Goal: Task Accomplishment & Management: Manage account settings

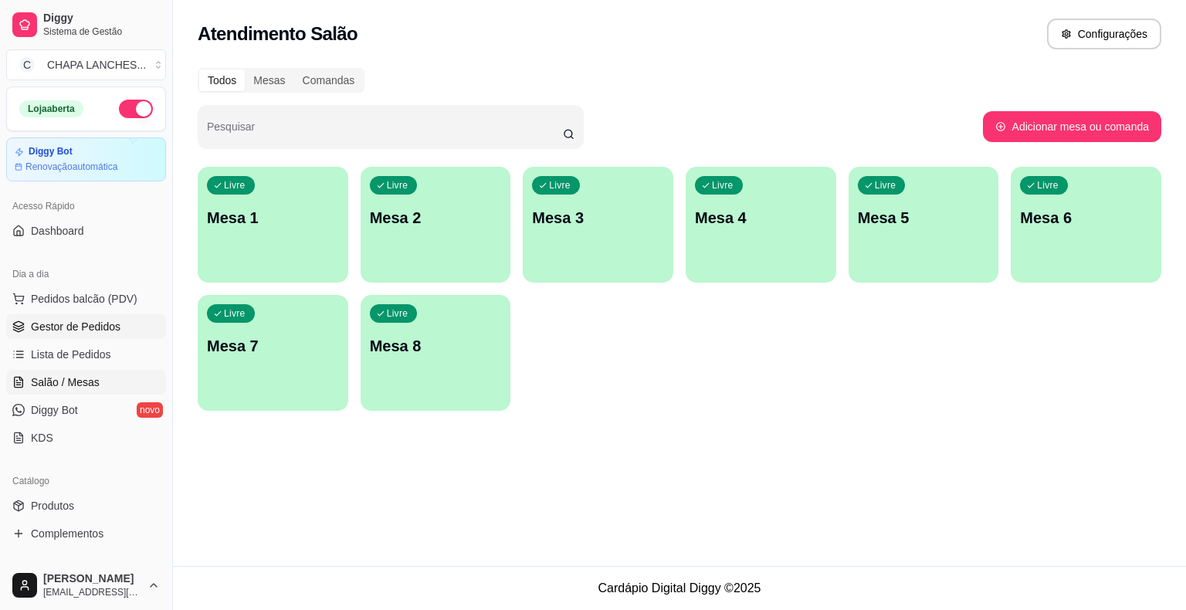
click at [100, 330] on span "Gestor de Pedidos" at bounding box center [76, 326] width 90 height 15
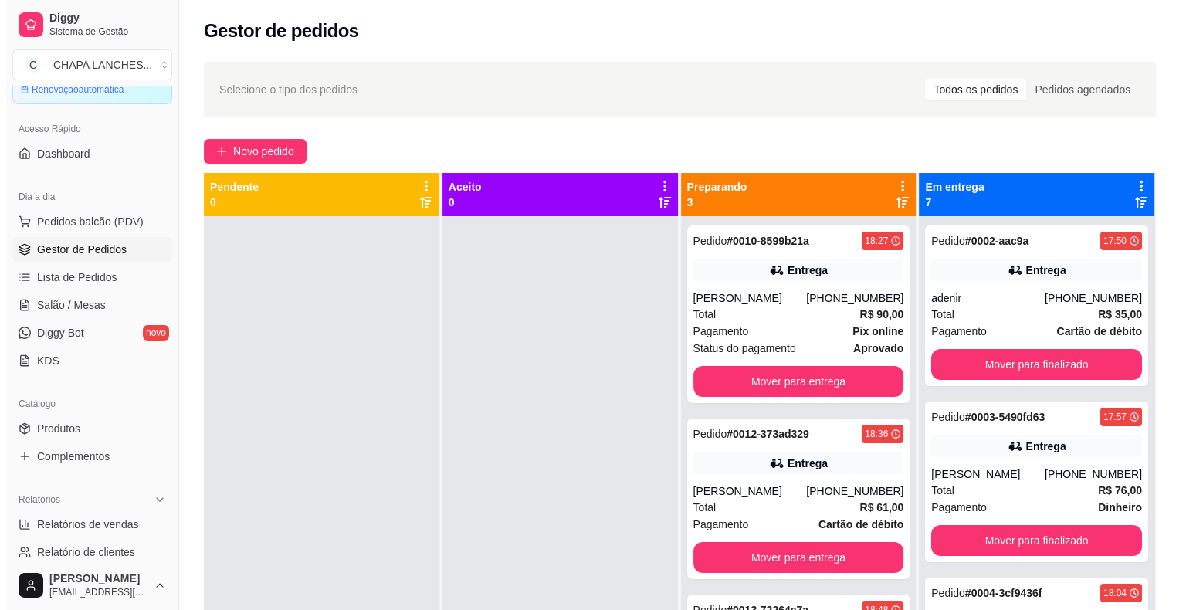
scroll to position [232, 0]
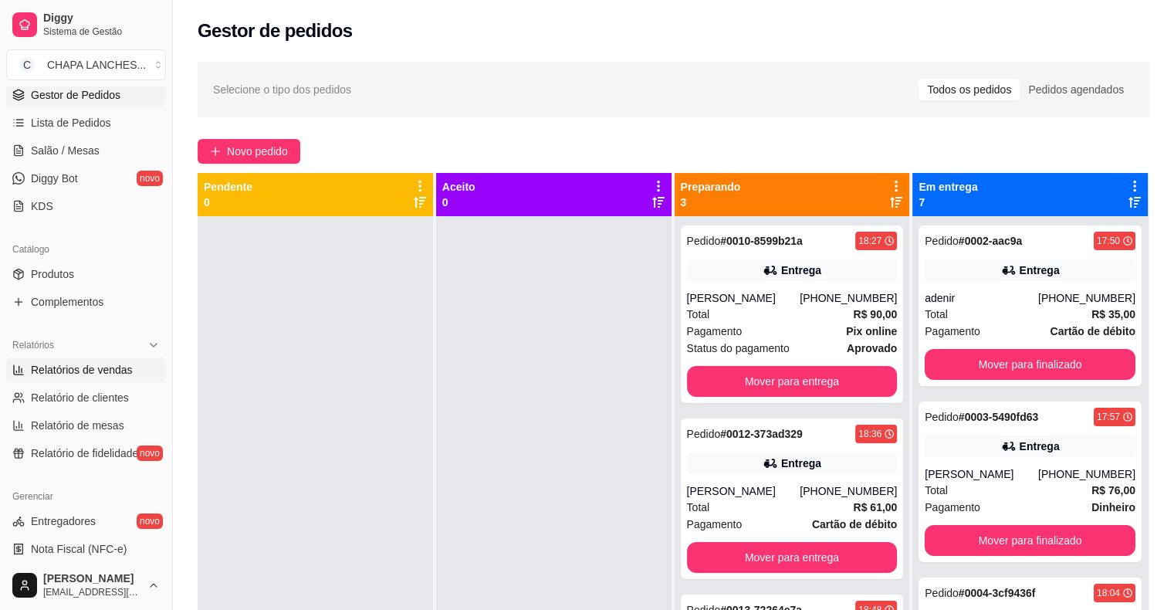
click at [90, 374] on span "Relatórios de vendas" at bounding box center [82, 369] width 102 height 15
select select "ALL"
select select "0"
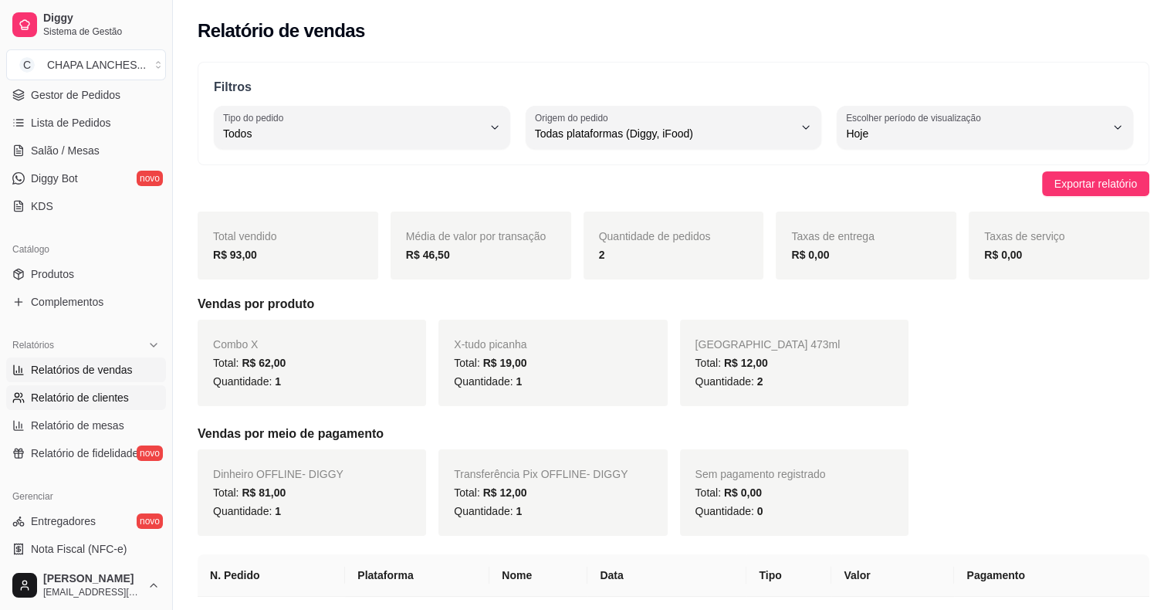
click at [90, 397] on span "Relatório de clientes" at bounding box center [80, 397] width 98 height 15
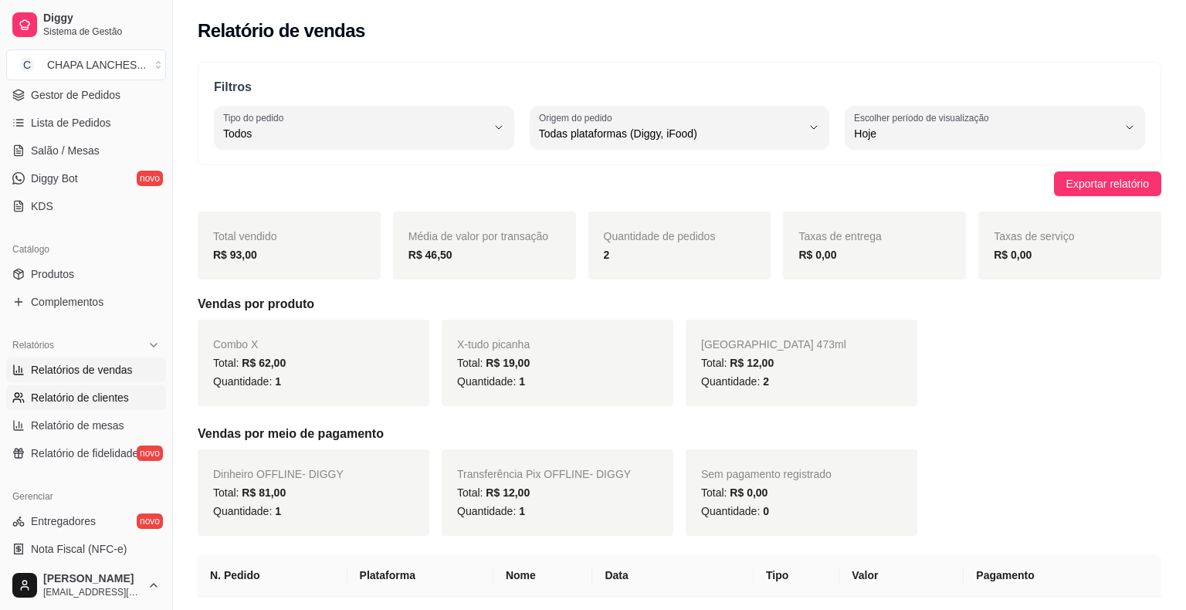
select select "30"
select select "HIGHEST_TOTAL_SPENT_WITH_ORDERS"
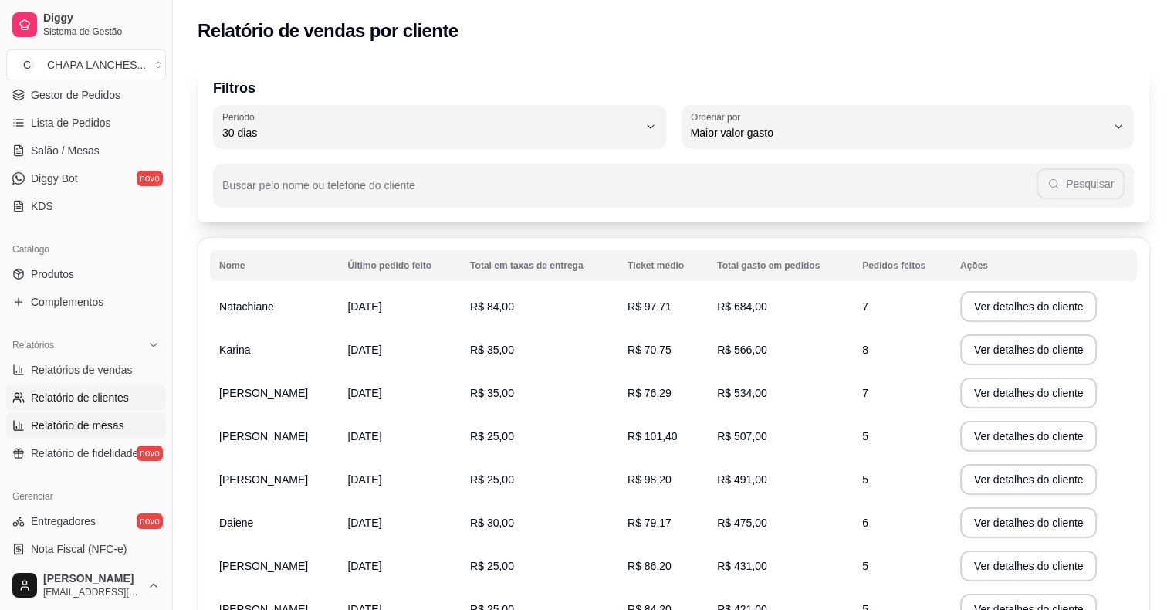
click at [95, 422] on span "Relatório de mesas" at bounding box center [77, 425] width 93 height 15
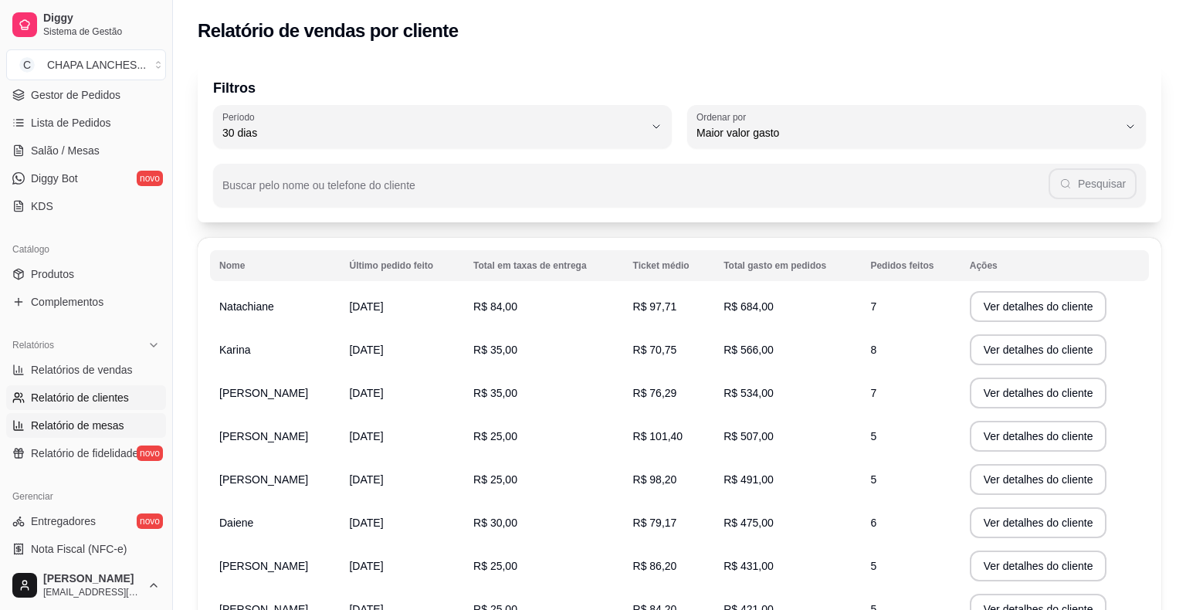
select select "TOTAL_OF_ORDERS"
select select "7"
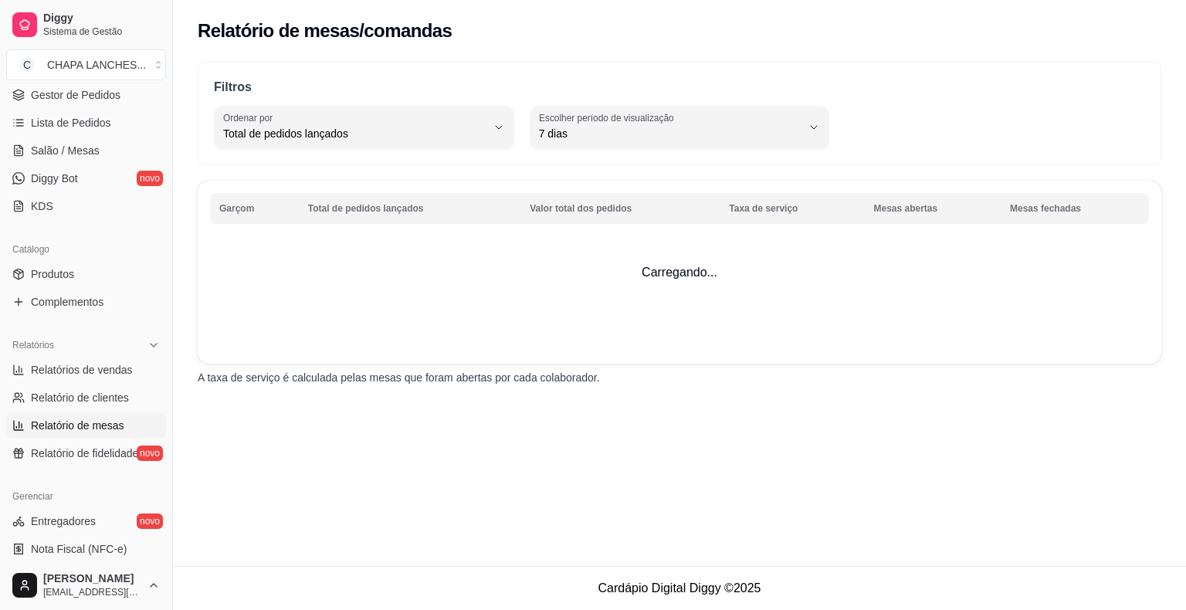
drag, startPoint x: 105, startPoint y: 216, endPoint x: 94, endPoint y: 244, distance: 29.8
click at [96, 234] on div "Loja aberta Diggy Bot Renovação automática Acesso Rápido Dashboard Dia a dia Pe…" at bounding box center [86, 323] width 172 height 474
click at [43, 125] on span "Lista de Pedidos" at bounding box center [71, 122] width 80 height 15
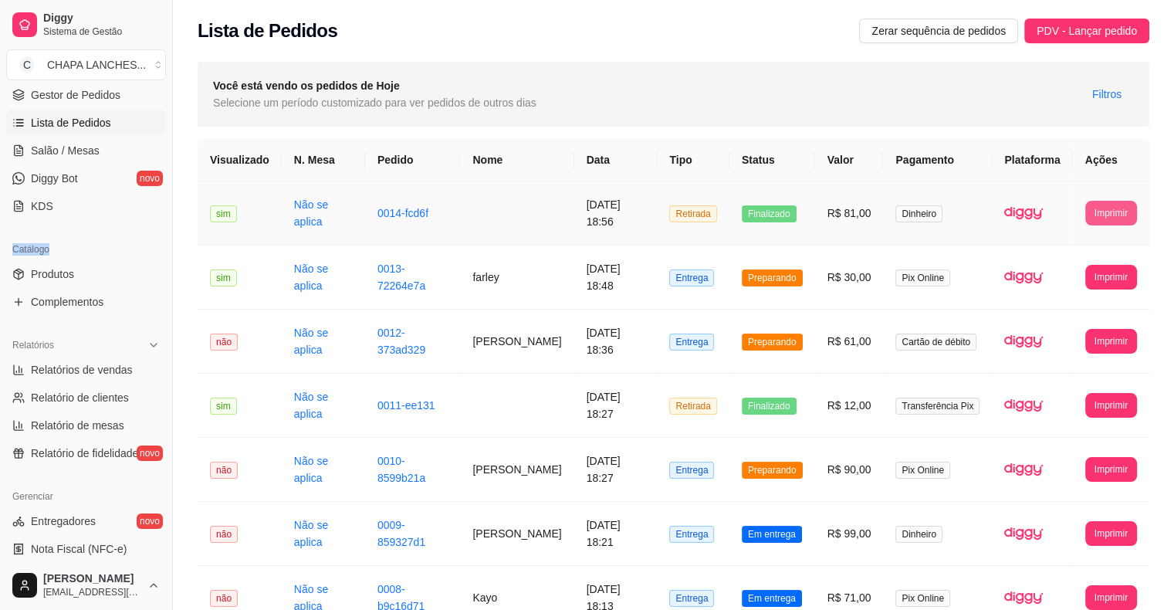
click at [1113, 208] on button "Imprimir" at bounding box center [1112, 213] width 52 height 25
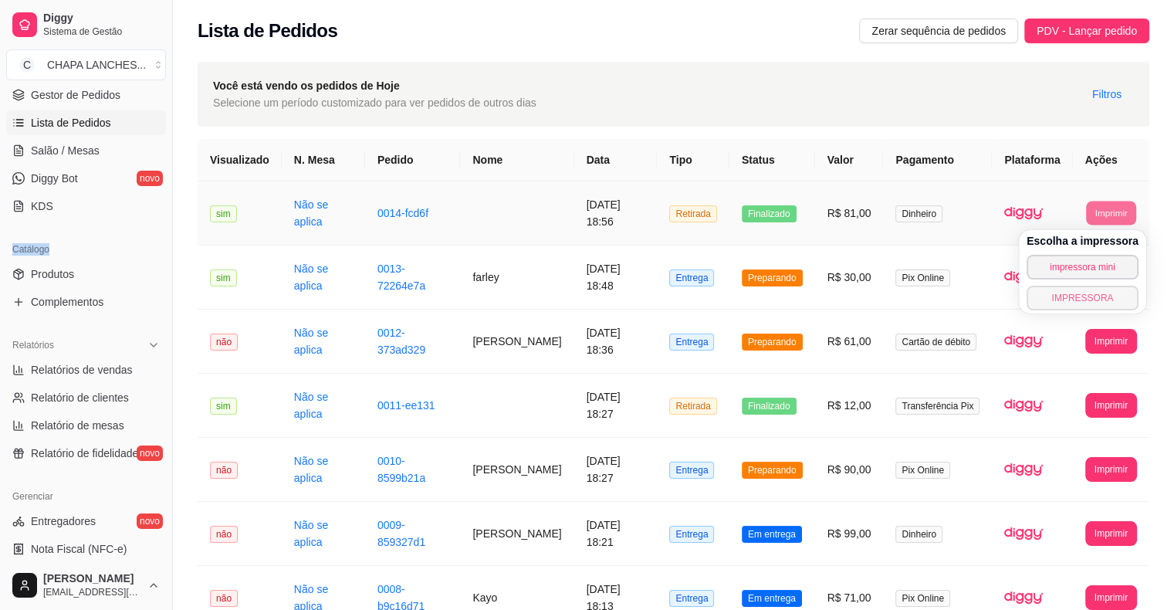
click at [1069, 298] on button "IMPRESSORA" at bounding box center [1083, 298] width 112 height 25
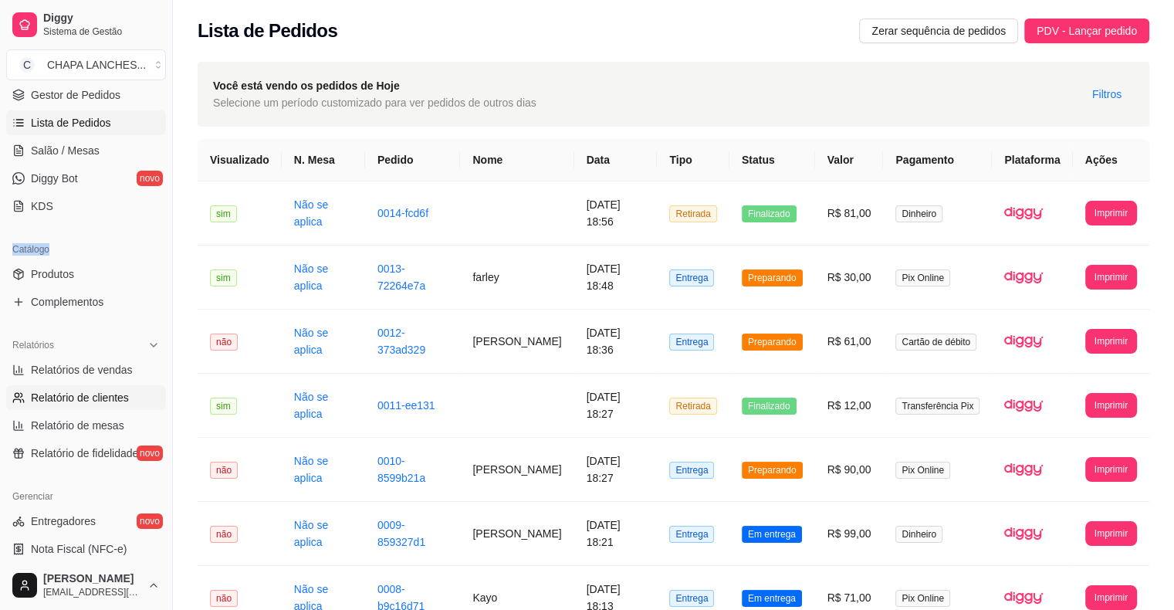
click at [53, 396] on span "Relatório de clientes" at bounding box center [80, 397] width 98 height 15
select select "30"
select select "HIGHEST_TOTAL_SPENT_WITH_ORDERS"
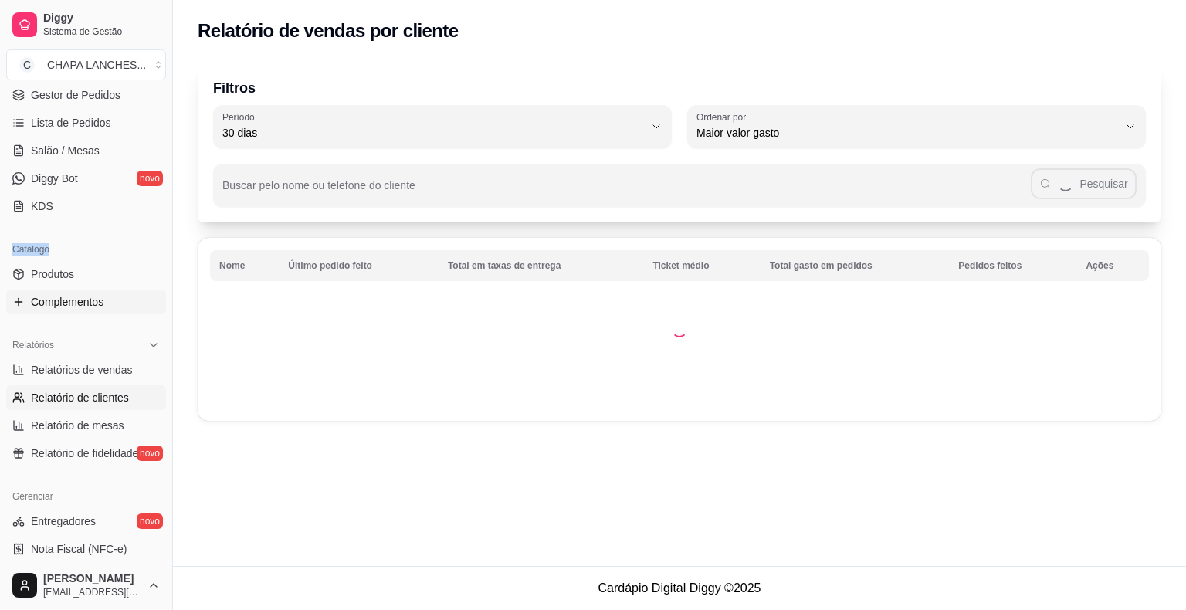
scroll to position [77, 0]
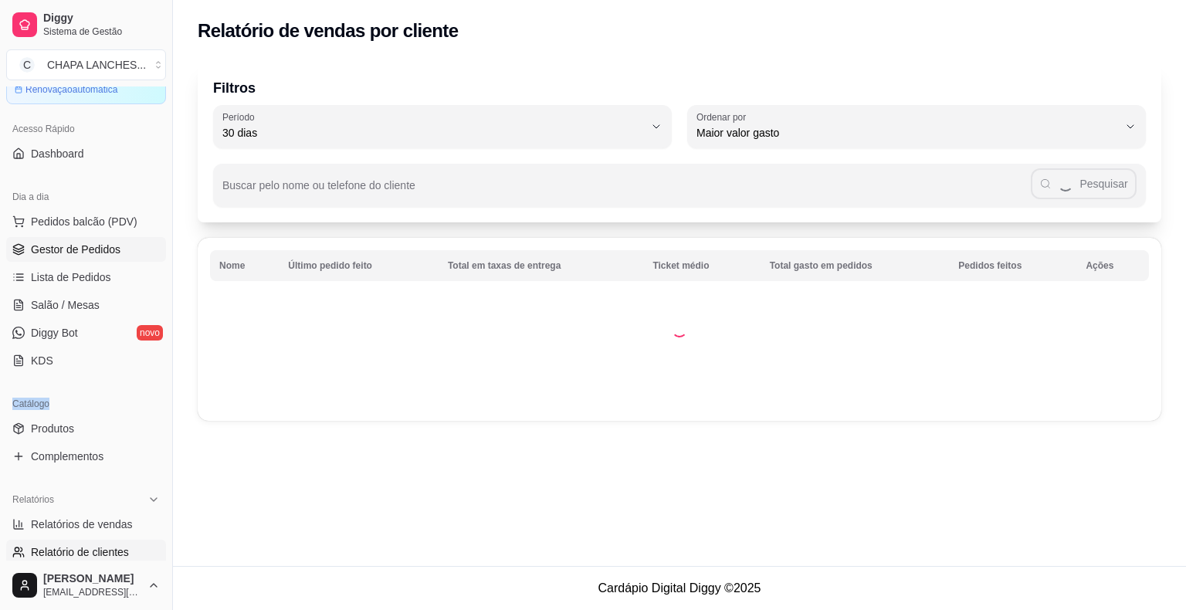
click at [86, 249] on span "Gestor de Pedidos" at bounding box center [76, 249] width 90 height 15
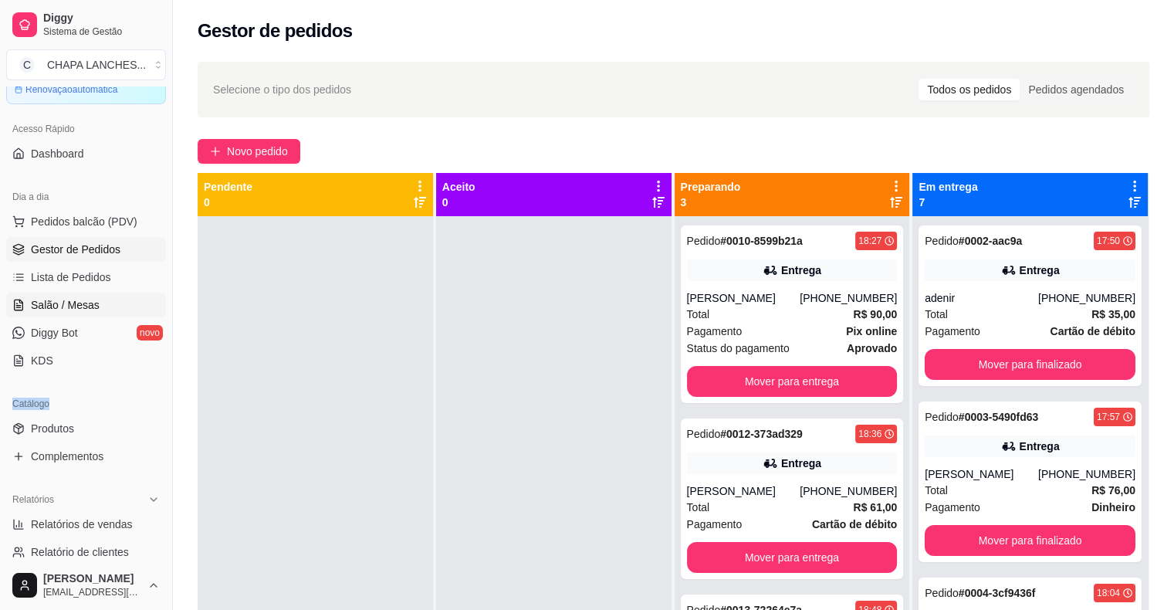
click at [134, 305] on link "Salão / Mesas" at bounding box center [86, 305] width 160 height 25
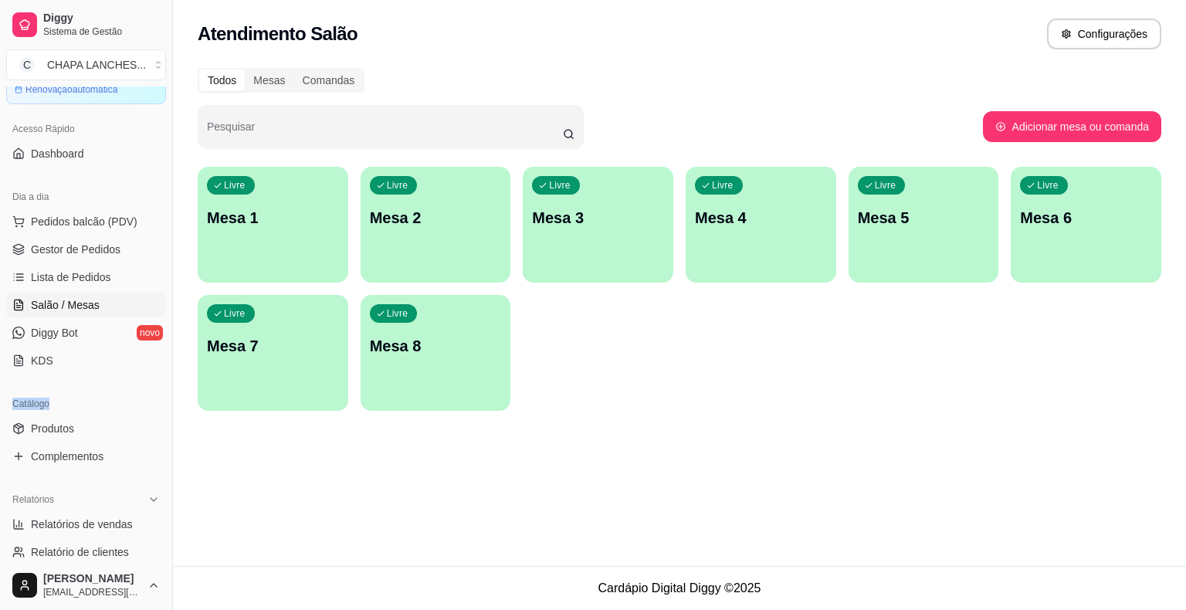
click at [759, 246] on div "Livre Mesa 4" at bounding box center [761, 215] width 151 height 97
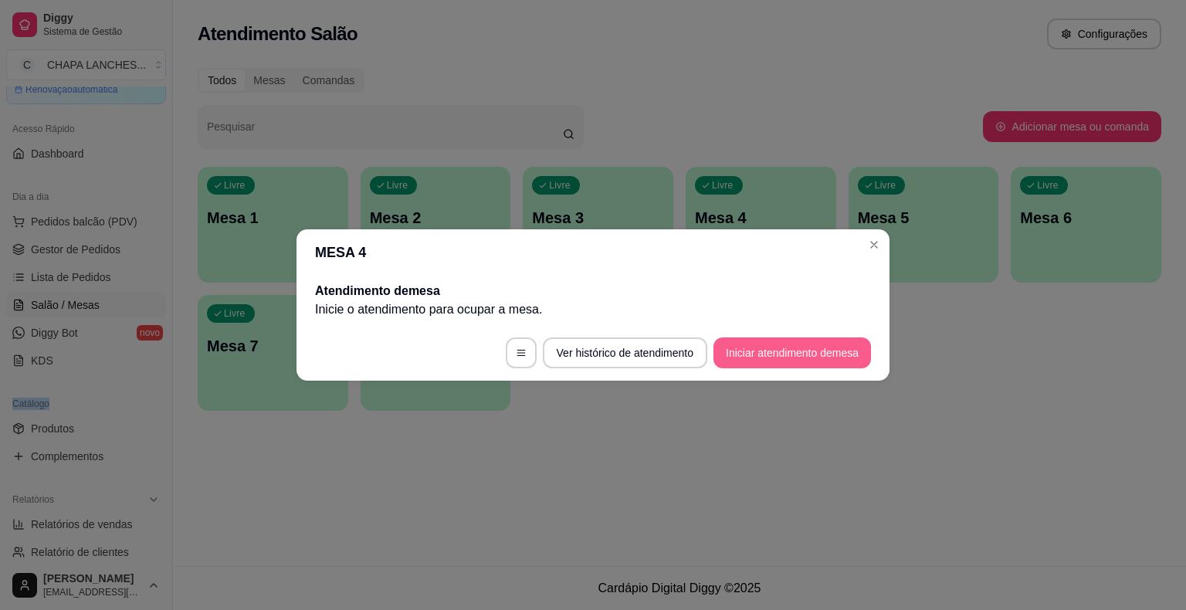
click at [803, 344] on button "Iniciar atendimento de mesa" at bounding box center [792, 352] width 158 height 31
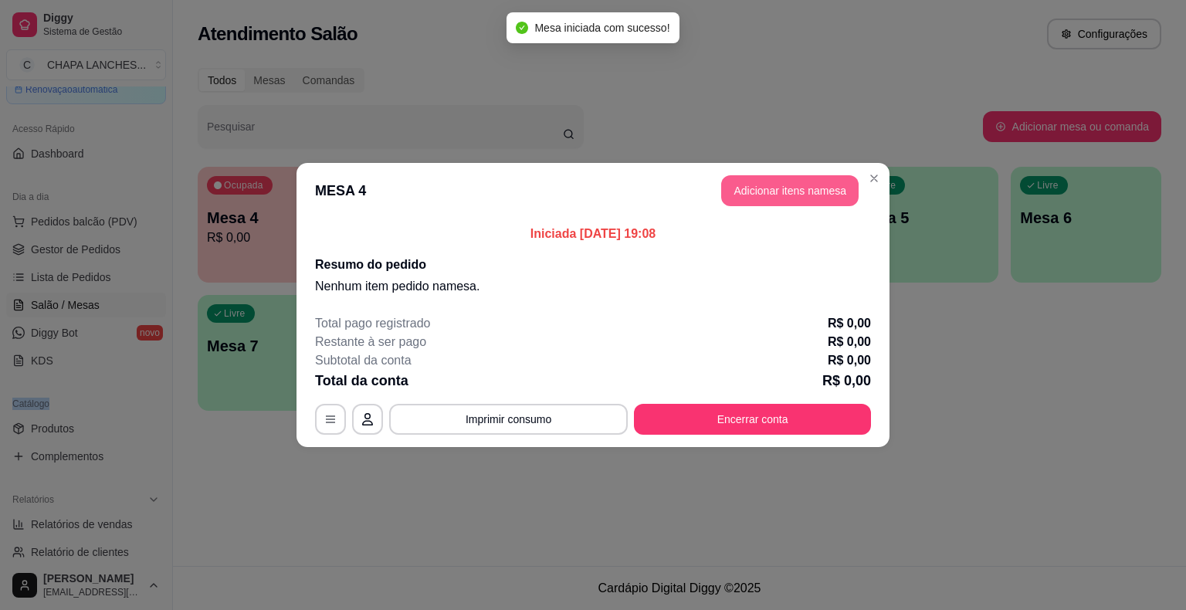
click at [754, 196] on button "Adicionar itens na mesa" at bounding box center [789, 190] width 137 height 31
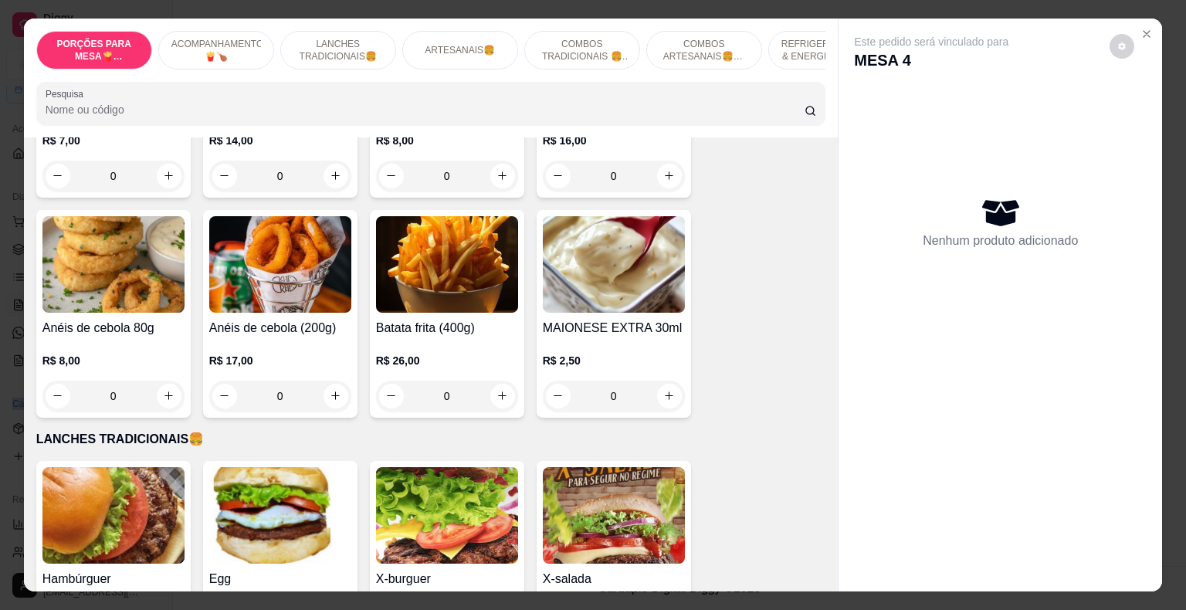
scroll to position [540, 0]
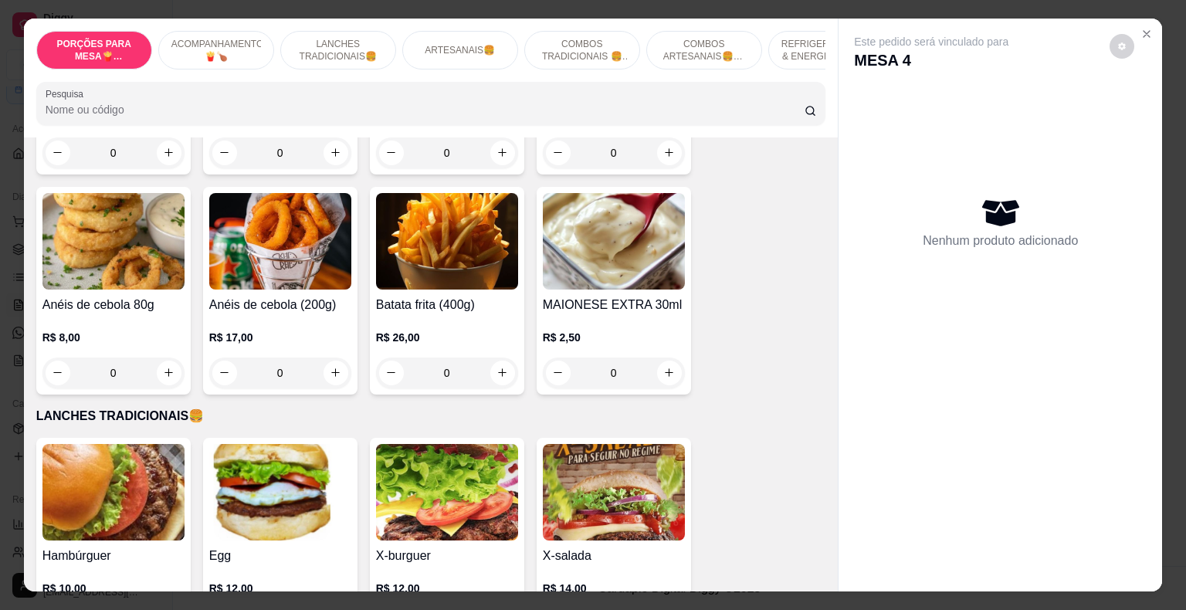
click at [495, 357] on div "0" at bounding box center [447, 372] width 142 height 31
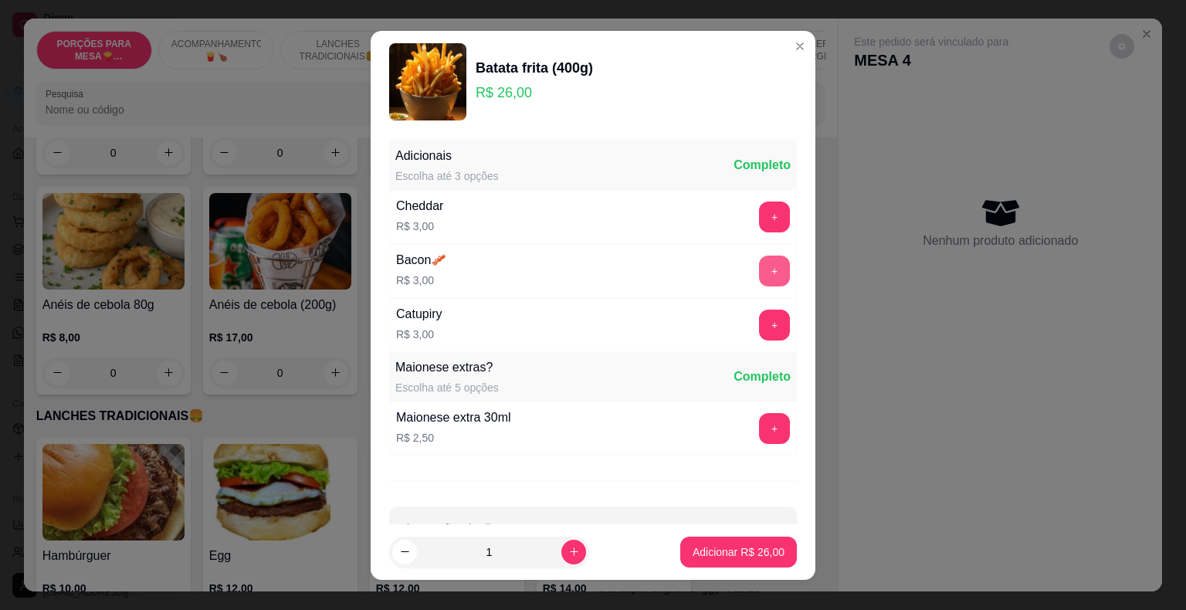
click at [759, 267] on button "+" at bounding box center [774, 271] width 31 height 31
click at [760, 214] on button "+" at bounding box center [775, 217] width 30 height 30
click at [720, 557] on p "Adicionar R$ 32,00" at bounding box center [739, 551] width 90 height 15
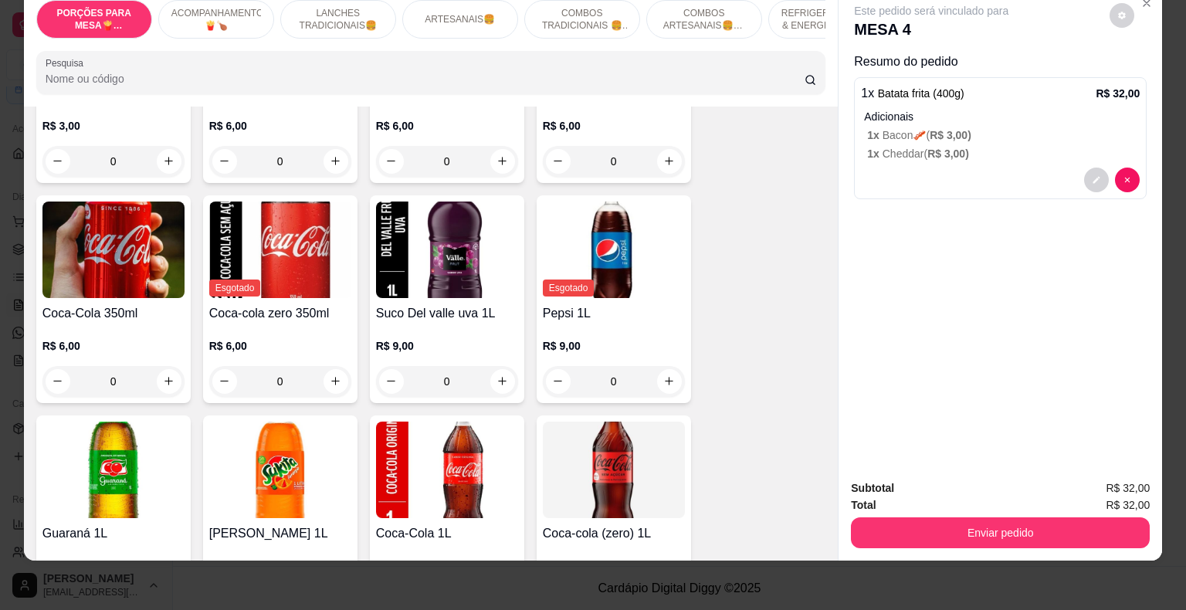
scroll to position [3320, 0]
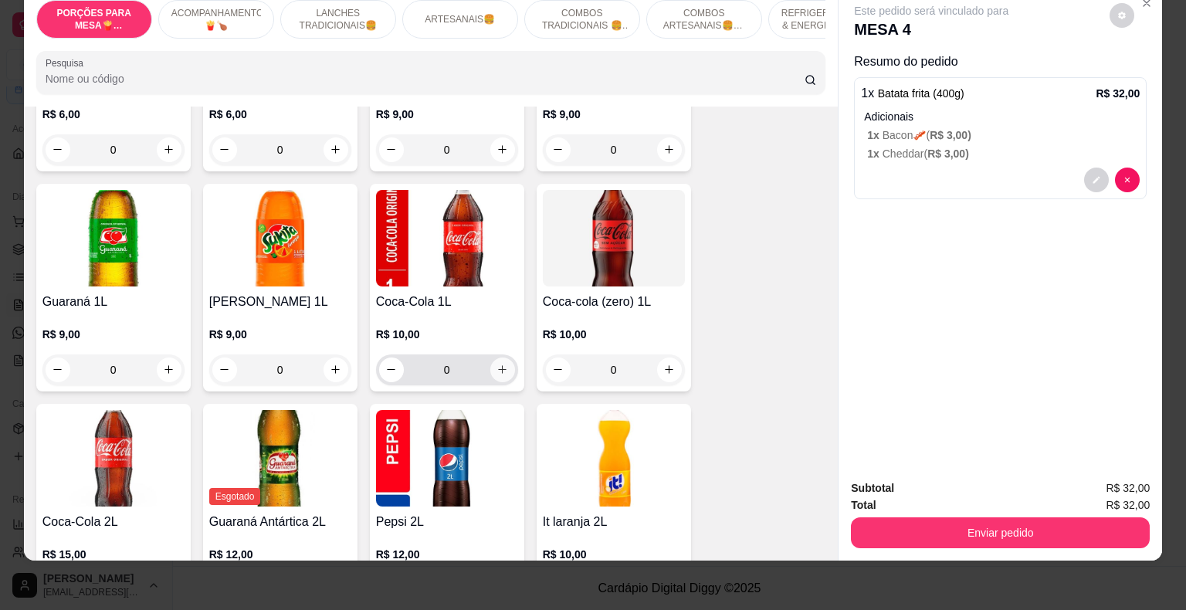
click at [500, 364] on icon "increase-product-quantity" at bounding box center [502, 370] width 12 height 12
type input "1"
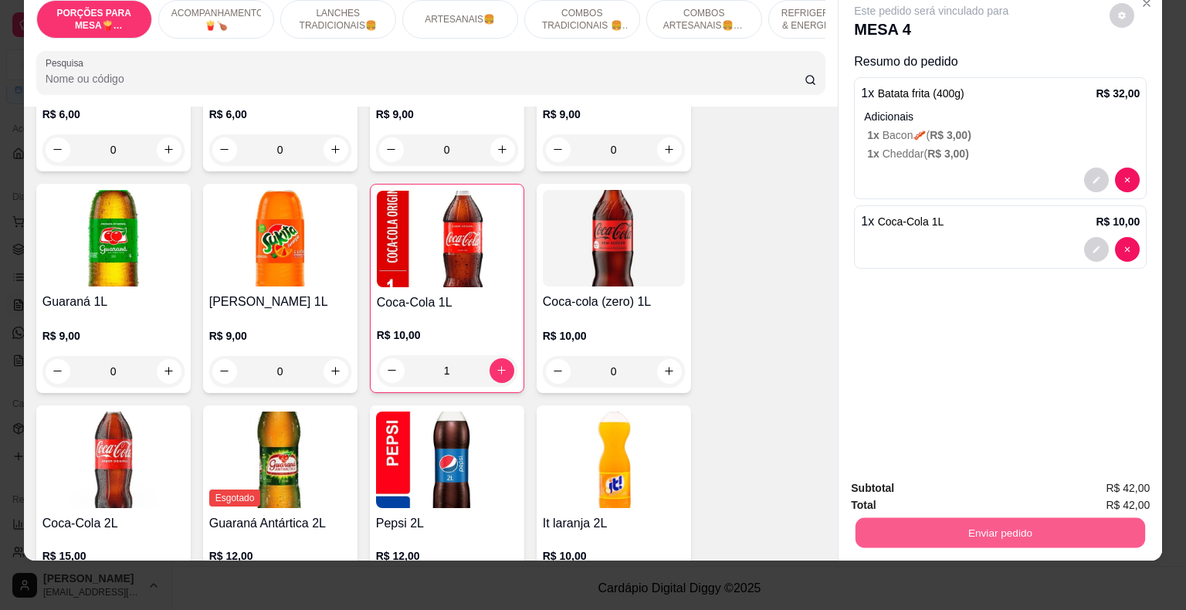
click at [874, 518] on button "Enviar pedido" at bounding box center [1001, 533] width 290 height 30
click at [895, 482] on button "Não registrar e enviar pedido" at bounding box center [949, 483] width 161 height 29
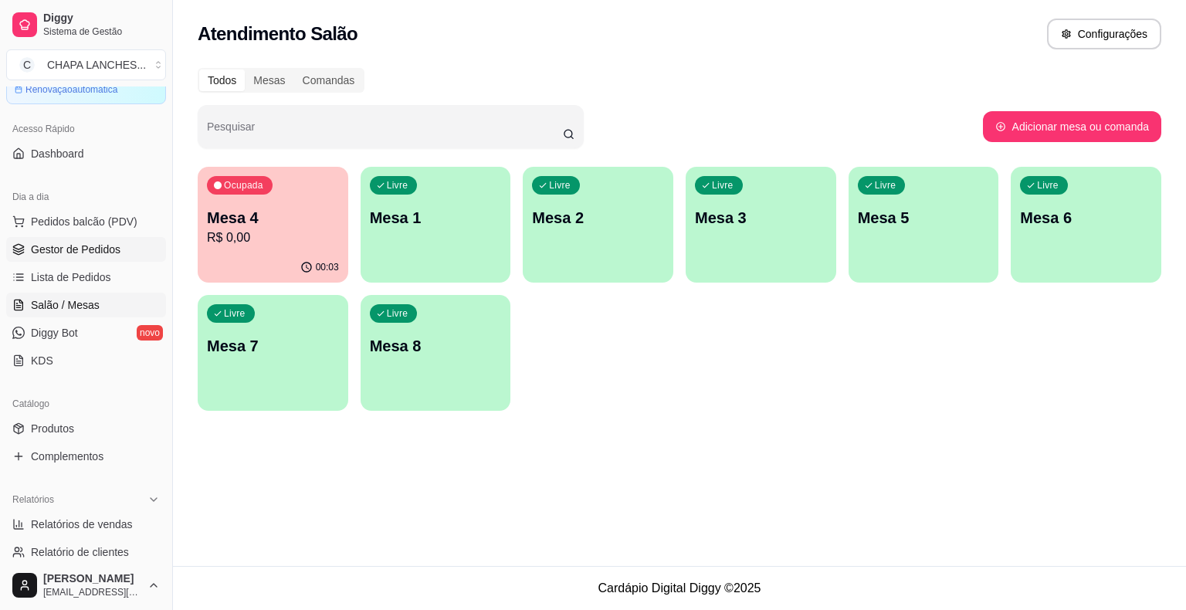
click at [65, 249] on span "Gestor de Pedidos" at bounding box center [76, 249] width 90 height 15
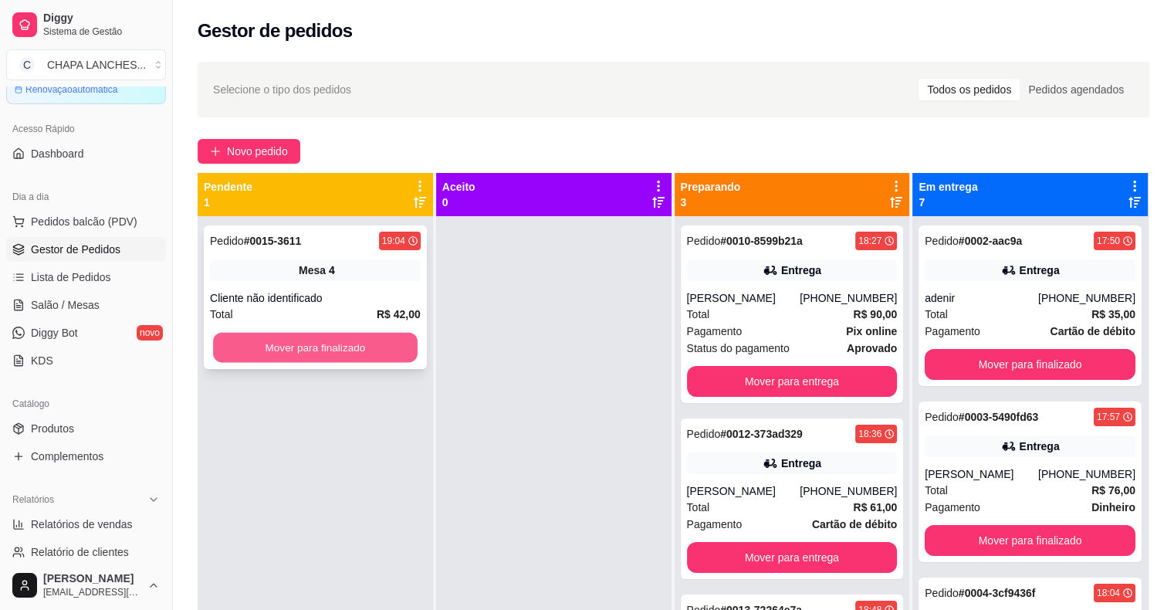
click at [271, 337] on button "Mover para finalizado" at bounding box center [315, 348] width 205 height 30
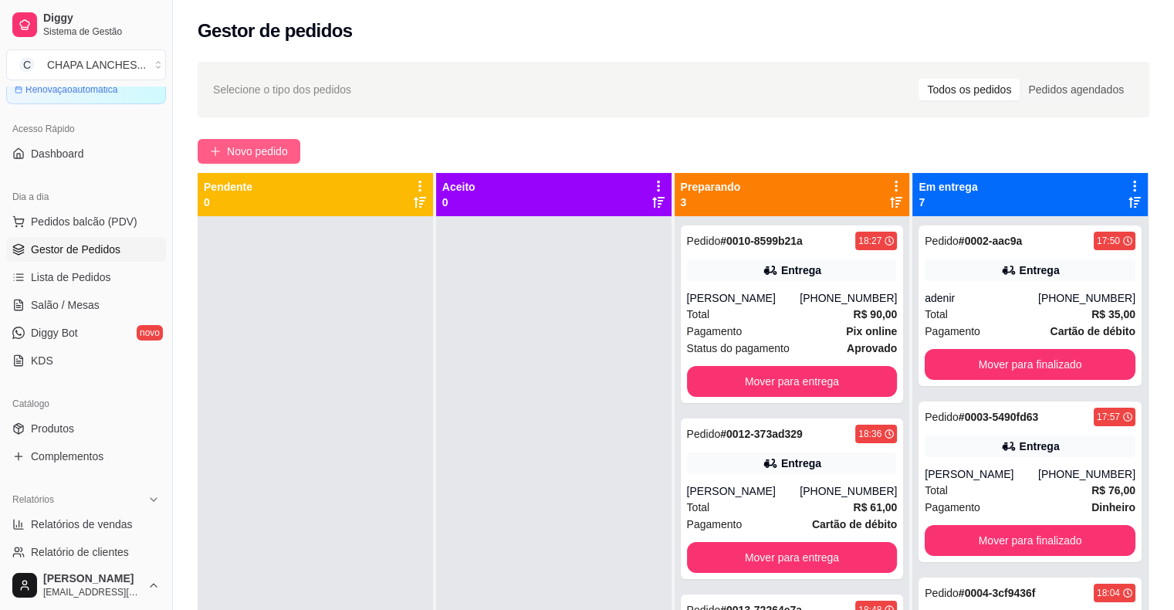
click at [225, 143] on button "Novo pedido" at bounding box center [249, 151] width 103 height 25
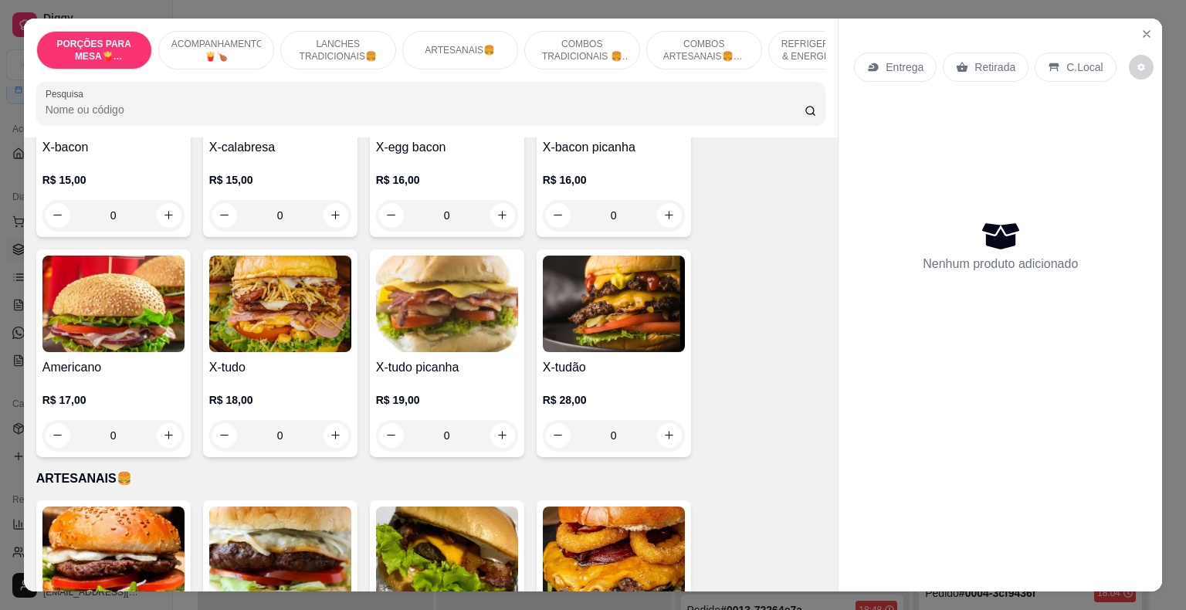
scroll to position [1235, 0]
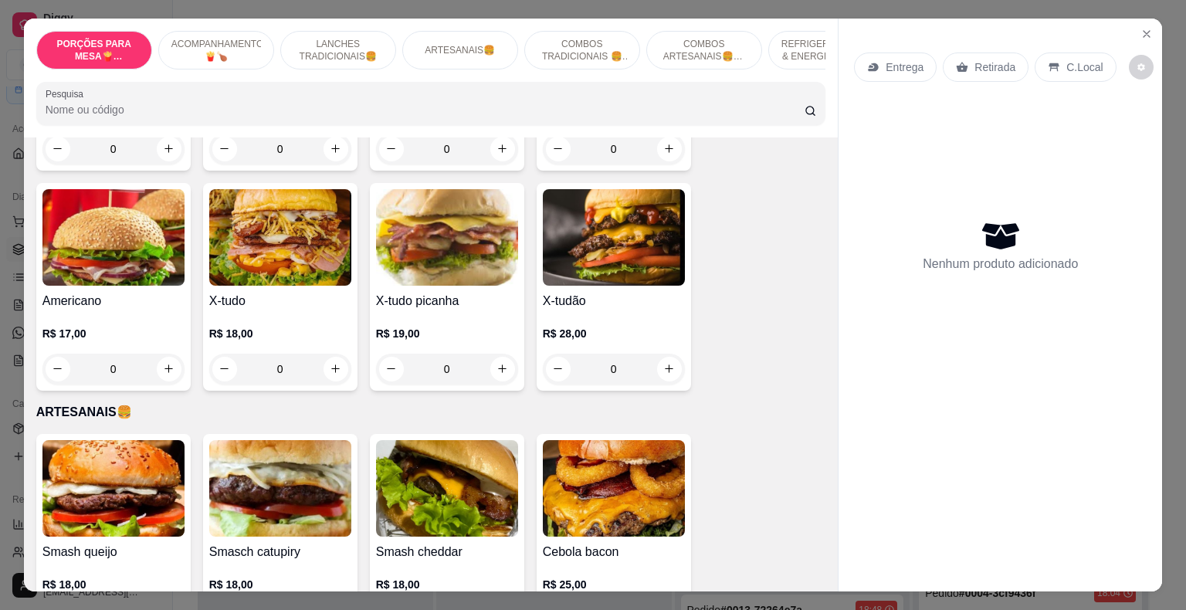
click at [494, 354] on div "0" at bounding box center [447, 369] width 142 height 31
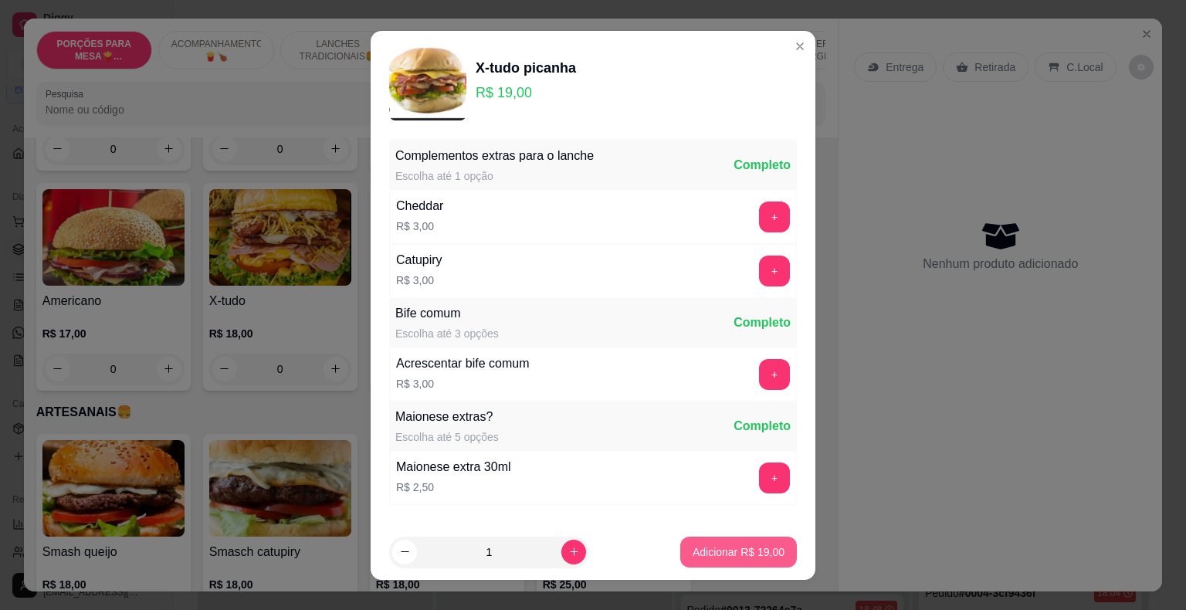
click at [714, 547] on p "Adicionar R$ 19,00" at bounding box center [739, 551] width 92 height 15
type input "1"
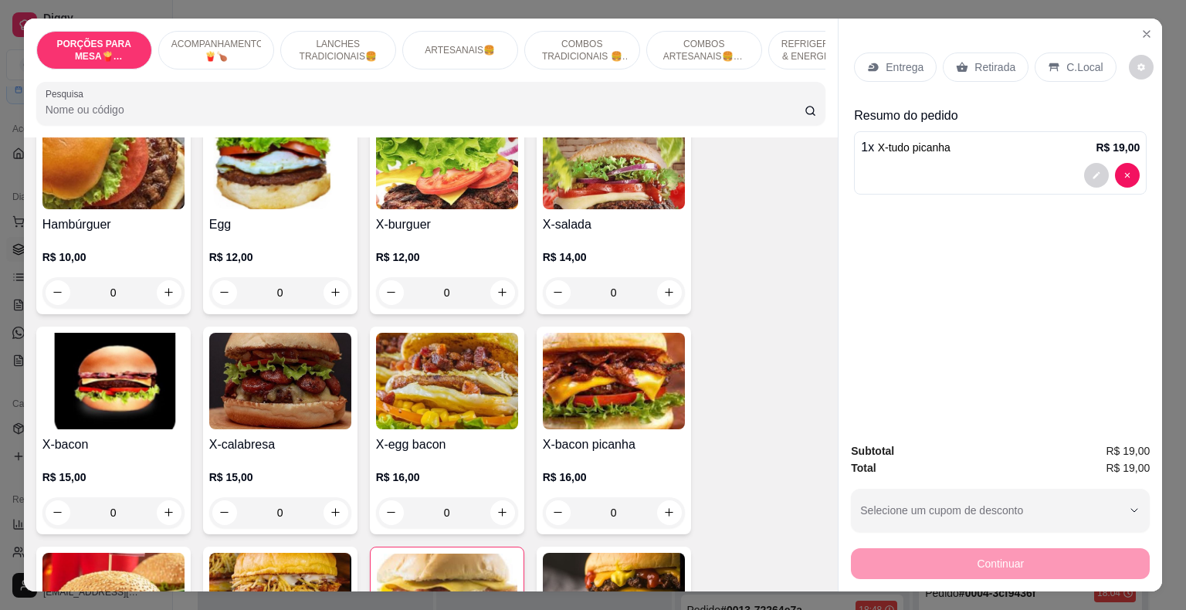
scroll to position [849, 0]
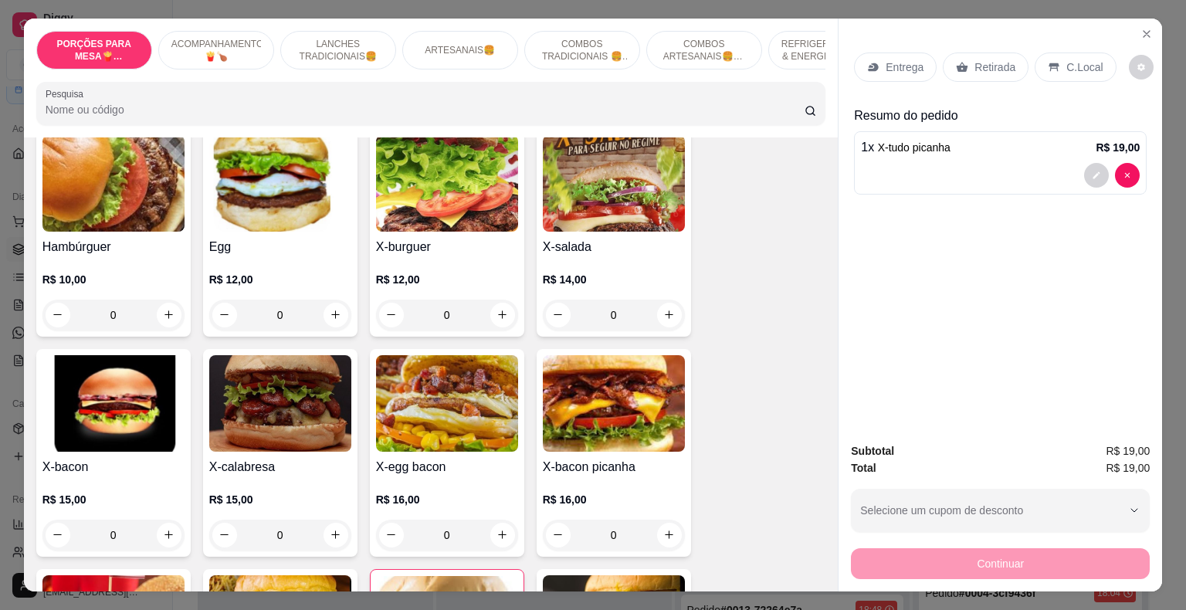
click at [662, 301] on div "0" at bounding box center [614, 315] width 142 height 31
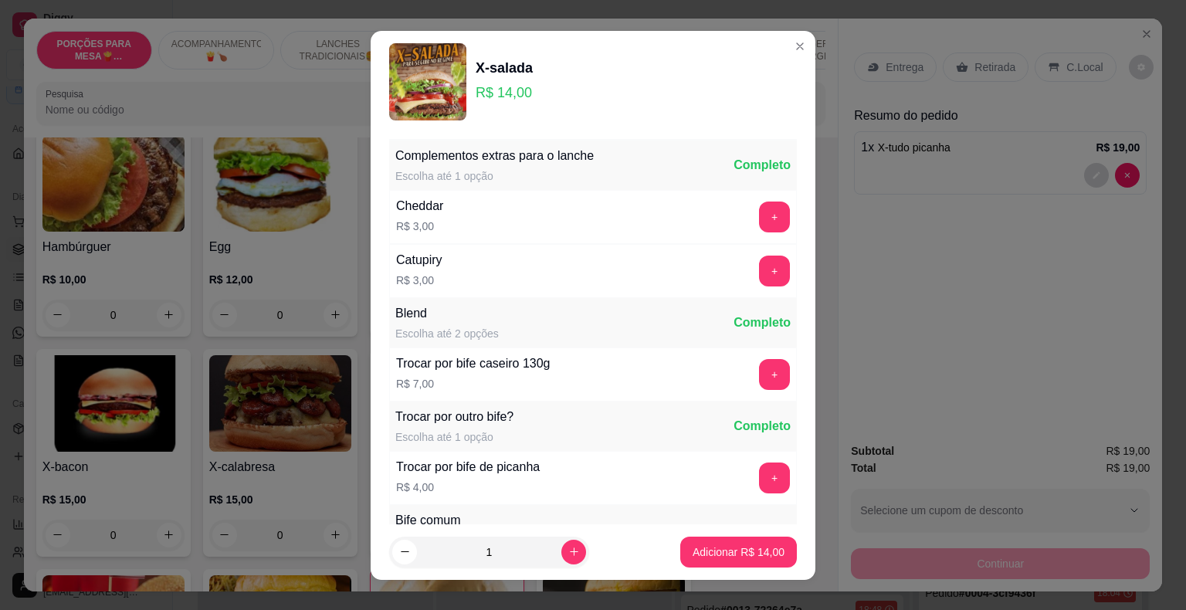
scroll to position [300, 0]
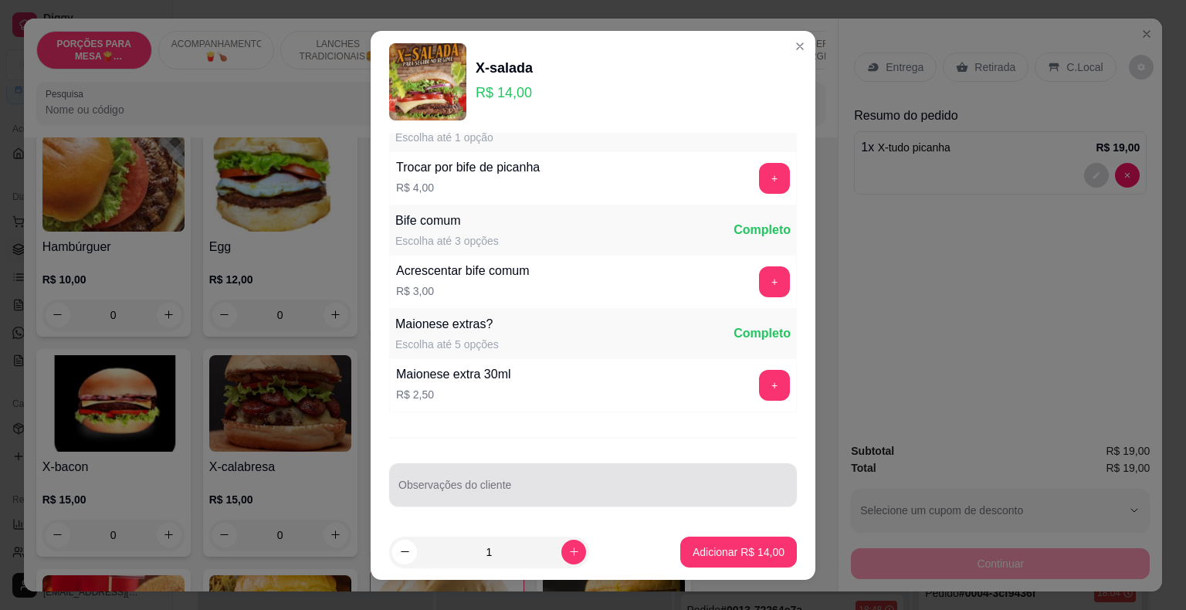
click at [460, 473] on div at bounding box center [592, 484] width 389 height 31
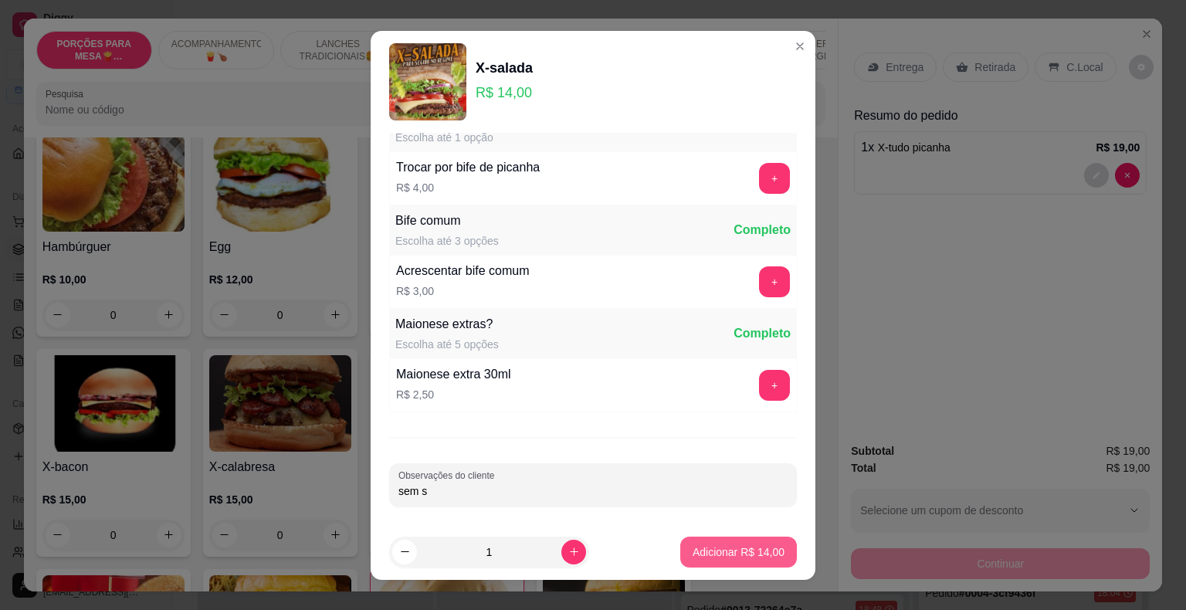
type input "sem s"
click at [726, 552] on p "Adicionar R$ 14,00" at bounding box center [739, 551] width 92 height 15
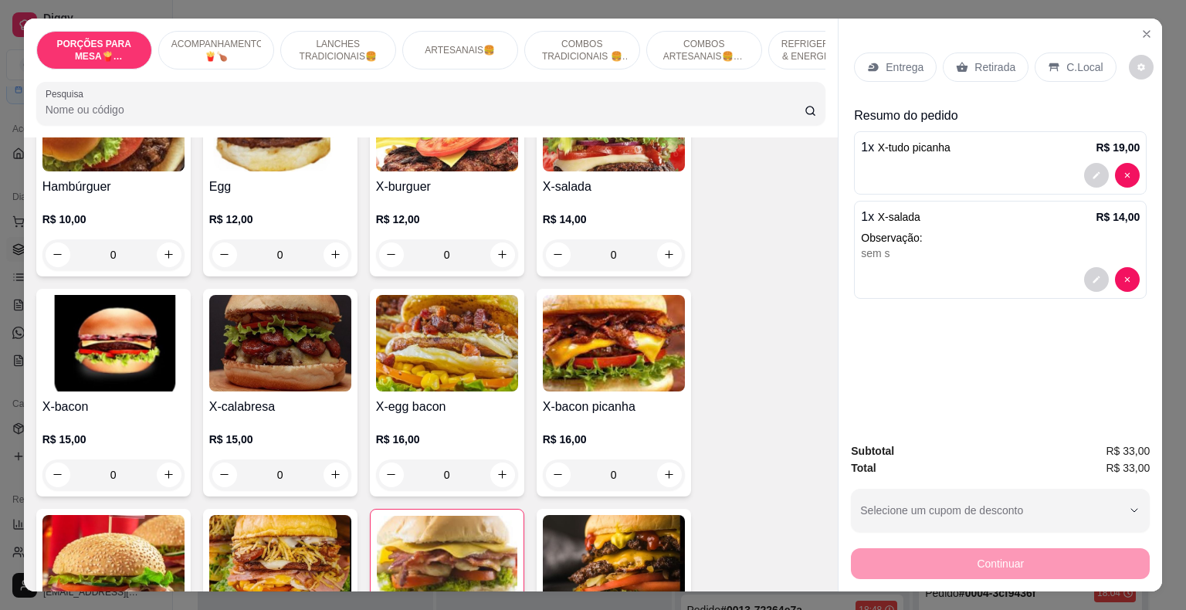
scroll to position [1004, 0]
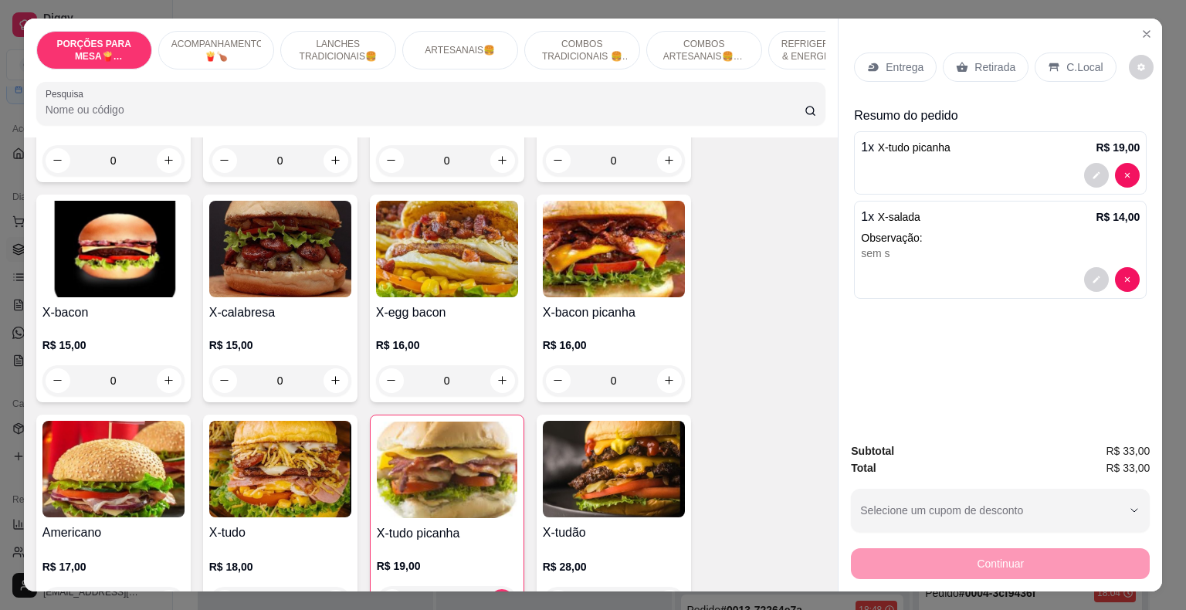
click at [496, 365] on div "0" at bounding box center [447, 380] width 142 height 31
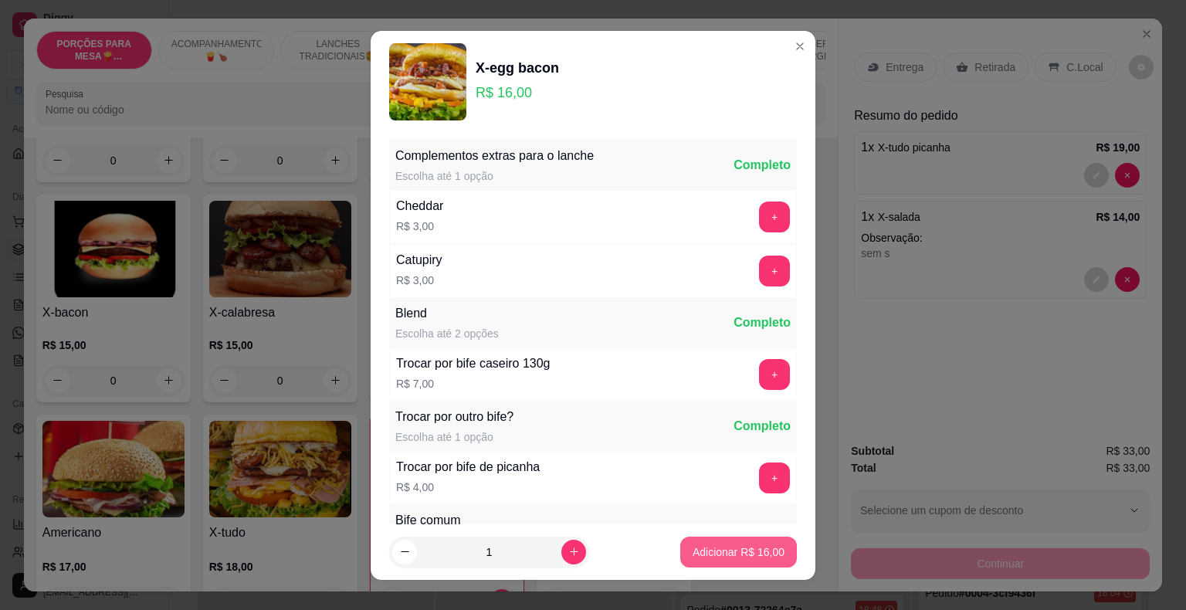
click at [707, 551] on p "Adicionar R$ 16,00" at bounding box center [739, 551] width 92 height 15
type input "1"
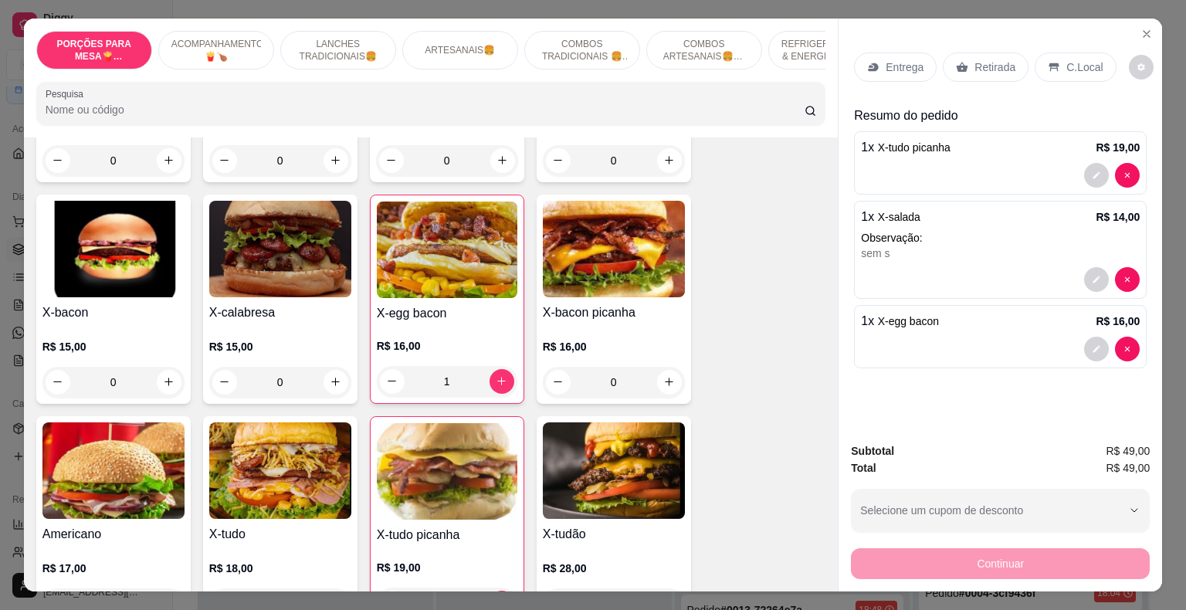
click at [893, 59] on p "Entrega" at bounding box center [905, 66] width 38 height 15
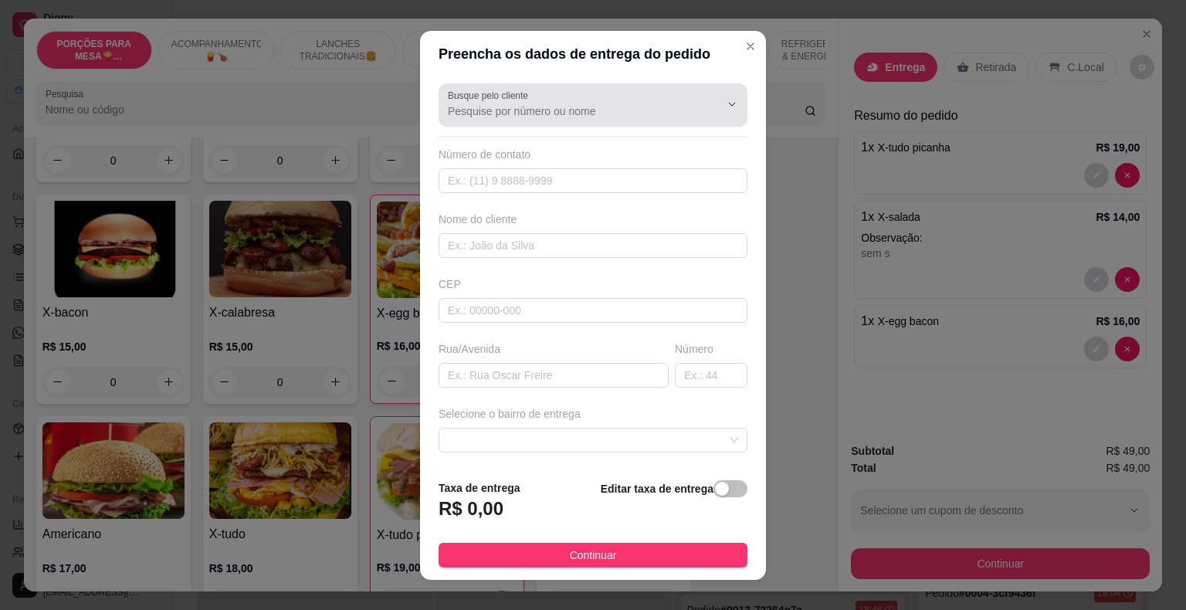
click at [527, 102] on div at bounding box center [593, 105] width 290 height 31
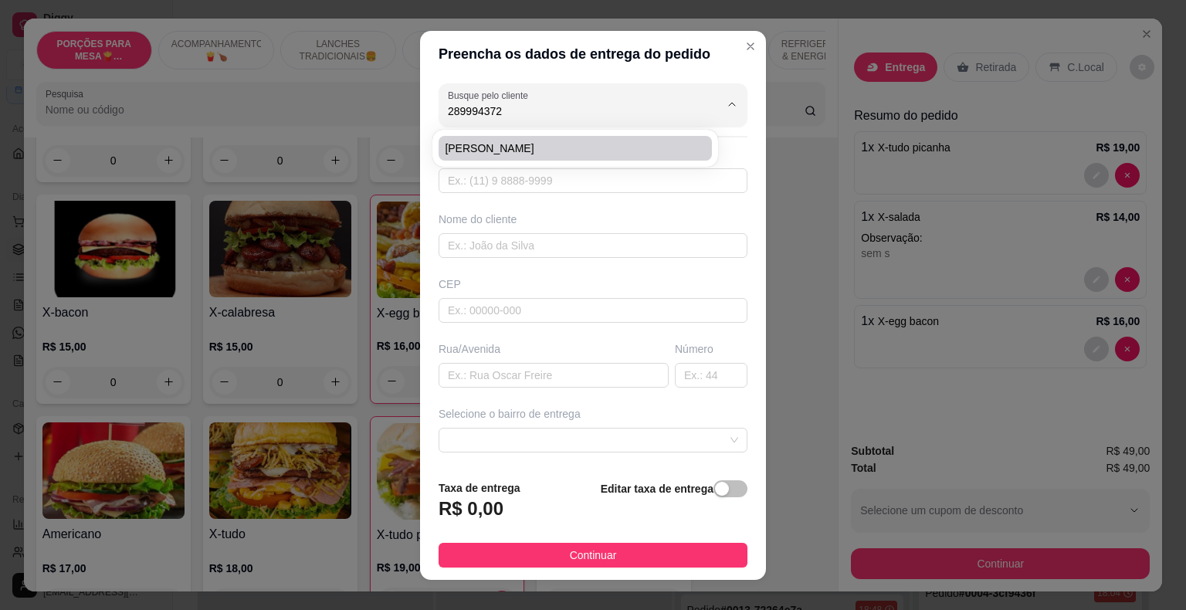
click at [527, 141] on span "[PERSON_NAME]" at bounding box center [568, 148] width 246 height 15
type input "[PERSON_NAME]"
type input "28999437218"
type input "[PERSON_NAME]"
type input "MG"
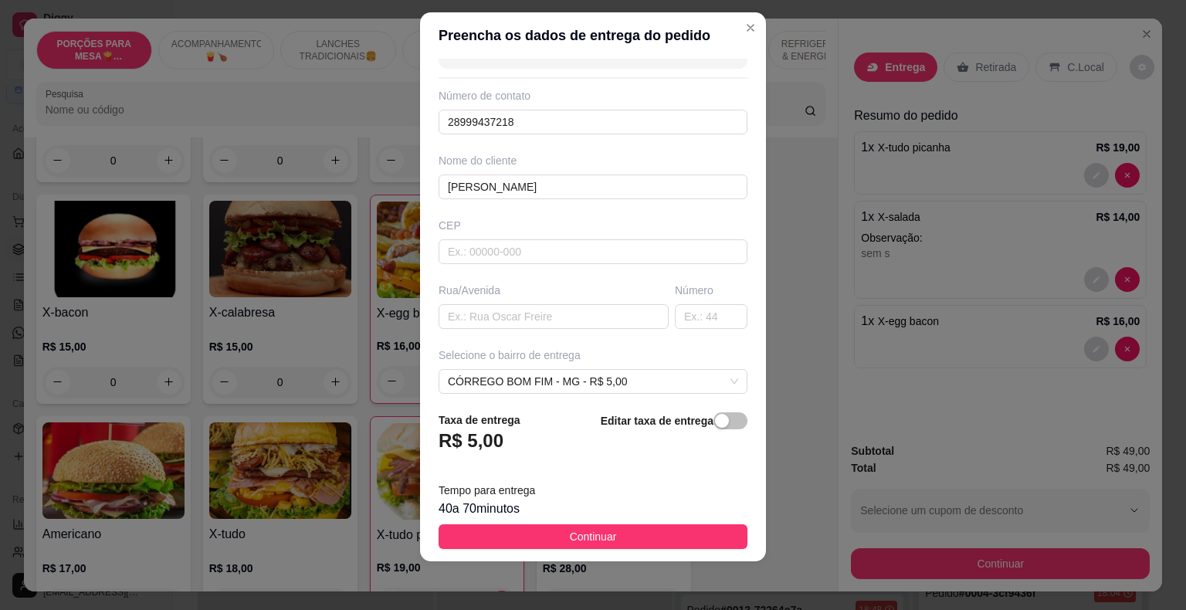
scroll to position [177, 0]
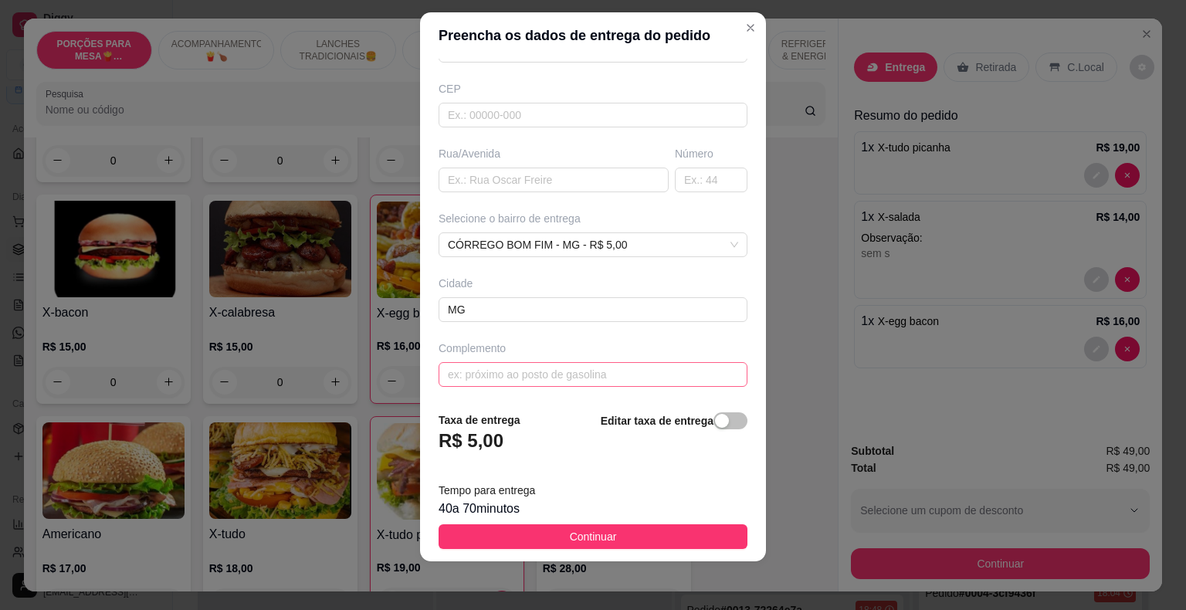
type input "[PERSON_NAME]"
click at [497, 362] on input "text" at bounding box center [593, 374] width 309 height 25
type input "chinelo"
click at [554, 540] on button "Continuar" at bounding box center [593, 536] width 309 height 25
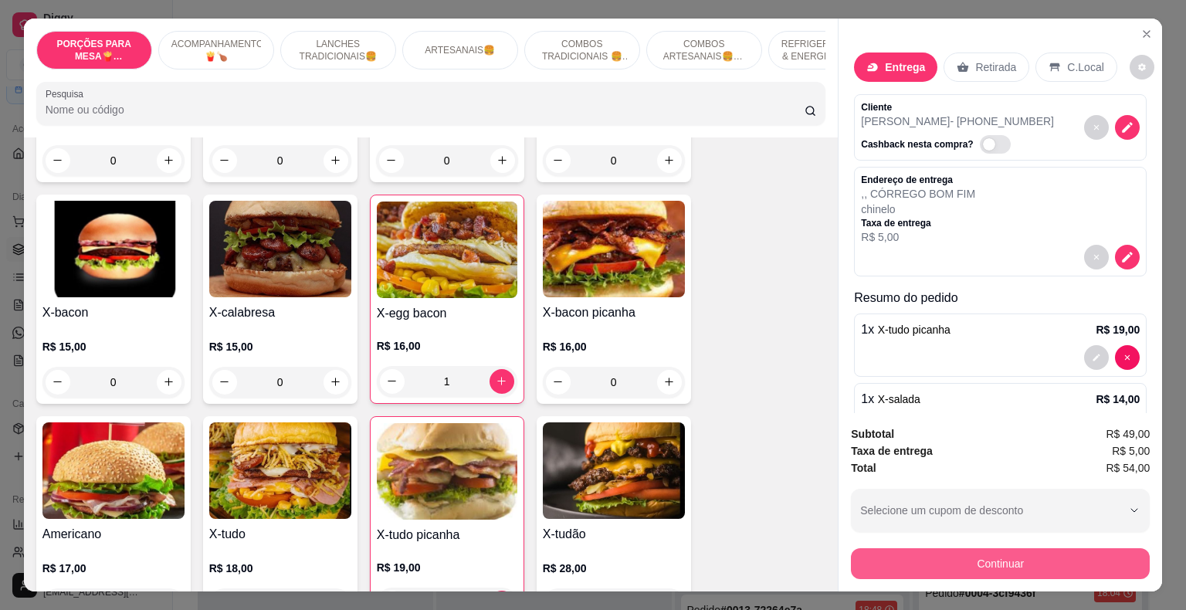
click at [910, 561] on button "Continuar" at bounding box center [1000, 563] width 299 height 31
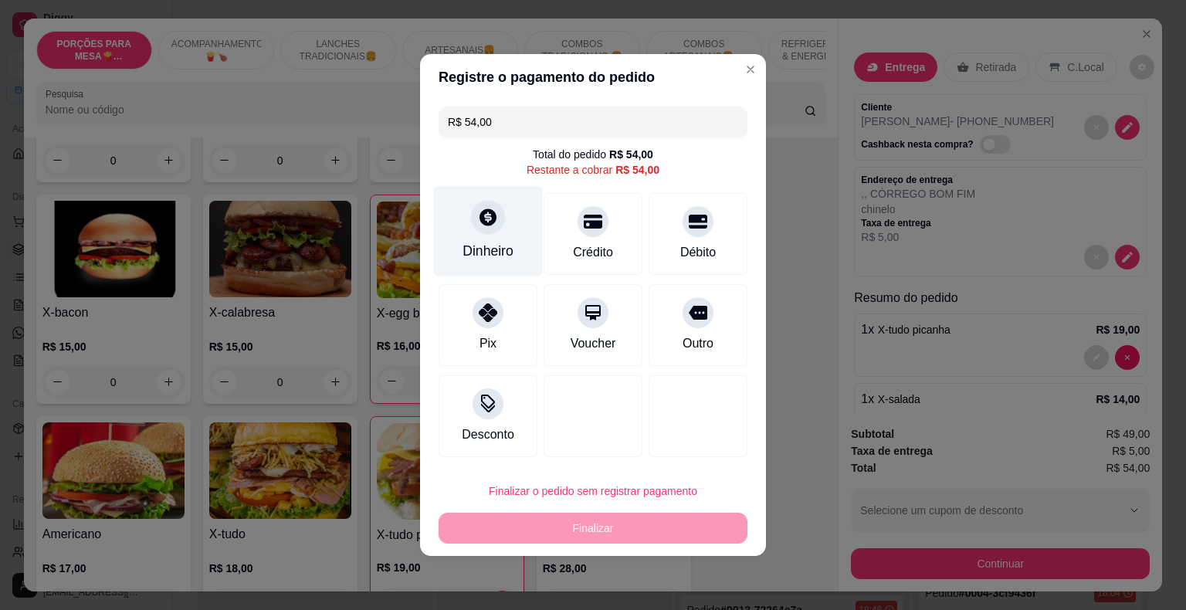
click at [485, 237] on div "Dinheiro" at bounding box center [488, 231] width 109 height 90
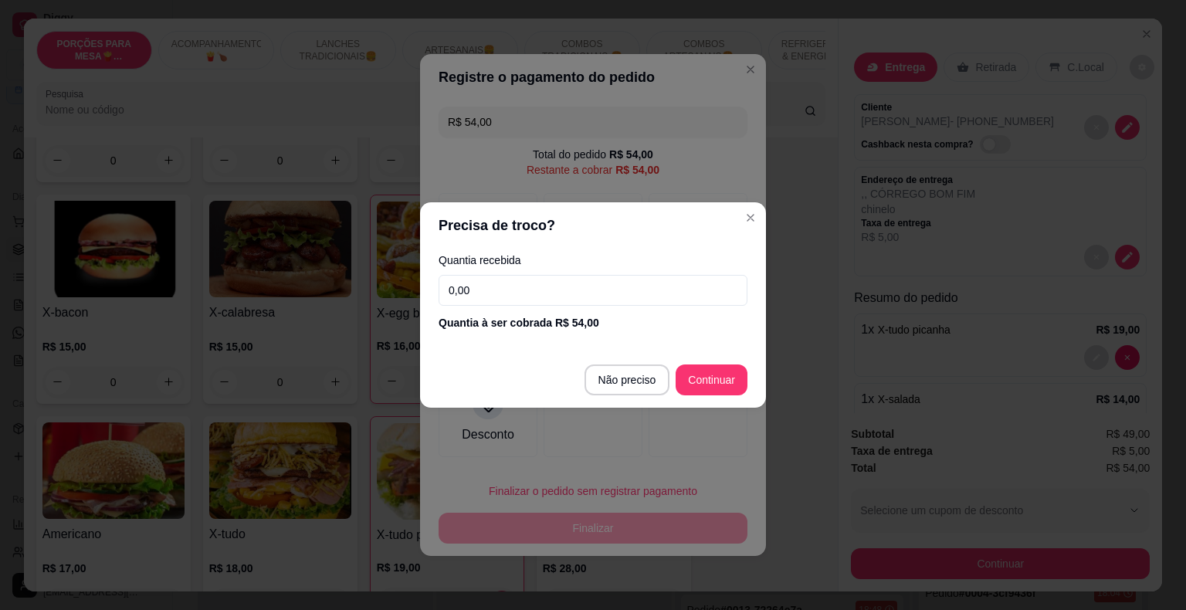
click at [500, 301] on input "0,00" at bounding box center [593, 290] width 309 height 31
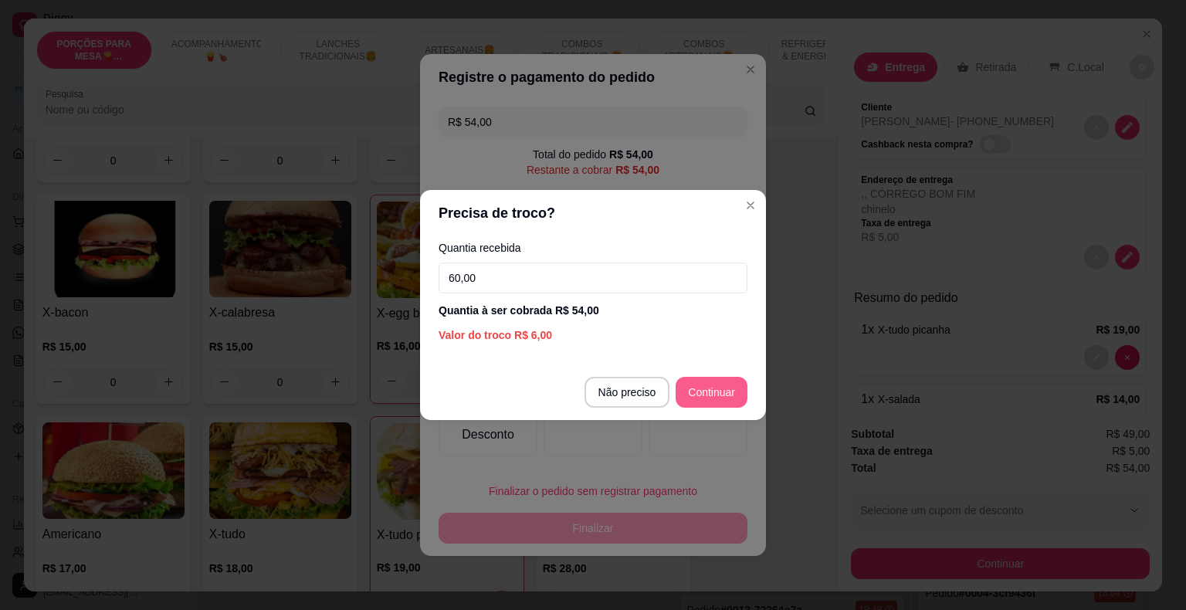
type input "60,00"
type input "R$ 0,00"
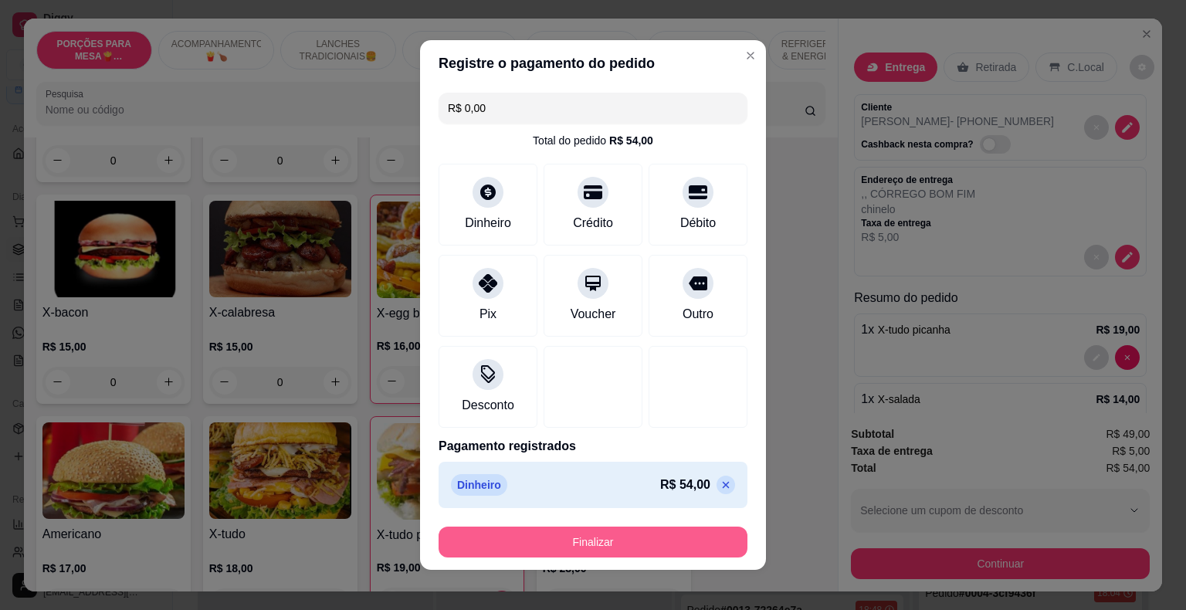
click at [588, 547] on button "Finalizar" at bounding box center [593, 542] width 309 height 31
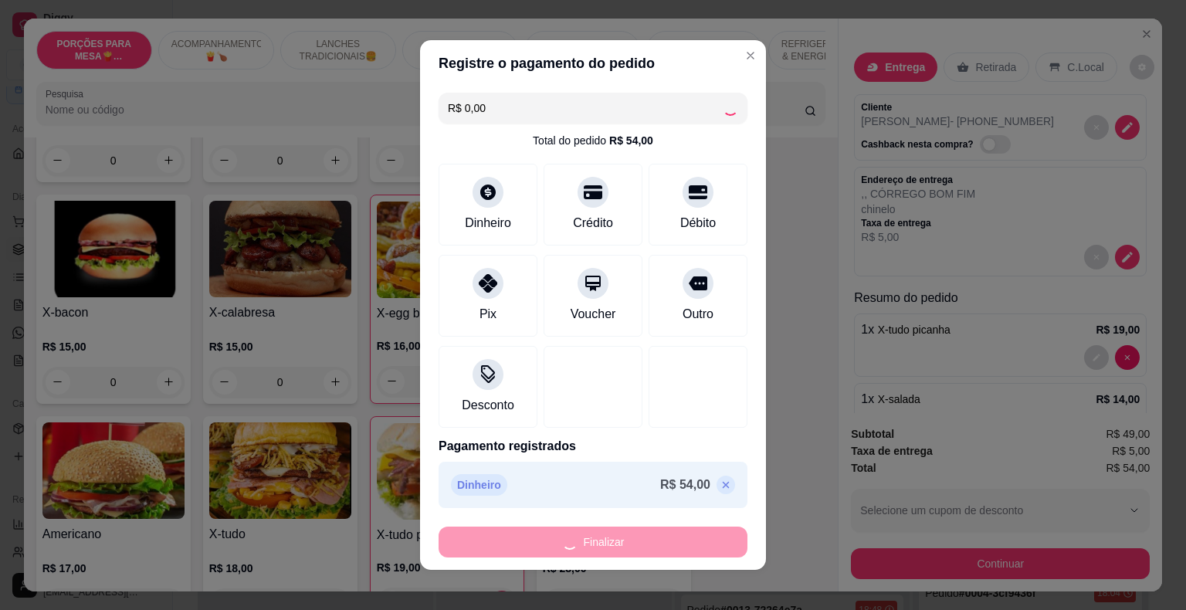
type input "0"
type input "-R$ 54,00"
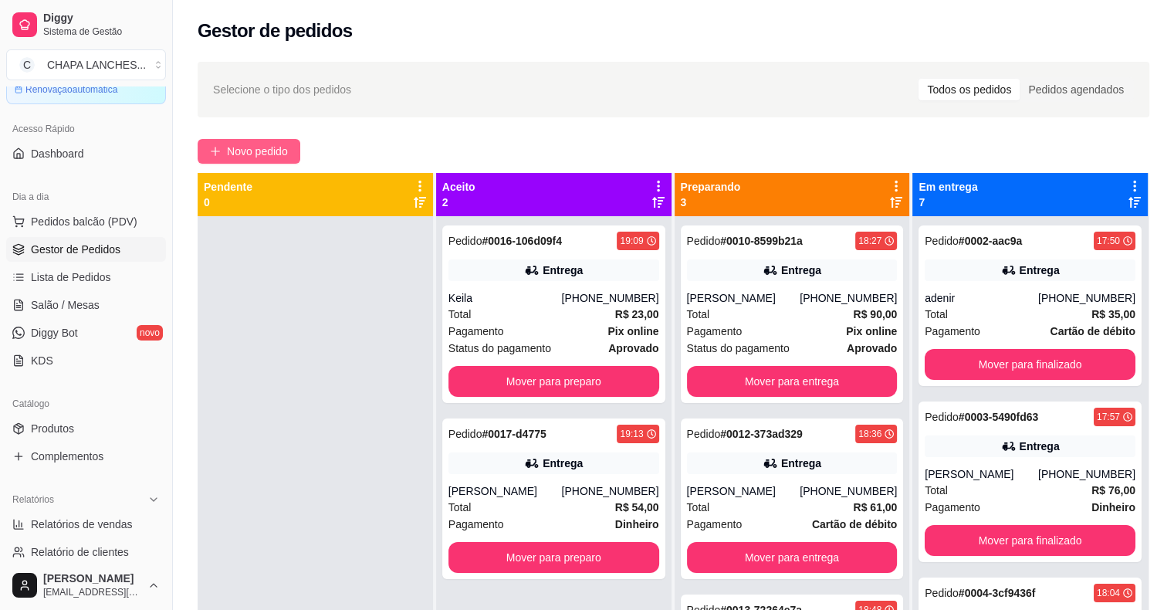
click at [243, 144] on span "Novo pedido" at bounding box center [257, 151] width 61 height 17
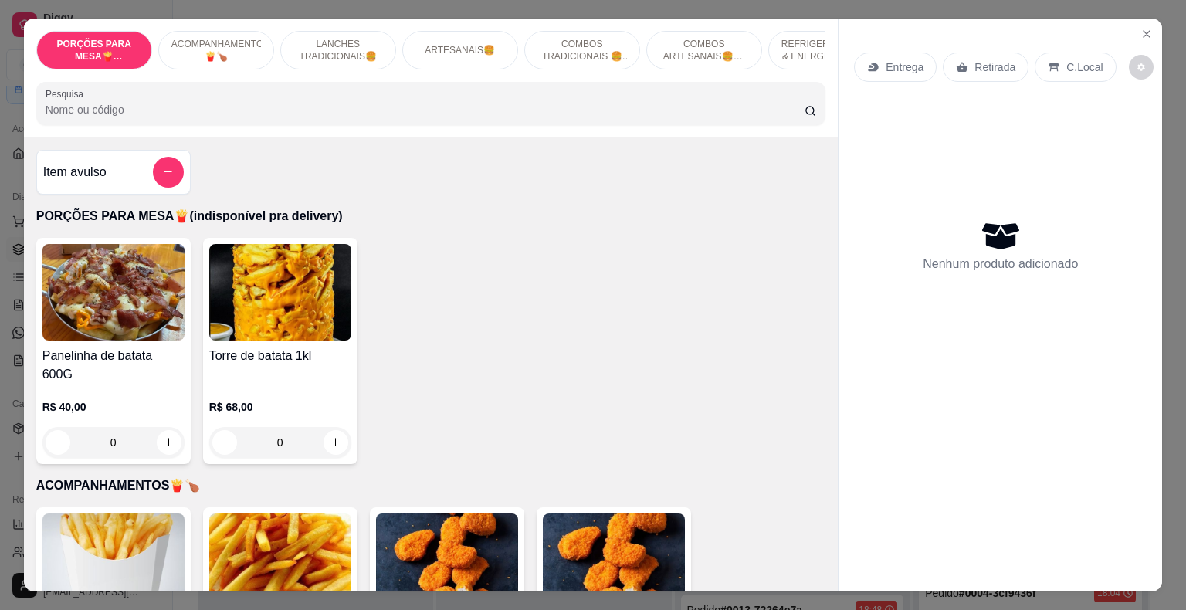
click at [888, 59] on p "Entrega" at bounding box center [905, 66] width 38 height 15
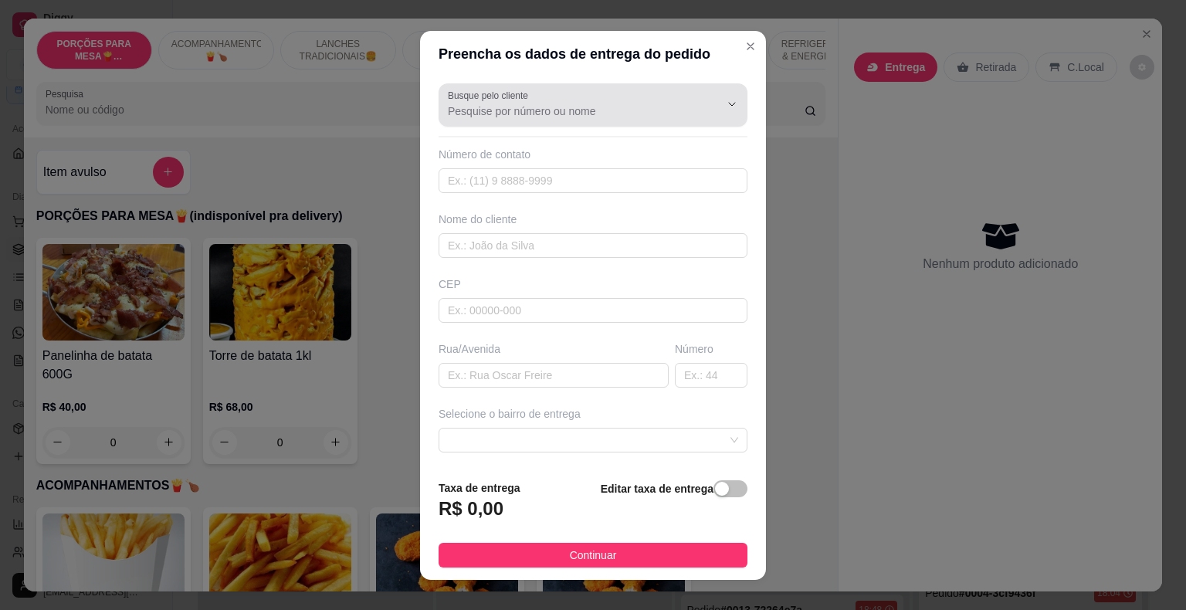
click at [507, 106] on input "Busque pelo cliente" at bounding box center [571, 110] width 247 height 15
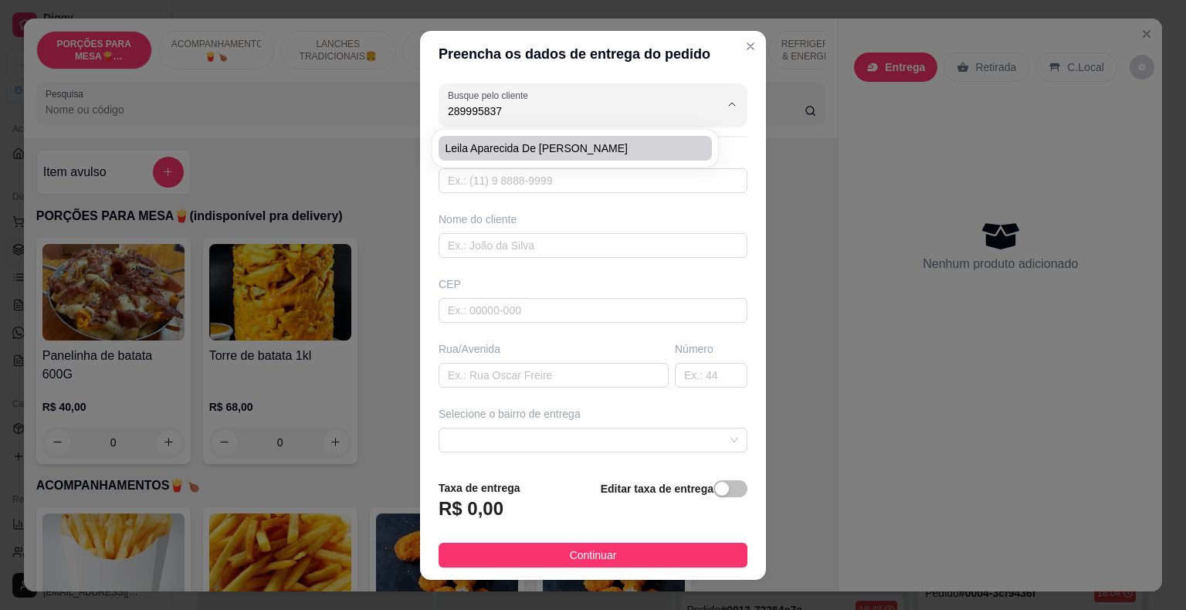
click at [519, 155] on span "leila aparecida de [PERSON_NAME]" at bounding box center [568, 148] width 246 height 15
type input "leila aparecida de [PERSON_NAME]"
type input "28999583769"
type input "leila aparecida de [PERSON_NAME]"
type input "SERRARIA MG"
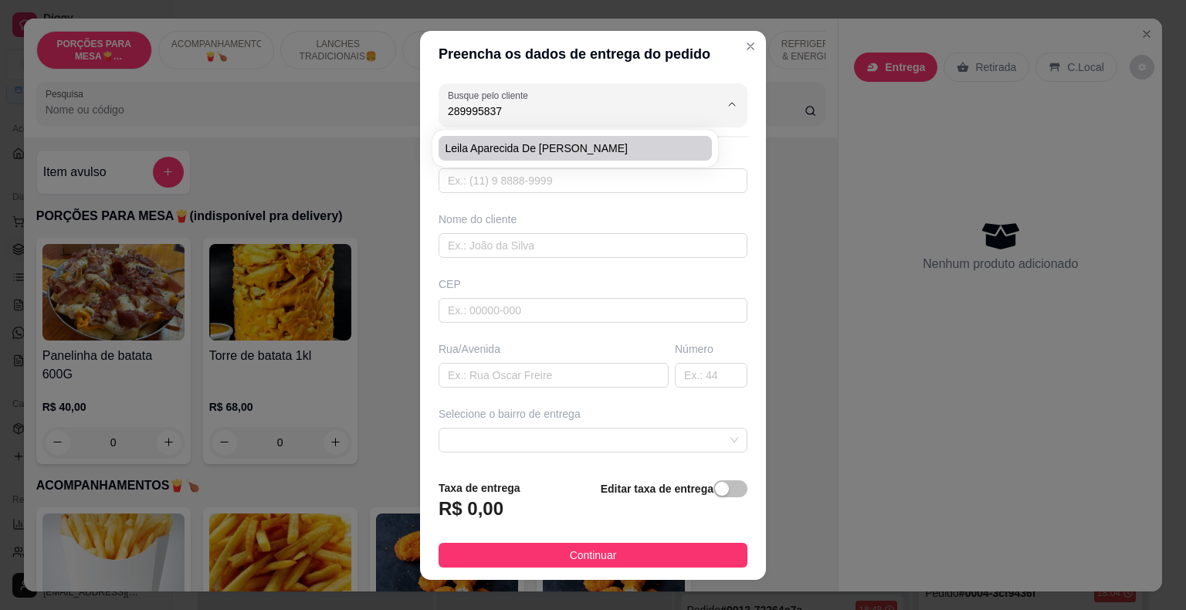
type input "perto do asfalto"
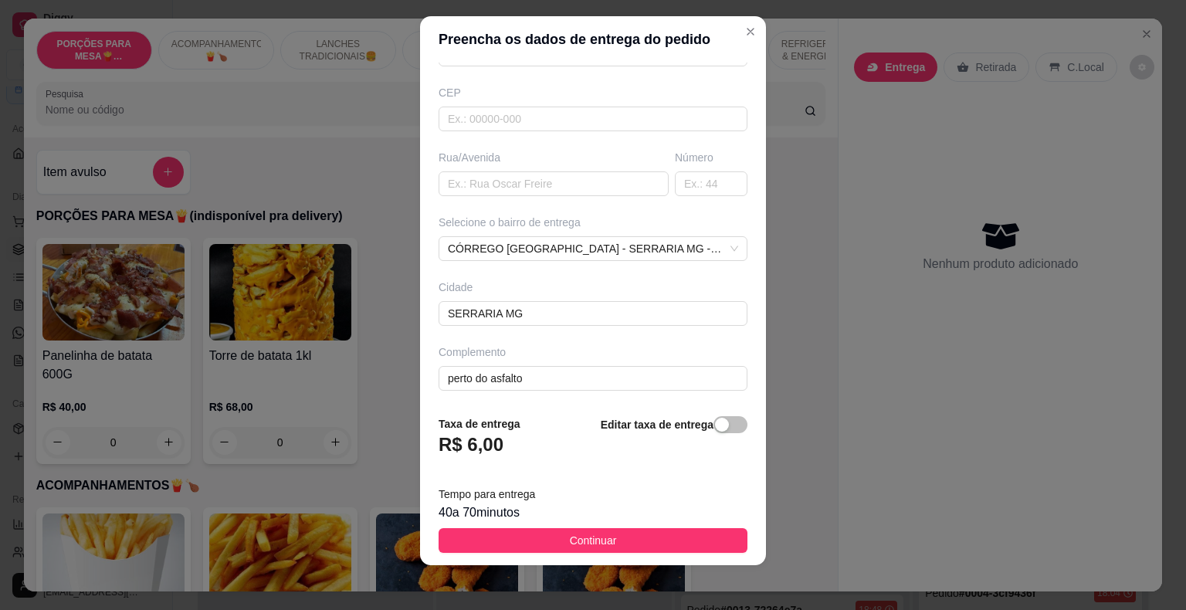
scroll to position [19, 0]
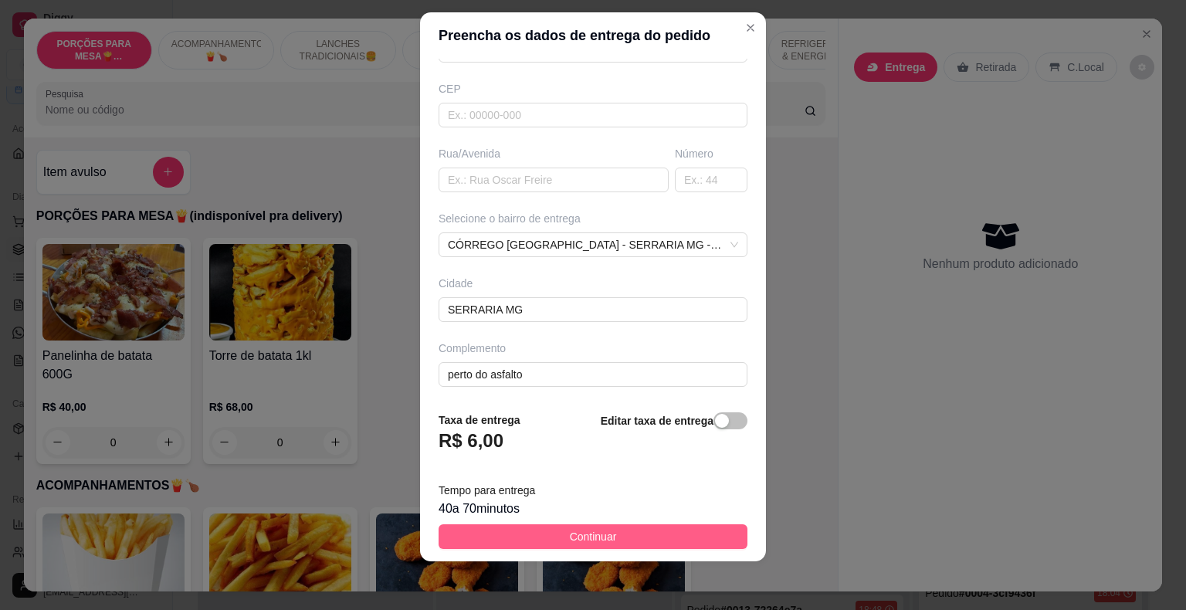
type input "leila aparecida de [PERSON_NAME]"
click at [602, 533] on span "Continuar" at bounding box center [593, 536] width 47 height 17
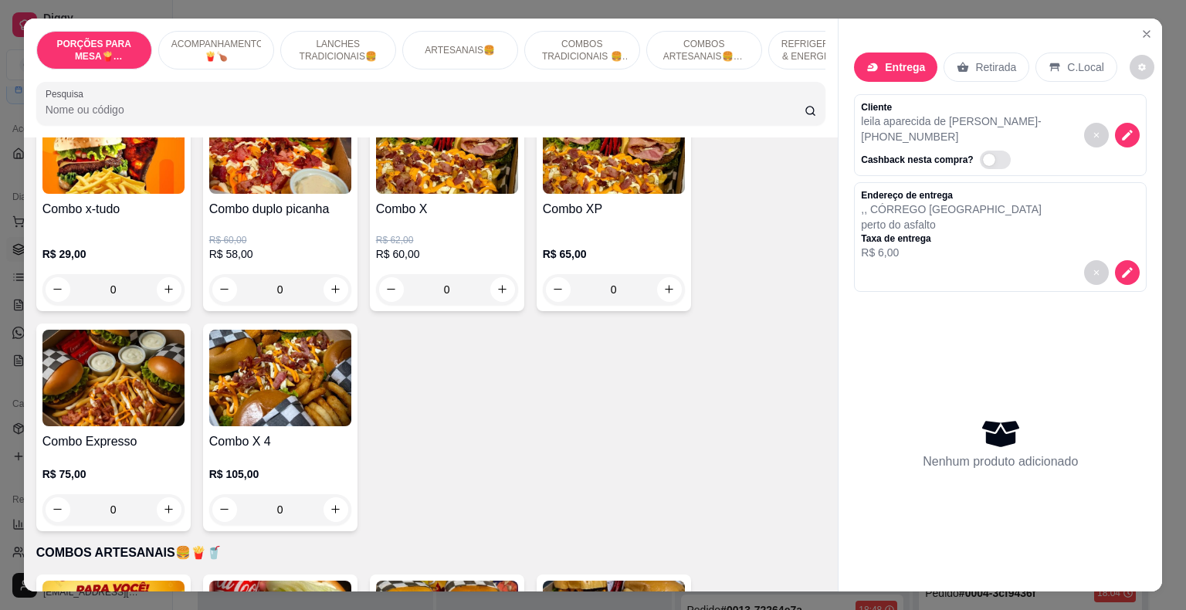
scroll to position [2239, 0]
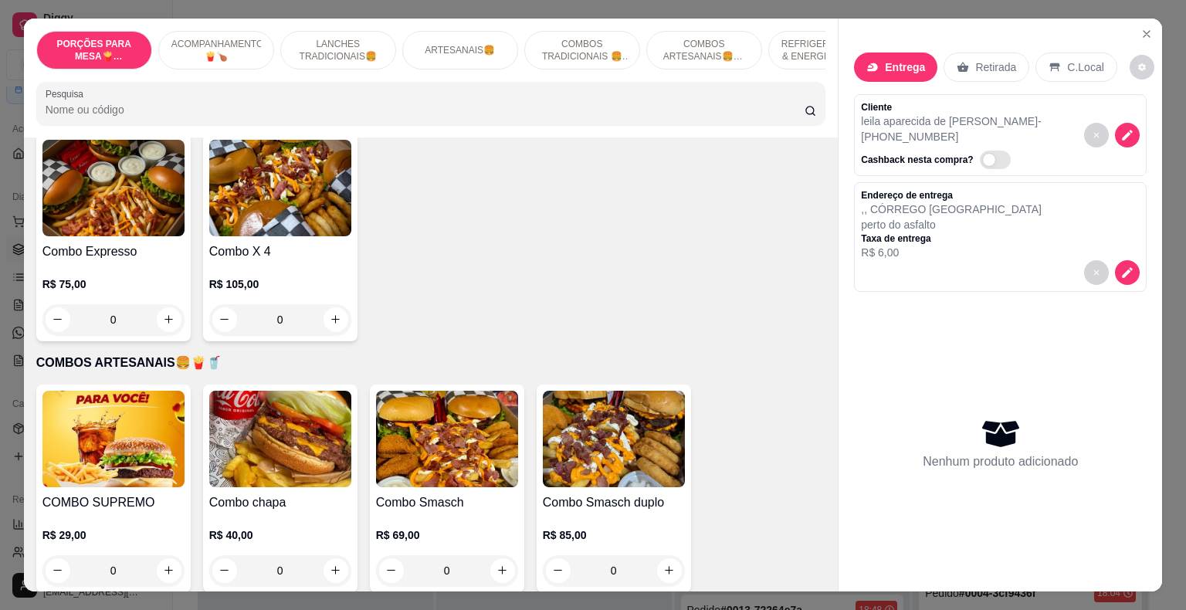
click at [334, 304] on div "0" at bounding box center [280, 319] width 142 height 31
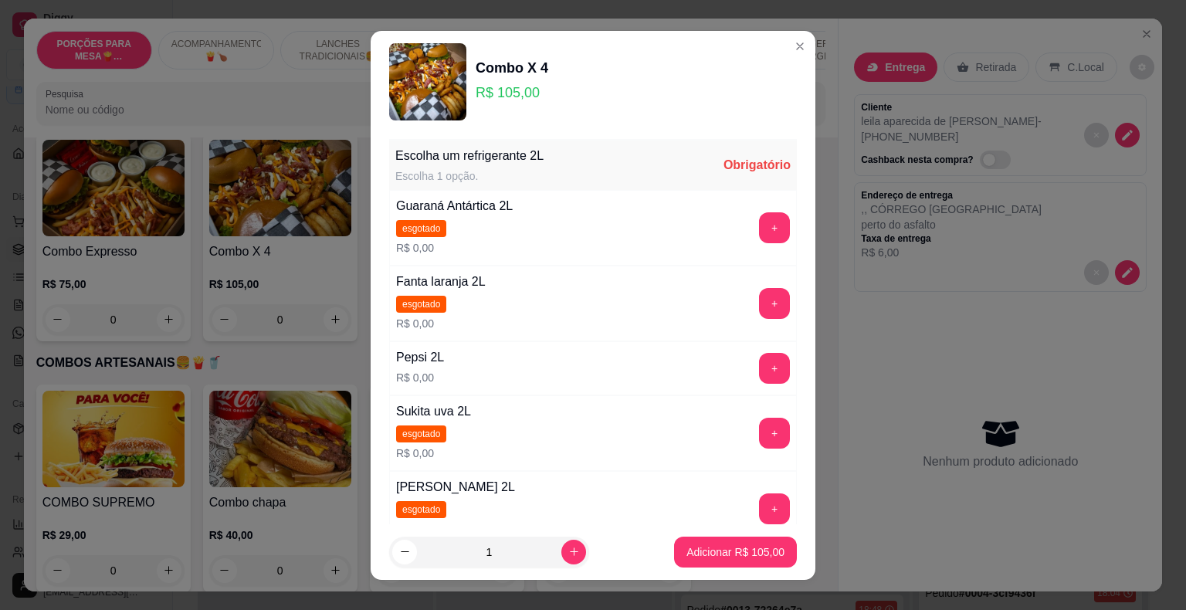
scroll to position [77, 0]
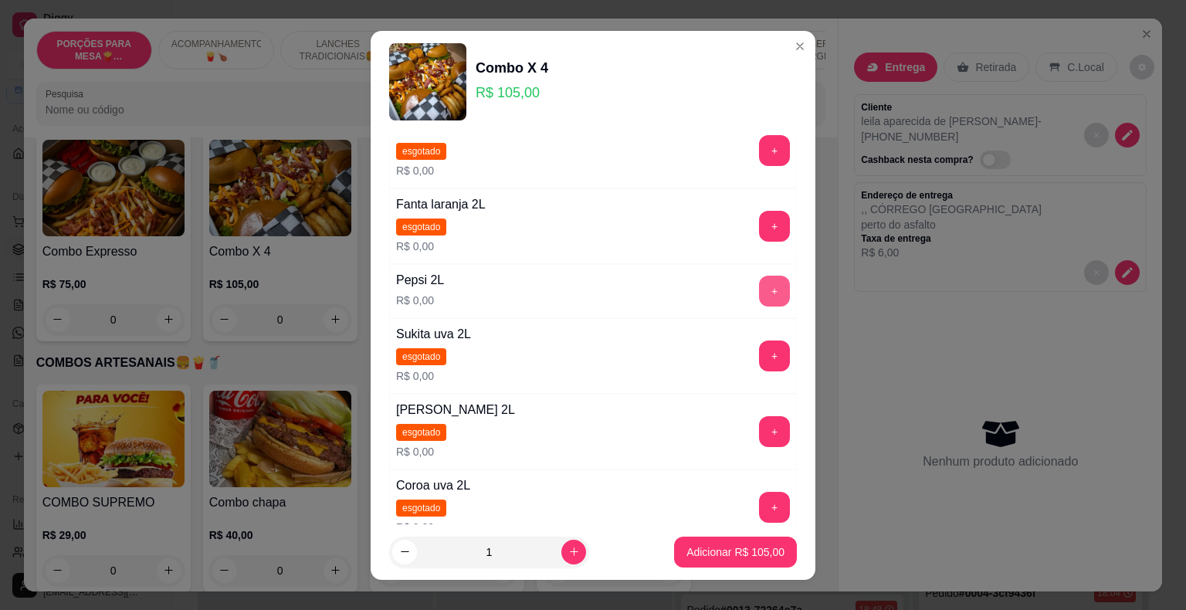
click at [759, 288] on button "+" at bounding box center [774, 291] width 31 height 31
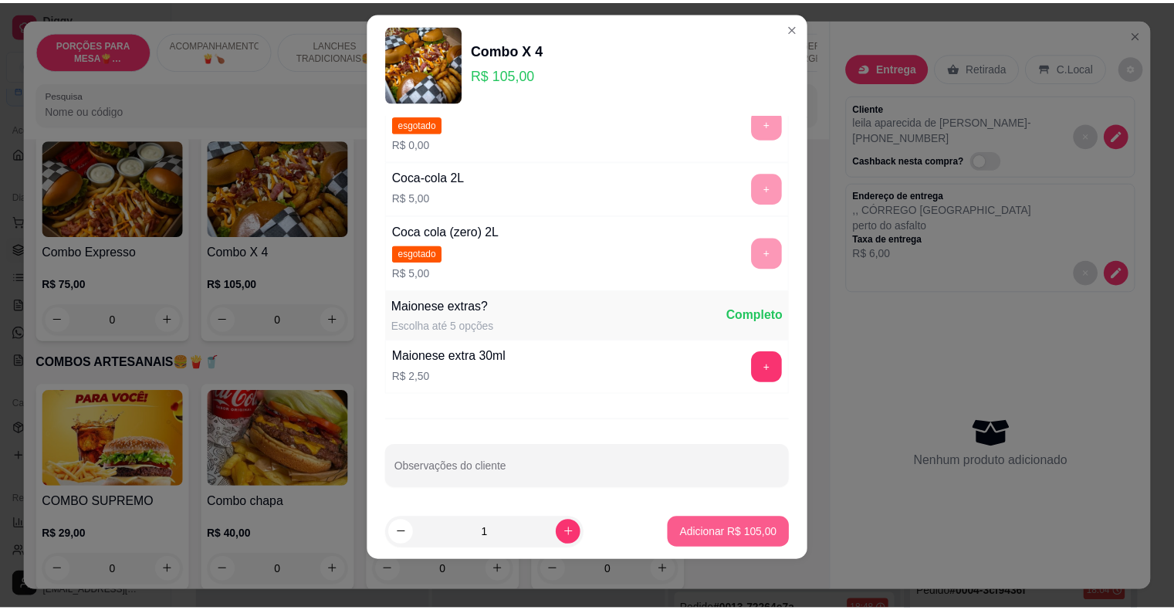
scroll to position [630, 0]
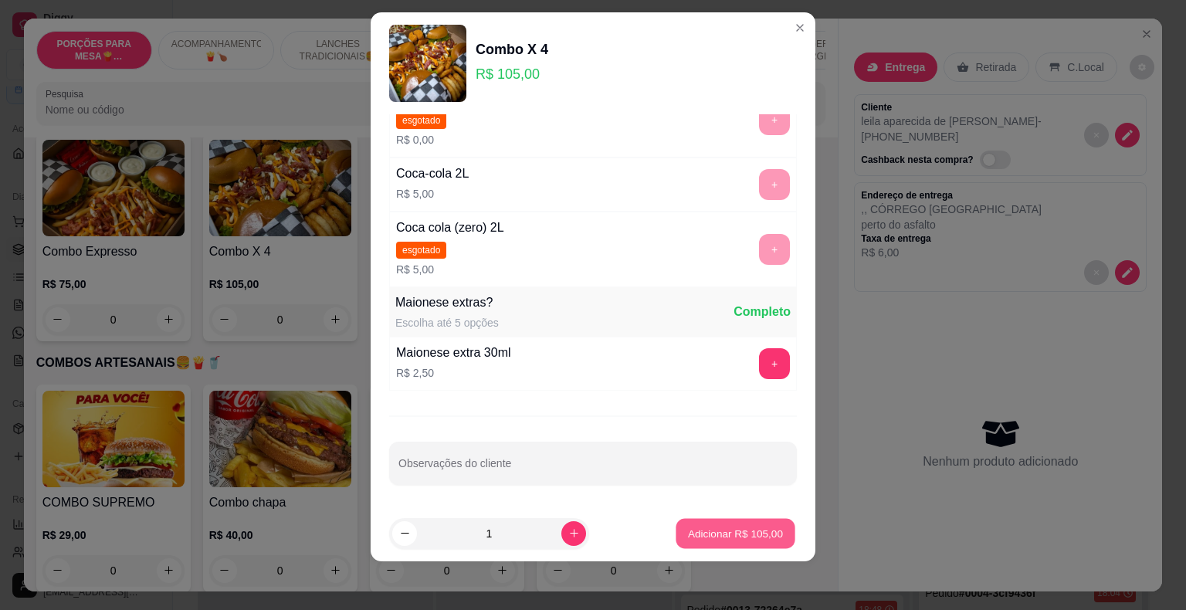
click at [737, 536] on p "Adicionar R$ 105,00" at bounding box center [735, 533] width 95 height 15
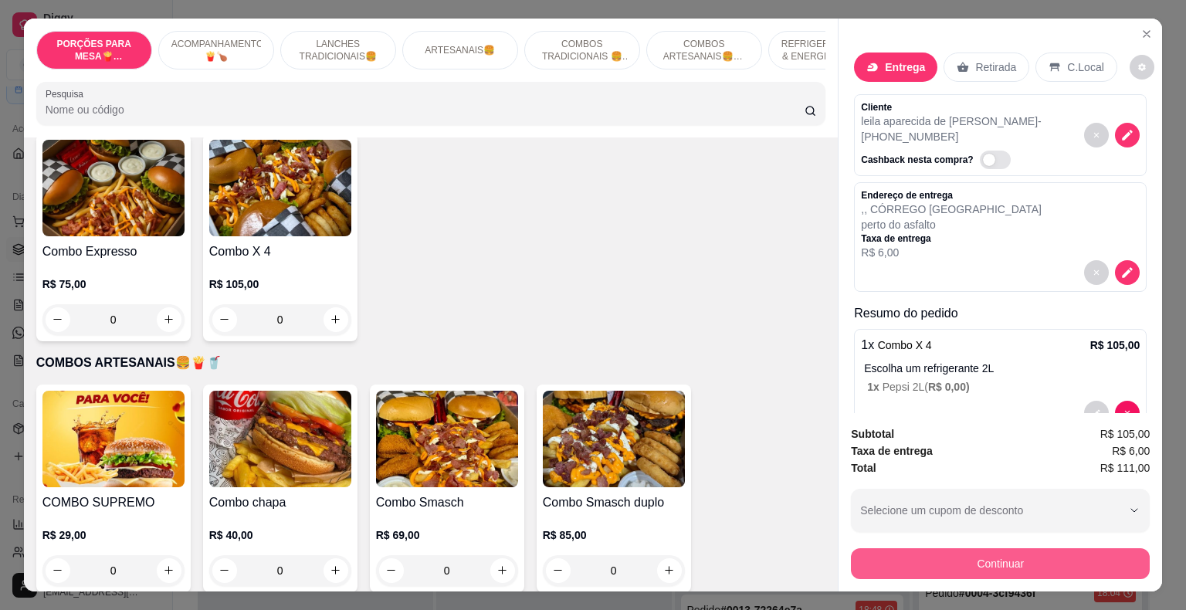
click at [955, 565] on button "Continuar" at bounding box center [1000, 563] width 299 height 31
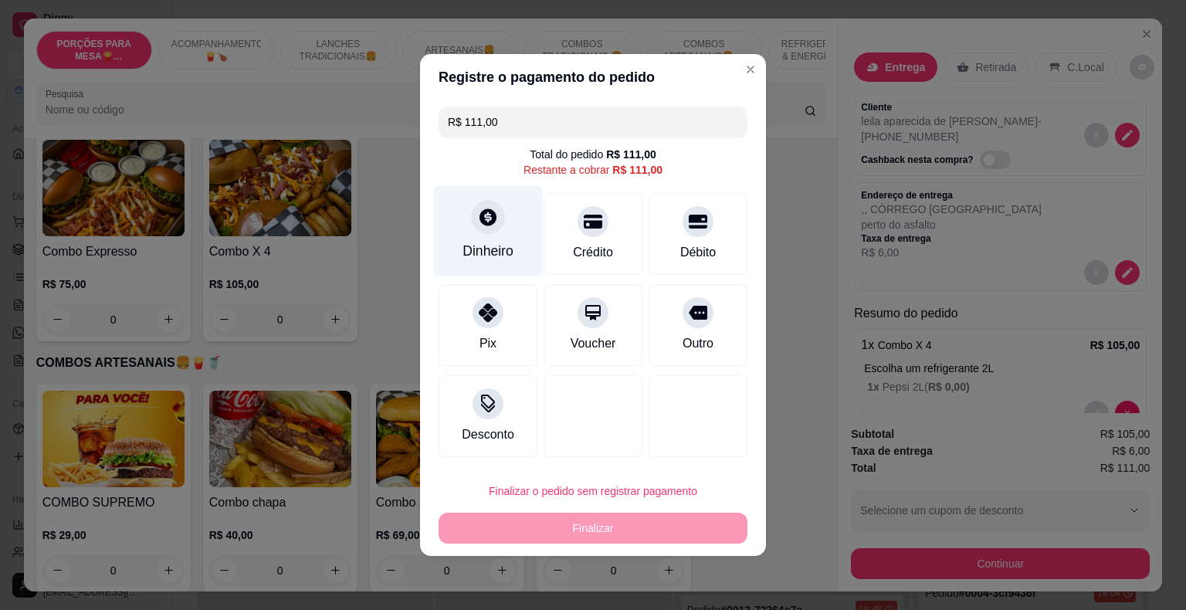
click at [494, 218] on icon at bounding box center [488, 217] width 20 height 20
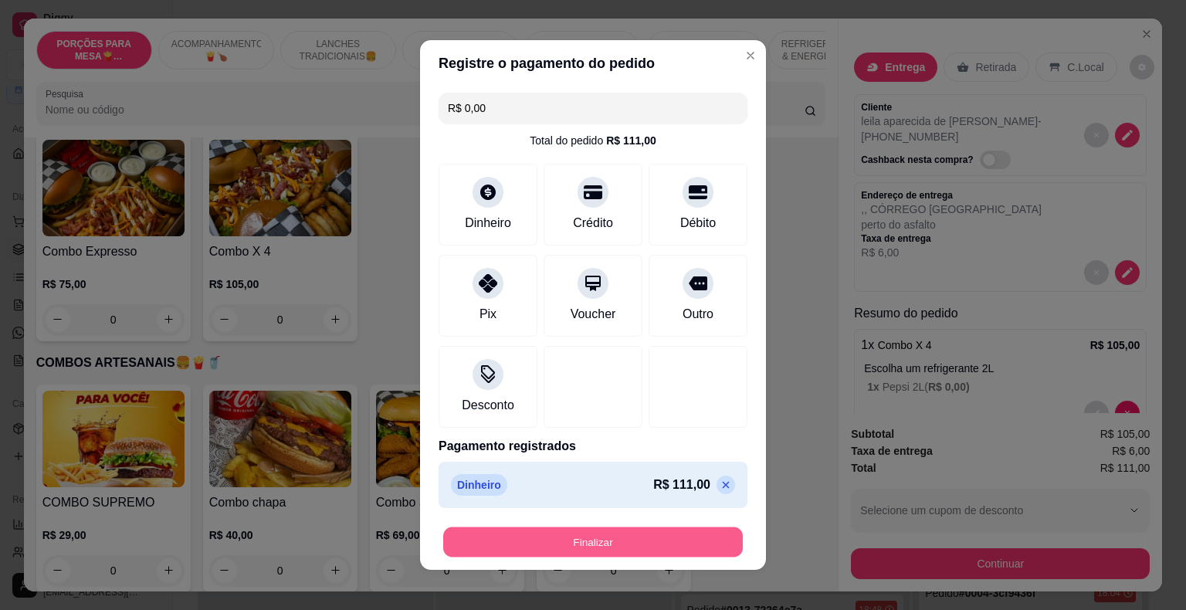
click at [603, 548] on button "Finalizar" at bounding box center [593, 542] width 300 height 30
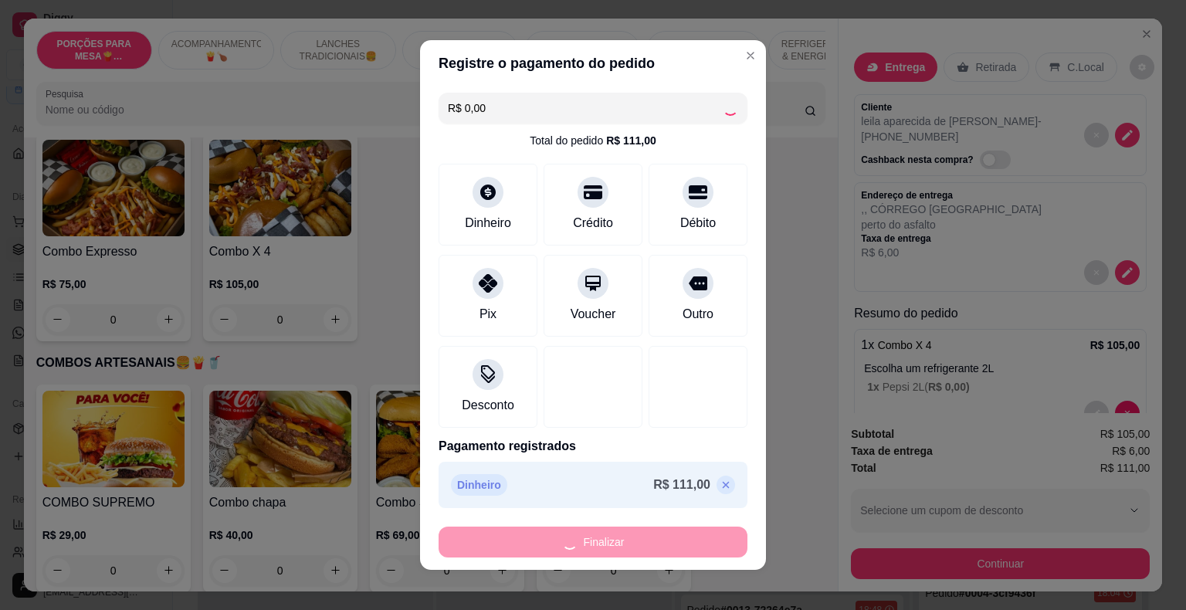
type input "-R$ 111,00"
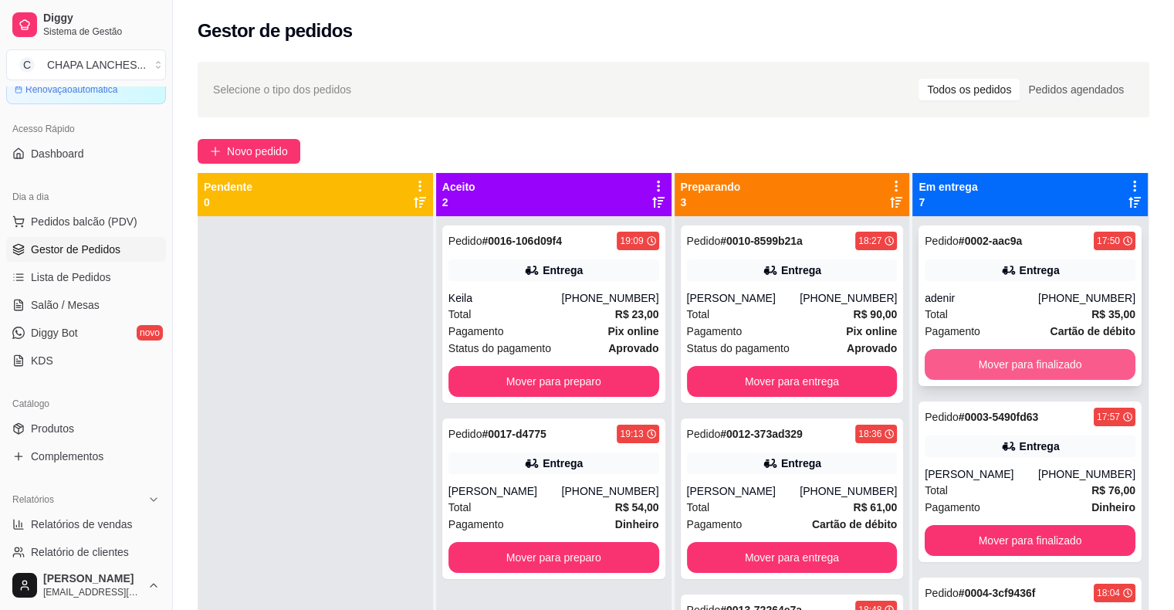
click at [971, 366] on button "Mover para finalizado" at bounding box center [1030, 364] width 211 height 31
click at [982, 361] on button "Mover para finalizado" at bounding box center [1030, 364] width 211 height 31
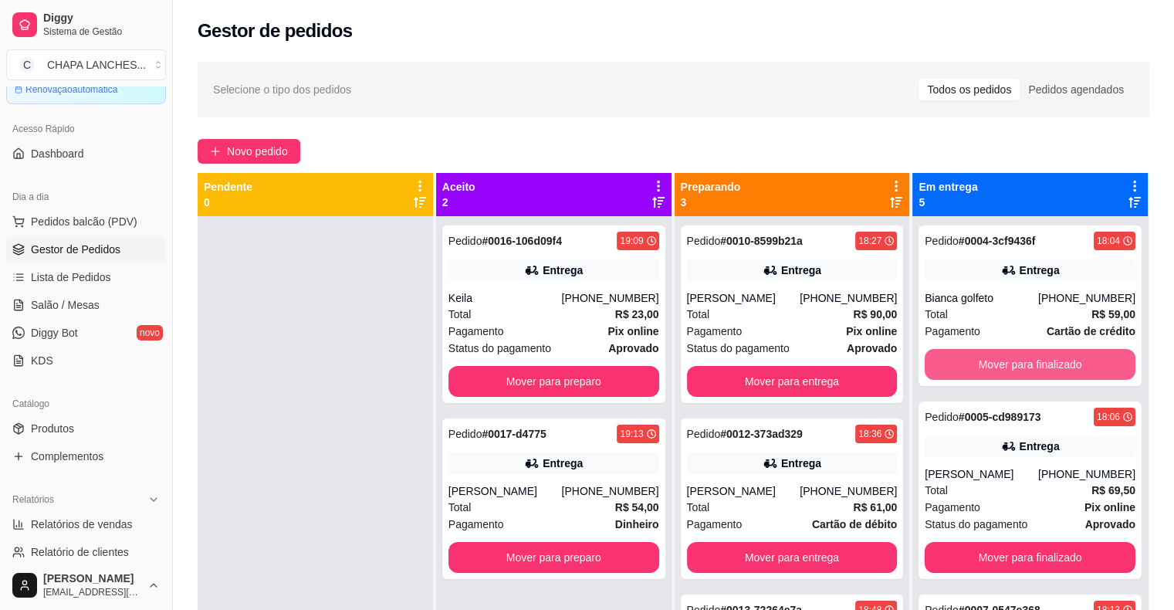
click at [982, 361] on button "Mover para finalizado" at bounding box center [1030, 364] width 211 height 31
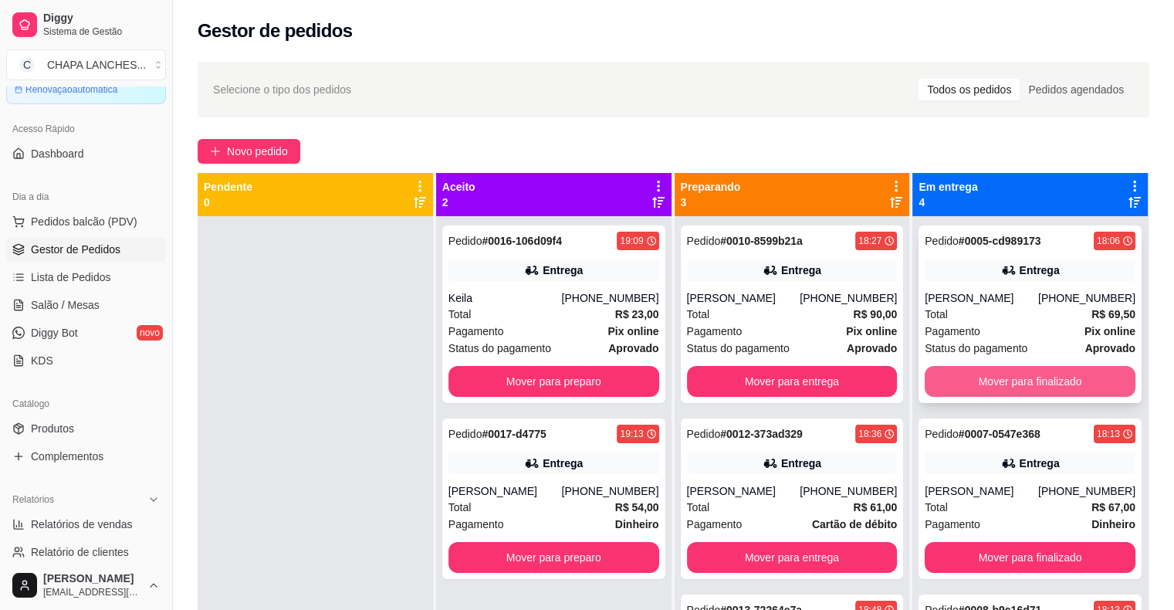
click at [980, 372] on button "Mover para finalizado" at bounding box center [1030, 381] width 211 height 31
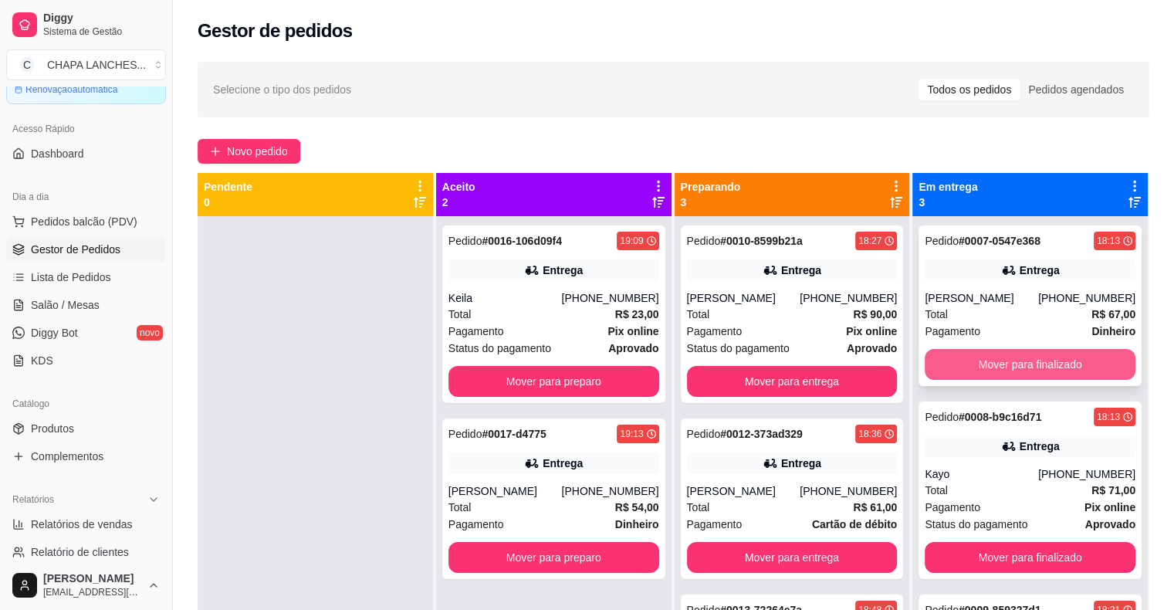
click at [971, 368] on button "Mover para finalizado" at bounding box center [1030, 364] width 211 height 31
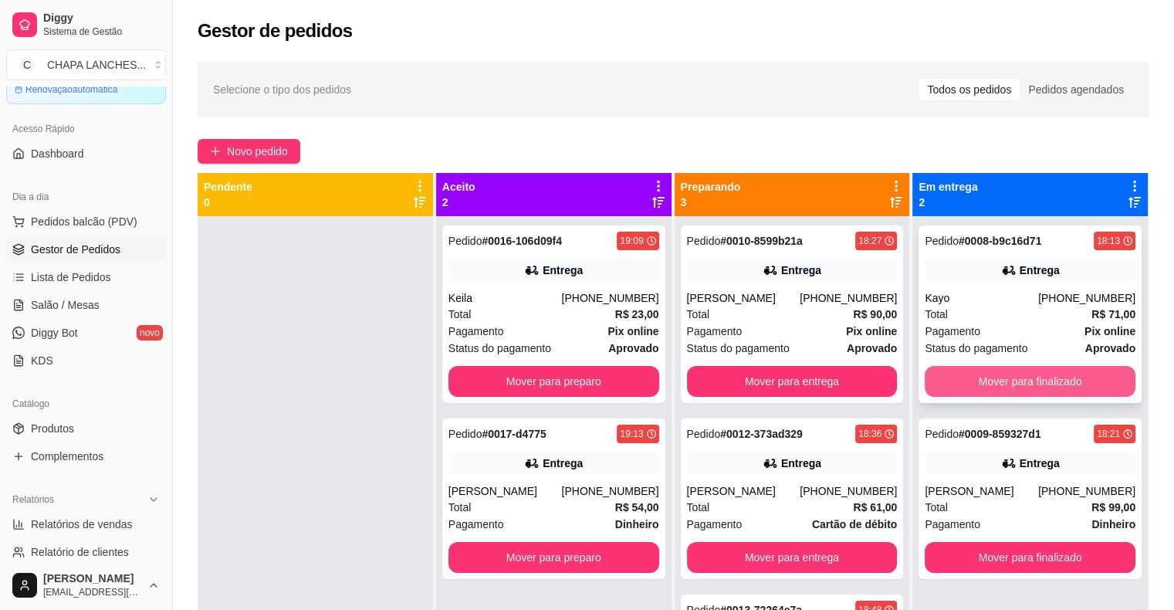
click at [965, 381] on button "Mover para finalizado" at bounding box center [1030, 381] width 211 height 31
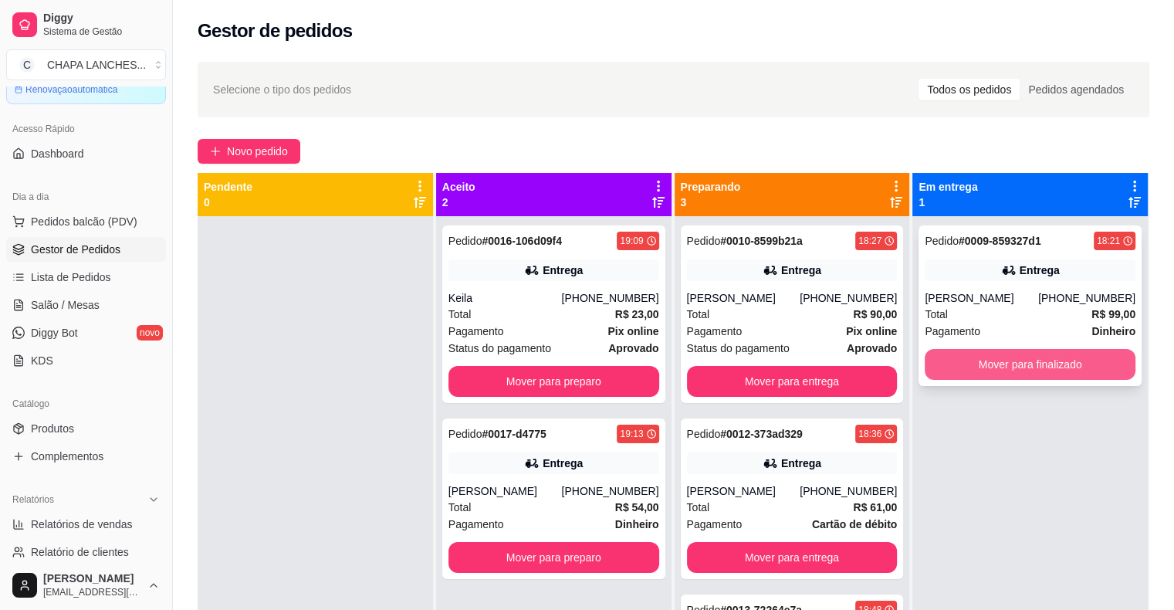
click at [950, 371] on button "Mover para finalizado" at bounding box center [1030, 364] width 211 height 31
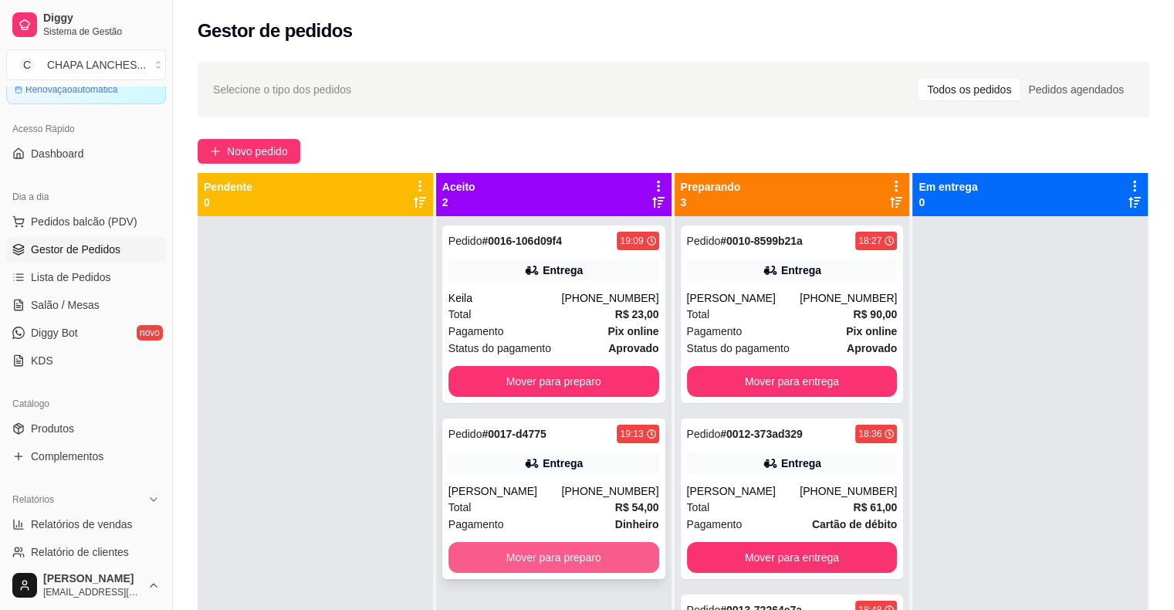
click at [608, 545] on button "Mover para preparo" at bounding box center [554, 557] width 211 height 31
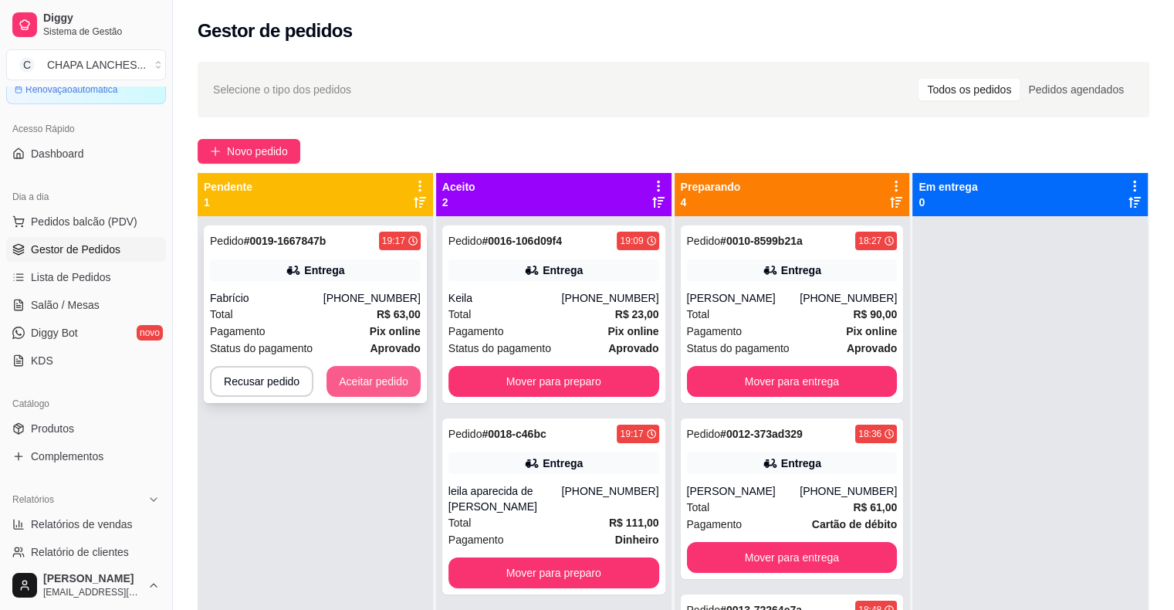
click at [392, 378] on button "Aceitar pedido" at bounding box center [374, 381] width 94 height 31
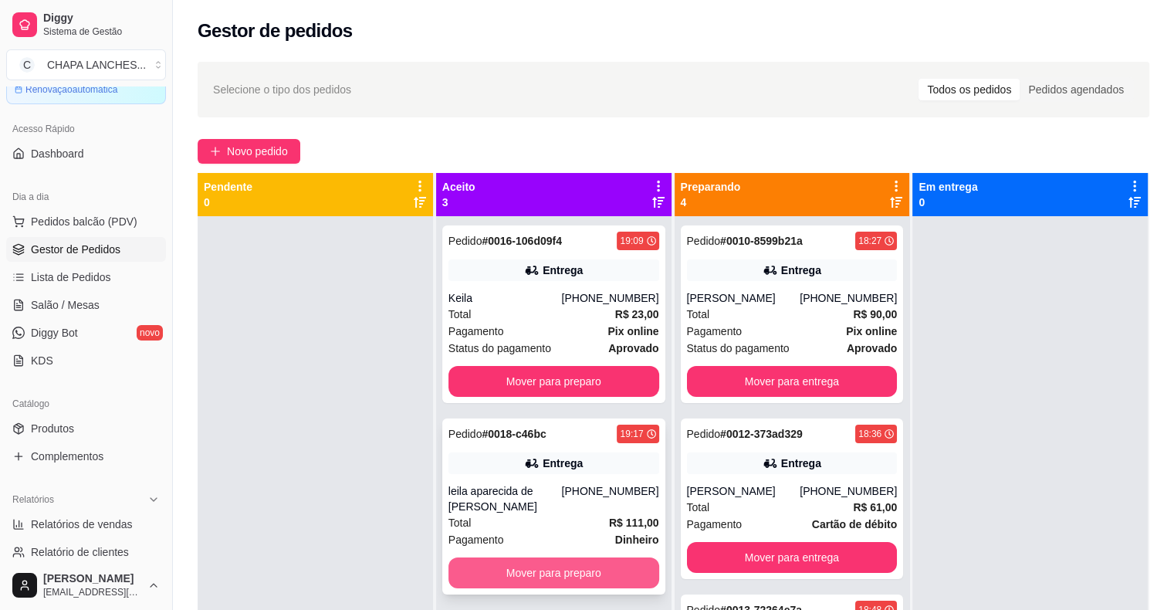
click at [569, 557] on button "Mover para preparo" at bounding box center [554, 572] width 211 height 31
click at [554, 570] on button "Mover para preparo" at bounding box center [554, 574] width 211 height 31
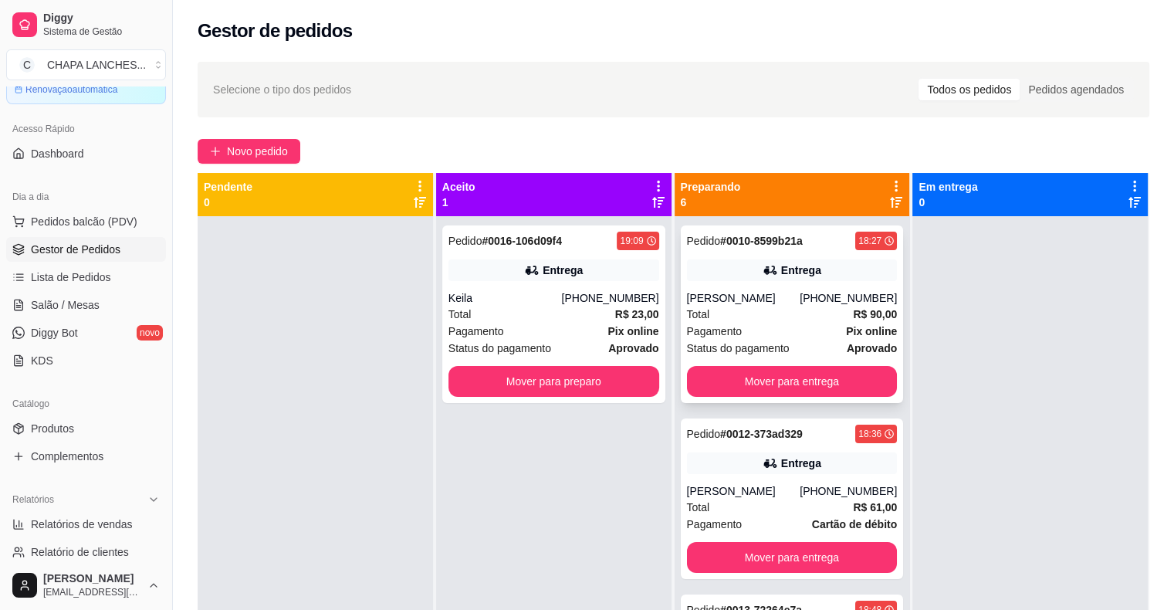
click at [716, 307] on div "Total R$ 90,00" at bounding box center [792, 314] width 211 height 17
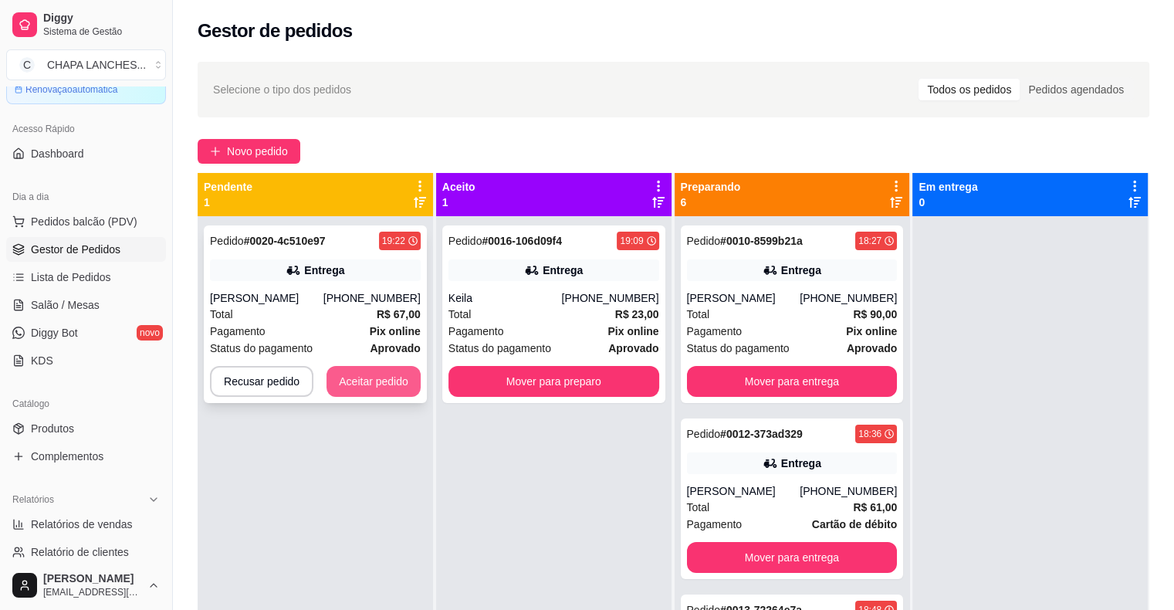
click at [374, 386] on button "Aceitar pedido" at bounding box center [374, 381] width 94 height 31
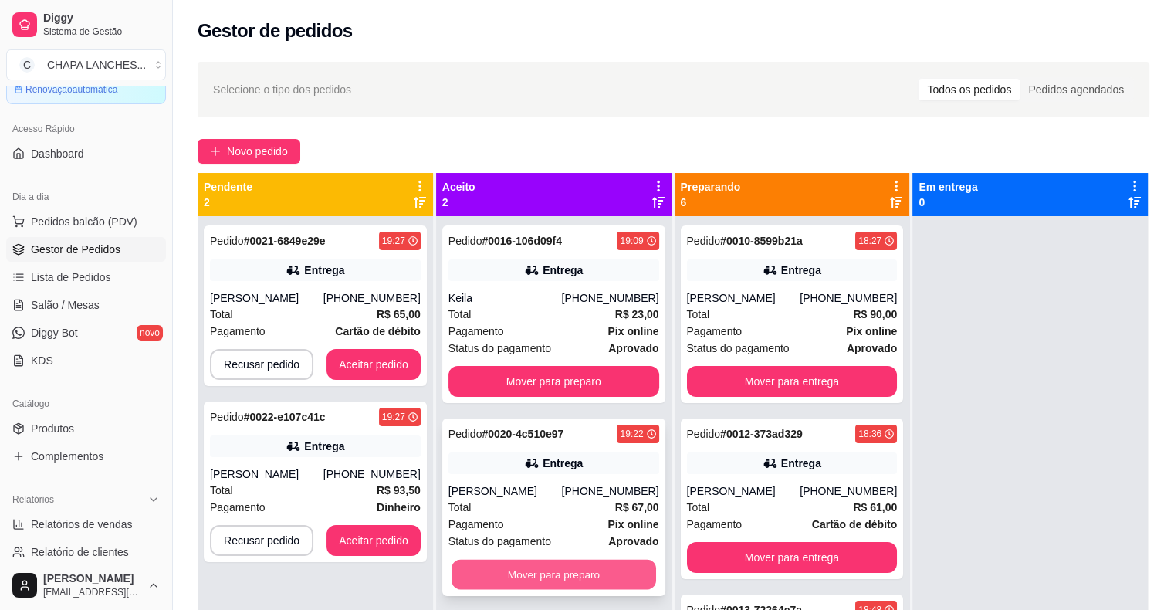
click at [499, 570] on button "Mover para preparo" at bounding box center [554, 575] width 205 height 30
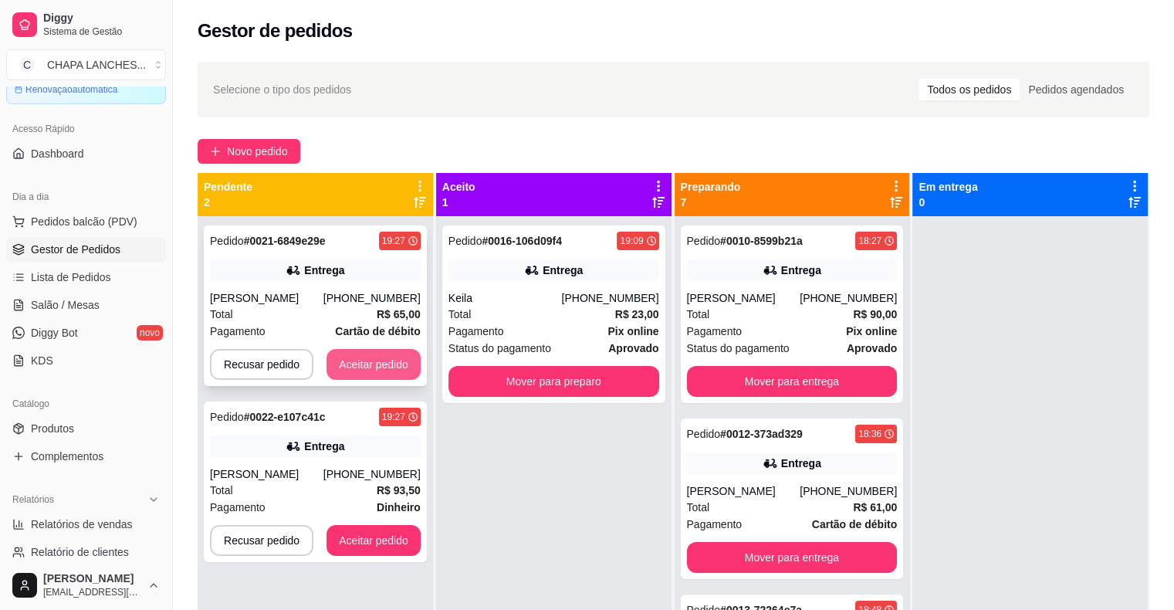
click at [373, 369] on button "Aceitar pedido" at bounding box center [374, 364] width 94 height 31
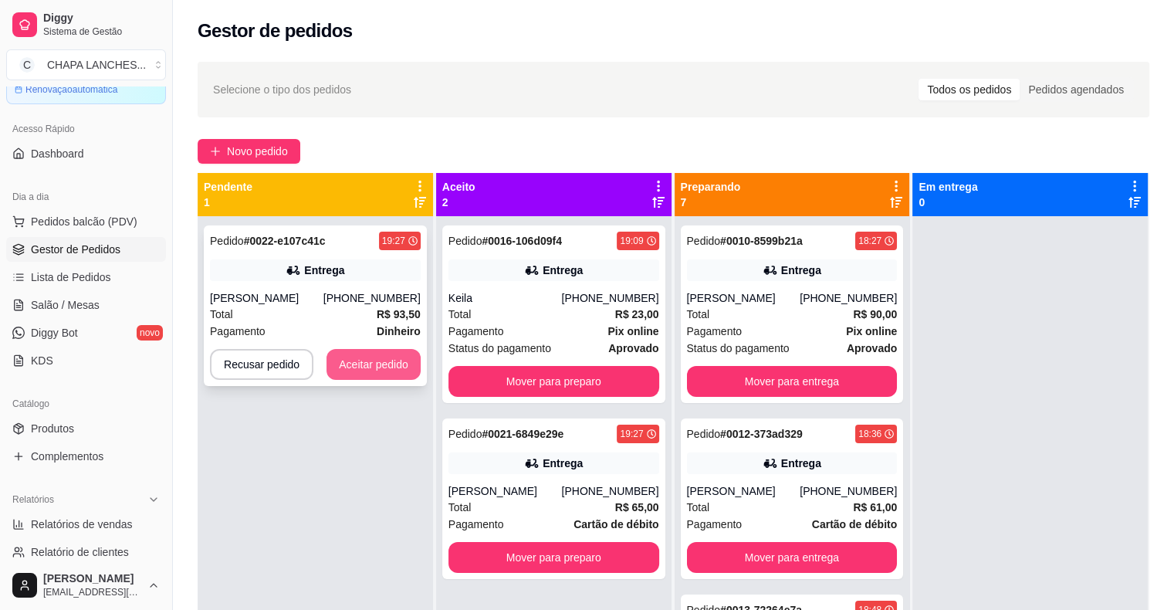
click at [374, 368] on button "Aceitar pedido" at bounding box center [374, 364] width 94 height 31
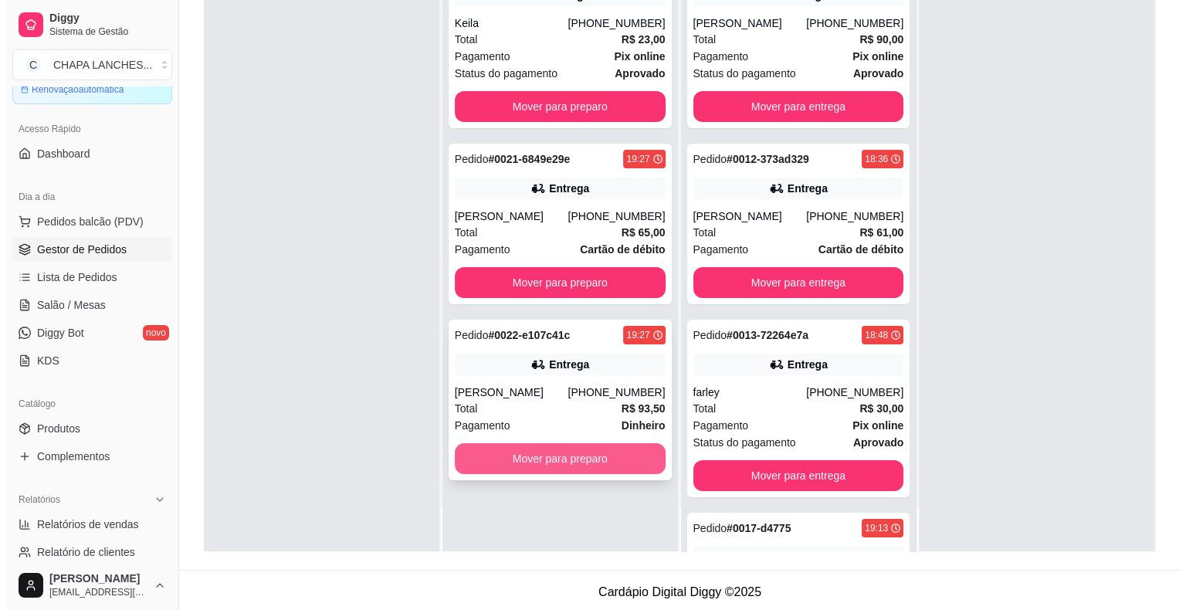
scroll to position [235, 0]
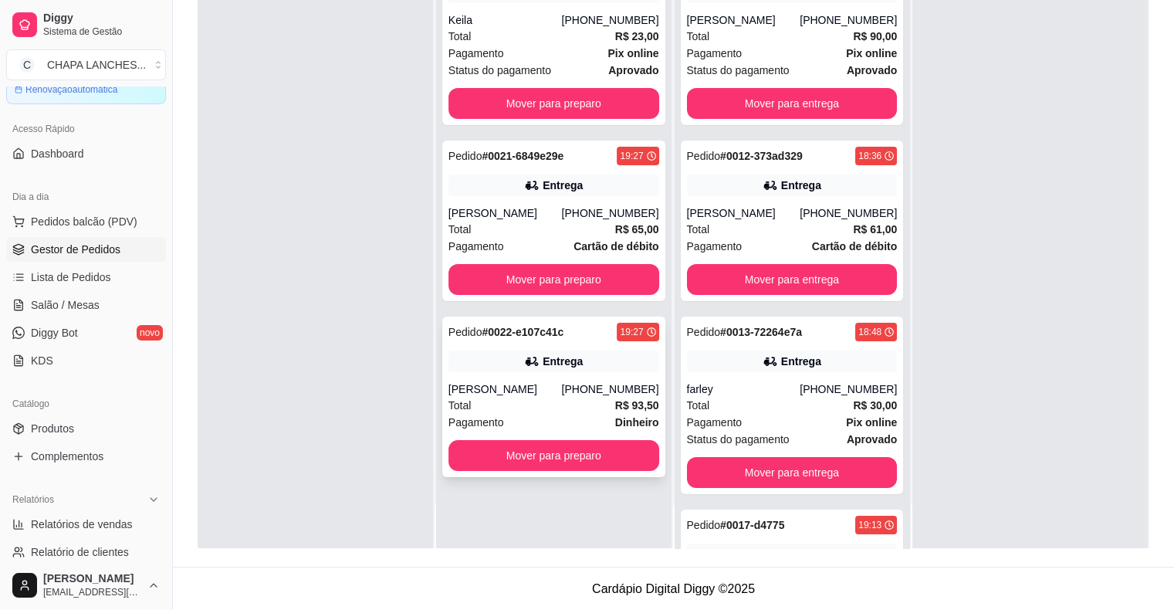
click at [493, 397] on div "Total R$ 93,50" at bounding box center [554, 405] width 211 height 17
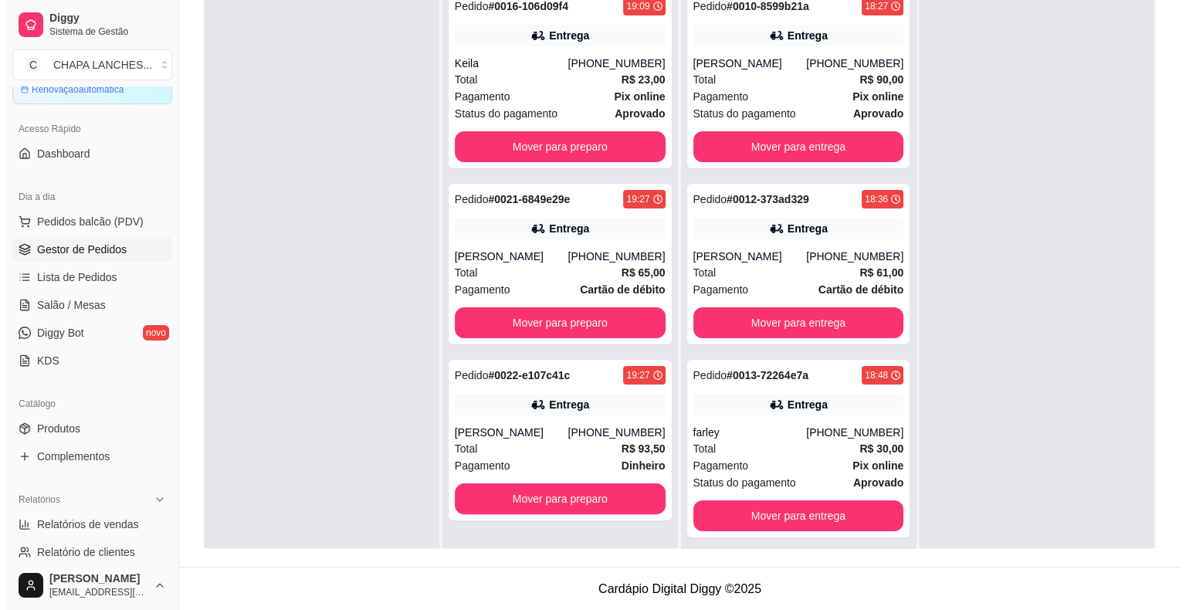
scroll to position [0, 0]
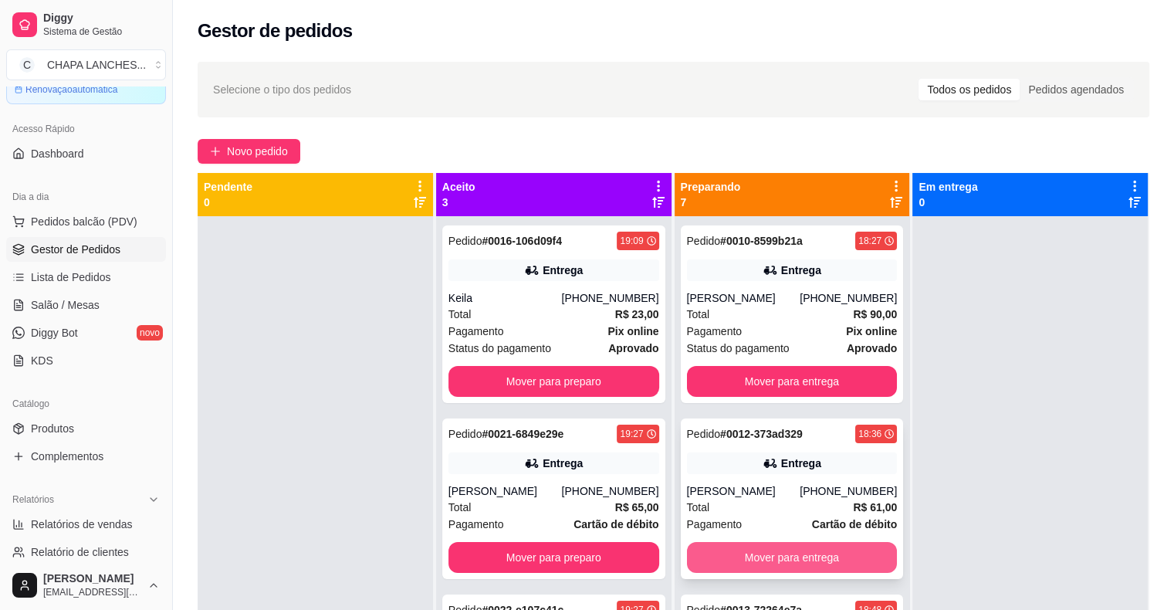
click at [750, 557] on button "Mover para entrega" at bounding box center [792, 557] width 211 height 31
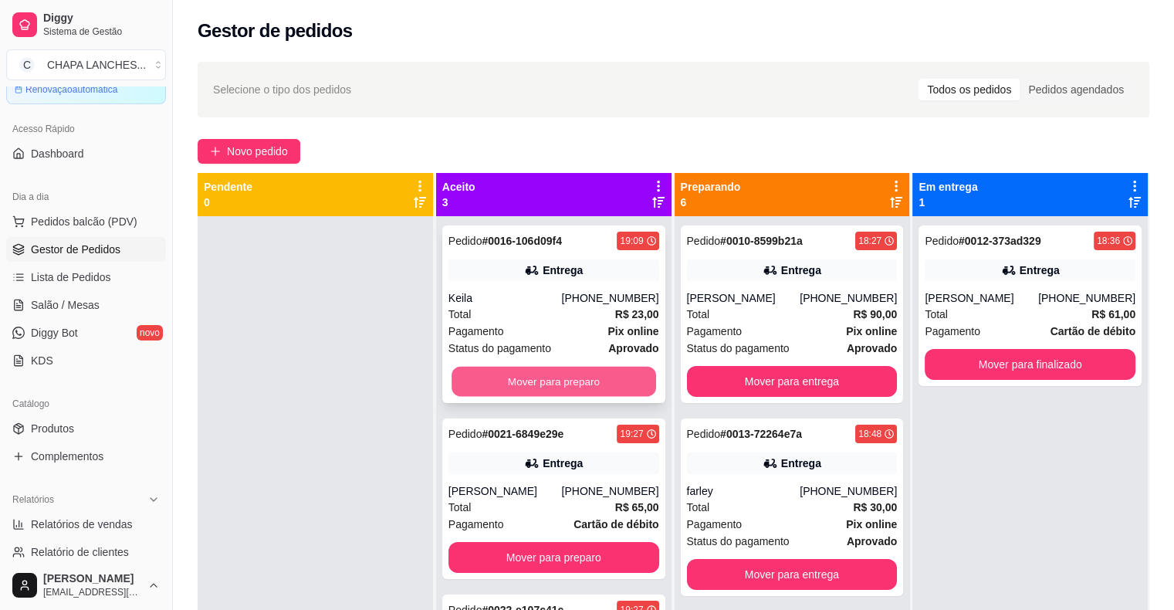
click at [517, 376] on button "Mover para preparo" at bounding box center [554, 382] width 205 height 30
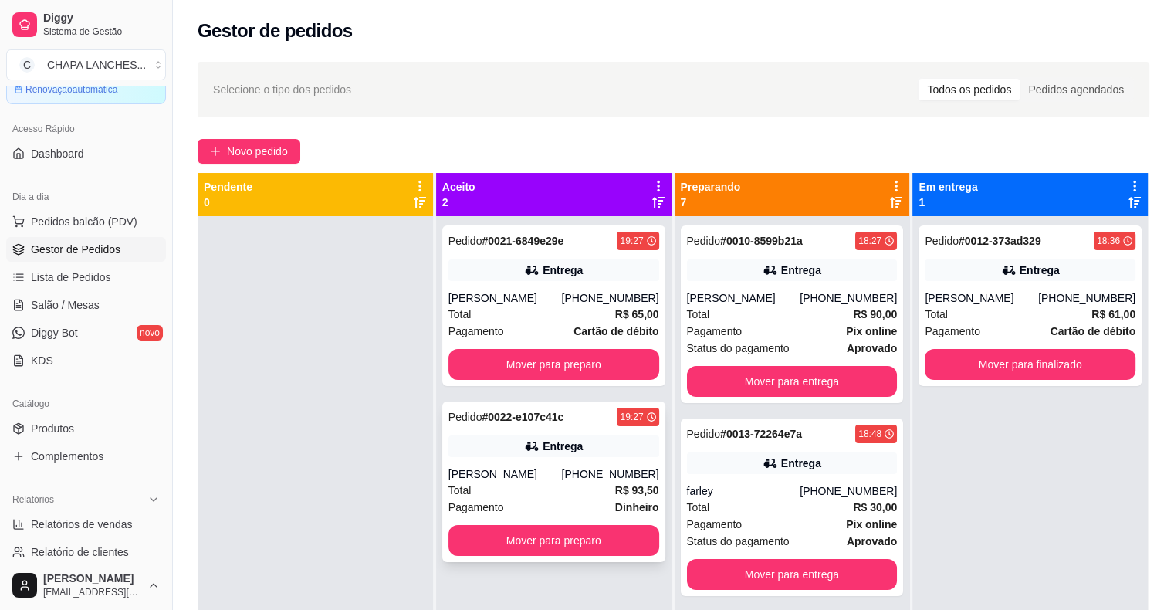
click at [548, 507] on div "Pagamento Dinheiro" at bounding box center [554, 507] width 211 height 17
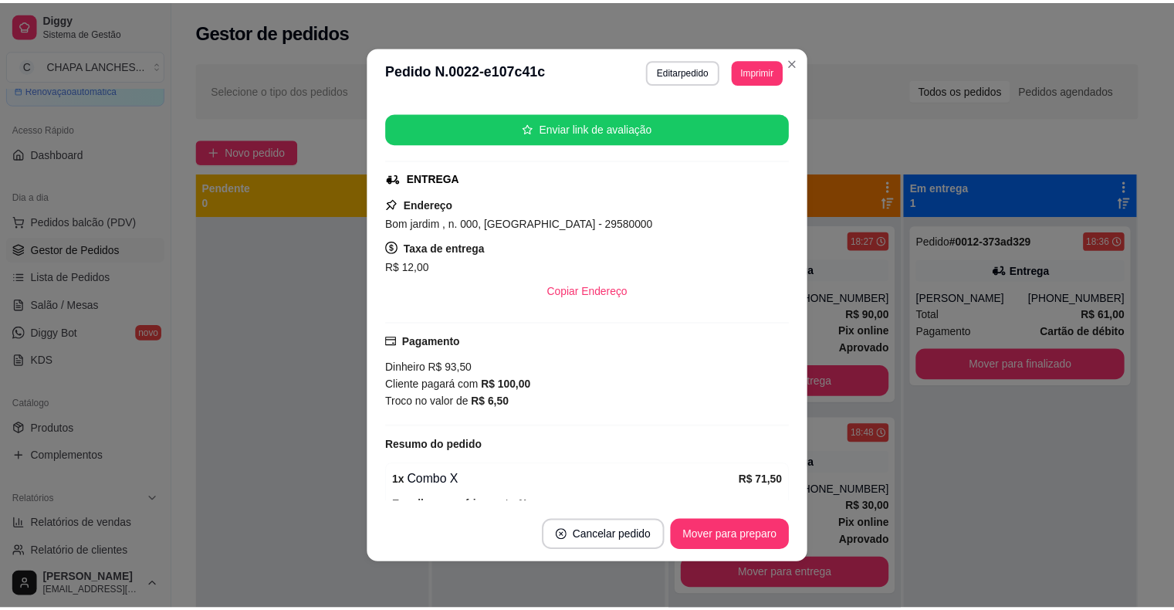
scroll to position [368, 0]
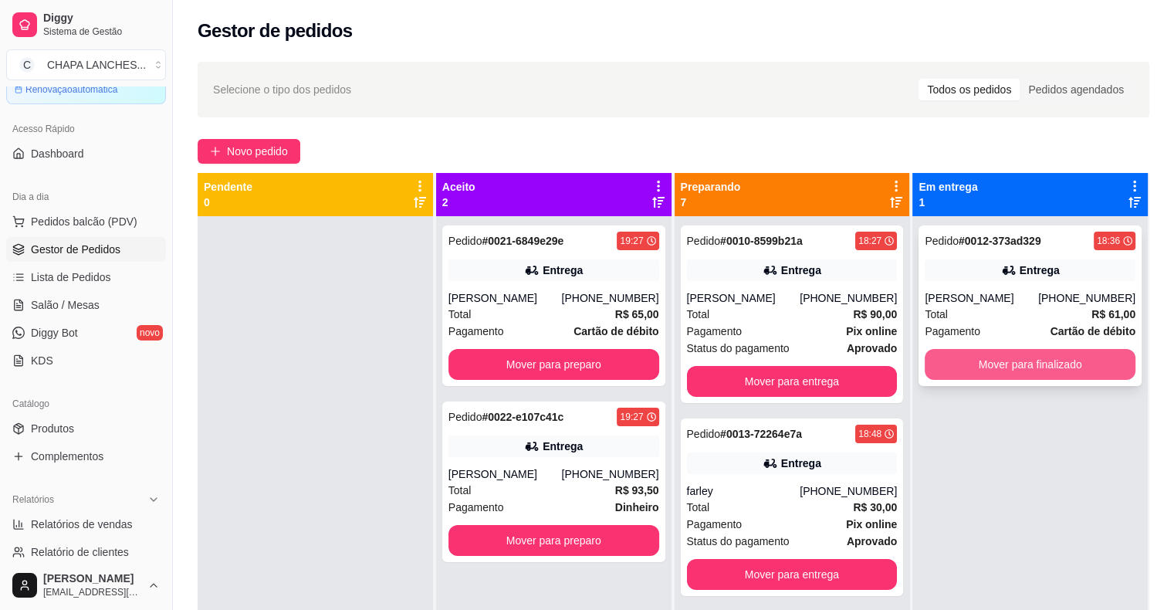
click at [951, 365] on button "Mover para finalizado" at bounding box center [1030, 364] width 211 height 31
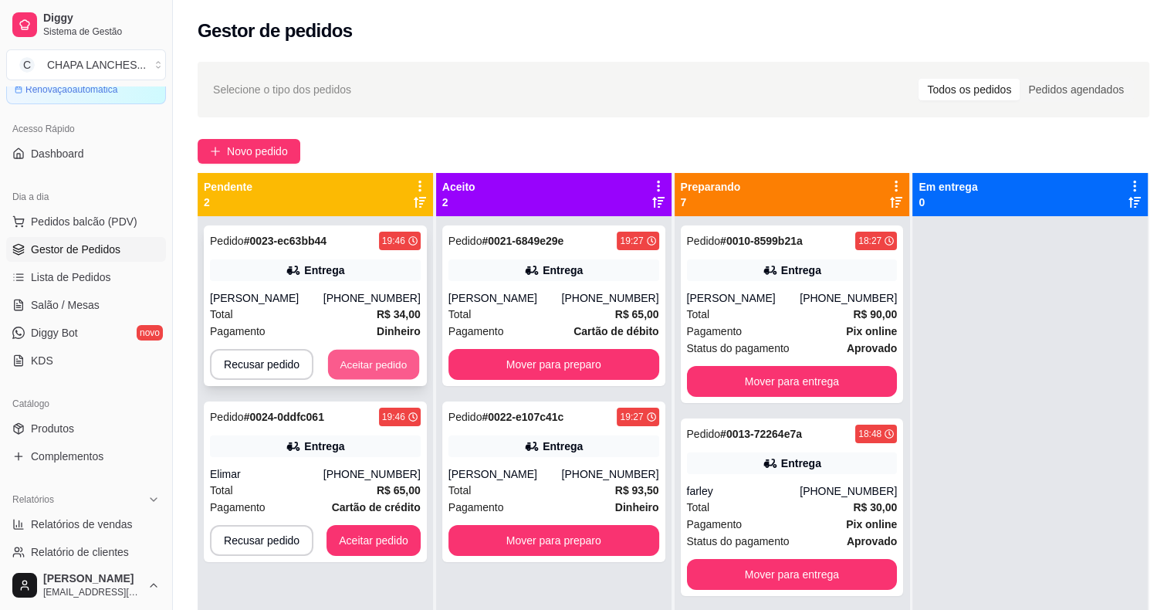
click at [371, 360] on button "Aceitar pedido" at bounding box center [373, 365] width 91 height 30
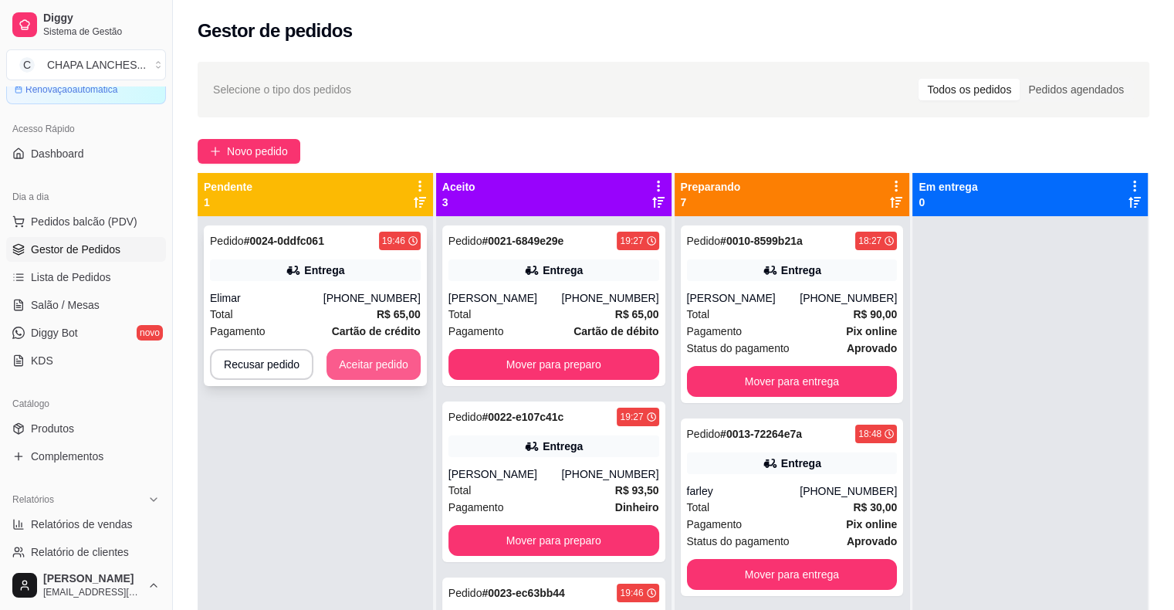
click at [378, 366] on button "Aceitar pedido" at bounding box center [374, 364] width 94 height 31
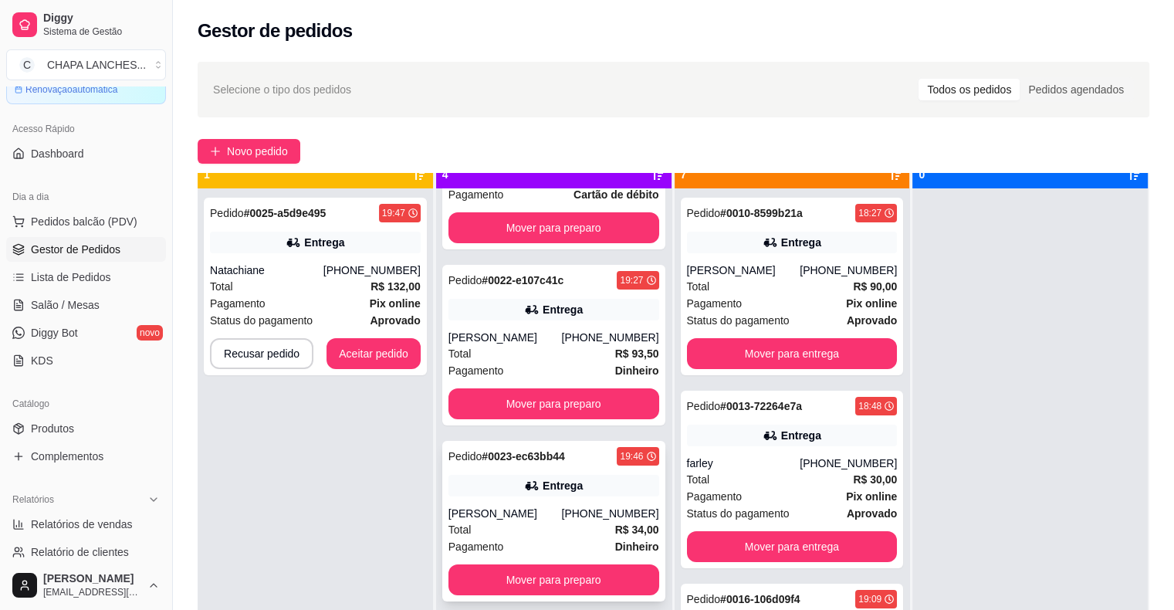
scroll to position [43, 0]
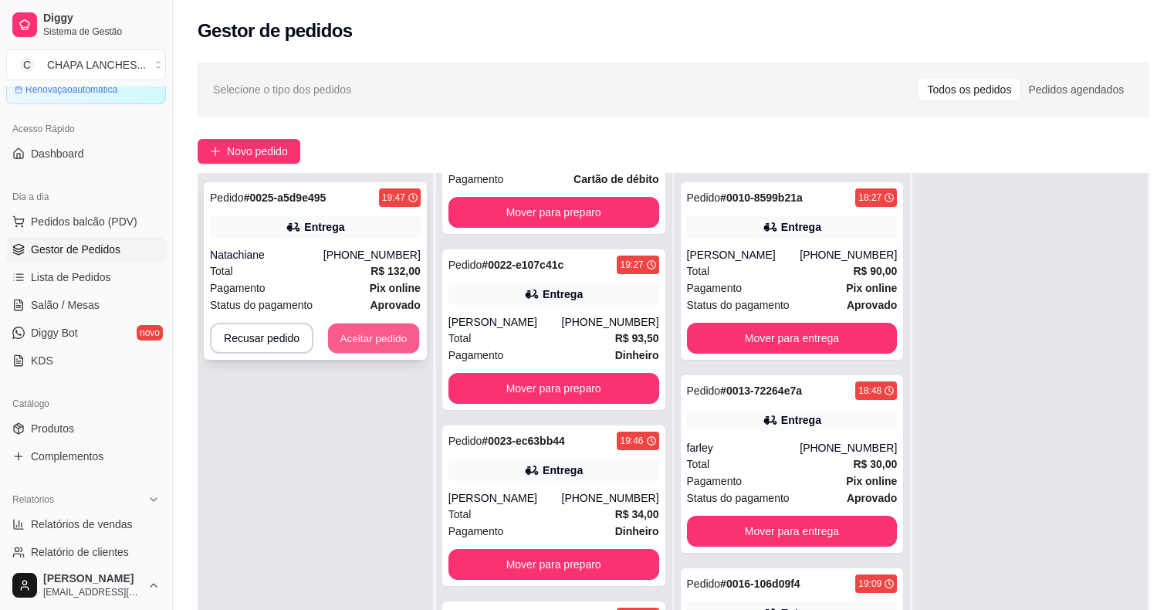
click at [374, 331] on button "Aceitar pedido" at bounding box center [373, 339] width 91 height 30
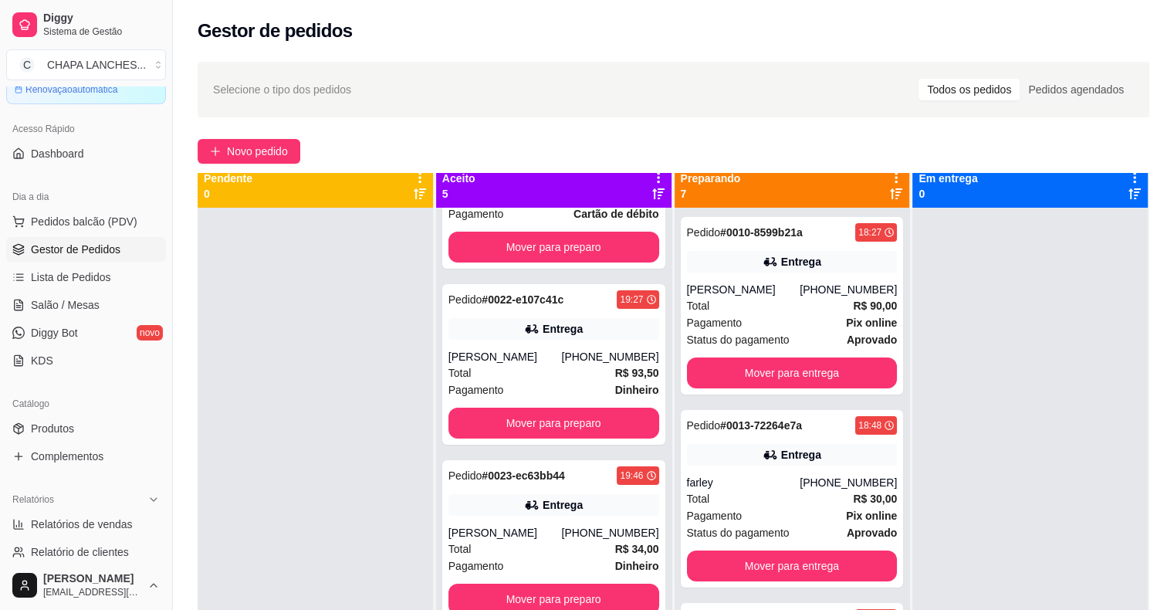
scroll to position [0, 0]
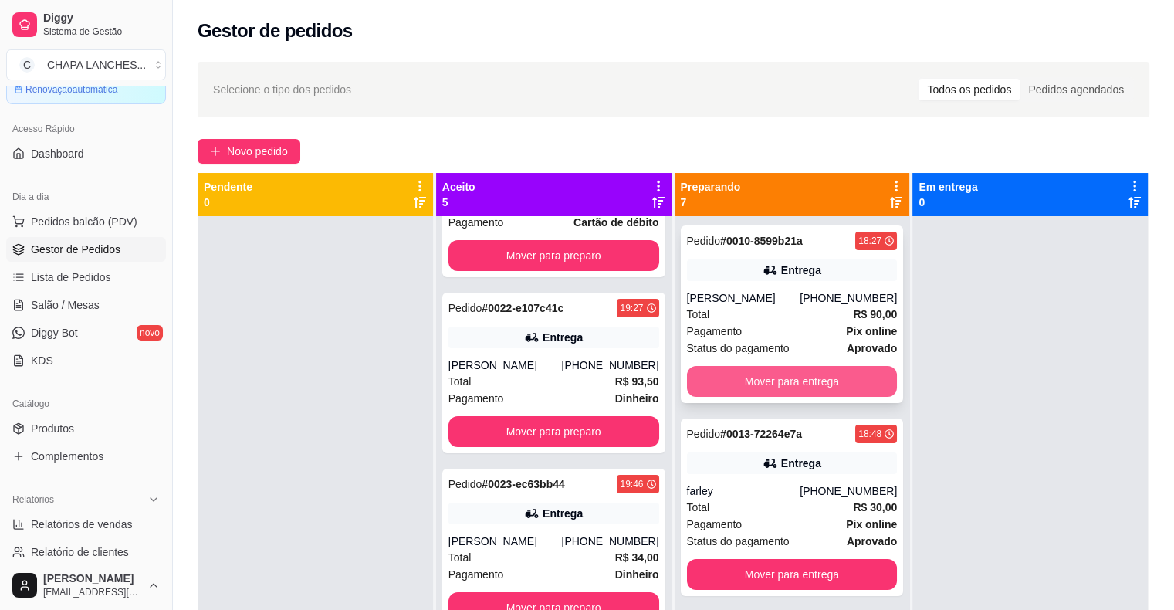
click at [801, 379] on button "Mover para entrega" at bounding box center [792, 381] width 211 height 31
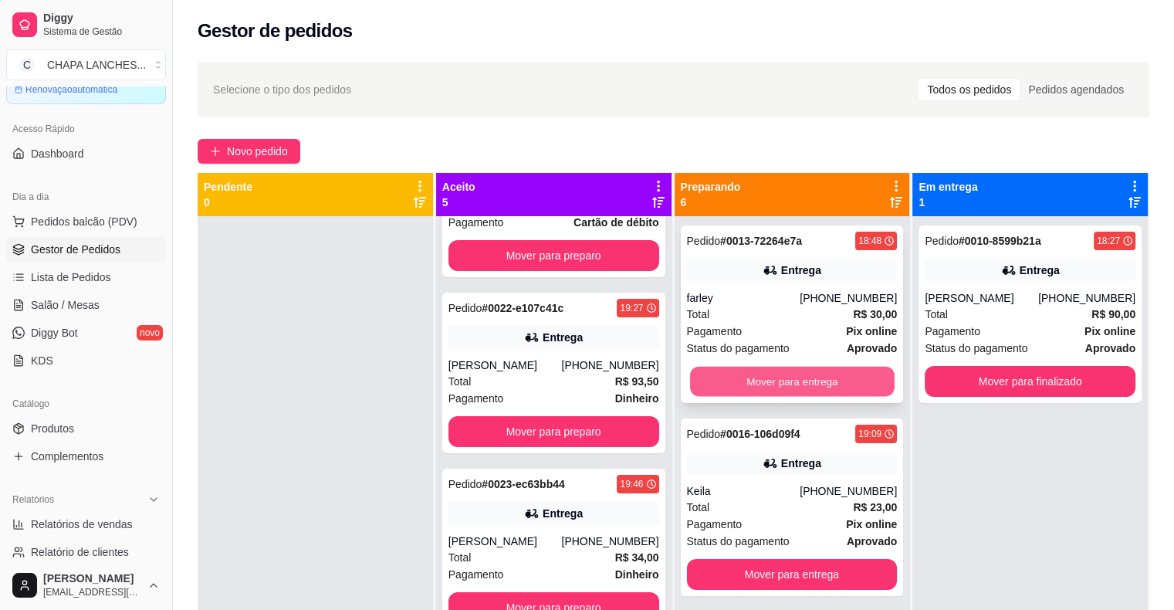
click at [764, 382] on button "Mover para entrega" at bounding box center [792, 382] width 205 height 30
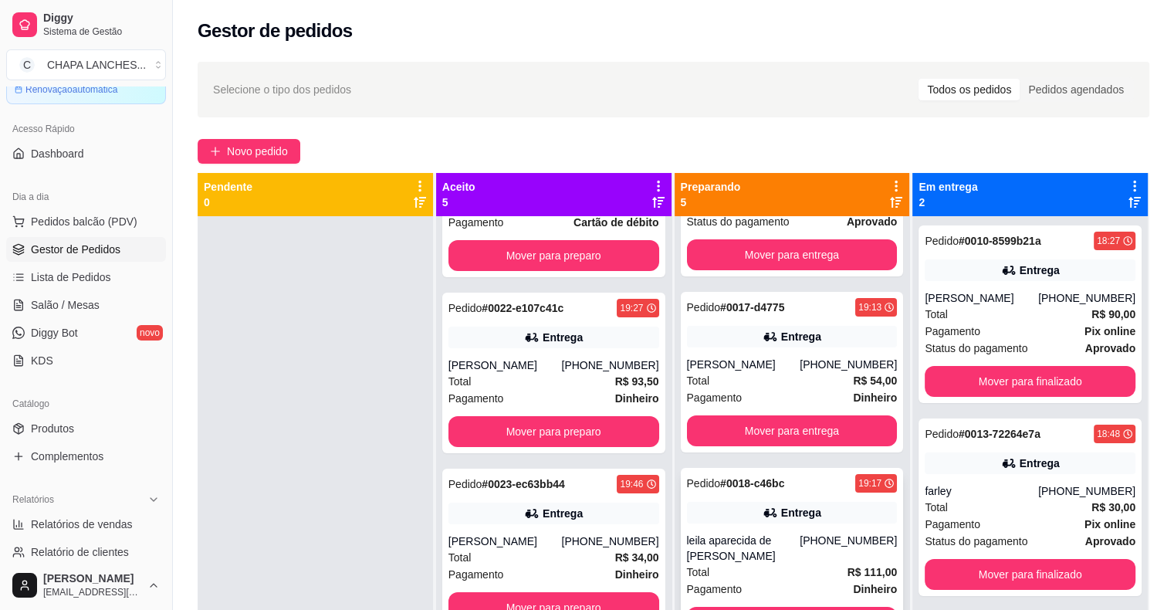
scroll to position [154, 0]
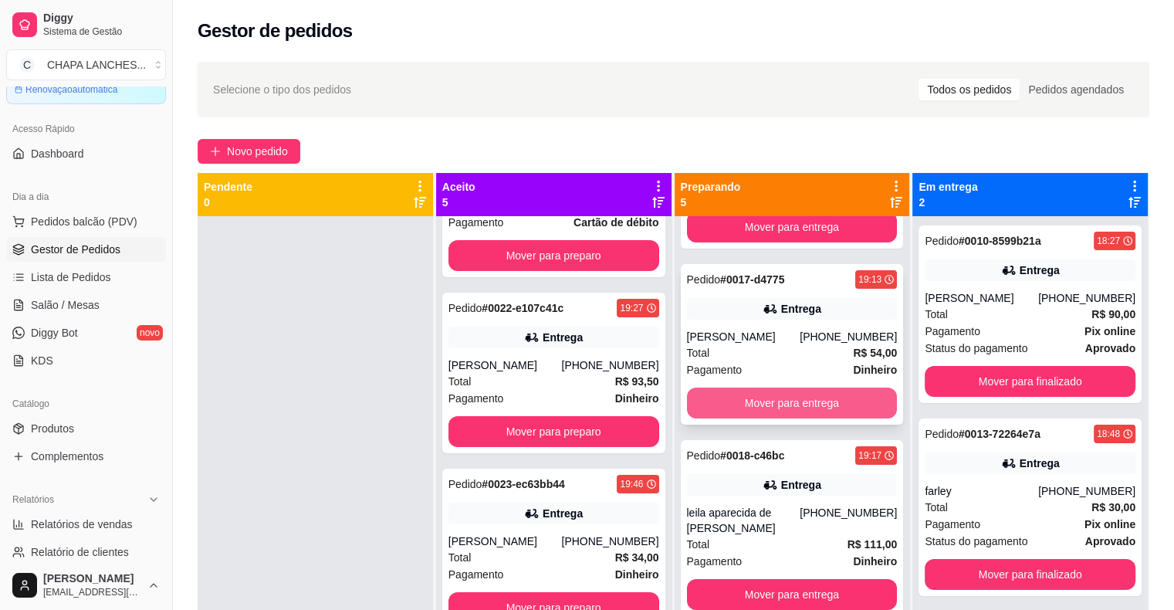
click at [757, 401] on button "Mover para entrega" at bounding box center [792, 403] width 211 height 31
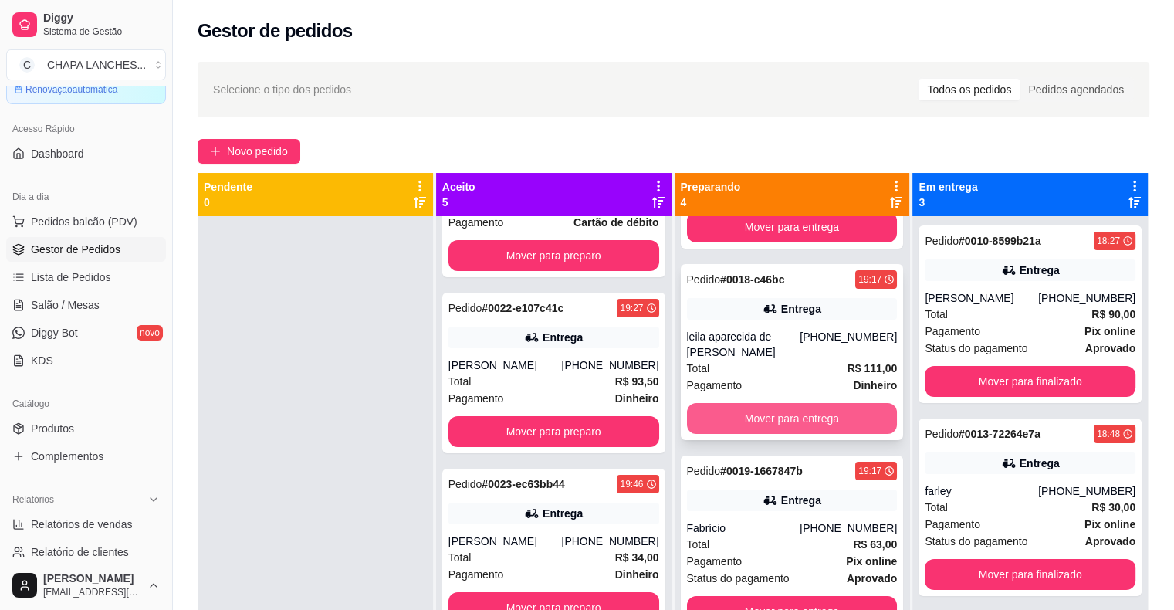
click at [747, 405] on button "Mover para entrega" at bounding box center [792, 418] width 211 height 31
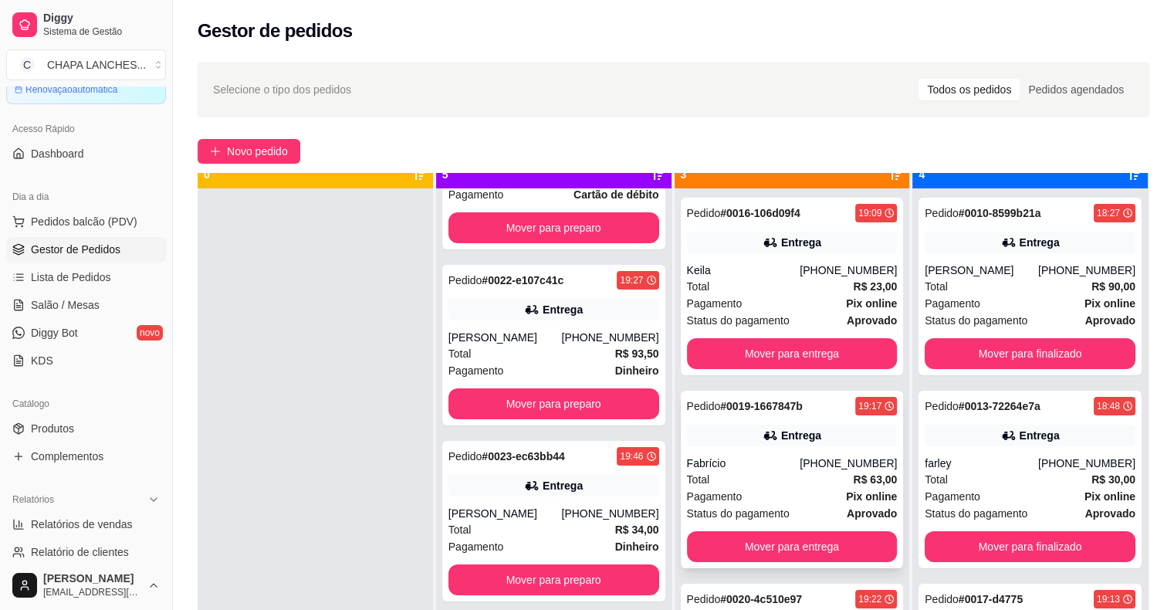
scroll to position [43, 0]
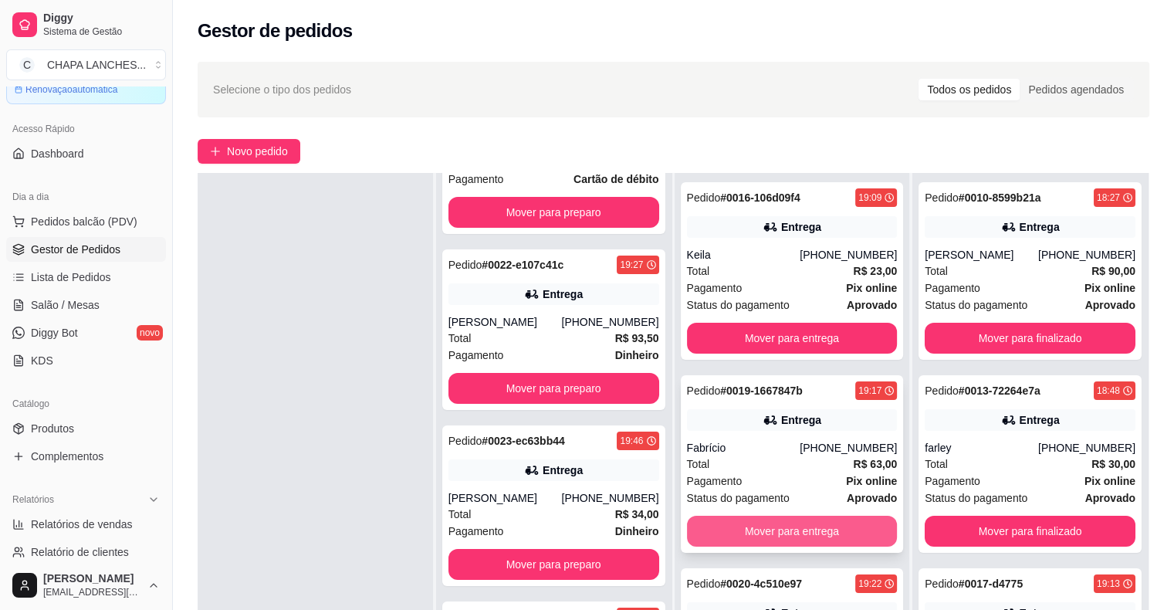
click at [864, 527] on button "Mover para entrega" at bounding box center [792, 531] width 211 height 31
click at [858, 527] on button "Mover para entrega" at bounding box center [792, 531] width 211 height 31
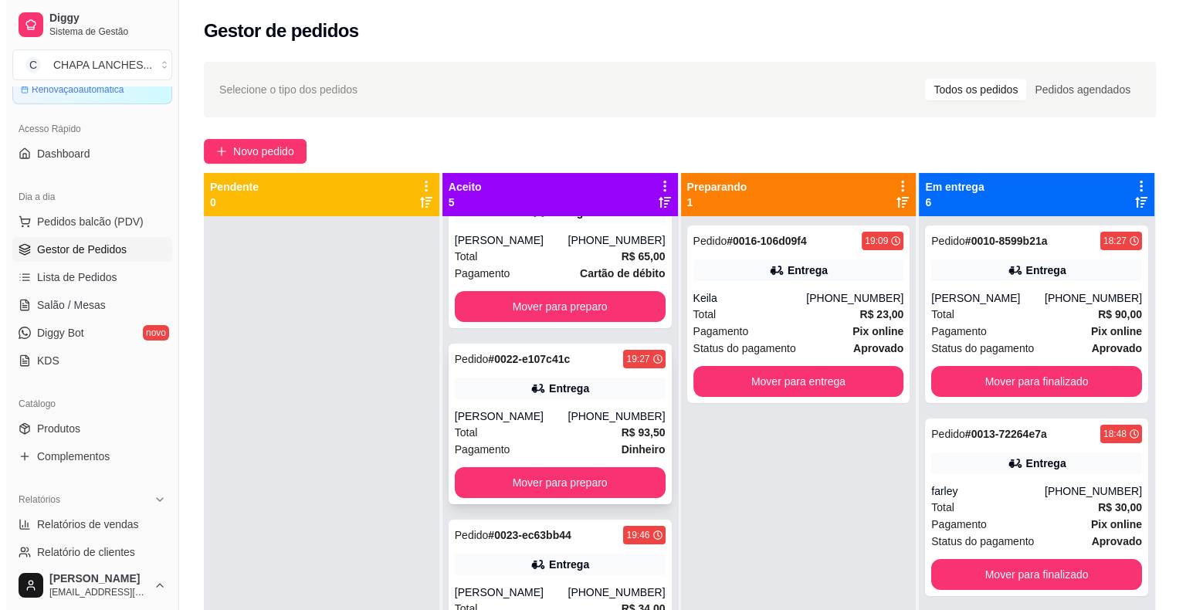
scroll to position [0, 0]
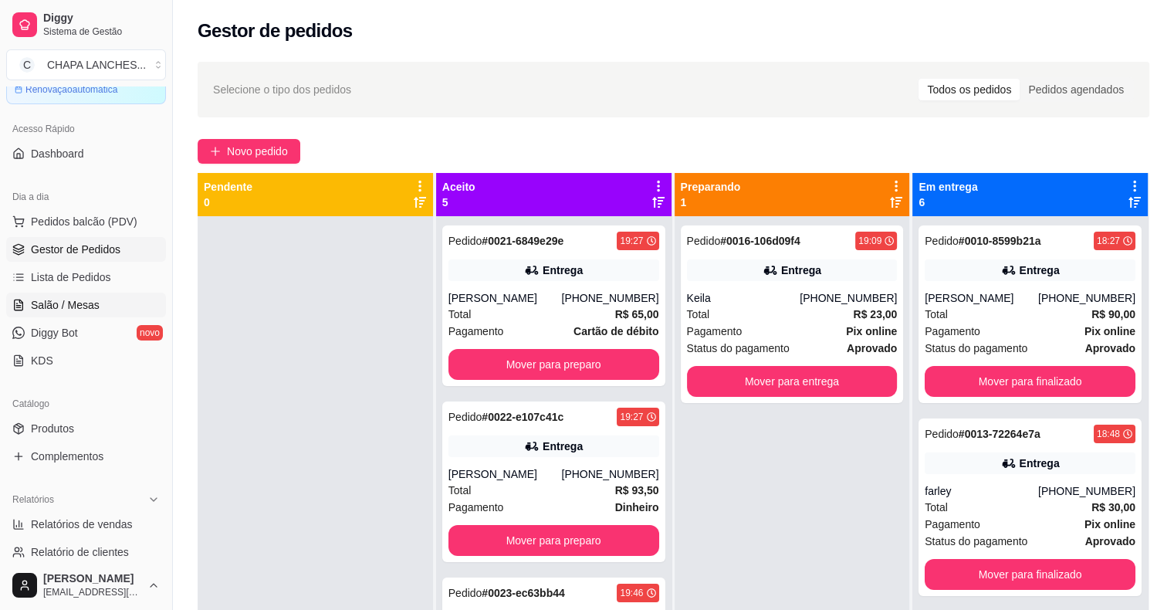
click at [83, 295] on link "Salão / Mesas" at bounding box center [86, 305] width 160 height 25
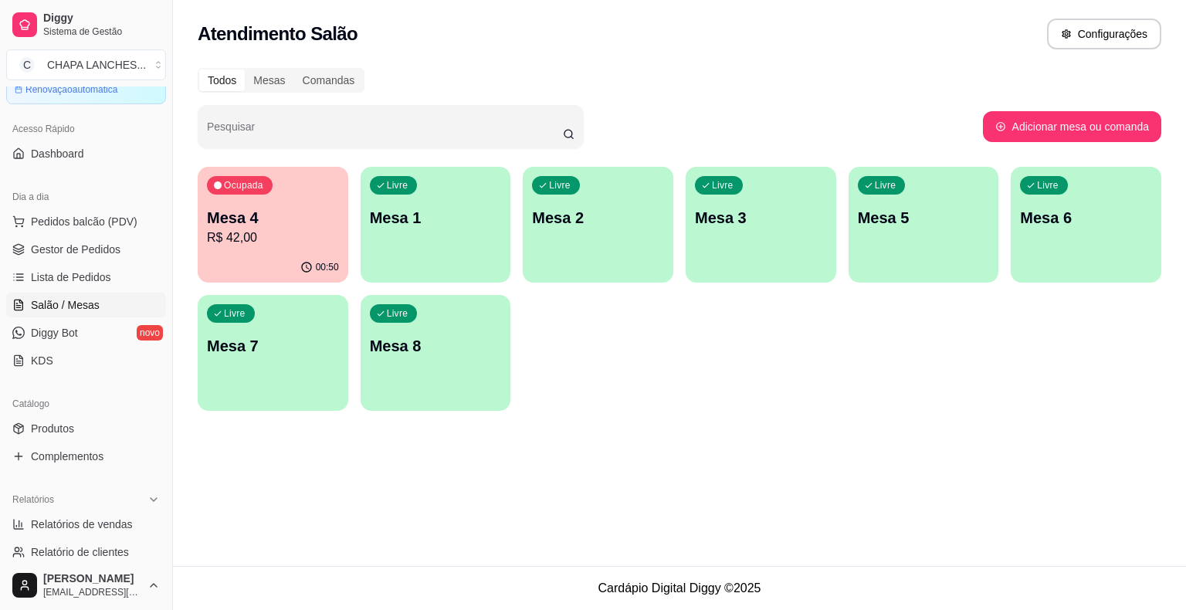
click at [265, 245] on p "R$ 42,00" at bounding box center [273, 238] width 132 height 19
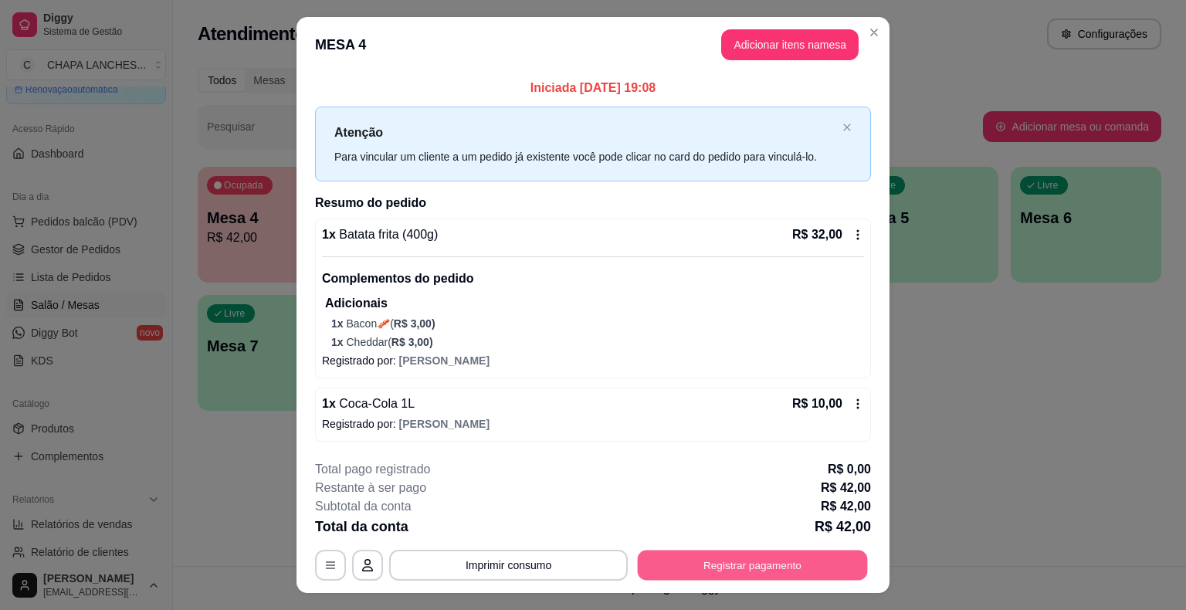
click at [726, 564] on button "Registrar pagamento" at bounding box center [753, 566] width 230 height 30
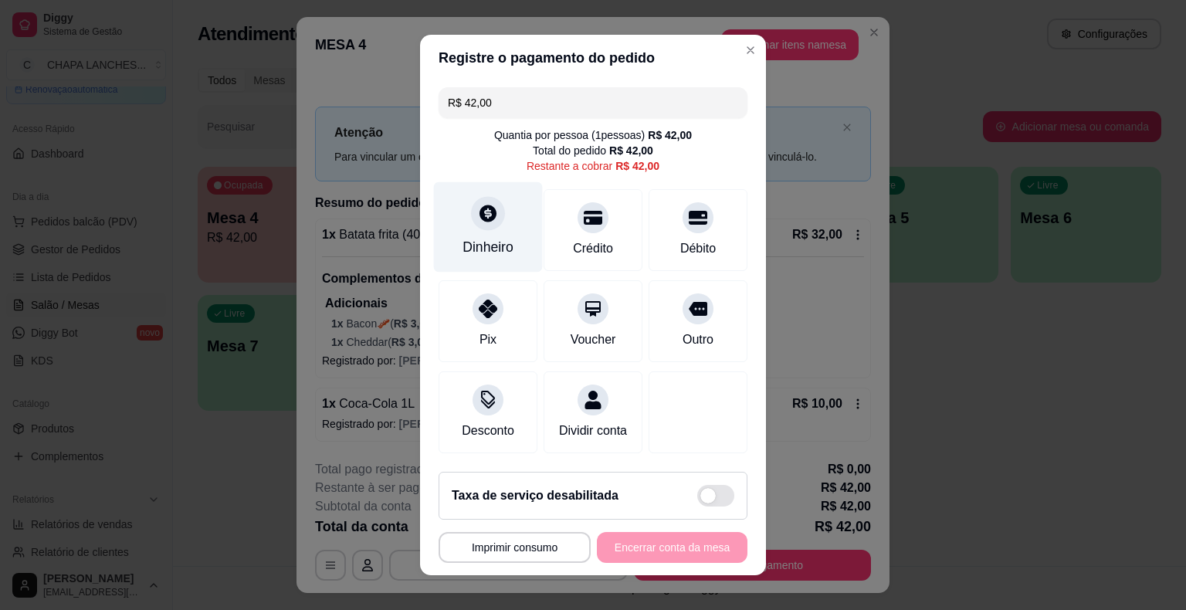
click at [466, 230] on div "Dinheiro" at bounding box center [488, 227] width 109 height 90
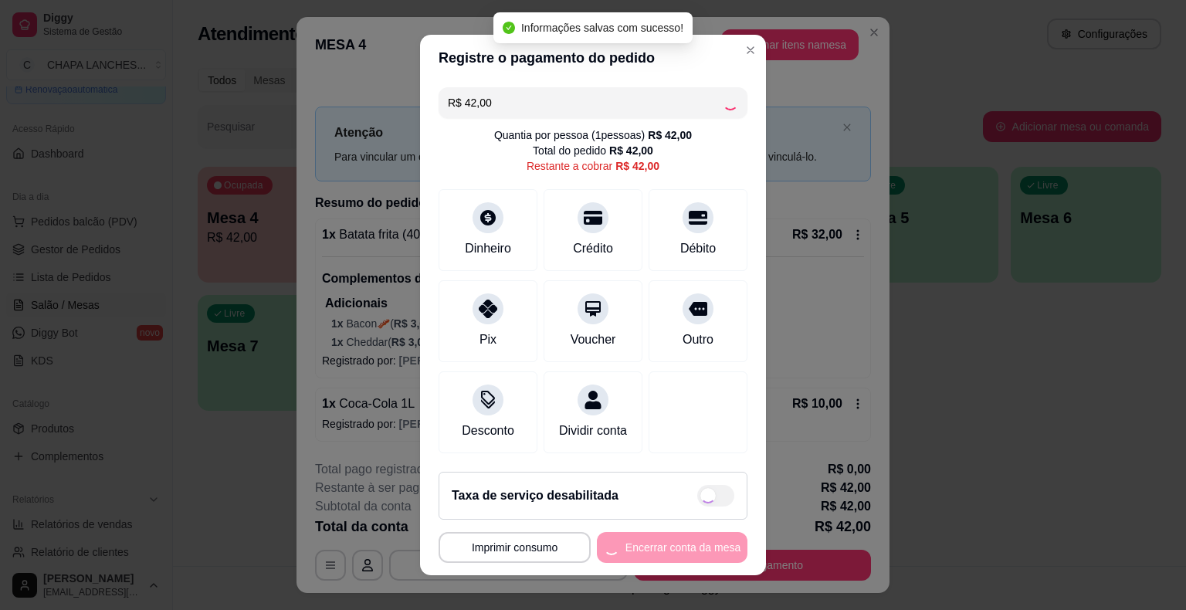
type input "R$ 0,00"
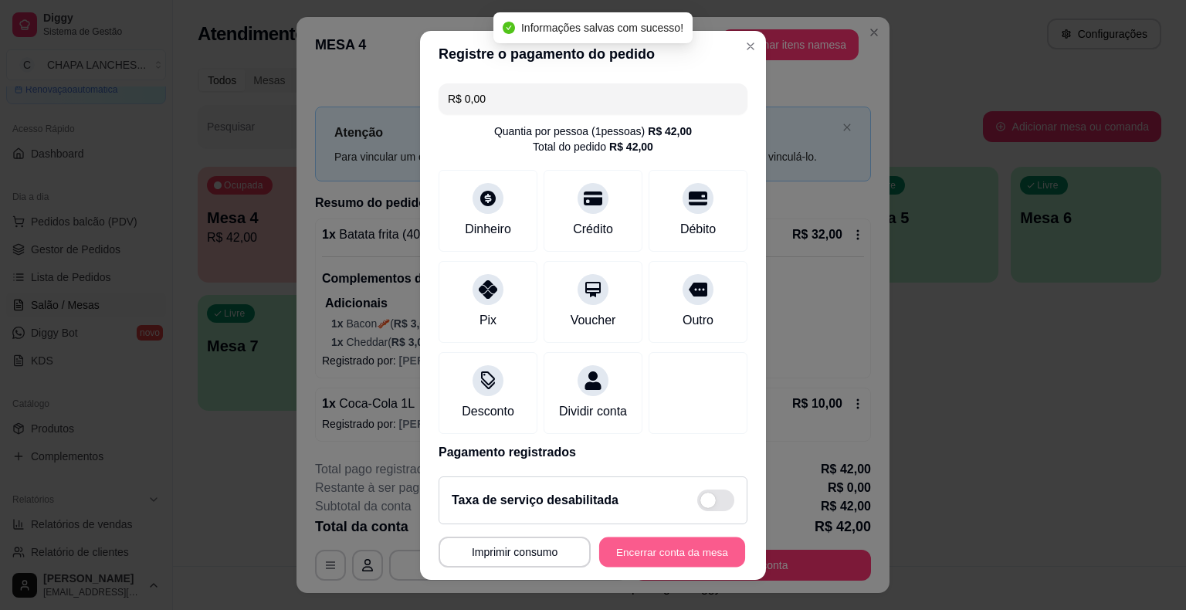
click at [670, 552] on button "Encerrar conta da mesa" at bounding box center [672, 552] width 146 height 30
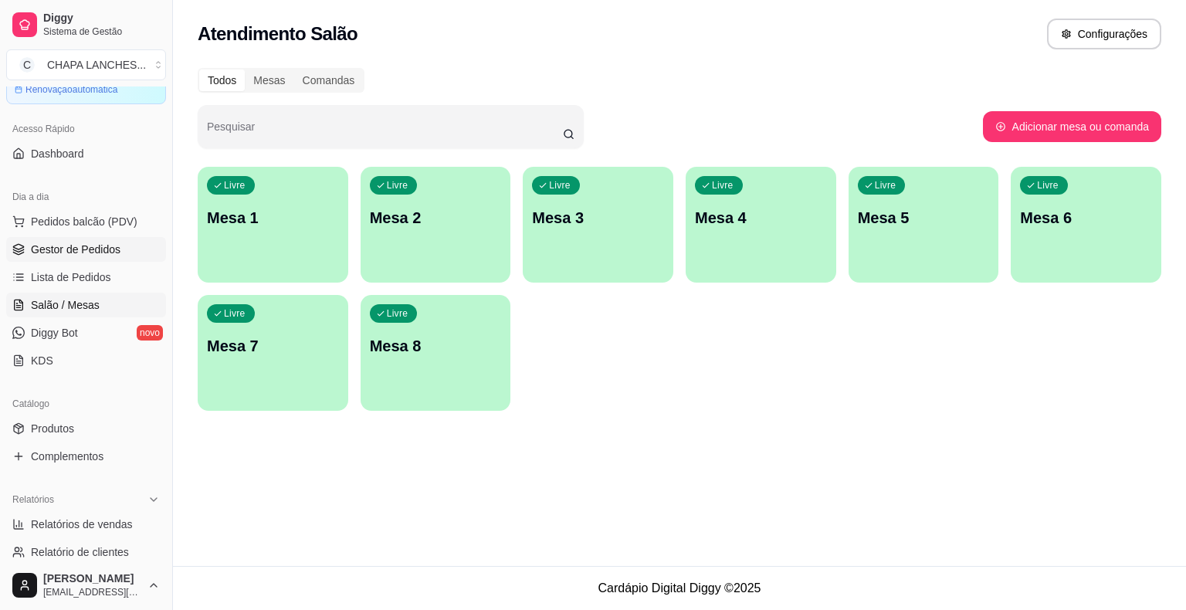
click at [80, 251] on span "Gestor de Pedidos" at bounding box center [76, 249] width 90 height 15
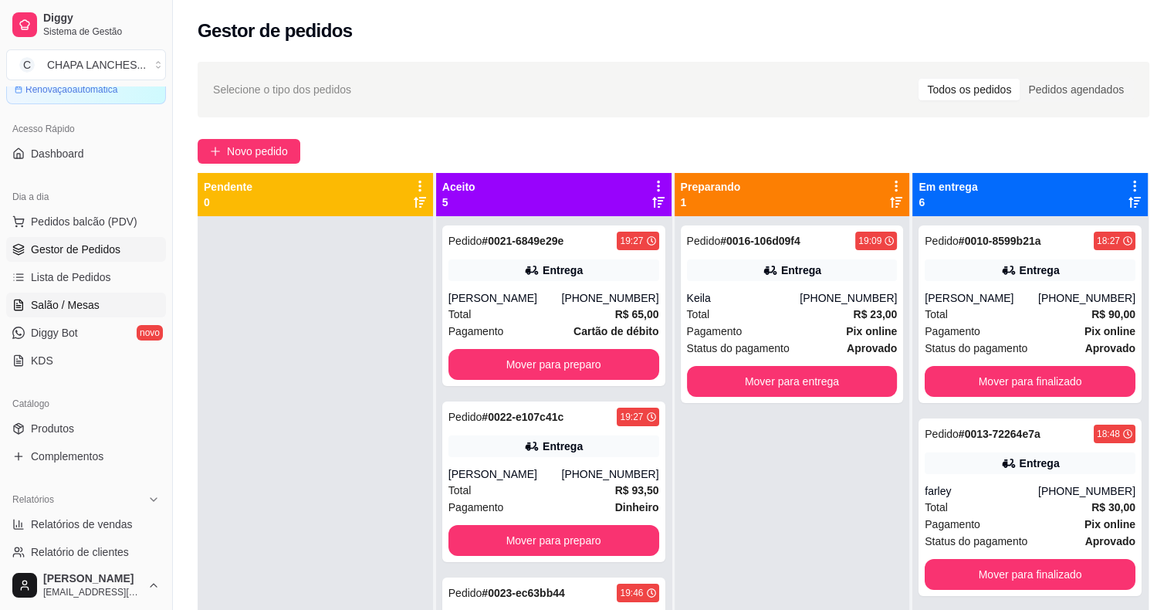
drag, startPoint x: 100, startPoint y: 308, endPoint x: 139, endPoint y: 305, distance: 39.5
click at [100, 307] on link "Salão / Mesas" at bounding box center [86, 305] width 160 height 25
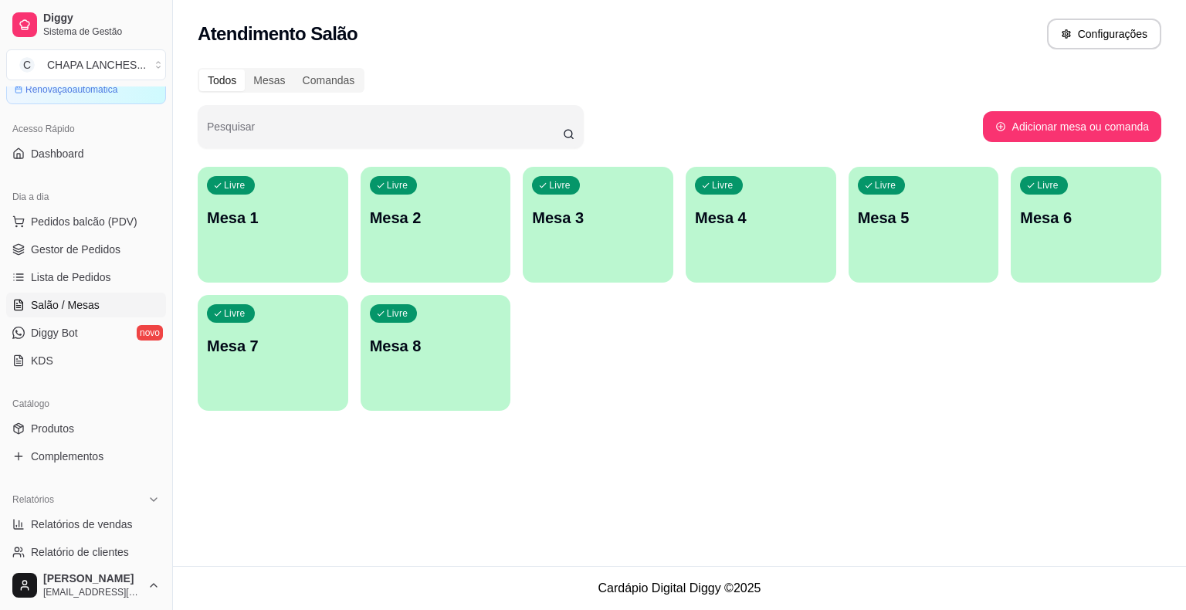
click at [907, 237] on div "Livre Mesa 5" at bounding box center [924, 215] width 151 height 97
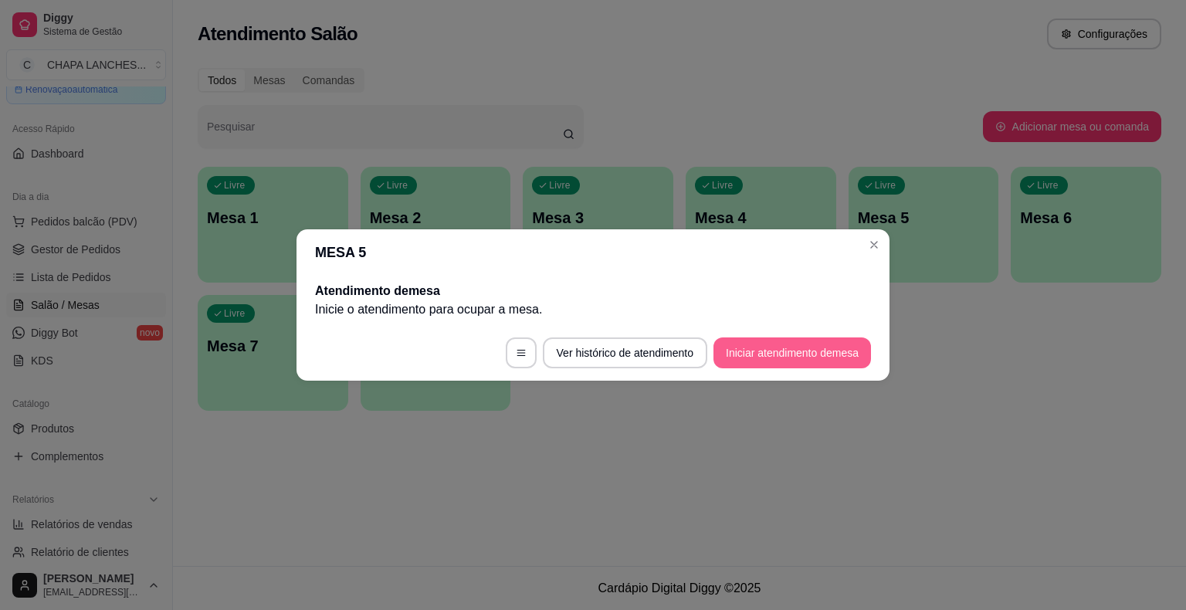
click at [798, 349] on button "Iniciar atendimento de mesa" at bounding box center [792, 352] width 158 height 31
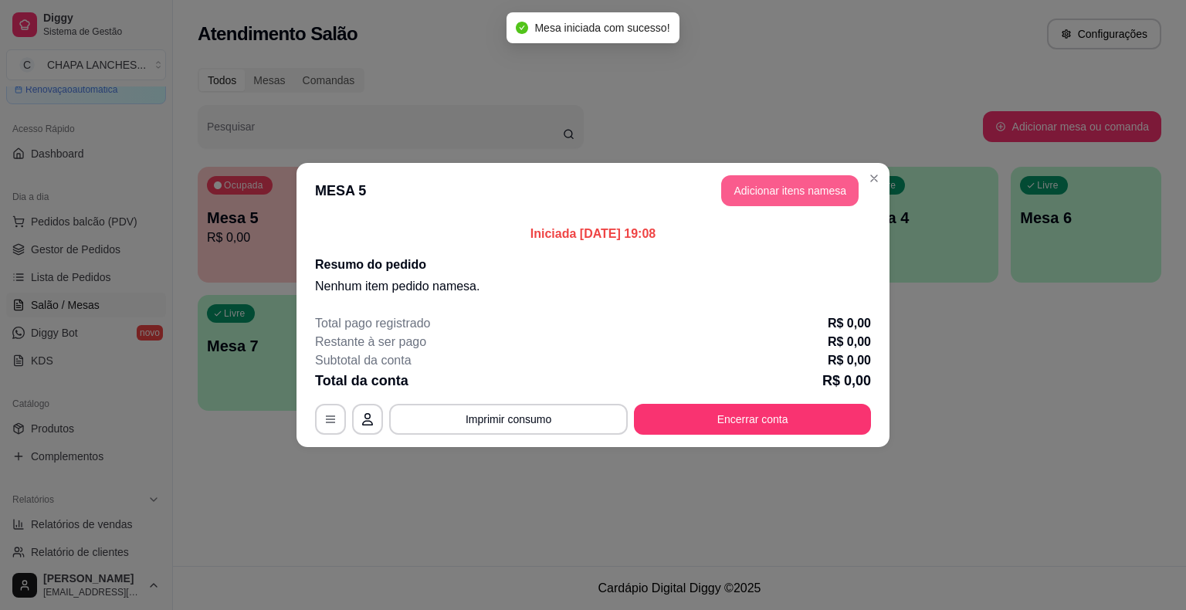
click at [785, 195] on button "Adicionar itens na mesa" at bounding box center [789, 190] width 137 height 31
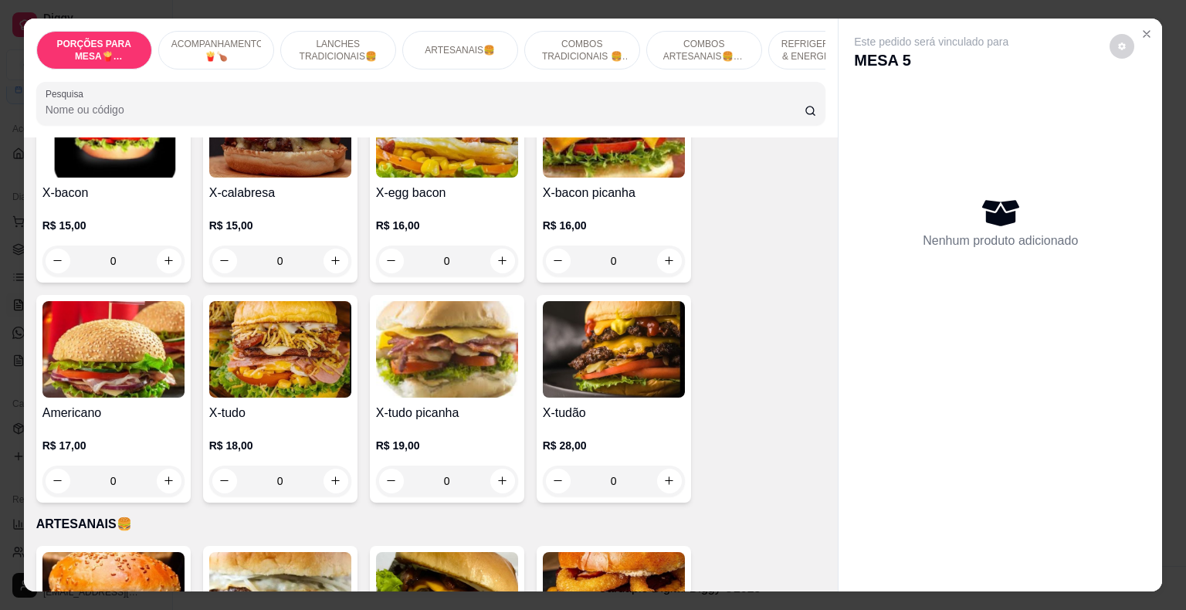
scroll to position [1158, 0]
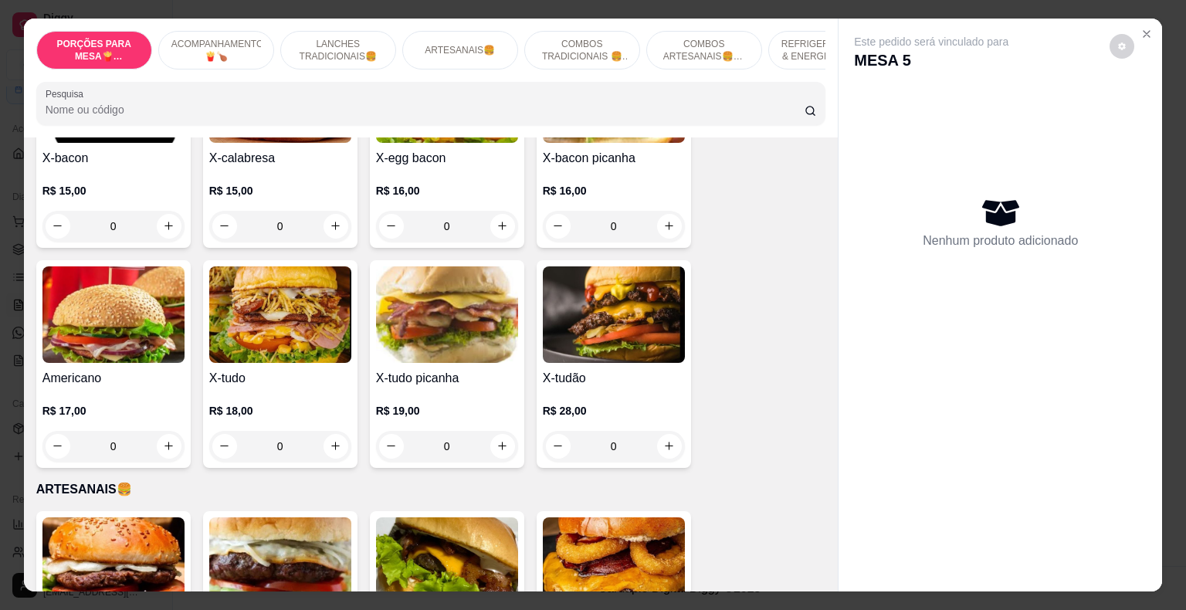
click at [495, 215] on div "0" at bounding box center [447, 226] width 142 height 31
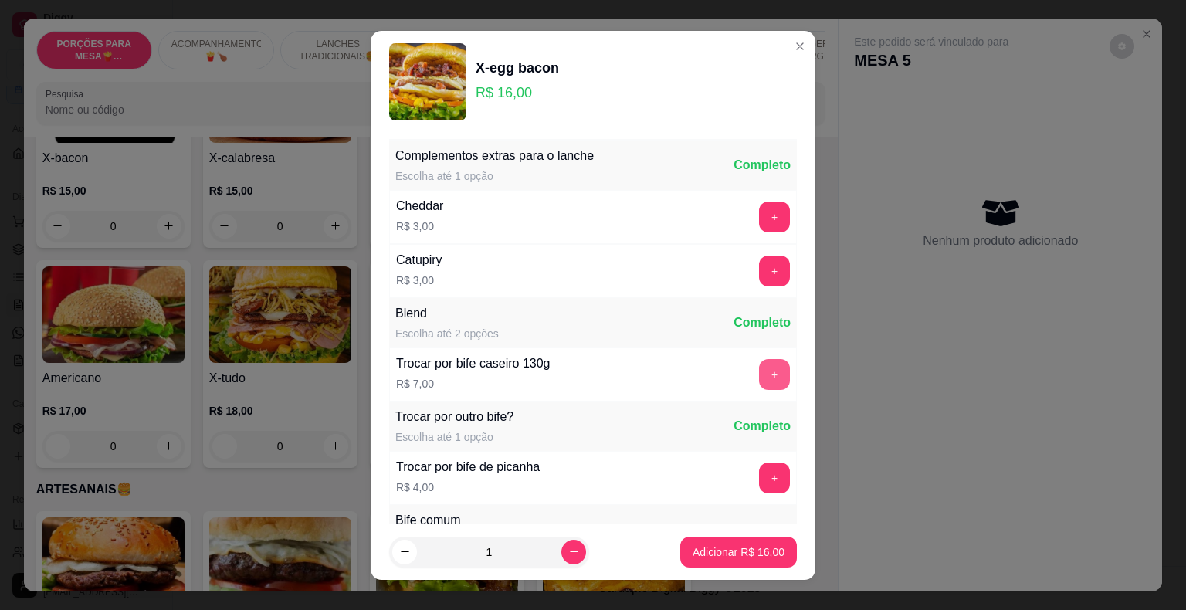
click at [759, 373] on button "+" at bounding box center [774, 374] width 31 height 31
click at [749, 551] on p "Adicionar R$ 23,00" at bounding box center [739, 551] width 92 height 15
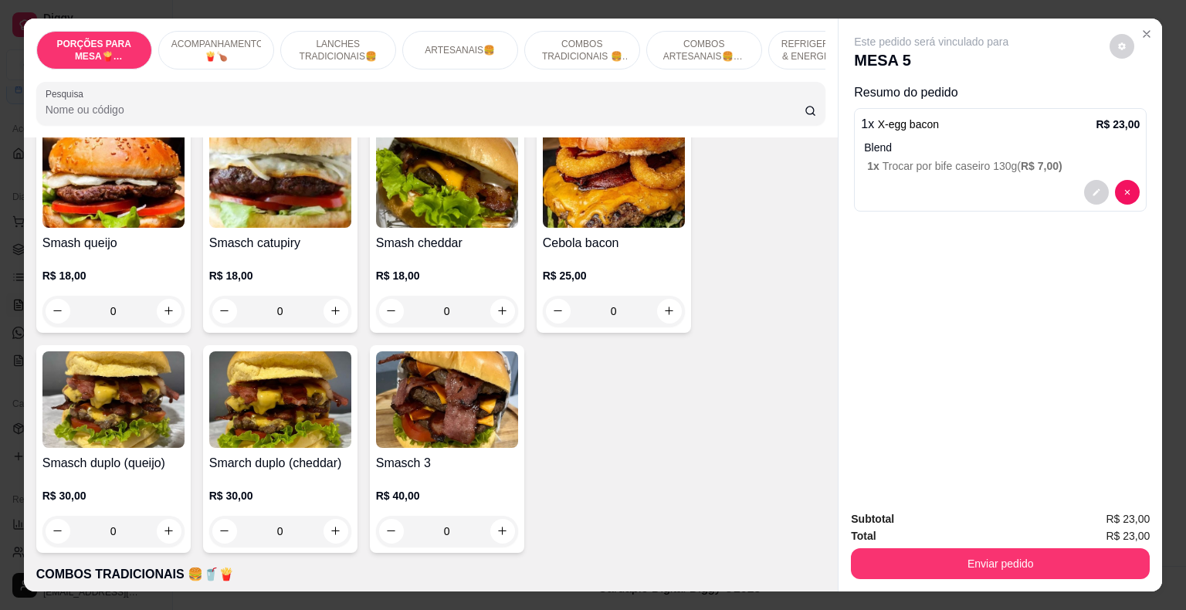
scroll to position [1467, 0]
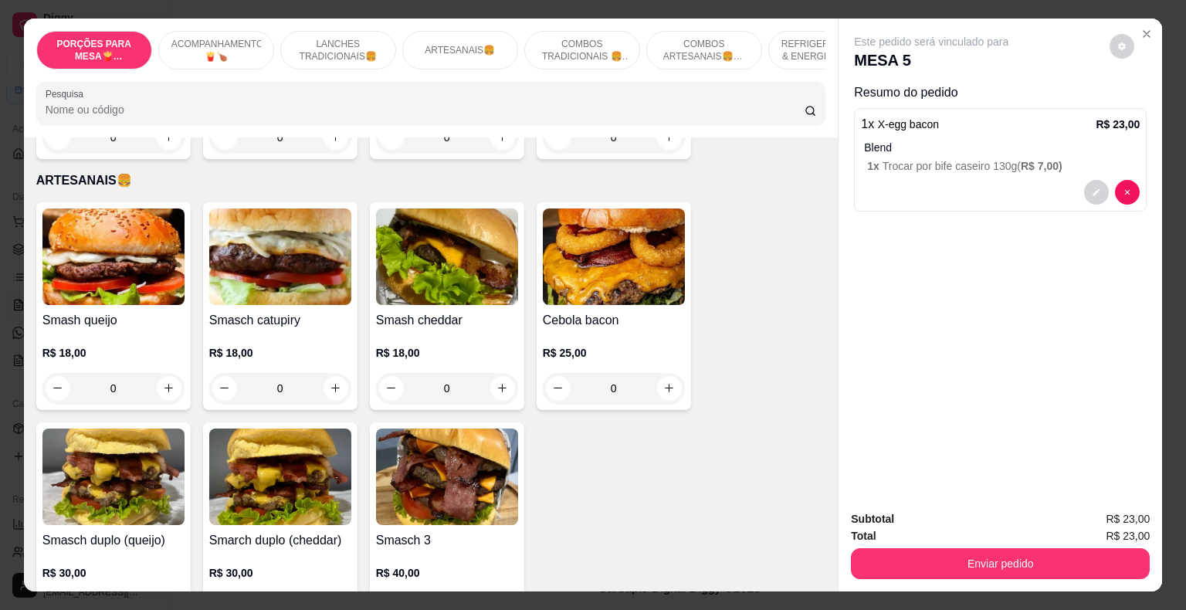
click at [494, 373] on div "0" at bounding box center [447, 388] width 142 height 31
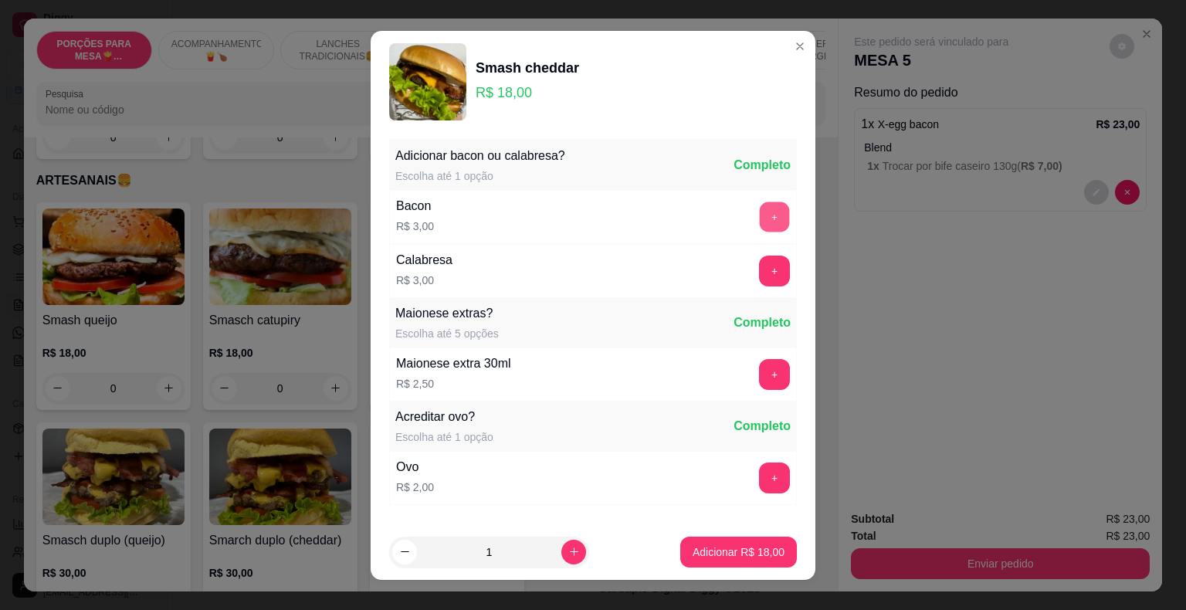
click at [760, 218] on button "+" at bounding box center [775, 217] width 30 height 30
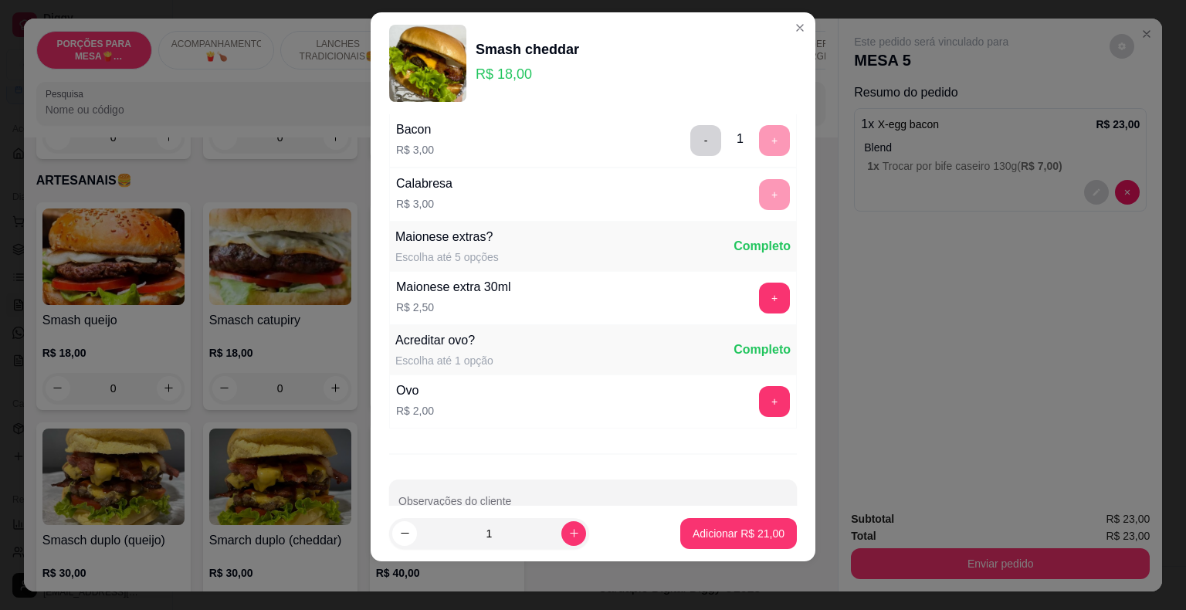
scroll to position [93, 0]
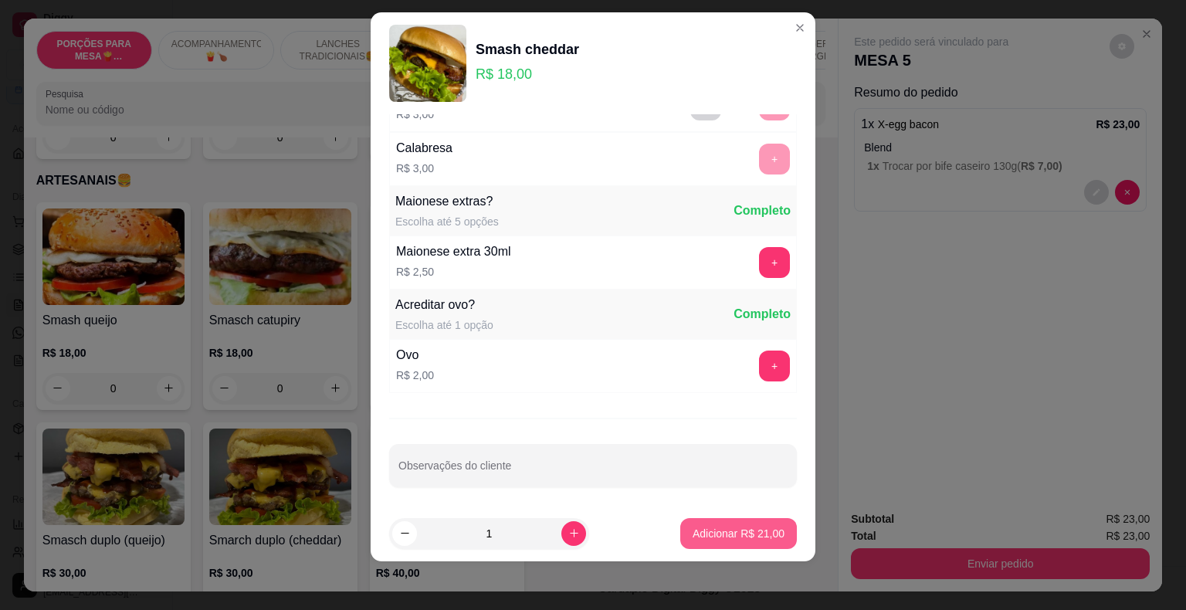
click at [760, 530] on p "Adicionar R$ 21,00" at bounding box center [739, 533] width 92 height 15
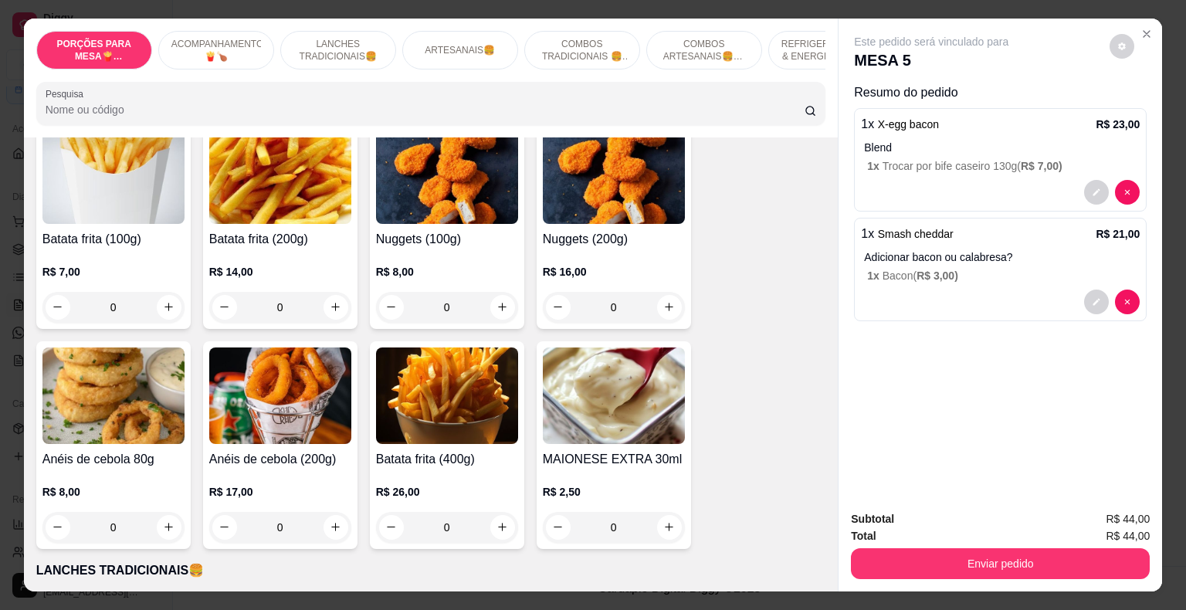
scroll to position [463, 0]
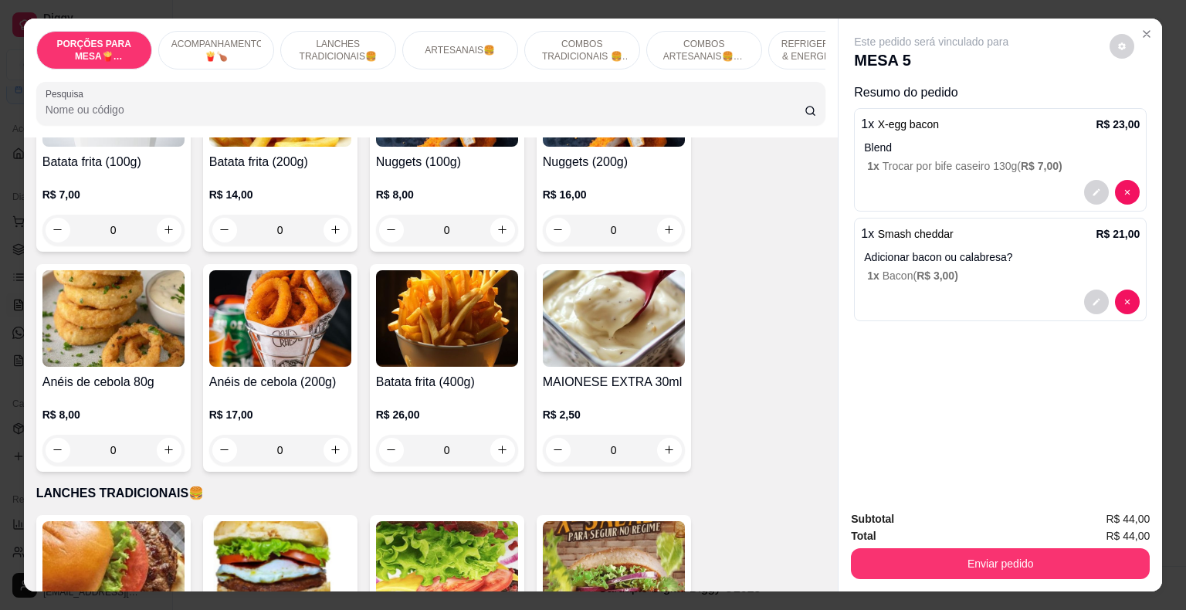
click at [500, 442] on div "0" at bounding box center [447, 450] width 142 height 31
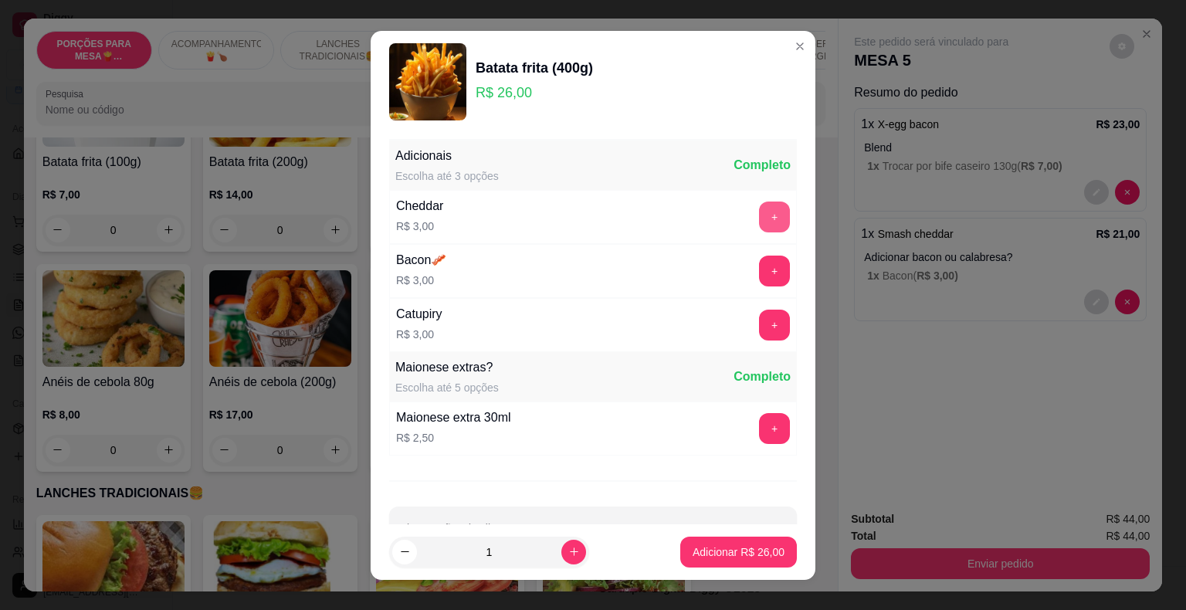
click at [759, 222] on button "+" at bounding box center [774, 217] width 31 height 31
click at [760, 278] on button "+" at bounding box center [775, 271] width 30 height 30
click at [733, 554] on p "Adicionar R$ 32,00" at bounding box center [739, 551] width 90 height 15
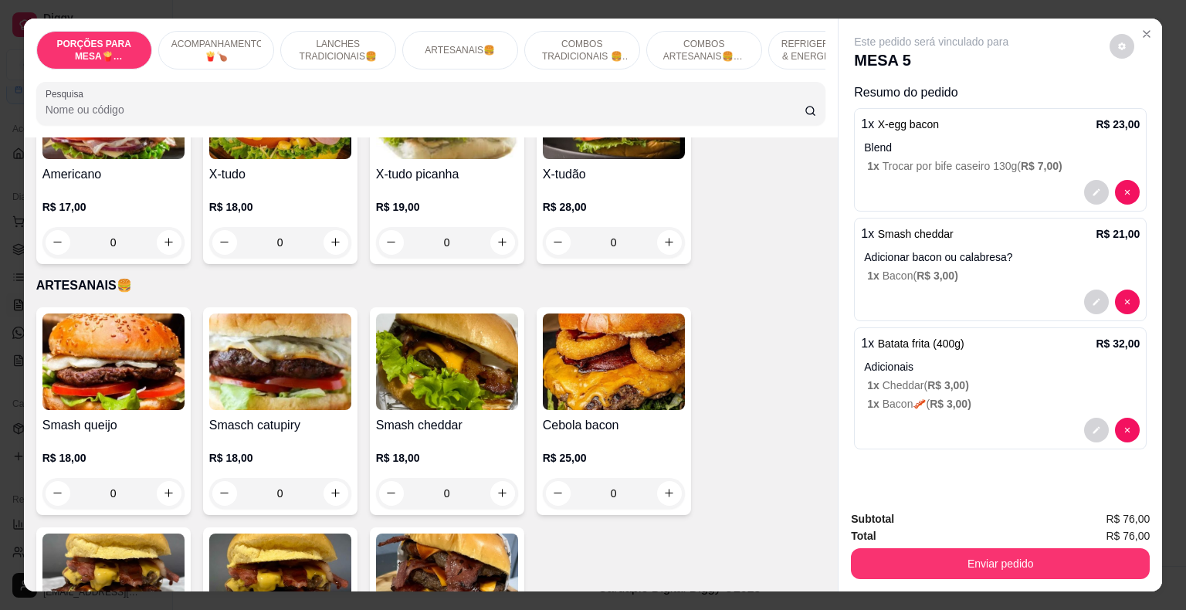
scroll to position [1390, 0]
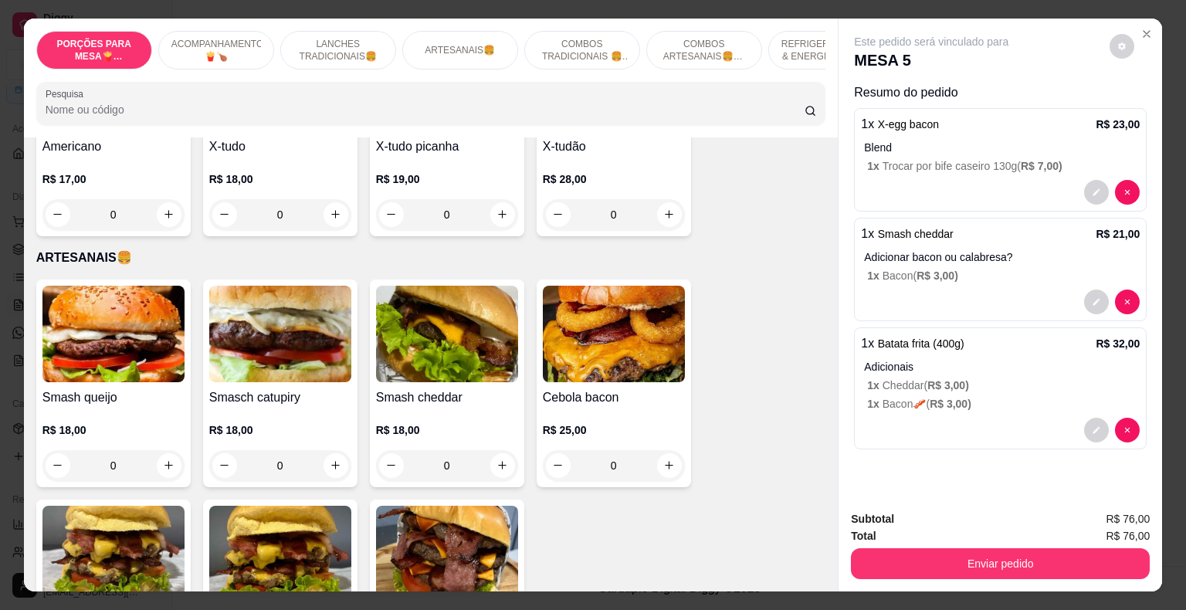
click at [492, 450] on div "0" at bounding box center [447, 465] width 142 height 31
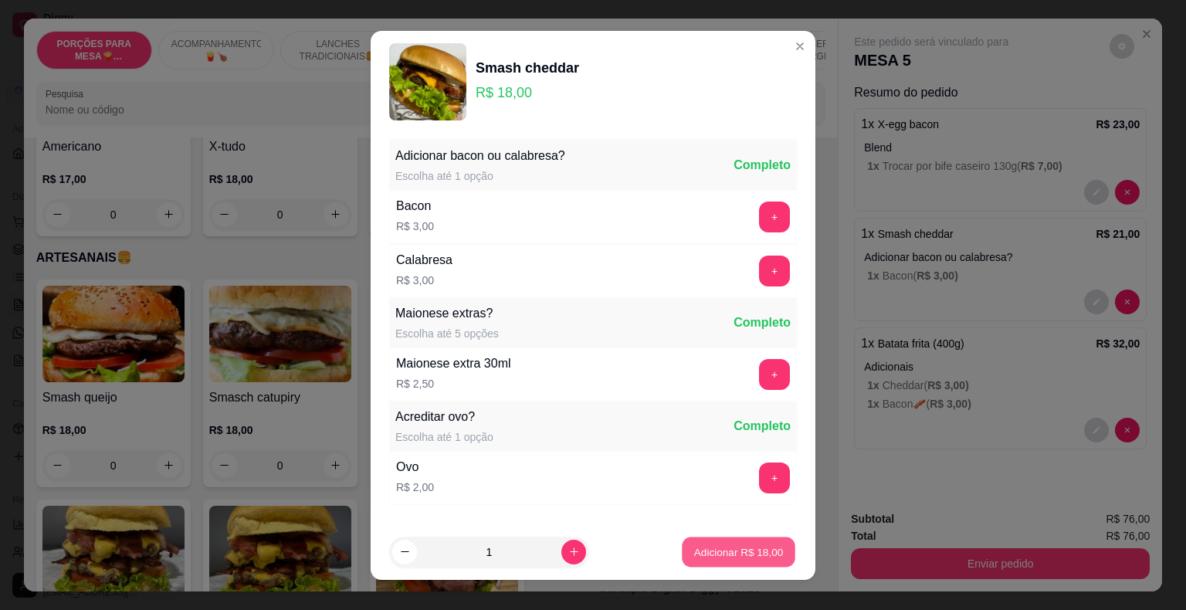
click at [732, 553] on p "Adicionar R$ 18,00" at bounding box center [739, 551] width 90 height 15
type input "1"
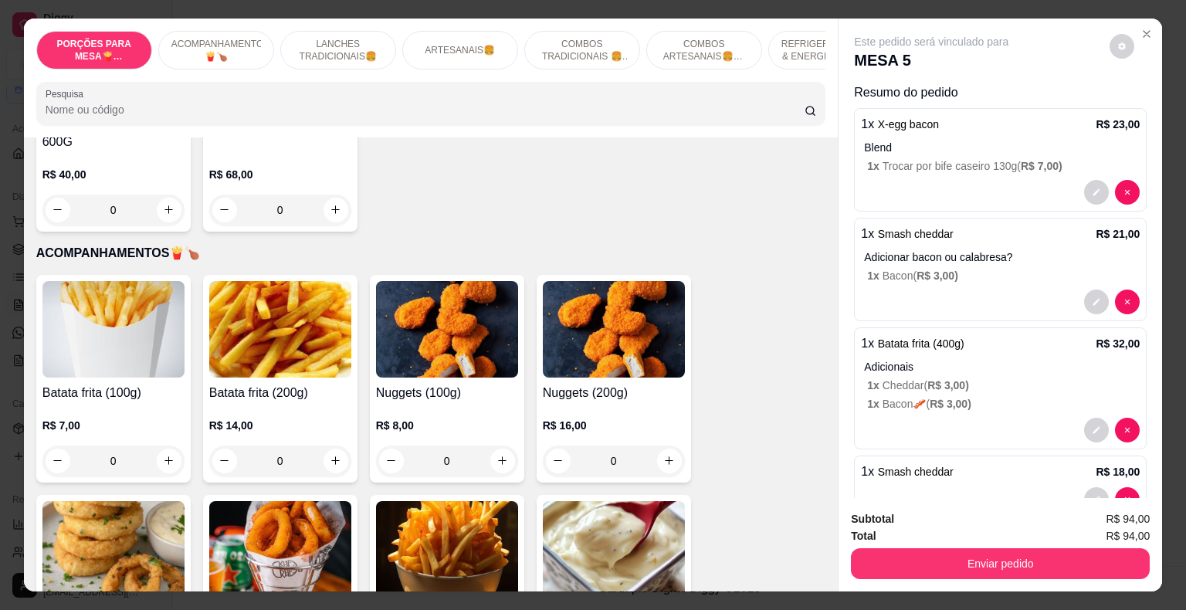
scroll to position [232, 0]
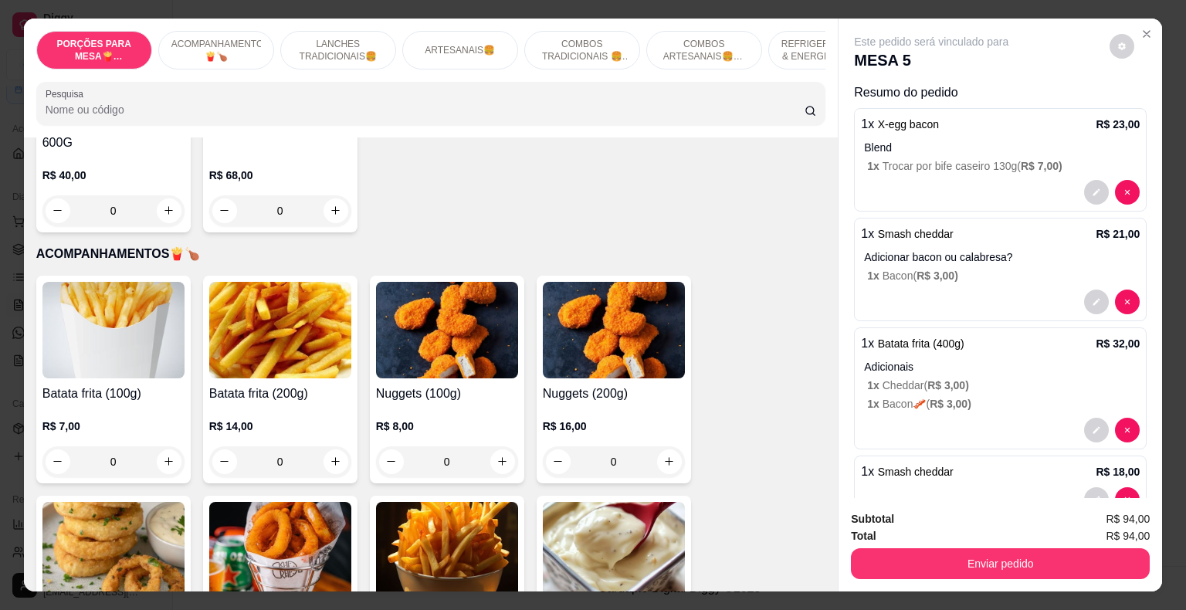
click at [327, 446] on div "0" at bounding box center [280, 461] width 142 height 31
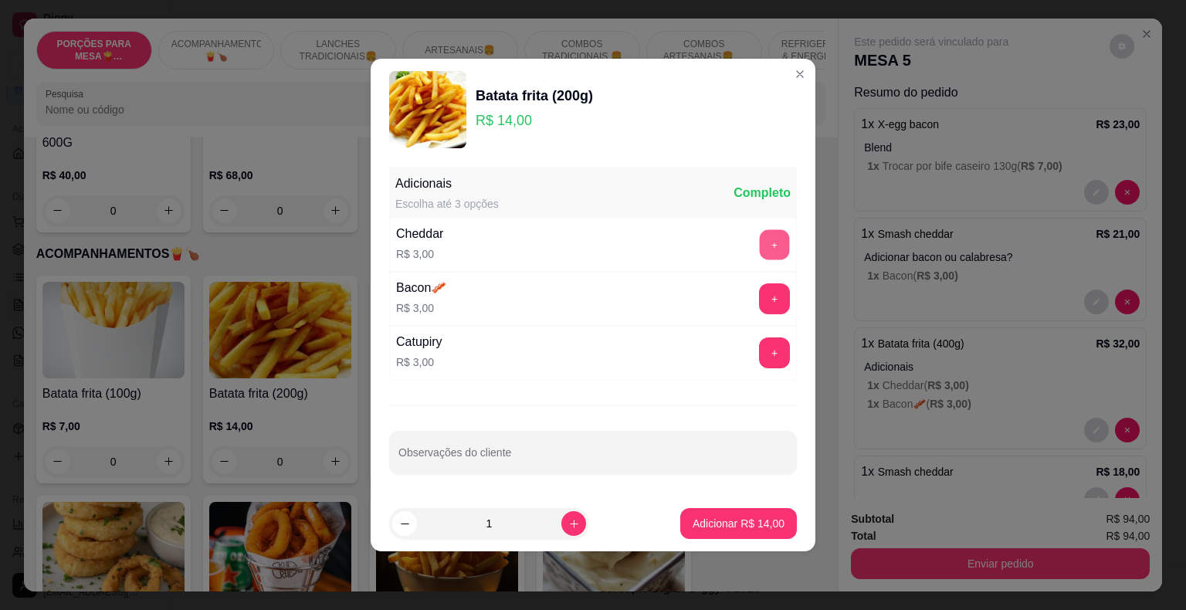
click at [761, 244] on button "+" at bounding box center [775, 245] width 30 height 30
click at [738, 525] on p "Adicionar R$ 17,00" at bounding box center [739, 523] width 92 height 15
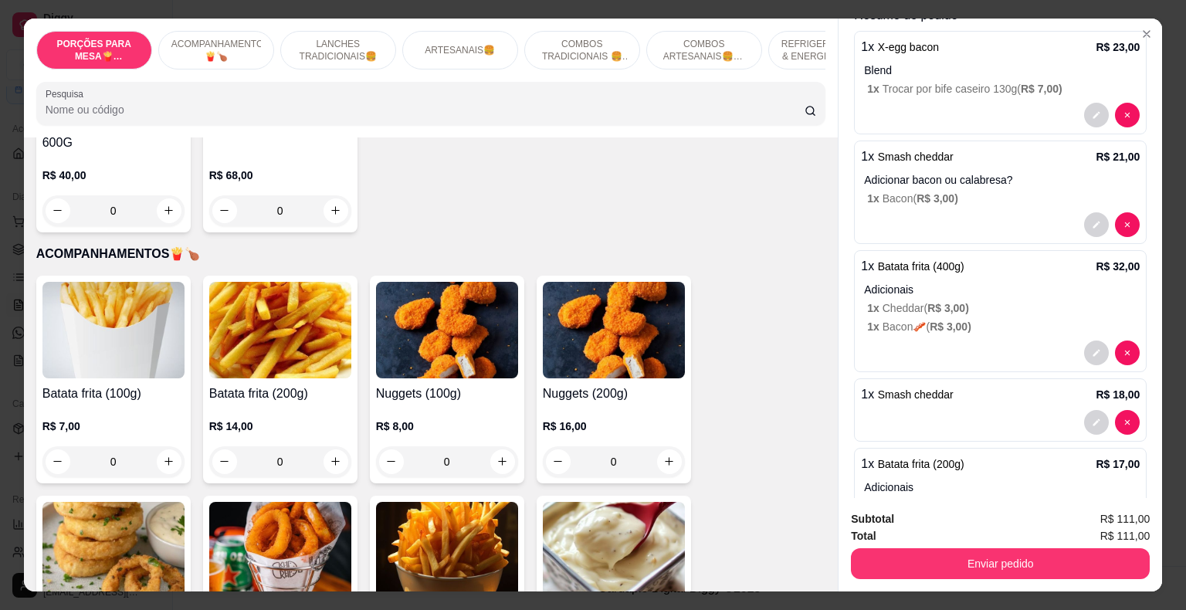
scroll to position [149, 0]
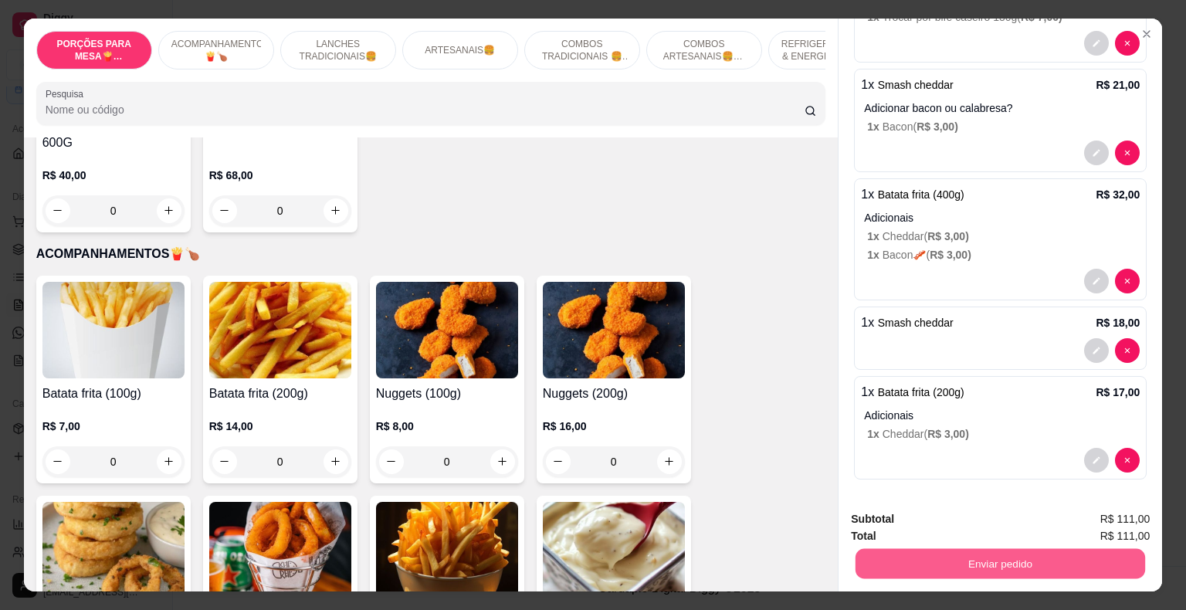
click at [948, 554] on button "Enviar pedido" at bounding box center [1001, 564] width 290 height 30
click at [922, 519] on button "Não registrar e enviar pedido" at bounding box center [949, 520] width 156 height 29
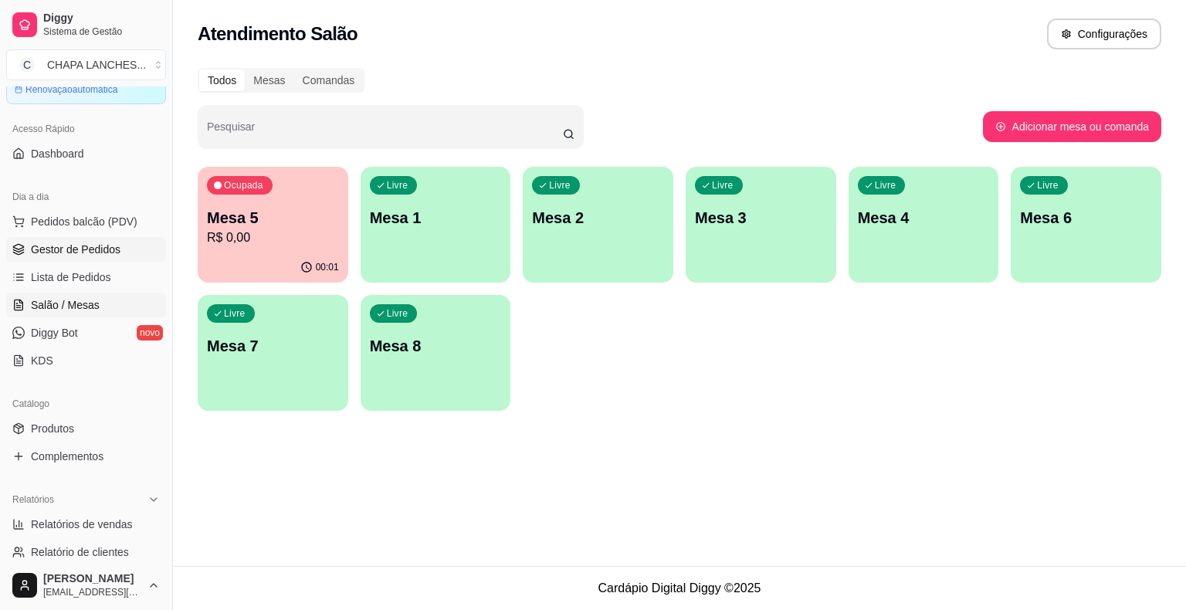
click at [52, 253] on span "Gestor de Pedidos" at bounding box center [76, 249] width 90 height 15
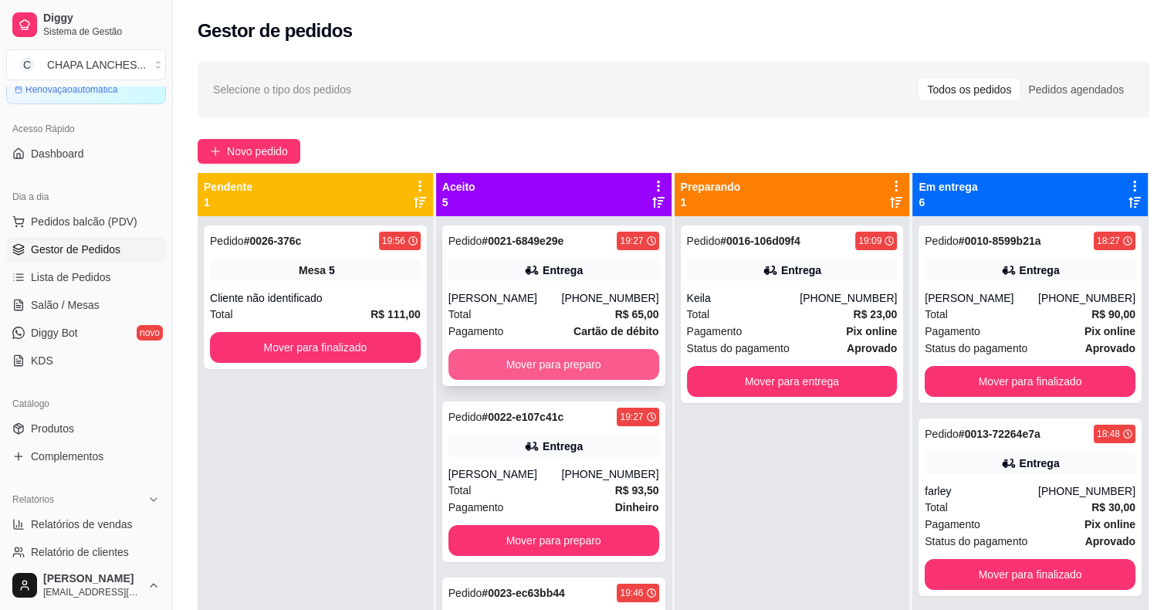
click at [536, 363] on button "Mover para preparo" at bounding box center [554, 364] width 211 height 31
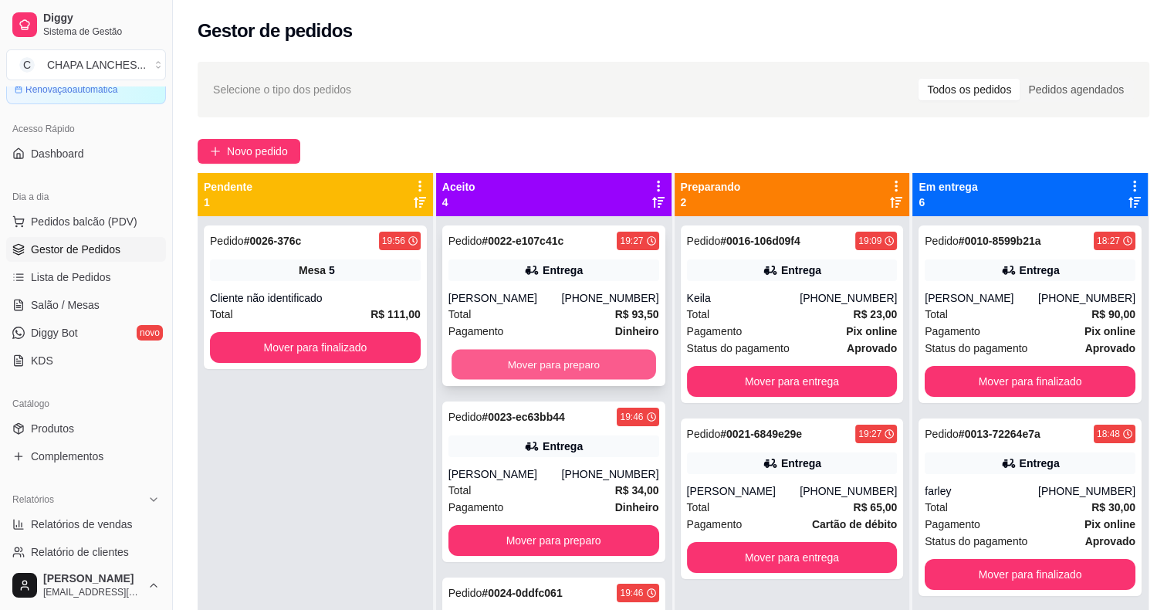
click at [527, 364] on button "Mover para preparo" at bounding box center [554, 365] width 205 height 30
click at [524, 366] on button "Mover para preparo" at bounding box center [554, 365] width 205 height 30
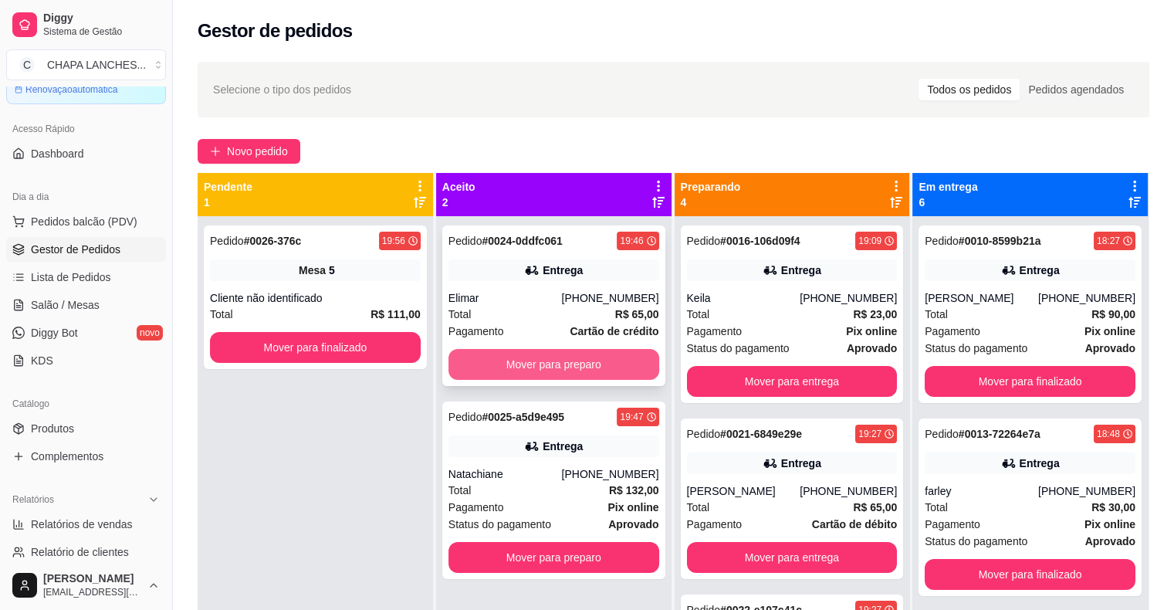
click at [512, 362] on button "Mover para preparo" at bounding box center [554, 364] width 211 height 31
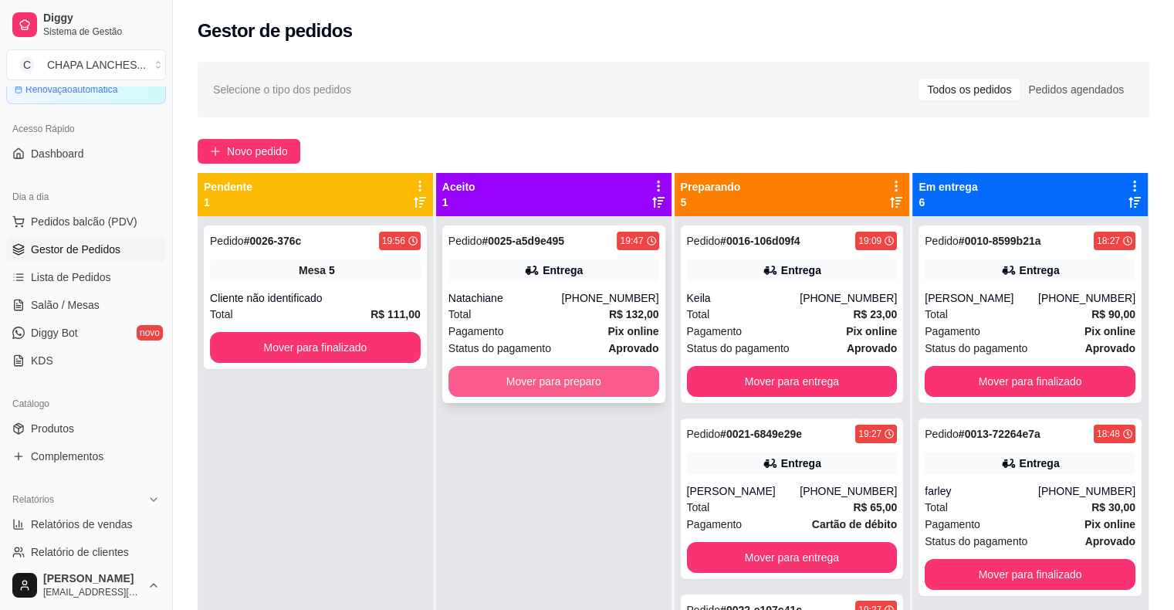
click at [517, 385] on button "Mover para preparo" at bounding box center [554, 381] width 211 height 31
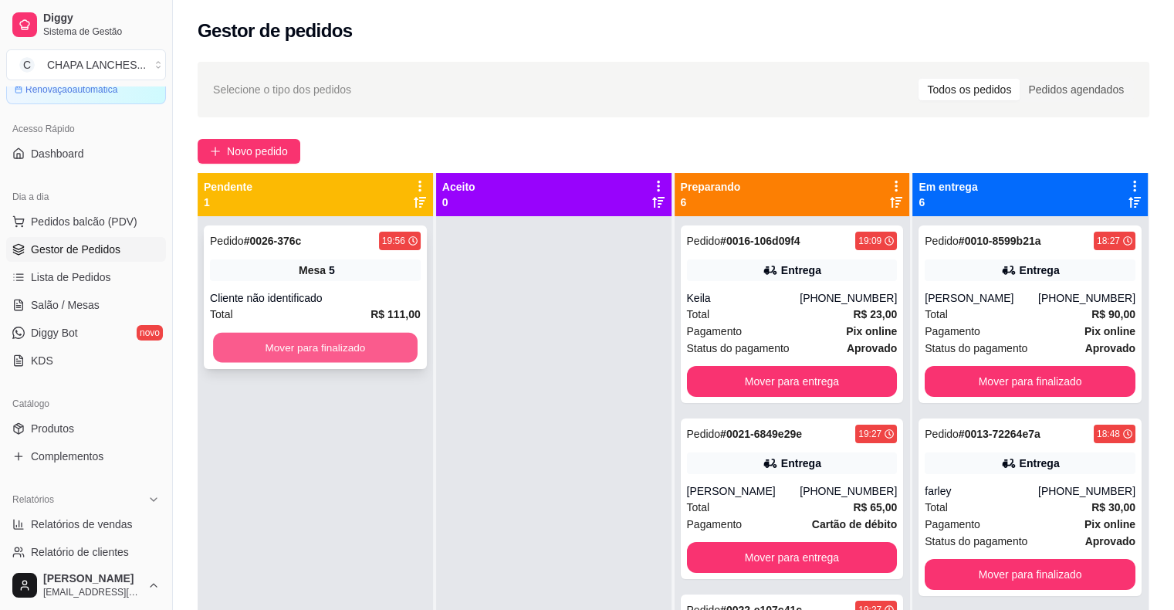
click at [379, 346] on button "Mover para finalizado" at bounding box center [315, 348] width 205 height 30
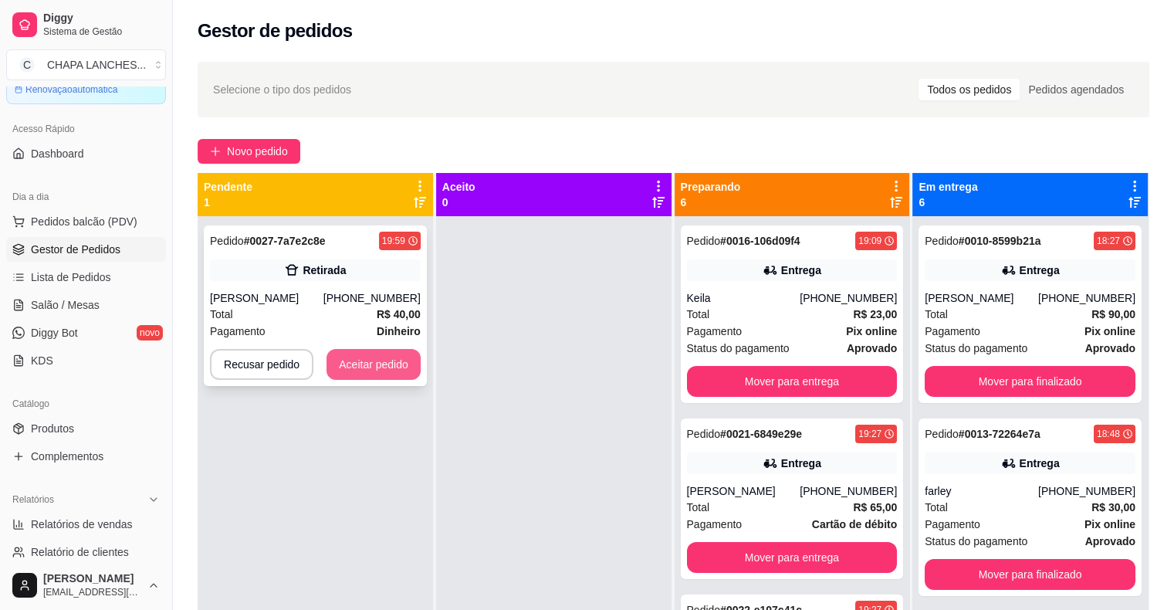
click at [378, 361] on button "Aceitar pedido" at bounding box center [374, 364] width 94 height 31
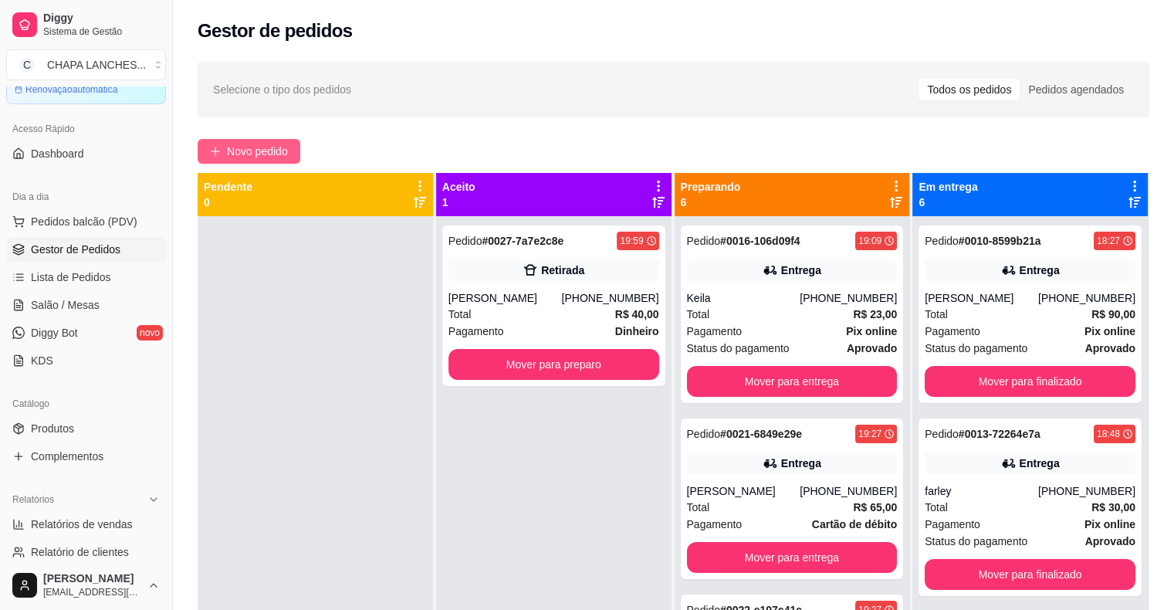
click at [255, 150] on span "Novo pedido" at bounding box center [257, 151] width 61 height 17
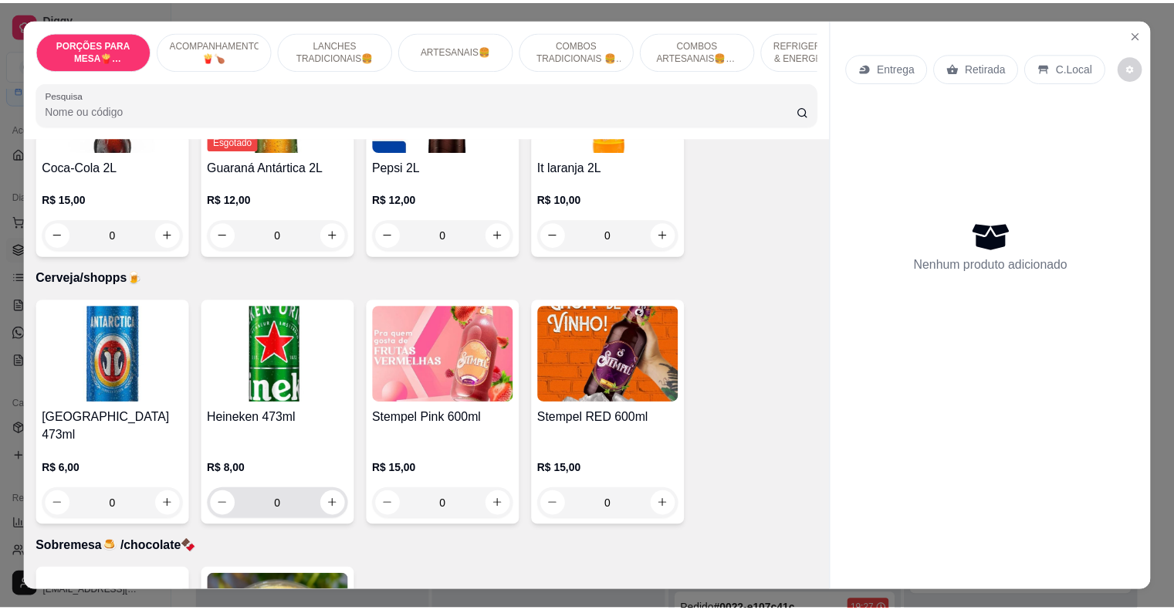
scroll to position [3877, 0]
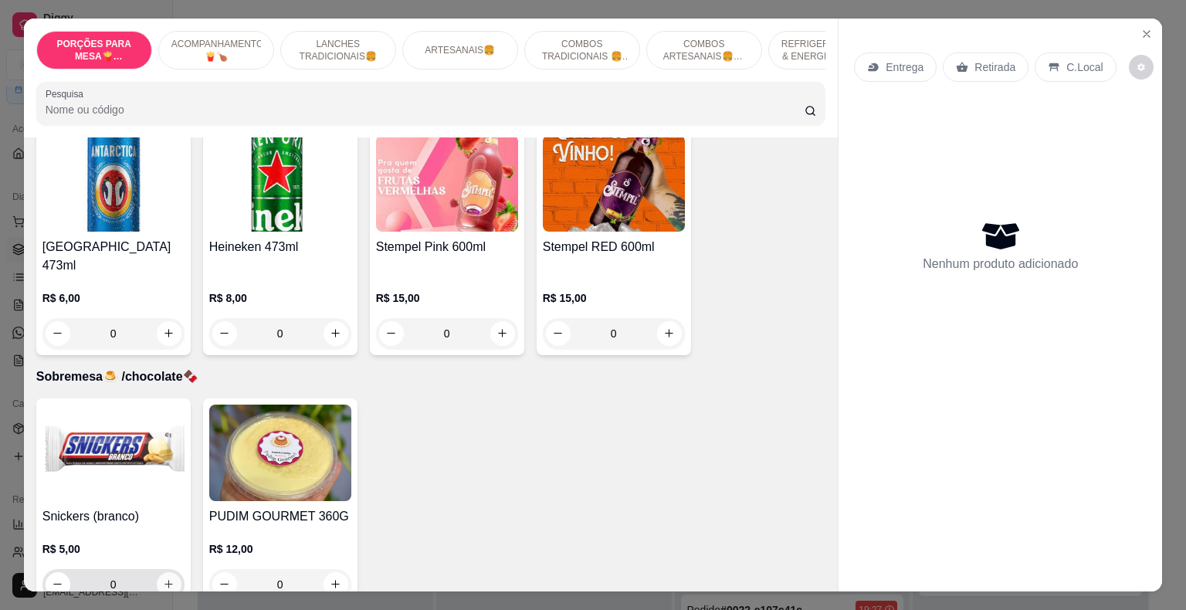
click at [168, 578] on icon "increase-product-quantity" at bounding box center [169, 584] width 12 height 12
type input "1"
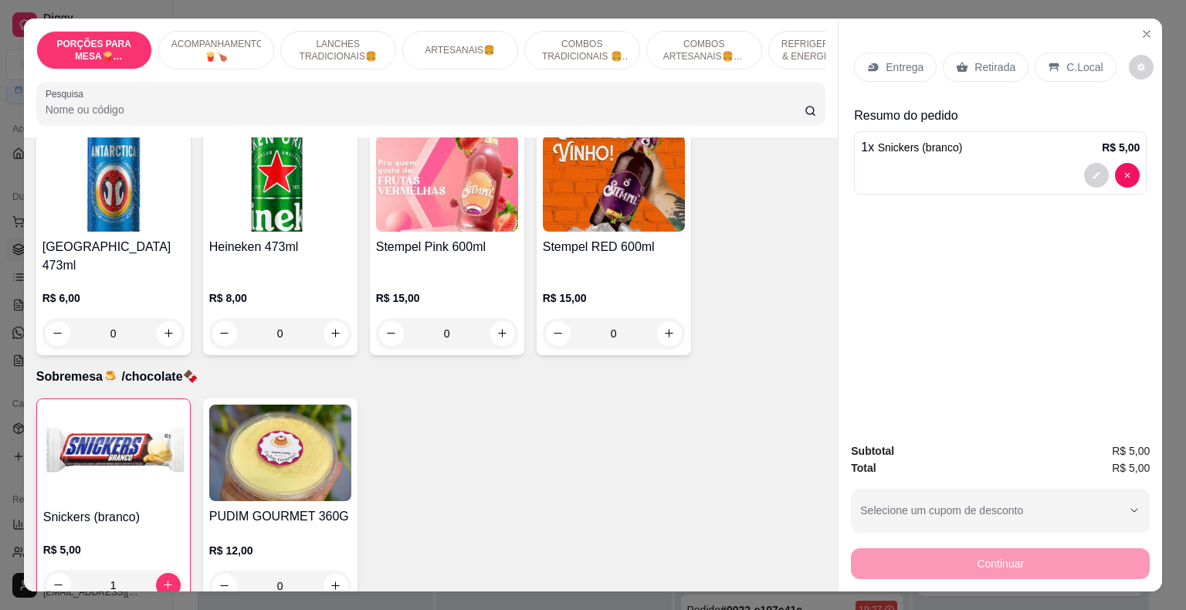
drag, startPoint x: 979, startPoint y: 54, endPoint x: 1086, endPoint y: 171, distance: 157.9
click at [983, 63] on p "Retirada" at bounding box center [994, 66] width 41 height 15
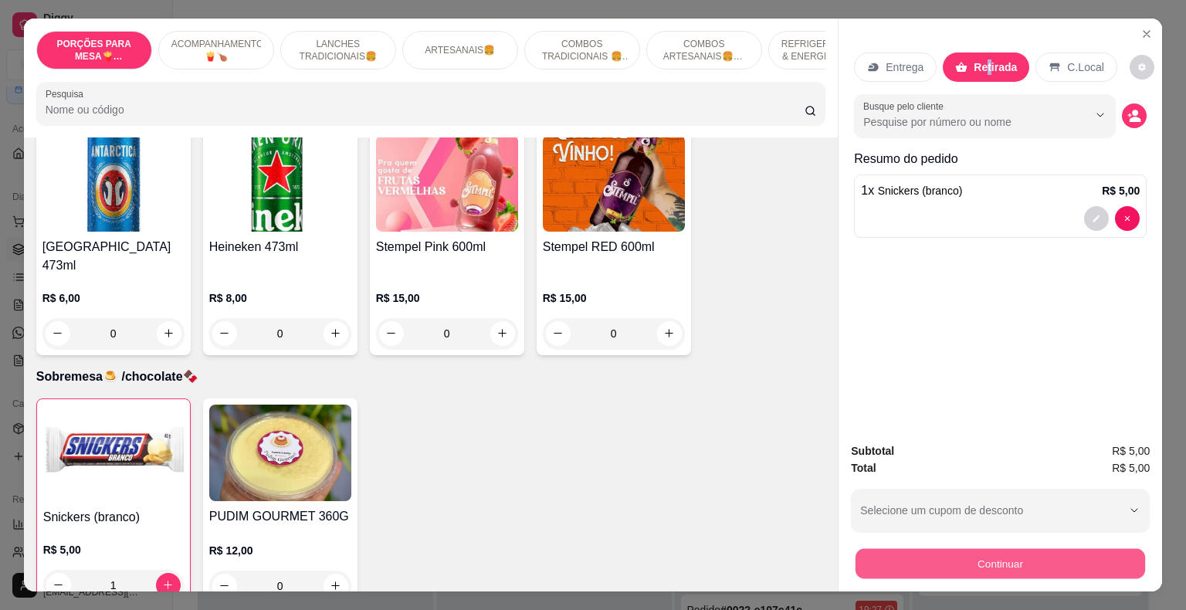
click at [964, 567] on button "Continuar" at bounding box center [1001, 564] width 290 height 30
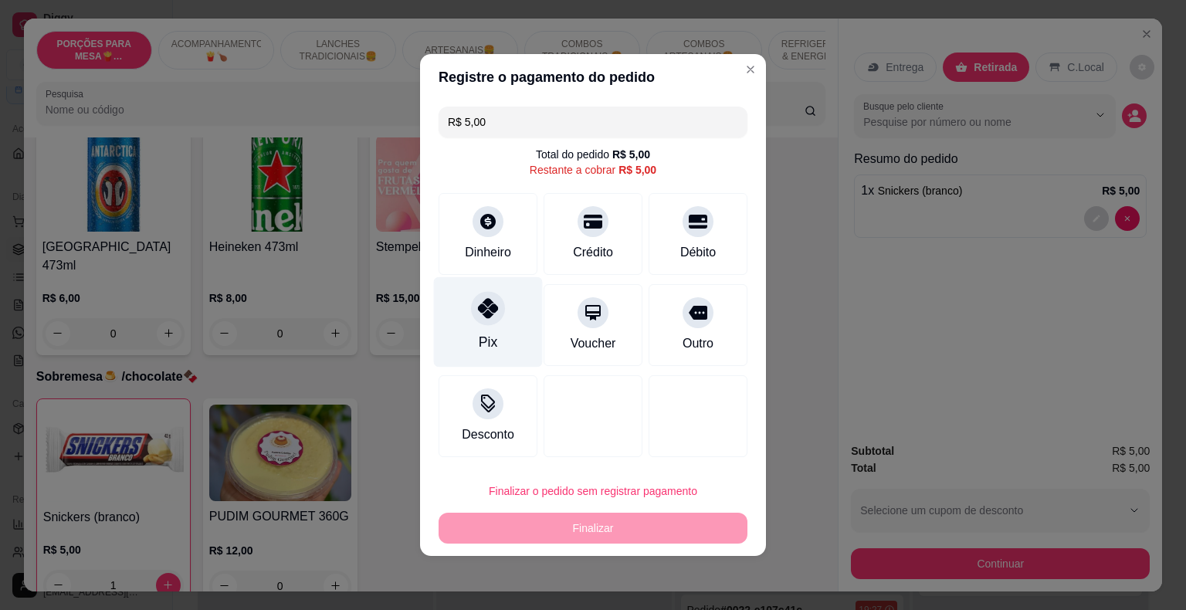
drag, startPoint x: 482, startPoint y: 317, endPoint x: 585, endPoint y: 421, distance: 146.3
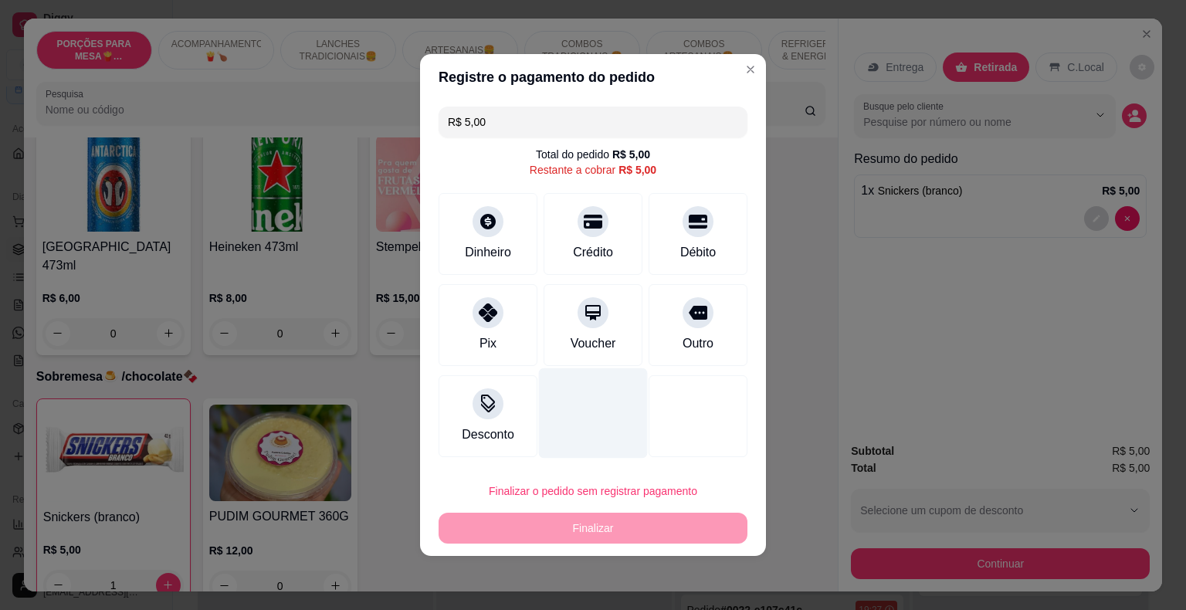
click at [483, 317] on icon at bounding box center [488, 312] width 19 height 19
type input "R$ 0,00"
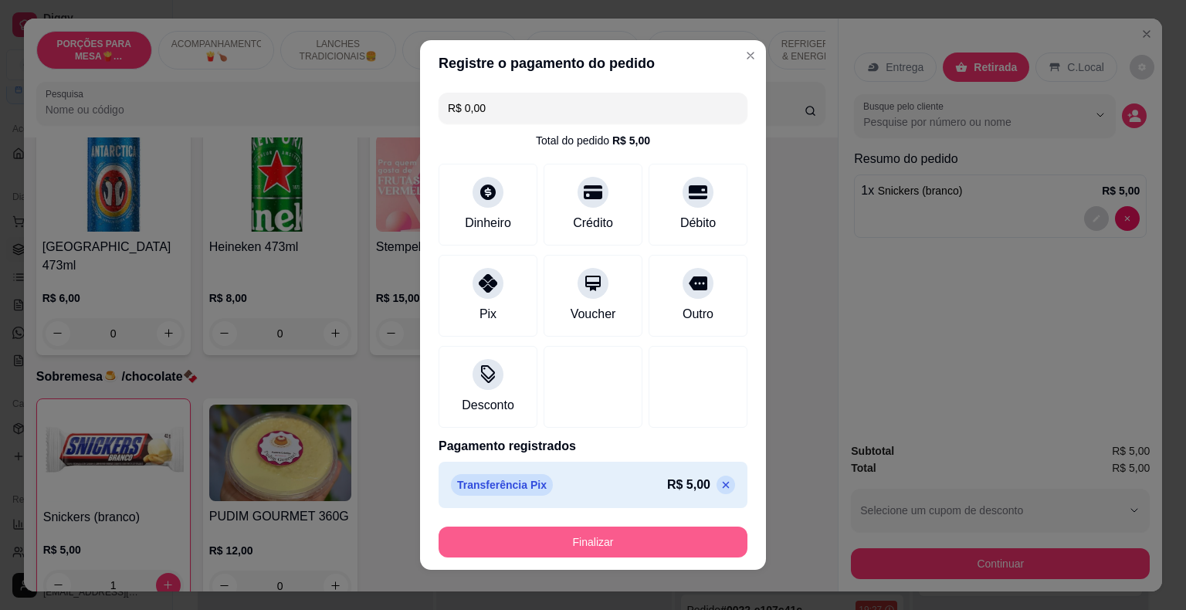
click at [632, 539] on button "Finalizar" at bounding box center [593, 542] width 309 height 31
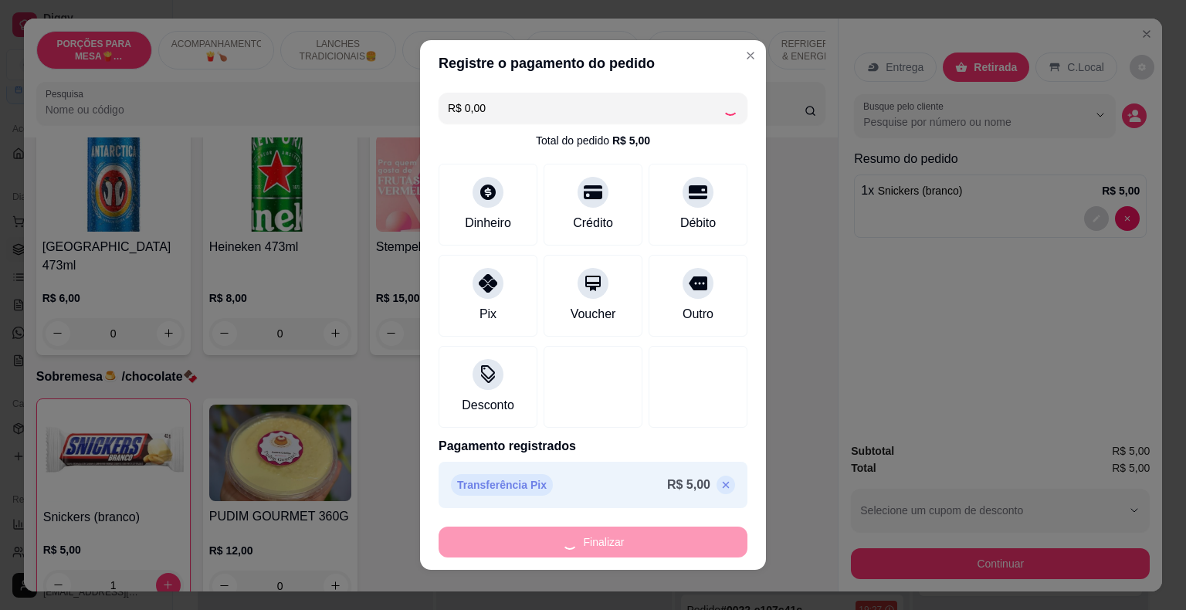
type input "0"
type input "-R$ 5,00"
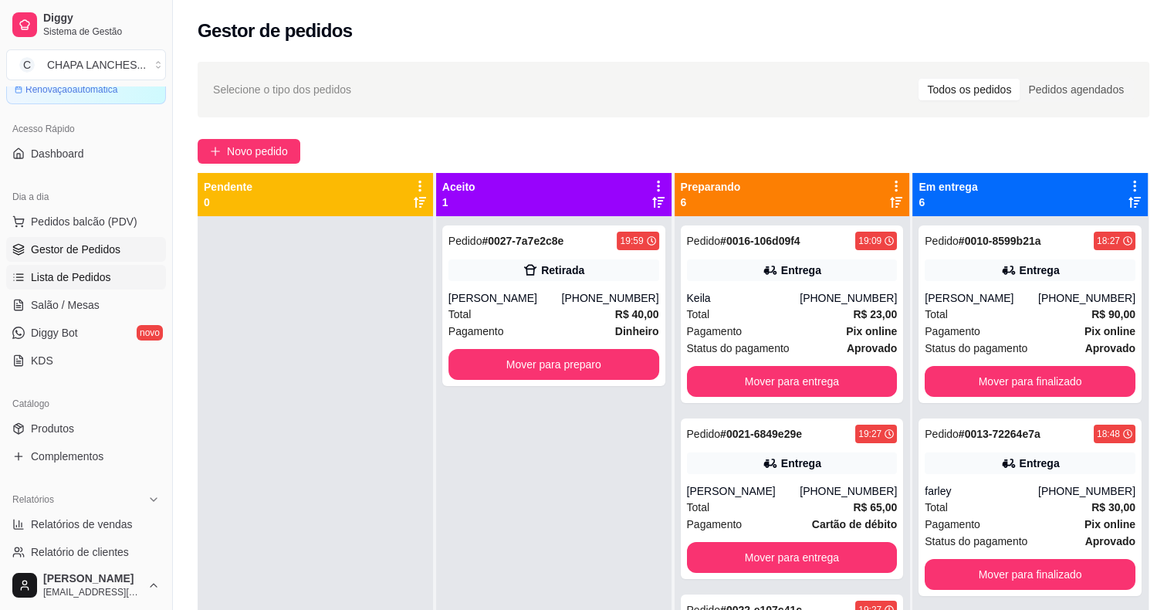
click at [63, 276] on span "Lista de Pedidos" at bounding box center [71, 276] width 80 height 15
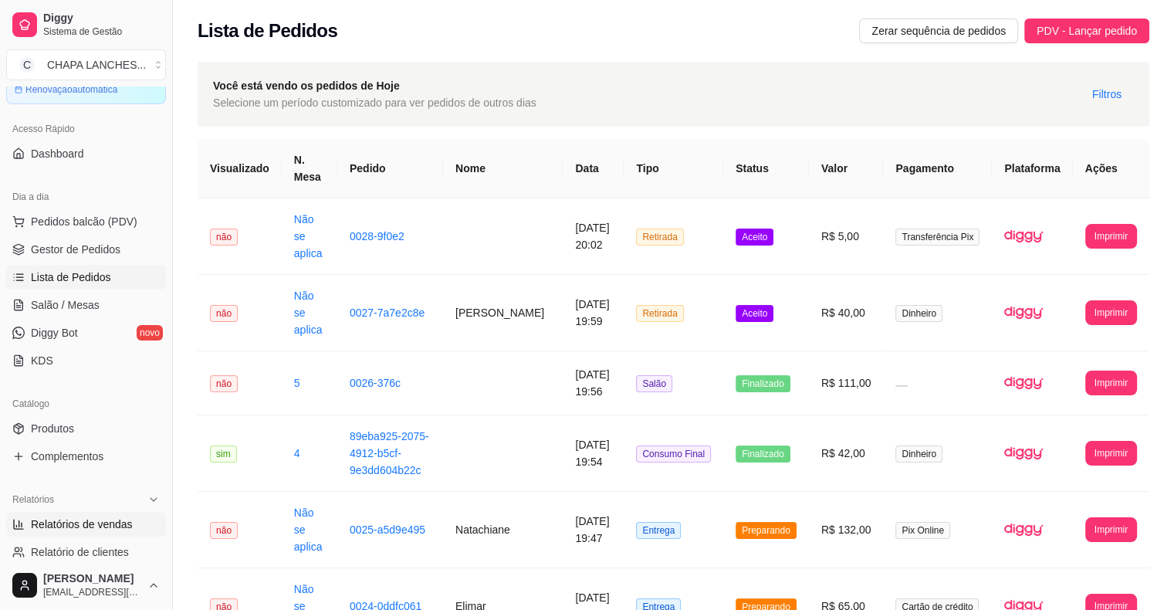
click at [96, 527] on span "Relatórios de vendas" at bounding box center [82, 524] width 102 height 15
select select "ALL"
select select "0"
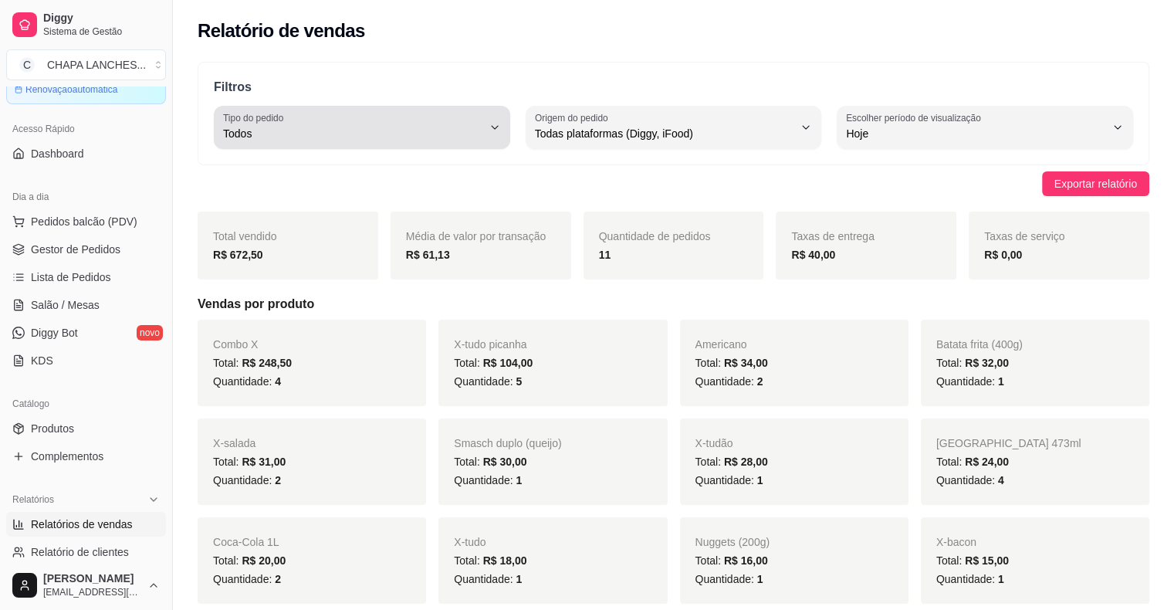
click at [329, 124] on div "Todos" at bounding box center [352, 127] width 259 height 31
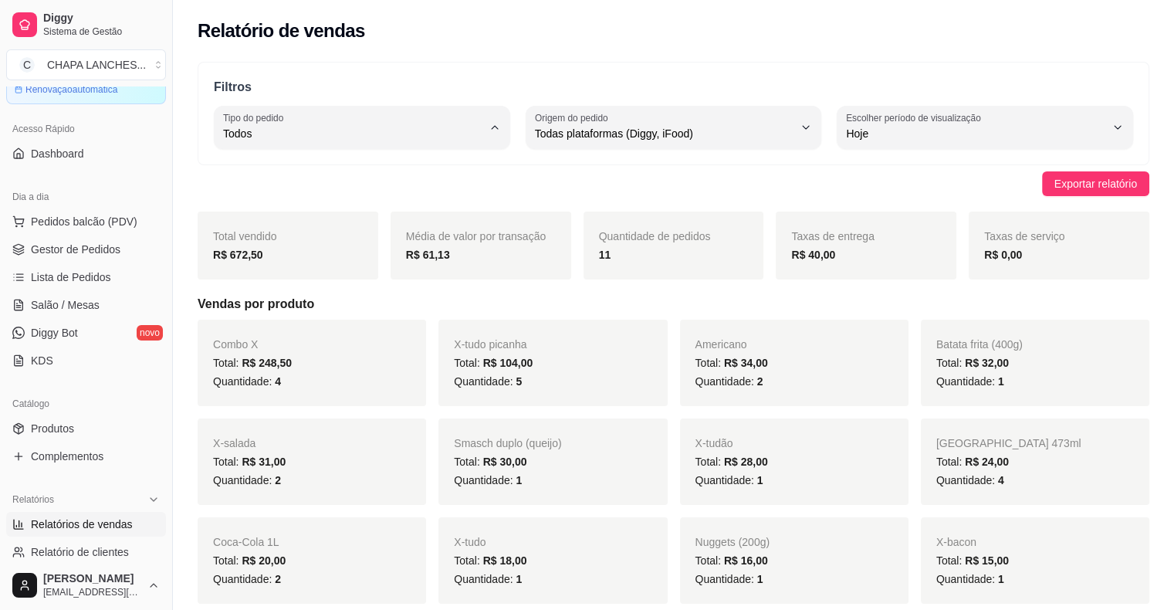
click at [333, 194] on span "Entrega" at bounding box center [355, 195] width 246 height 15
type input "DELIVERY"
select select "DELIVERY"
click at [115, 246] on span "Gestor de Pedidos" at bounding box center [76, 249] width 90 height 15
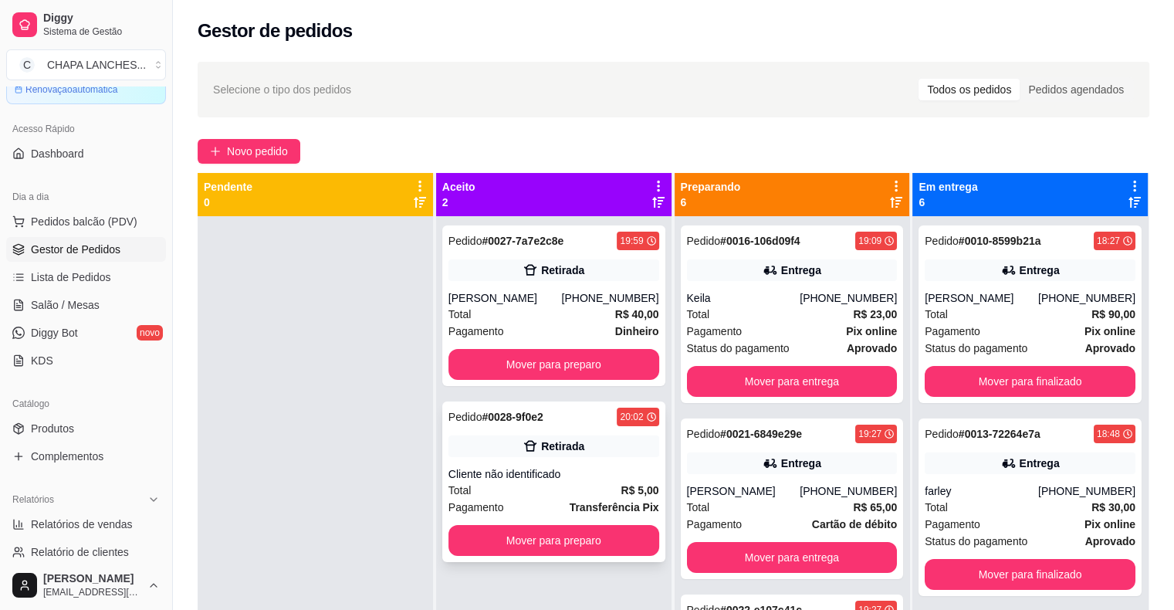
click at [538, 483] on div "Pedido # 0028-9f0e2 20:02 Retirada Cliente não identificado Total R$ 5,00 Pagam…" at bounding box center [553, 482] width 223 height 161
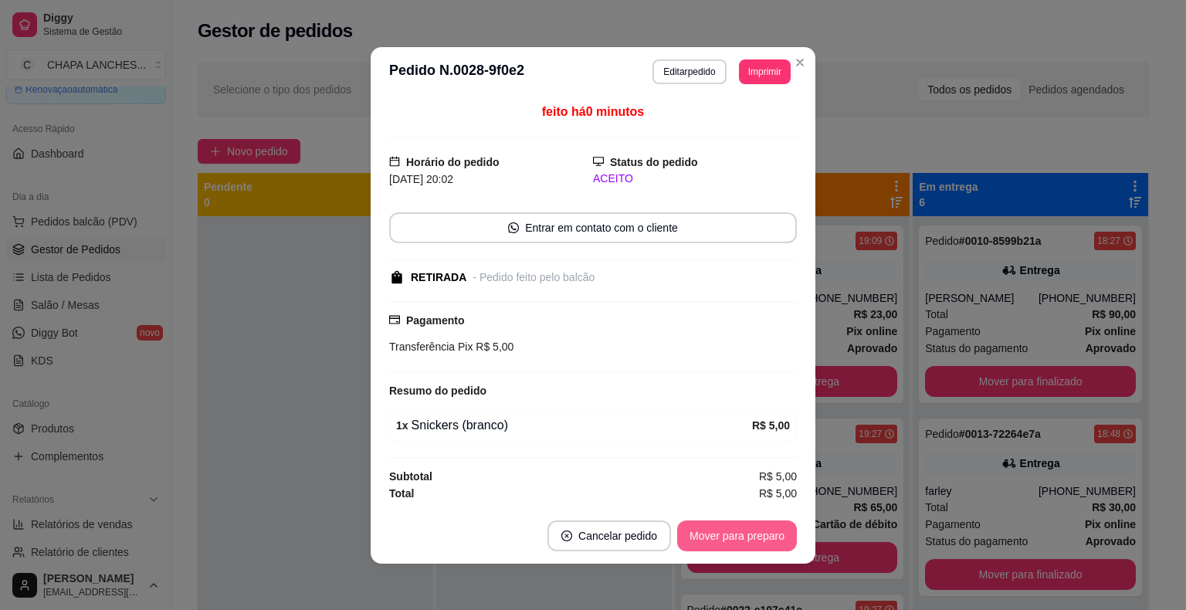
click at [724, 537] on button "Mover para preparo" at bounding box center [737, 535] width 120 height 31
click at [740, 534] on button "Mover para retirada disponível" at bounding box center [711, 535] width 165 height 30
click at [740, 533] on button "Mover para finalizado" at bounding box center [733, 535] width 128 height 31
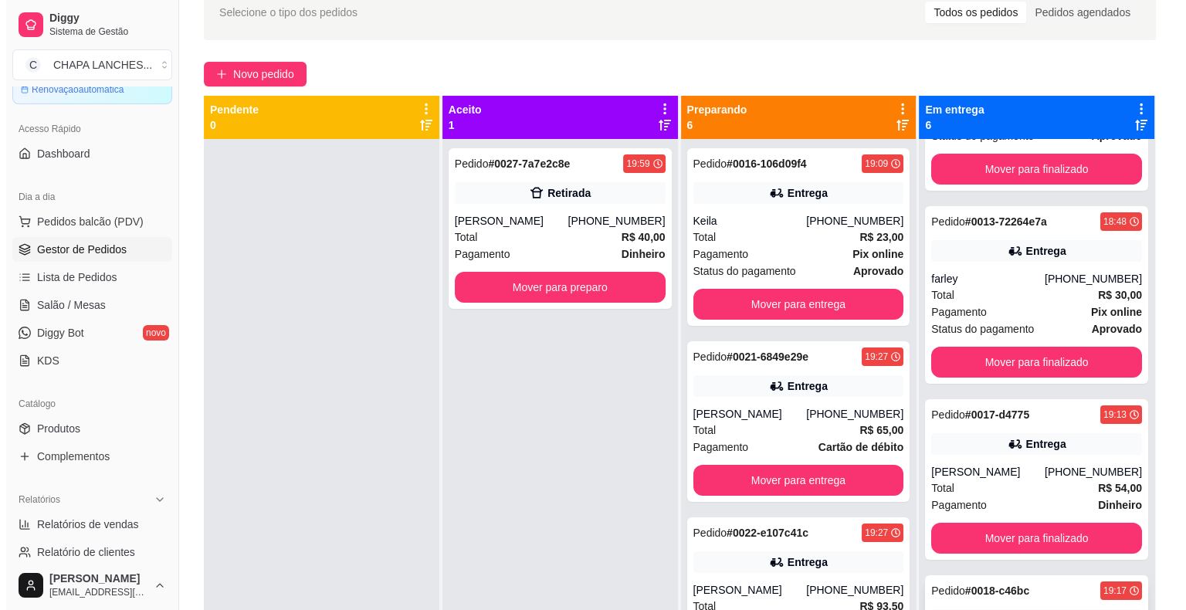
scroll to position [309, 0]
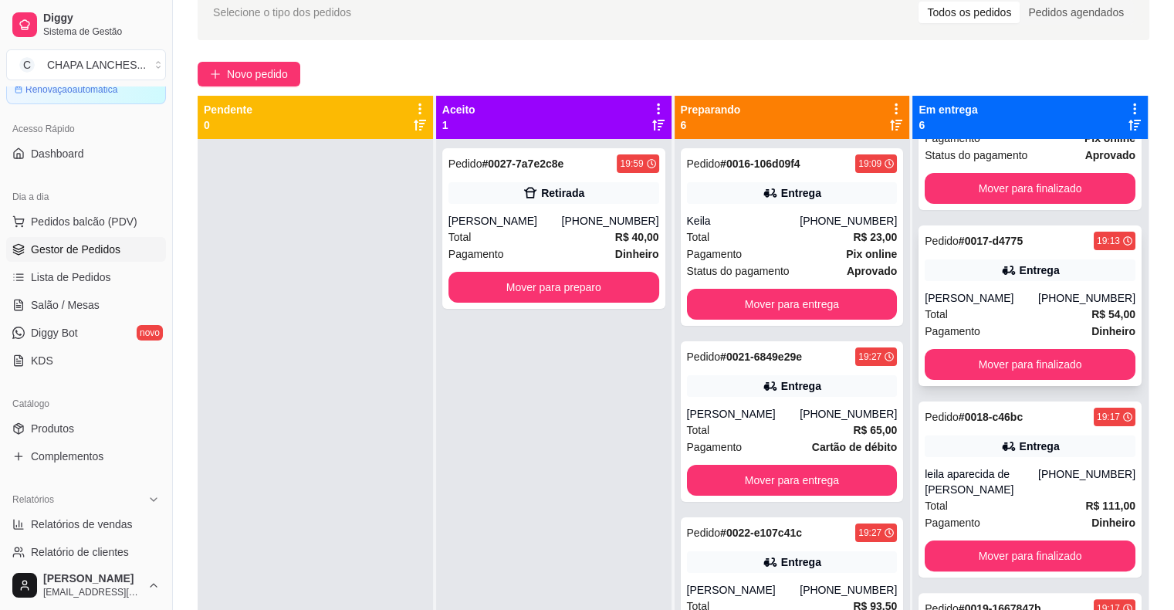
click at [977, 297] on div "[PERSON_NAME]" at bounding box center [982, 297] width 114 height 15
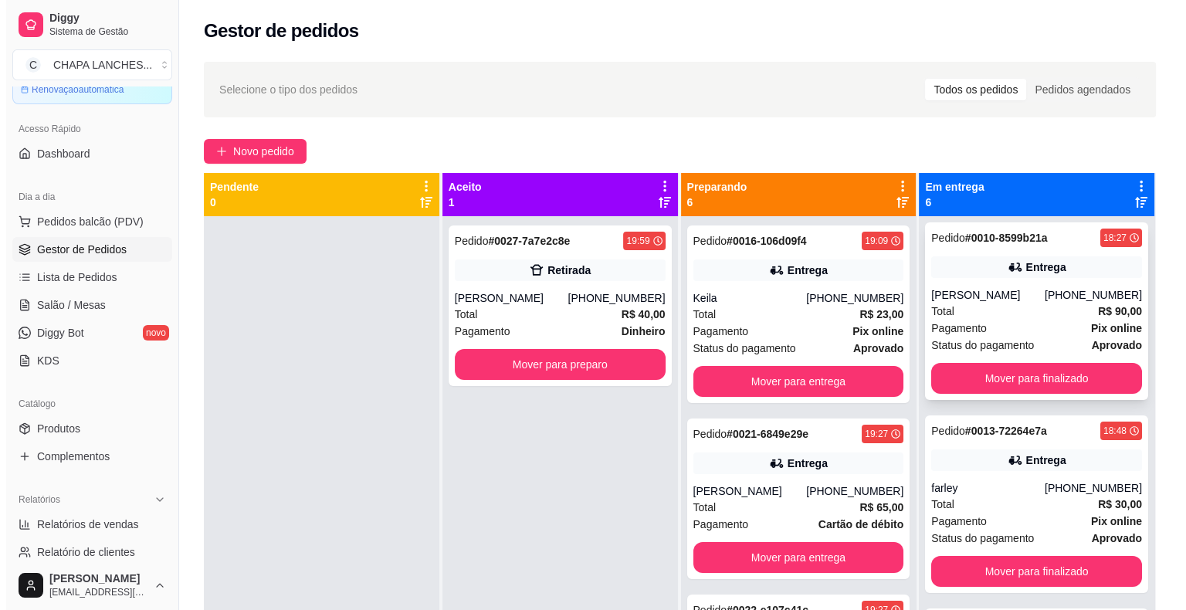
scroll to position [0, 0]
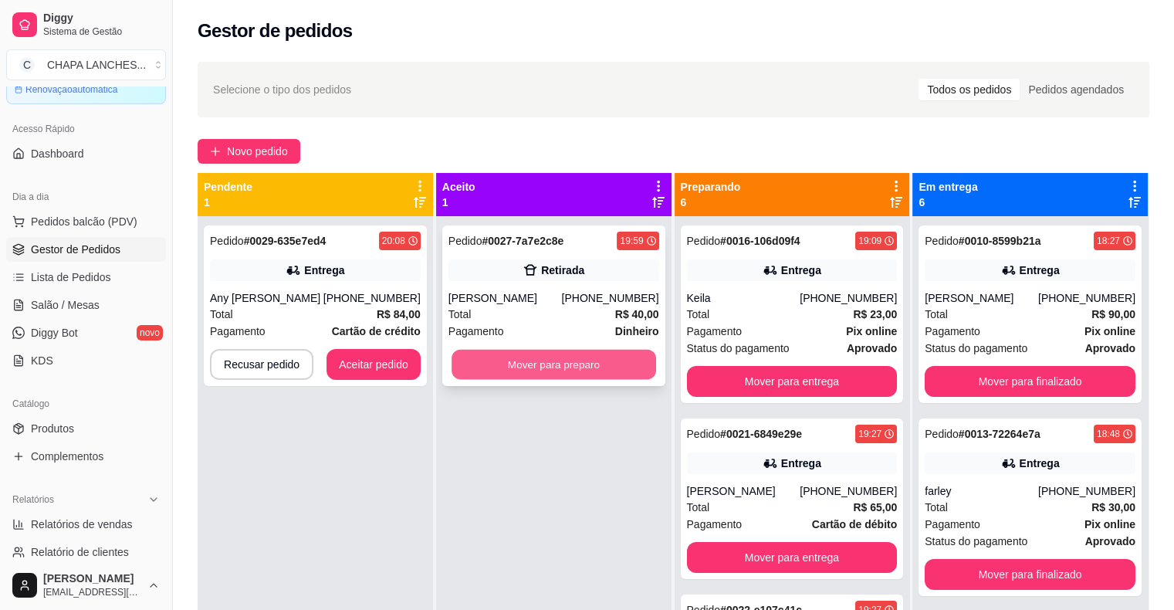
click at [495, 361] on button "Mover para preparo" at bounding box center [554, 365] width 205 height 30
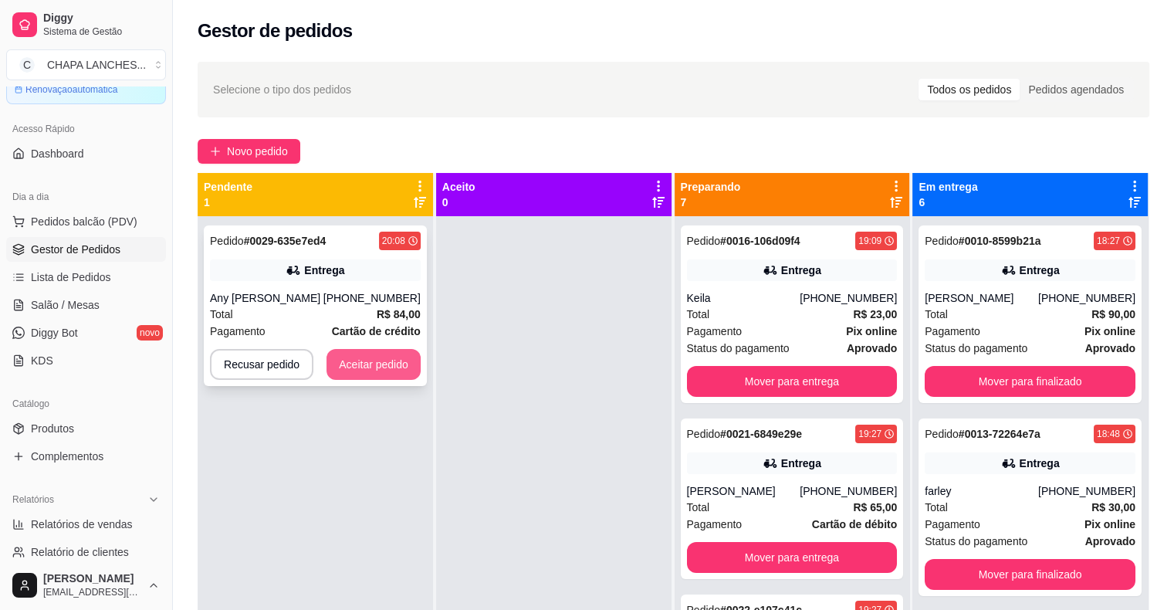
click at [358, 367] on button "Aceitar pedido" at bounding box center [374, 364] width 94 height 31
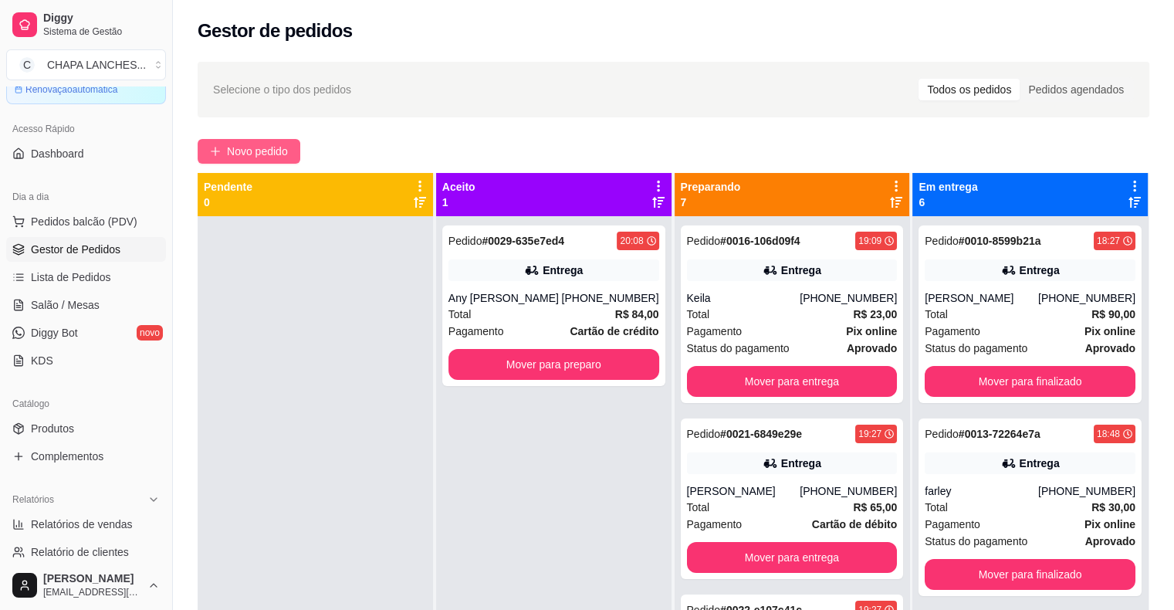
click at [250, 147] on span "Novo pedido" at bounding box center [257, 151] width 61 height 17
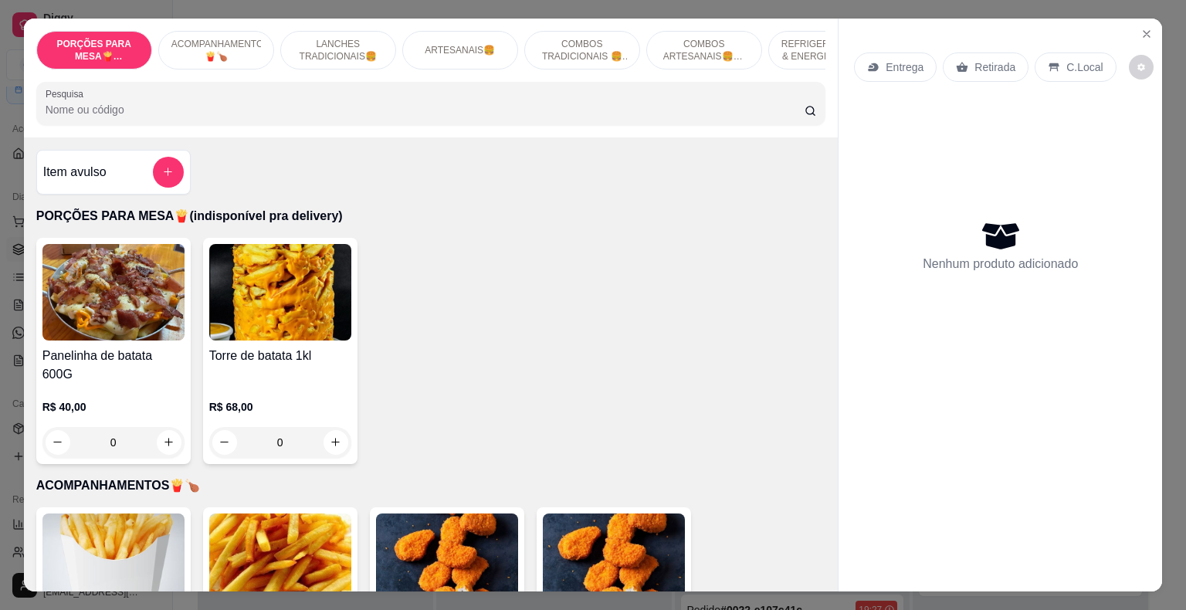
click at [890, 61] on p "Entrega" at bounding box center [905, 66] width 38 height 15
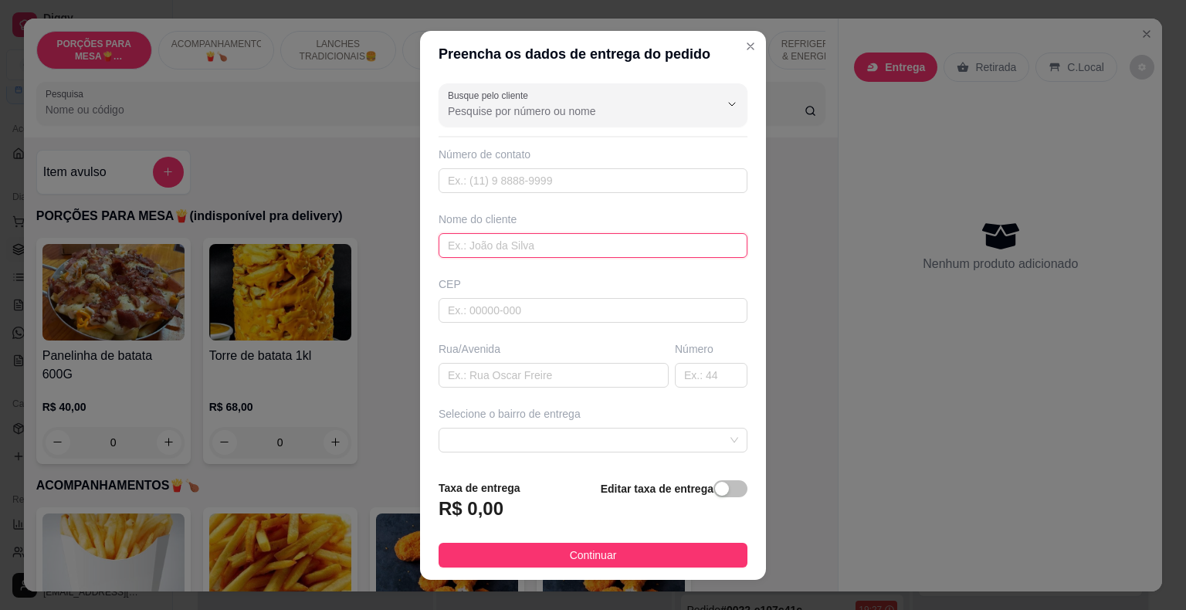
click at [482, 236] on input "text" at bounding box center [593, 245] width 309 height 25
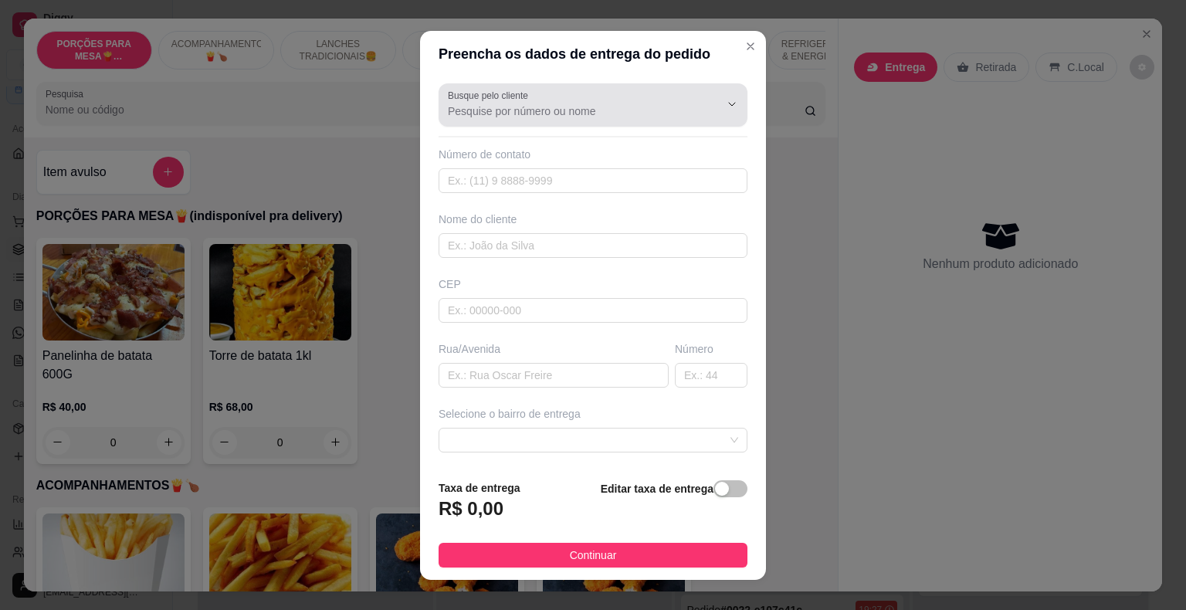
click at [526, 91] on label "Busque pelo cliente" at bounding box center [491, 95] width 86 height 13
click at [526, 103] on input "Busque pelo cliente" at bounding box center [571, 110] width 247 height 15
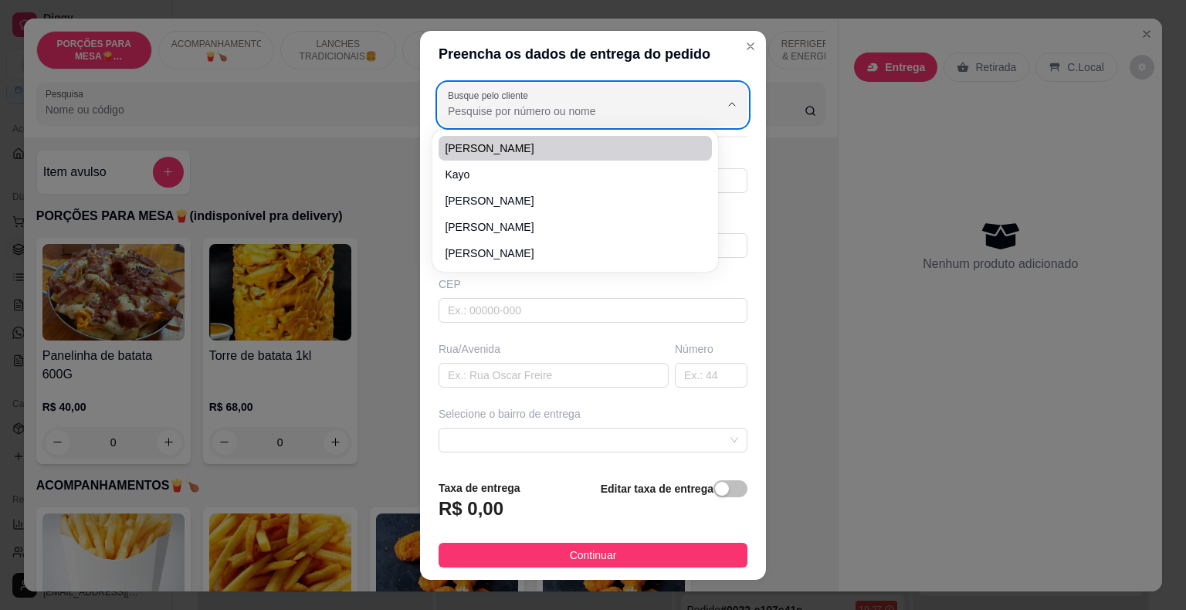
click at [494, 110] on input "Busque pelo cliente" at bounding box center [571, 110] width 247 height 15
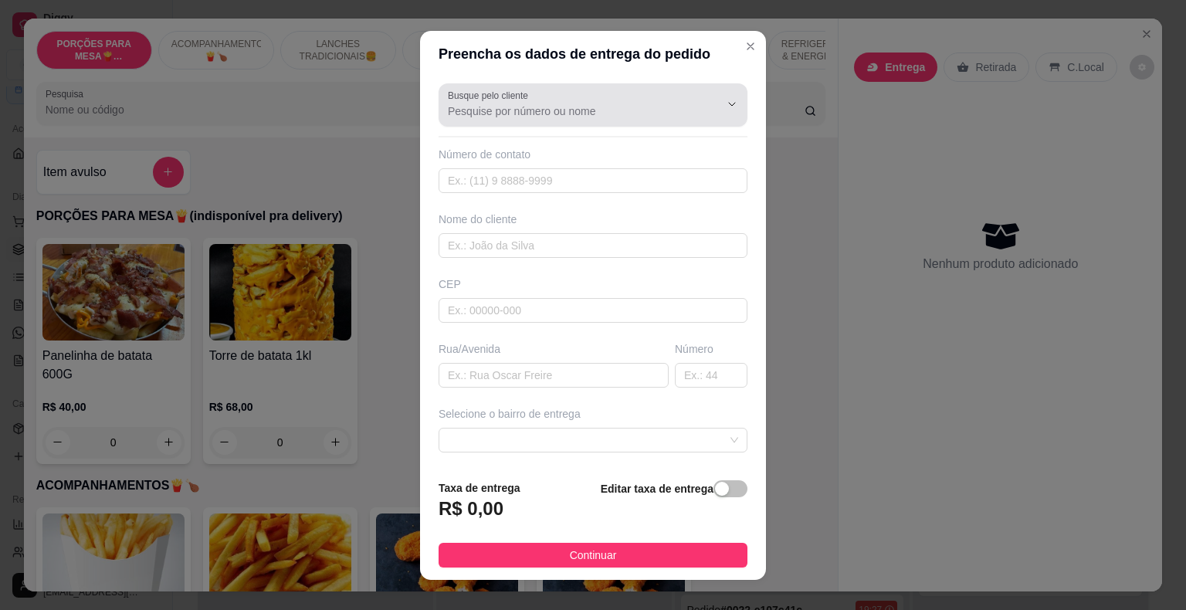
click at [481, 100] on label "Busque pelo cliente" at bounding box center [491, 95] width 86 height 13
click at [481, 103] on input "Busque pelo cliente" at bounding box center [571, 110] width 247 height 15
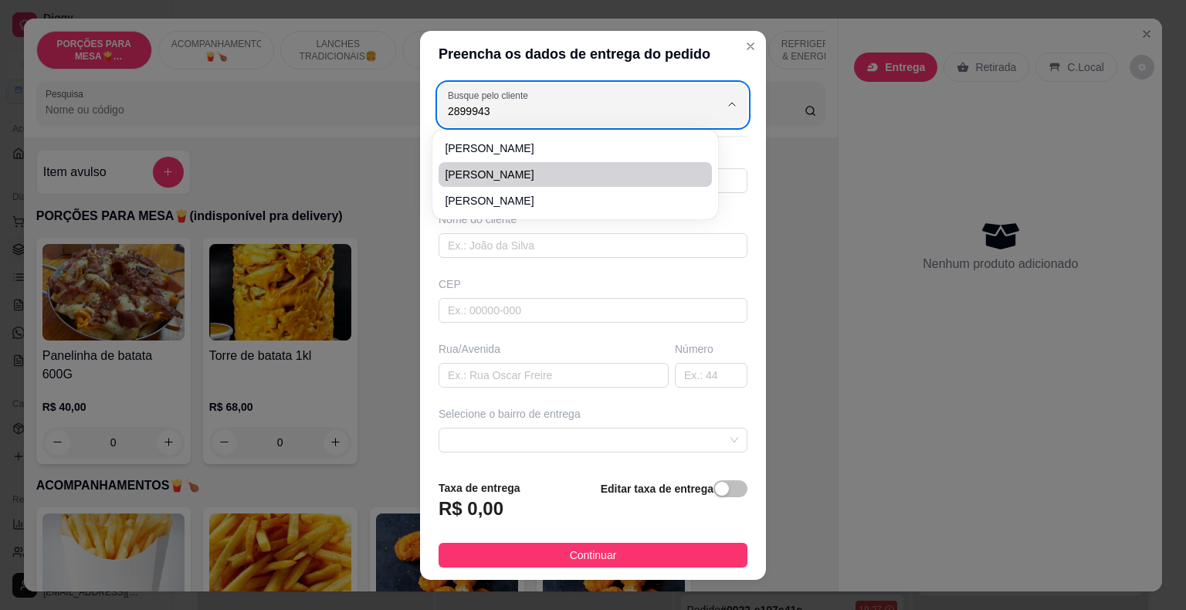
click at [491, 171] on span "[PERSON_NAME]" at bounding box center [568, 174] width 246 height 15
type input "[PERSON_NAME]"
type input "28999437218"
type input "[PERSON_NAME]"
type input "MG"
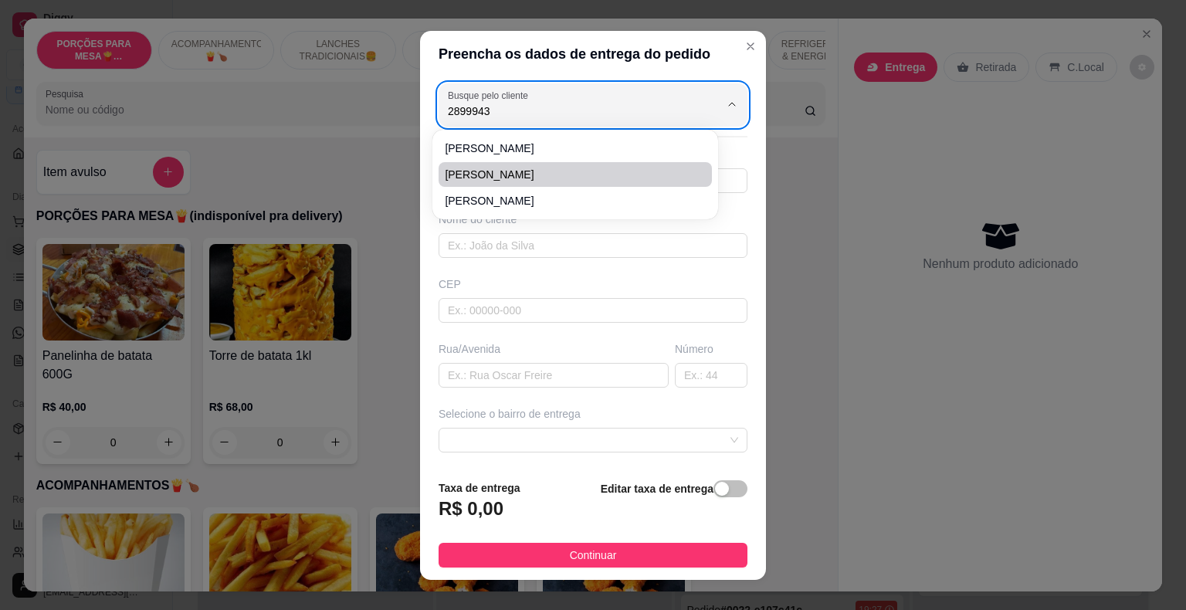
type input "chinelo"
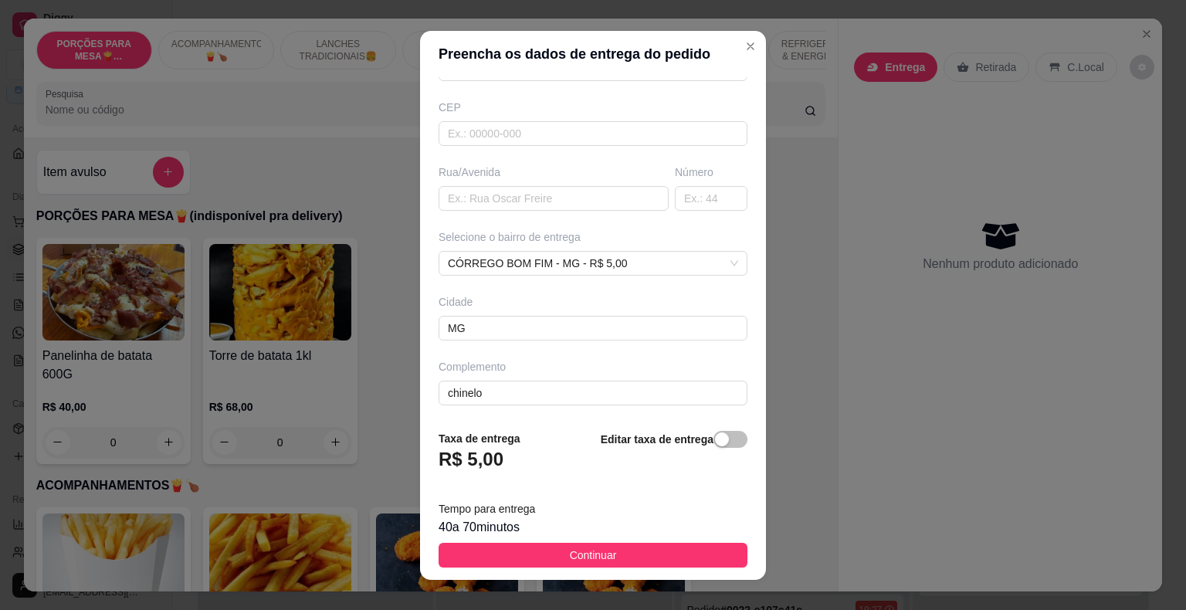
scroll to position [19, 0]
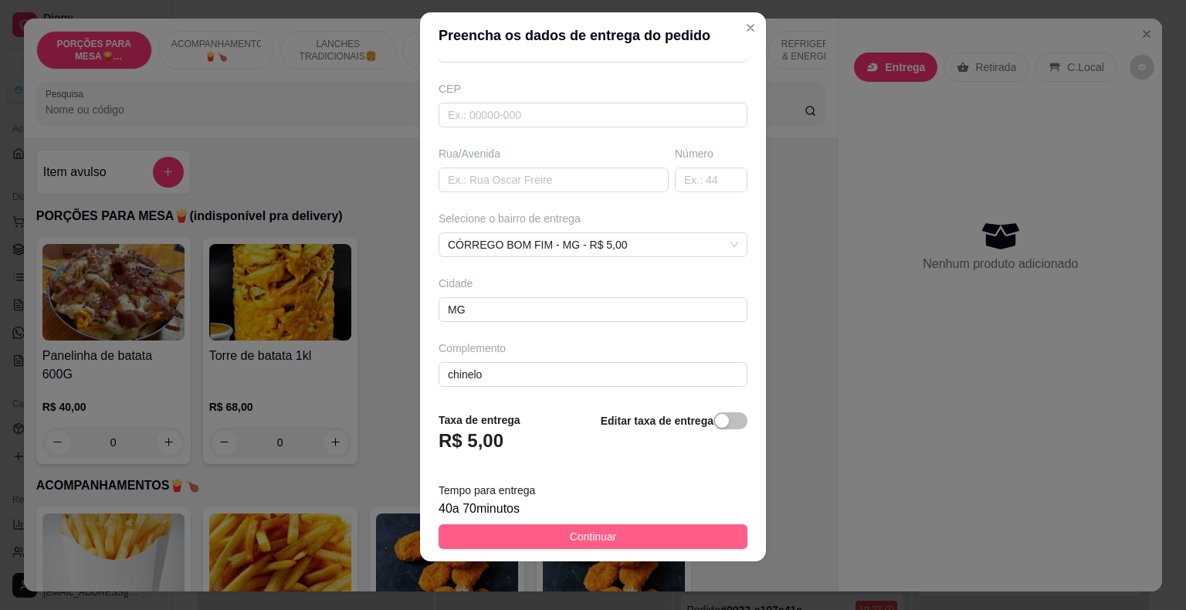
type input "[PERSON_NAME]"
drag, startPoint x: 547, startPoint y: 534, endPoint x: 554, endPoint y: 539, distance: 8.8
click at [547, 537] on button "Continuar" at bounding box center [593, 536] width 309 height 25
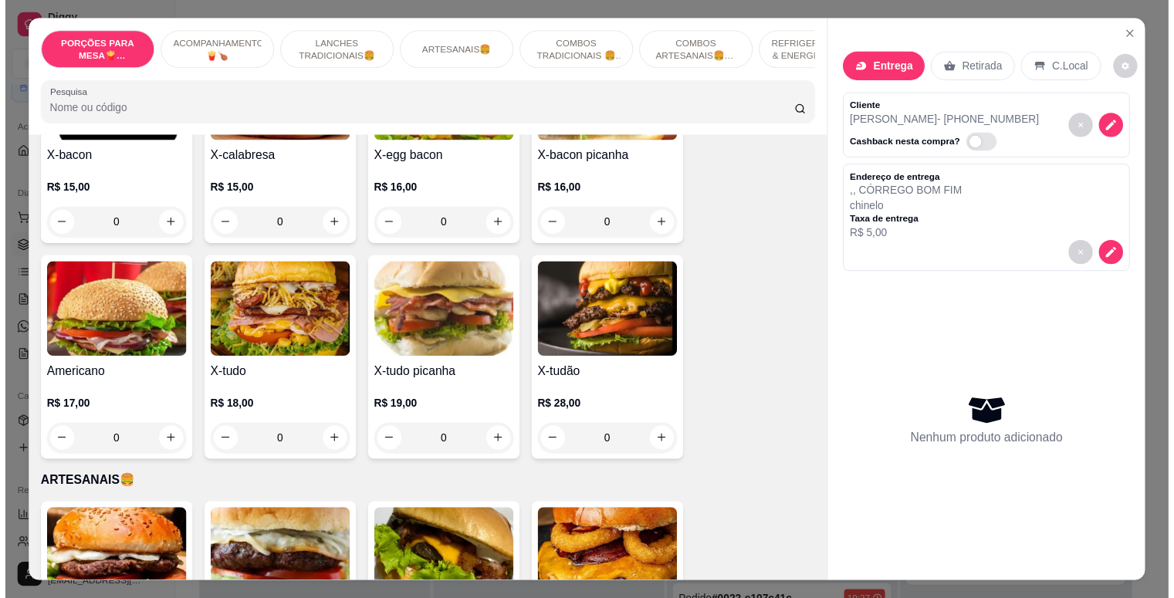
scroll to position [1081, 0]
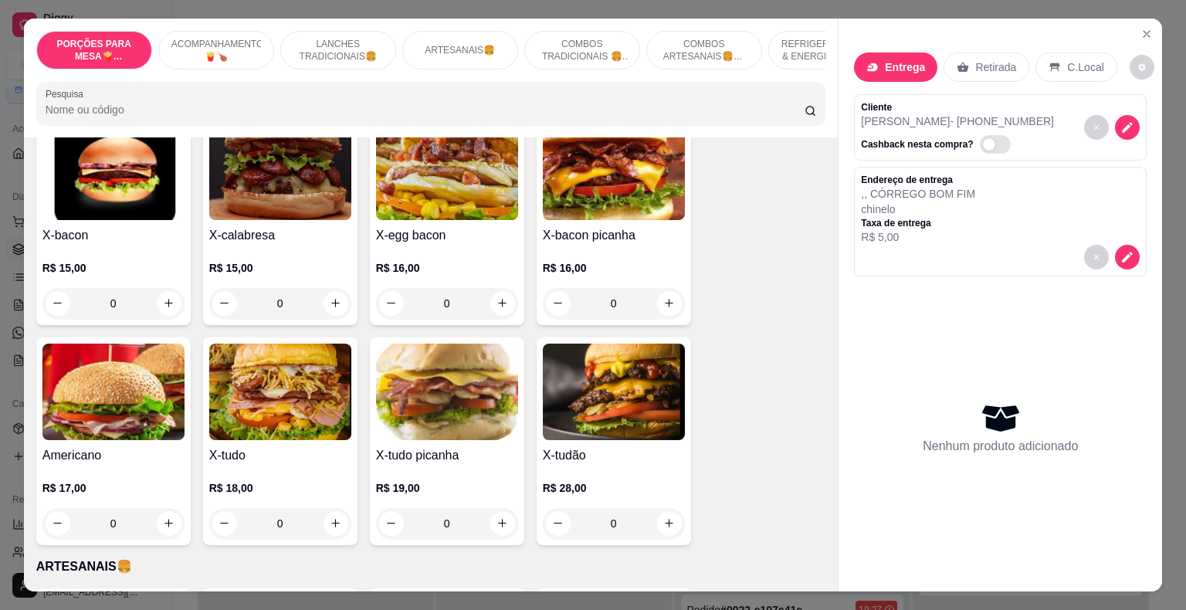
click at [500, 288] on div "0" at bounding box center [447, 303] width 142 height 31
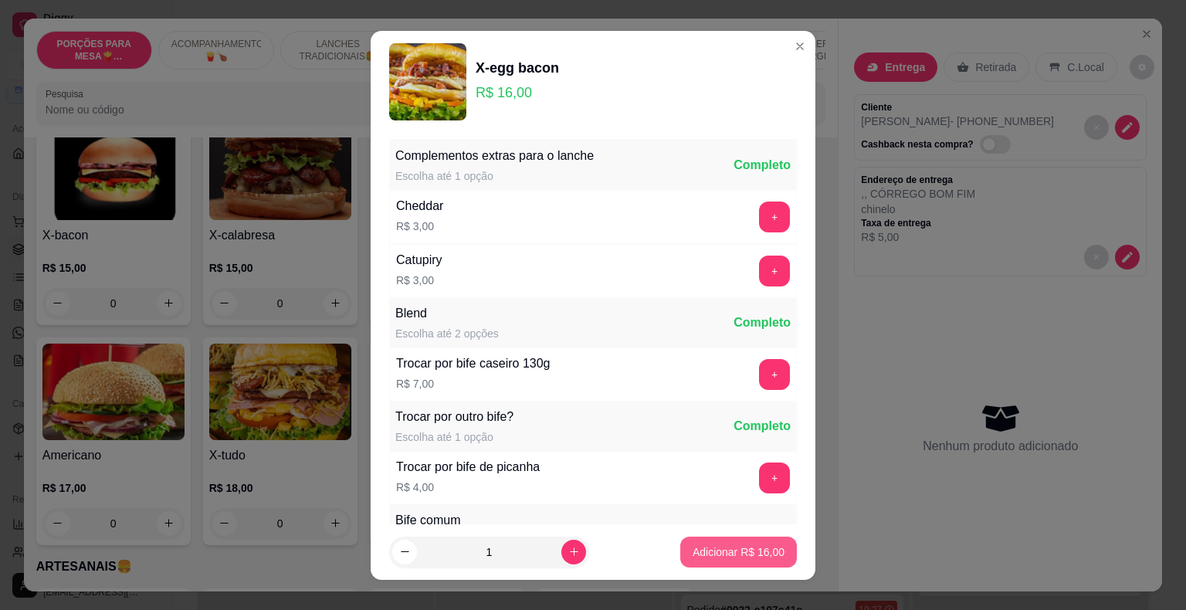
click at [723, 548] on p "Adicionar R$ 16,00" at bounding box center [739, 551] width 92 height 15
type input "1"
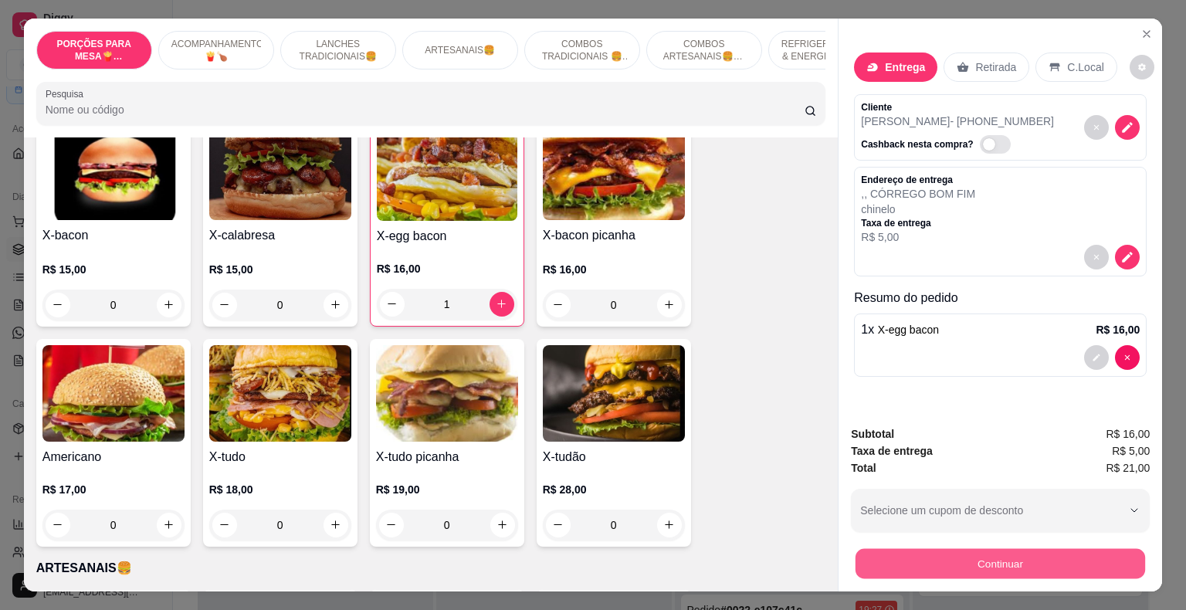
click at [950, 553] on button "Continuar" at bounding box center [1001, 564] width 290 height 30
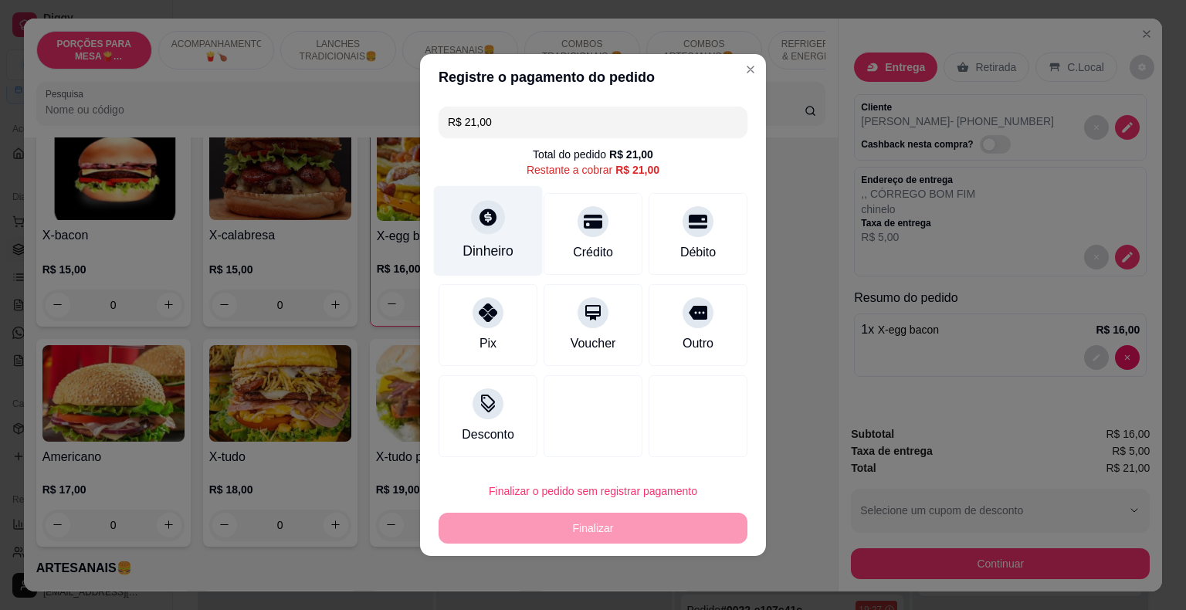
click at [483, 220] on icon at bounding box center [488, 217] width 20 height 20
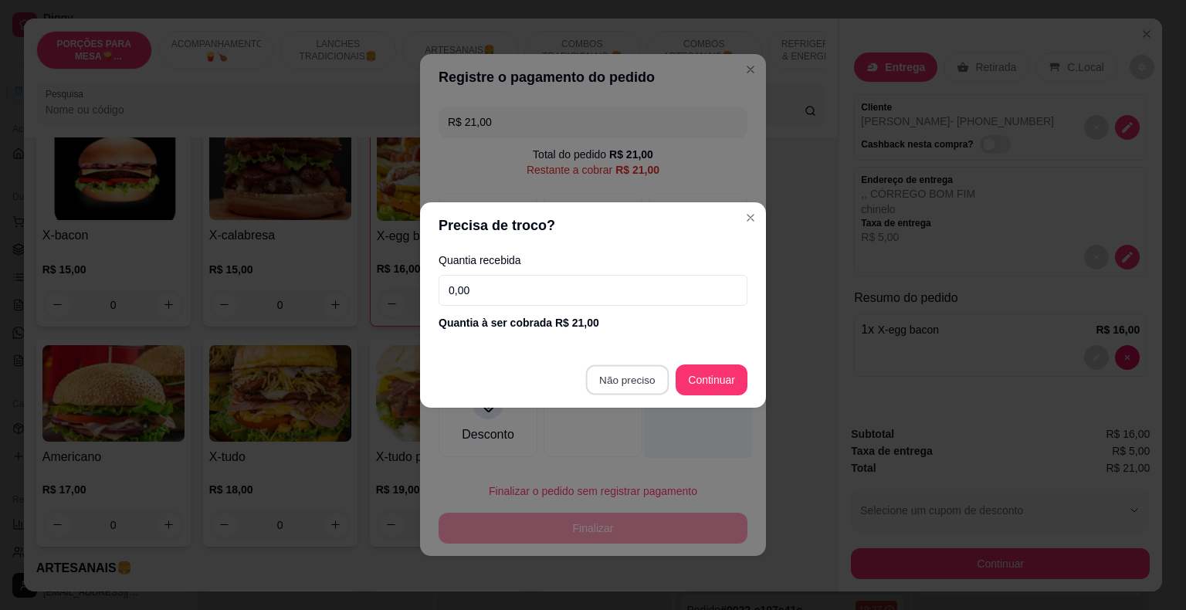
type input "R$ 0,00"
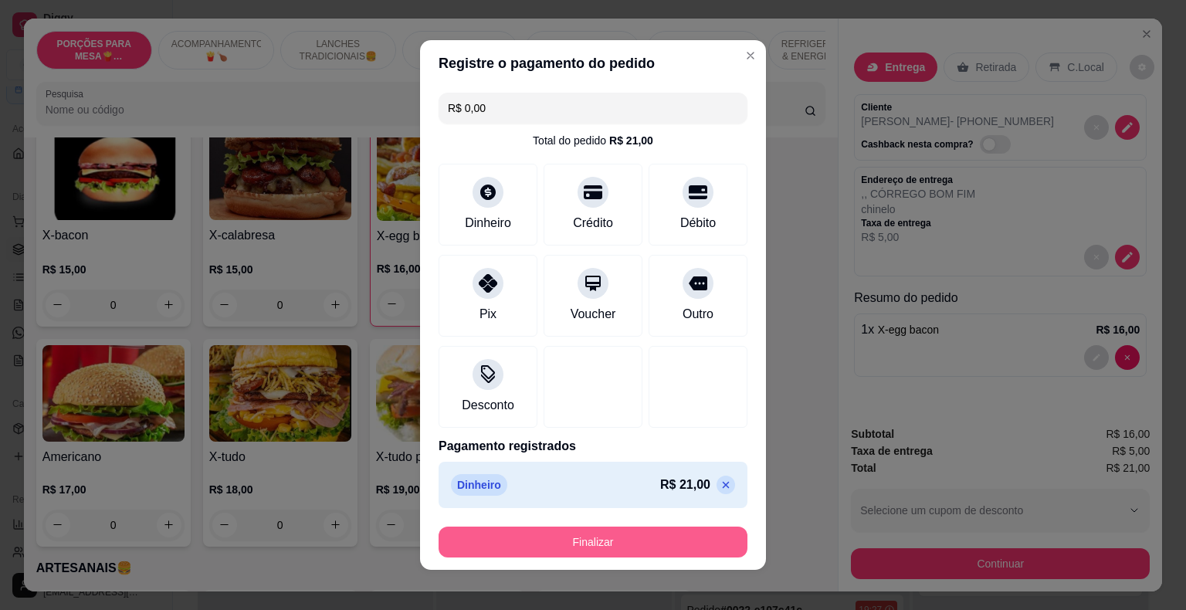
click at [662, 542] on button "Finalizar" at bounding box center [593, 542] width 309 height 31
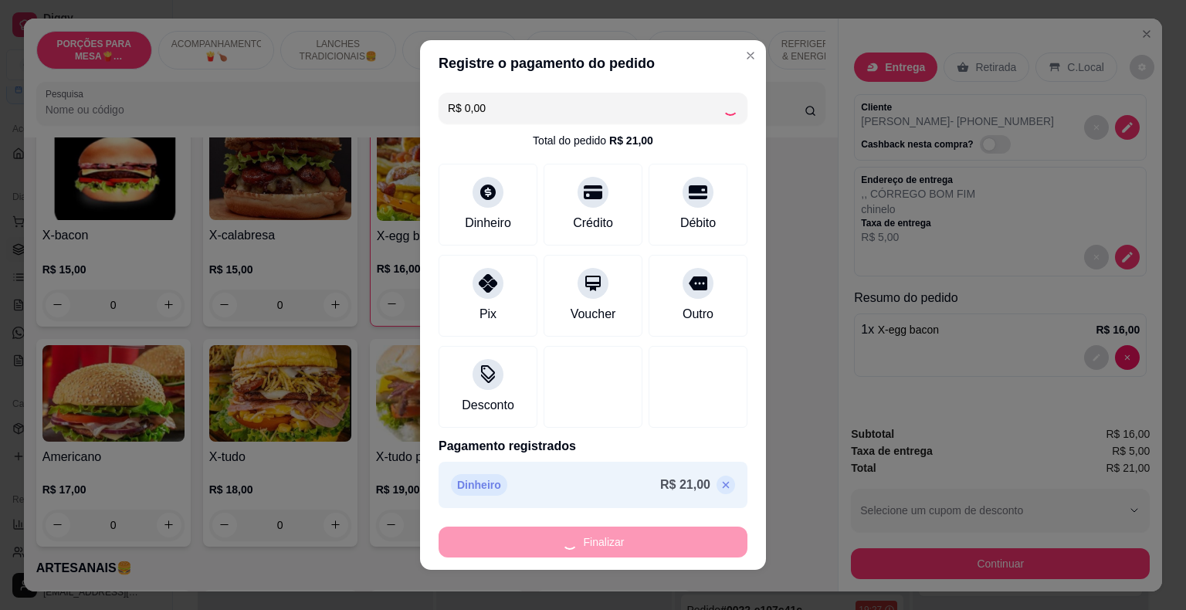
type input "0"
type input "-R$ 21,00"
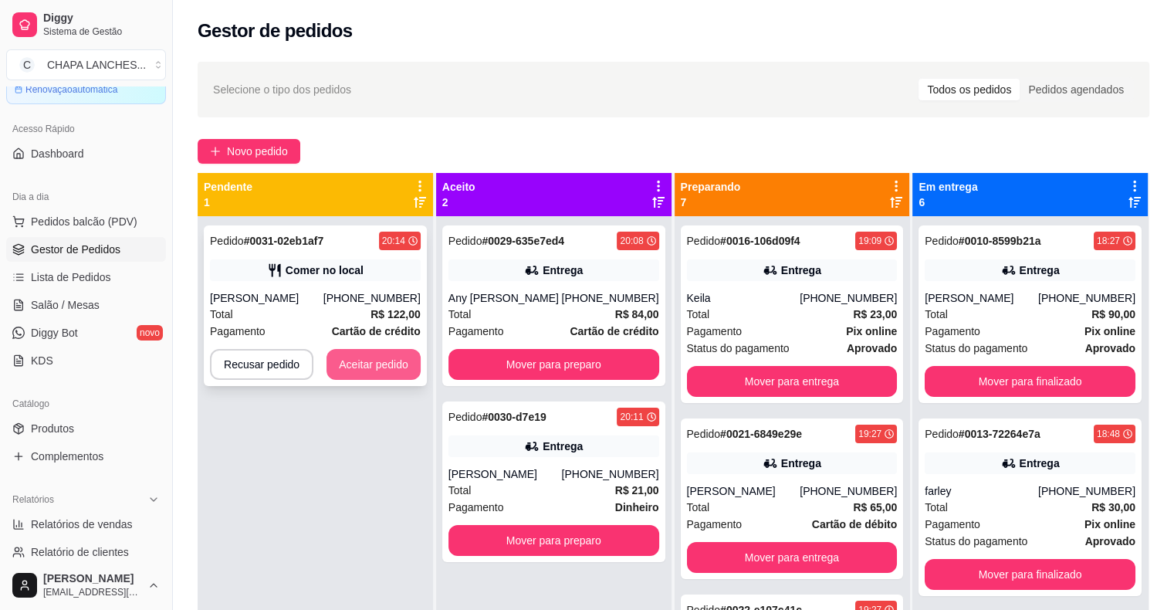
click at [381, 366] on button "Aceitar pedido" at bounding box center [374, 364] width 94 height 31
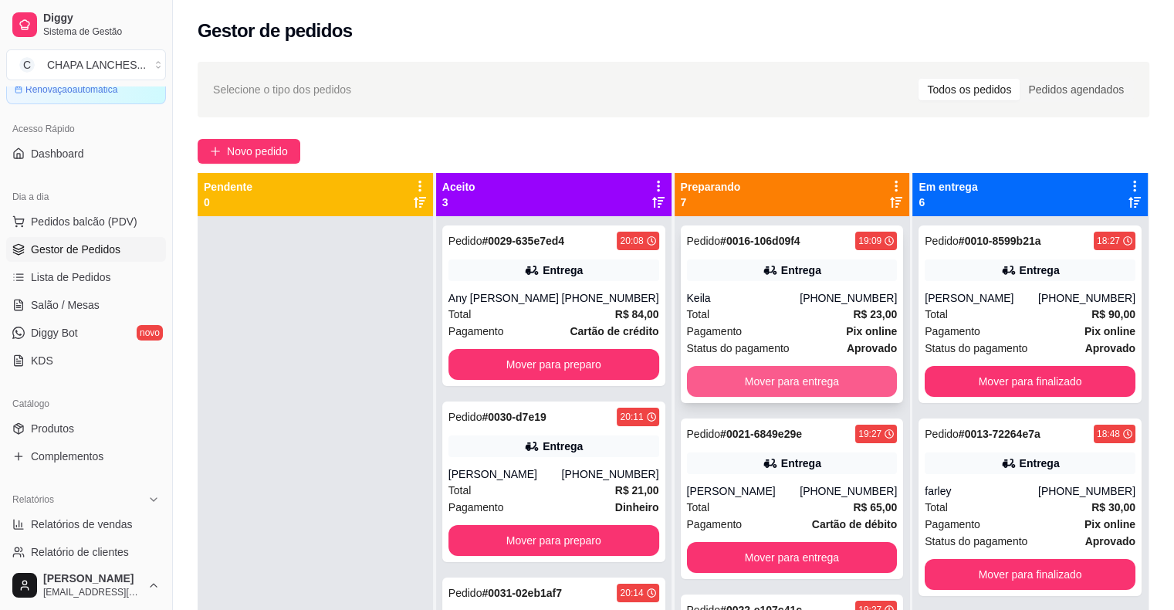
click at [734, 382] on button "Mover para entrega" at bounding box center [792, 381] width 211 height 31
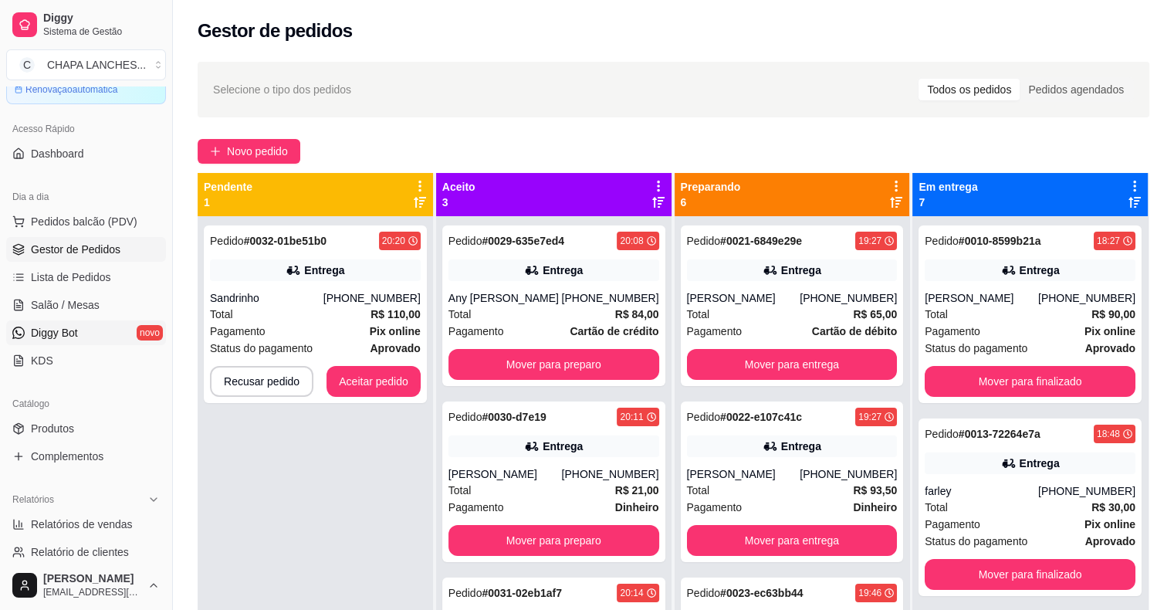
click at [99, 330] on link "Diggy Bot novo" at bounding box center [86, 332] width 160 height 25
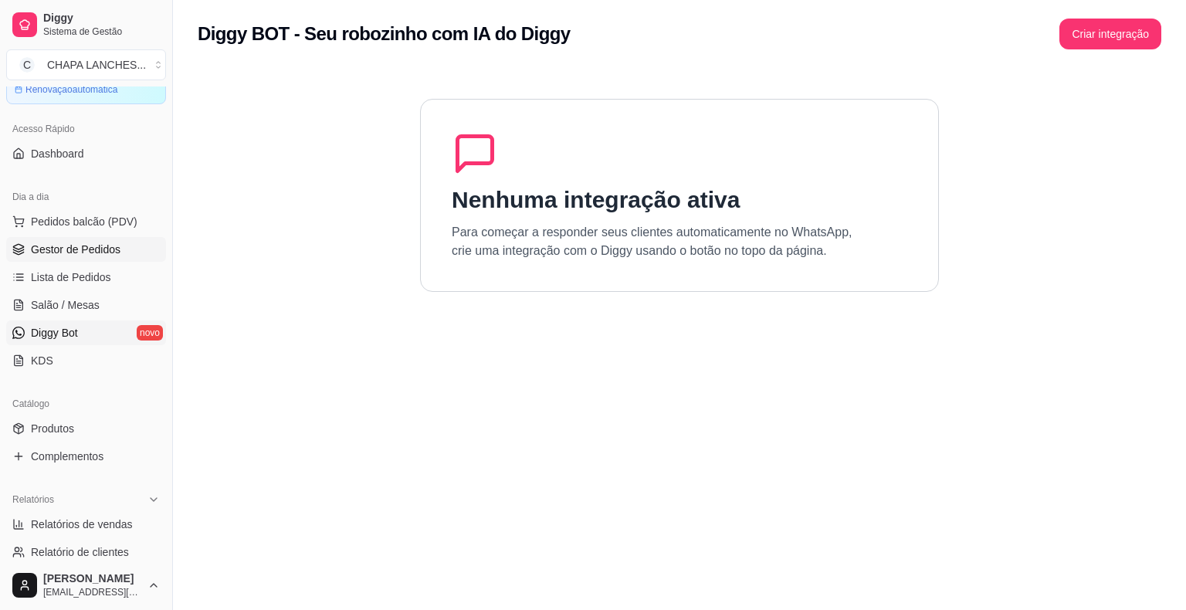
click at [100, 242] on span "Gestor de Pedidos" at bounding box center [76, 249] width 90 height 15
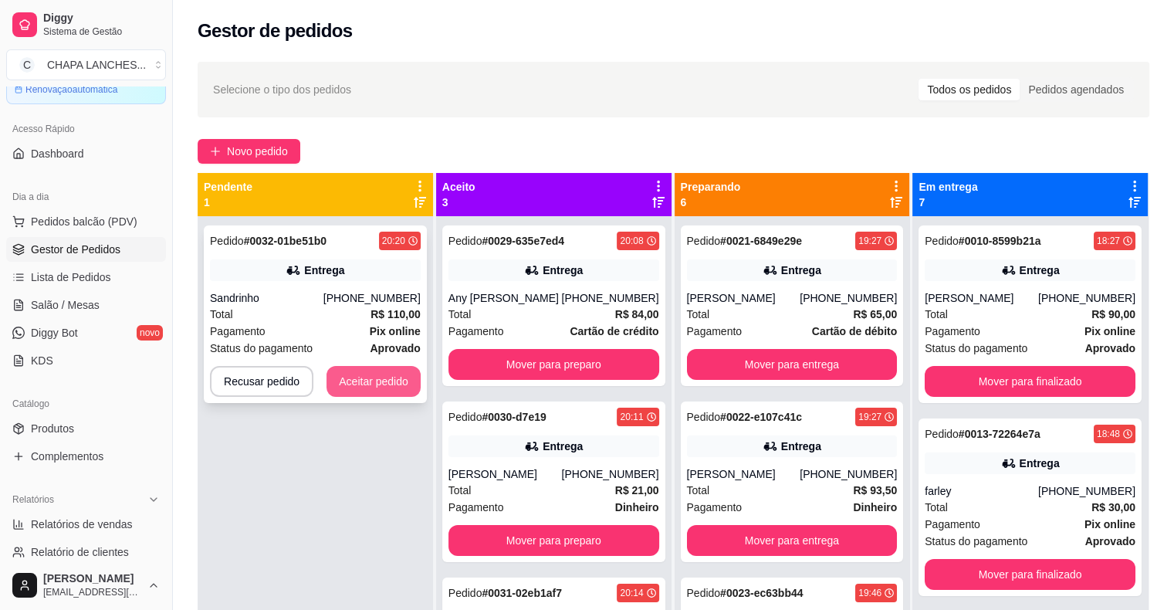
click at [374, 384] on button "Aceitar pedido" at bounding box center [374, 381] width 94 height 31
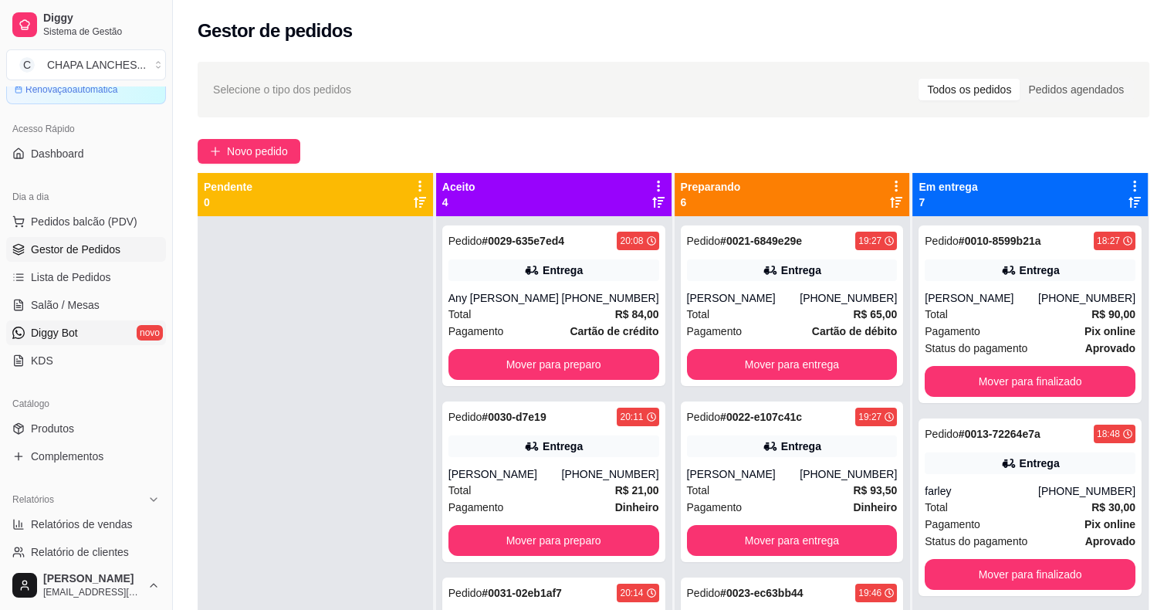
click at [102, 340] on link "Diggy Bot novo" at bounding box center [86, 332] width 160 height 25
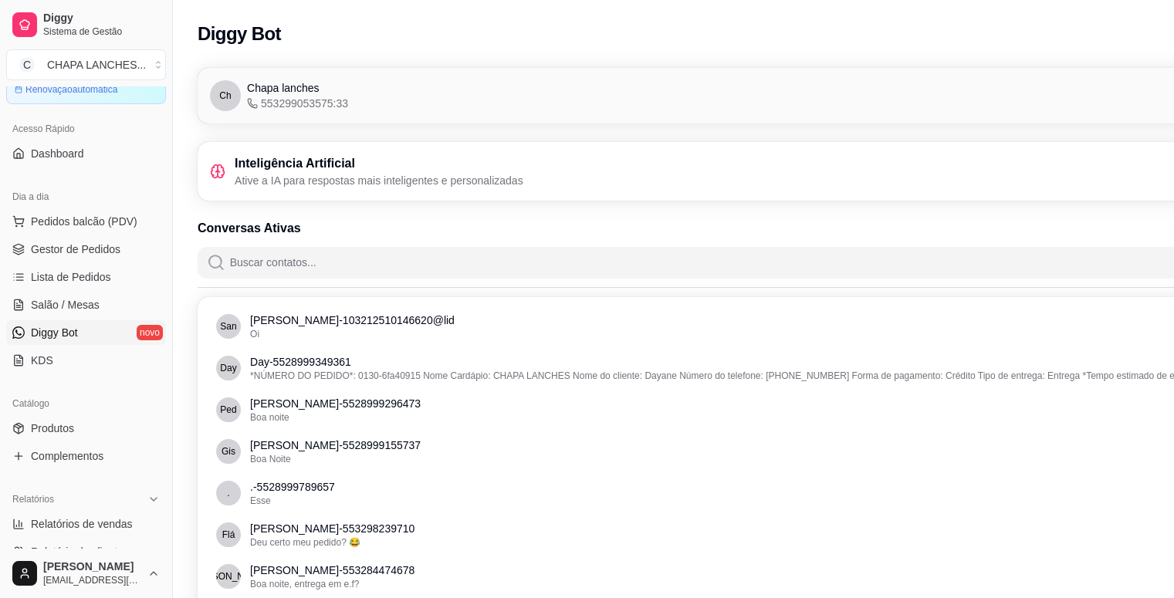
click at [343, 174] on p "Ative a IA para respostas mais inteligentes e personalizadas" at bounding box center [379, 180] width 289 height 15
click at [383, 171] on h3 "Inteligência Artificial" at bounding box center [379, 163] width 289 height 19
click at [451, 173] on p "Ative a IA para respostas mais inteligentes e personalizadas" at bounding box center [379, 180] width 289 height 15
drag, startPoint x: 510, startPoint y: 171, endPoint x: 787, endPoint y: 153, distance: 277.8
click at [625, 175] on div "Inteligência Artificial Ative a IA para respostas mais inteligentes e personali…" at bounding box center [760, 171] width 1100 height 34
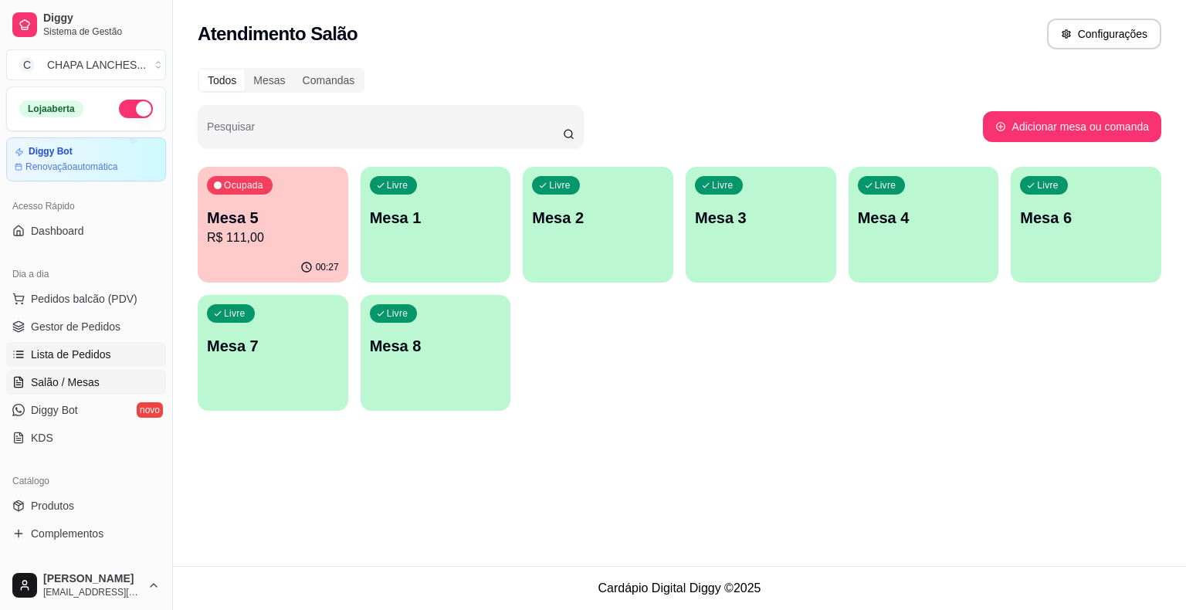
click at [73, 352] on span "Lista de Pedidos" at bounding box center [71, 354] width 80 height 15
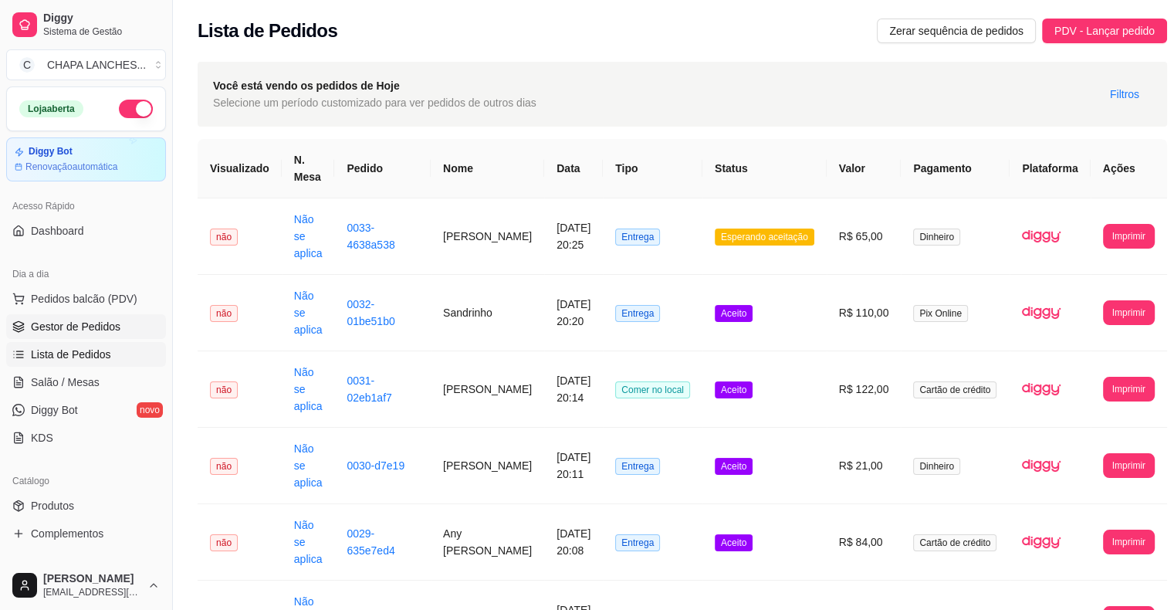
click at [63, 321] on span "Gestor de Pedidos" at bounding box center [76, 326] width 90 height 15
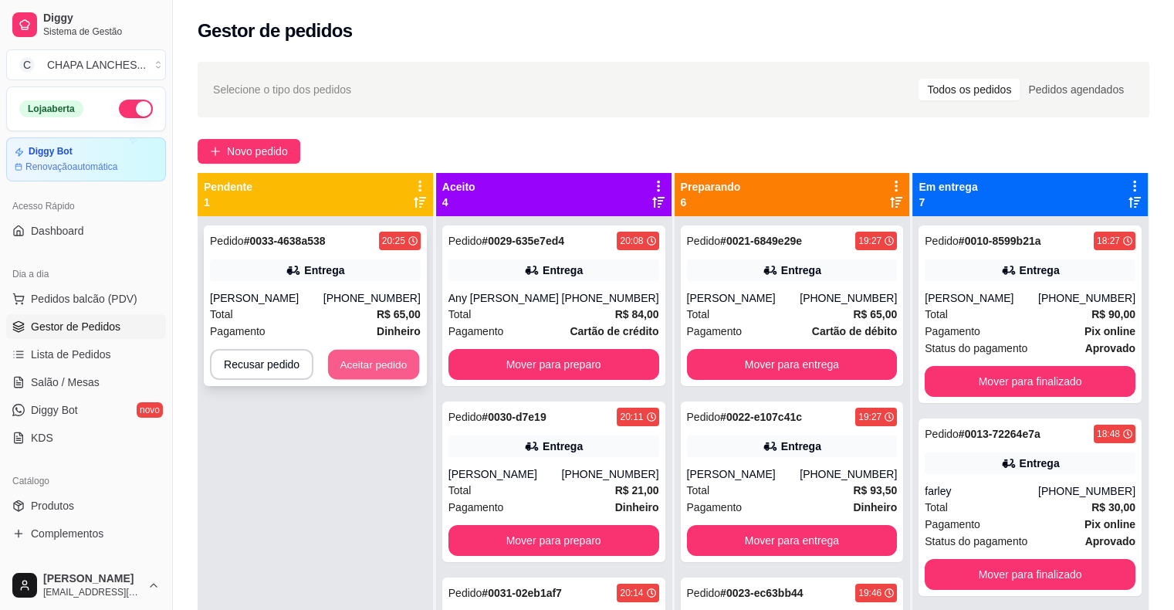
click at [350, 361] on button "Aceitar pedido" at bounding box center [373, 365] width 91 height 30
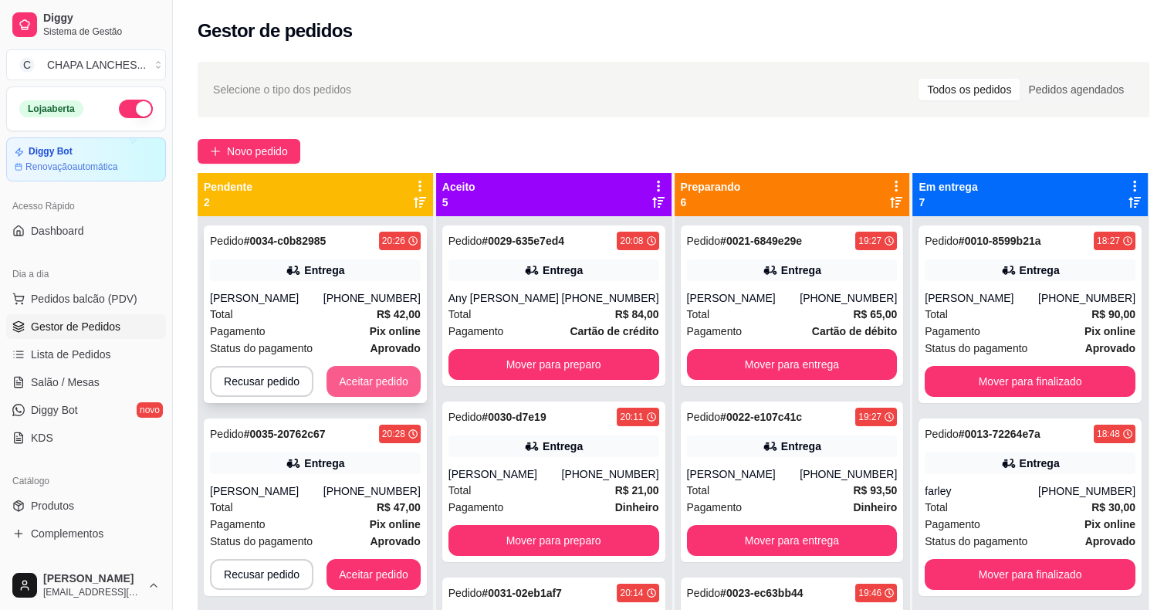
click at [358, 381] on button "Aceitar pedido" at bounding box center [374, 381] width 94 height 31
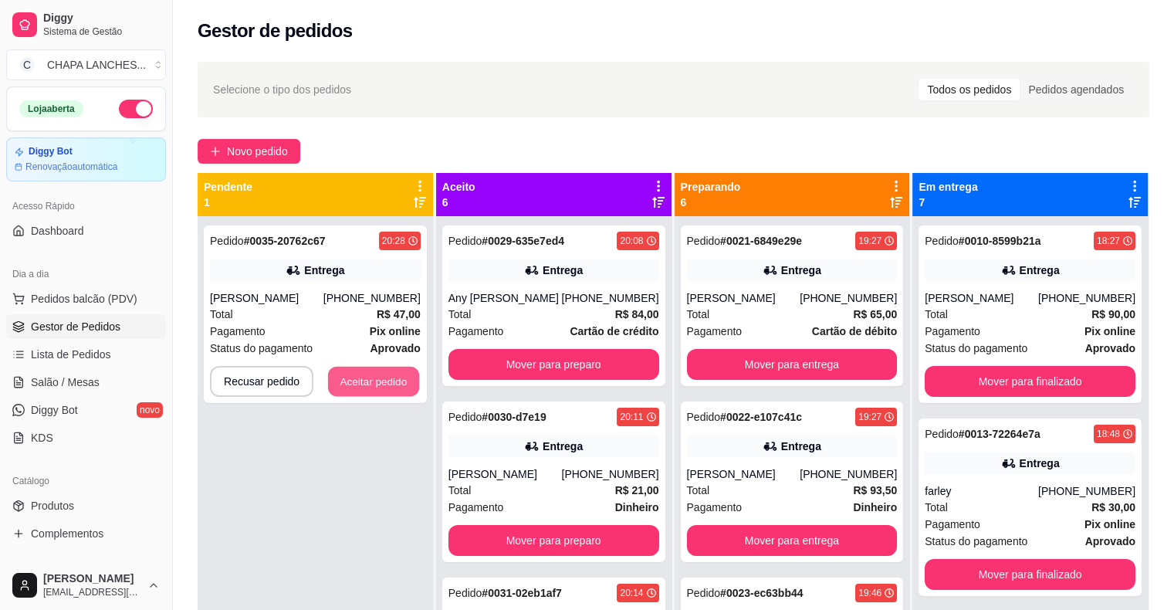
click at [358, 381] on button "Aceitar pedido" at bounding box center [373, 382] width 91 height 30
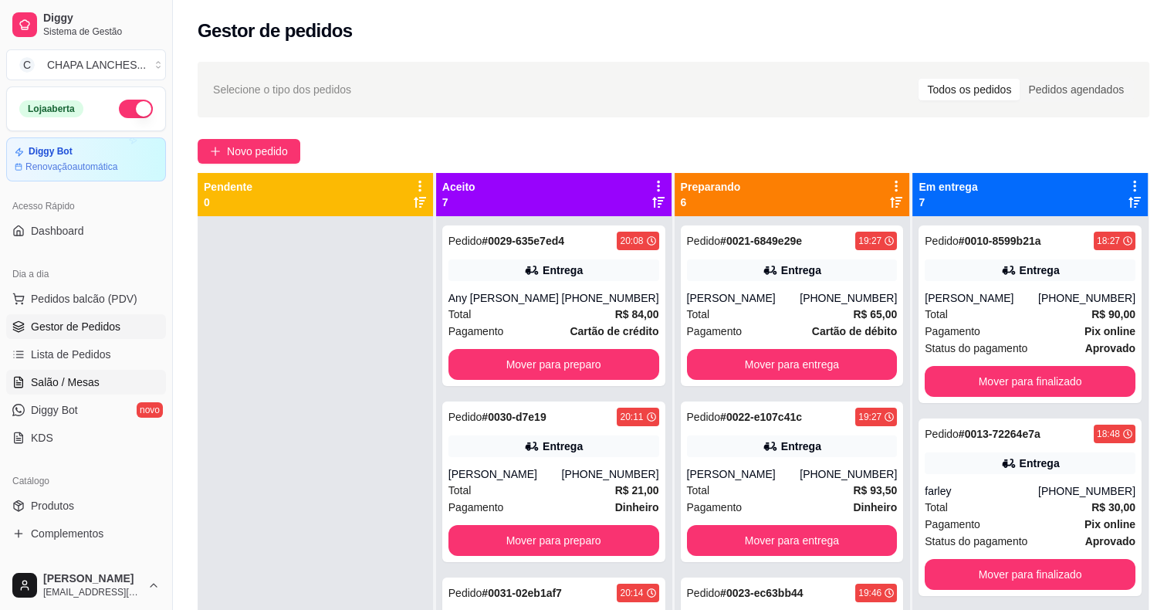
click at [87, 378] on span "Salão / Mesas" at bounding box center [65, 381] width 69 height 15
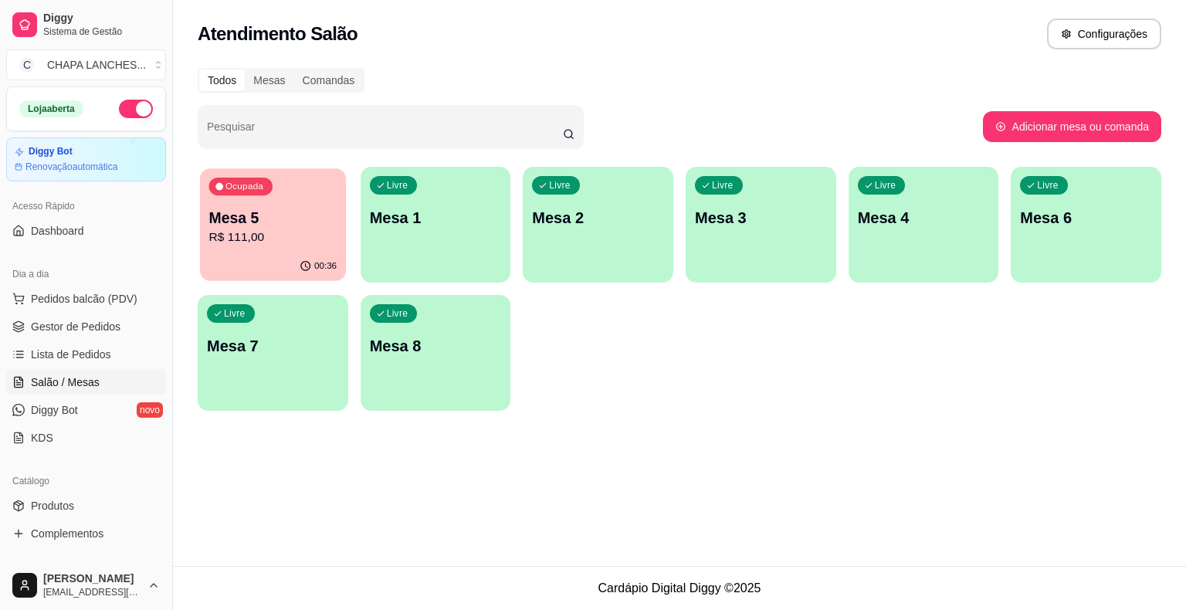
click at [289, 233] on p "R$ 111,00" at bounding box center [273, 238] width 128 height 18
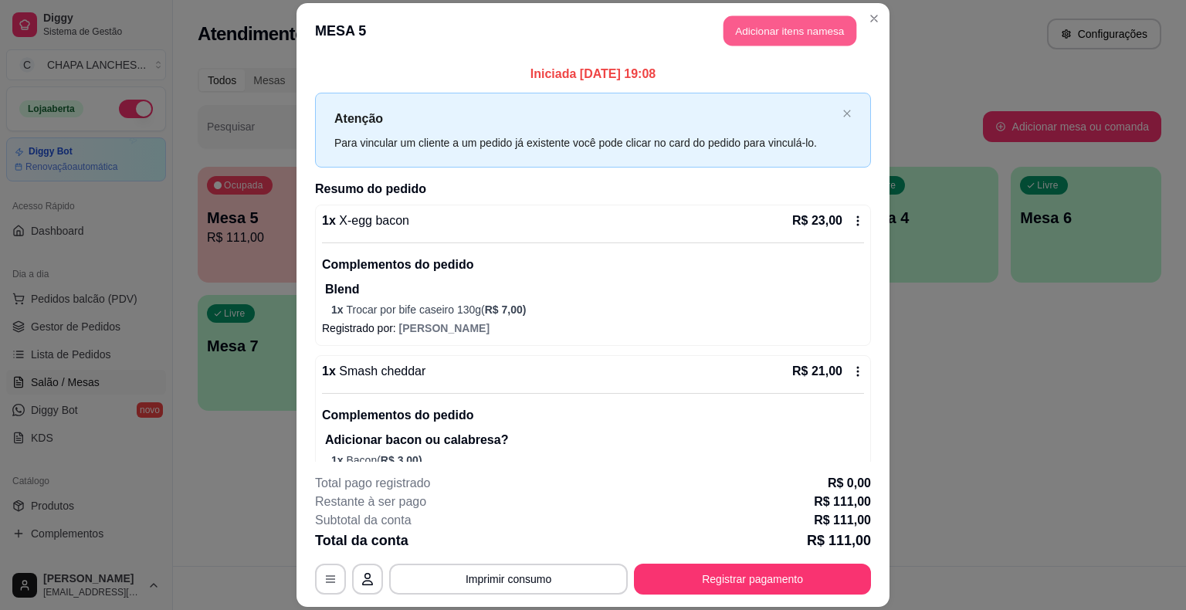
click at [779, 36] on button "Adicionar itens na mesa" at bounding box center [789, 31] width 133 height 30
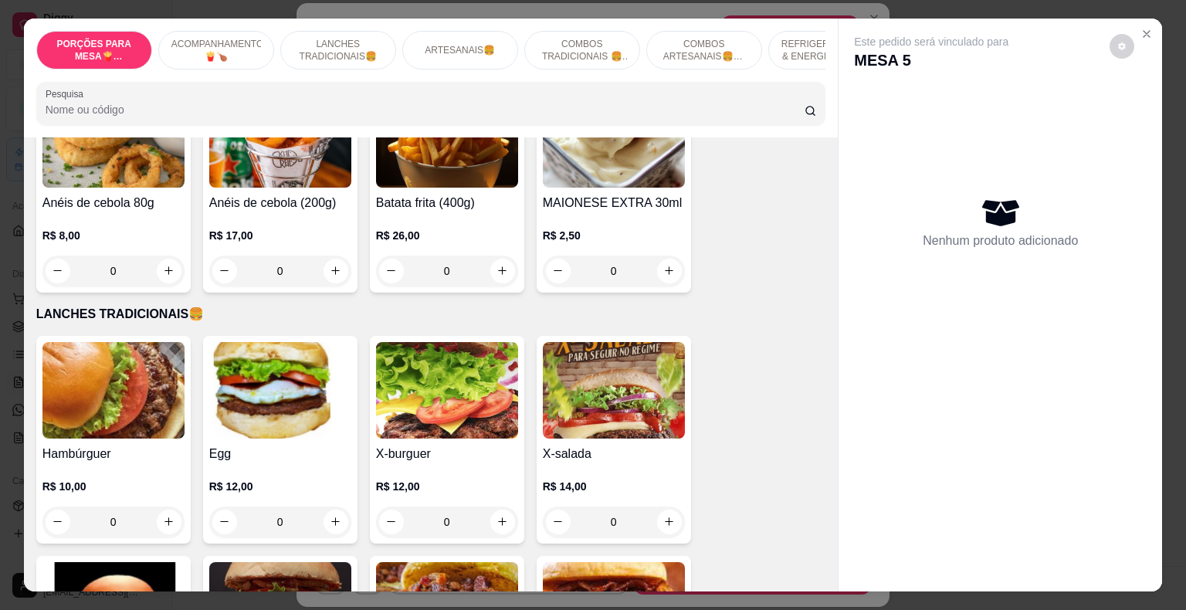
scroll to position [772, 0]
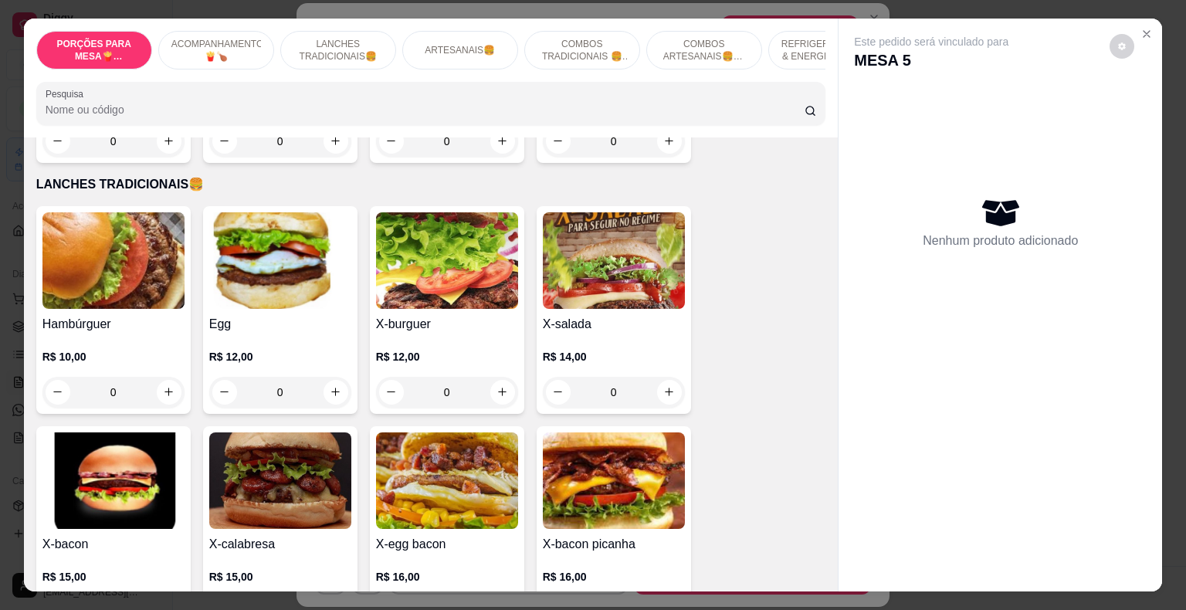
click at [161, 377] on div "0" at bounding box center [113, 392] width 142 height 31
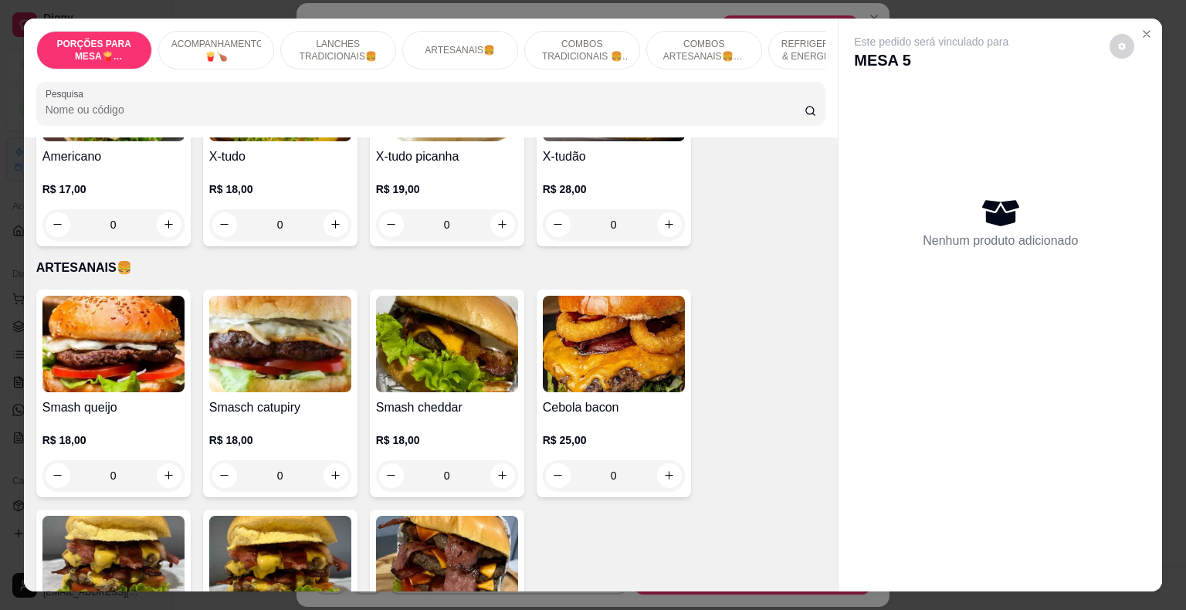
scroll to position [1390, 0]
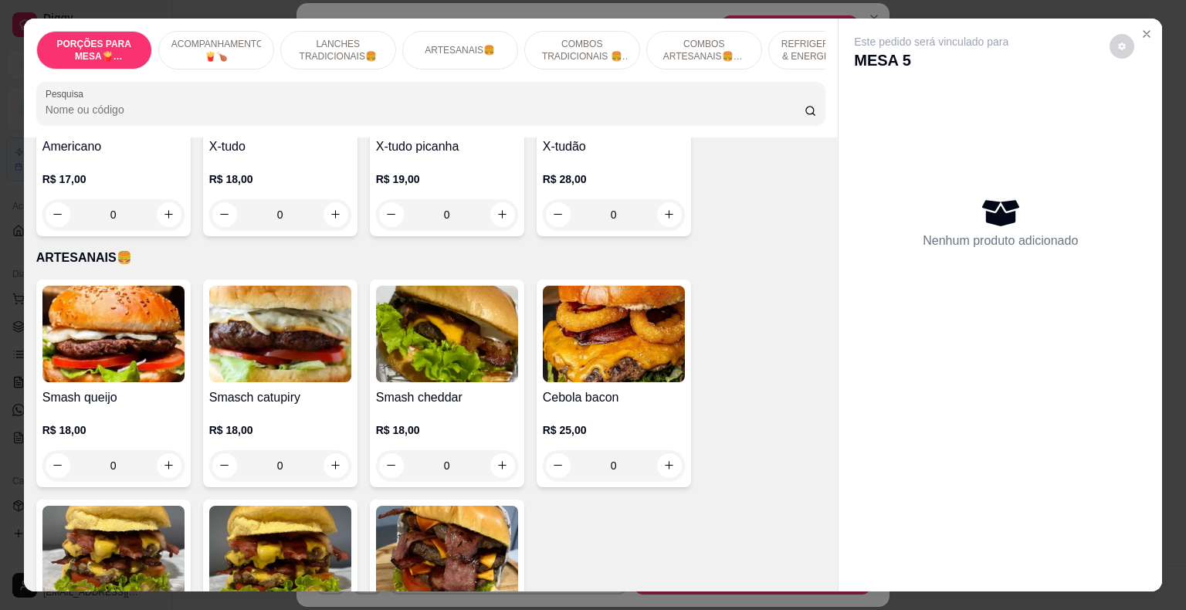
click at [163, 452] on div "0" at bounding box center [113, 465] width 142 height 31
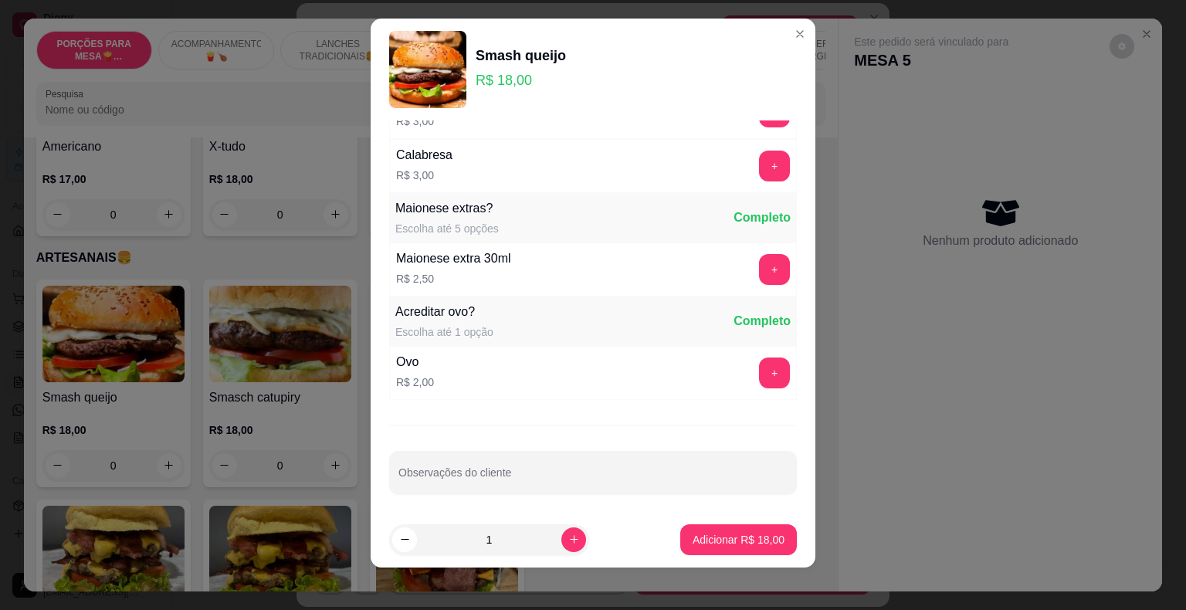
scroll to position [19, 0]
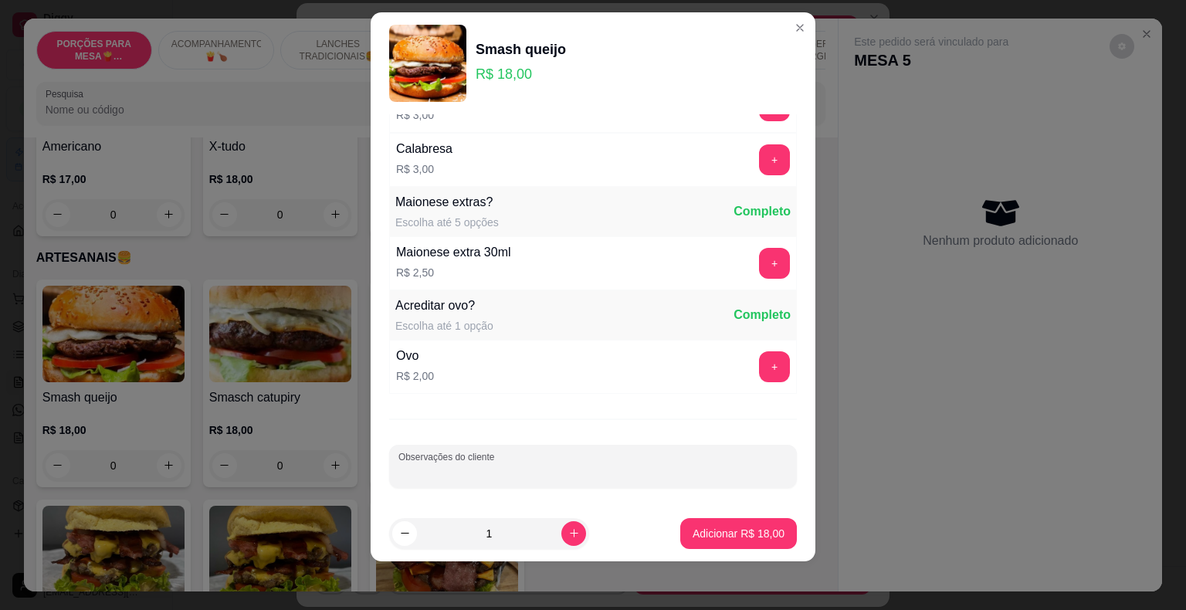
click at [451, 461] on div "Observações do cliente" at bounding box center [593, 466] width 408 height 43
type input "sem tomate"
click at [728, 536] on p "Adicionar R$ 18,00" at bounding box center [739, 533] width 92 height 15
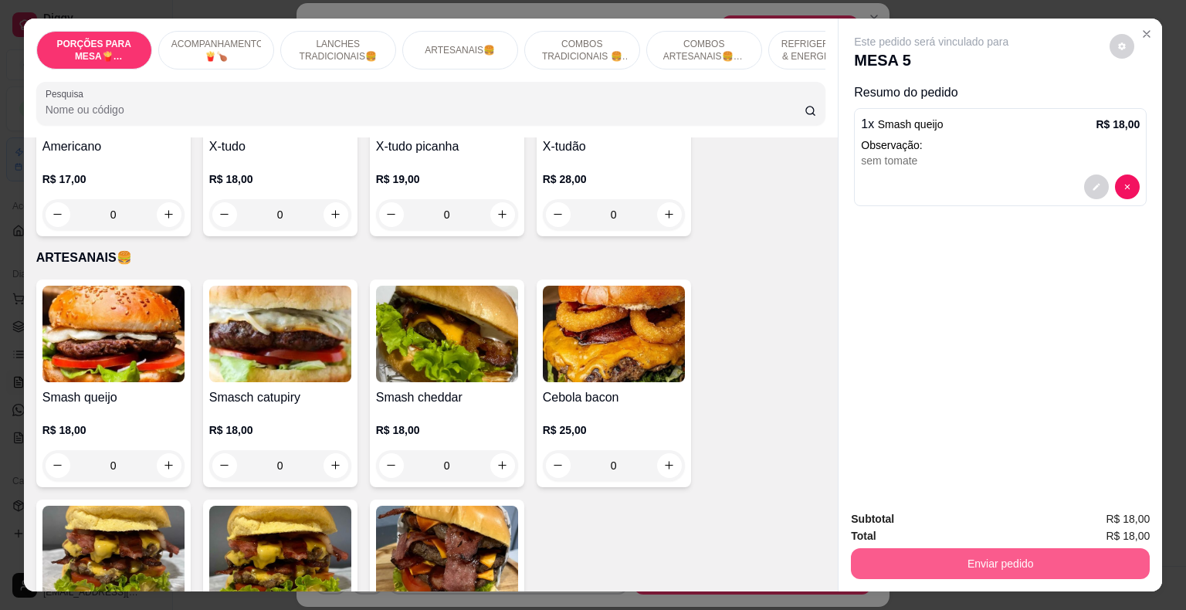
click at [937, 564] on button "Enviar pedido" at bounding box center [1000, 563] width 299 height 31
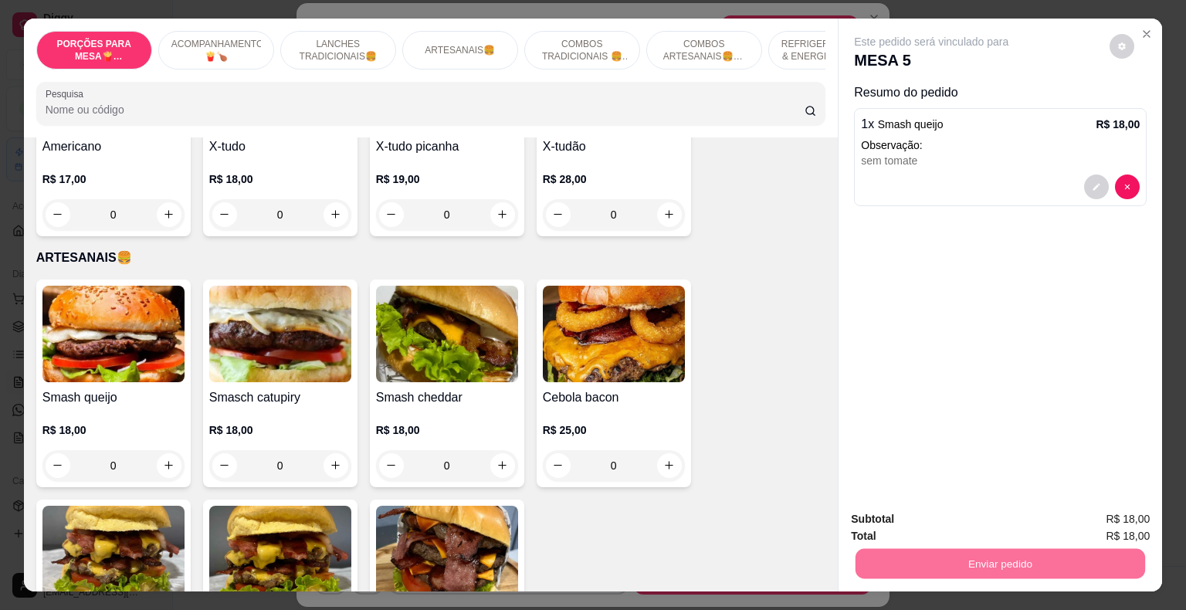
click at [943, 517] on button "Não registrar e enviar pedido" at bounding box center [949, 520] width 161 height 29
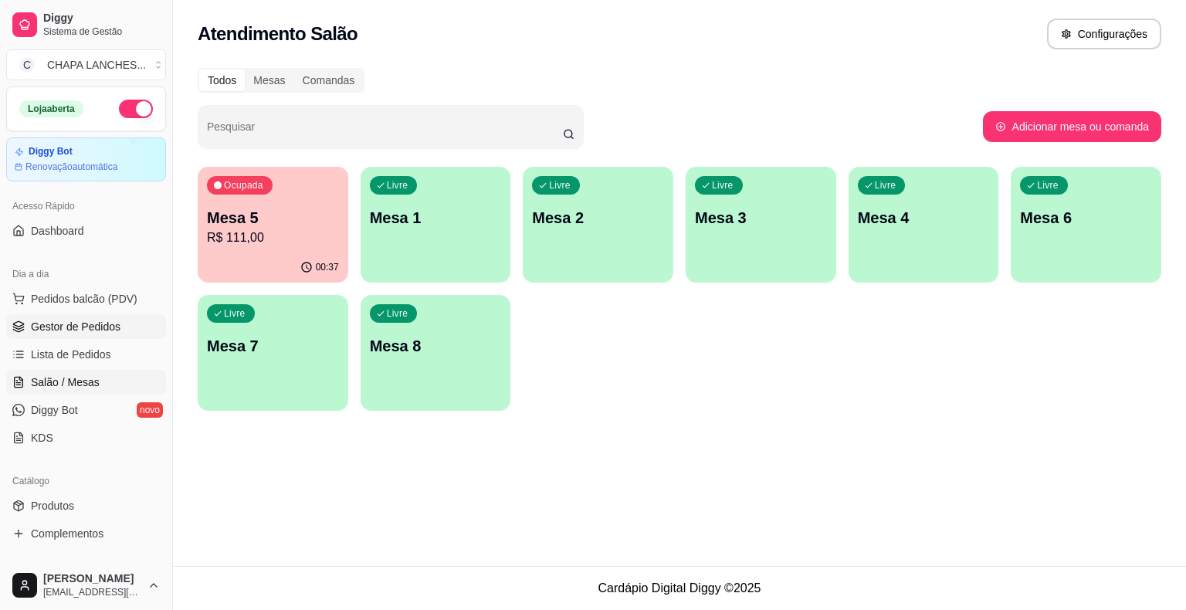
click at [119, 329] on link "Gestor de Pedidos" at bounding box center [86, 326] width 160 height 25
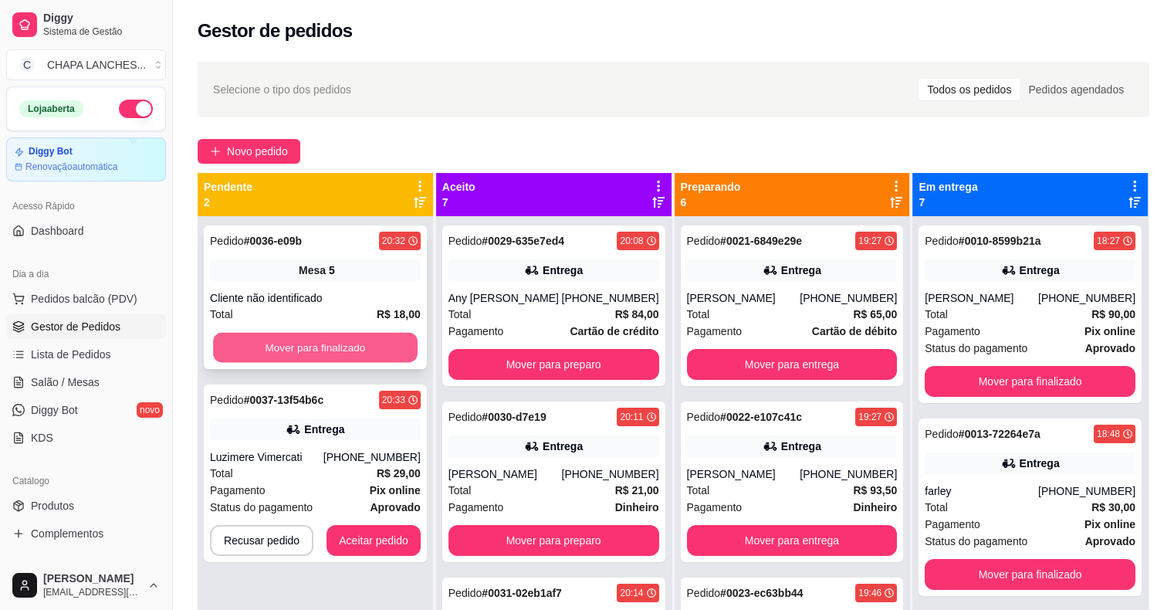
click at [346, 339] on button "Mover para finalizado" at bounding box center [315, 348] width 205 height 30
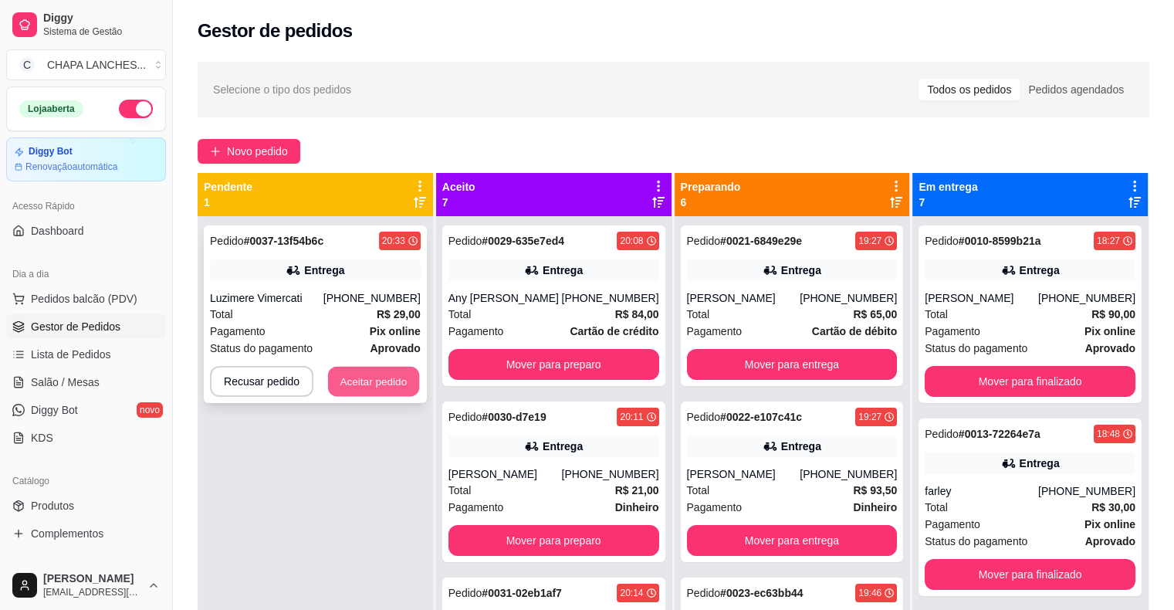
click at [361, 388] on button "Aceitar pedido" at bounding box center [373, 382] width 91 height 30
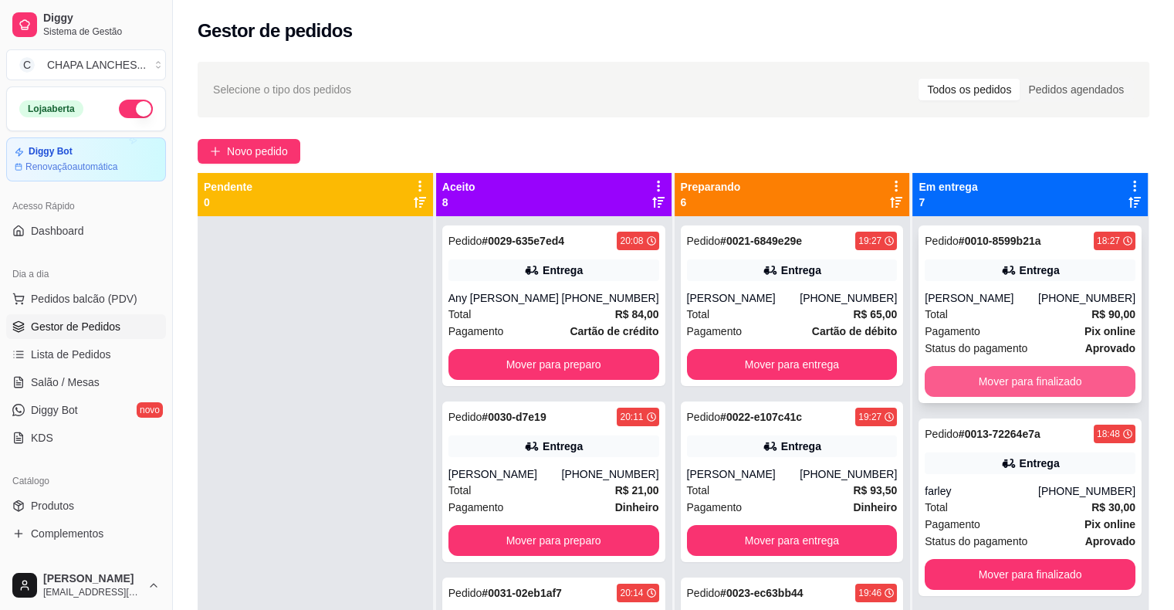
click at [970, 379] on button "Mover para finalizado" at bounding box center [1030, 381] width 211 height 31
click at [970, 379] on button "Mover para finalizado" at bounding box center [1030, 382] width 205 height 30
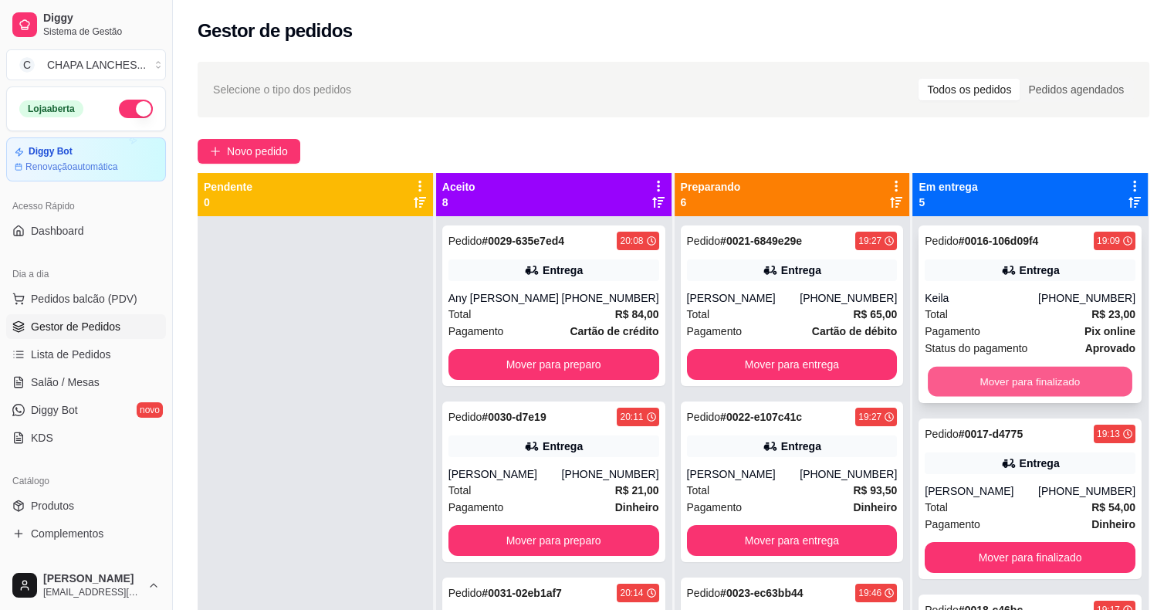
click at [968, 379] on button "Mover para finalizado" at bounding box center [1030, 382] width 205 height 30
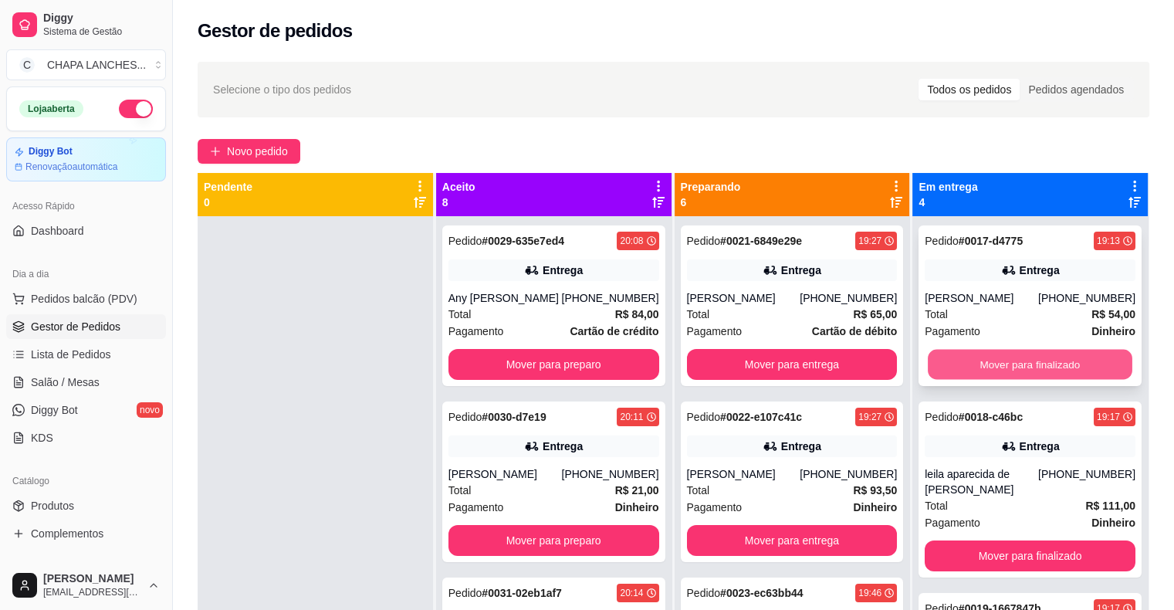
click at [964, 366] on button "Mover para finalizado" at bounding box center [1030, 365] width 205 height 30
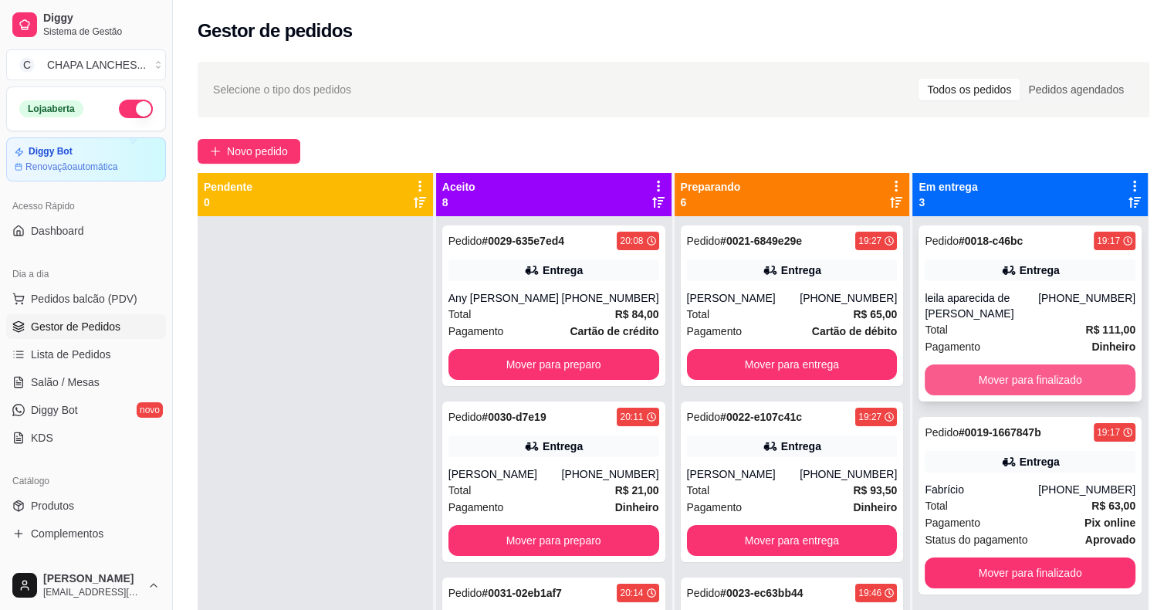
click at [963, 364] on button "Mover para finalizado" at bounding box center [1030, 379] width 211 height 31
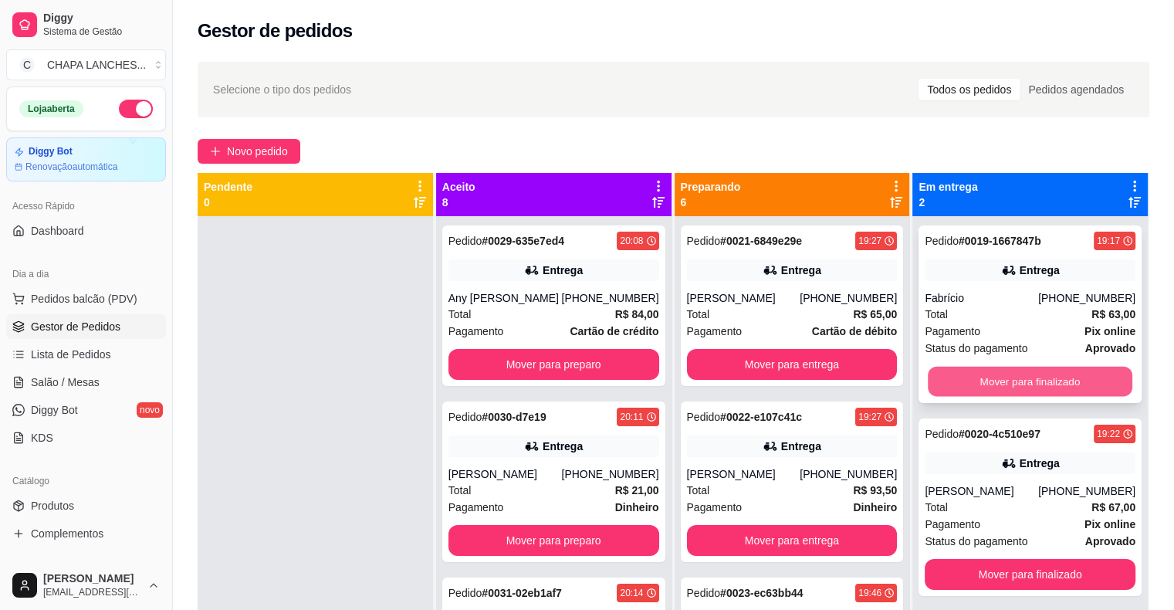
click at [961, 381] on button "Mover para finalizado" at bounding box center [1030, 382] width 205 height 30
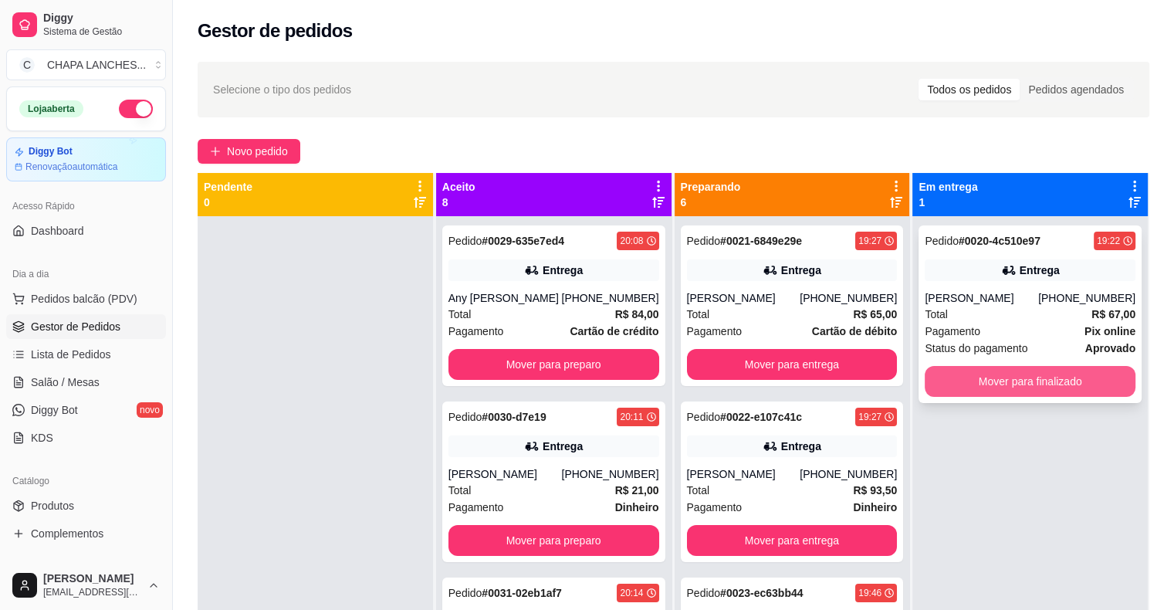
click at [954, 380] on button "Mover para finalizado" at bounding box center [1030, 381] width 211 height 31
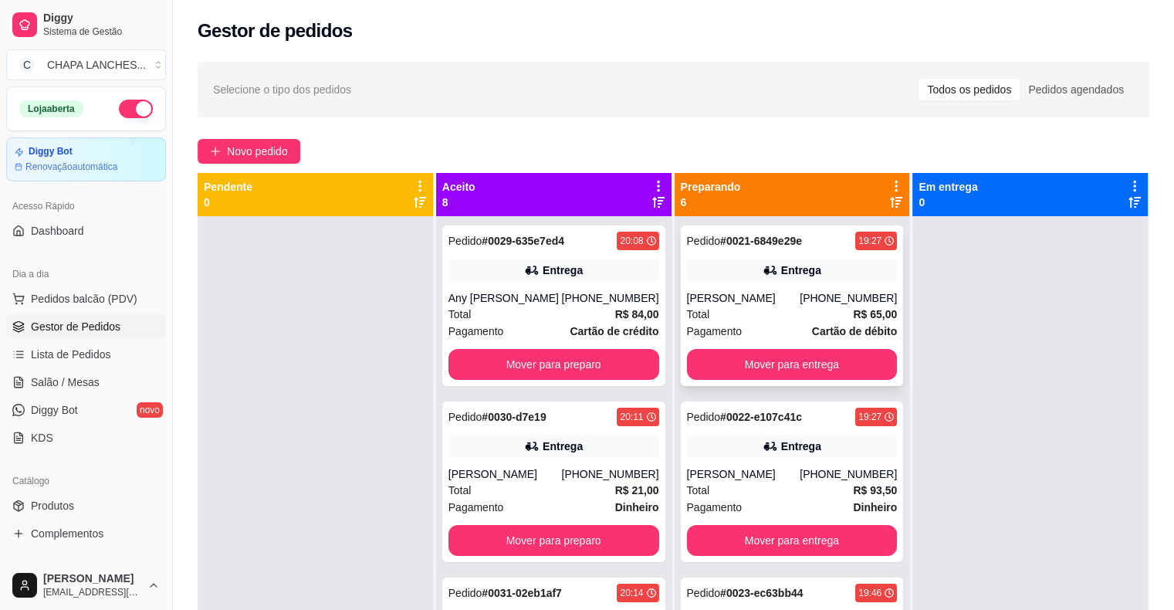
click at [784, 300] on div "[PERSON_NAME]" at bounding box center [744, 297] width 114 height 15
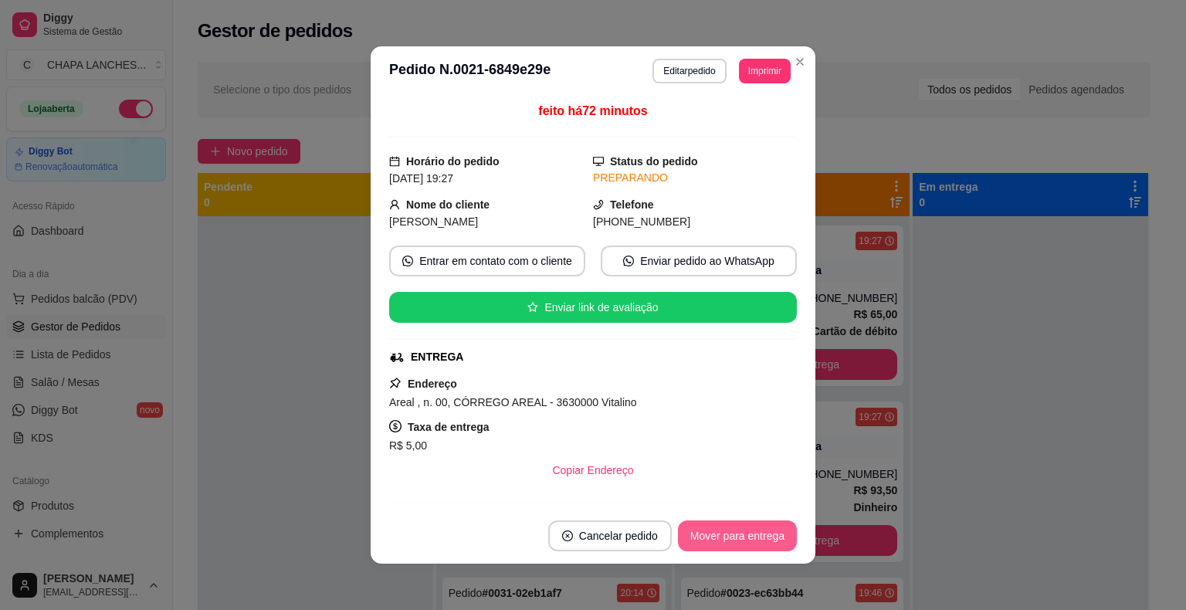
click at [766, 535] on button "Mover para entrega" at bounding box center [737, 535] width 119 height 31
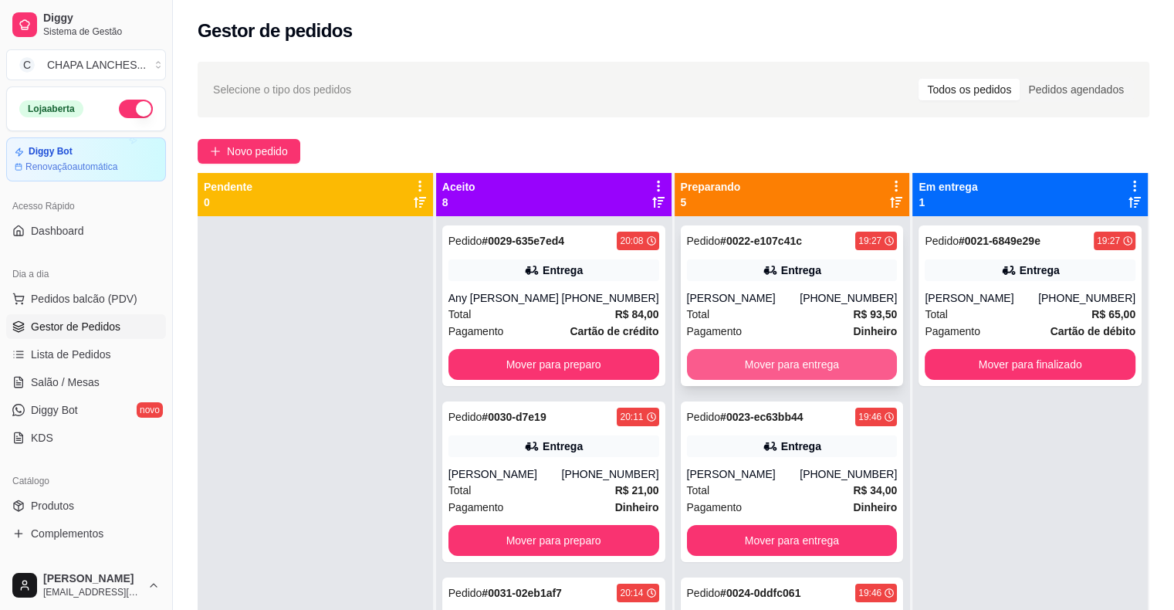
click at [782, 362] on button "Mover para entrega" at bounding box center [792, 364] width 211 height 31
click at [758, 369] on button "Mover para entrega" at bounding box center [792, 364] width 211 height 31
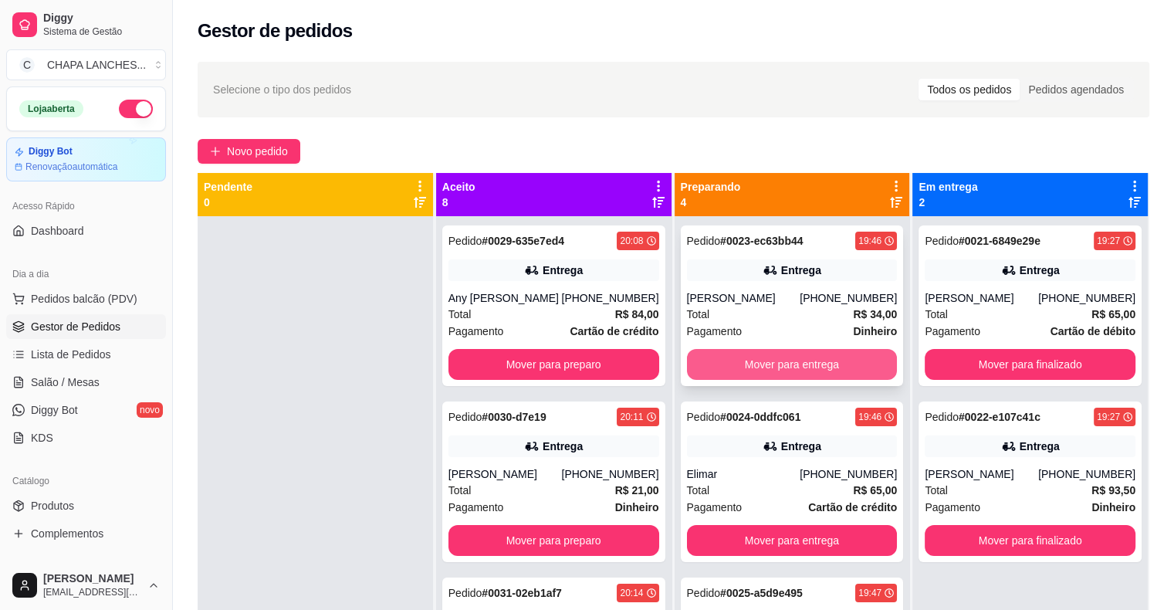
click at [741, 360] on button "Mover para entrega" at bounding box center [792, 364] width 211 height 31
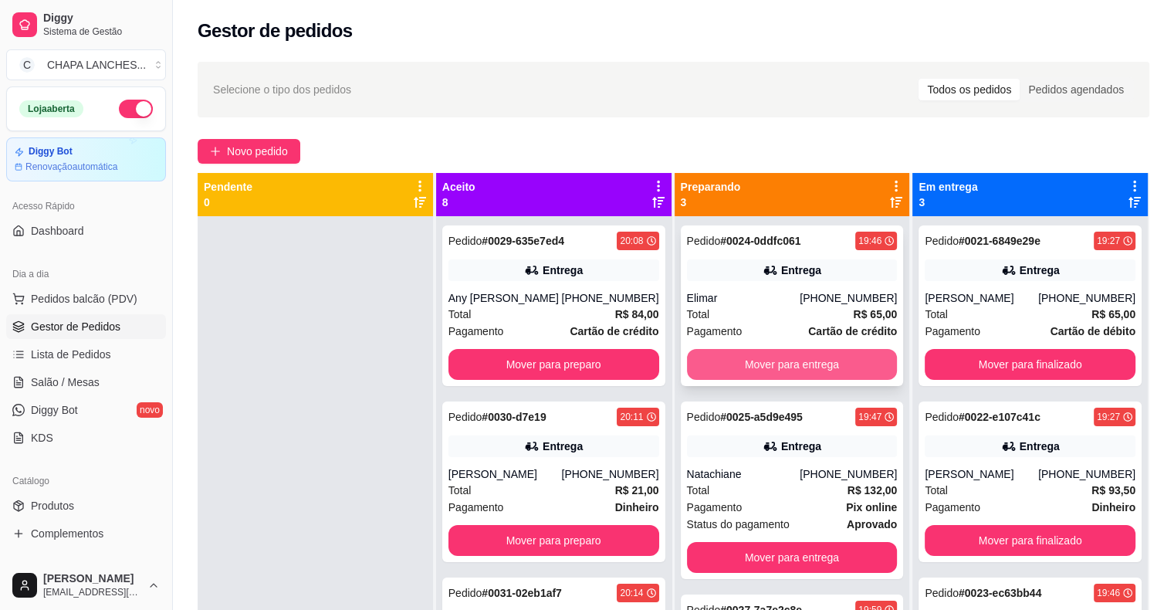
click at [740, 364] on button "Mover para entrega" at bounding box center [792, 364] width 211 height 31
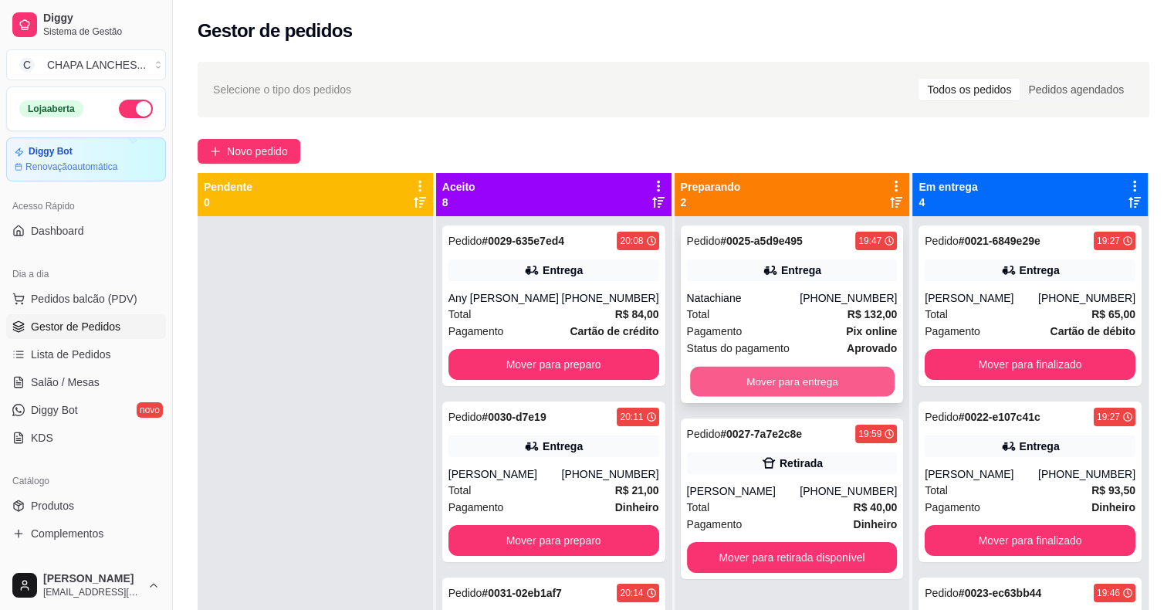
click at [746, 370] on button "Mover para entrega" at bounding box center [792, 382] width 205 height 30
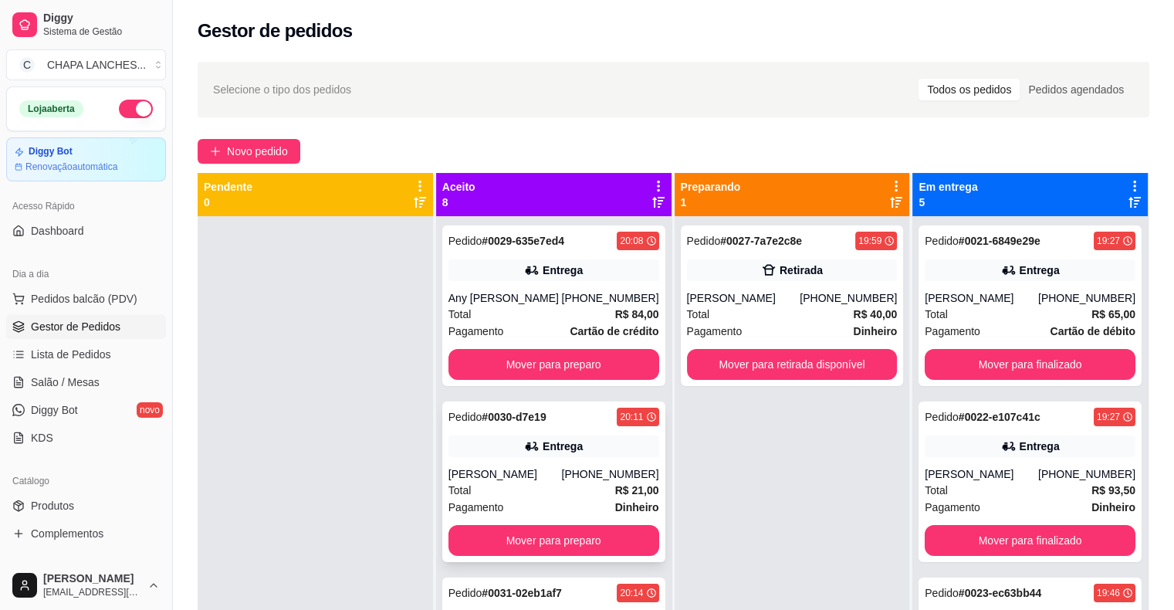
click at [586, 485] on div "Total R$ 21,00" at bounding box center [554, 490] width 211 height 17
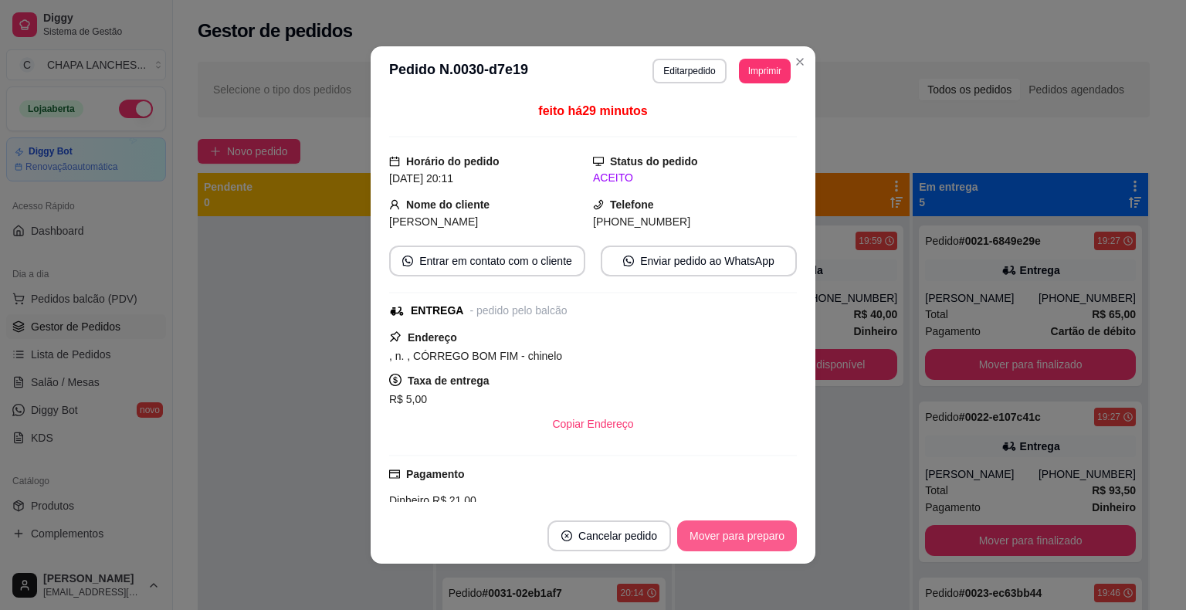
click at [757, 536] on button "Mover para preparo" at bounding box center [737, 535] width 120 height 31
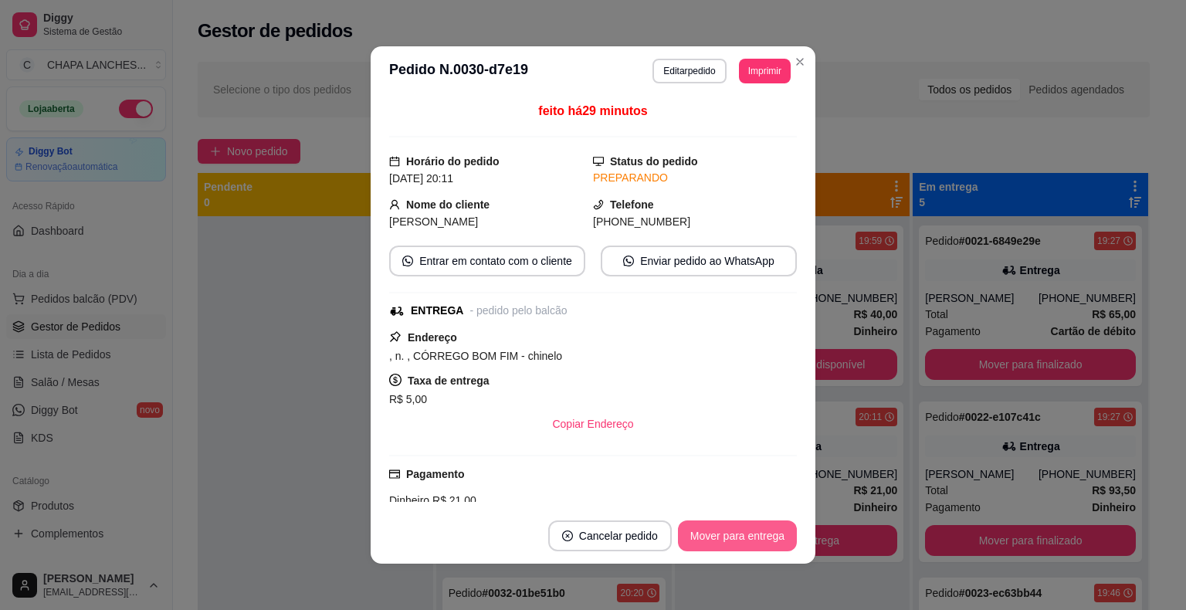
click at [749, 530] on button "Mover para entrega" at bounding box center [737, 535] width 119 height 31
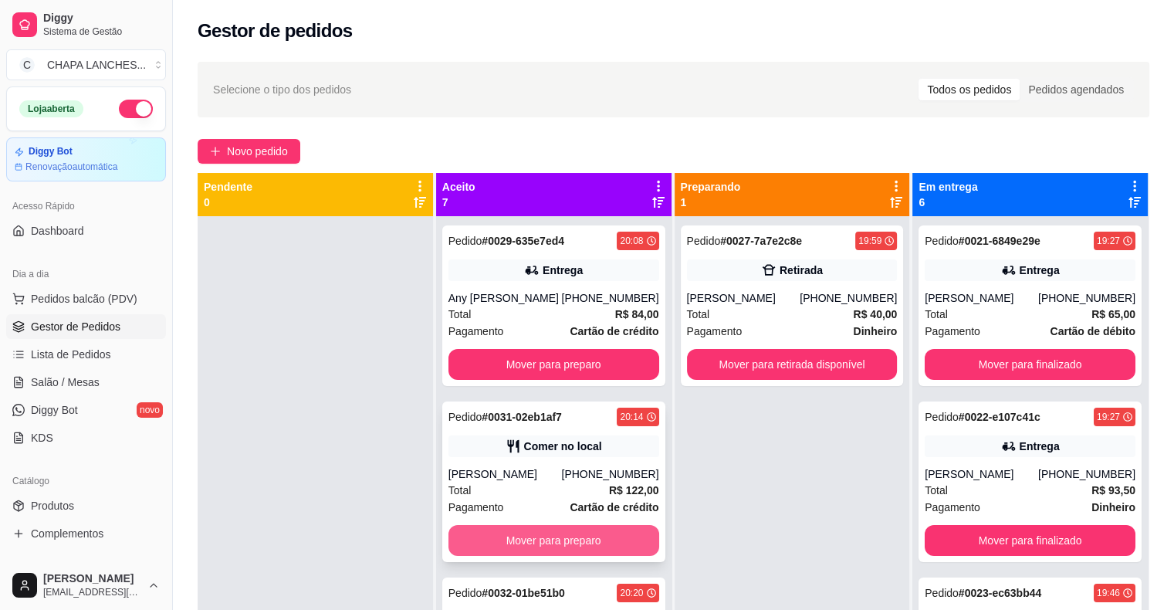
click at [561, 539] on button "Mover para preparo" at bounding box center [554, 540] width 211 height 31
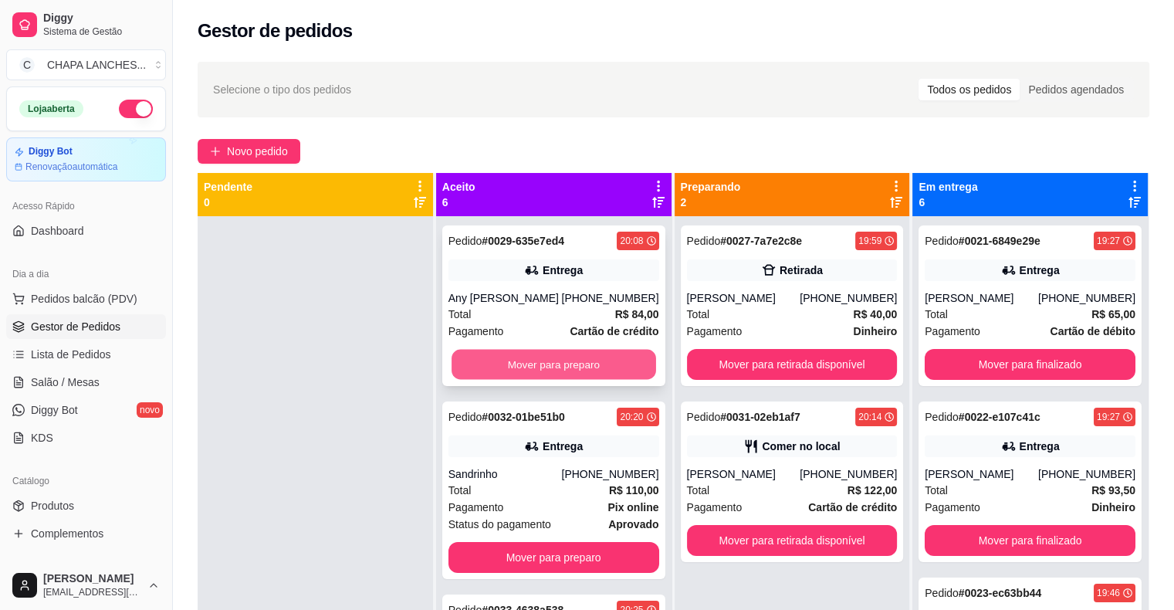
click at [545, 366] on button "Mover para preparo" at bounding box center [554, 365] width 205 height 30
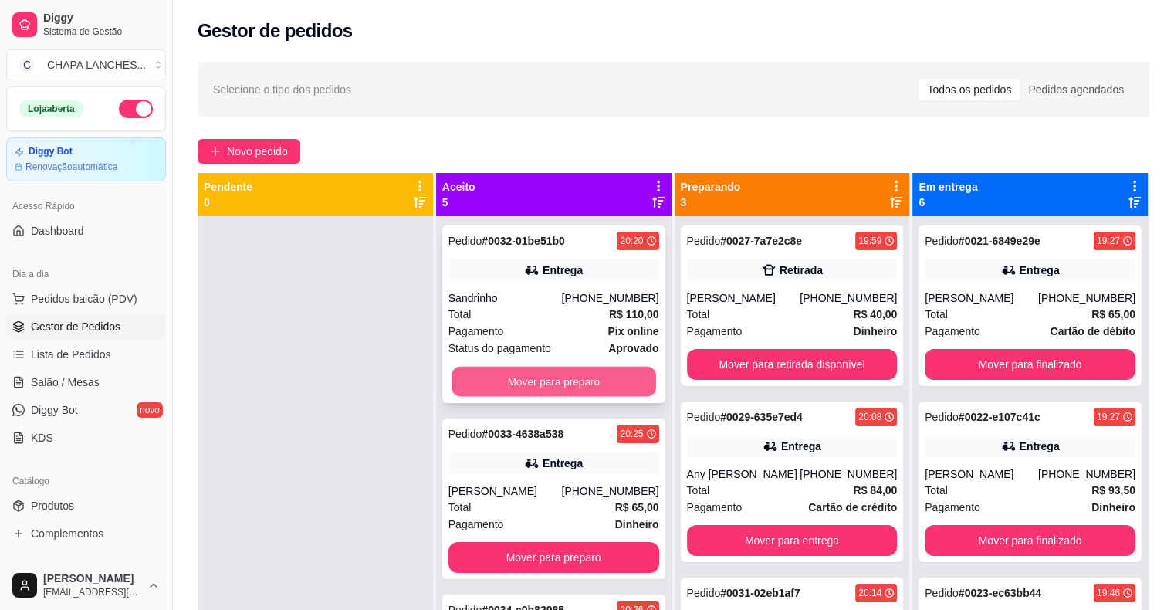
click at [538, 375] on button "Mover para preparo" at bounding box center [554, 382] width 205 height 30
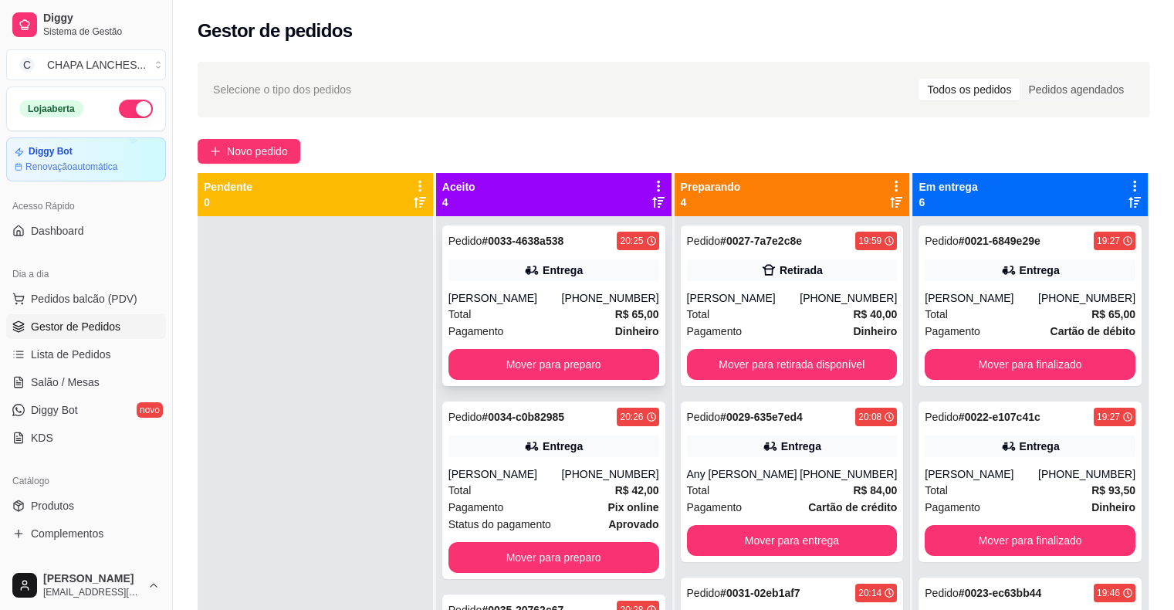
click at [525, 311] on div "Total R$ 65,00" at bounding box center [554, 314] width 211 height 17
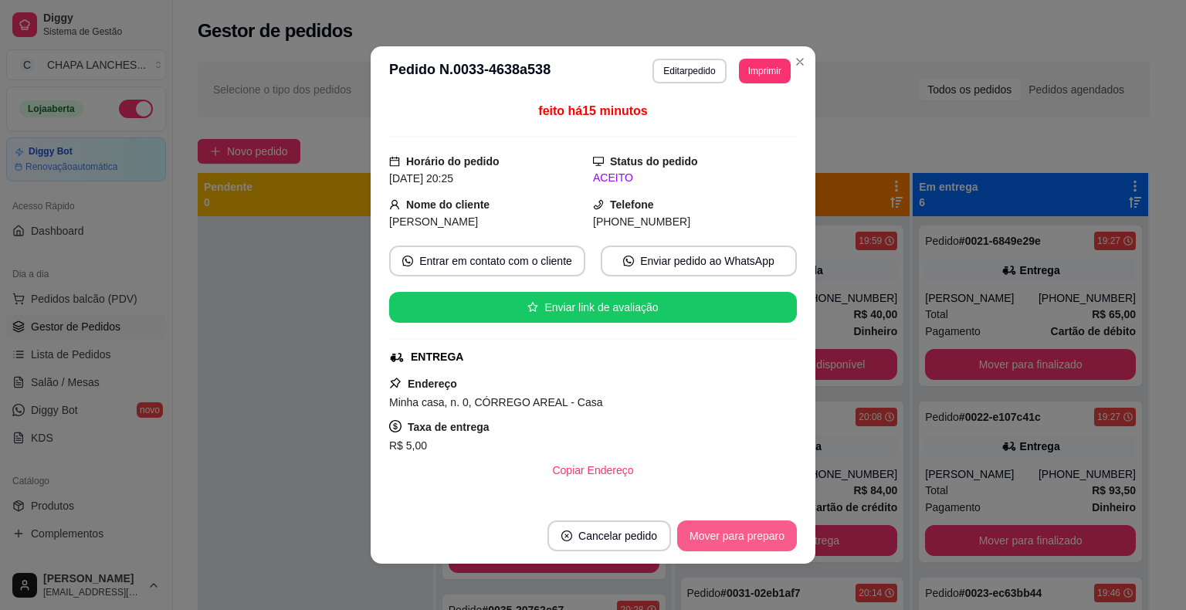
click at [720, 536] on button "Mover para preparo" at bounding box center [737, 535] width 120 height 31
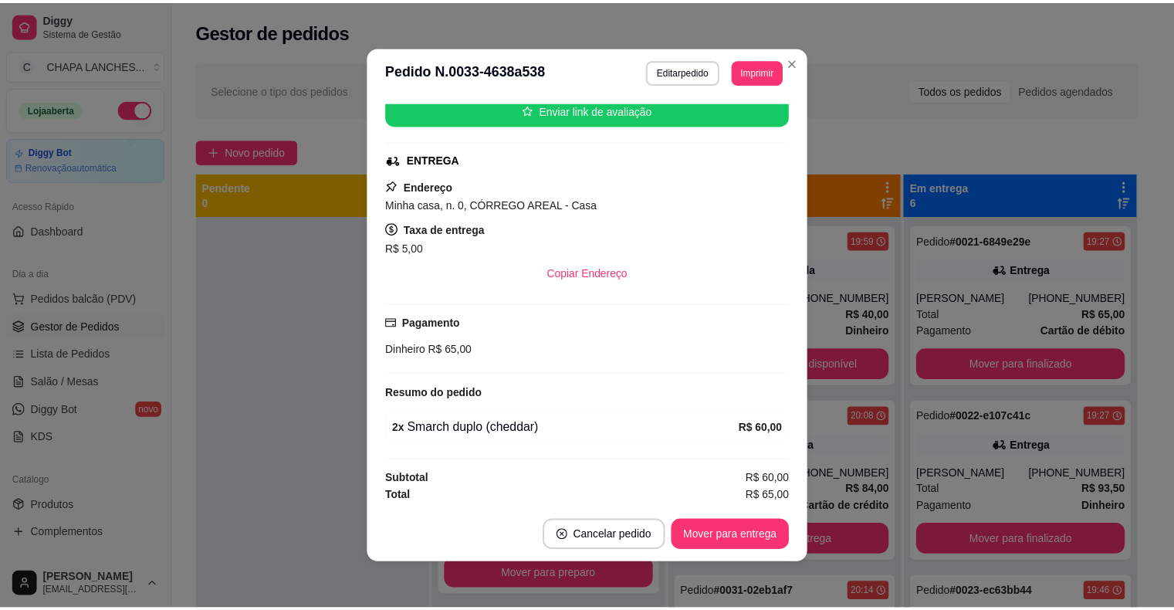
scroll to position [3, 0]
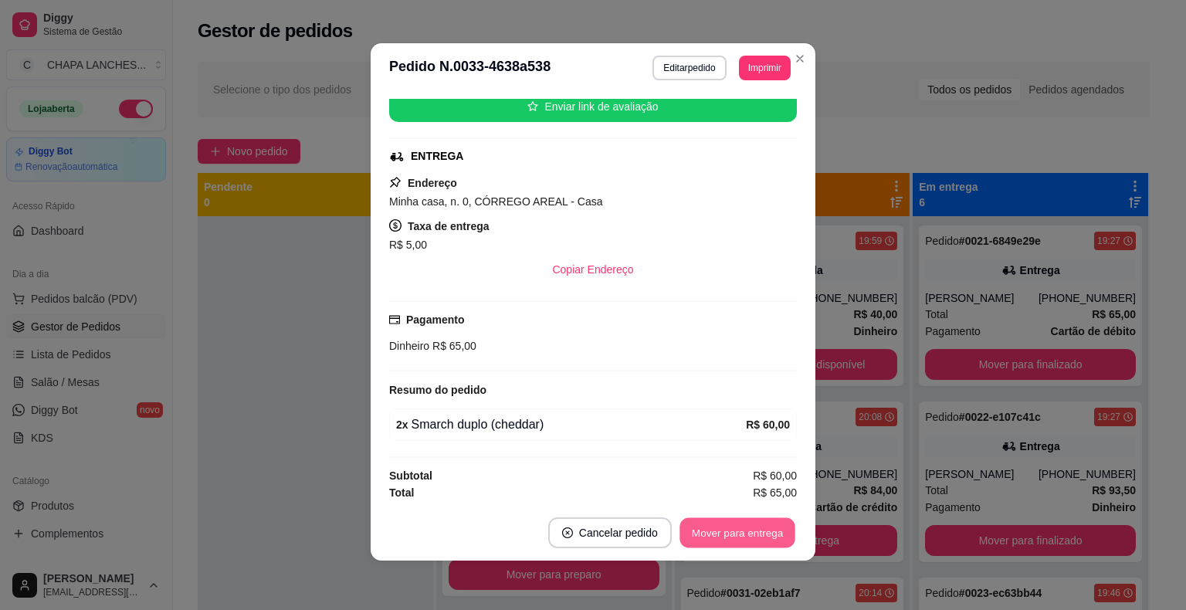
click at [747, 536] on button "Mover para entrega" at bounding box center [737, 533] width 116 height 30
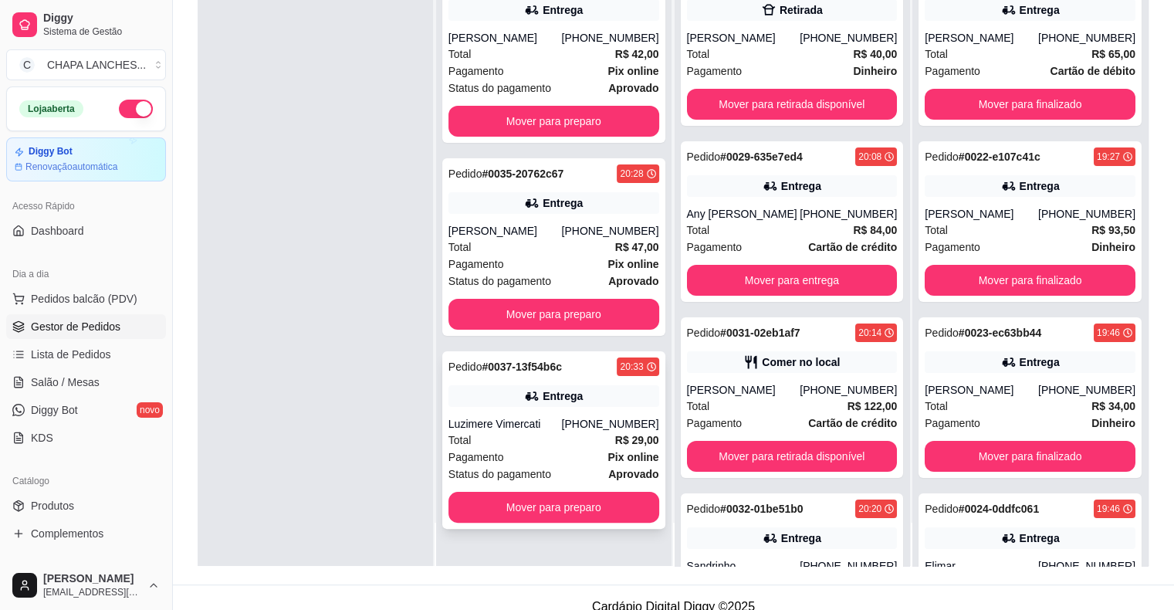
scroll to position [235, 0]
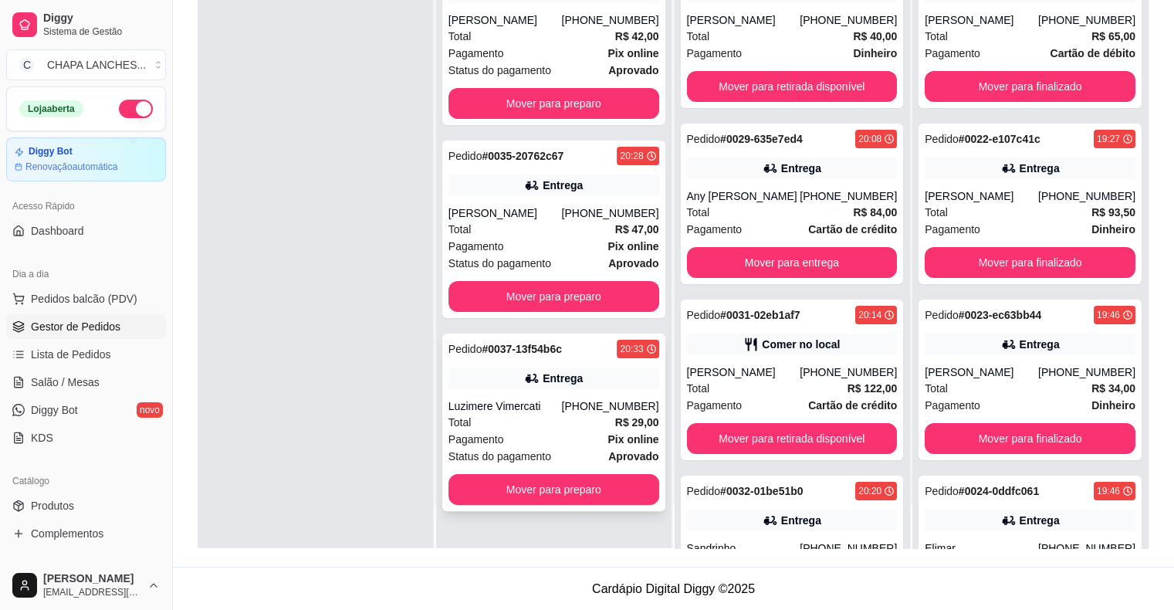
click at [544, 436] on div "Pagamento Pix online" at bounding box center [554, 439] width 211 height 17
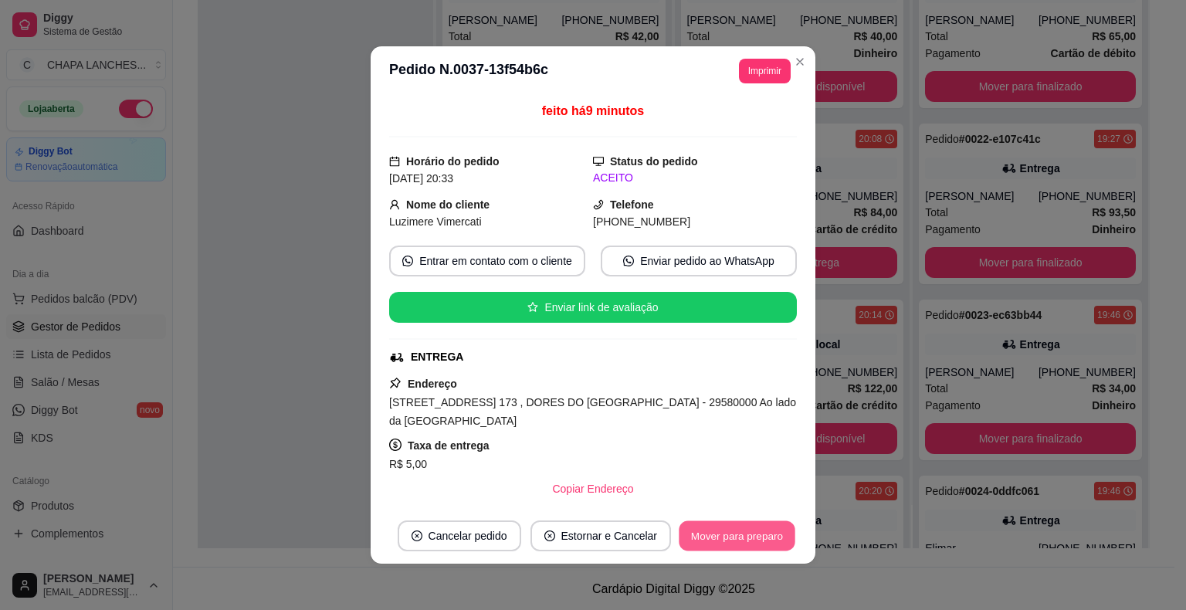
click at [738, 532] on button "Mover para preparo" at bounding box center [737, 536] width 116 height 30
click at [734, 533] on button "Mover para entrega" at bounding box center [737, 535] width 119 height 31
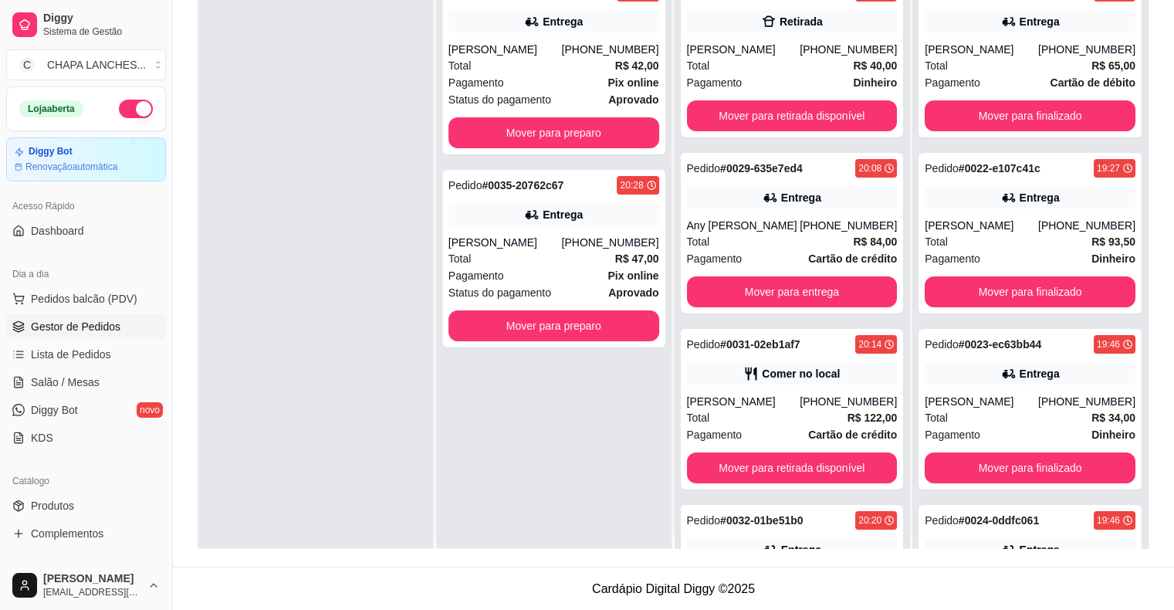
scroll to position [0, 0]
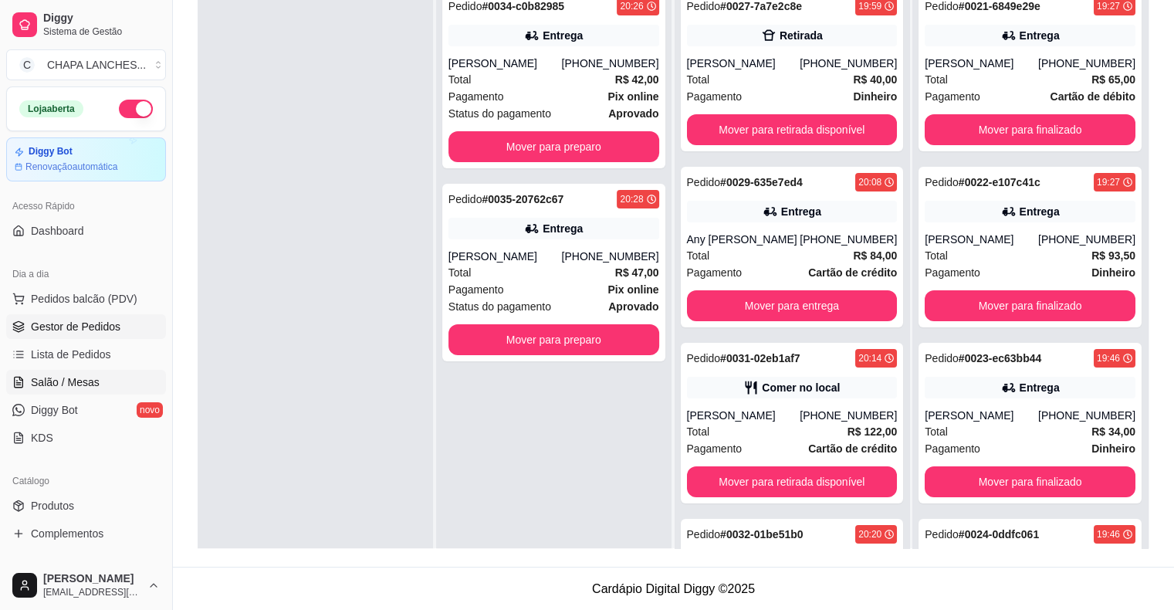
click at [75, 388] on span "Salão / Mesas" at bounding box center [65, 381] width 69 height 15
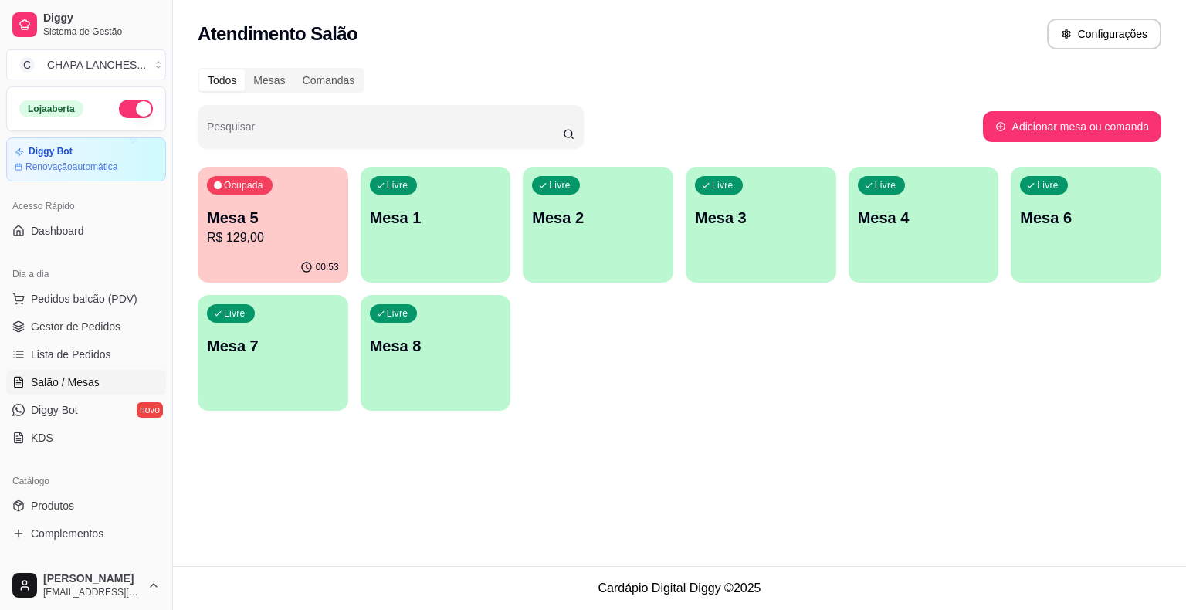
click at [458, 366] on div "Livre Mesa 8" at bounding box center [436, 343] width 151 height 97
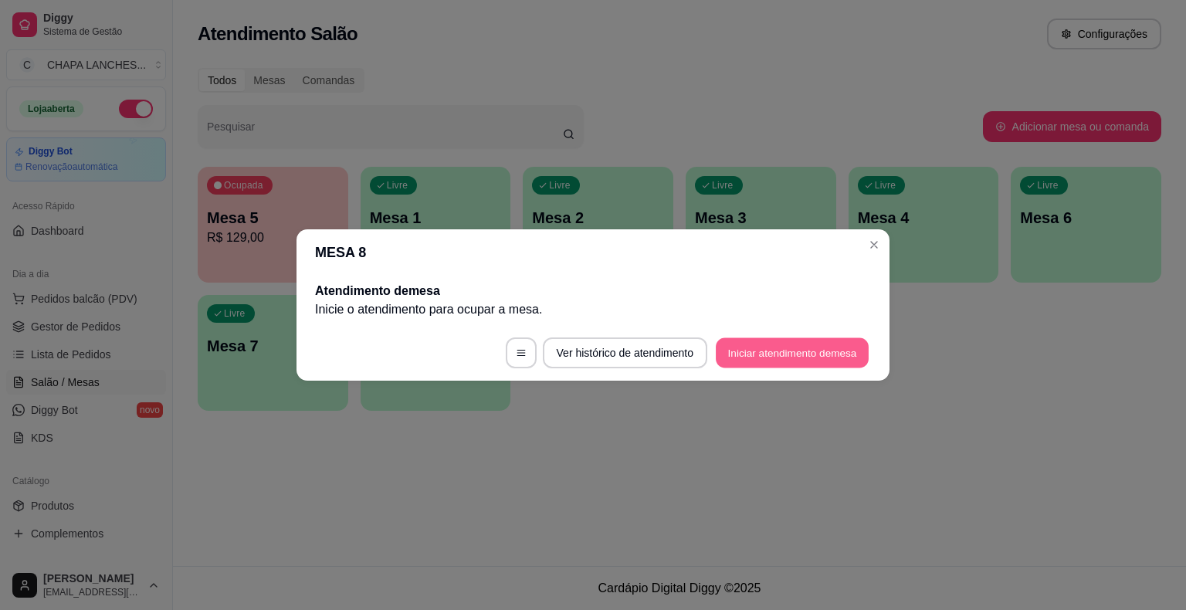
click at [825, 351] on button "Iniciar atendimento de mesa" at bounding box center [792, 353] width 153 height 30
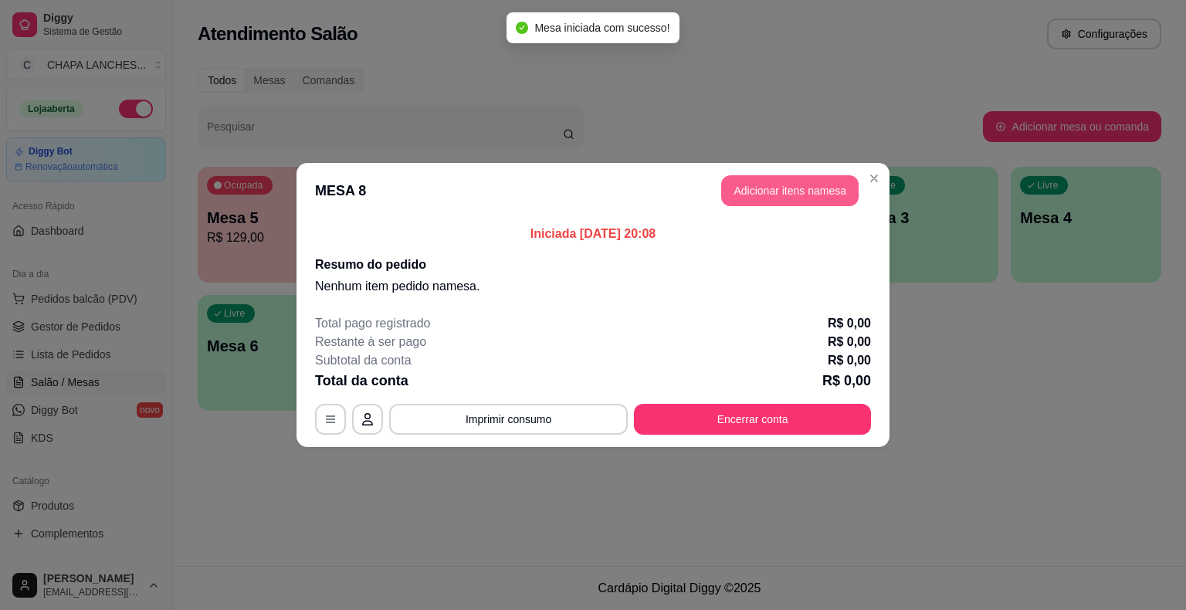
click at [776, 192] on button "Adicionar itens na mesa" at bounding box center [789, 190] width 137 height 31
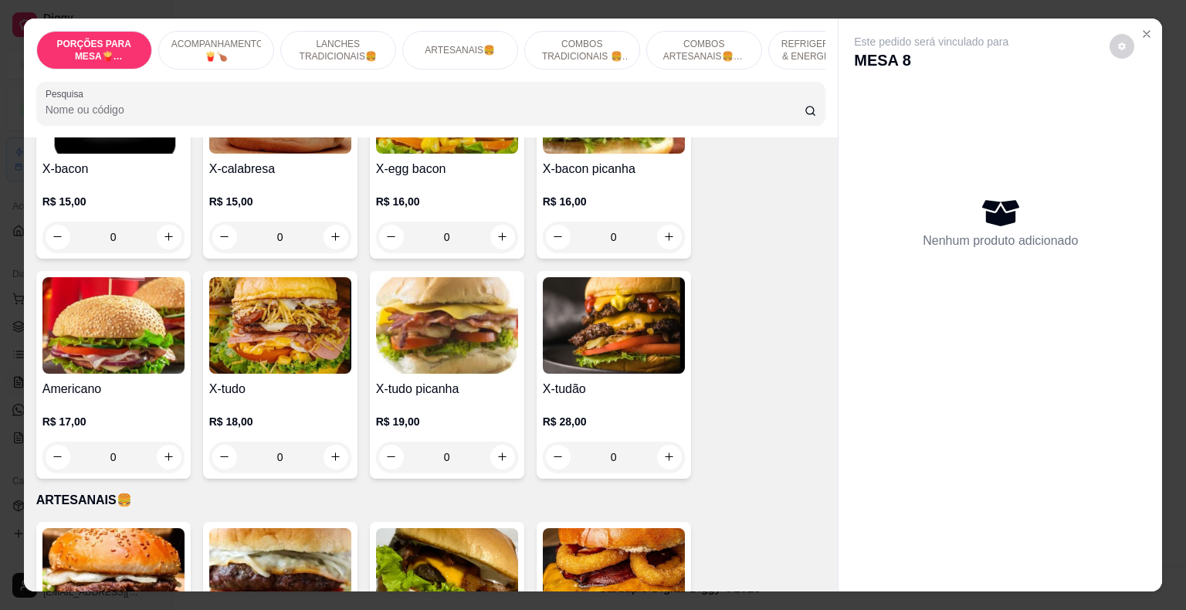
scroll to position [1158, 0]
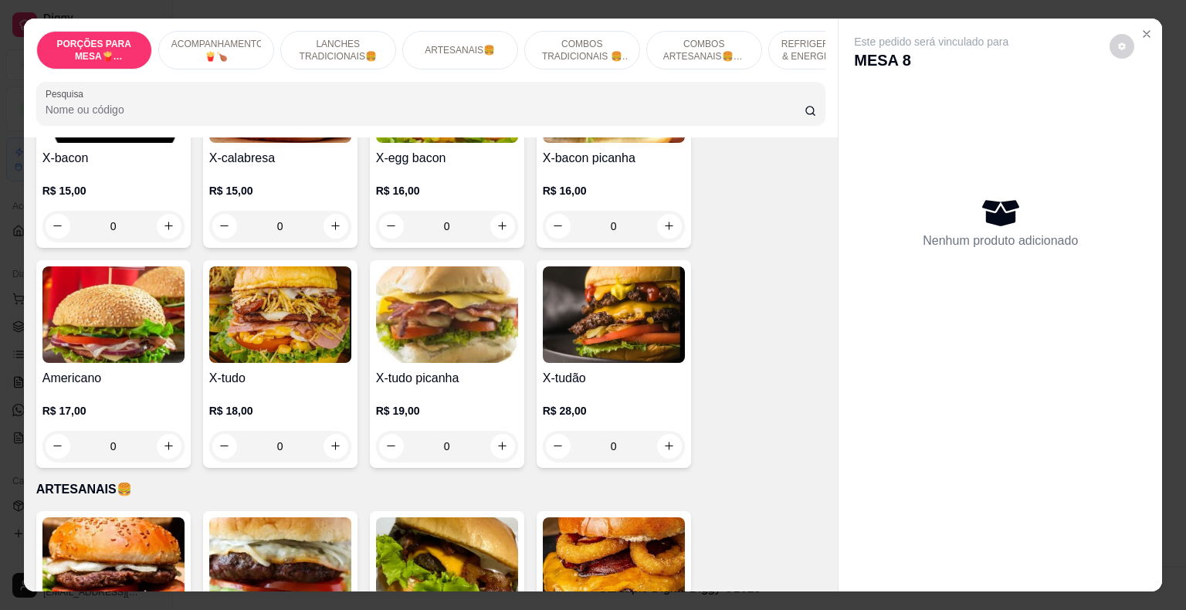
click at [659, 431] on div "0" at bounding box center [614, 446] width 142 height 31
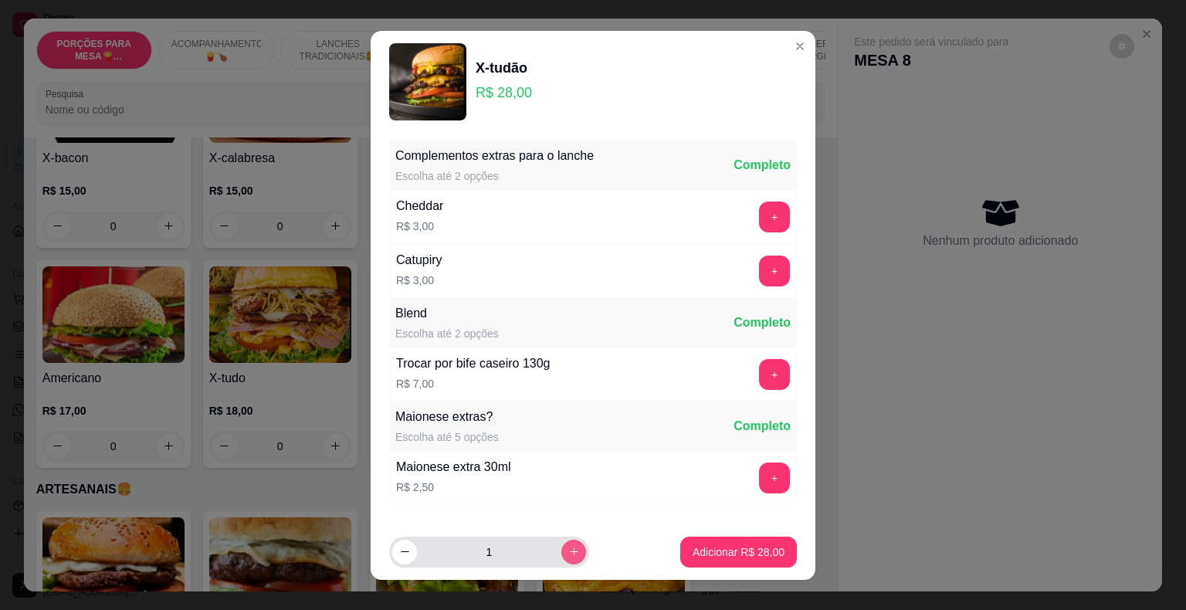
click at [570, 548] on icon "increase-product-quantity" at bounding box center [574, 551] width 8 height 8
type input "2"
click at [694, 550] on p "Adicionar R$ 56,00" at bounding box center [739, 551] width 90 height 15
type input "2"
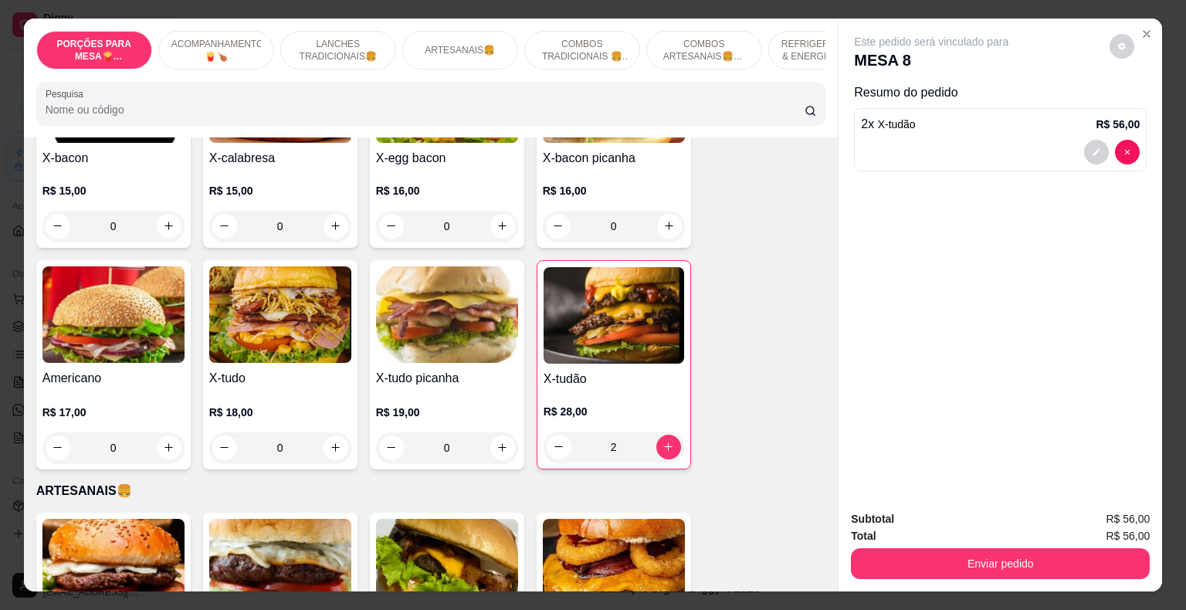
click at [499, 434] on div "0" at bounding box center [447, 447] width 142 height 31
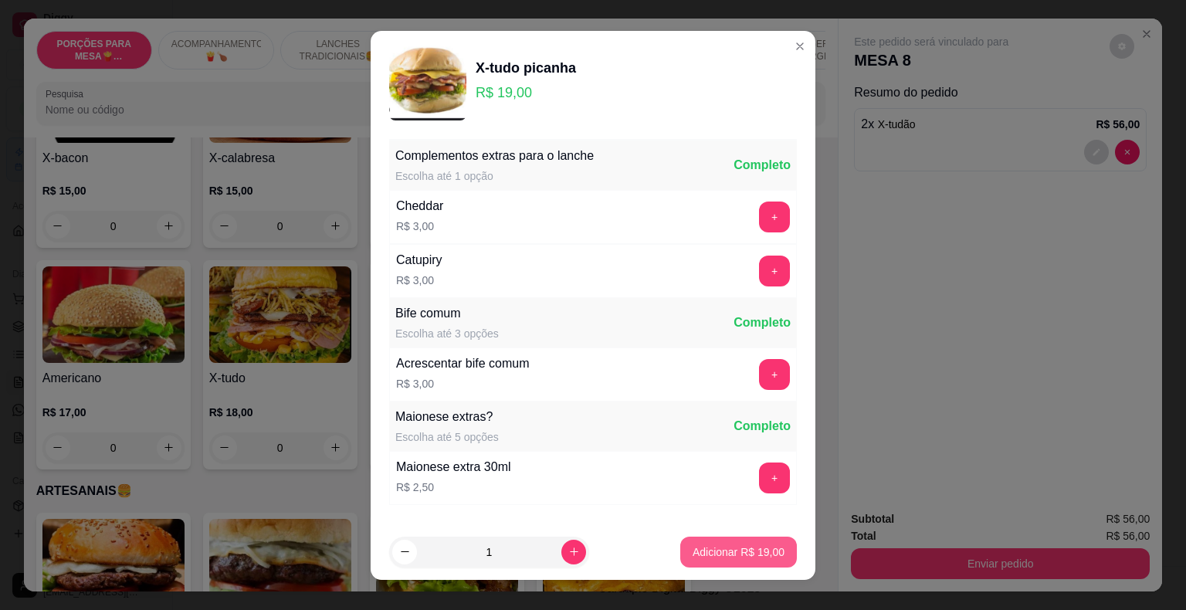
click at [721, 552] on p "Adicionar R$ 19,00" at bounding box center [739, 551] width 92 height 15
type input "1"
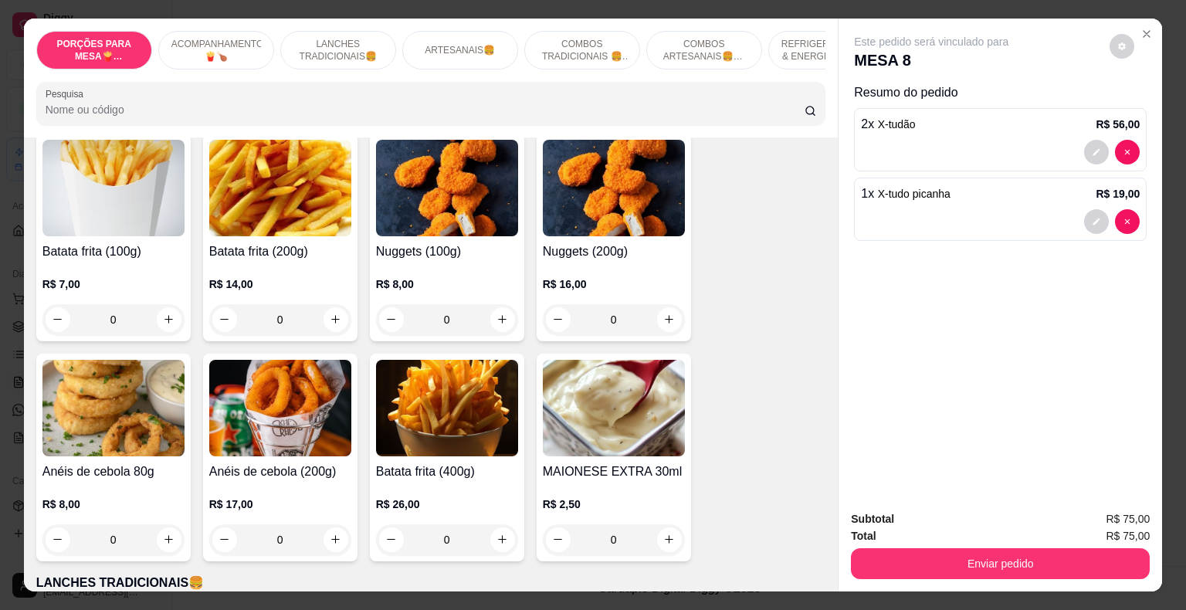
scroll to position [463, 0]
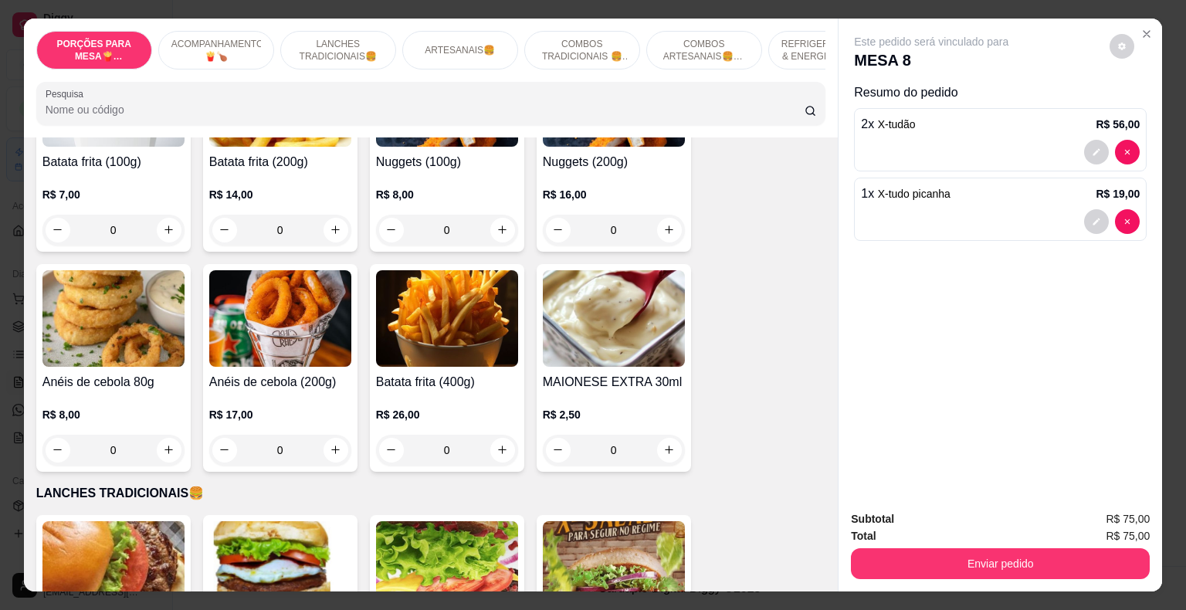
click at [496, 437] on div "0" at bounding box center [447, 450] width 142 height 31
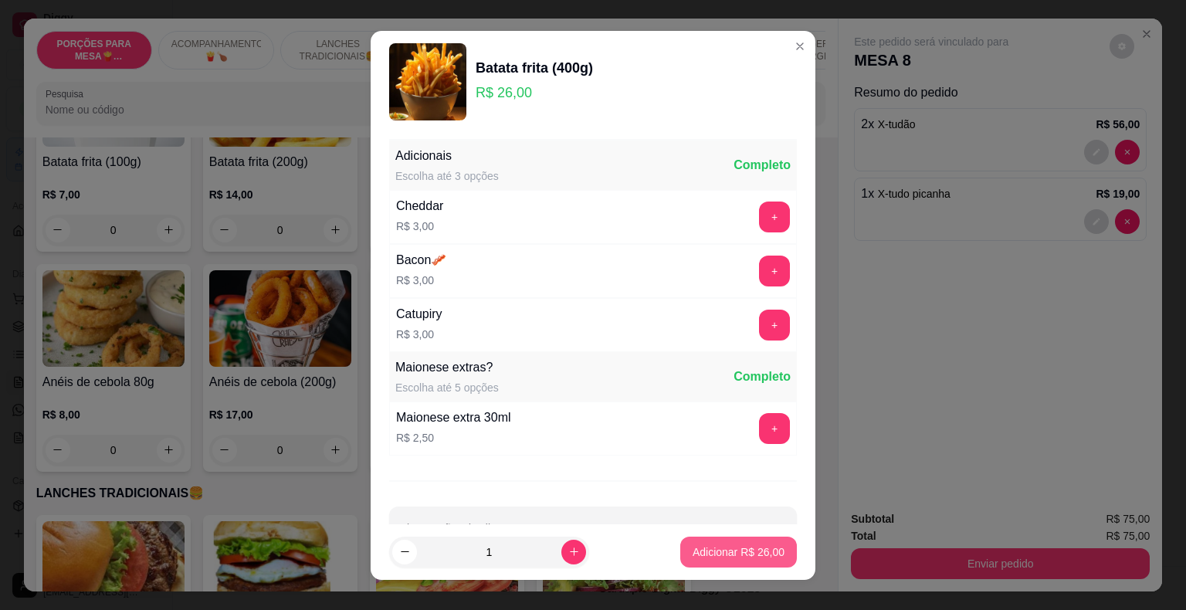
click at [753, 551] on p "Adicionar R$ 26,00" at bounding box center [739, 551] width 92 height 15
type input "1"
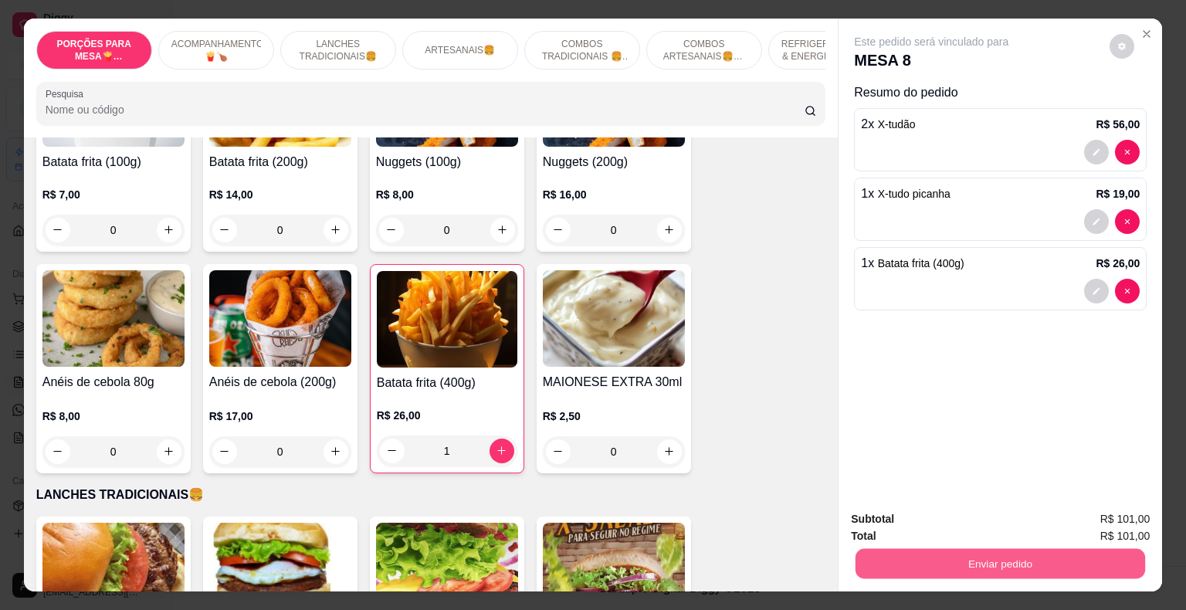
click at [940, 561] on button "Enviar pedido" at bounding box center [1001, 564] width 290 height 30
click at [930, 520] on button "Não registrar e enviar pedido" at bounding box center [947, 520] width 162 height 30
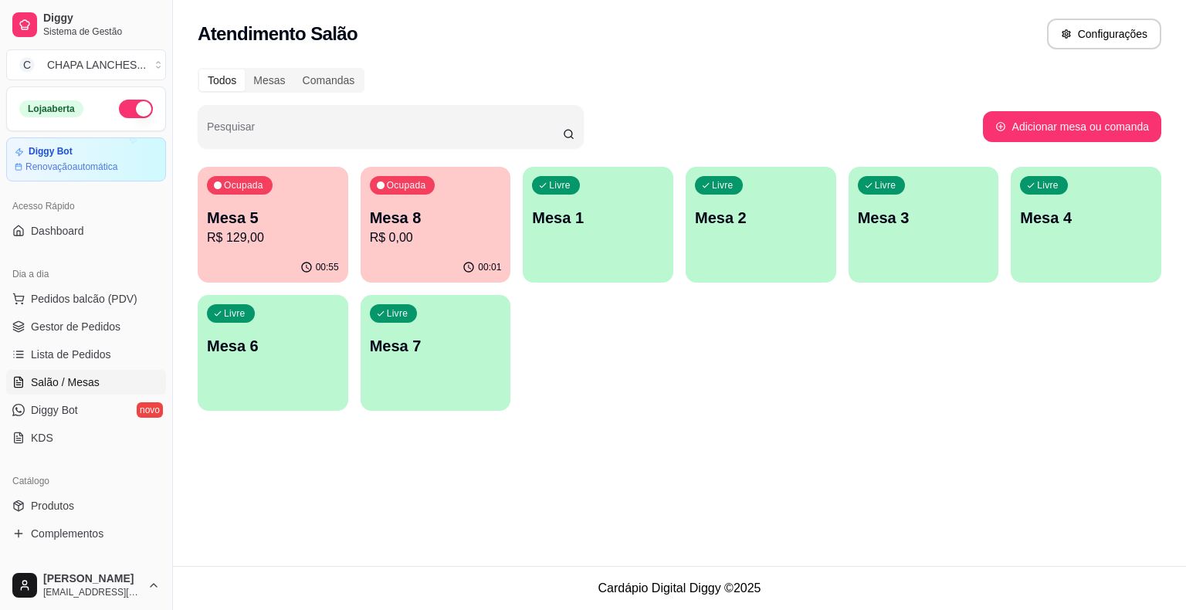
click at [283, 518] on div "Atendimento Salão Configurações Todos Mesas Comandas Pesquisar Adicionar mesa o…" at bounding box center [679, 283] width 1013 height 566
click at [93, 300] on span "Pedidos balcão (PDV)" at bounding box center [84, 298] width 107 height 15
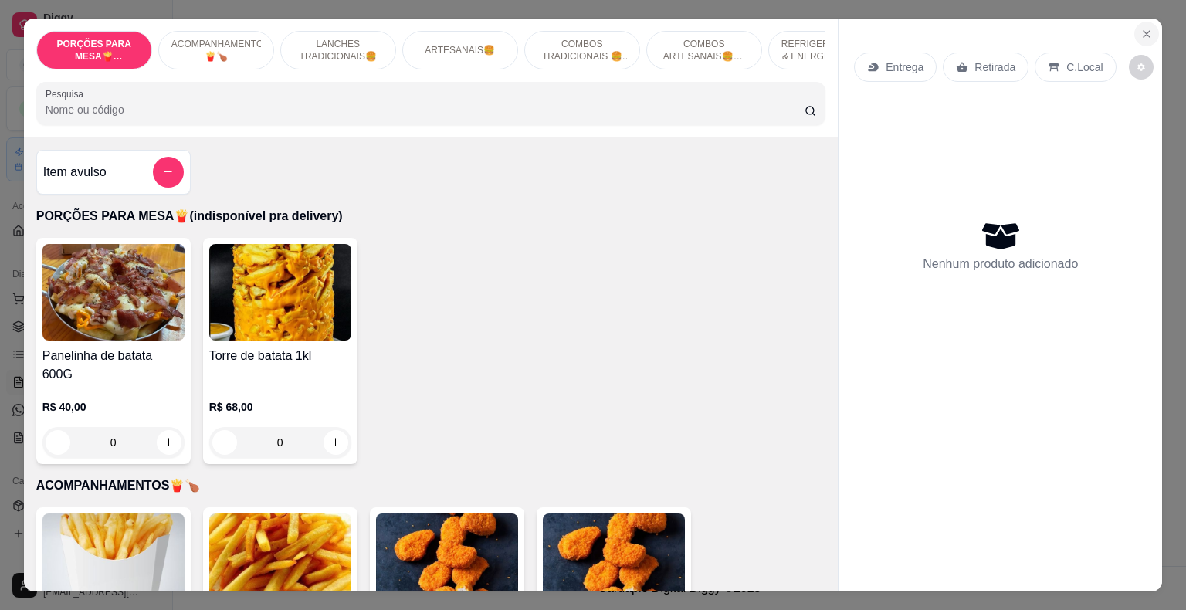
click at [1150, 26] on button "Close" at bounding box center [1146, 34] width 25 height 25
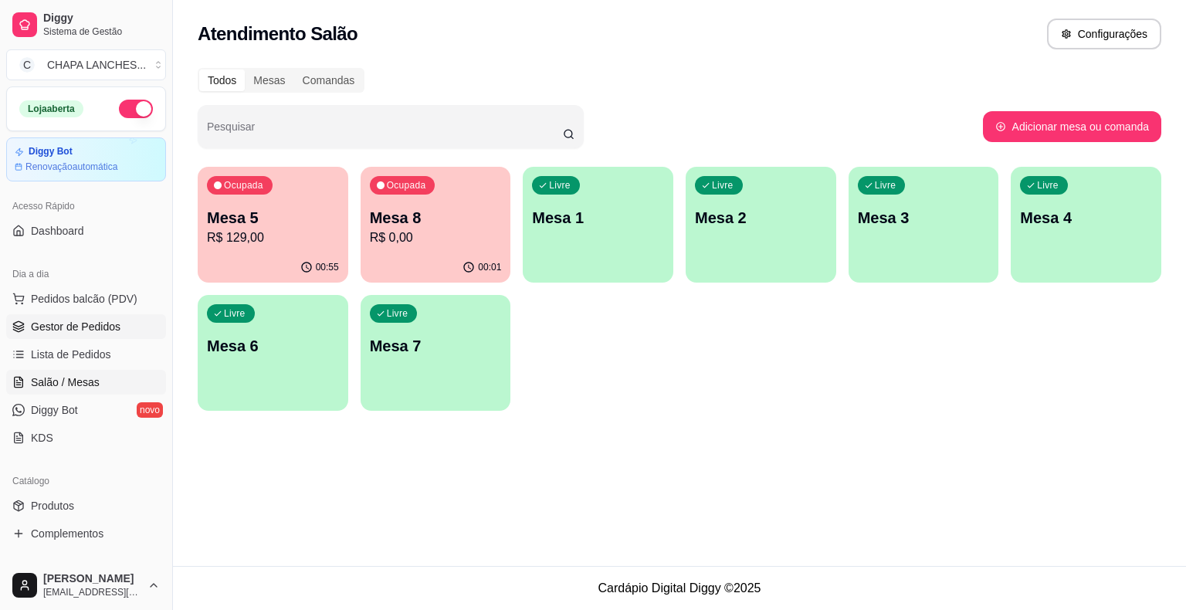
click at [66, 323] on span "Gestor de Pedidos" at bounding box center [76, 326] width 90 height 15
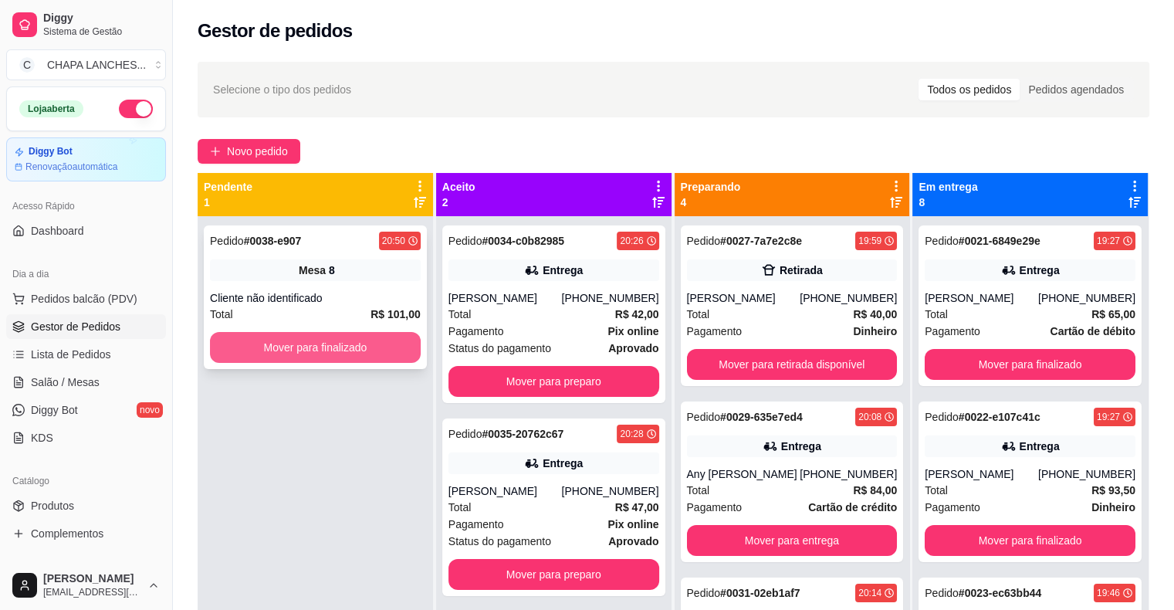
click at [300, 341] on button "Mover para finalizado" at bounding box center [315, 347] width 211 height 31
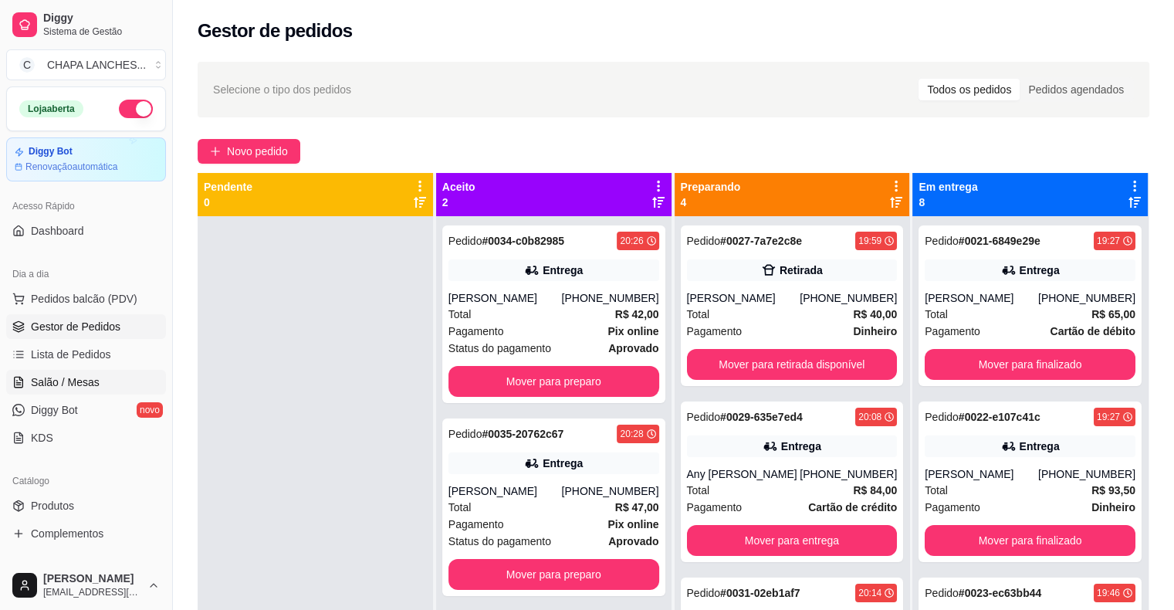
click at [103, 375] on link "Salão / Mesas" at bounding box center [86, 382] width 160 height 25
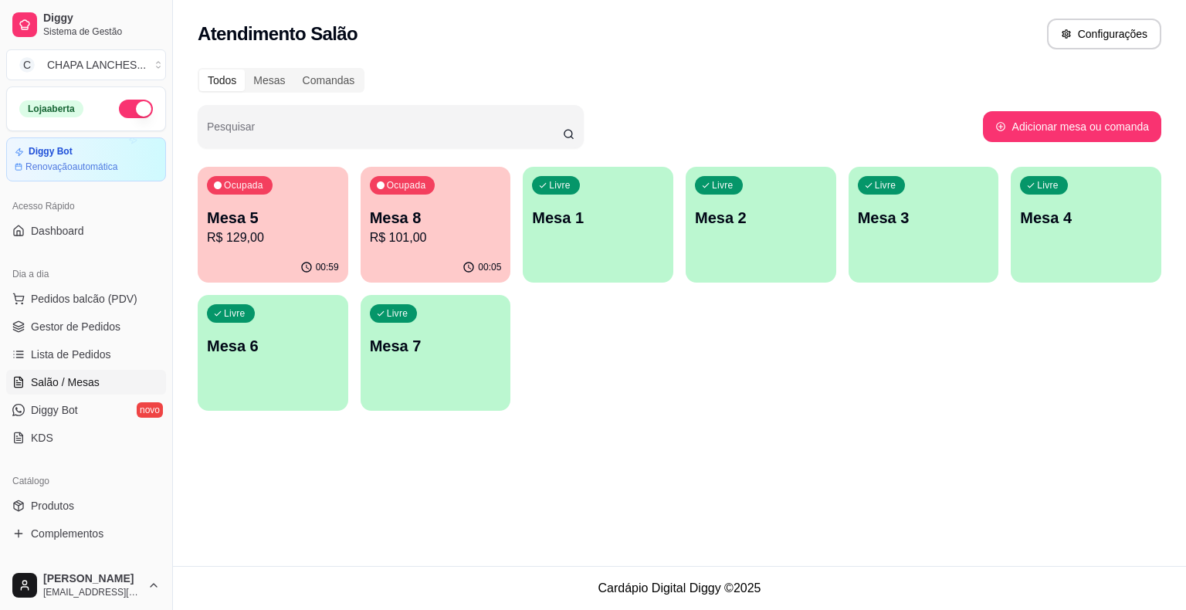
click at [418, 359] on div "Livre Mesa 7" at bounding box center [436, 343] width 151 height 97
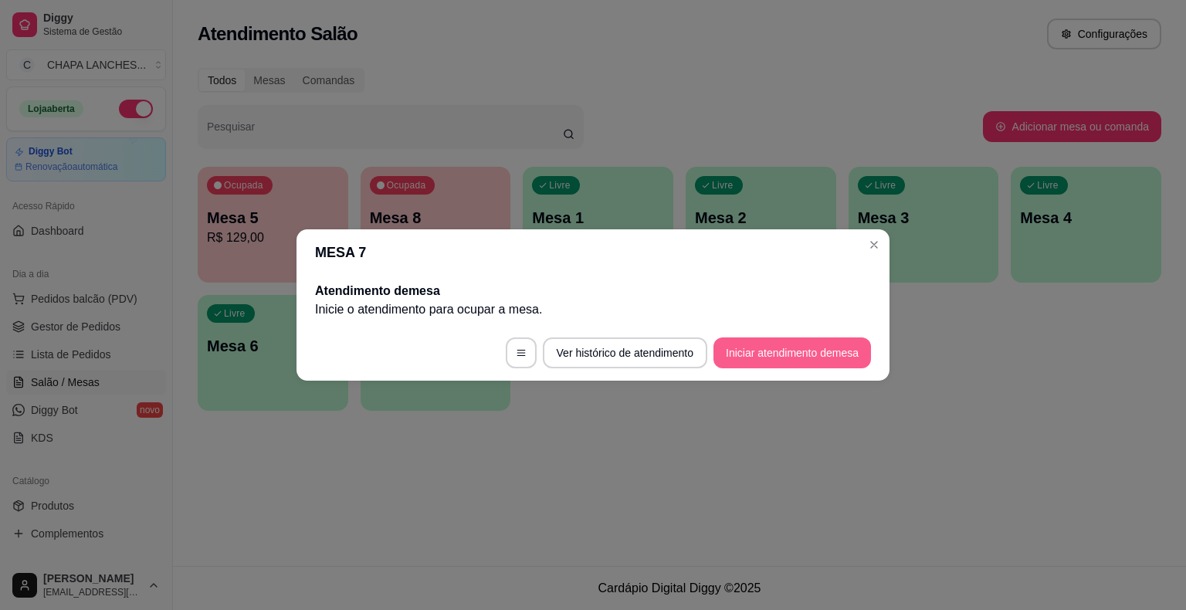
click at [812, 354] on button "Iniciar atendimento de mesa" at bounding box center [792, 352] width 158 height 31
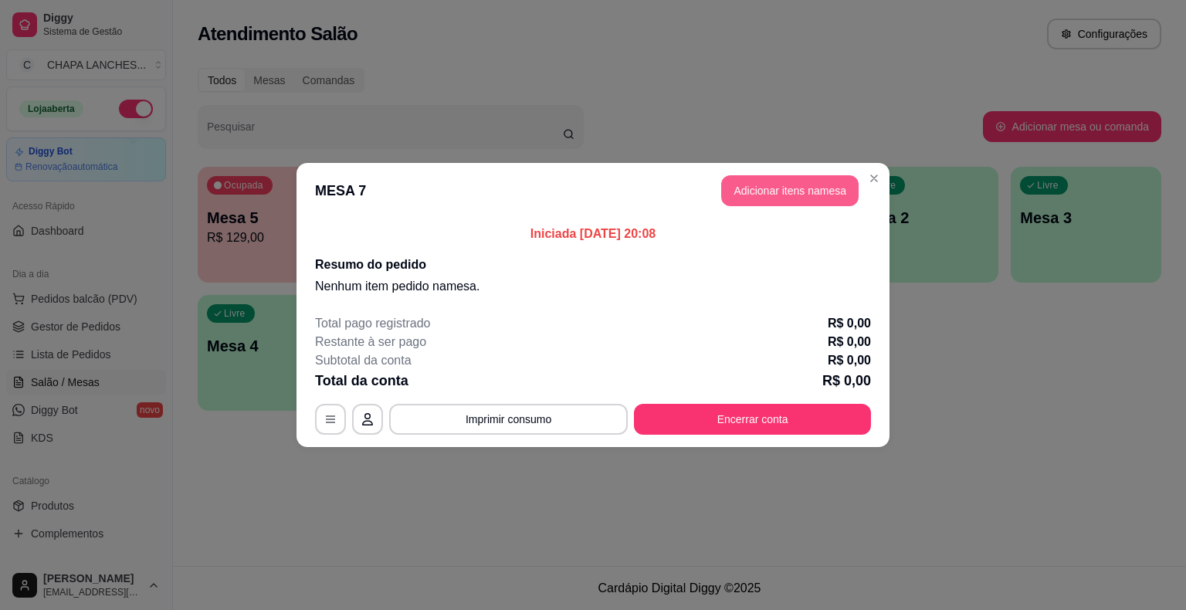
click at [750, 193] on button "Adicionar itens na mesa" at bounding box center [789, 190] width 137 height 31
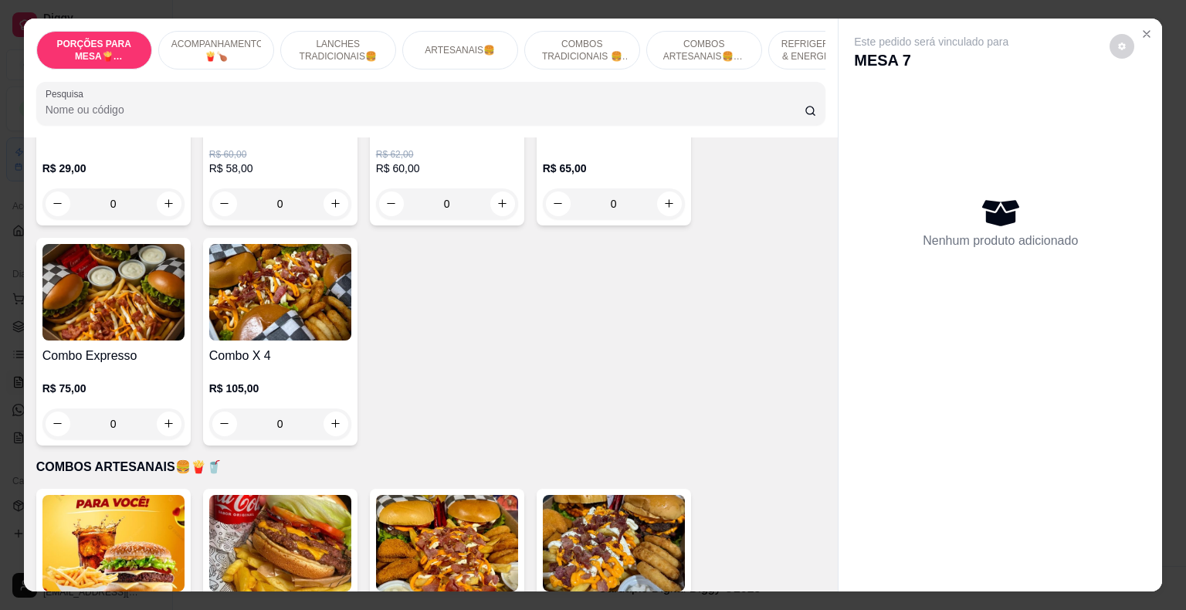
scroll to position [2162, 0]
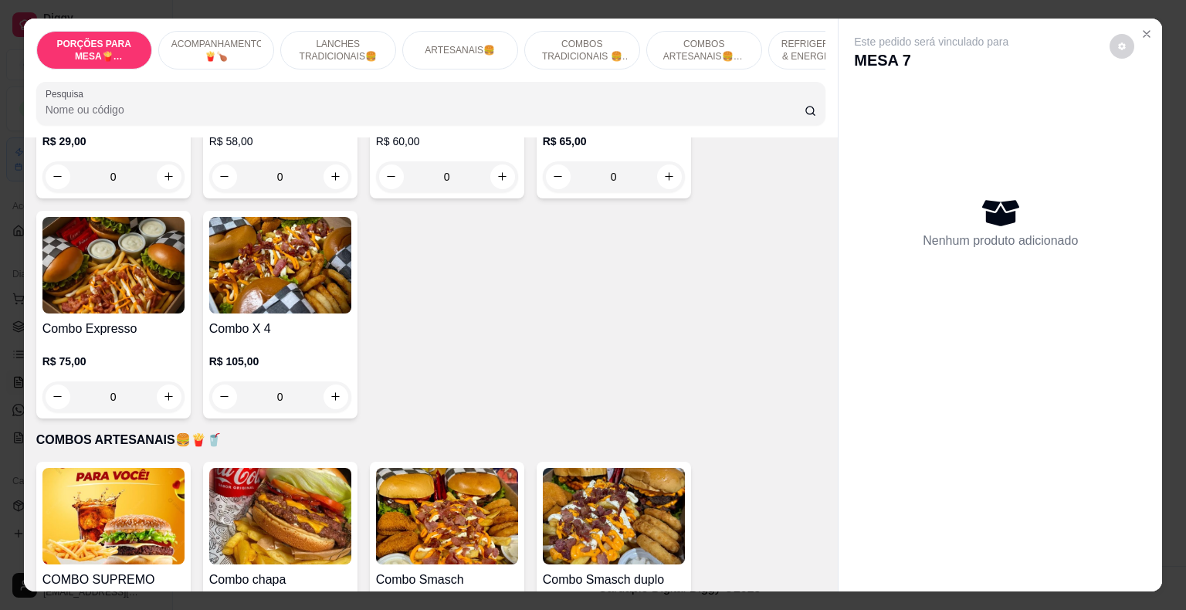
click at [163, 381] on div "0" at bounding box center [113, 396] width 142 height 31
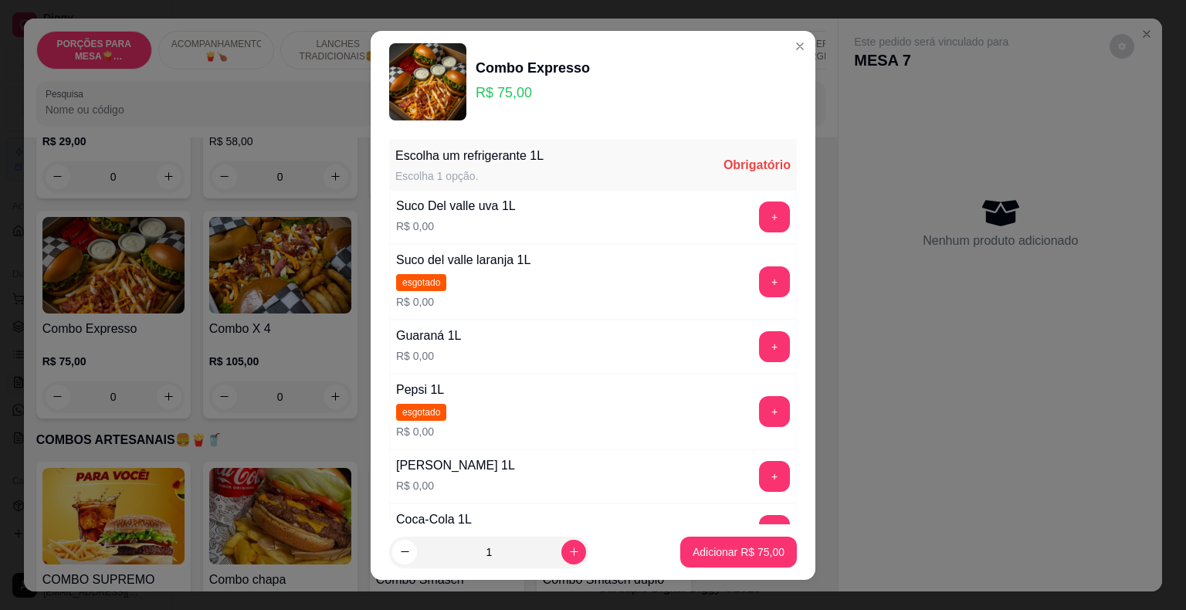
scroll to position [77, 0]
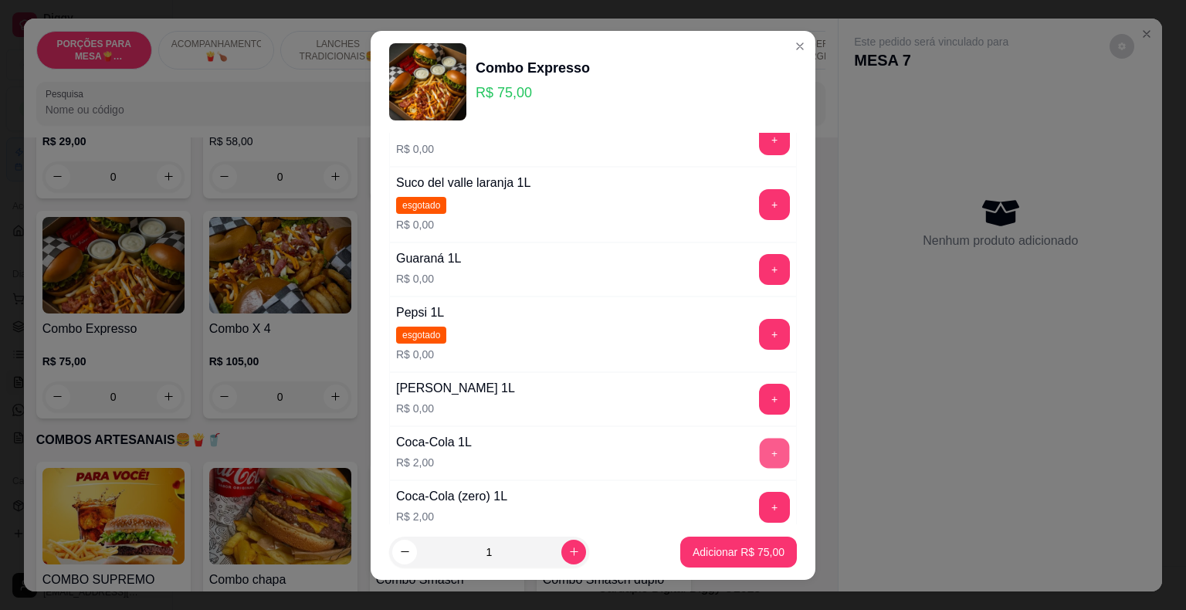
click at [760, 452] on button "+" at bounding box center [775, 453] width 30 height 30
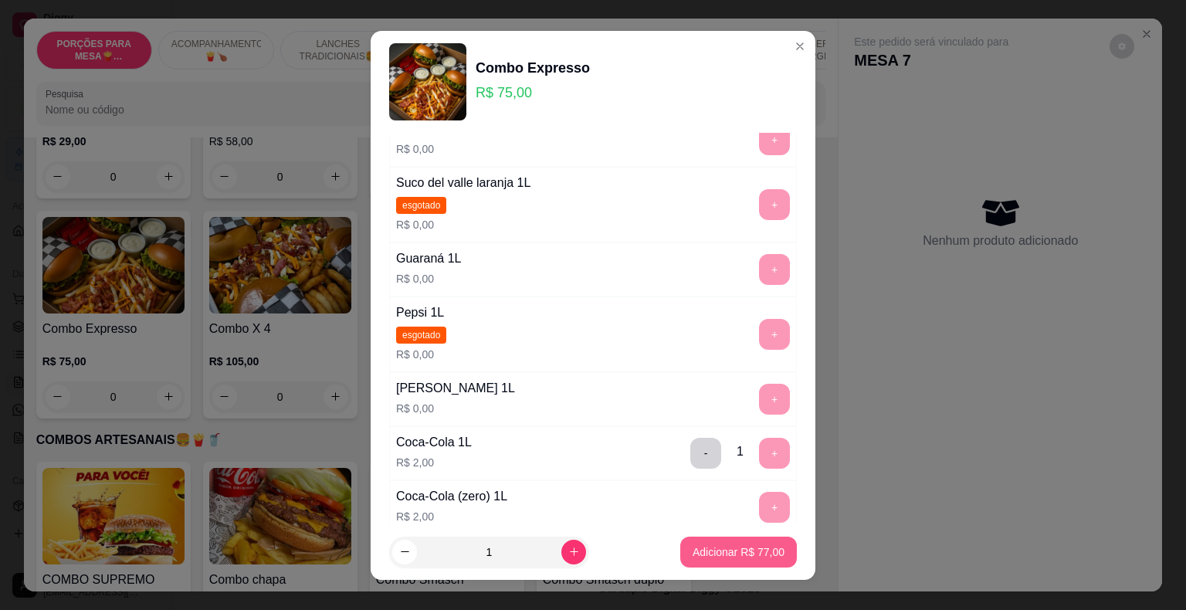
click at [733, 551] on p "Adicionar R$ 77,00" at bounding box center [739, 551] width 92 height 15
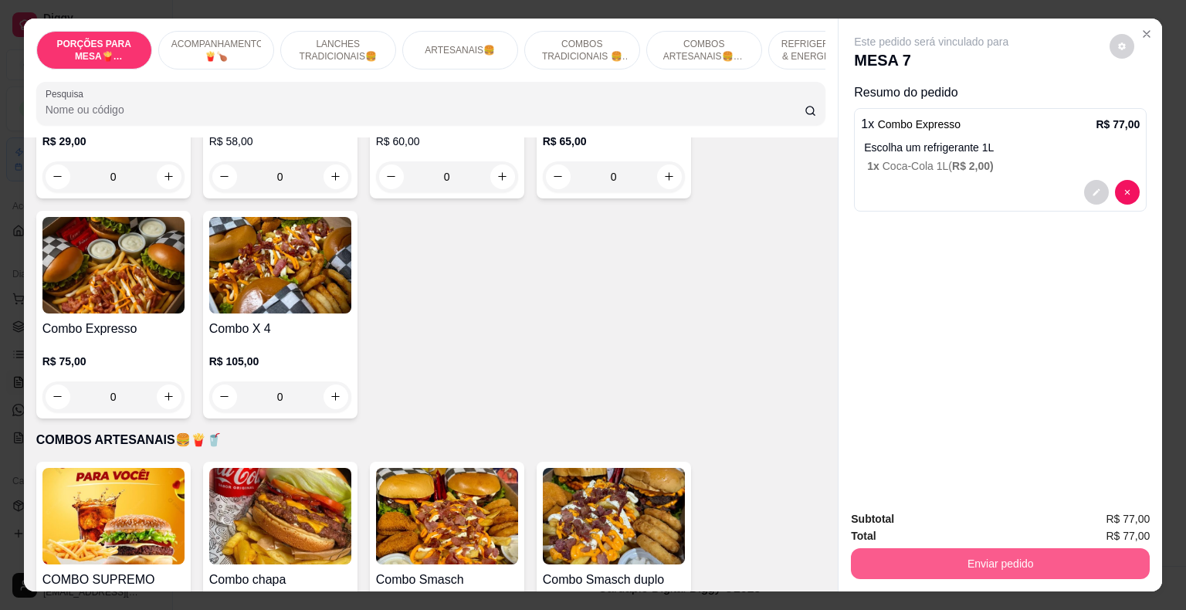
click at [886, 561] on button "Enviar pedido" at bounding box center [1000, 563] width 299 height 31
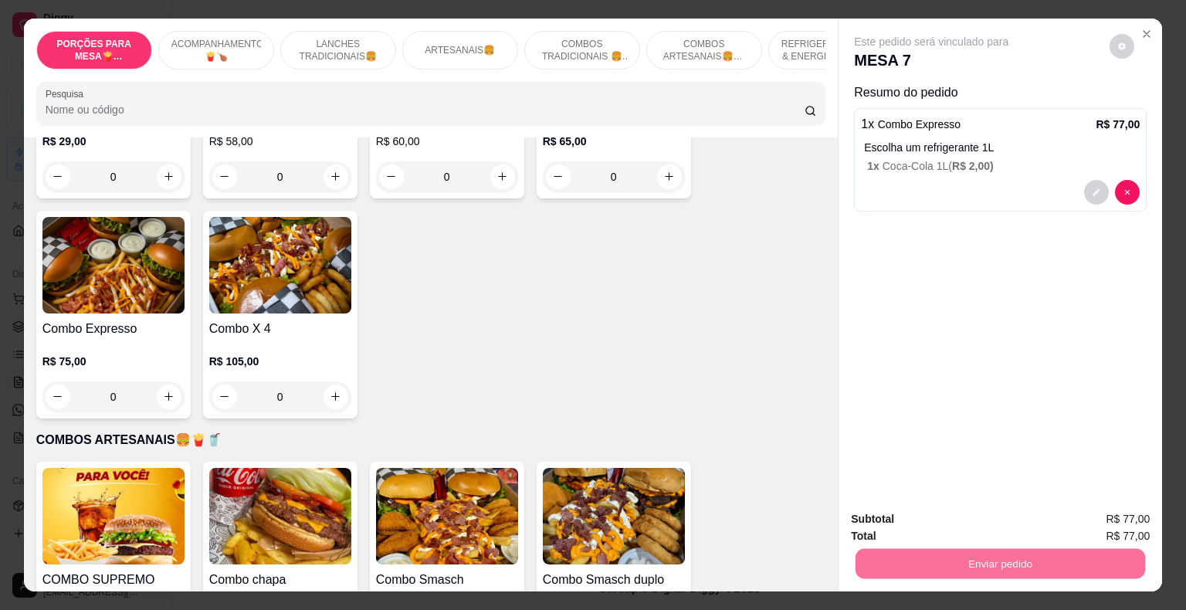
click at [889, 520] on button "Não registrar e enviar pedido" at bounding box center [949, 520] width 161 height 29
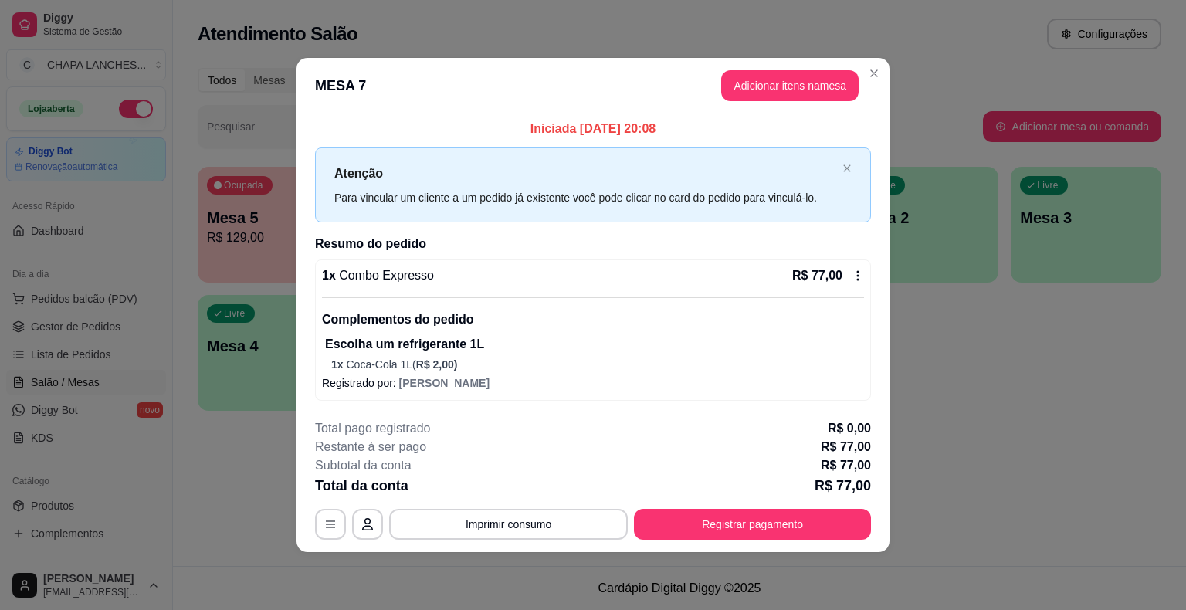
drag, startPoint x: 261, startPoint y: 511, endPoint x: 220, endPoint y: 490, distance: 45.9
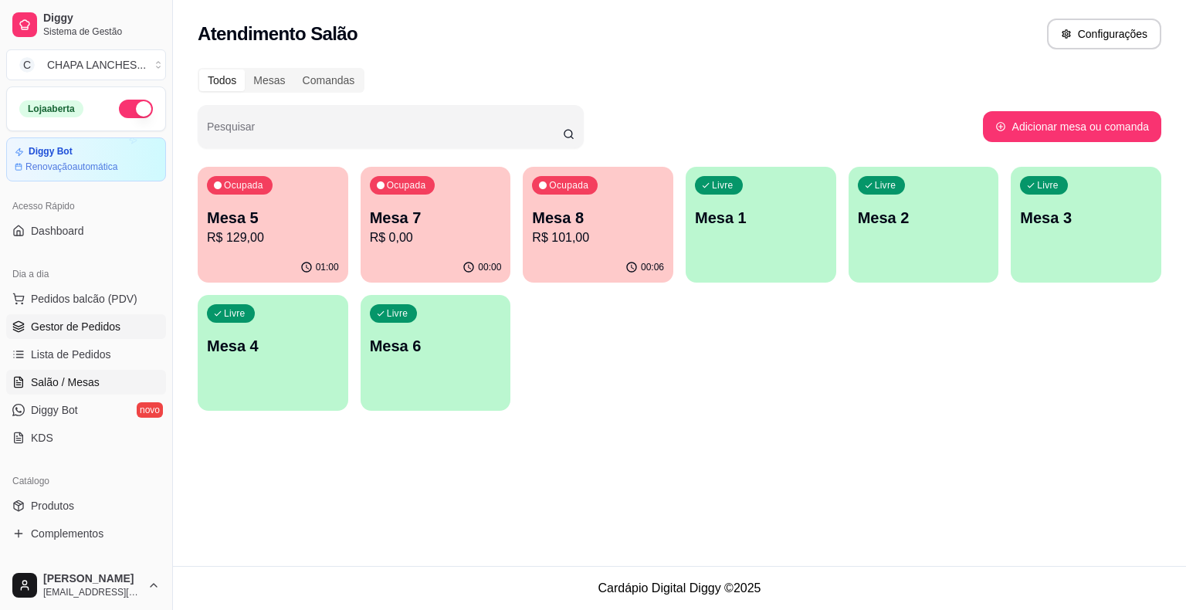
click at [74, 329] on span "Gestor de Pedidos" at bounding box center [76, 326] width 90 height 15
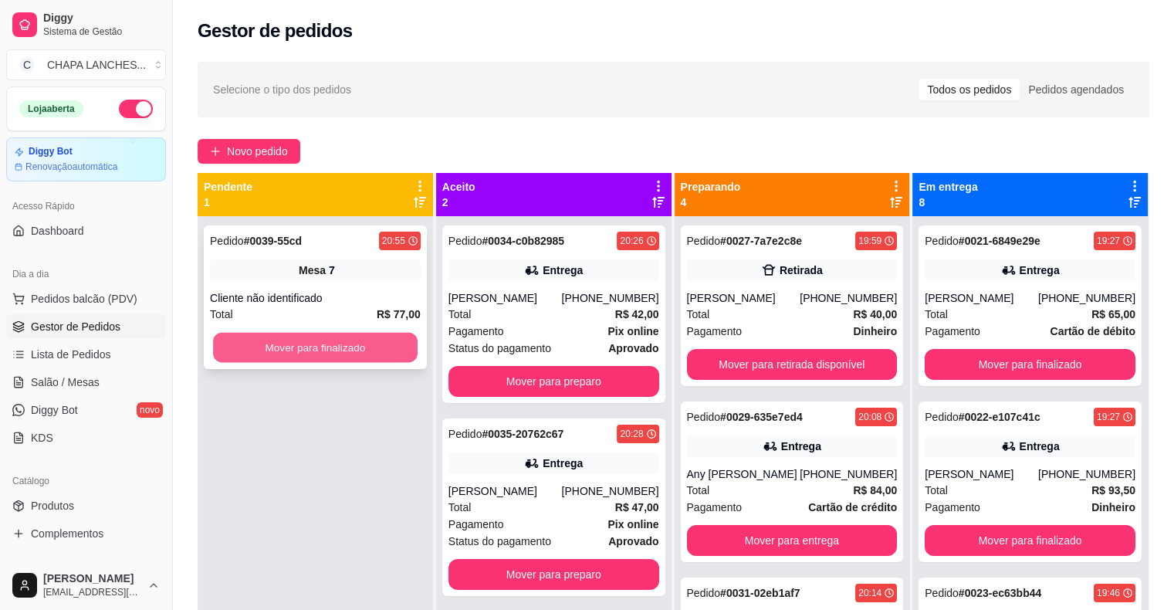
click at [306, 350] on button "Mover para finalizado" at bounding box center [315, 348] width 205 height 30
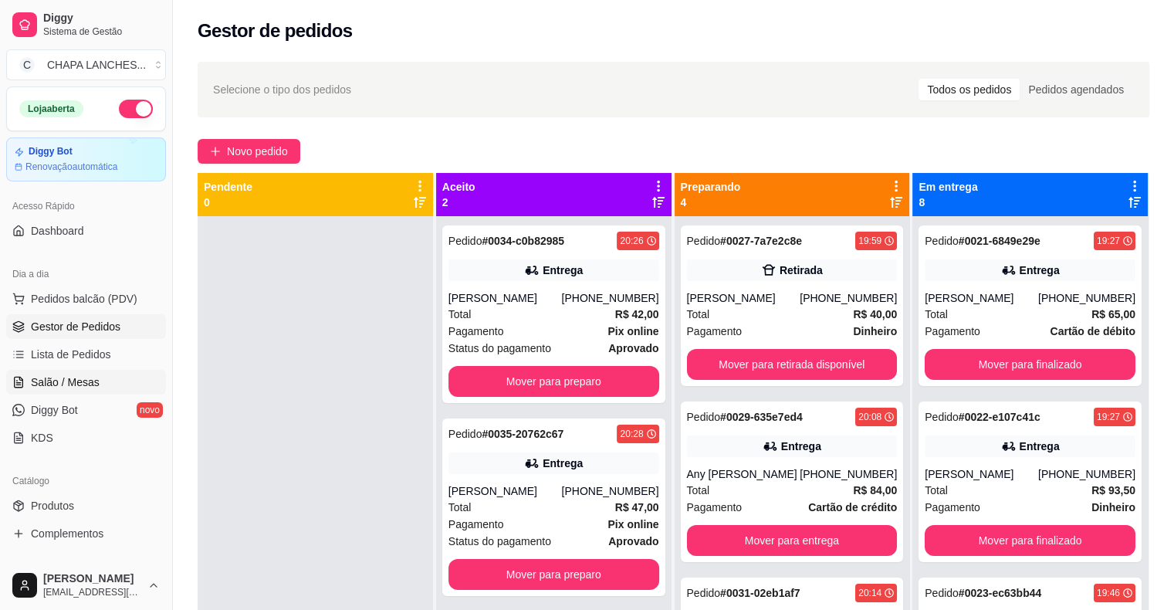
click at [122, 378] on link "Salão / Mesas" at bounding box center [86, 382] width 160 height 25
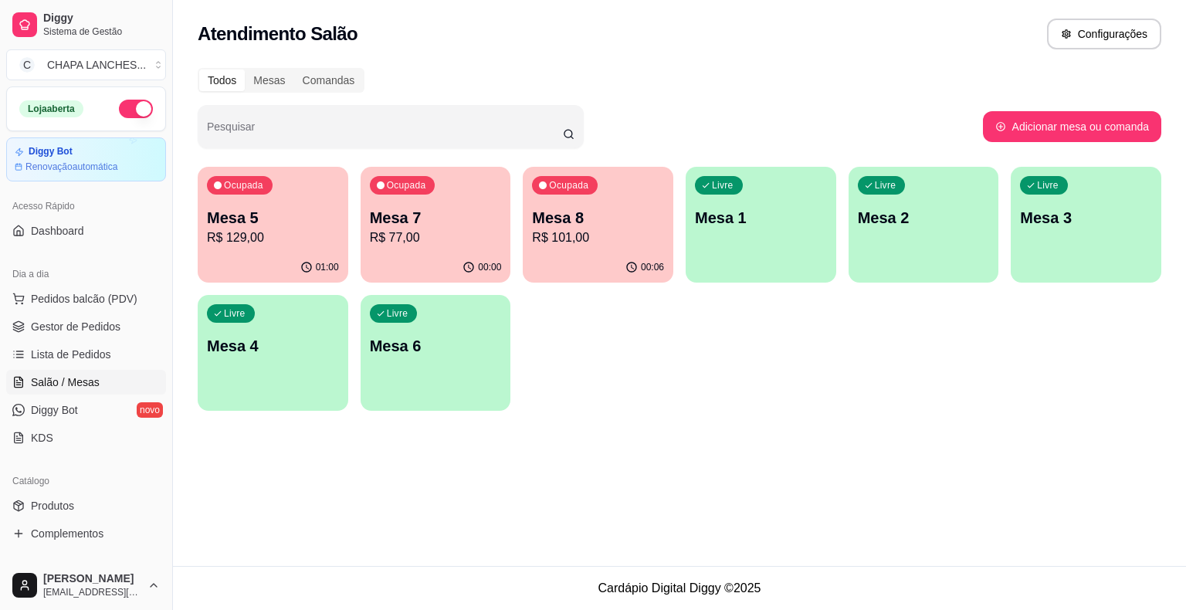
click at [274, 233] on p "R$ 129,00" at bounding box center [273, 238] width 132 height 19
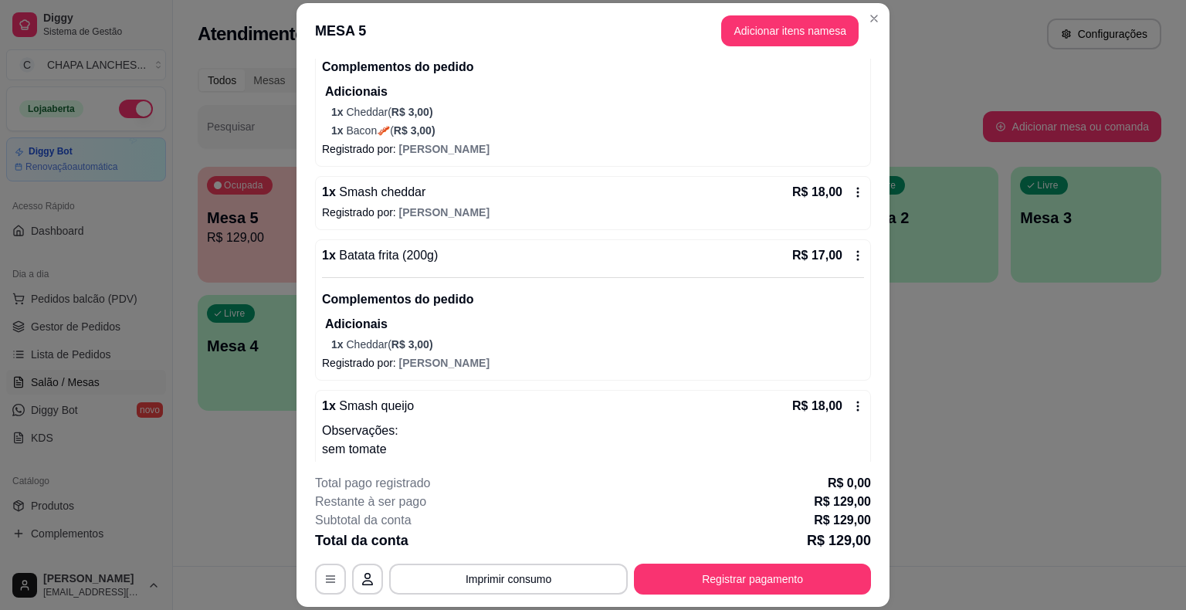
scroll to position [528, 0]
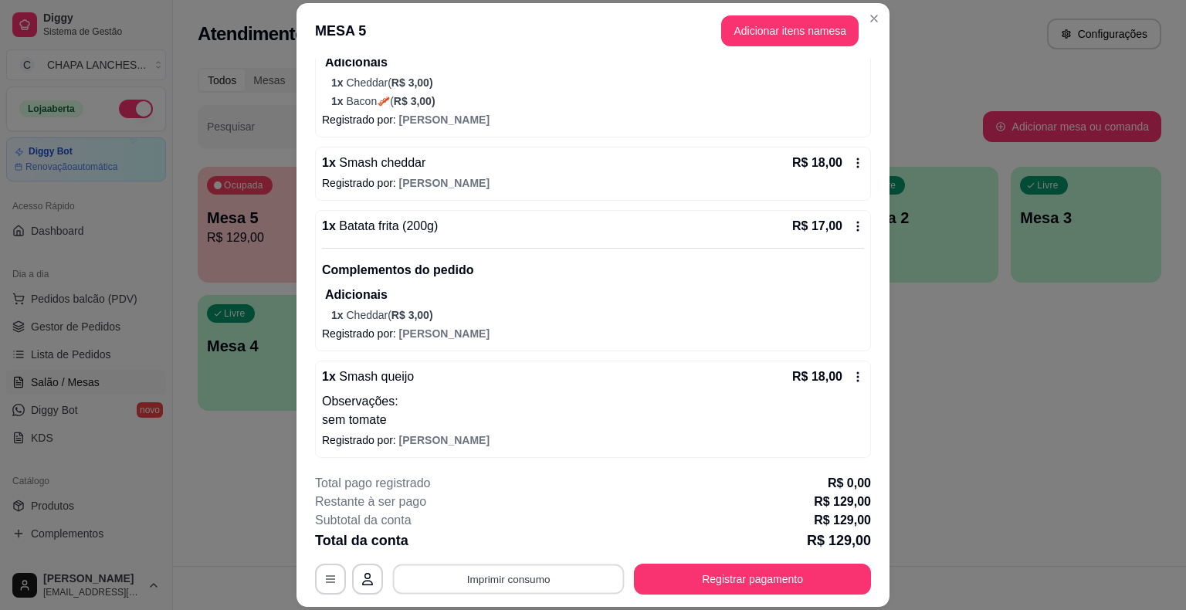
click at [503, 578] on button "Imprimir consumo" at bounding box center [509, 579] width 232 height 30
click at [520, 548] on button "IMPRESSORA" at bounding box center [507, 543] width 108 height 24
click at [755, 29] on button "Adicionar itens na mesa" at bounding box center [789, 30] width 137 height 31
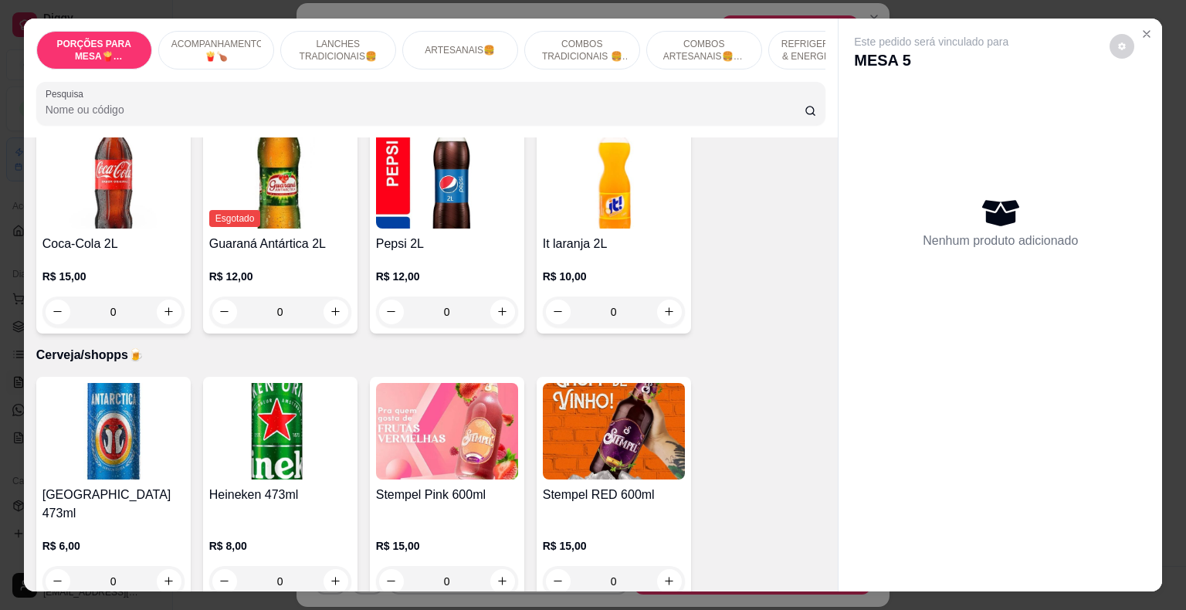
scroll to position [3783, 0]
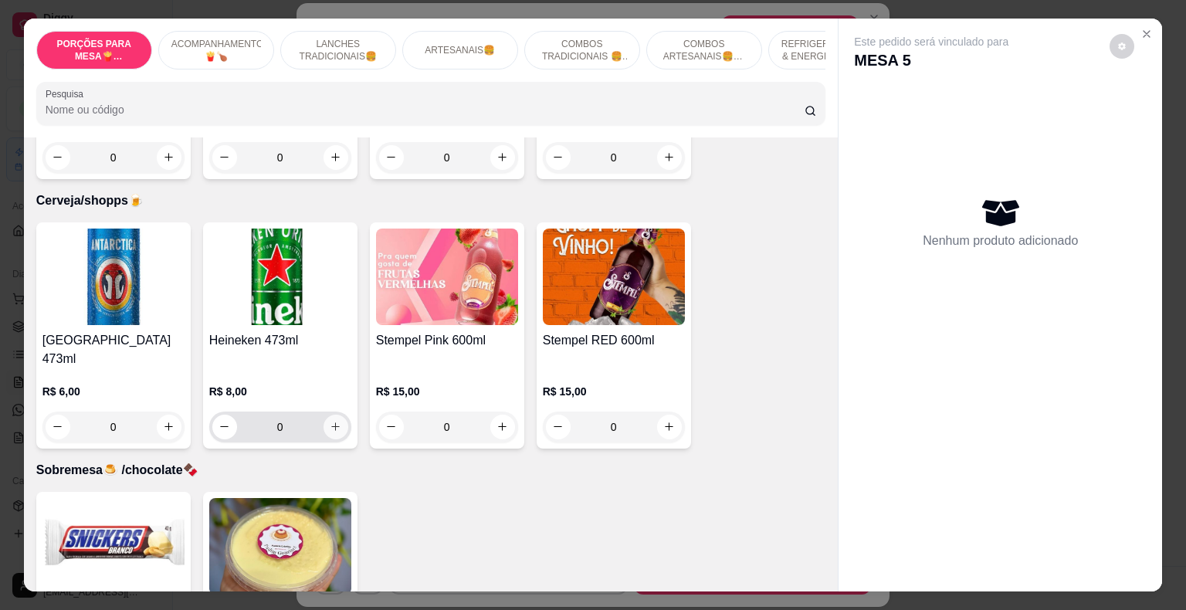
click at [330, 421] on icon "increase-product-quantity" at bounding box center [336, 427] width 12 height 12
type input "1"
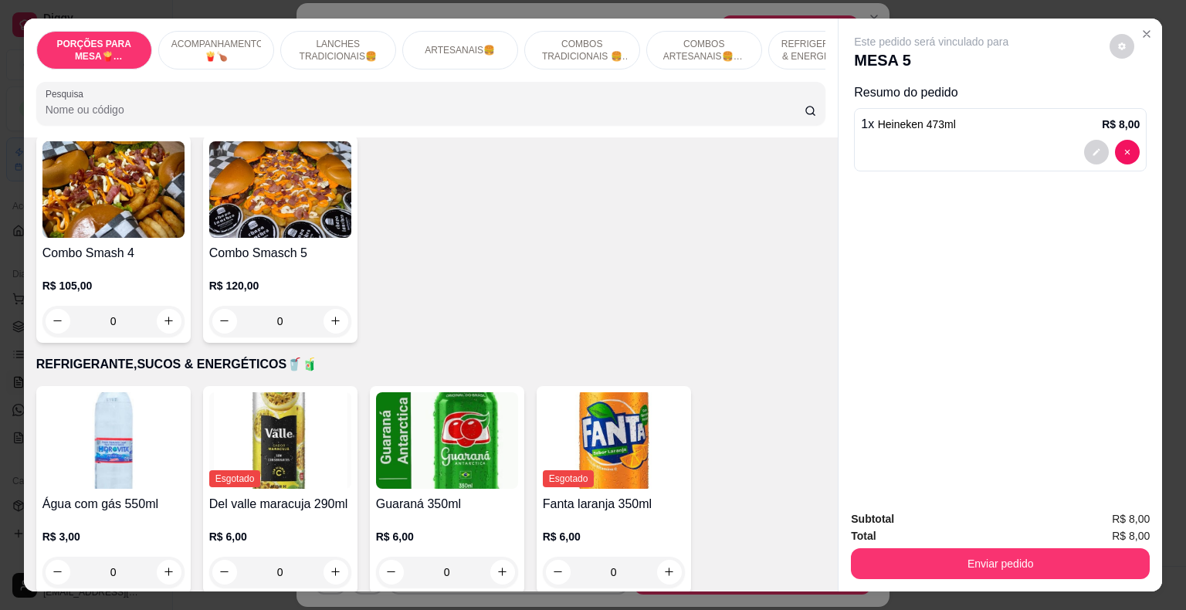
scroll to position [2702, 0]
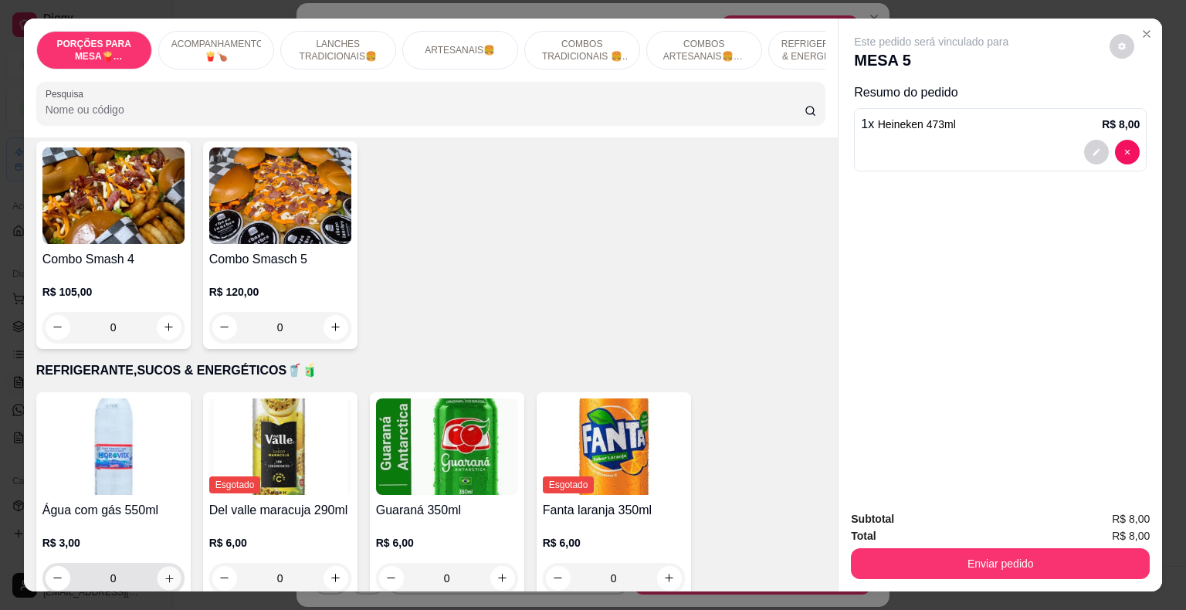
click at [164, 566] on button "increase-product-quantity" at bounding box center [169, 578] width 24 height 24
type input "1"
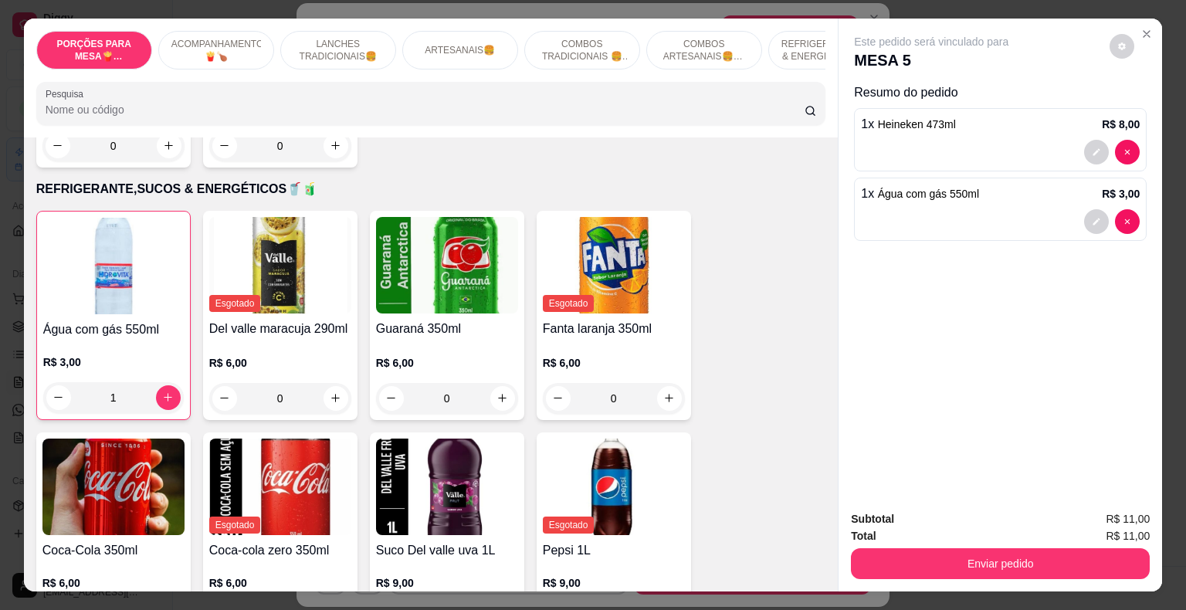
scroll to position [3011, 0]
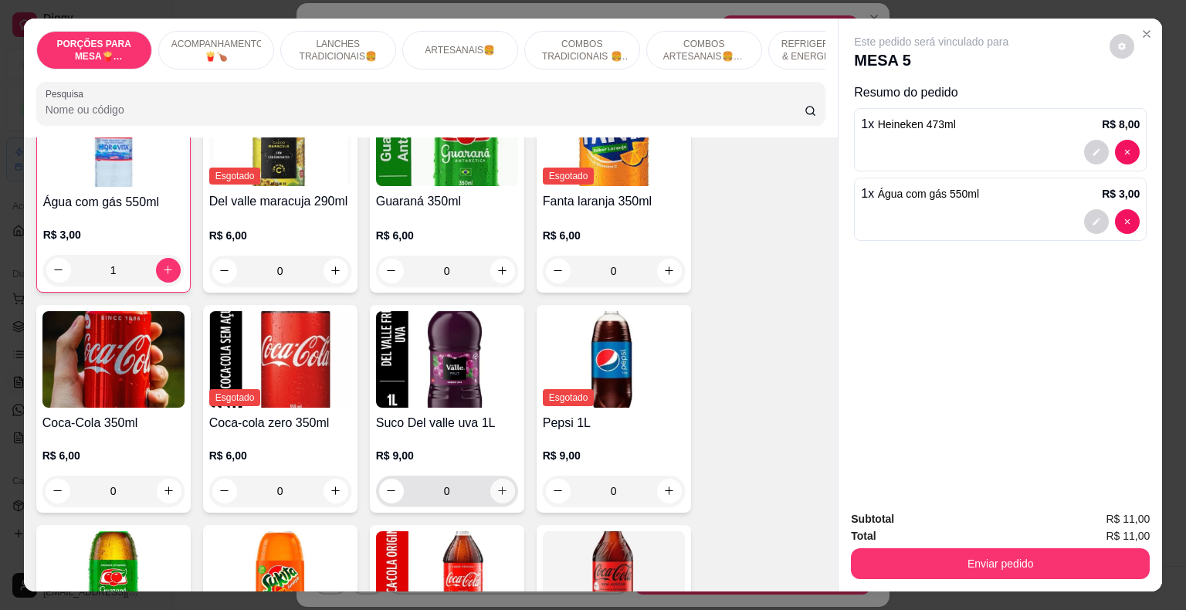
click at [497, 485] on icon "increase-product-quantity" at bounding box center [502, 491] width 12 height 12
type input "1"
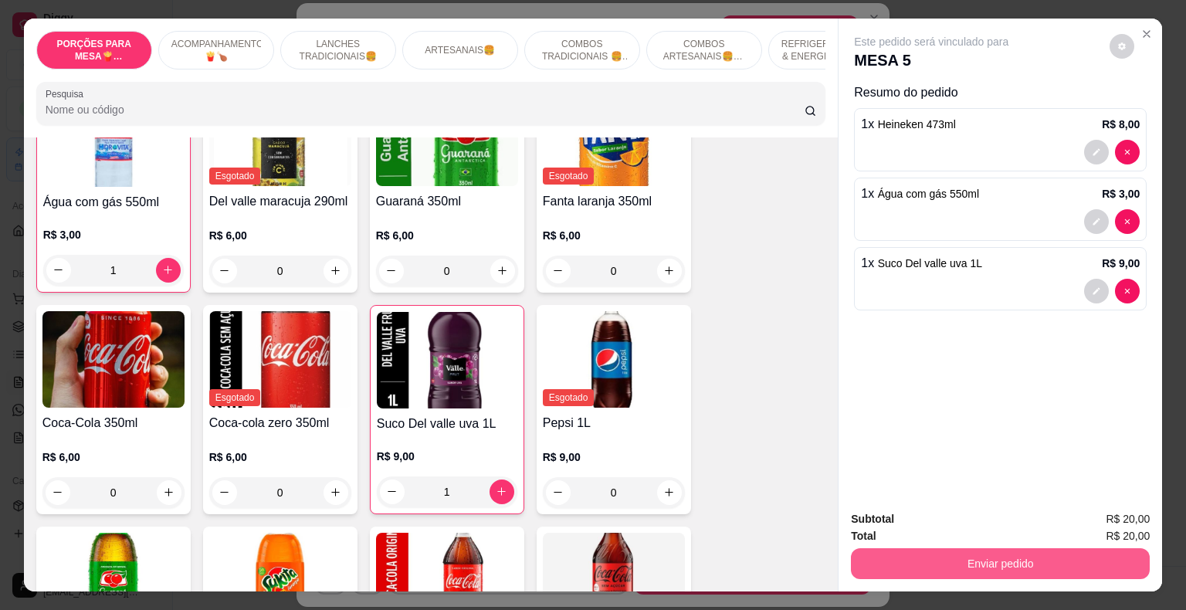
click at [923, 554] on button "Enviar pedido" at bounding box center [1000, 563] width 299 height 31
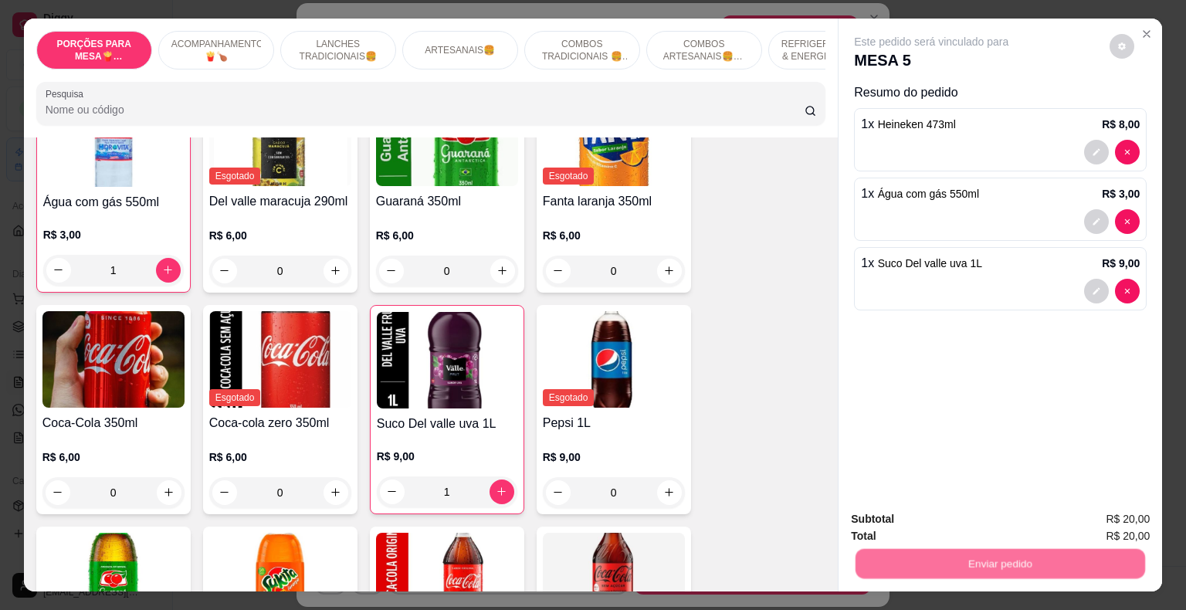
click at [934, 520] on button "Não registrar e enviar pedido" at bounding box center [949, 520] width 156 height 29
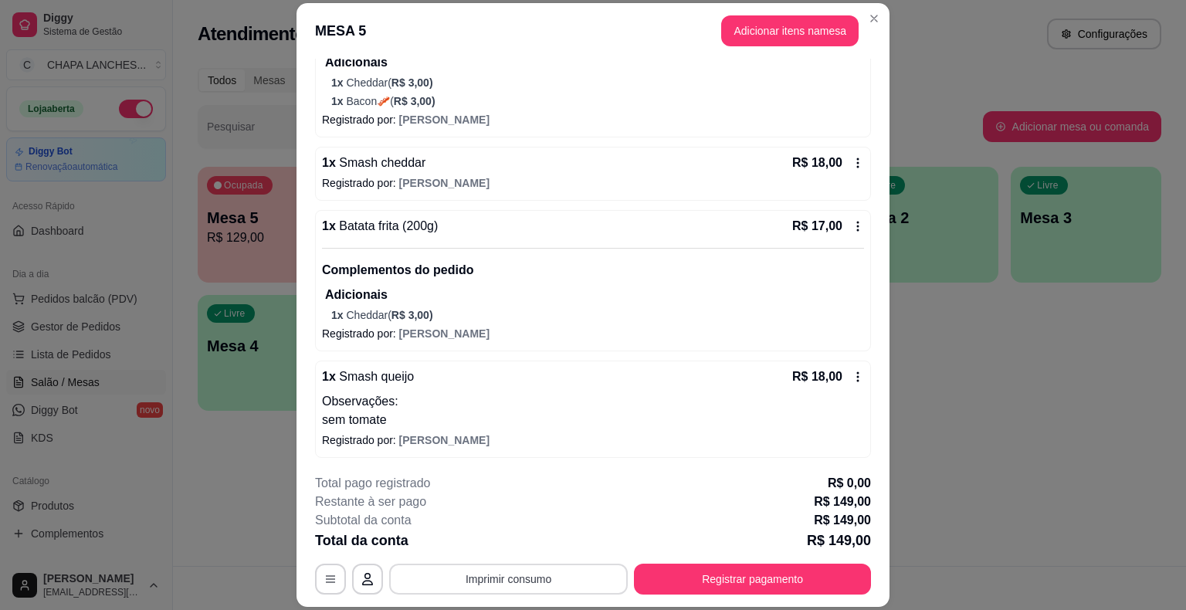
click at [596, 578] on button "Imprimir consumo" at bounding box center [508, 579] width 239 height 31
click at [531, 542] on button "IMPRESSORA" at bounding box center [507, 543] width 108 height 24
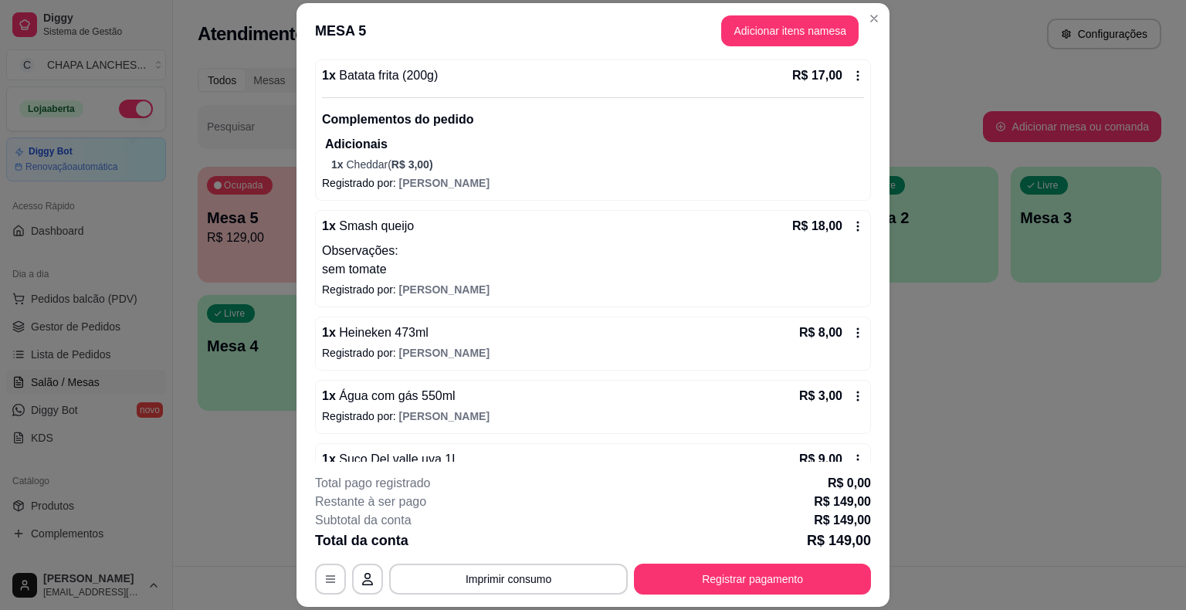
scroll to position [683, 0]
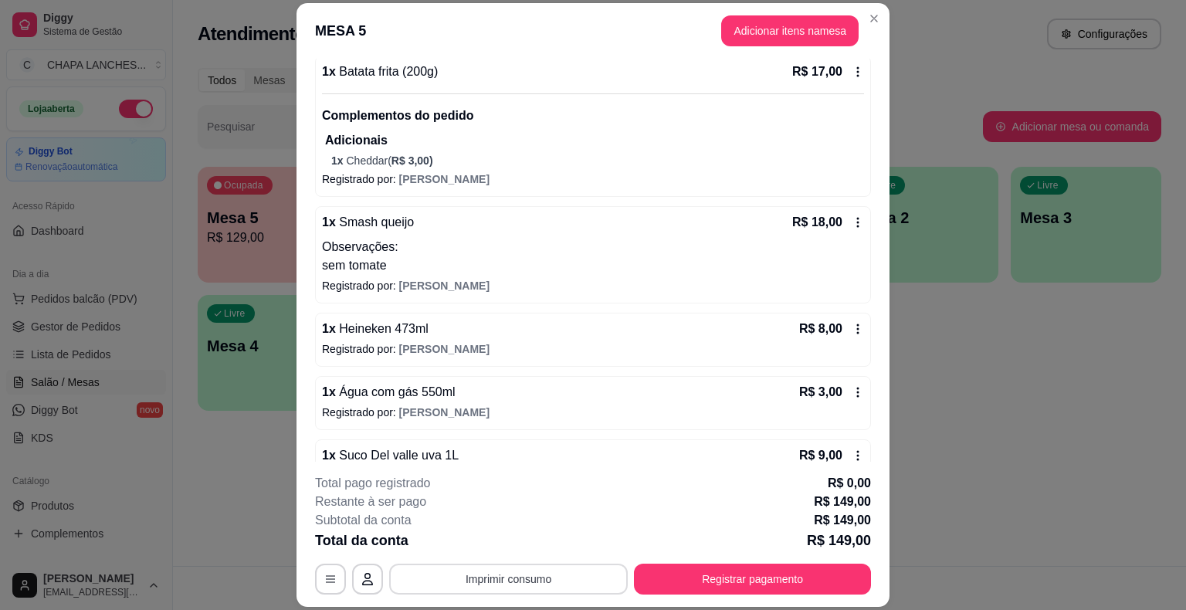
click at [519, 574] on button "Imprimir consumo" at bounding box center [508, 579] width 239 height 31
click at [523, 547] on button "IMPRESSORA" at bounding box center [508, 543] width 112 height 25
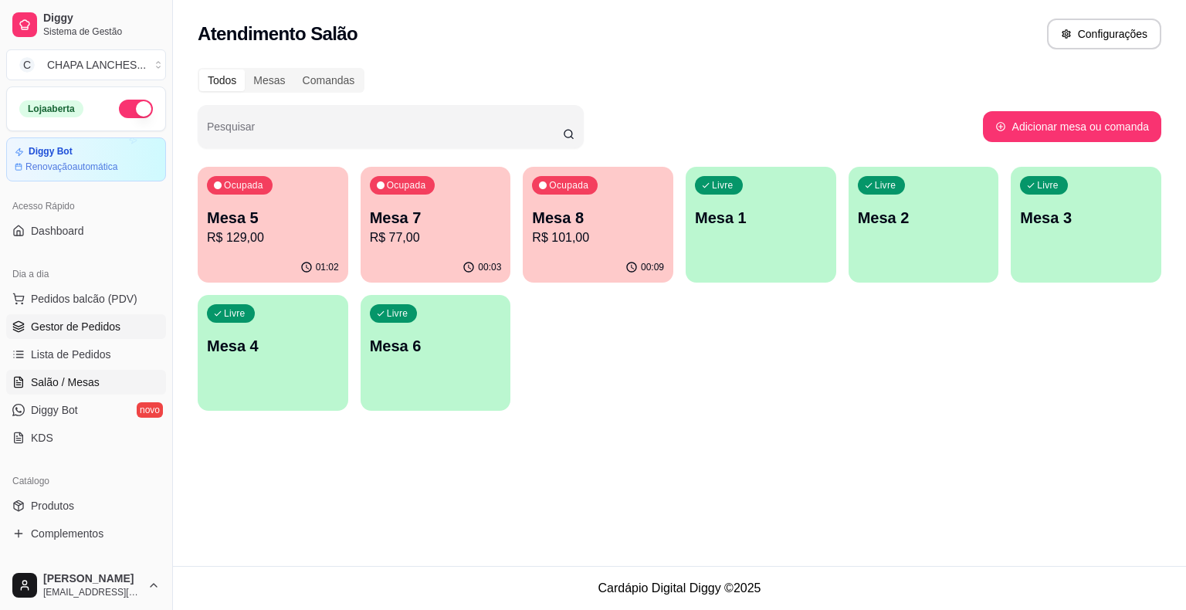
click at [102, 336] on link "Gestor de Pedidos" at bounding box center [86, 326] width 160 height 25
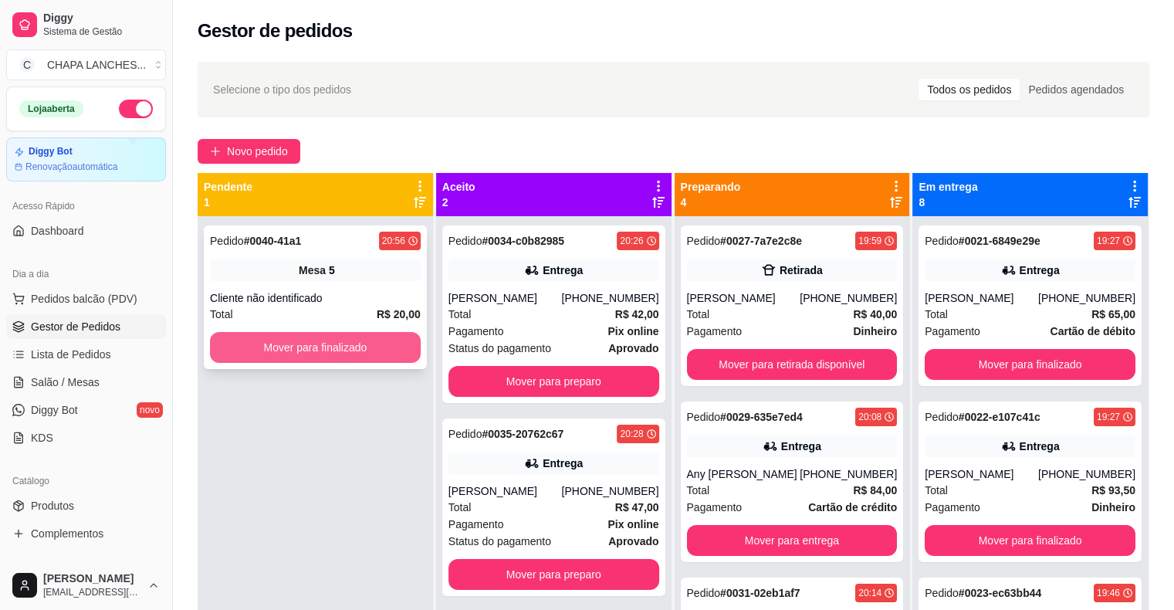
click at [300, 347] on button "Mover para finalizado" at bounding box center [315, 347] width 211 height 31
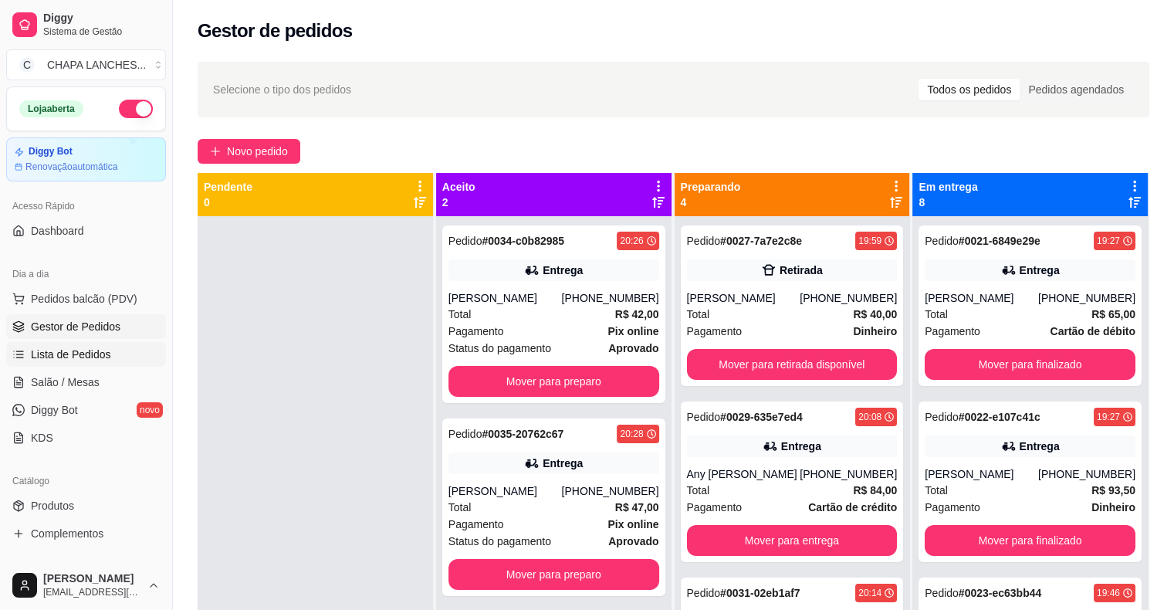
click at [78, 353] on span "Lista de Pedidos" at bounding box center [71, 354] width 80 height 15
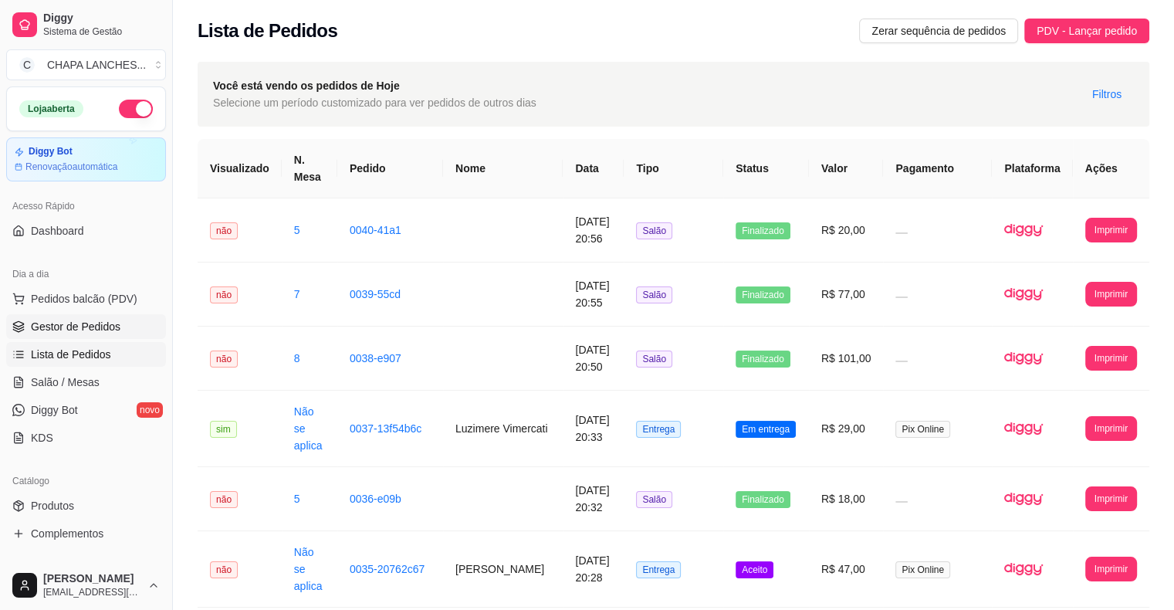
click at [89, 323] on span "Gestor de Pedidos" at bounding box center [76, 326] width 90 height 15
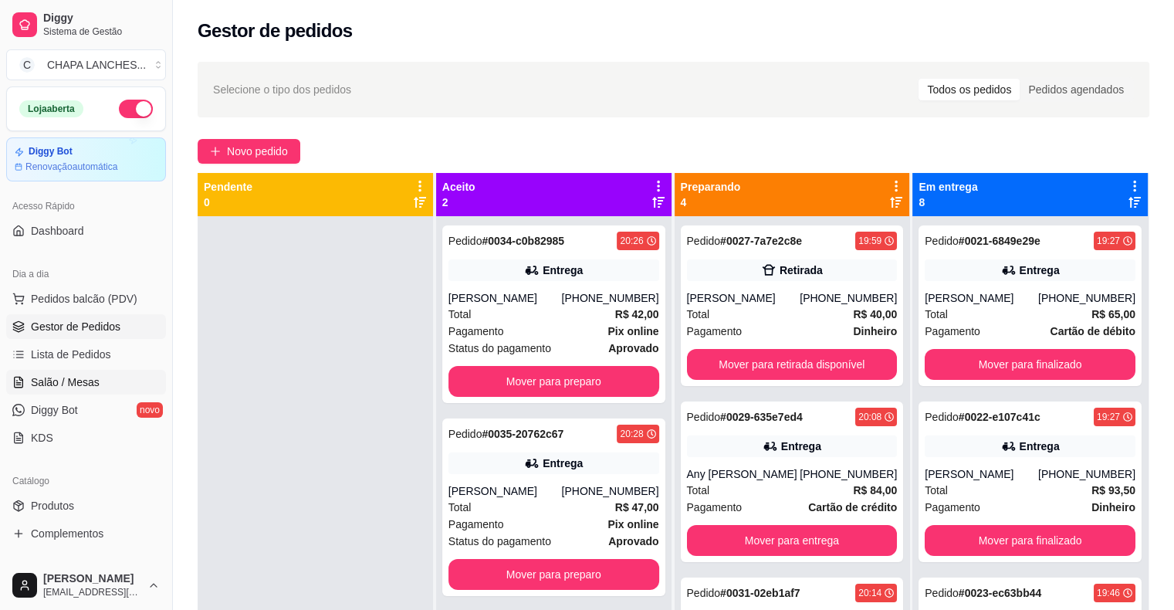
click at [99, 375] on link "Salão / Mesas" at bounding box center [86, 382] width 160 height 25
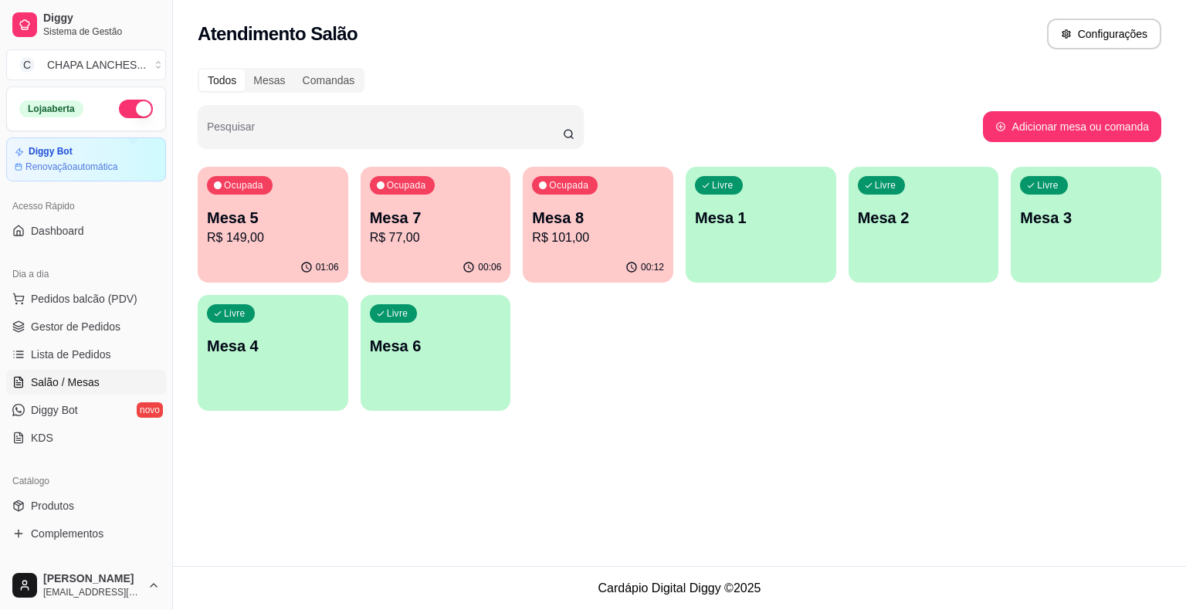
click at [287, 237] on p "R$ 149,00" at bounding box center [273, 238] width 132 height 19
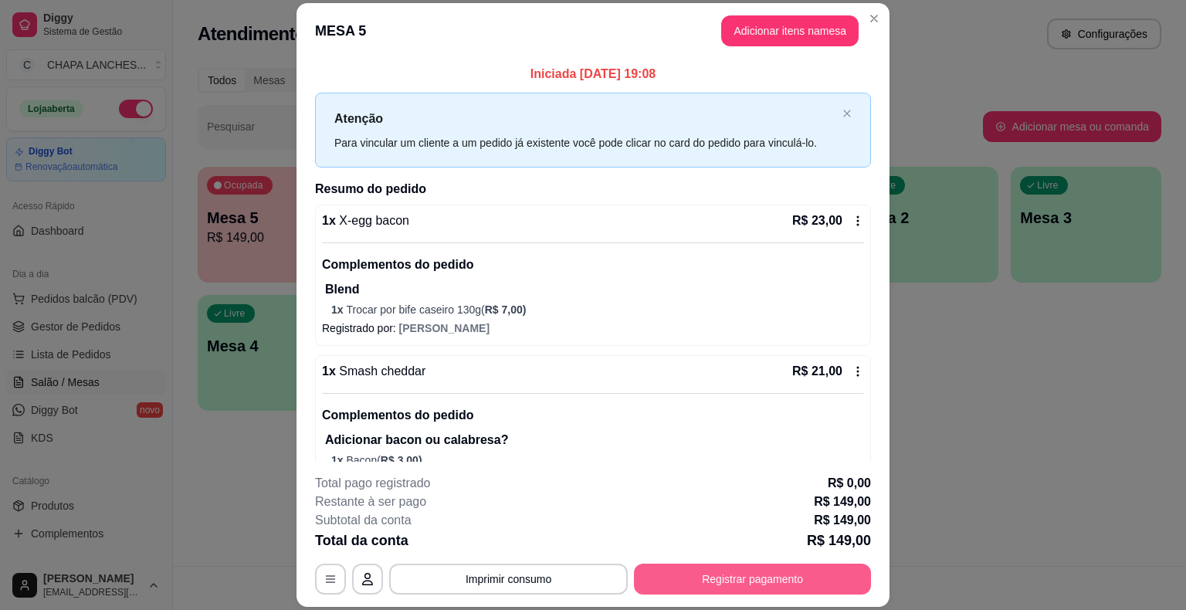
click at [759, 572] on button "Registrar pagamento" at bounding box center [752, 579] width 237 height 31
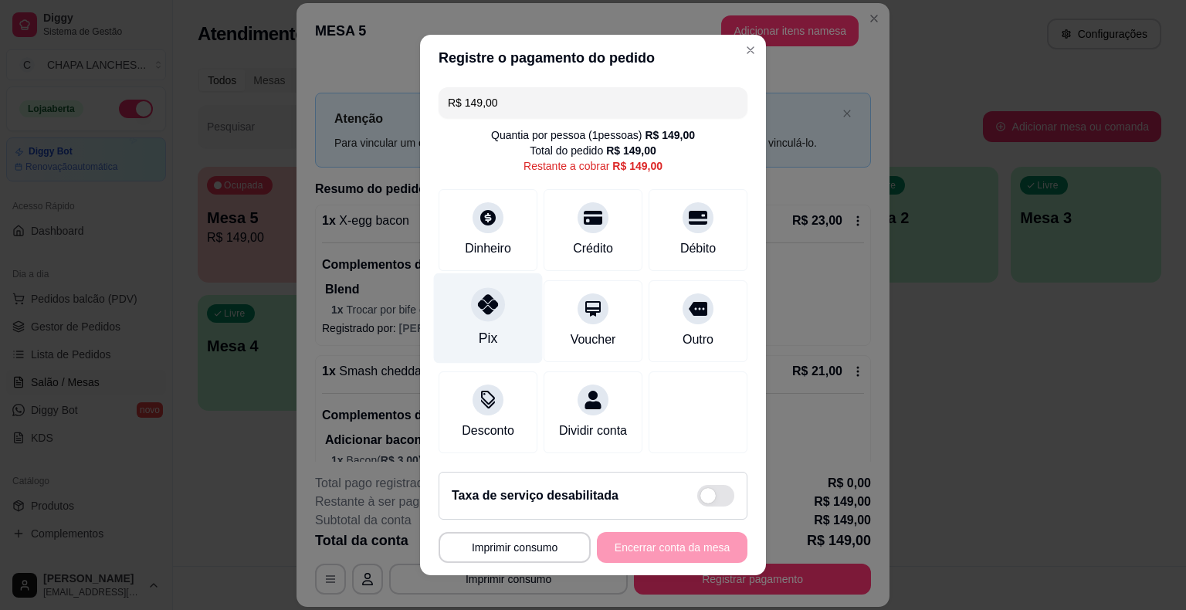
click at [486, 316] on div at bounding box center [488, 304] width 34 height 34
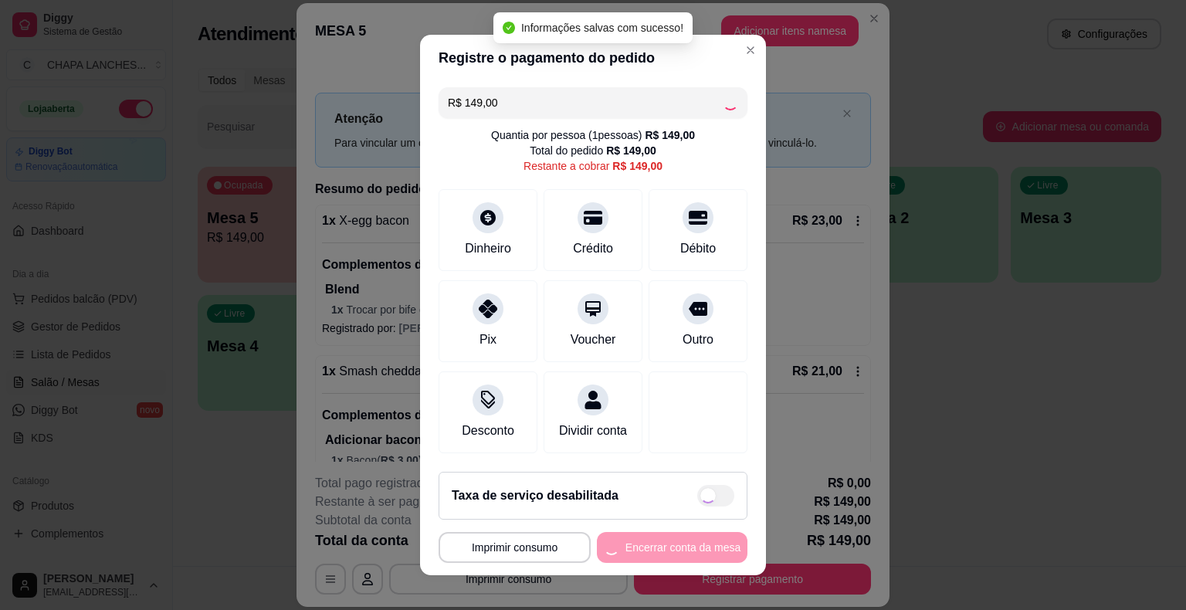
type input "R$ 0,00"
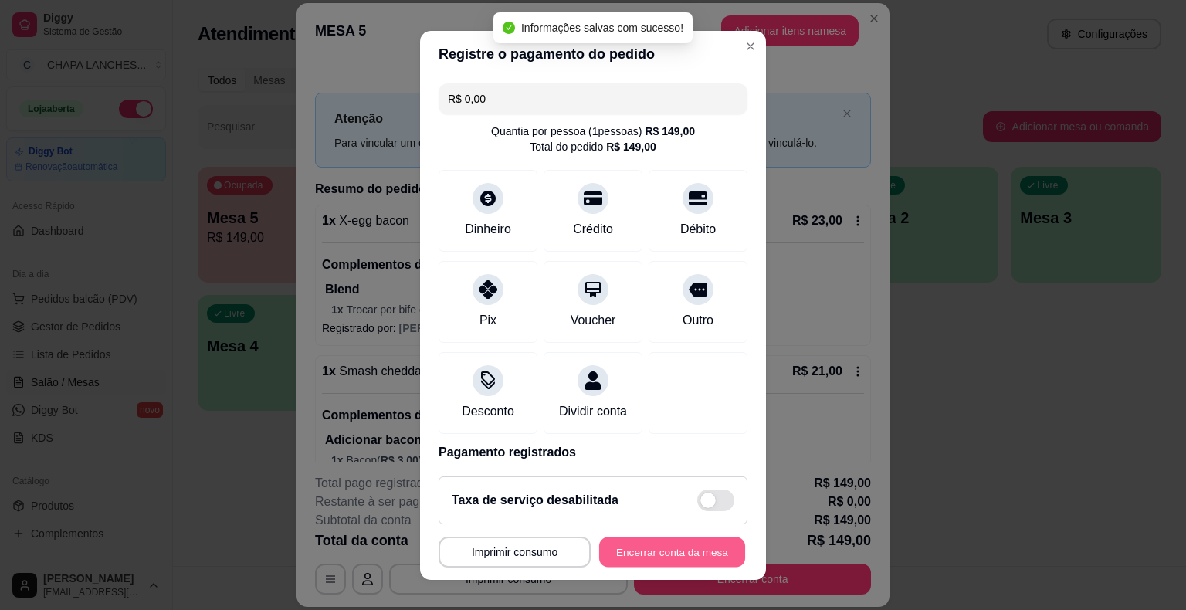
click at [665, 547] on button "Encerrar conta da mesa" at bounding box center [672, 552] width 146 height 30
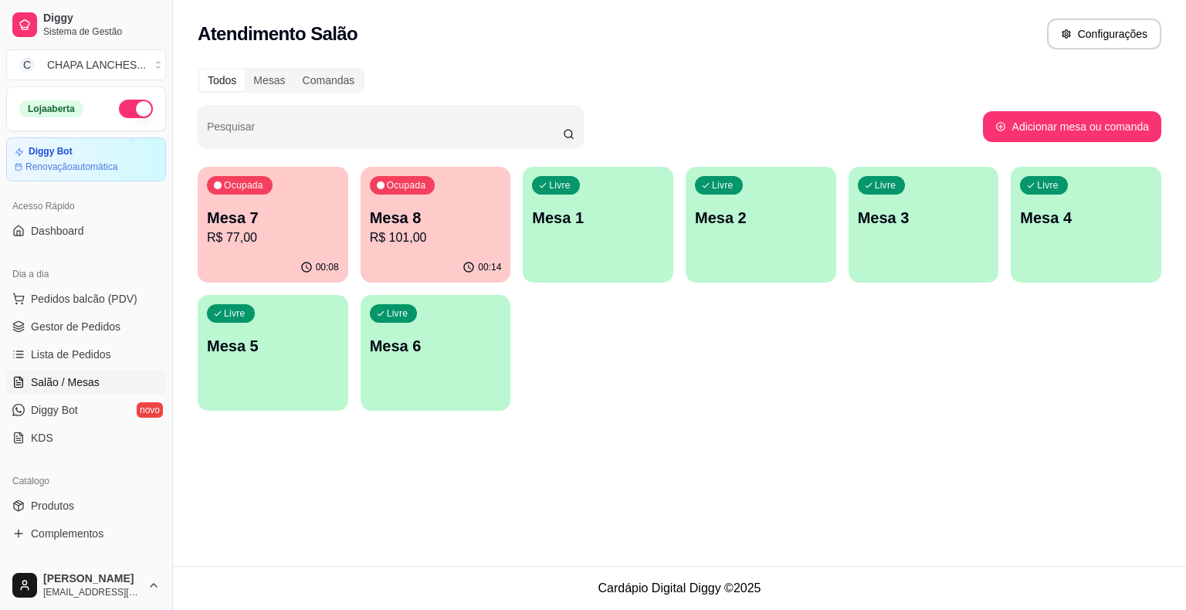
click at [449, 381] on div "Livre Mesa 6" at bounding box center [436, 343] width 151 height 97
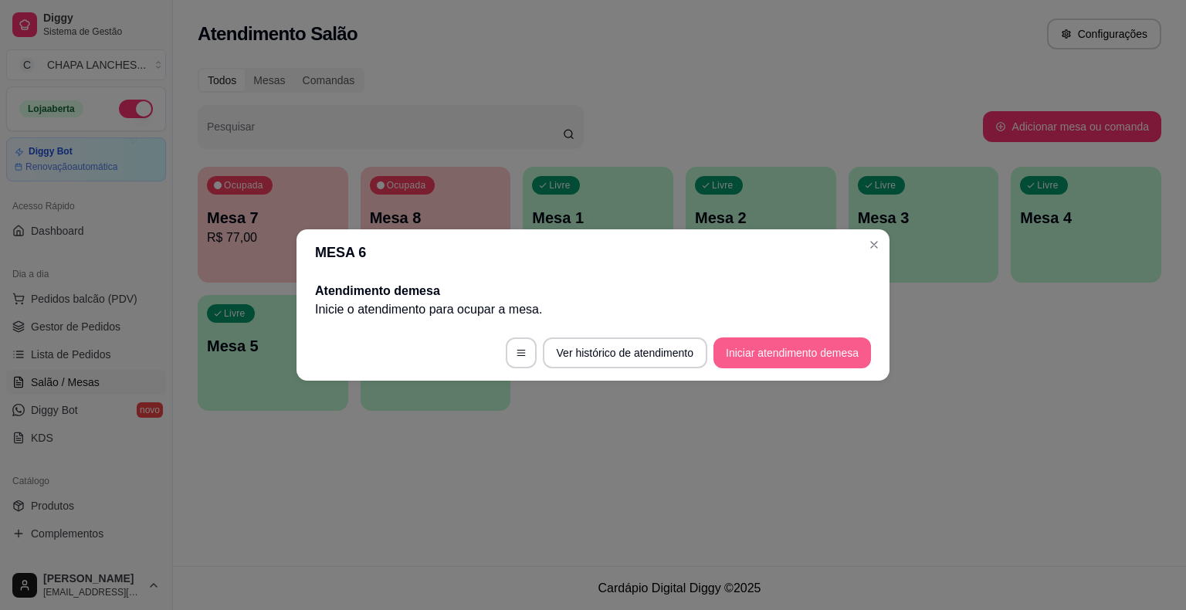
click at [821, 348] on button "Iniciar atendimento de mesa" at bounding box center [792, 352] width 158 height 31
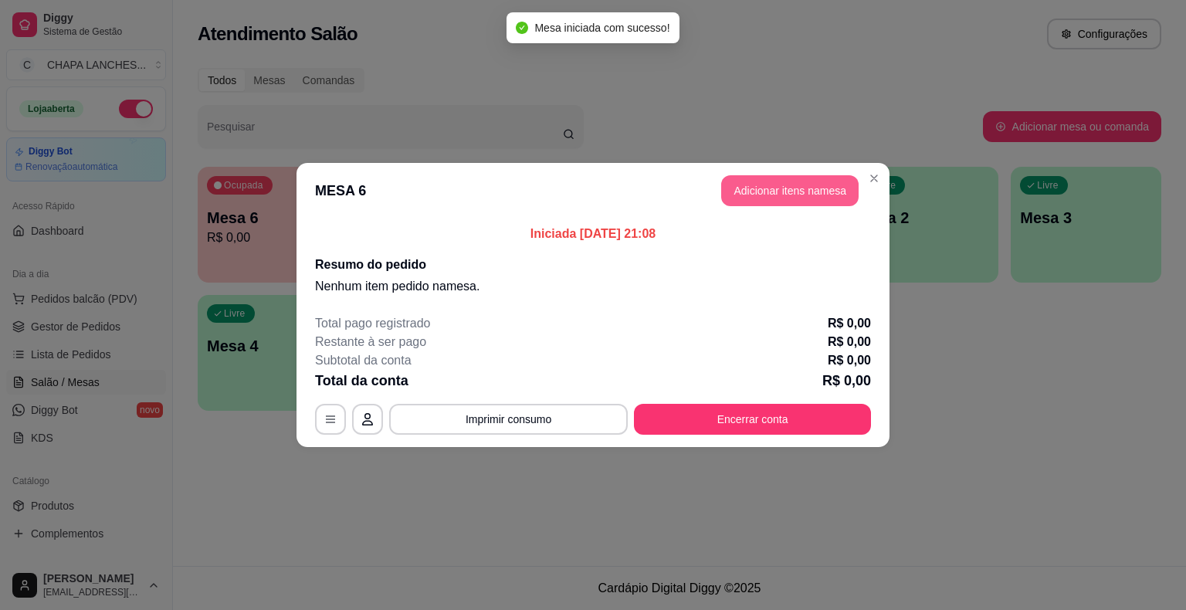
click at [839, 189] on button "Adicionar itens na mesa" at bounding box center [789, 190] width 137 height 31
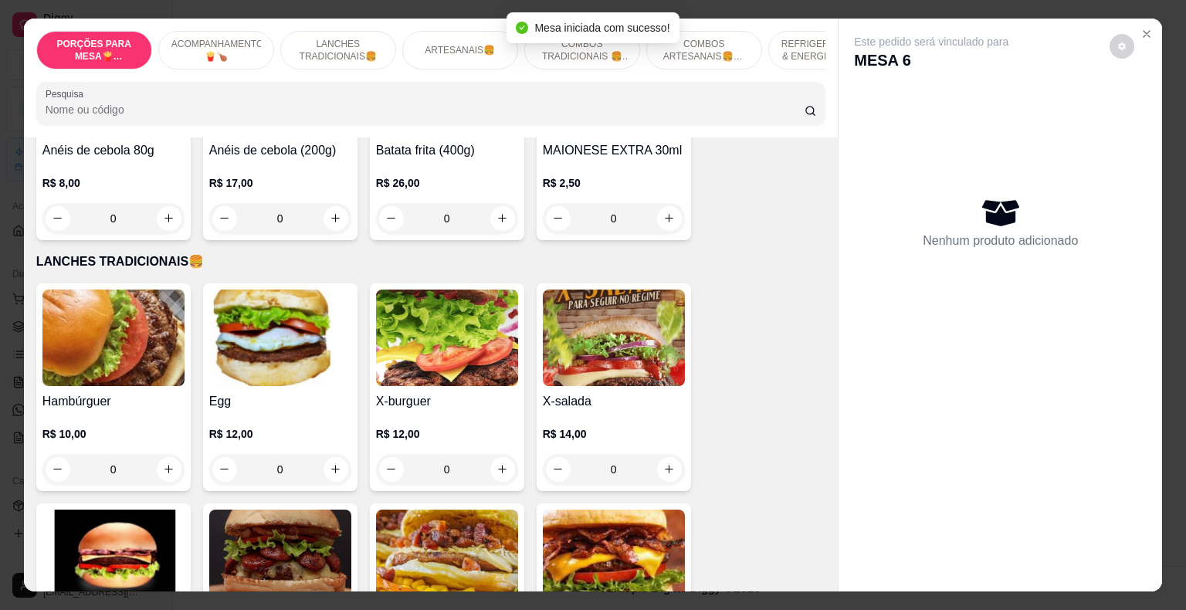
scroll to position [1081, 0]
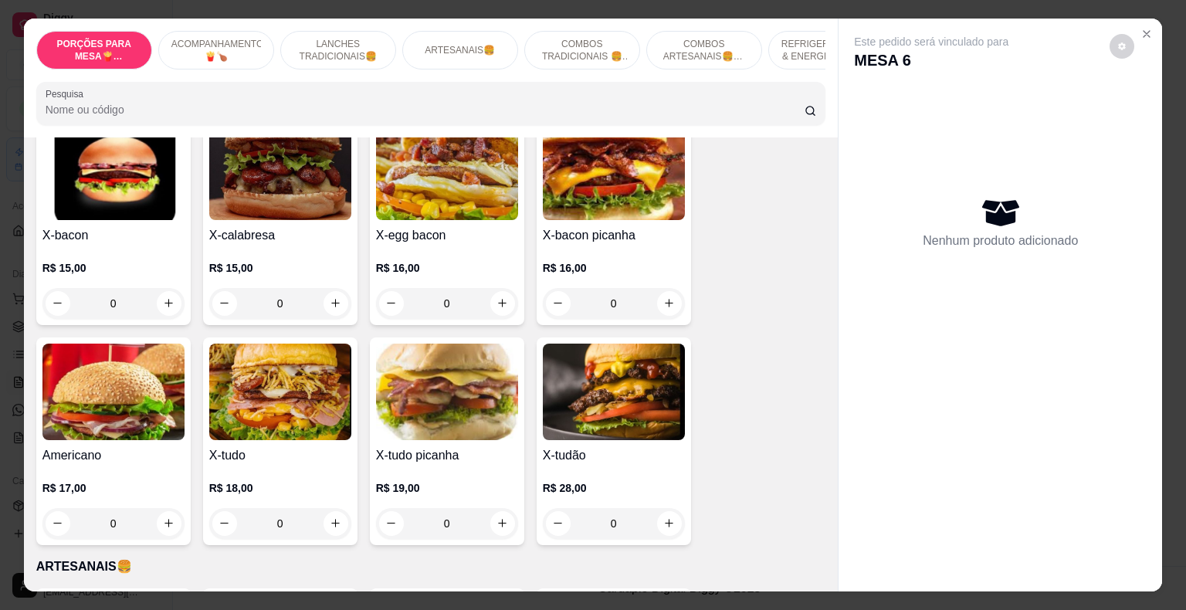
click at [326, 508] on div "0" at bounding box center [280, 523] width 142 height 31
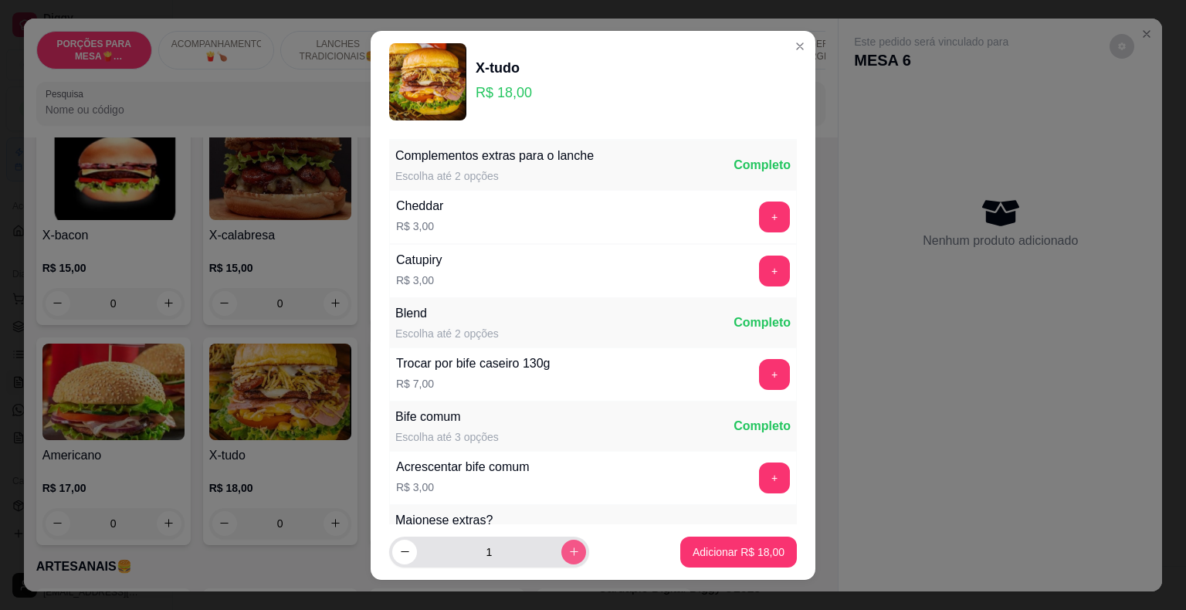
click at [570, 554] on icon "increase-product-quantity" at bounding box center [574, 551] width 8 height 8
type input "2"
click at [730, 552] on p "Adicionar R$ 36,00" at bounding box center [739, 551] width 92 height 15
type input "2"
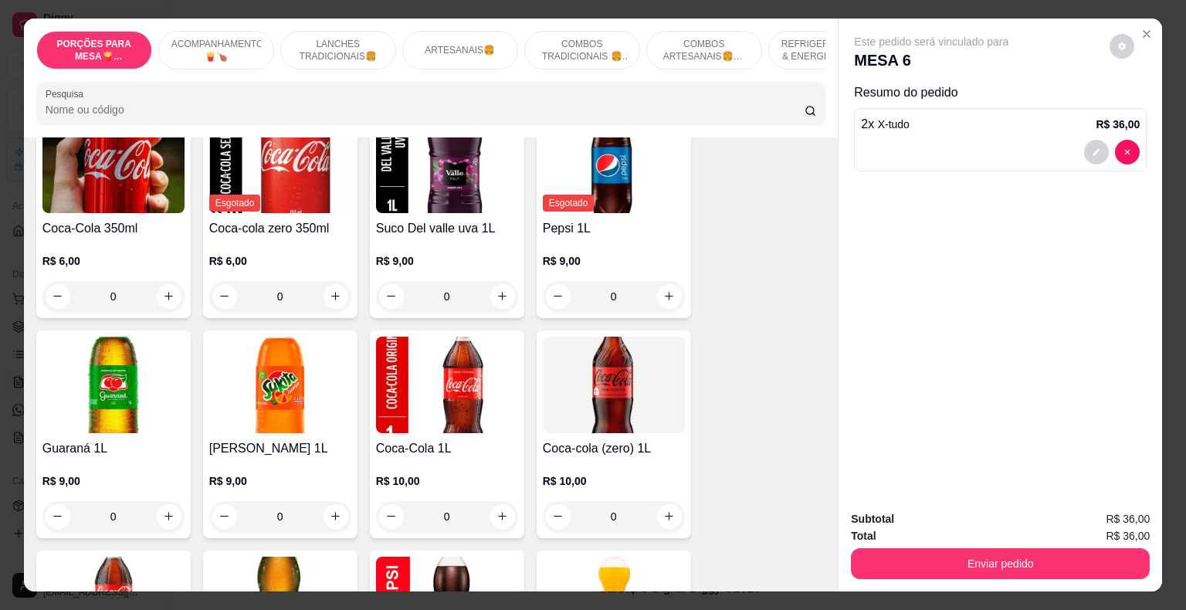
scroll to position [3243, 0]
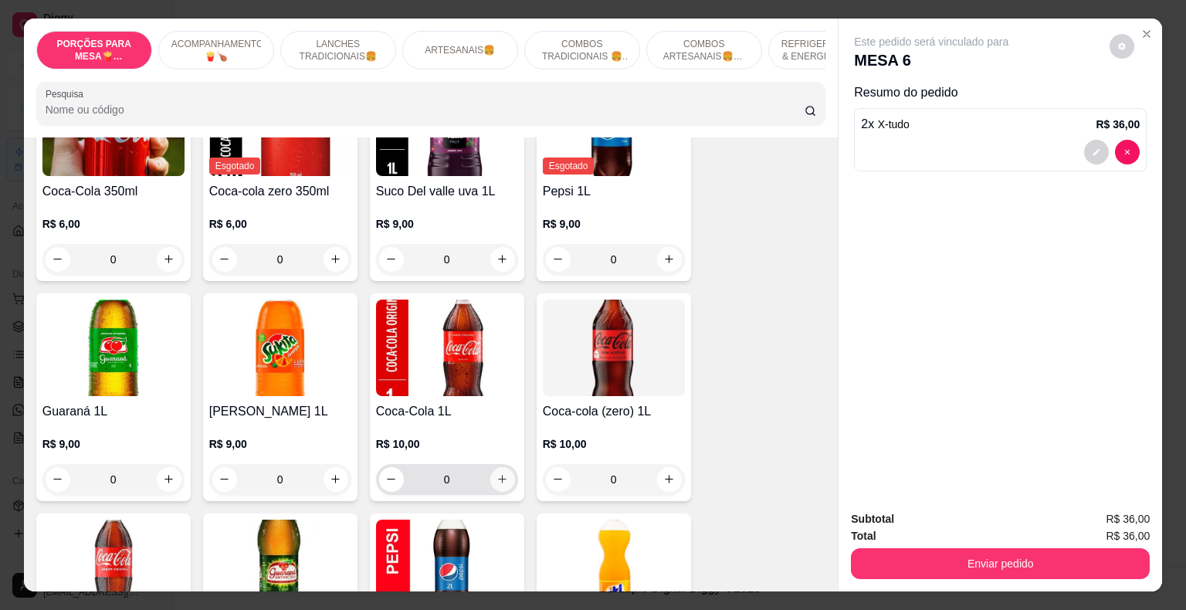
click at [503, 469] on button "increase-product-quantity" at bounding box center [502, 479] width 25 height 25
type input "1"
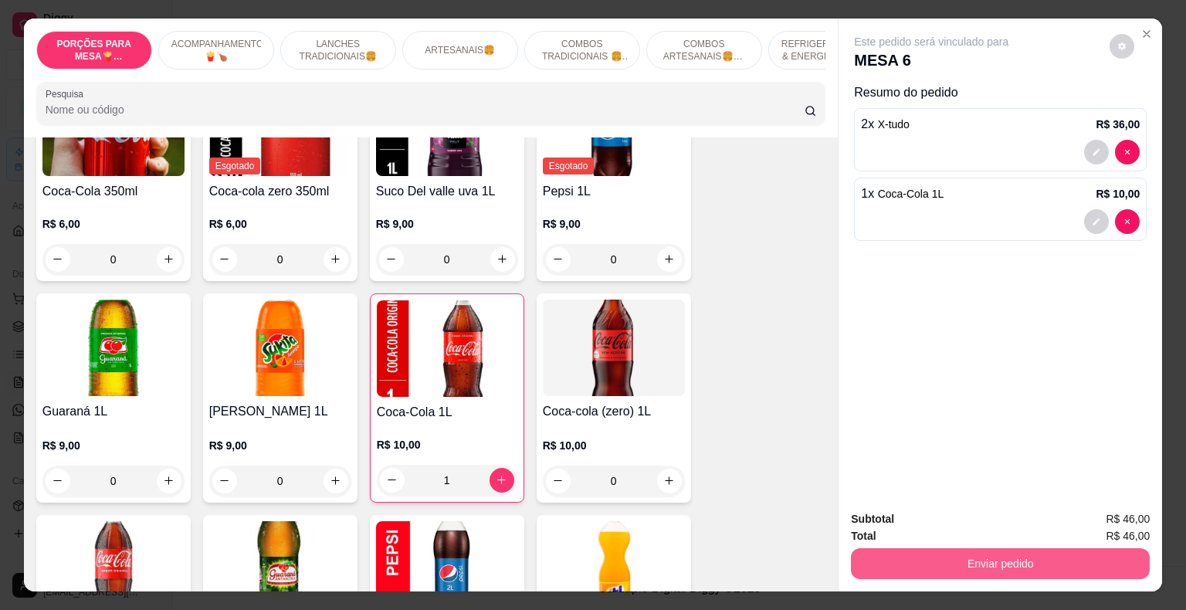
click at [938, 554] on button "Enviar pedido" at bounding box center [1000, 563] width 299 height 31
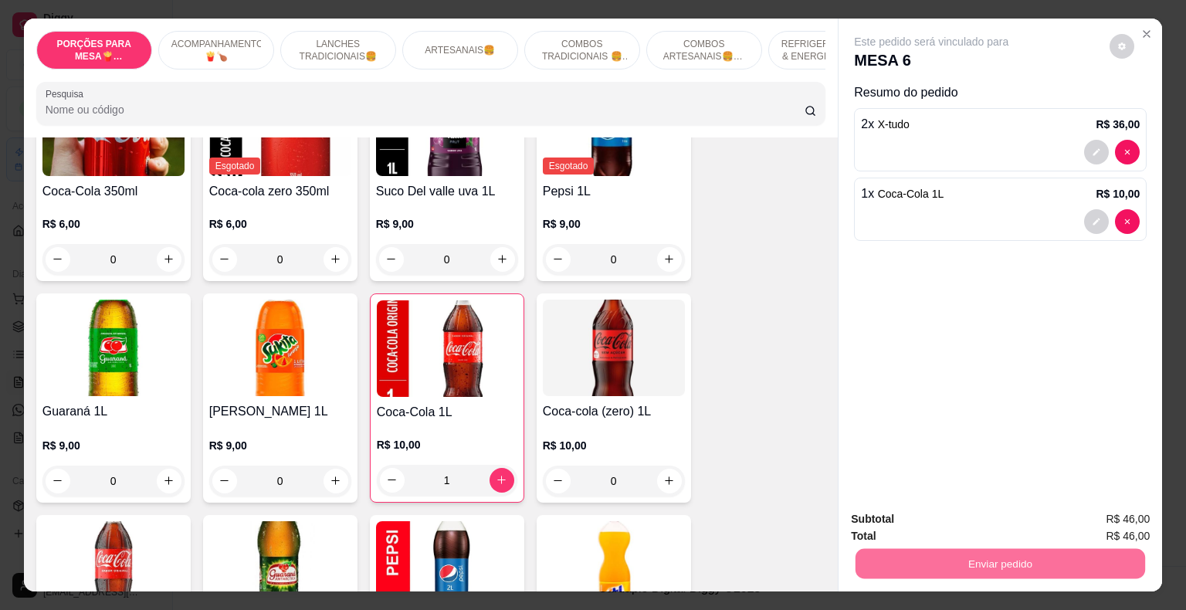
click at [943, 523] on button "Não registrar e enviar pedido" at bounding box center [948, 519] width 168 height 31
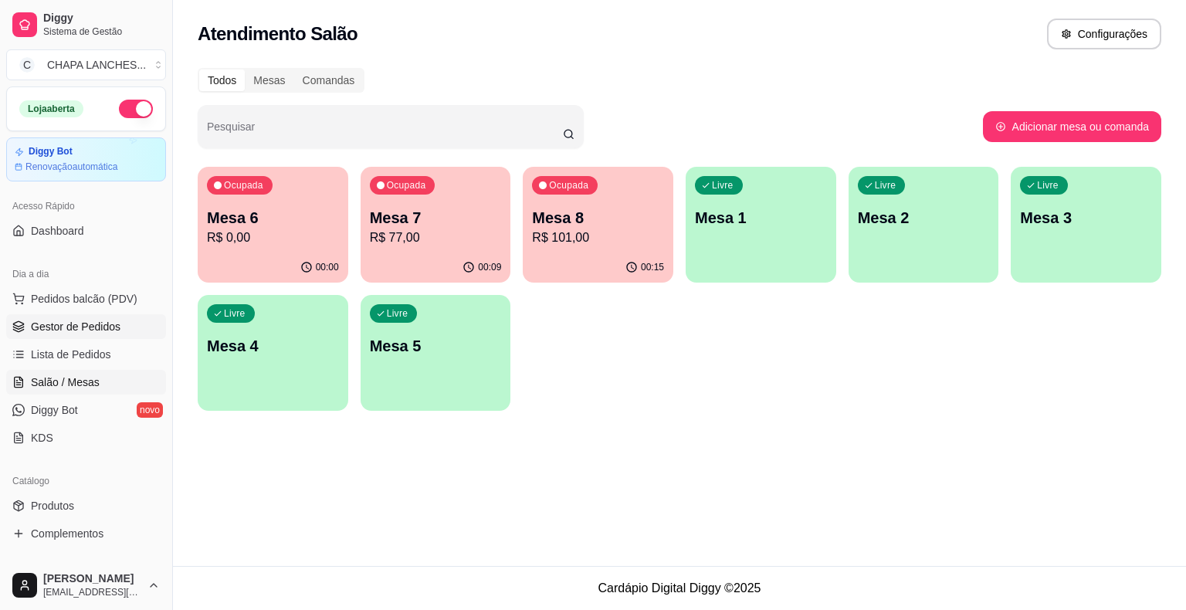
click at [108, 323] on span "Gestor de Pedidos" at bounding box center [76, 326] width 90 height 15
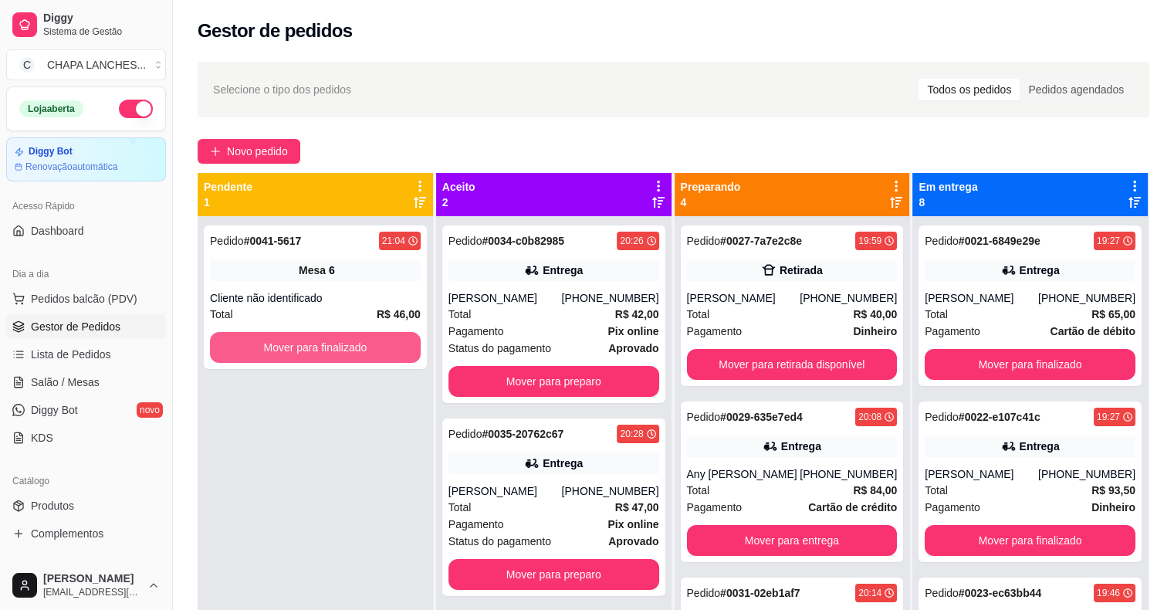
click at [336, 352] on button "Mover para finalizado" at bounding box center [315, 347] width 211 height 31
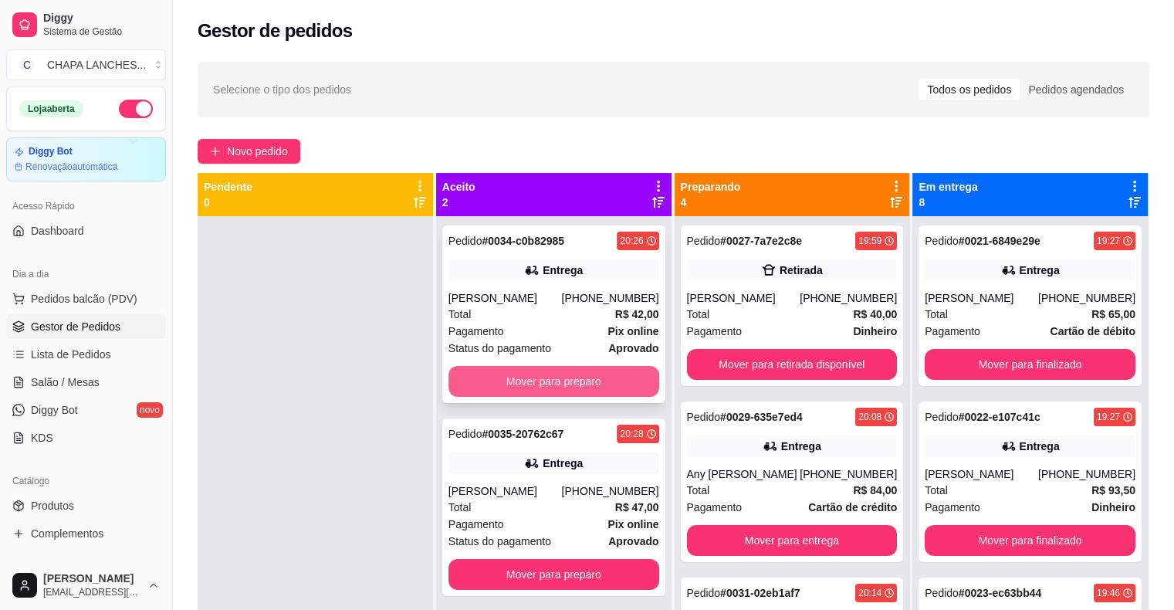
click at [494, 382] on button "Mover para preparo" at bounding box center [554, 381] width 211 height 31
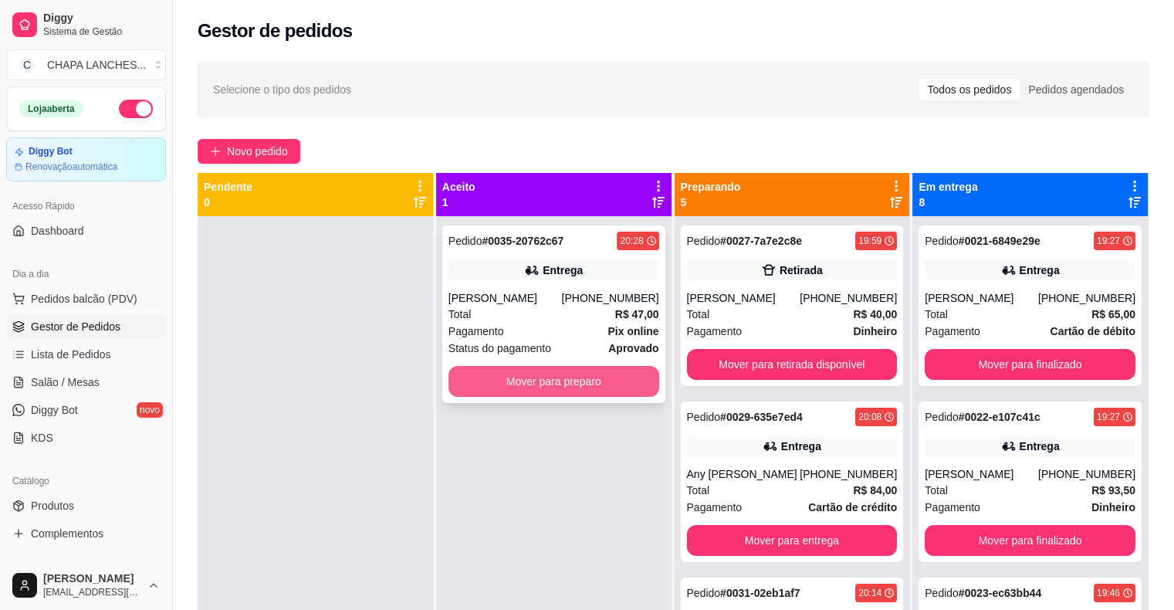
click at [502, 382] on button "Mover para preparo" at bounding box center [554, 381] width 211 height 31
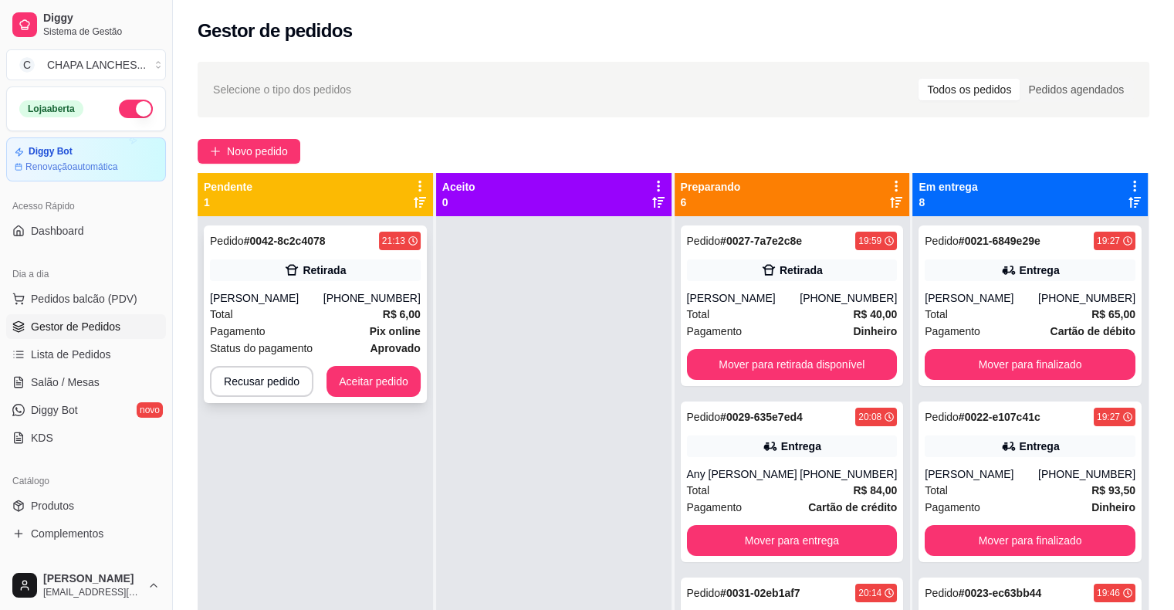
click at [348, 330] on div "Pagamento Pix online" at bounding box center [315, 331] width 211 height 17
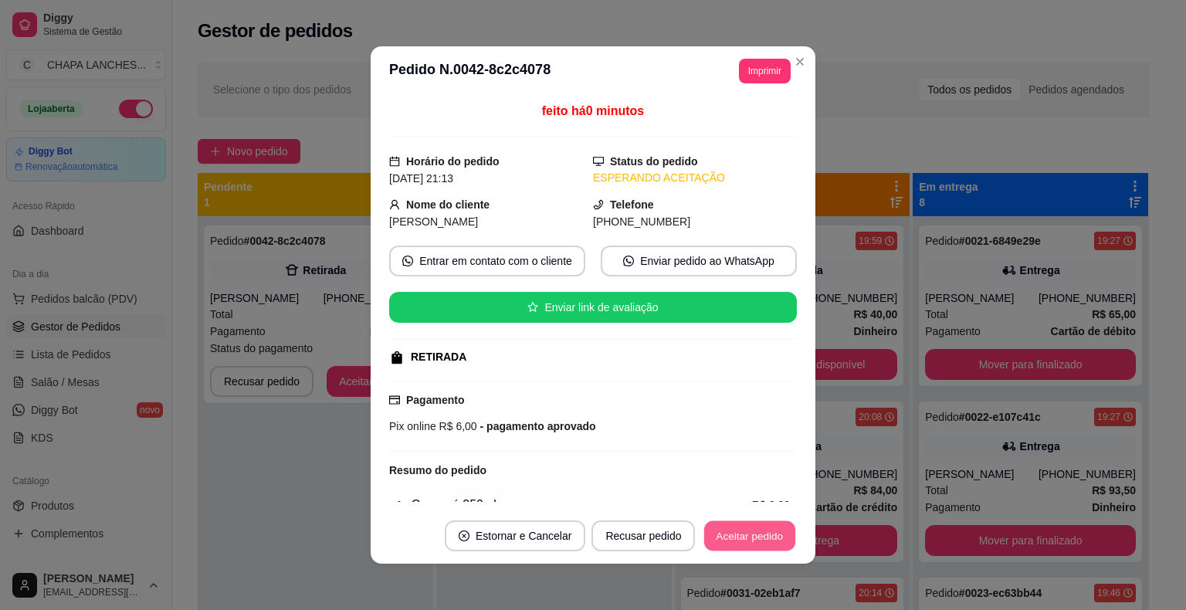
click at [757, 540] on button "Aceitar pedido" at bounding box center [749, 536] width 91 height 30
click at [759, 540] on button "Aceitar pedido" at bounding box center [750, 535] width 94 height 31
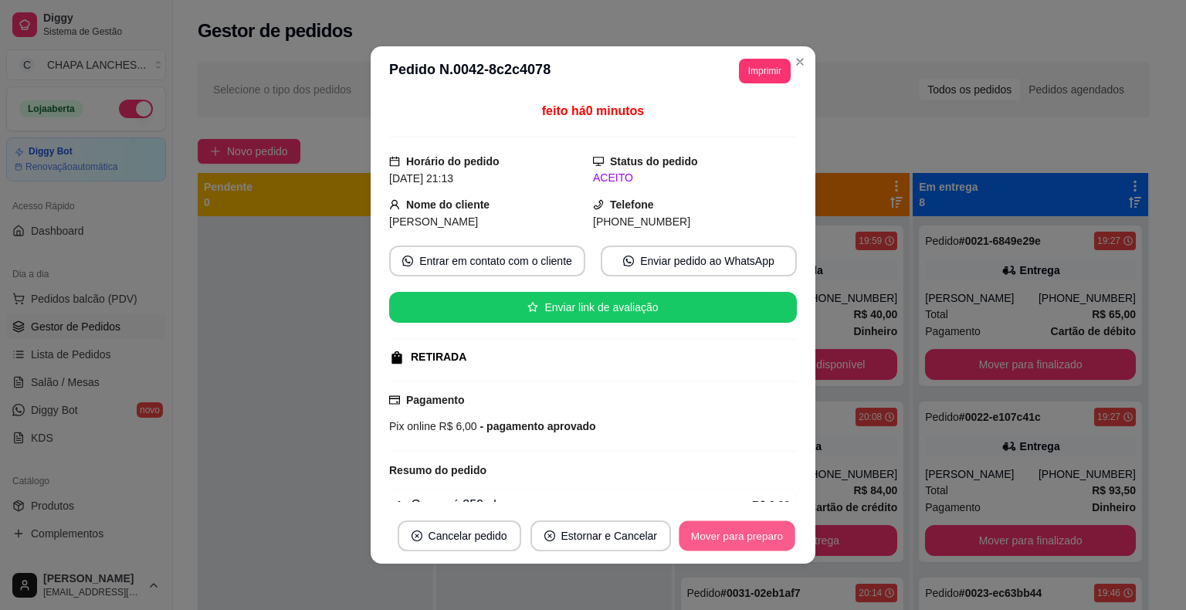
click at [729, 537] on button "Mover para preparo" at bounding box center [737, 536] width 116 height 30
click at [723, 540] on button "Mover para retirada disponível" at bounding box center [711, 535] width 171 height 31
click at [717, 530] on button "Mover para finalizado" at bounding box center [733, 536] width 124 height 30
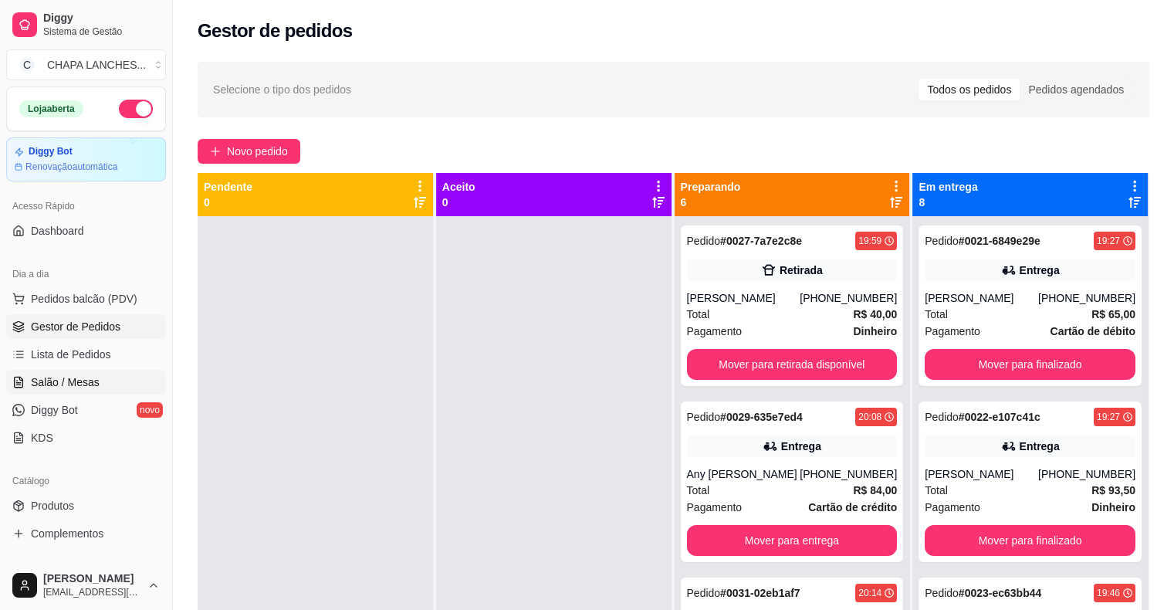
click at [71, 377] on span "Salão / Mesas" at bounding box center [65, 381] width 69 height 15
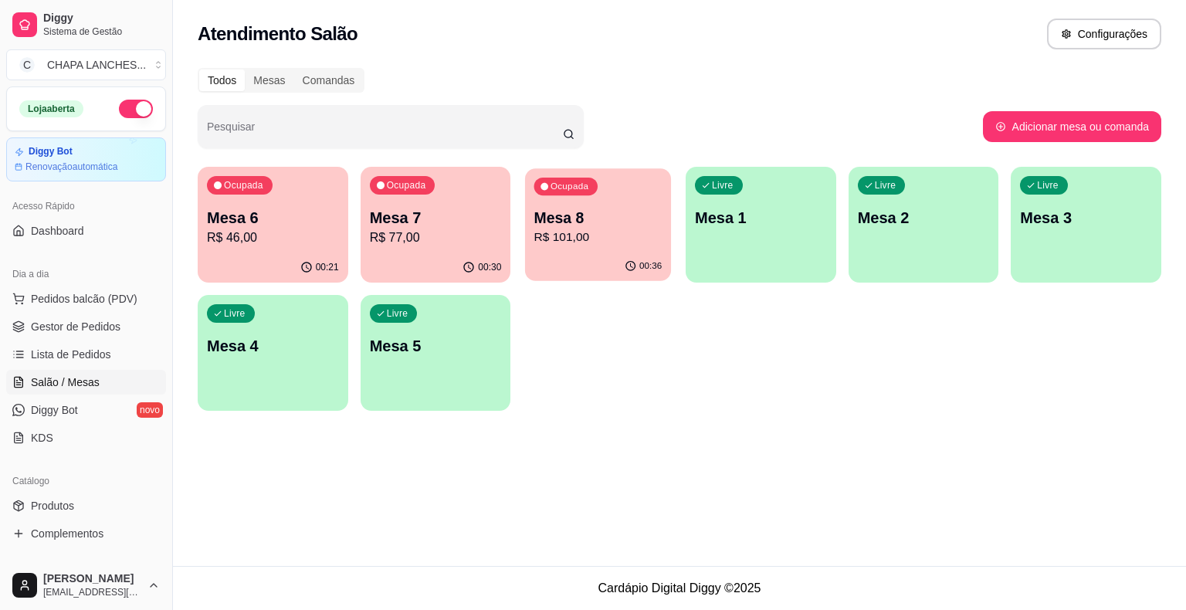
click at [590, 242] on p "R$ 101,00" at bounding box center [598, 238] width 128 height 18
click at [270, 229] on p "R$ 46,00" at bounding box center [273, 238] width 132 height 19
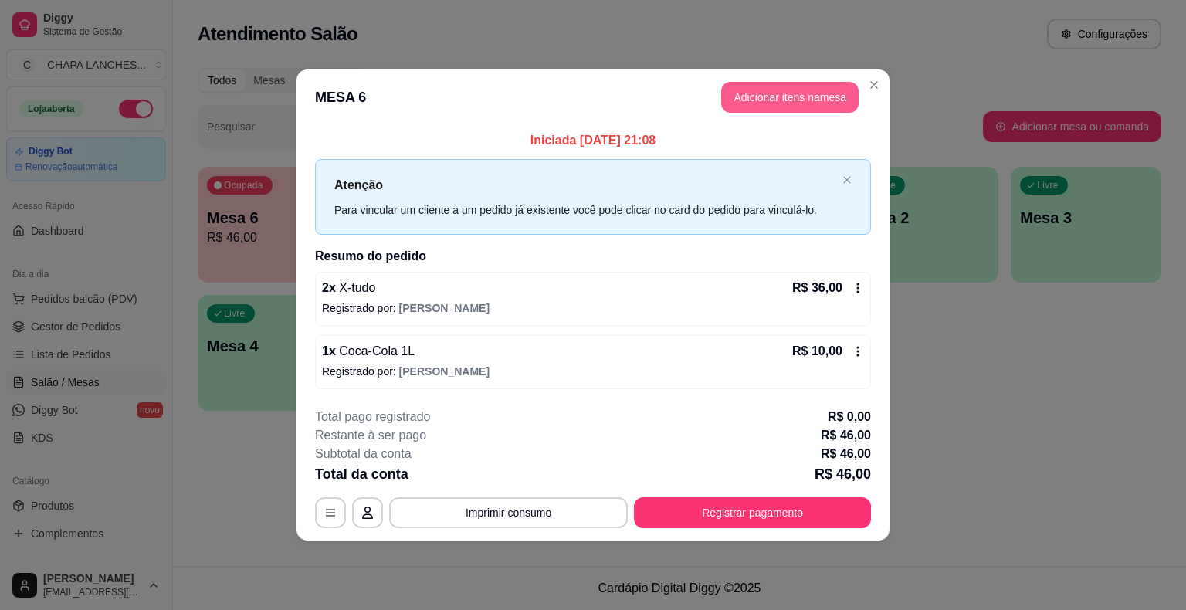
click at [754, 100] on button "Adicionar itens na mesa" at bounding box center [789, 97] width 137 height 31
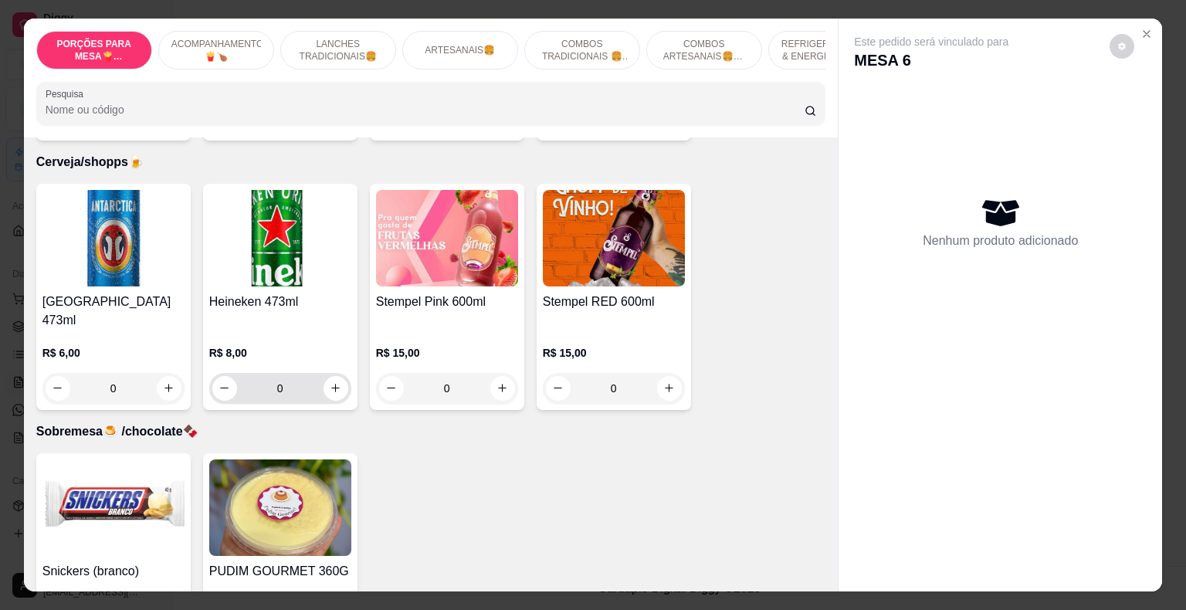
scroll to position [3877, 0]
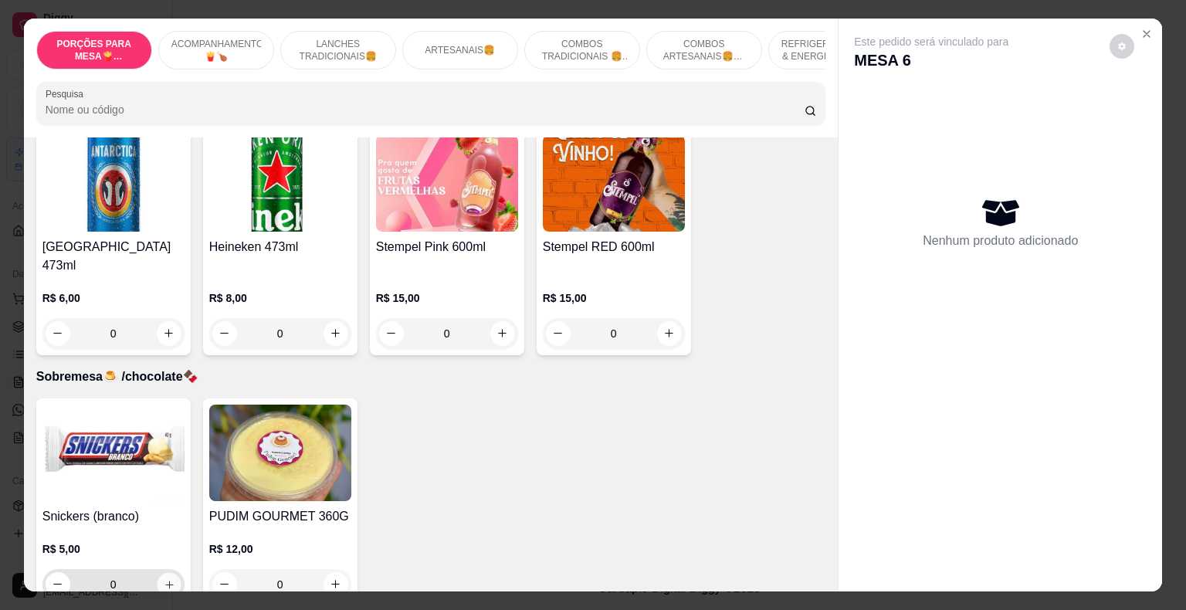
click at [167, 578] on icon "increase-product-quantity" at bounding box center [169, 584] width 12 height 12
type input "1"
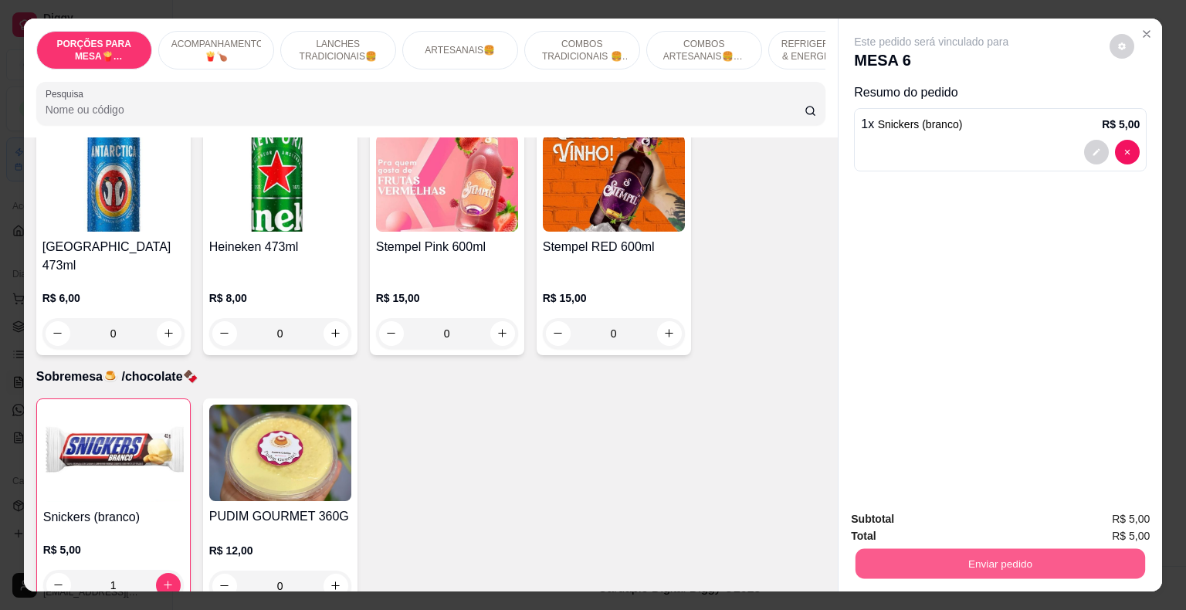
click at [886, 549] on button "Enviar pedido" at bounding box center [1001, 564] width 290 height 30
click at [896, 515] on button "Não registrar e enviar pedido" at bounding box center [949, 520] width 161 height 29
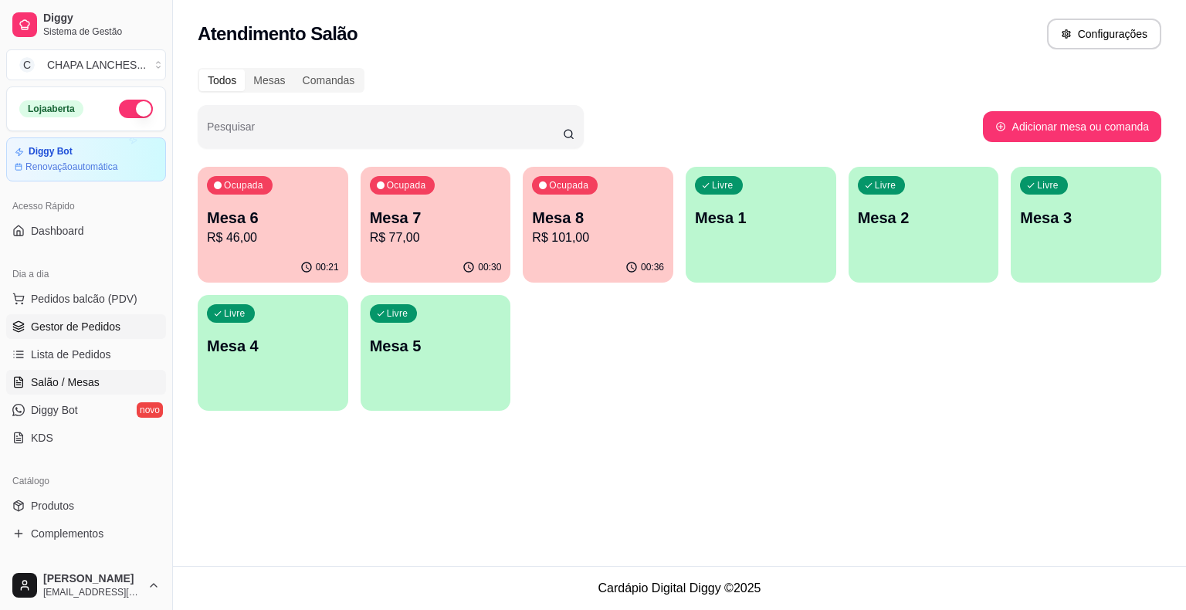
click at [105, 324] on span "Gestor de Pedidos" at bounding box center [76, 326] width 90 height 15
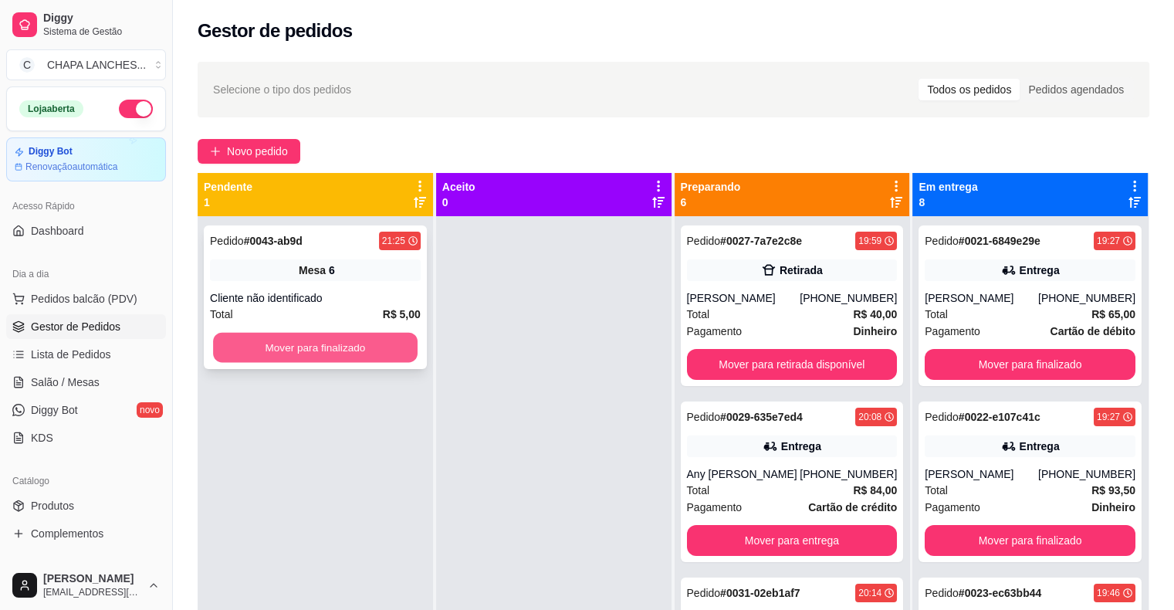
click at [290, 351] on button "Mover para finalizado" at bounding box center [315, 348] width 205 height 30
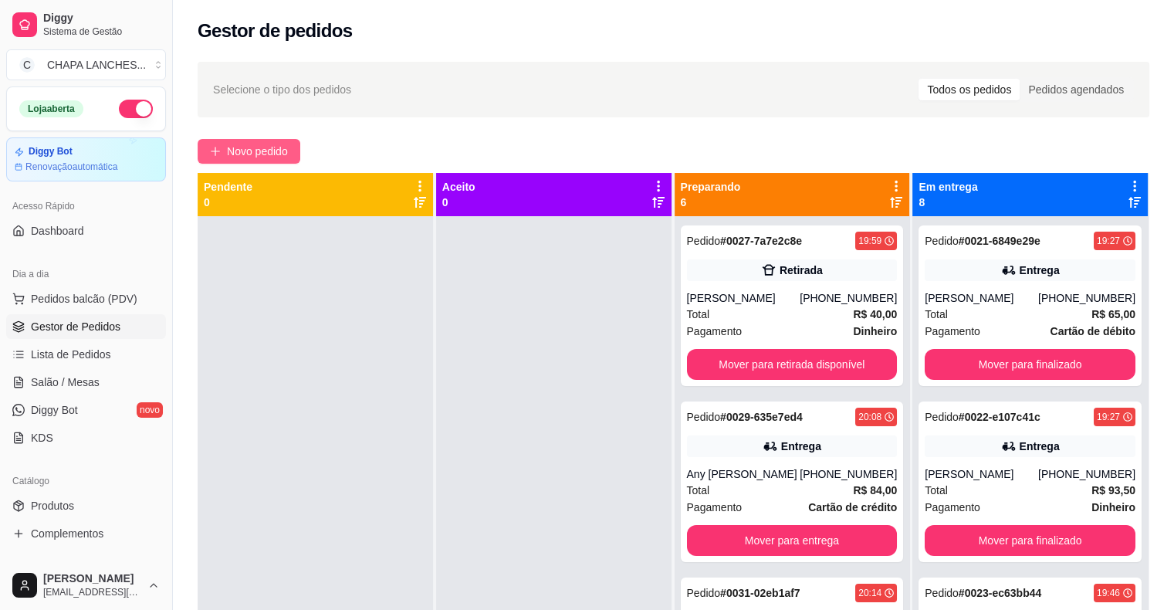
click at [222, 150] on button "Novo pedido" at bounding box center [249, 151] width 103 height 25
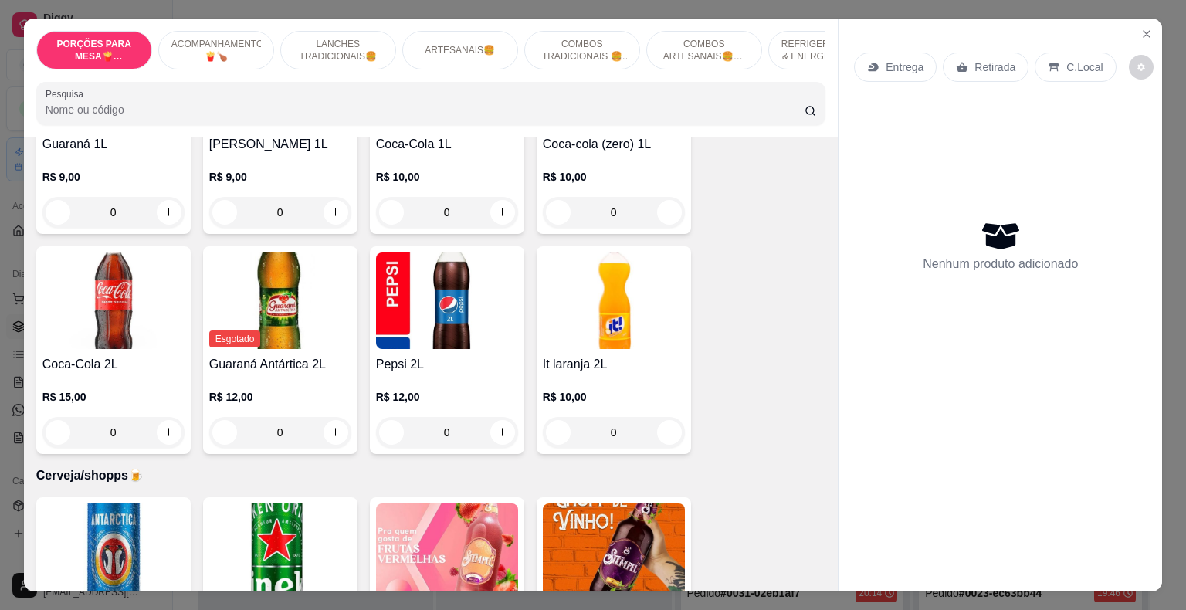
scroll to position [3414, 0]
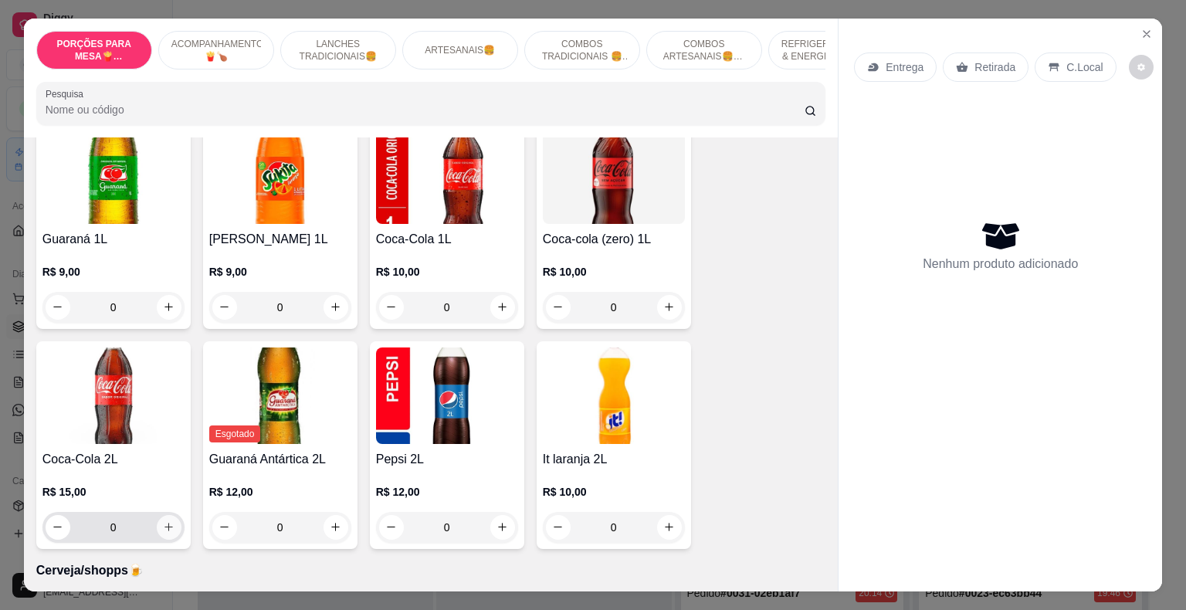
click at [163, 521] on icon "increase-product-quantity" at bounding box center [169, 527] width 12 height 12
type input "1"
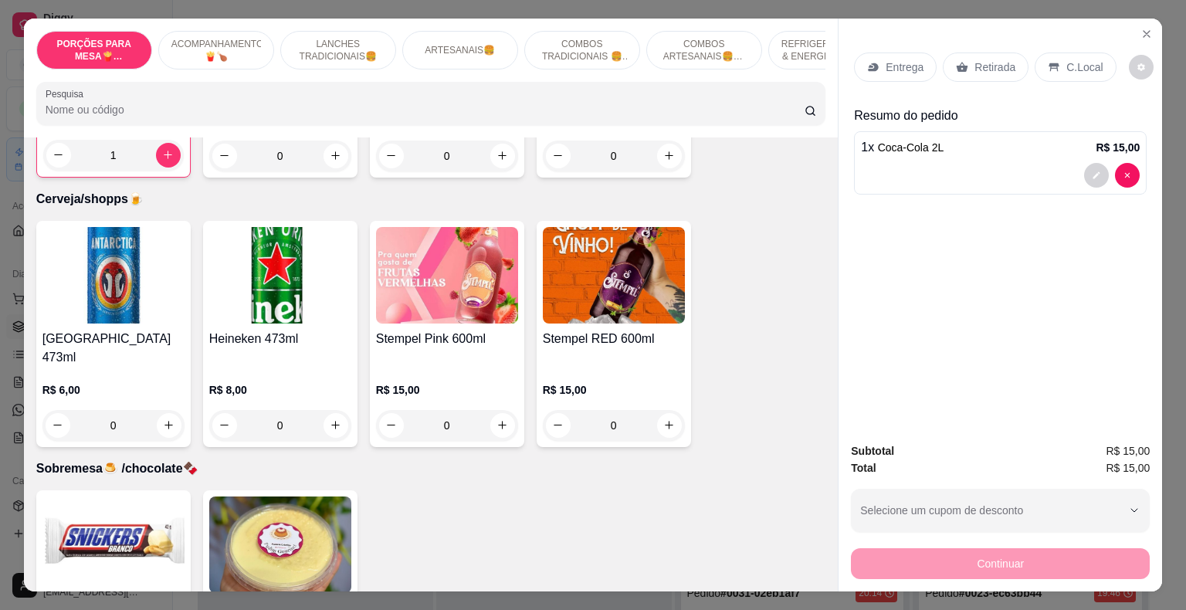
scroll to position [3800, 0]
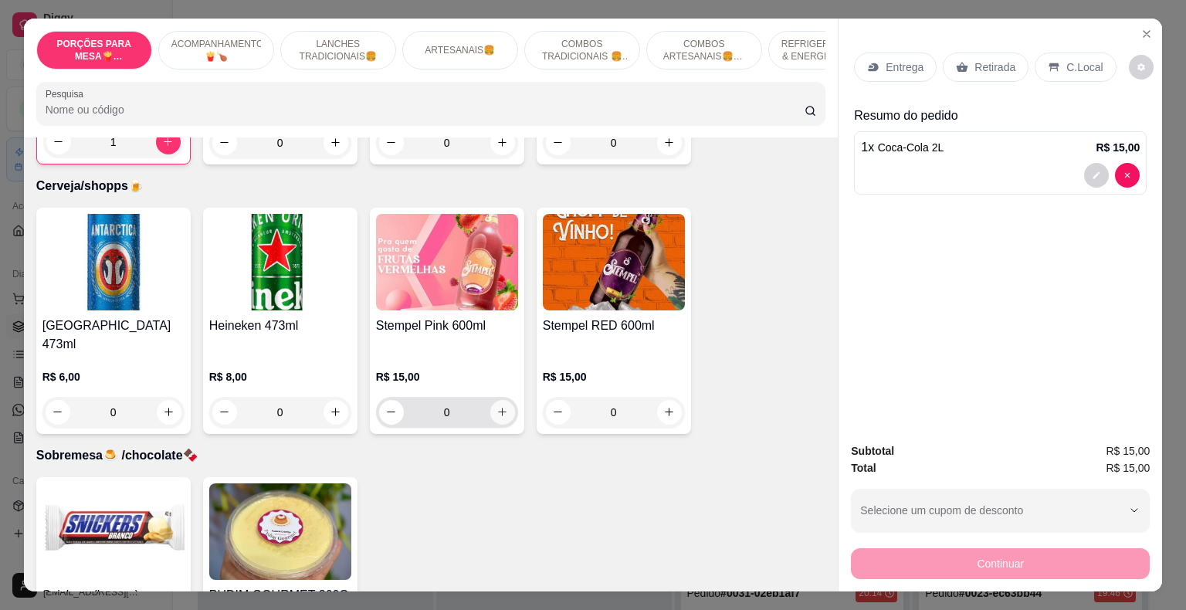
click at [497, 406] on icon "increase-product-quantity" at bounding box center [502, 412] width 12 height 12
type input "1"
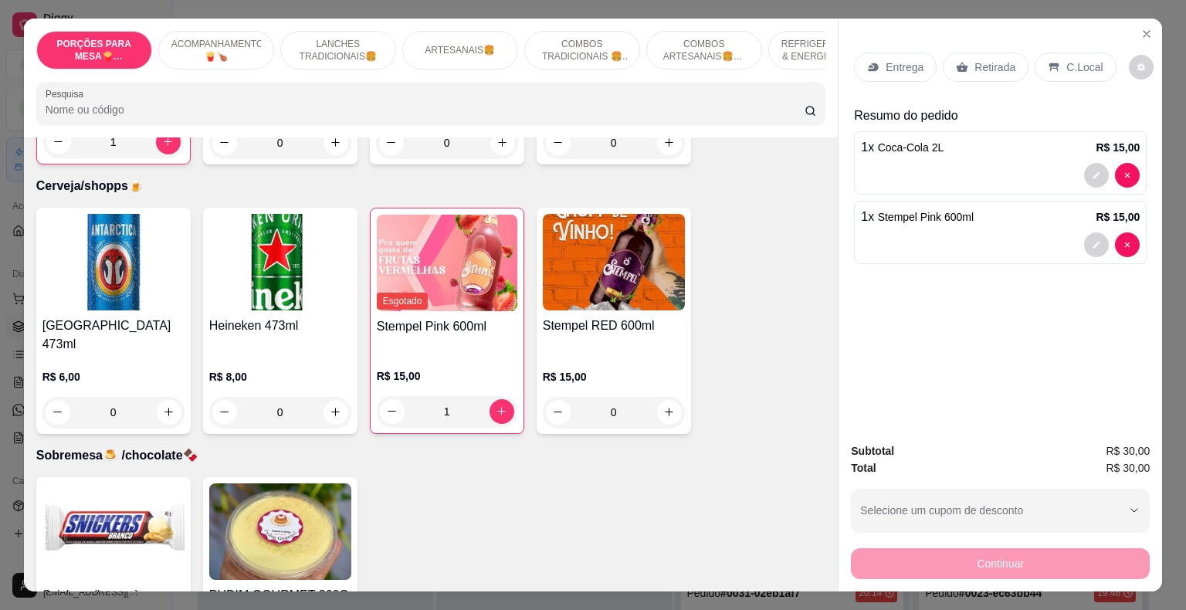
click at [982, 59] on p "Retirada" at bounding box center [994, 66] width 41 height 15
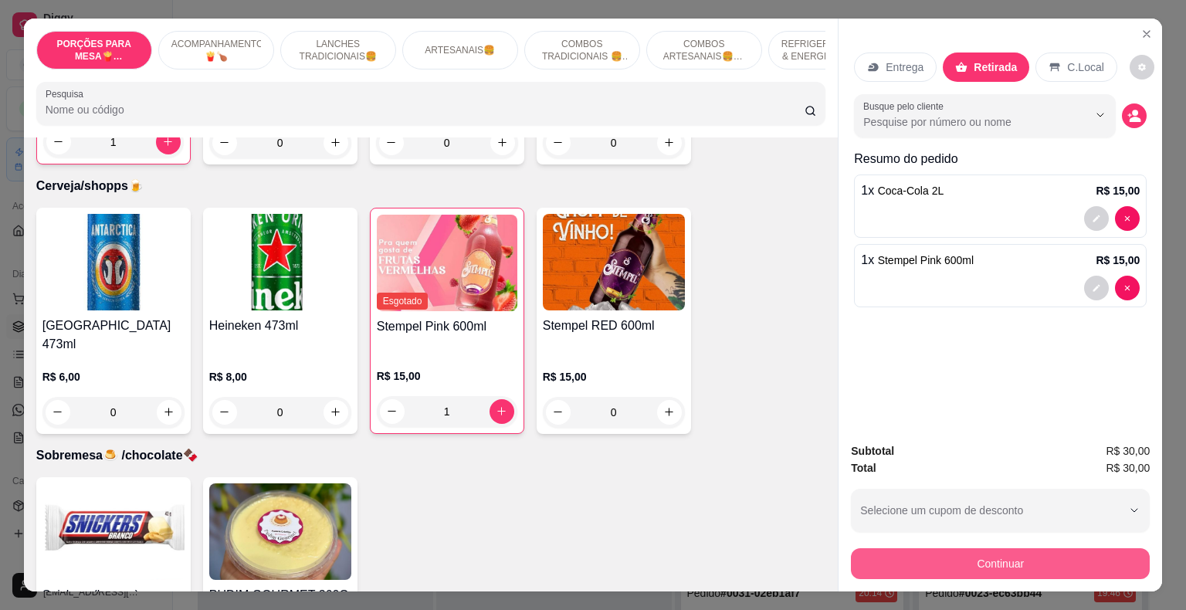
click at [1001, 561] on button "Continuar" at bounding box center [1000, 563] width 299 height 31
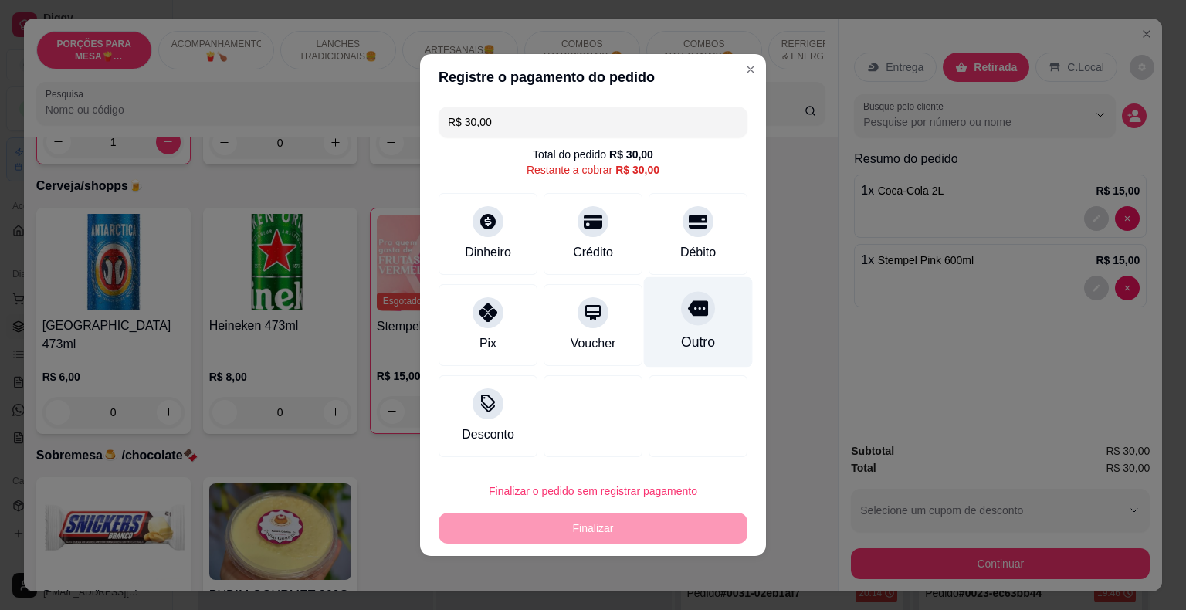
click at [681, 313] on div at bounding box center [698, 308] width 34 height 34
type input "R$ 0,00"
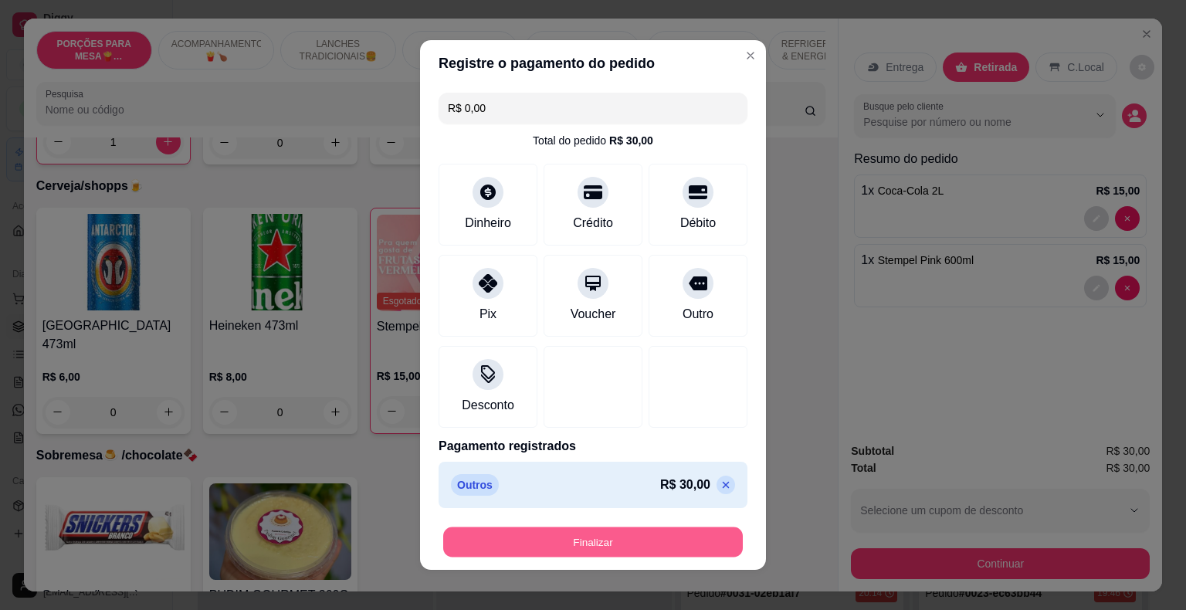
click at [680, 536] on button "Finalizar" at bounding box center [593, 542] width 300 height 30
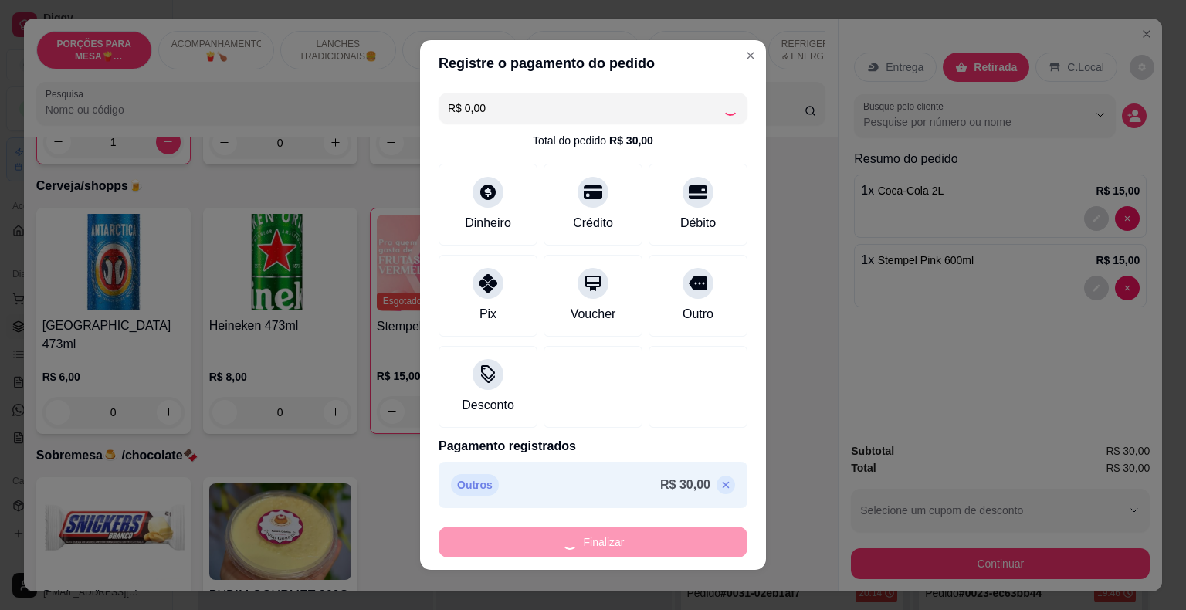
type input "0"
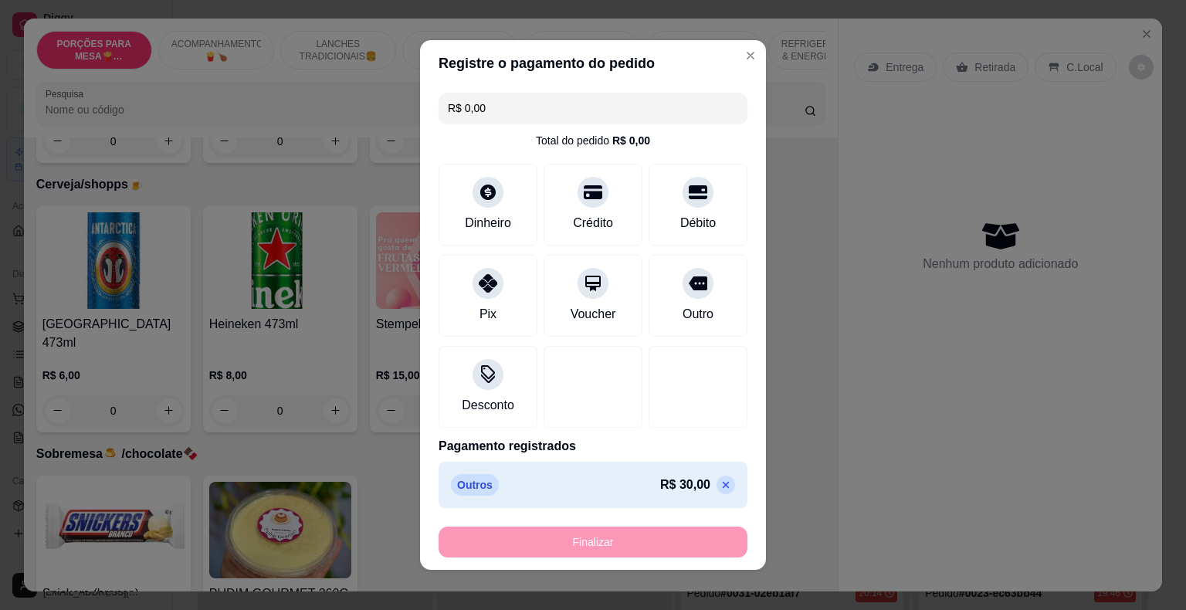
type input "-R$ 30,00"
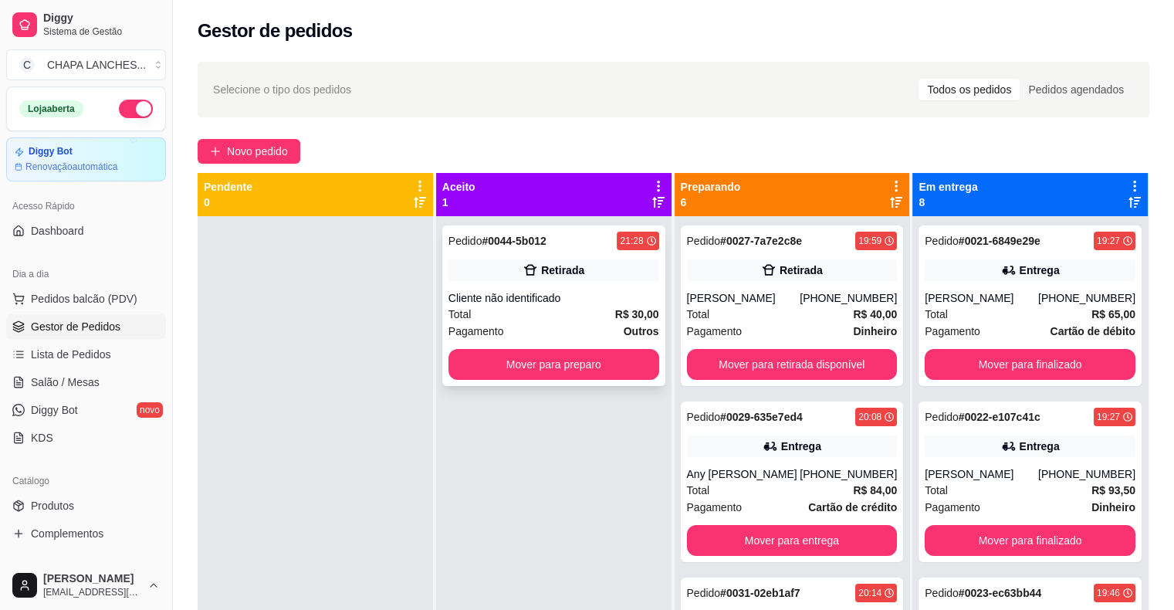
click at [575, 316] on div "Total R$ 30,00" at bounding box center [554, 314] width 211 height 17
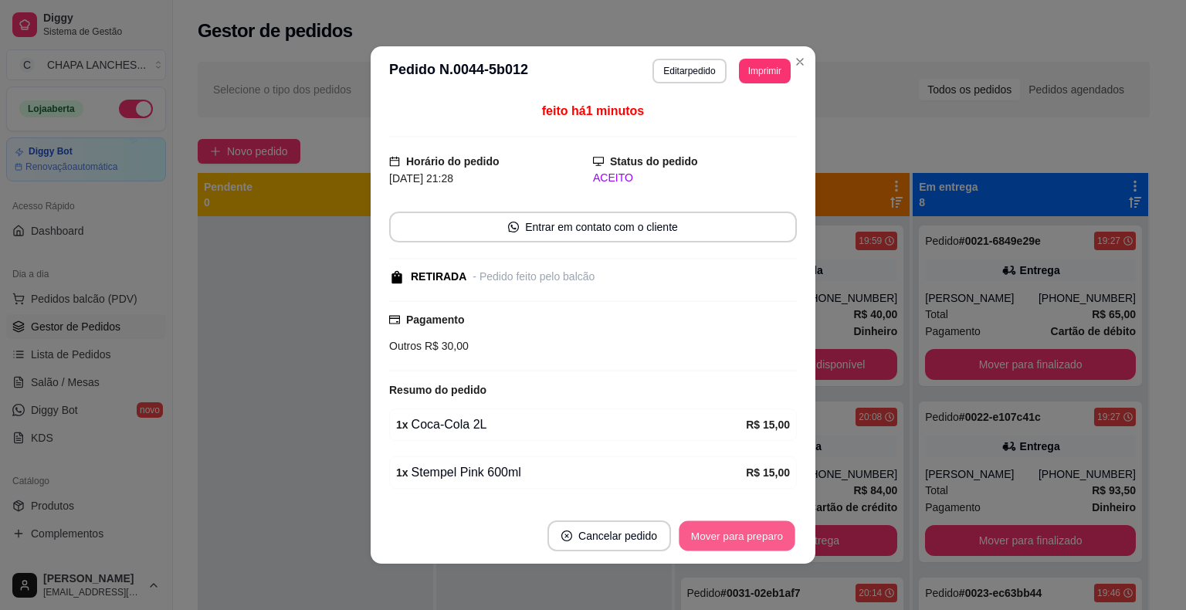
click at [730, 538] on button "Mover para preparo" at bounding box center [737, 536] width 116 height 30
click at [725, 541] on button "Mover para retirada disponível" at bounding box center [711, 535] width 171 height 31
click at [723, 540] on button "Mover para finalizado" at bounding box center [733, 535] width 128 height 31
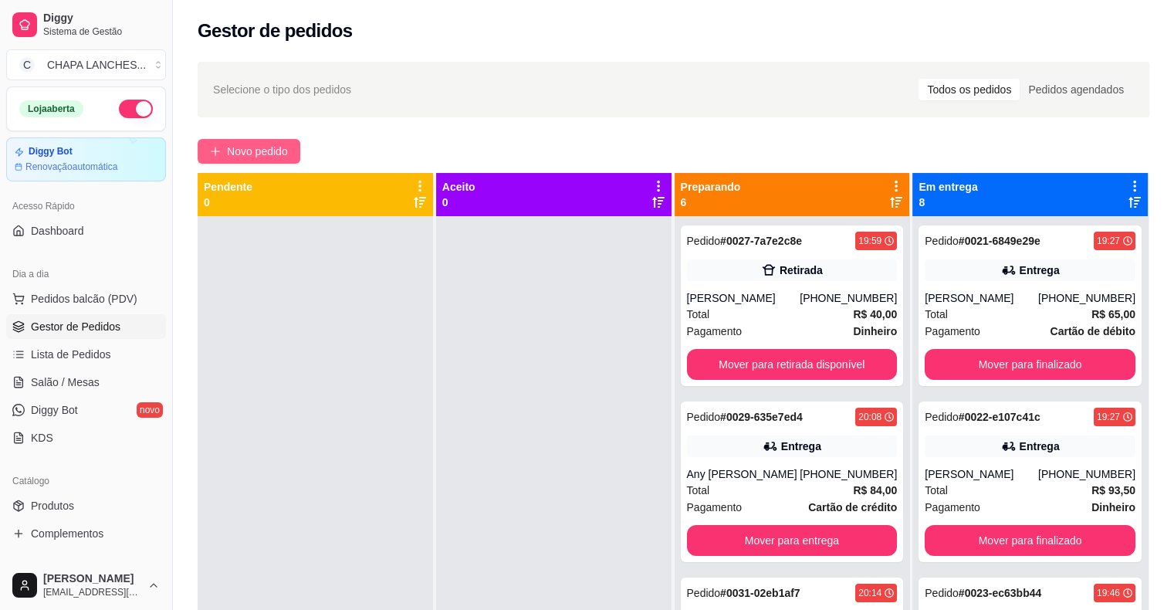
click at [214, 152] on icon "plus" at bounding box center [215, 151] width 11 height 11
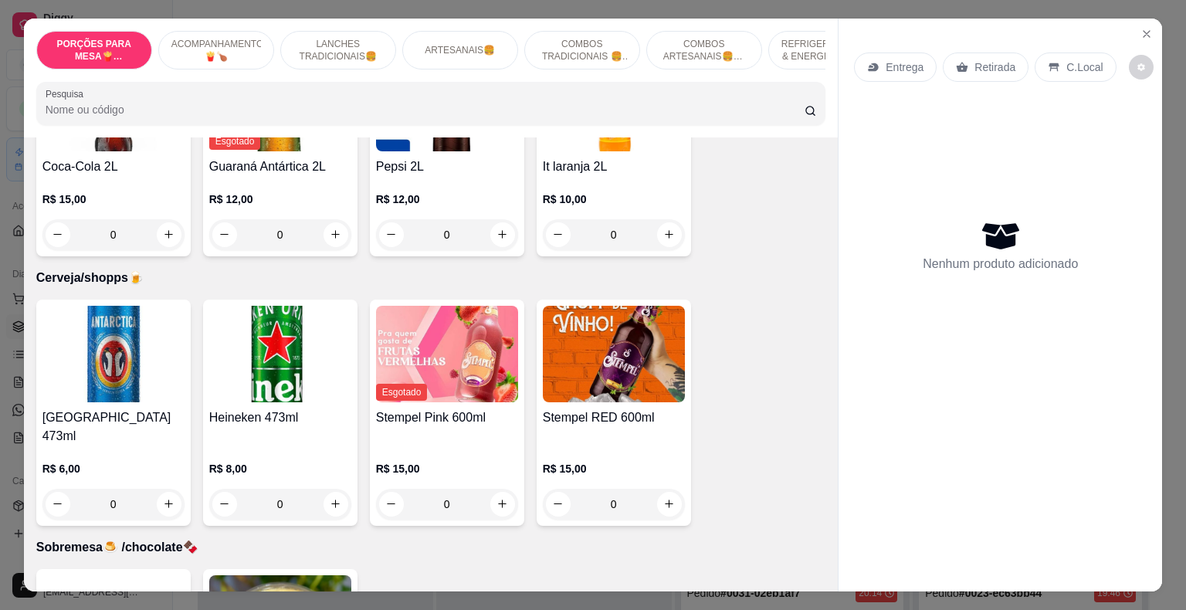
scroll to position [3877, 0]
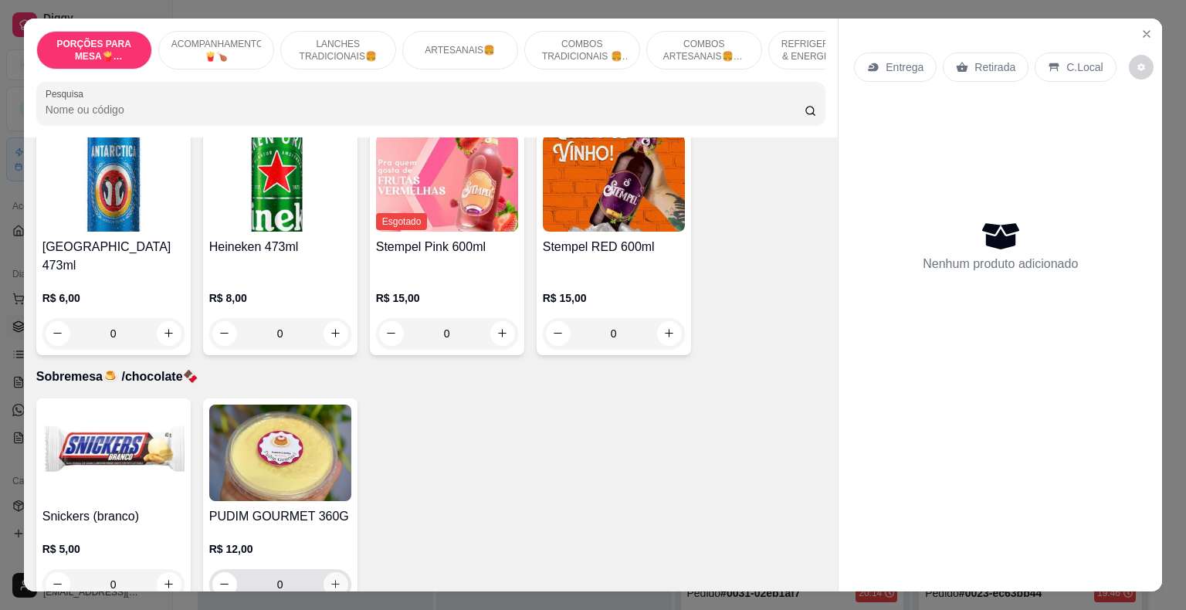
click at [332, 572] on button "increase-product-quantity" at bounding box center [336, 584] width 25 height 25
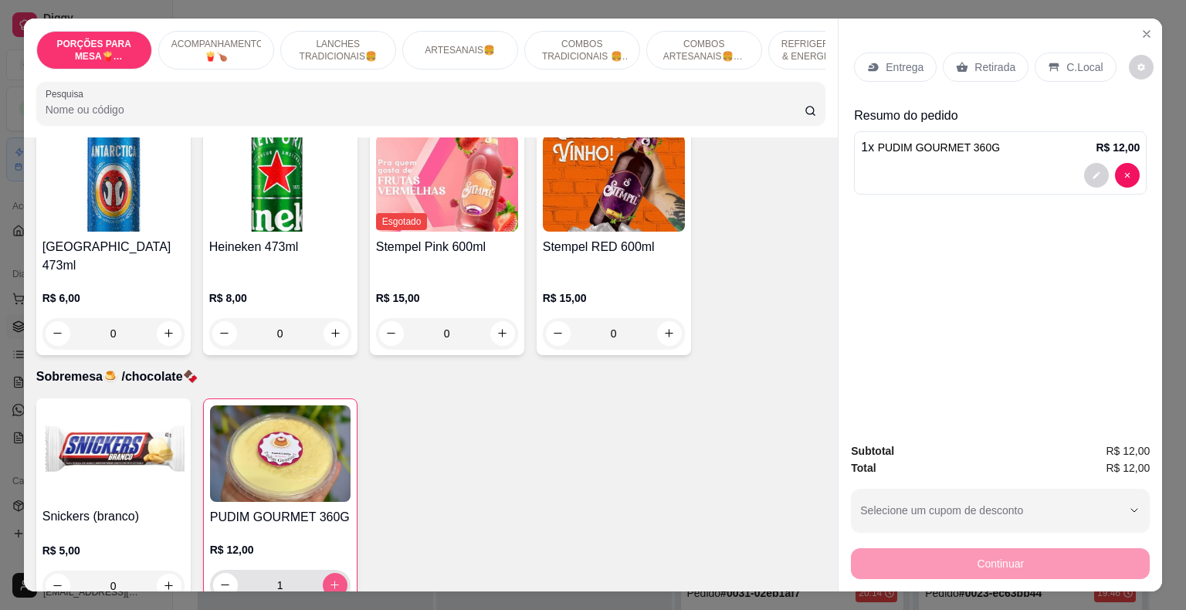
click at [332, 573] on button "increase-product-quantity" at bounding box center [335, 585] width 25 height 25
type input "2"
click at [976, 59] on p "Retirada" at bounding box center [994, 66] width 41 height 15
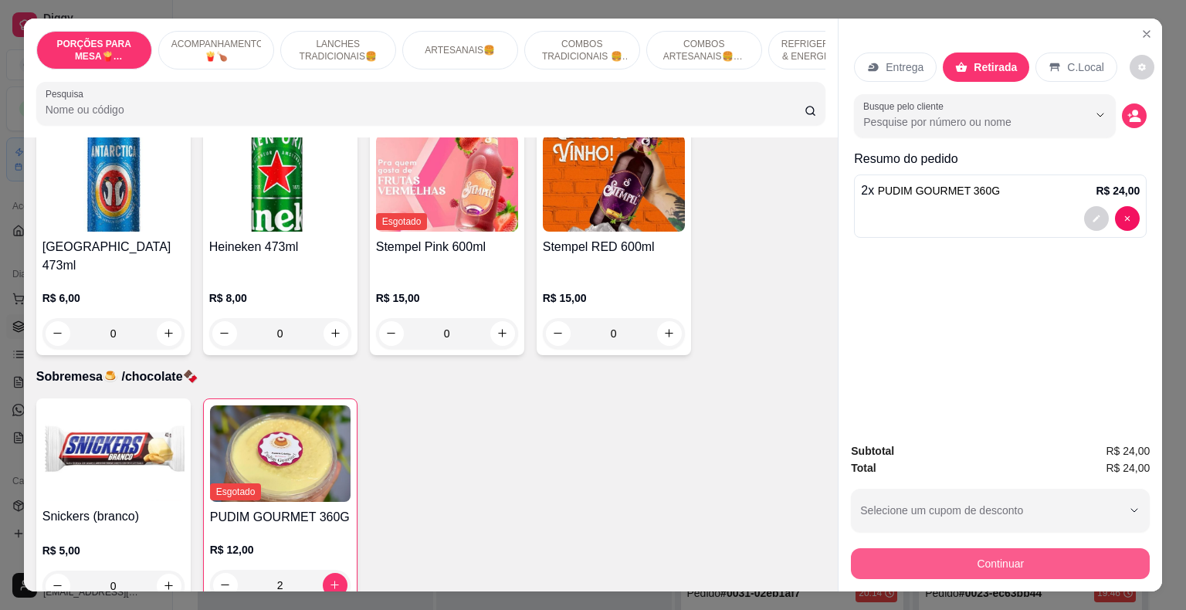
click at [991, 552] on button "Continuar" at bounding box center [1000, 563] width 299 height 31
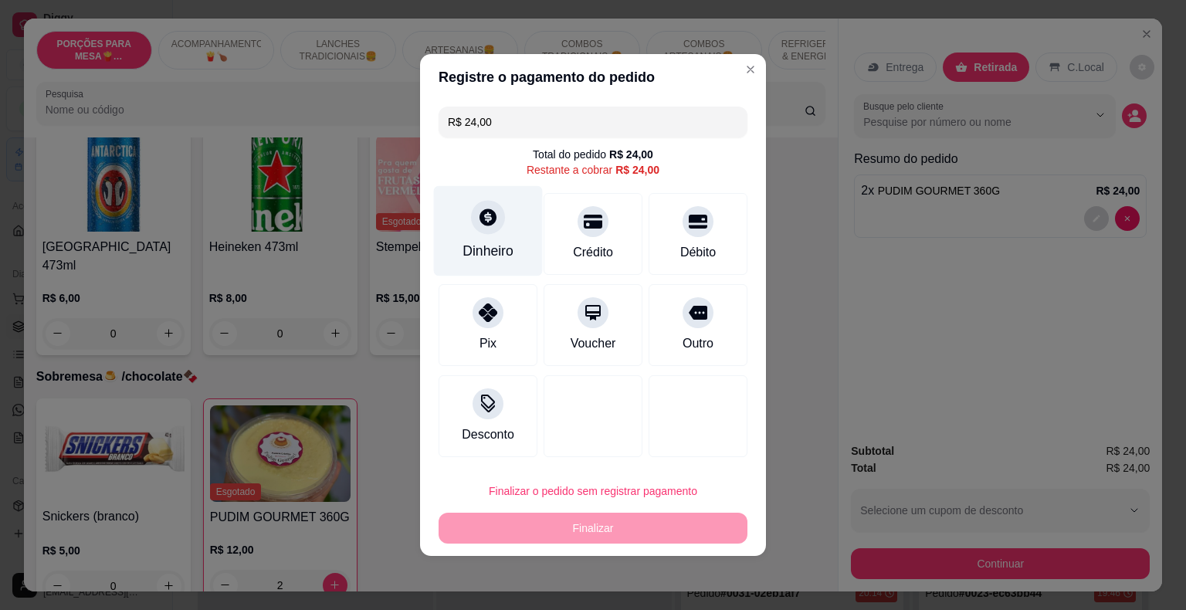
click at [487, 236] on div "Dinheiro" at bounding box center [488, 231] width 109 height 90
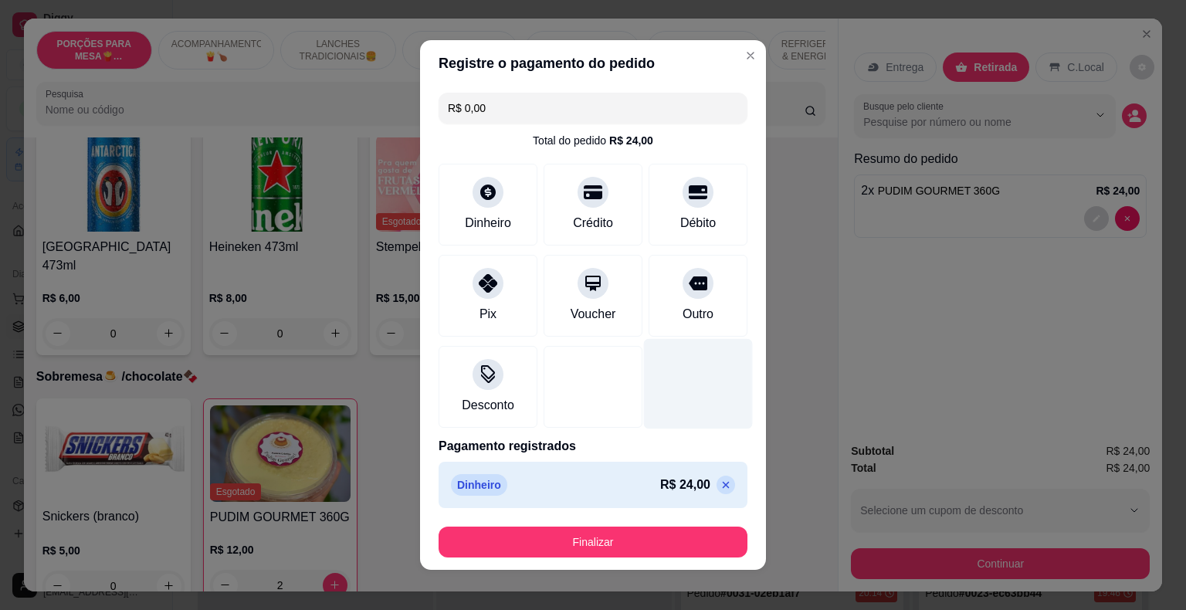
type input "R$ 0,00"
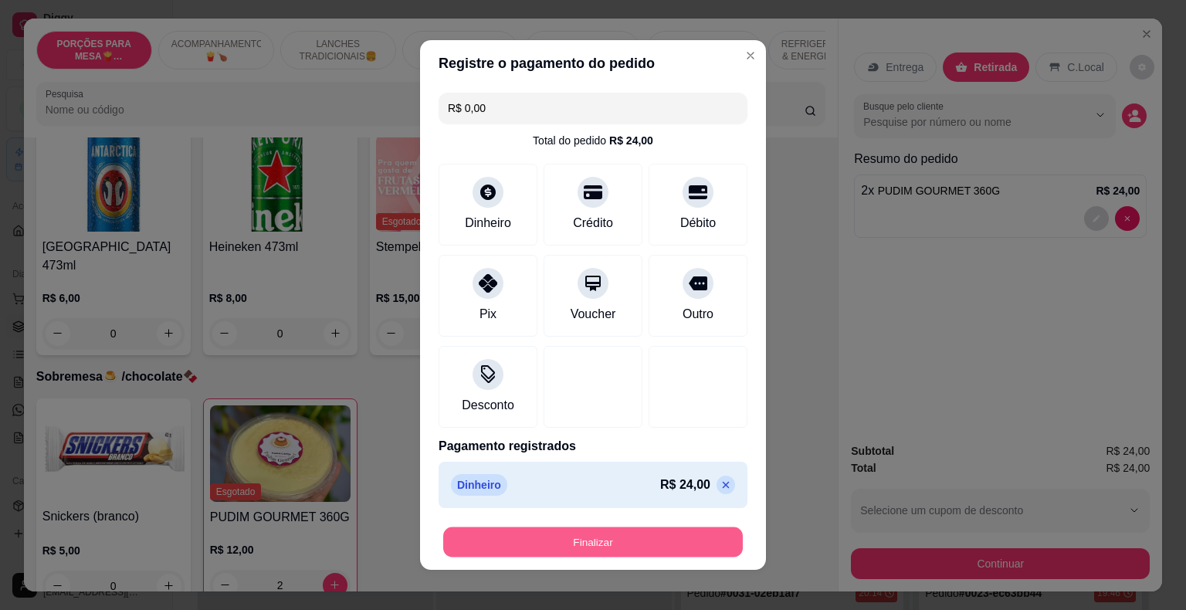
click at [660, 546] on button "Finalizar" at bounding box center [593, 542] width 300 height 30
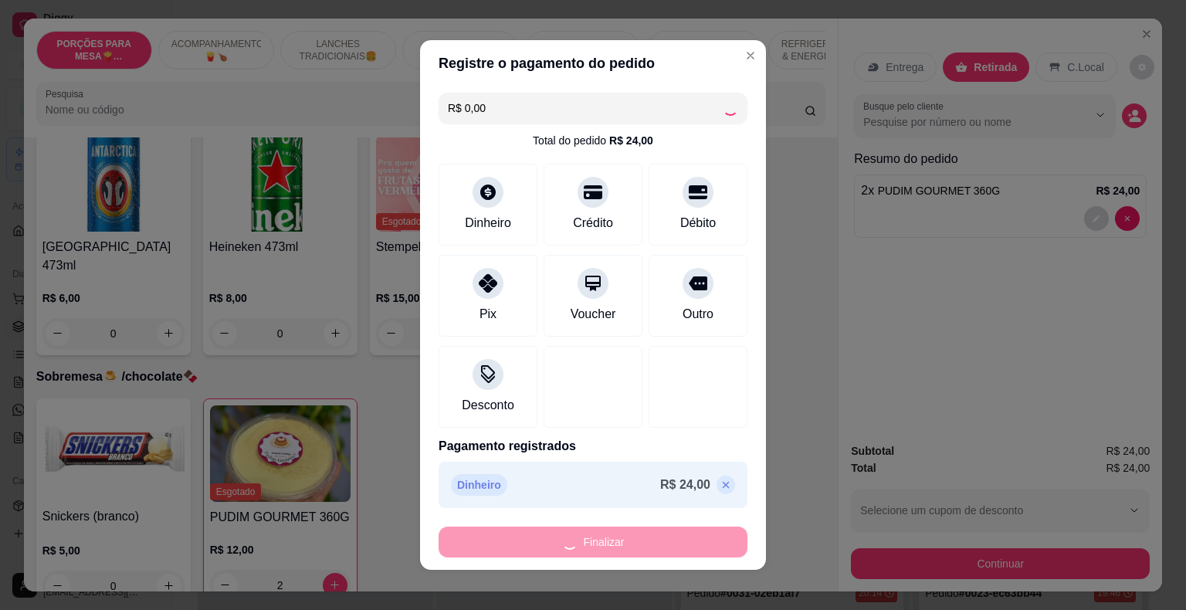
type input "0"
type input "-R$ 24,00"
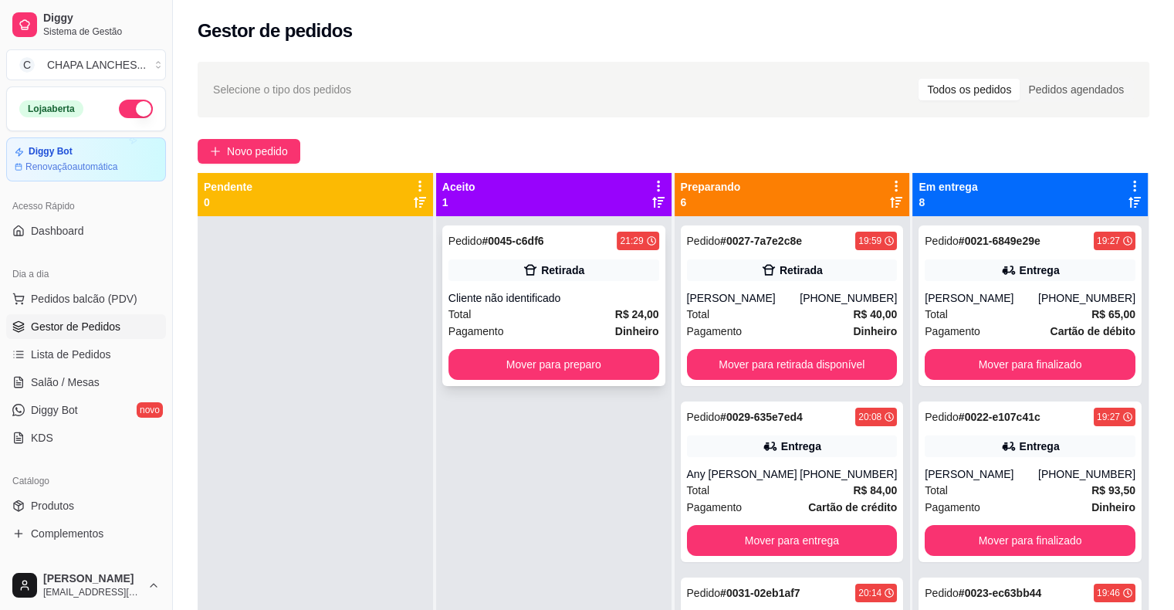
click at [546, 307] on div "Total R$ 24,00" at bounding box center [554, 314] width 211 height 17
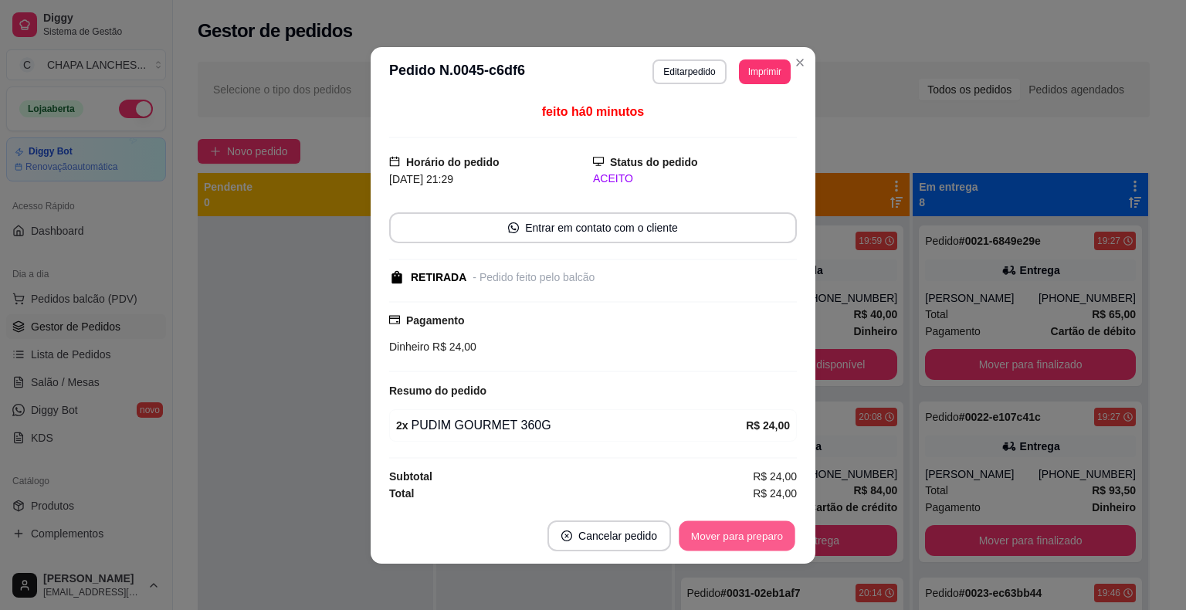
click at [726, 537] on button "Mover para preparo" at bounding box center [737, 535] width 116 height 30
click at [731, 539] on button "Mover para retirada disponível" at bounding box center [711, 535] width 171 height 31
click at [744, 528] on button "Mover para finalizado" at bounding box center [733, 535] width 124 height 30
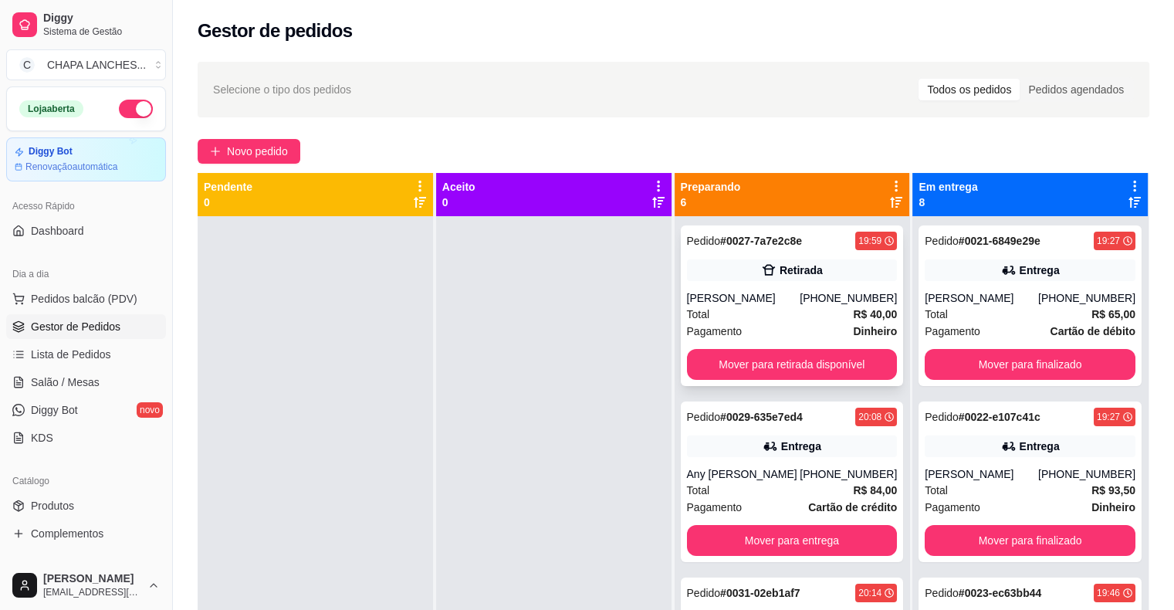
click at [756, 308] on div "Total R$ 40,00" at bounding box center [792, 314] width 211 height 17
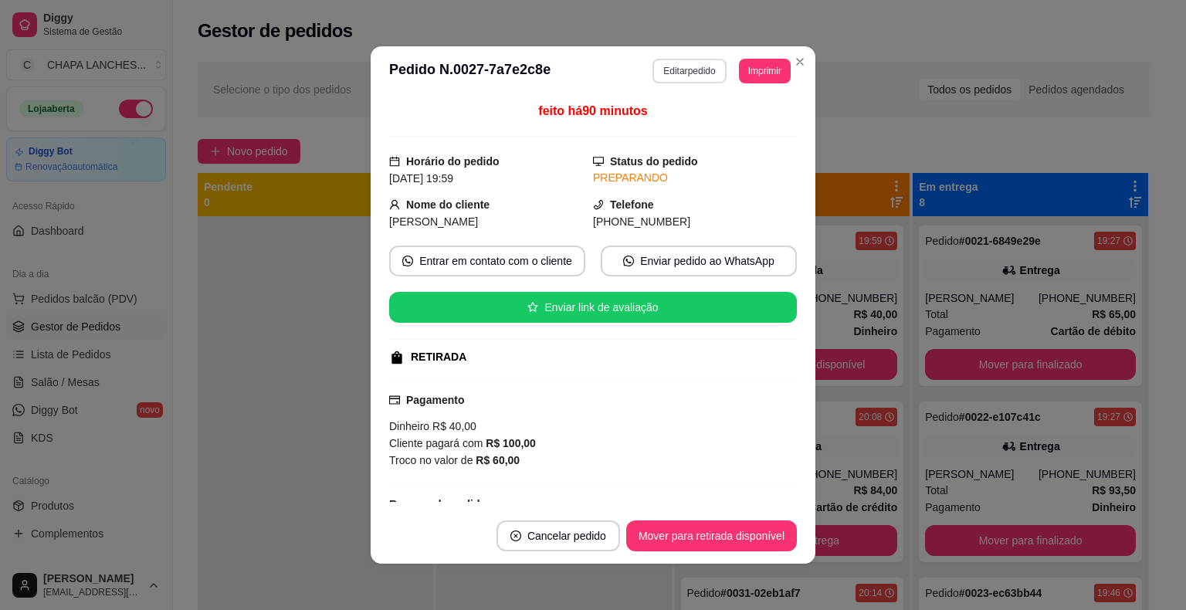
click at [685, 73] on button "Editar pedido" at bounding box center [688, 71] width 73 height 25
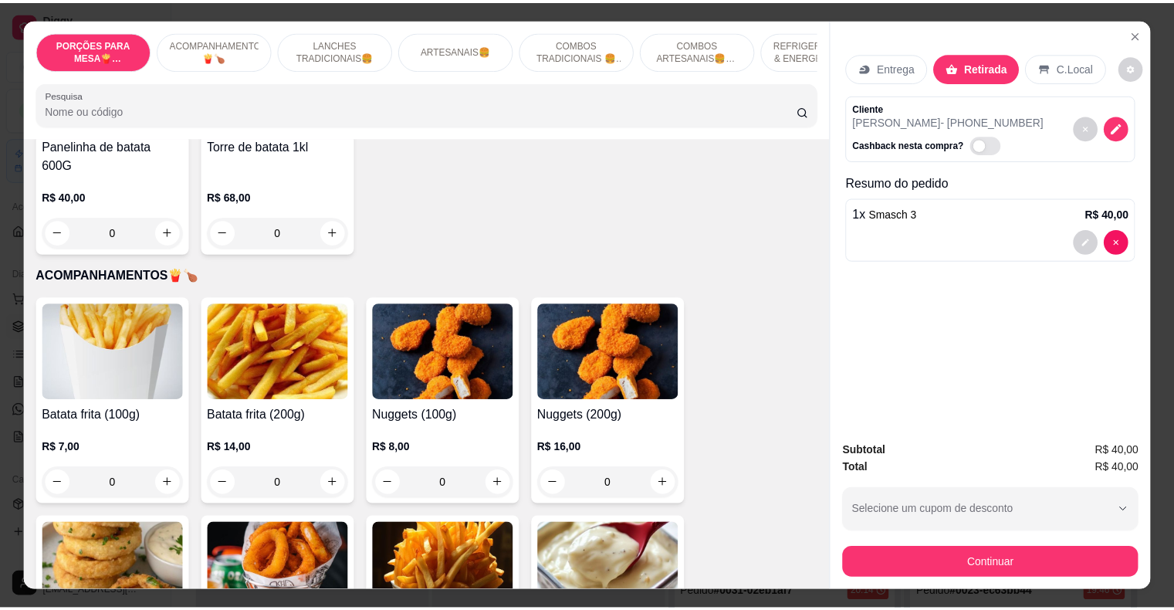
scroll to position [386, 0]
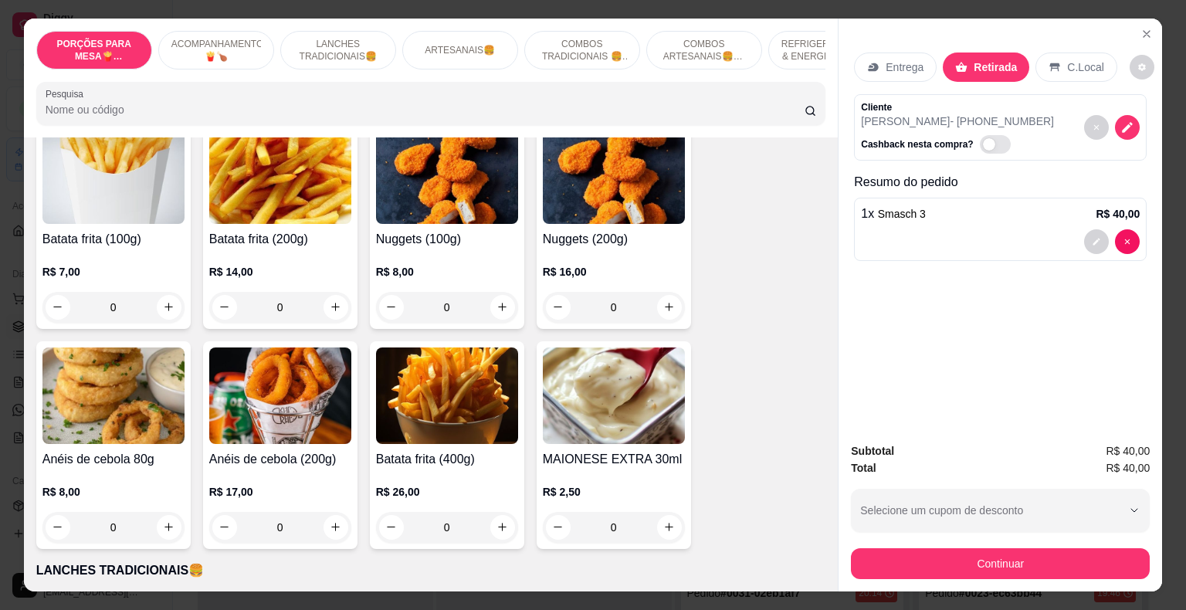
click at [903, 59] on p "Entrega" at bounding box center [905, 66] width 38 height 15
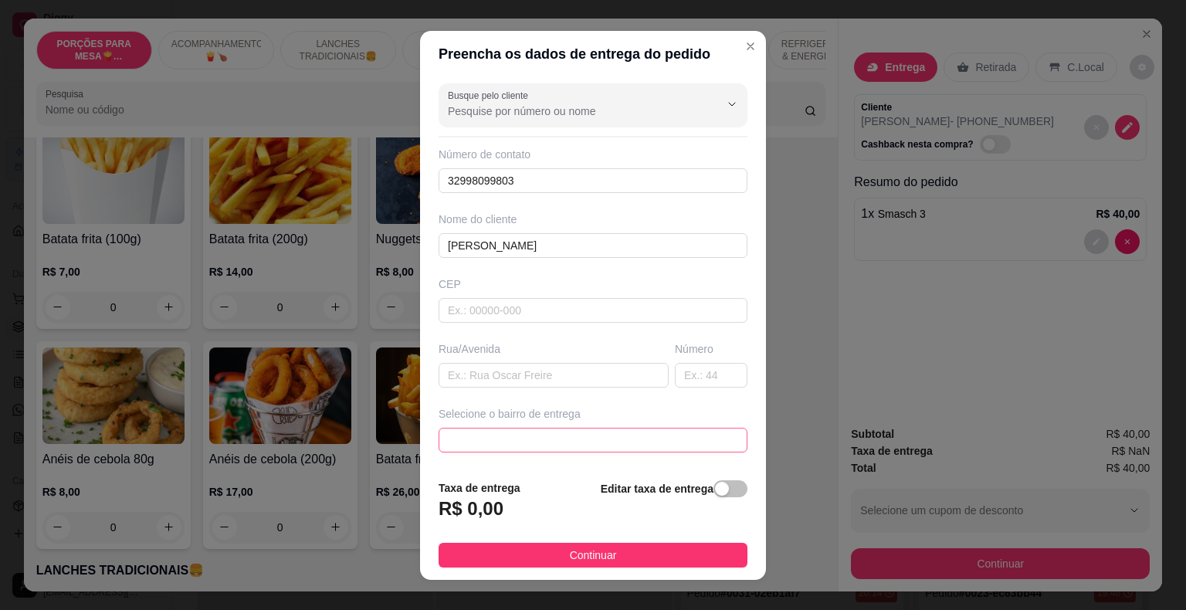
click at [510, 433] on span at bounding box center [593, 440] width 290 height 23
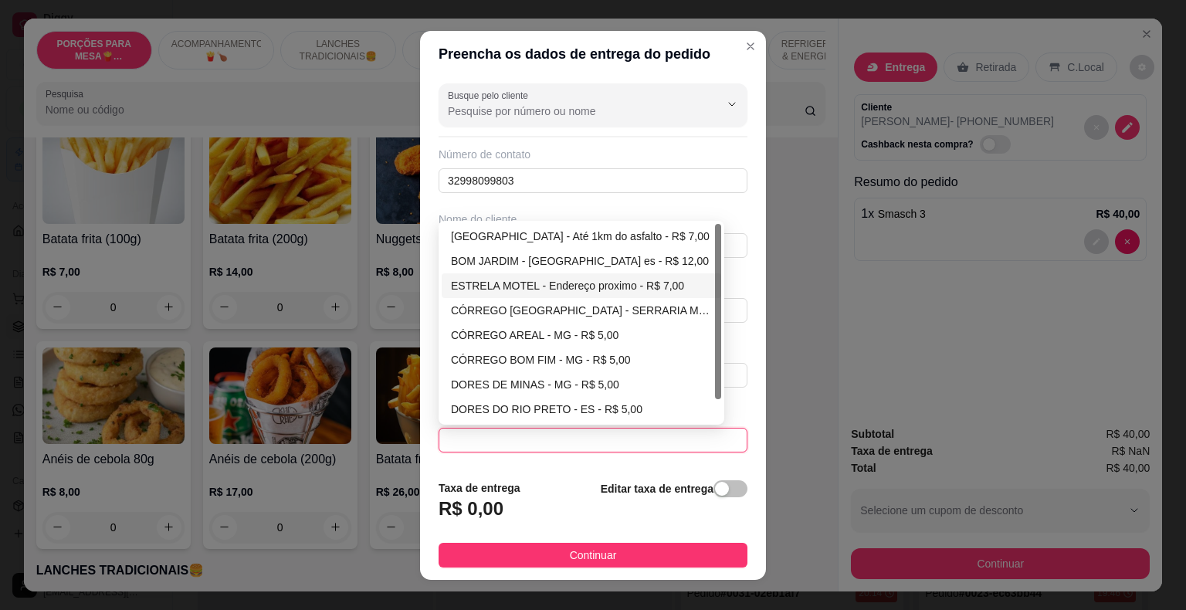
click at [531, 280] on div "ESTRELA MOTEL - Endereço proximo - R$ 7,00" at bounding box center [581, 285] width 261 height 17
type input "Endereço proximo"
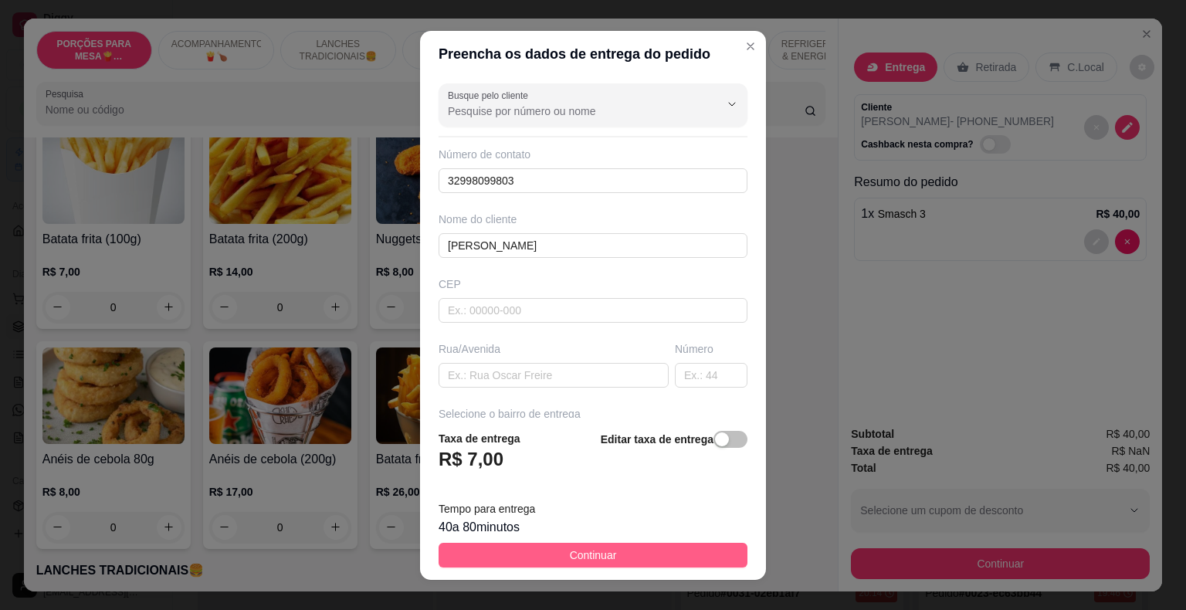
click at [593, 557] on span "Continuar" at bounding box center [593, 555] width 47 height 17
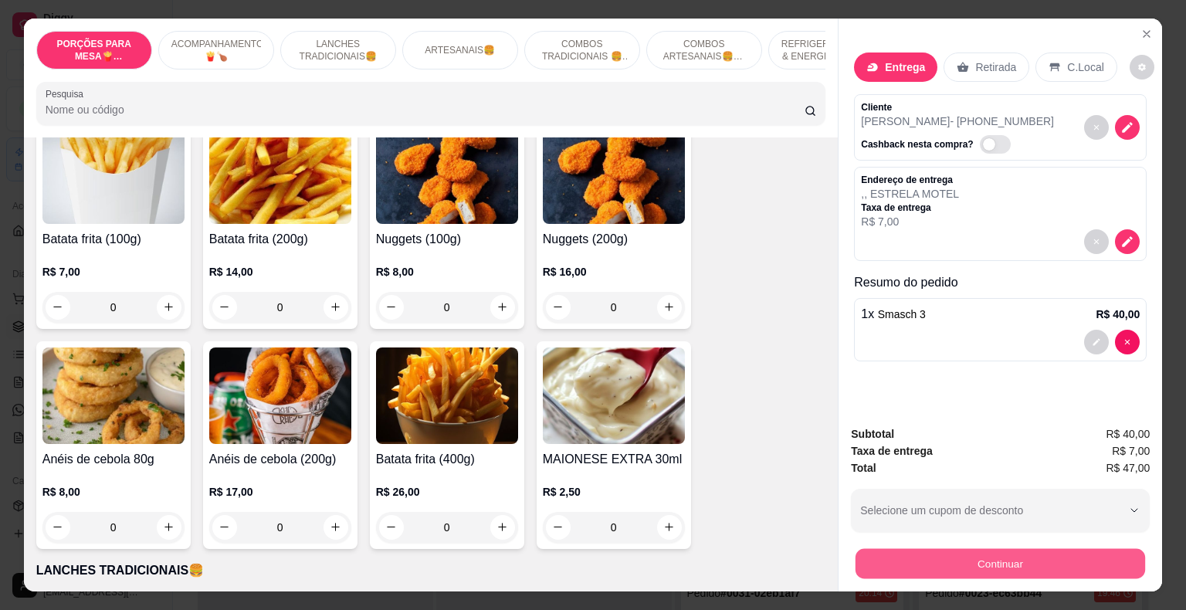
click at [945, 555] on button "Continuar" at bounding box center [1001, 564] width 290 height 30
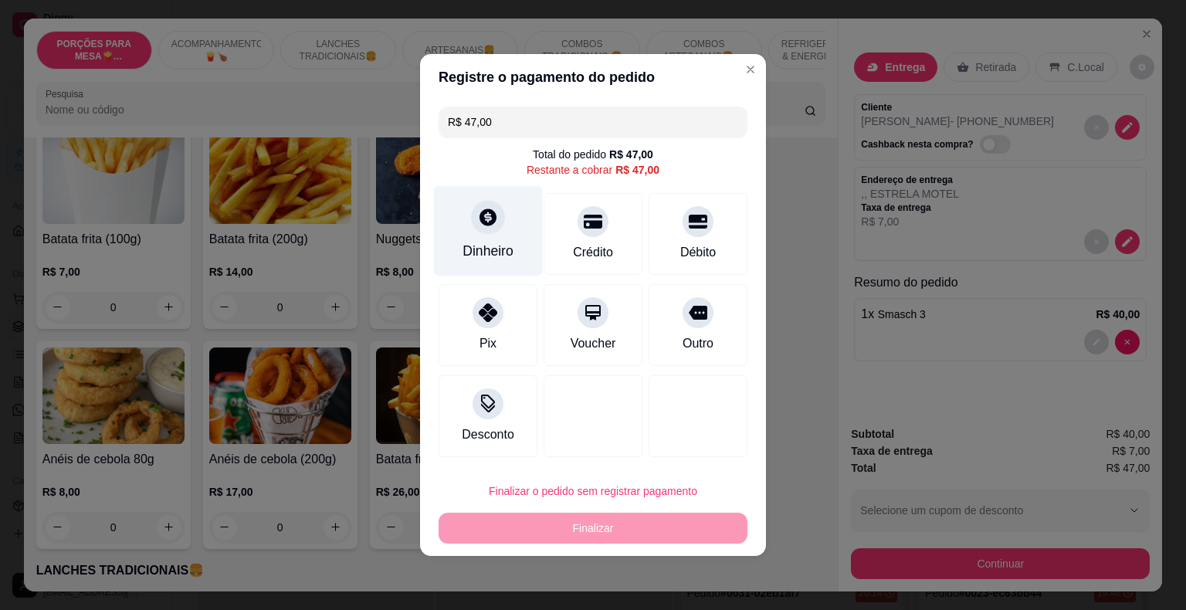
click at [478, 220] on icon at bounding box center [488, 217] width 20 height 20
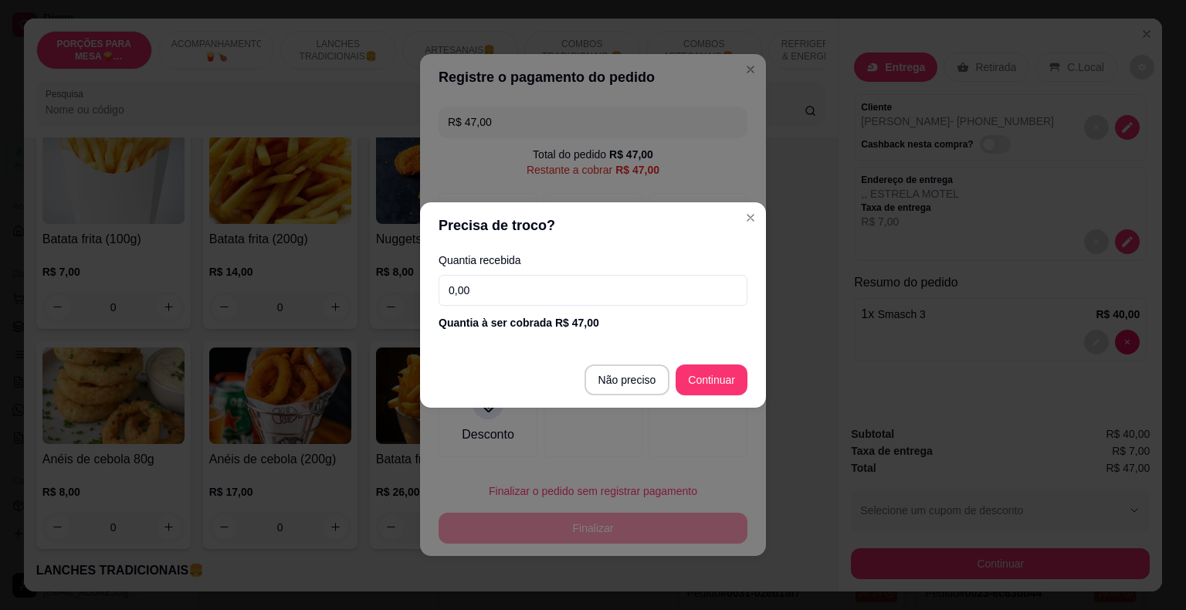
click at [559, 301] on input "0,00" at bounding box center [593, 290] width 309 height 31
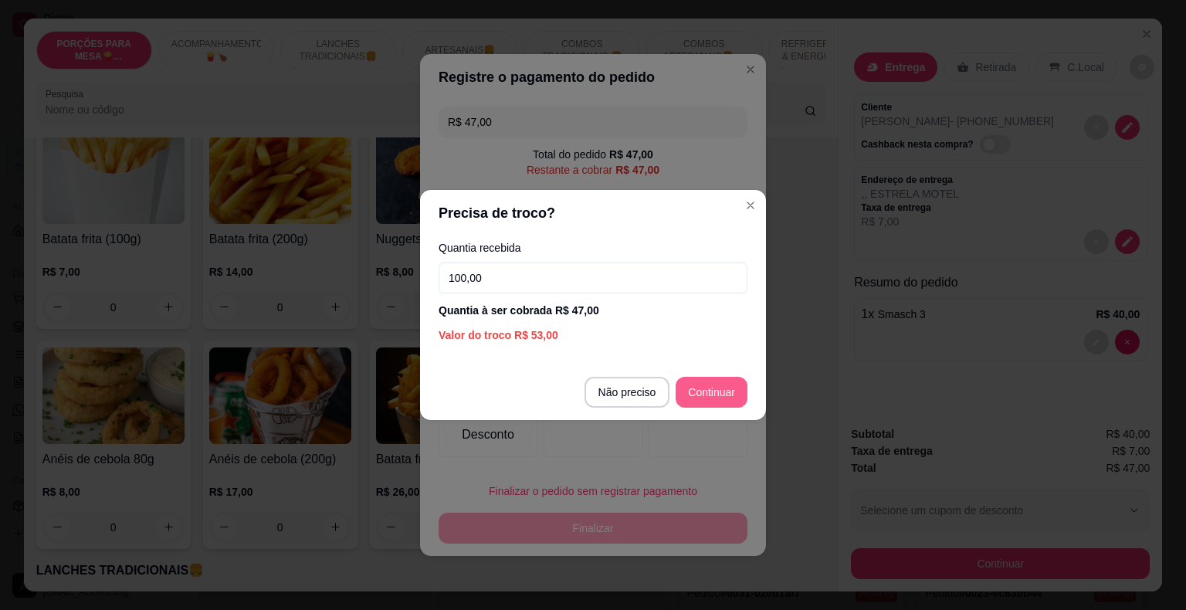
type input "100,00"
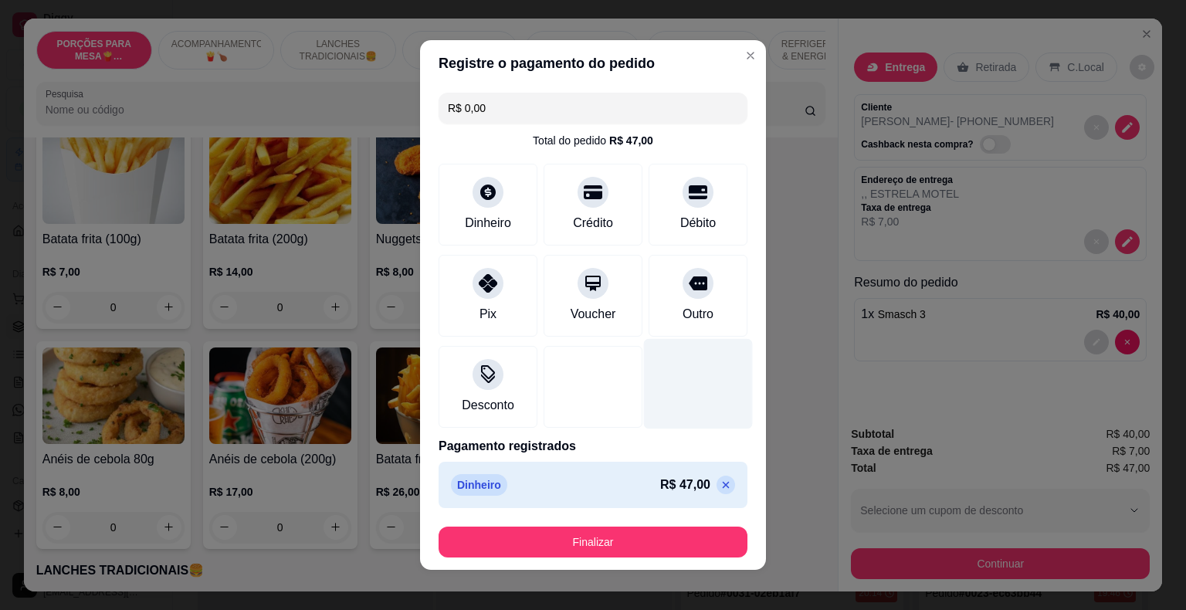
type input "R$ 0,00"
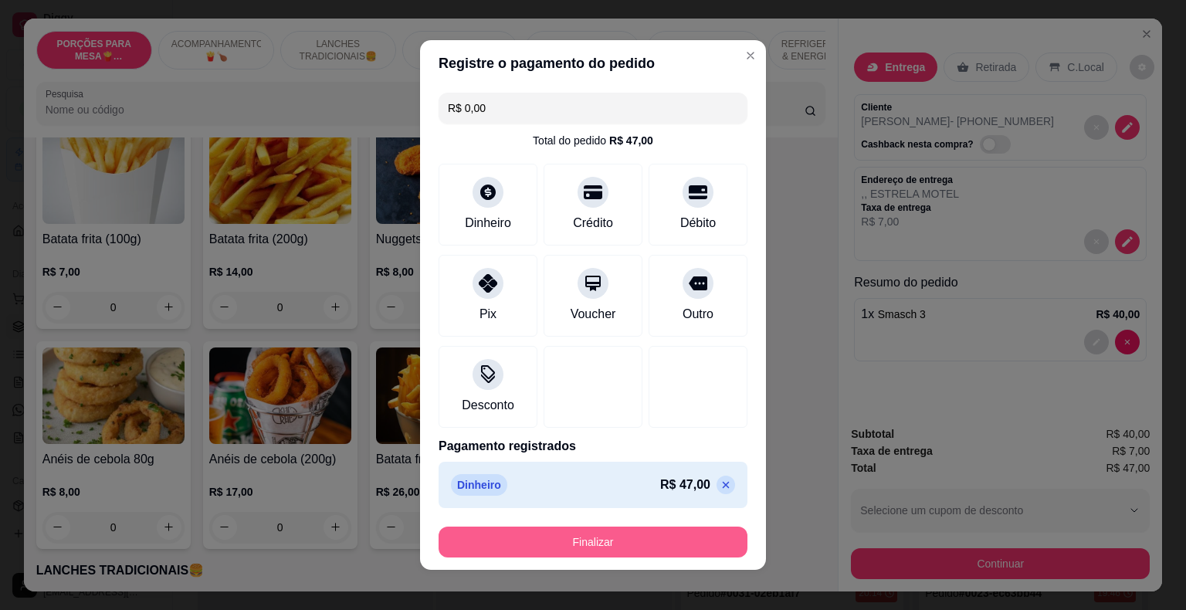
click at [648, 533] on button "Finalizar" at bounding box center [593, 542] width 309 height 31
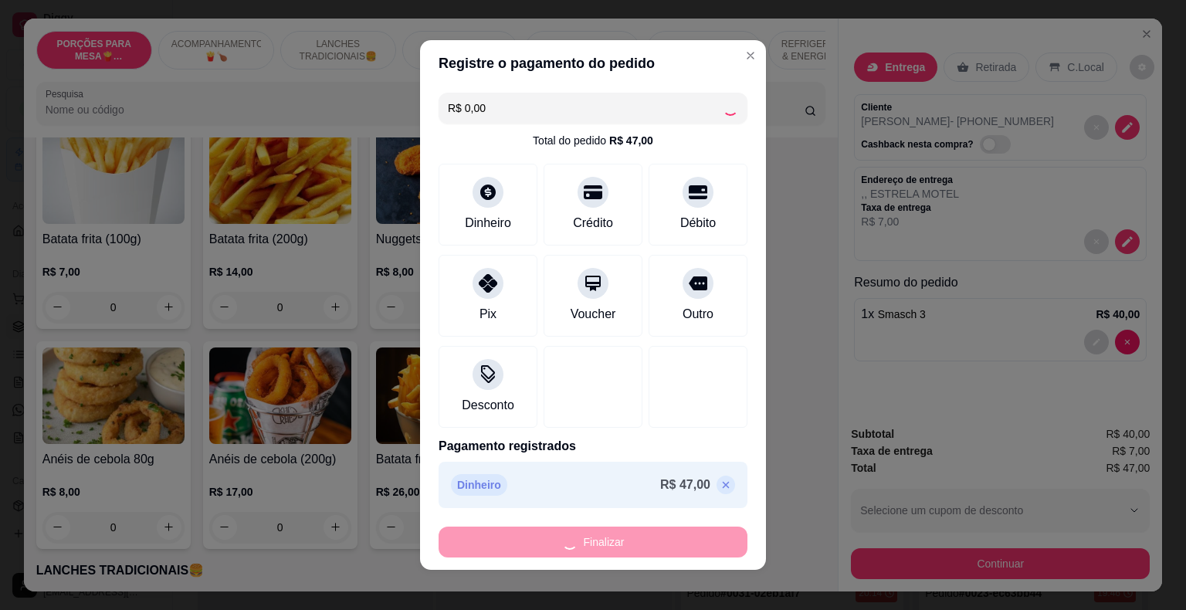
type input "0"
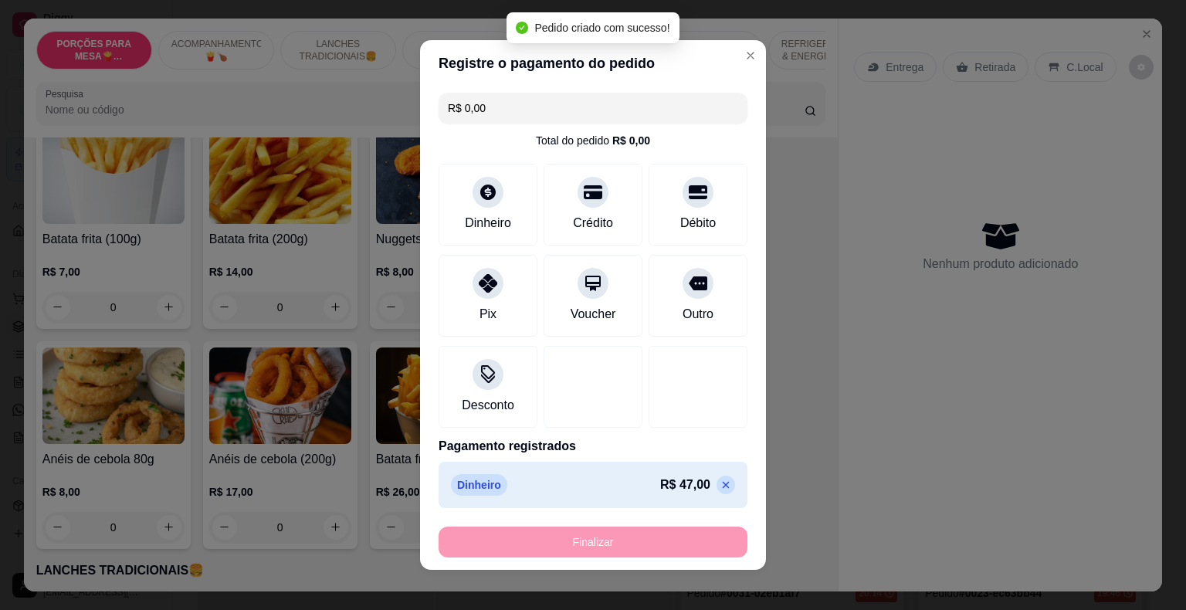
type input "-R$ 47,00"
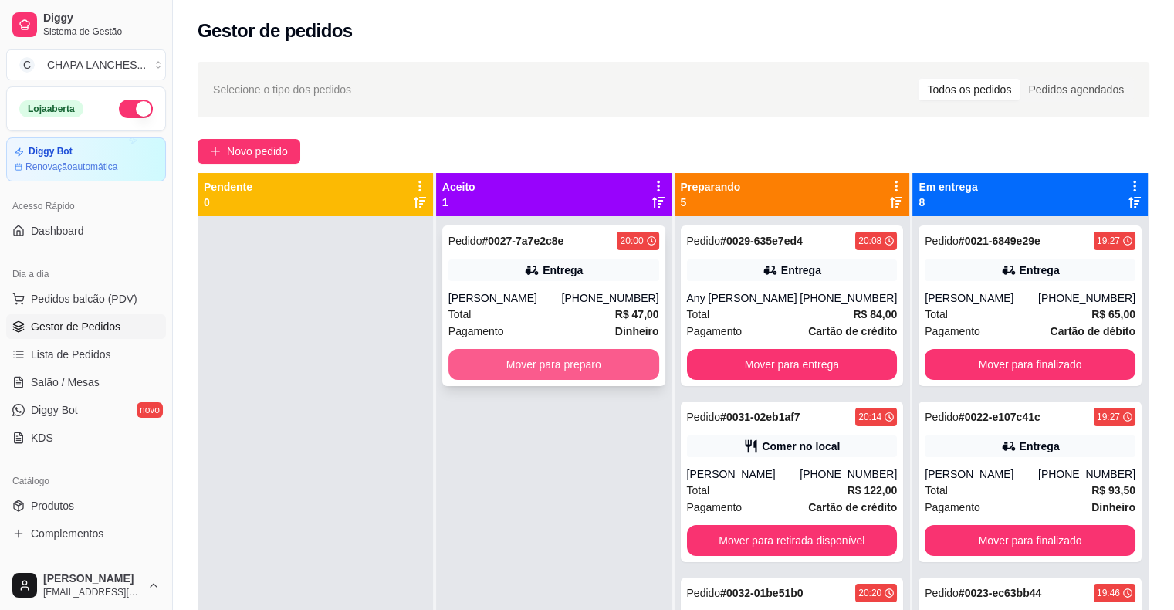
click at [510, 364] on button "Mover para preparo" at bounding box center [554, 364] width 211 height 31
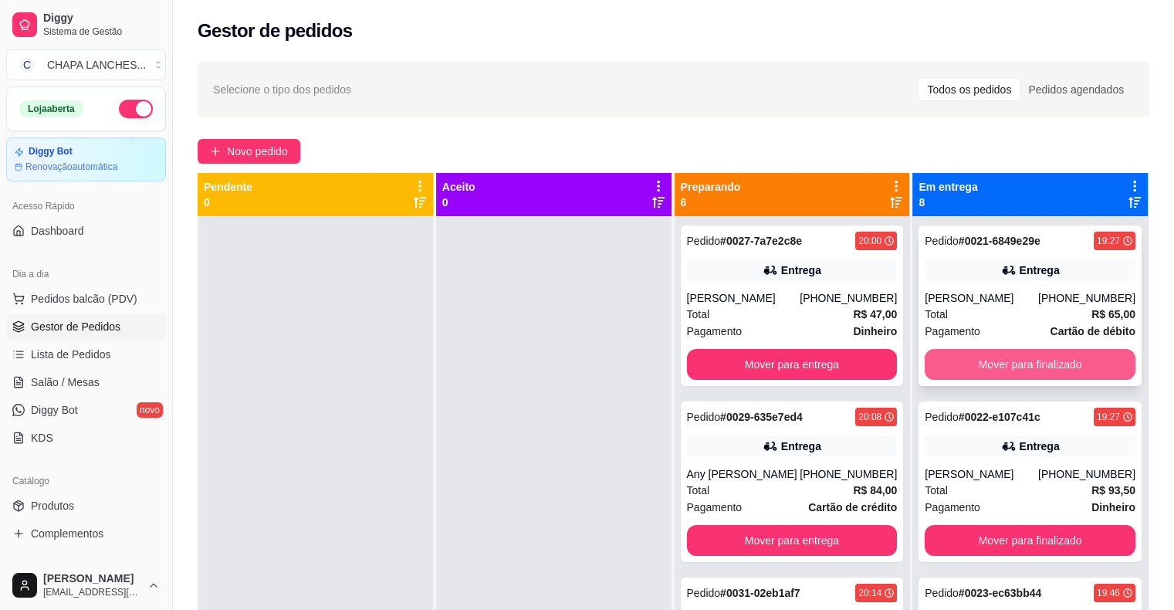
click at [967, 365] on button "Mover para finalizado" at bounding box center [1030, 364] width 211 height 31
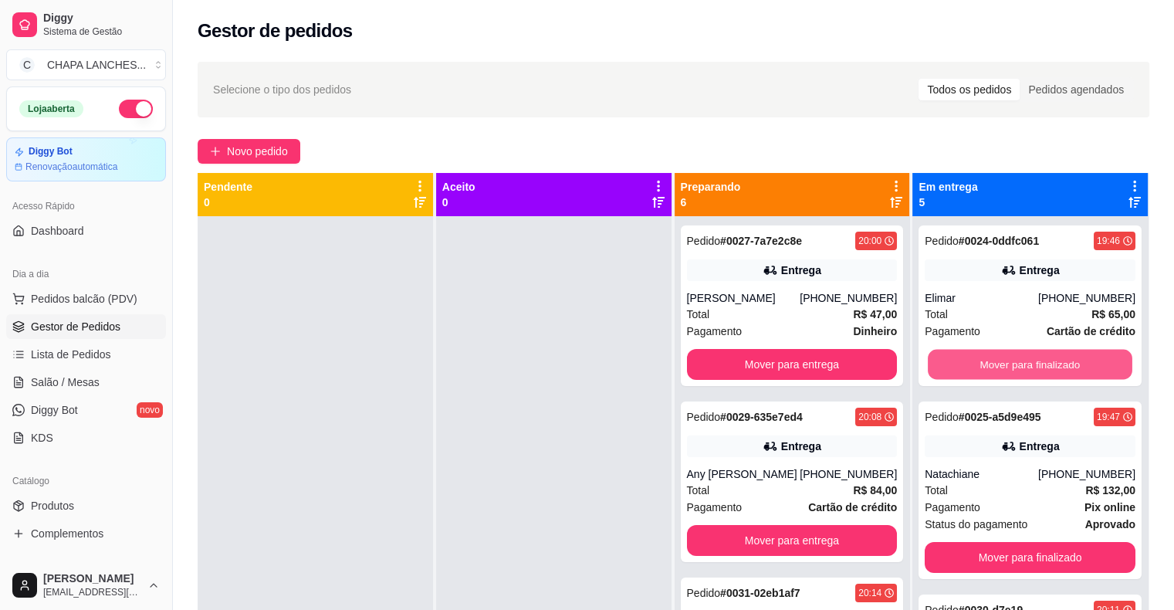
click at [967, 365] on button "Mover para finalizado" at bounding box center [1030, 365] width 205 height 30
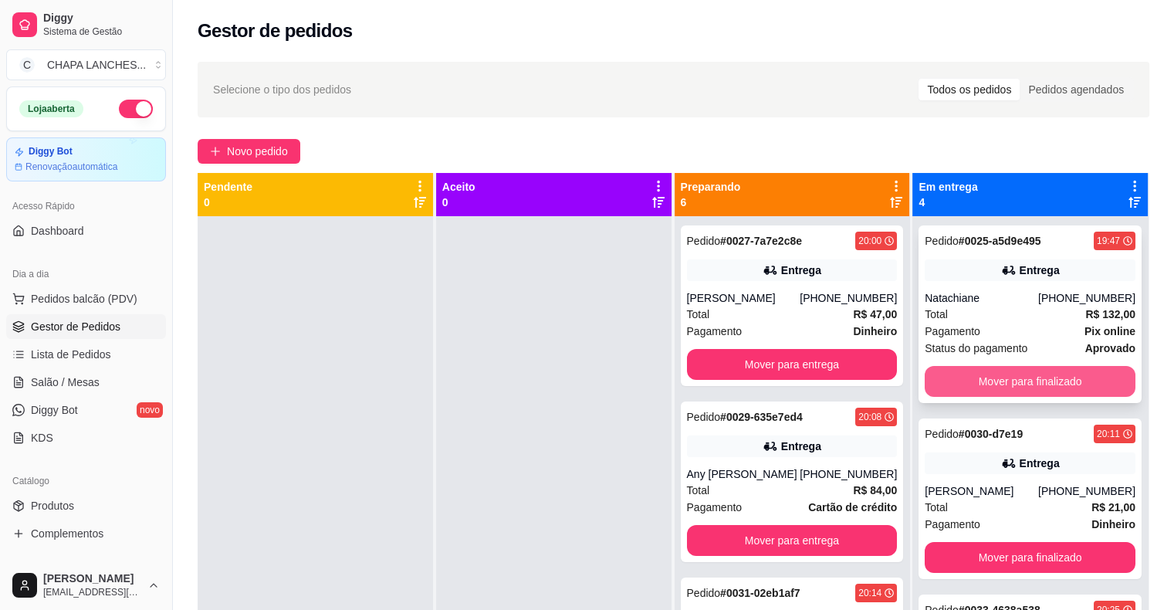
click at [967, 375] on button "Mover para finalizado" at bounding box center [1030, 381] width 211 height 31
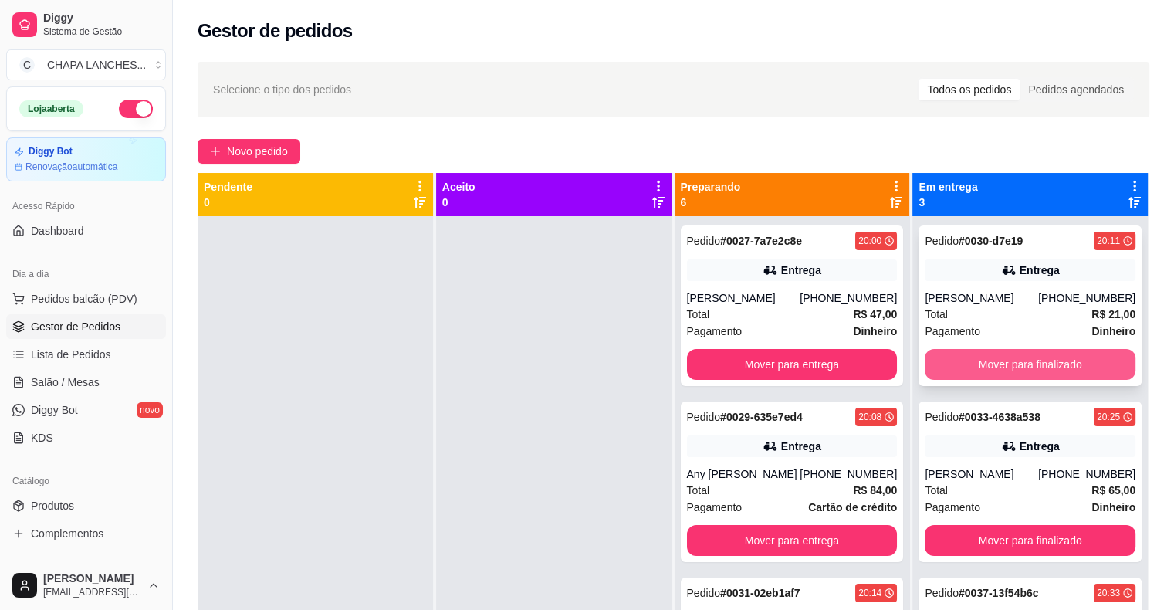
click at [954, 366] on button "Mover para finalizado" at bounding box center [1030, 364] width 211 height 31
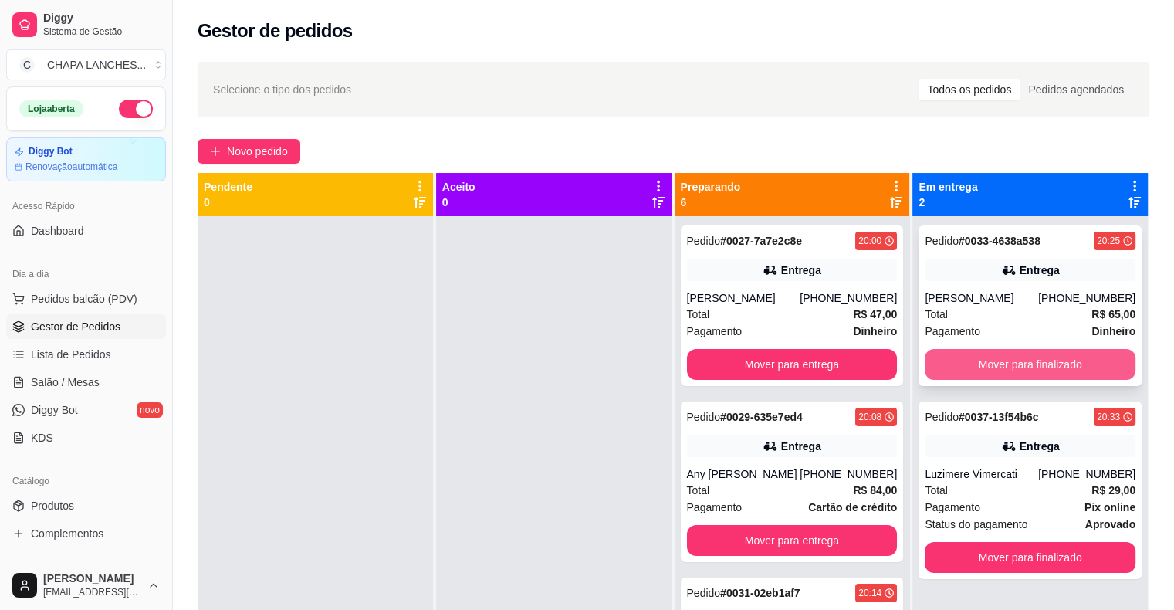
click at [954, 364] on button "Mover para finalizado" at bounding box center [1030, 364] width 211 height 31
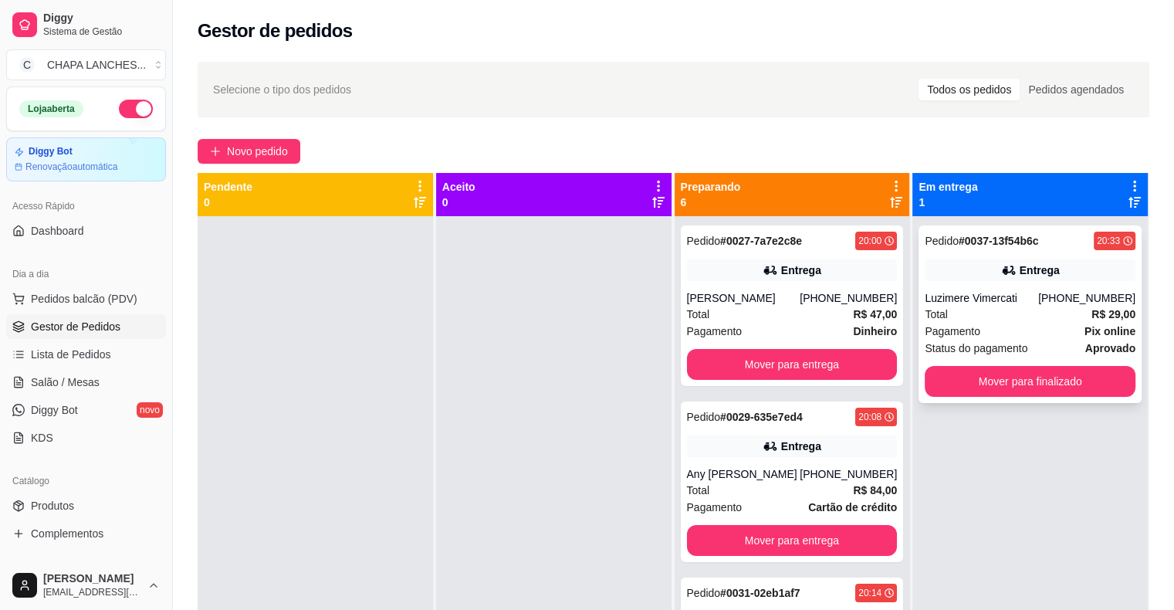
click at [955, 364] on div "Pedido # 0037-13f54b6c 20:33 Entrega Luzimere Vimercati (28) 99942-2409 Total R…" at bounding box center [1030, 314] width 223 height 178
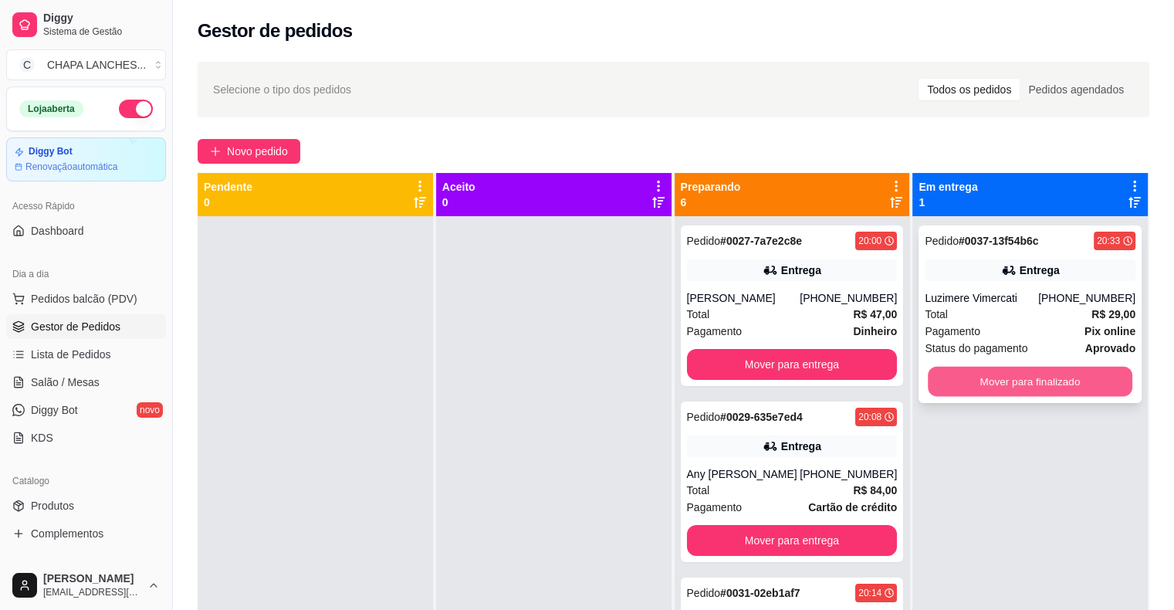
click at [988, 381] on button "Mover para finalizado" at bounding box center [1030, 382] width 205 height 30
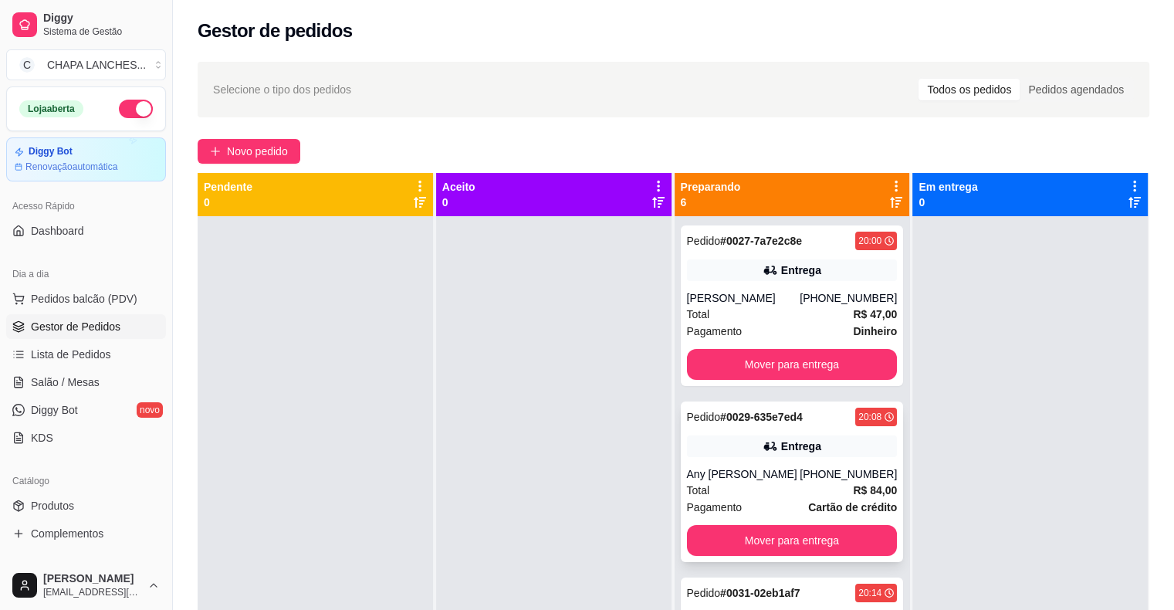
click at [797, 479] on div "Any [PERSON_NAME]" at bounding box center [744, 473] width 114 height 15
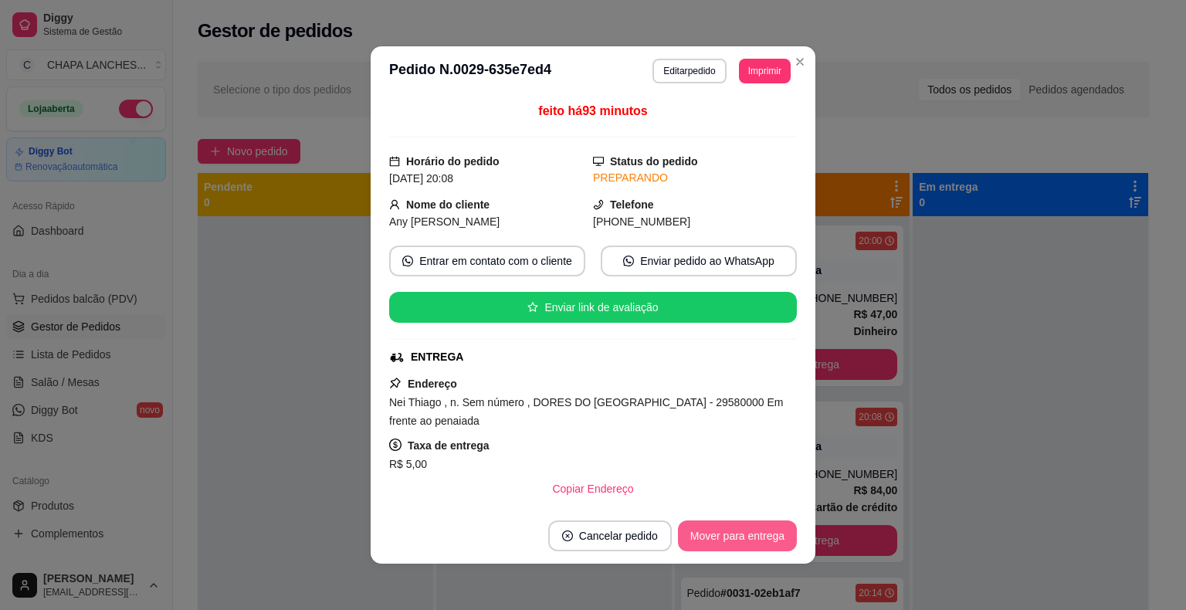
click at [733, 536] on button "Mover para entrega" at bounding box center [737, 535] width 119 height 31
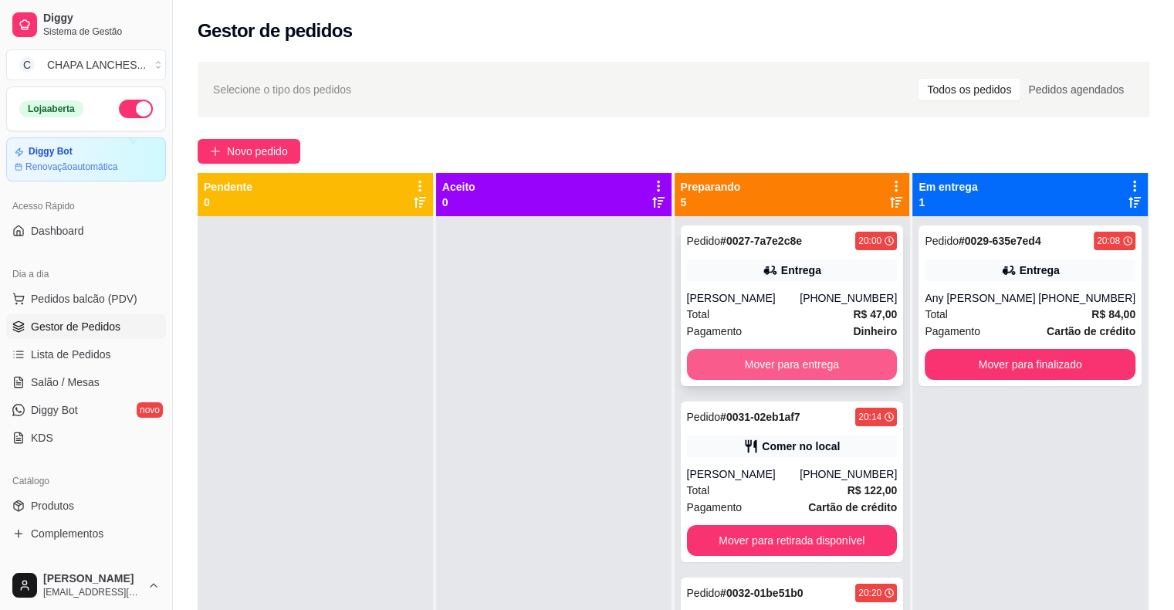
click at [747, 368] on button "Mover para entrega" at bounding box center [792, 364] width 211 height 31
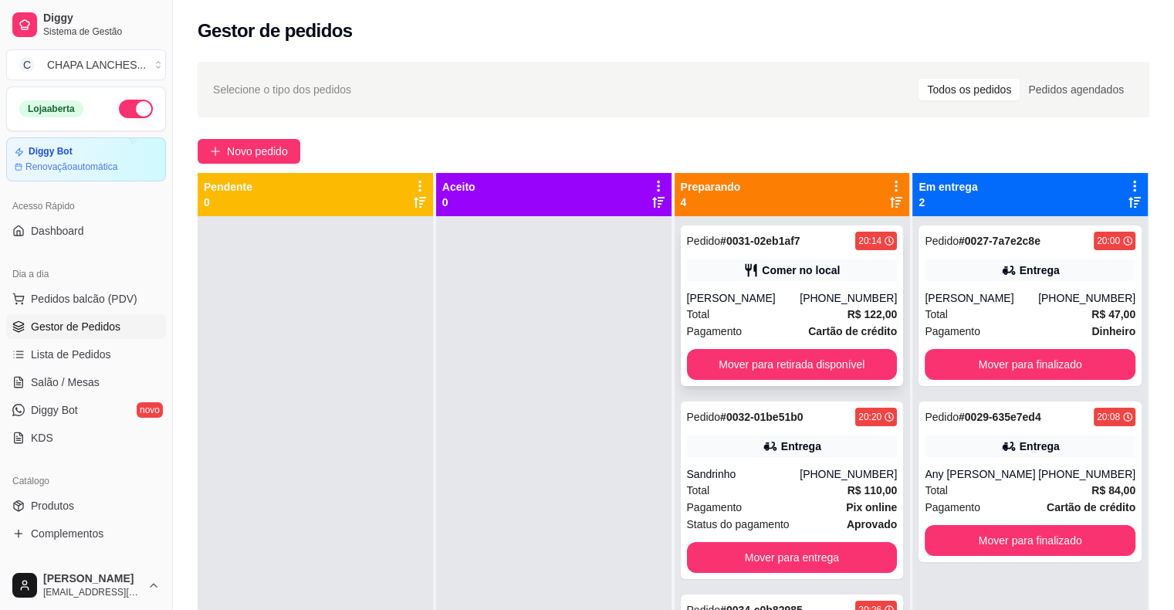
click at [754, 322] on div "Total R$ 122,00" at bounding box center [792, 314] width 211 height 17
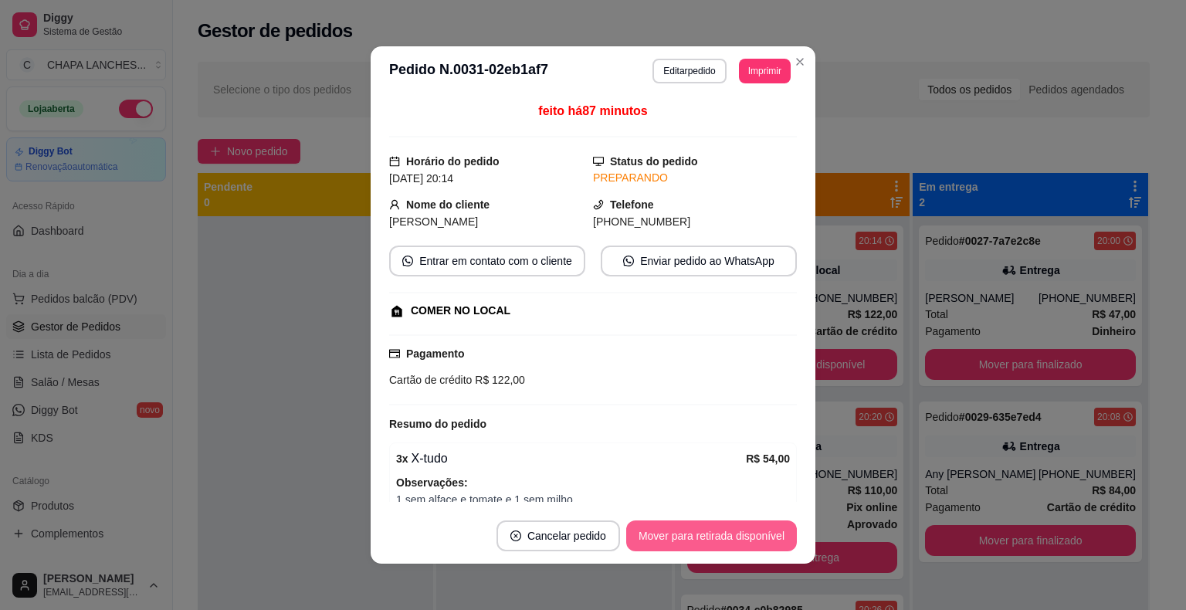
click at [762, 534] on button "Mover para retirada disponível" at bounding box center [711, 535] width 171 height 31
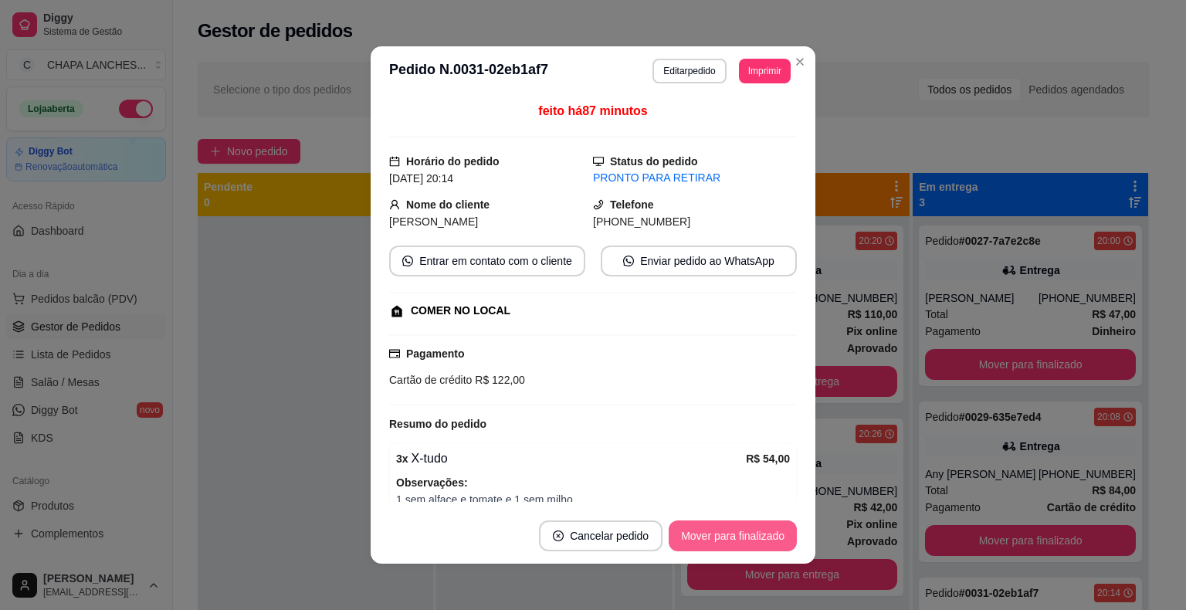
click at [725, 542] on button "Mover para finalizado" at bounding box center [733, 535] width 128 height 31
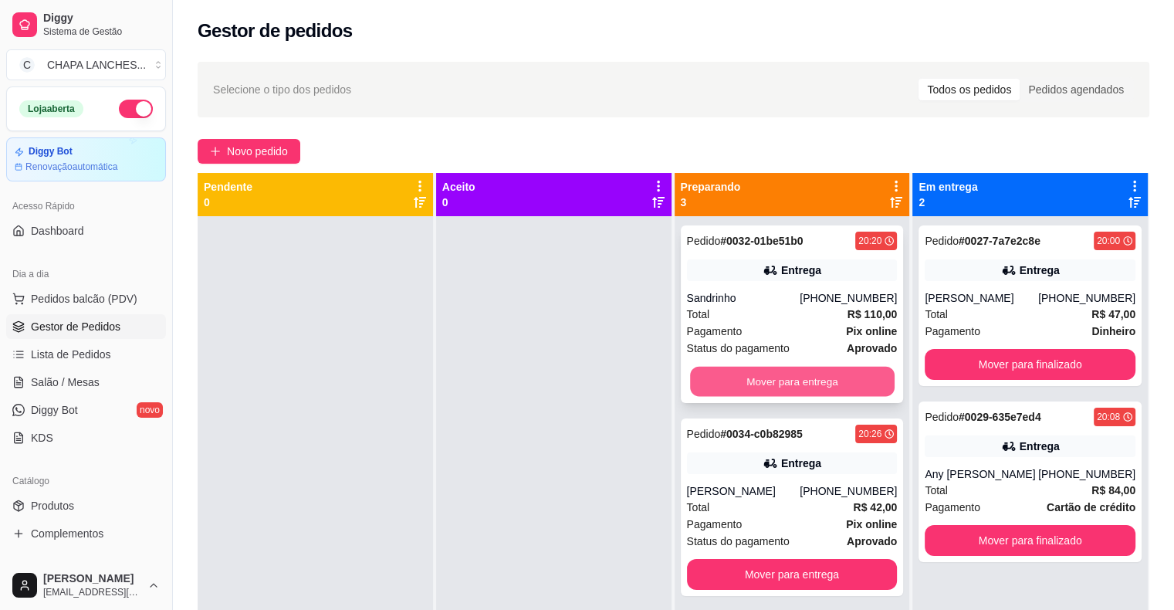
click at [733, 384] on button "Mover para entrega" at bounding box center [792, 382] width 205 height 30
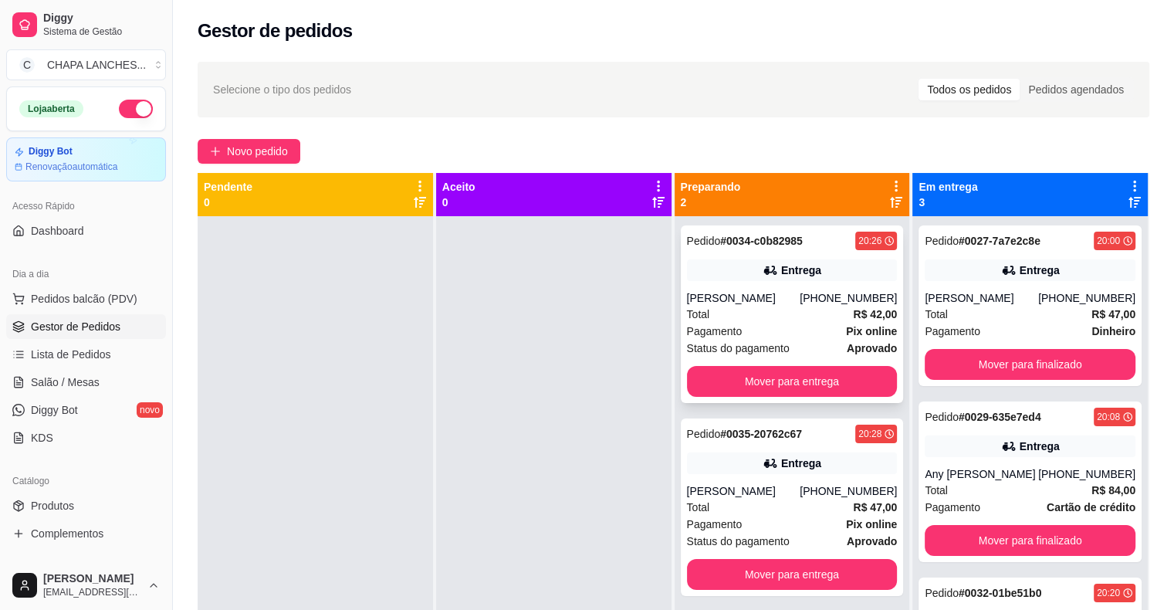
click at [713, 326] on span "Pagamento" at bounding box center [715, 331] width 56 height 17
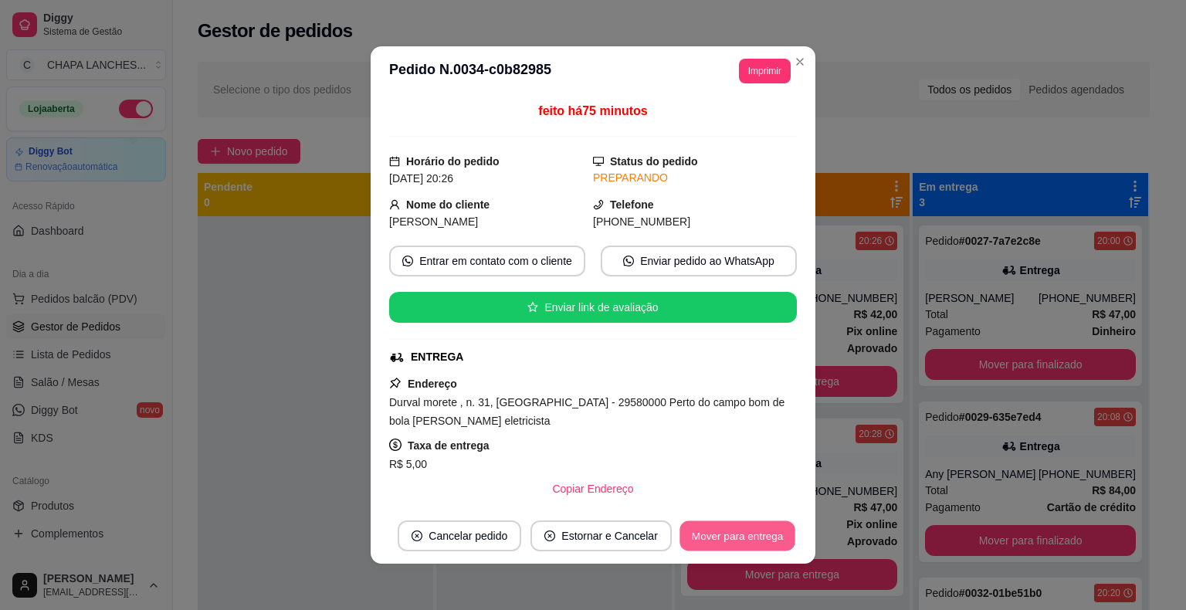
click at [727, 534] on button "Mover para entrega" at bounding box center [737, 536] width 116 height 30
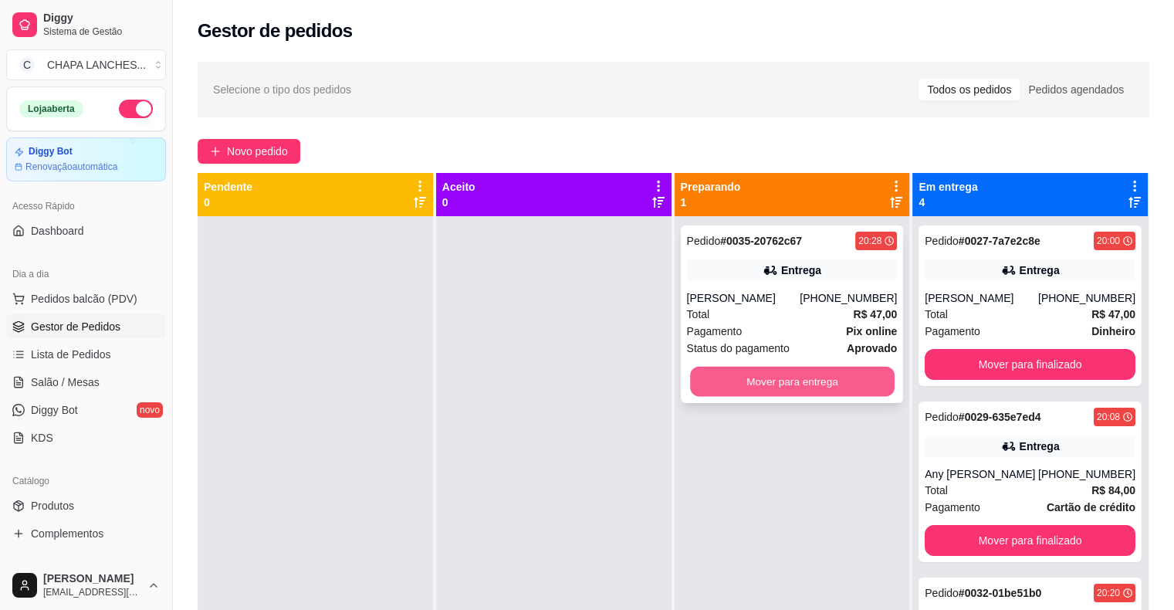
click at [743, 379] on button "Mover para entrega" at bounding box center [792, 382] width 205 height 30
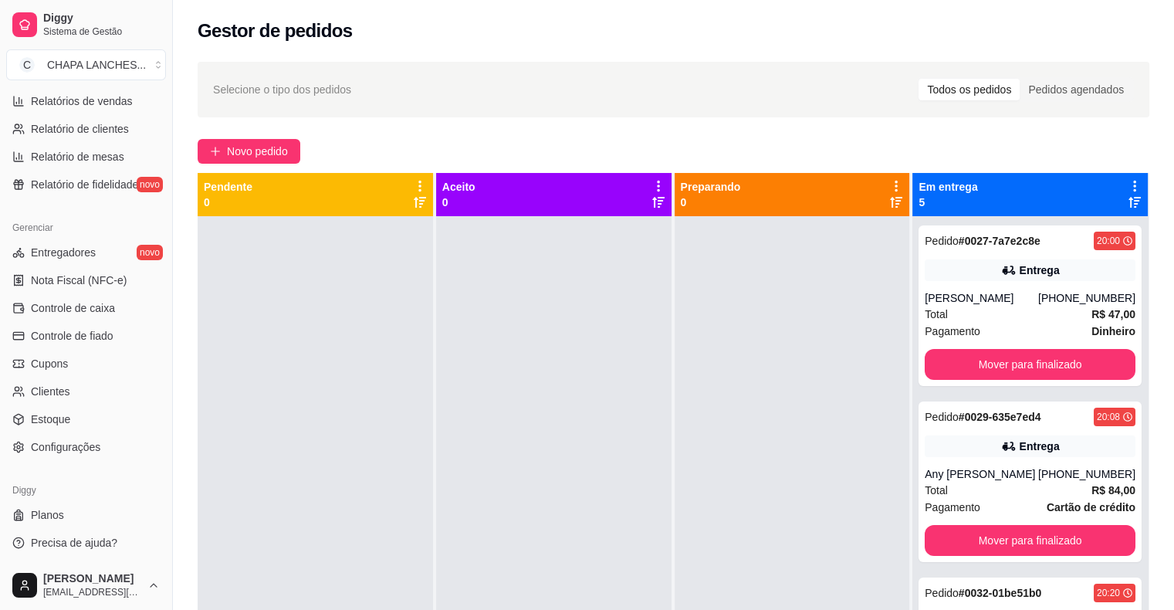
scroll to position [77, 0]
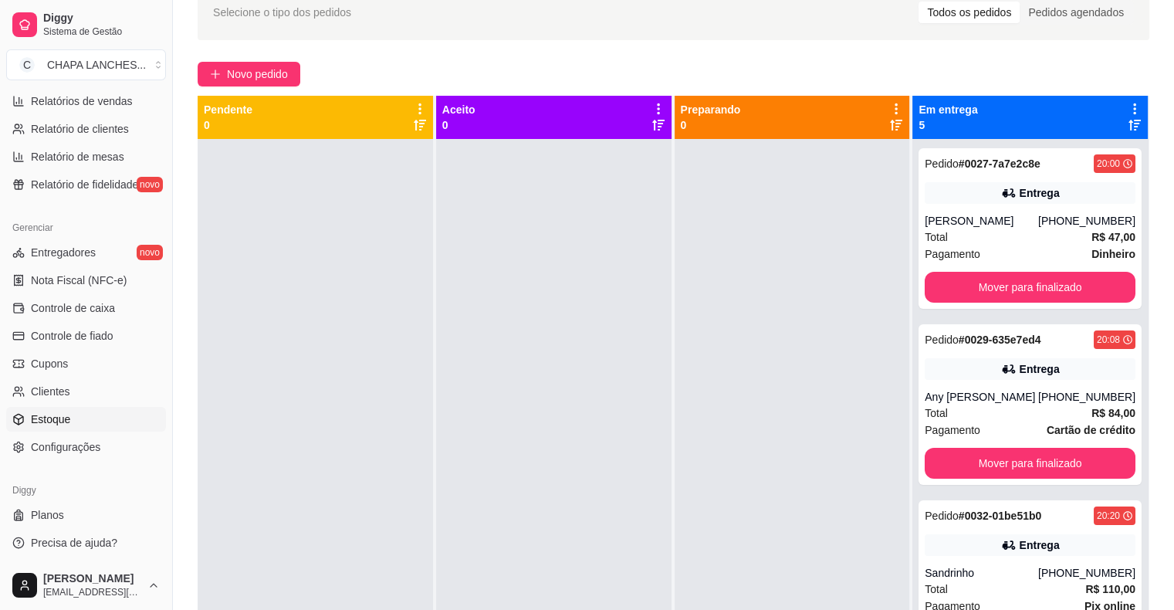
click at [80, 422] on link "Estoque" at bounding box center [86, 419] width 160 height 25
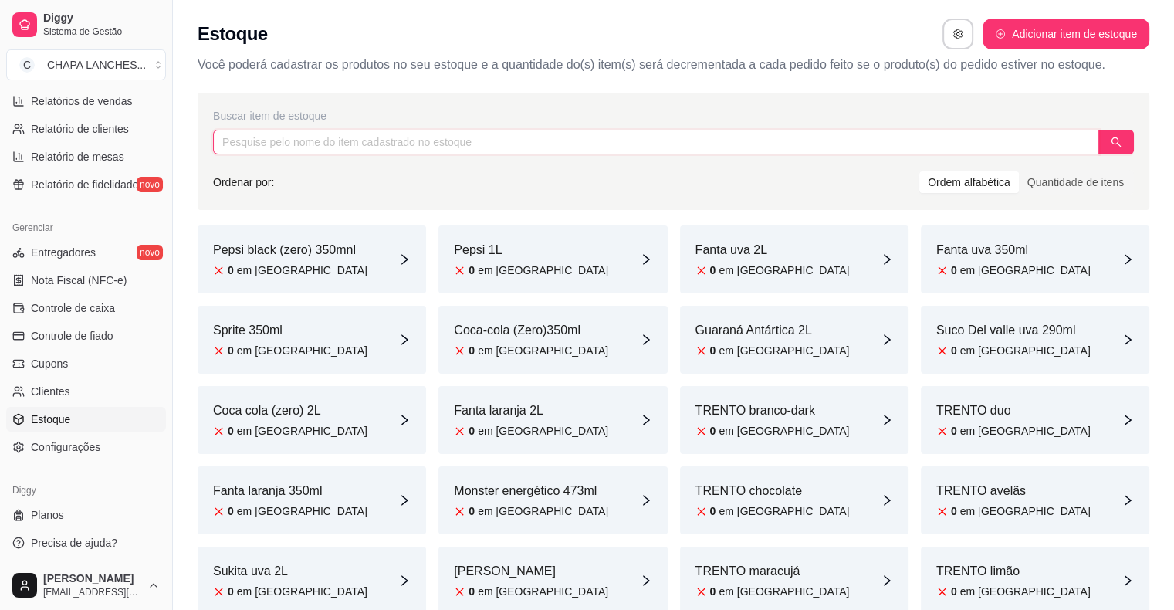
click at [242, 145] on input "text" at bounding box center [656, 142] width 886 height 25
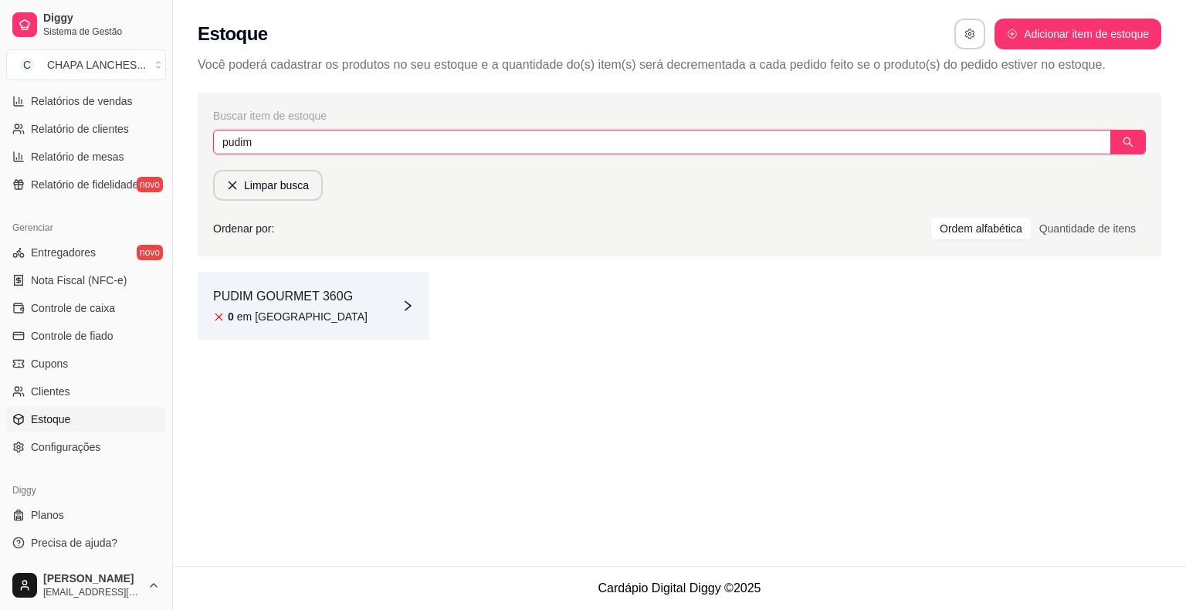
type input "pudim"
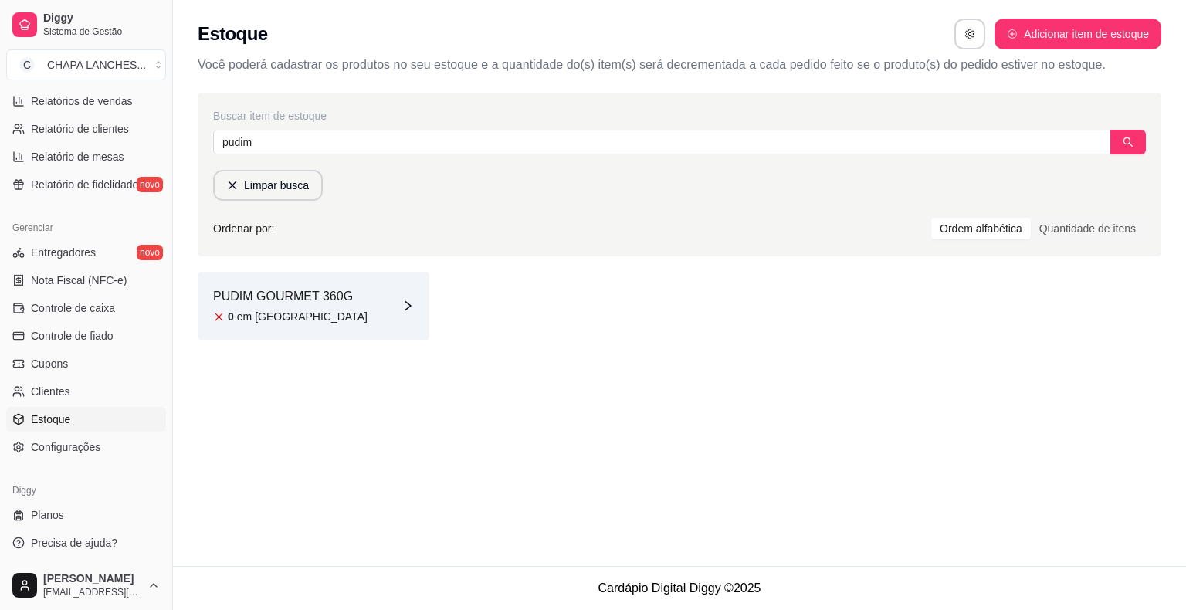
click at [346, 313] on div "PUDIM GOURMET 360G 0 em estoque" at bounding box center [314, 306] width 232 height 68
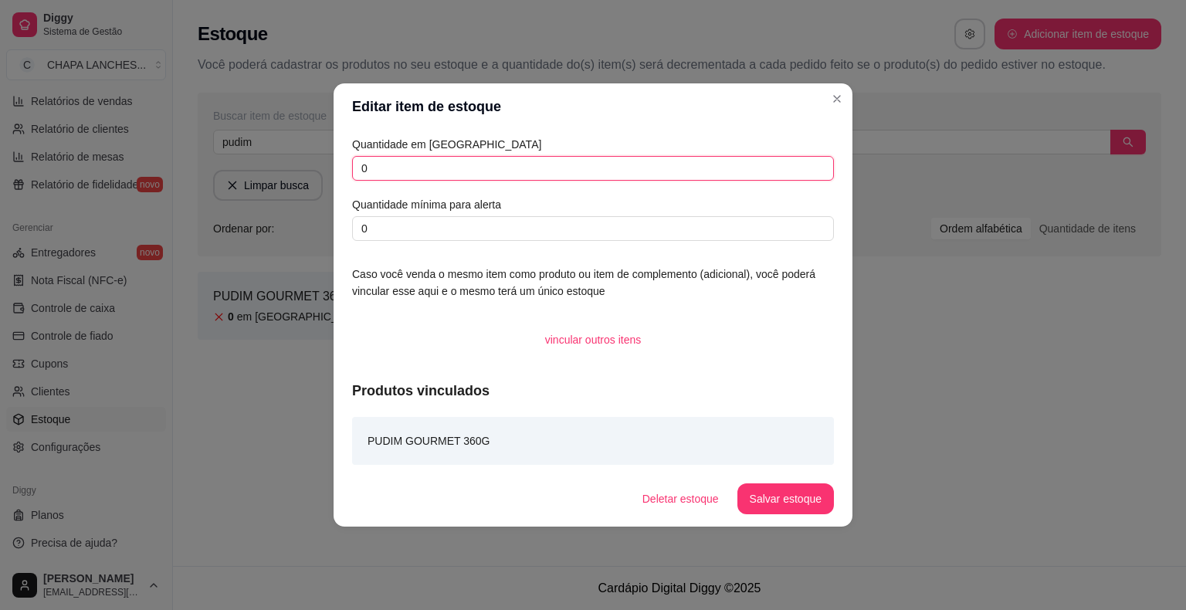
click at [370, 161] on input "0" at bounding box center [593, 168] width 482 height 25
type input "9"
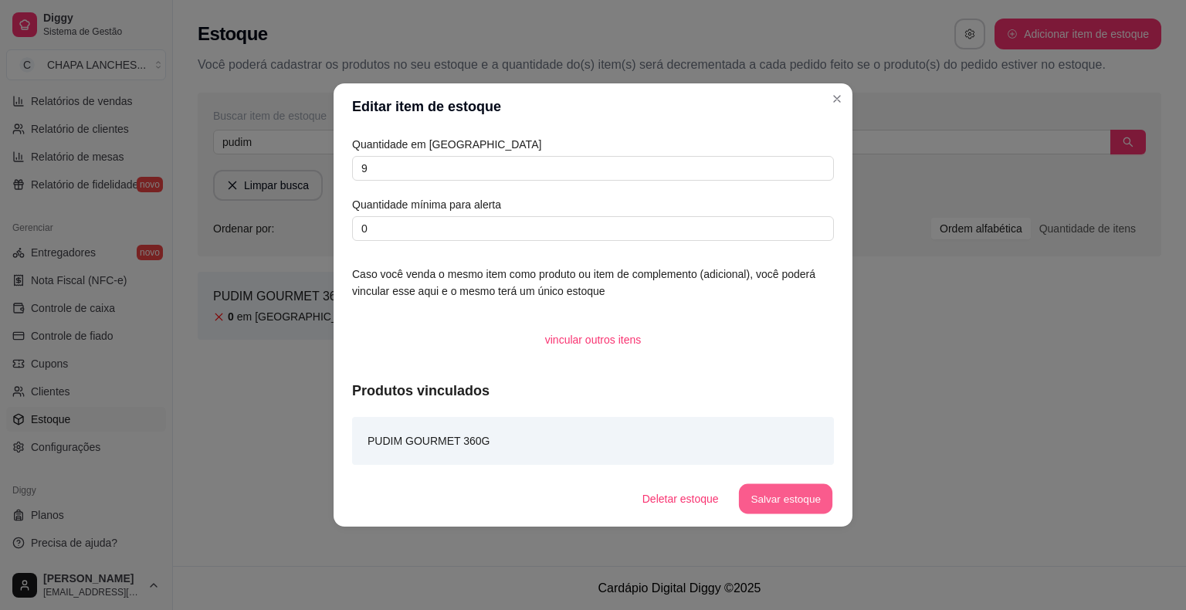
click at [791, 502] on button "Salvar estoque" at bounding box center [785, 499] width 94 height 30
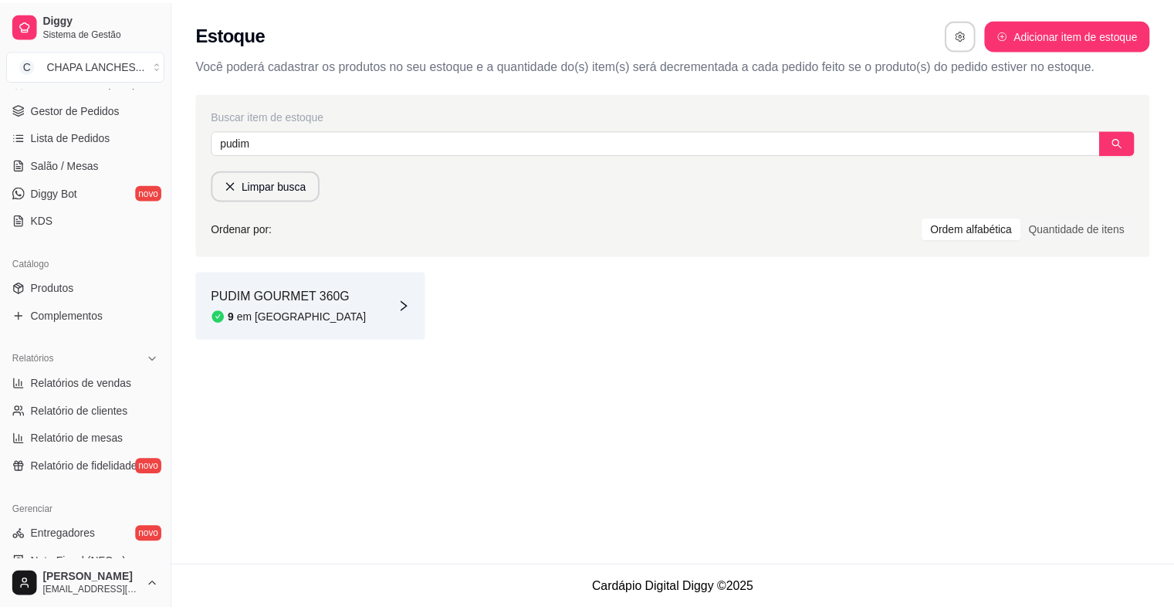
scroll to position [191, 0]
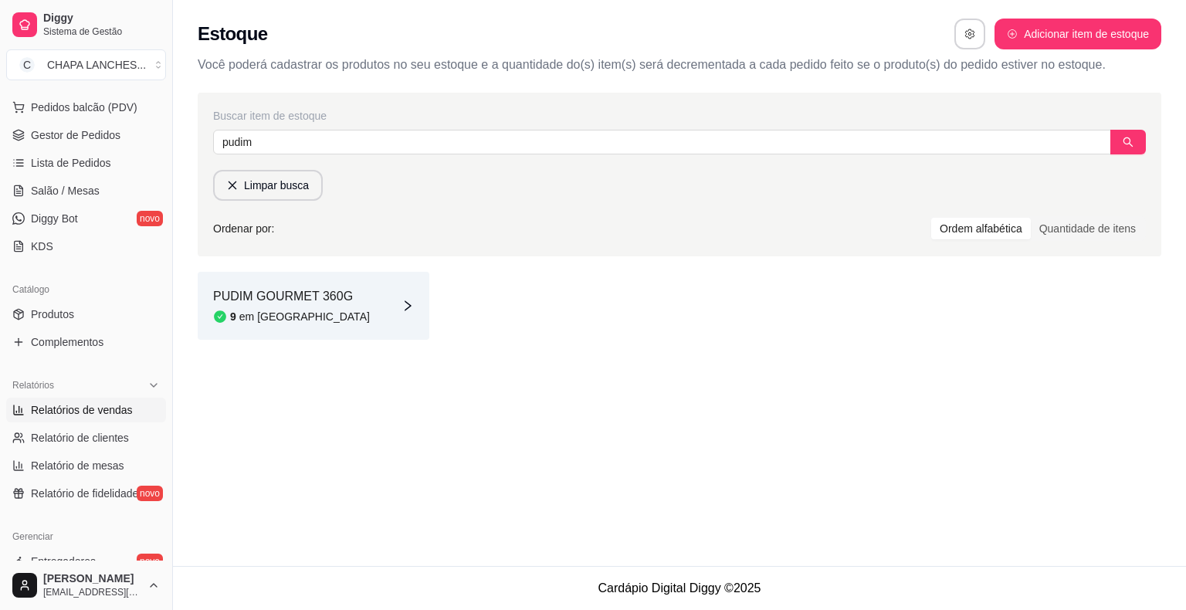
click at [99, 415] on span "Relatórios de vendas" at bounding box center [82, 409] width 102 height 15
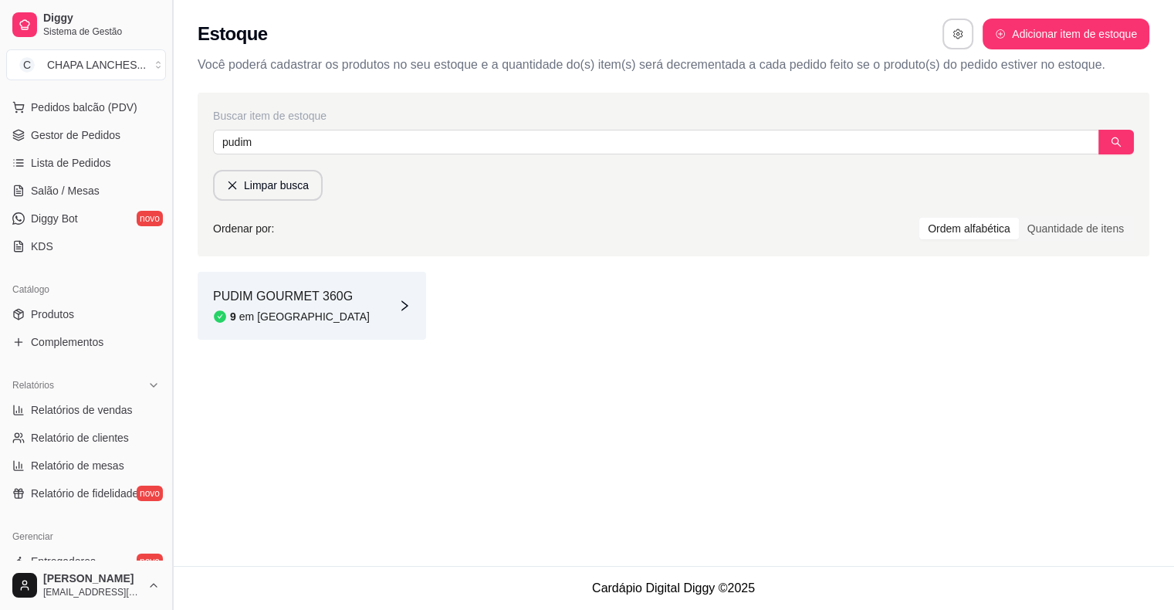
select select "ALL"
select select "0"
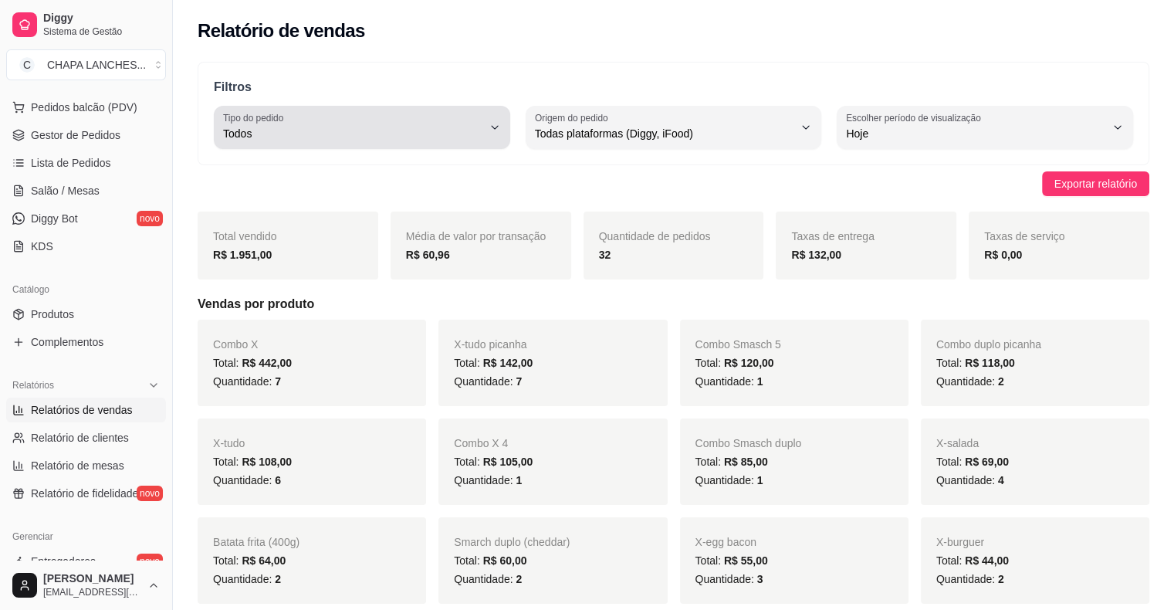
click at [327, 113] on div "Todos" at bounding box center [352, 127] width 259 height 31
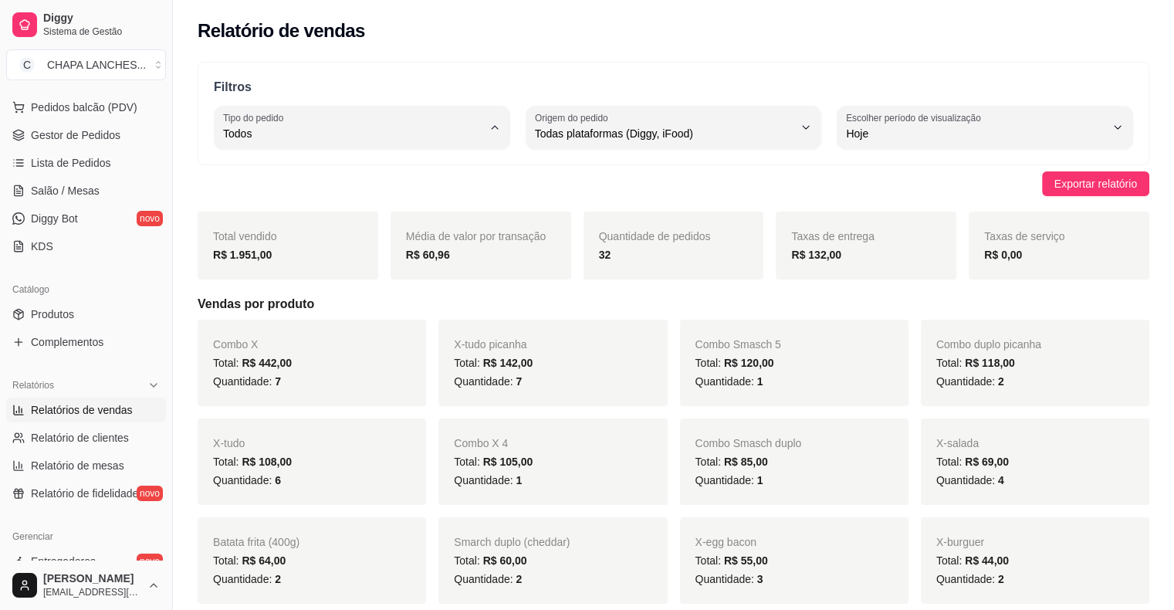
click at [361, 187] on li "Entrega" at bounding box center [361, 195] width 273 height 24
type input "DELIVERY"
select select "DELIVERY"
click at [62, 134] on span "Gestor de Pedidos" at bounding box center [76, 134] width 90 height 15
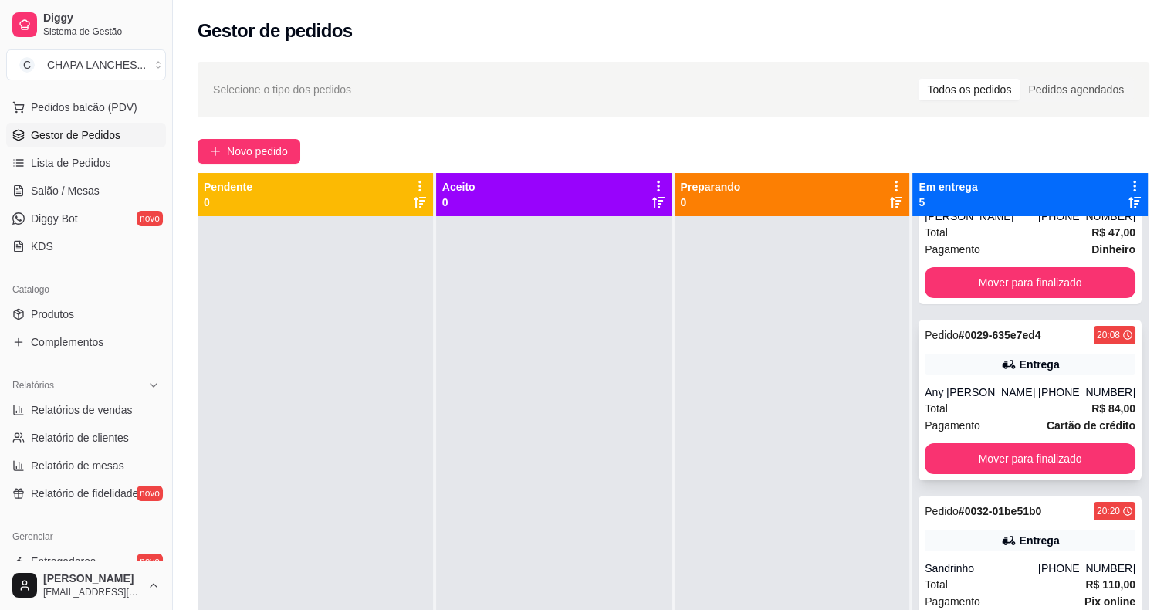
scroll to position [154, 0]
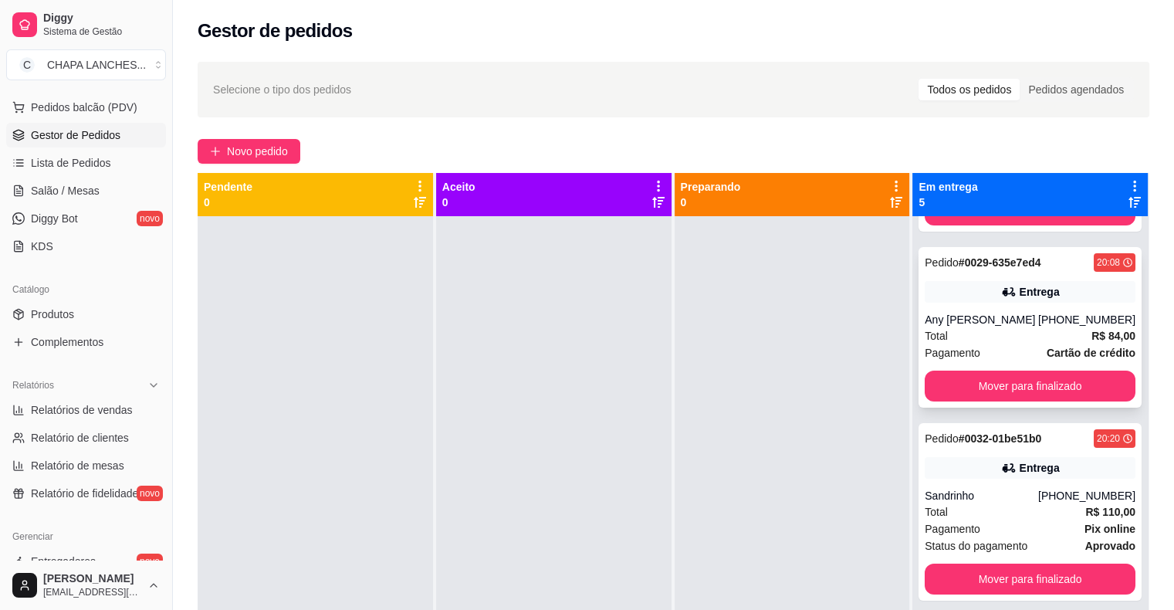
click at [963, 303] on div "Pedido # 0029-635e7ed4 20:08 Entrega Any Carolayne Oliveira (28) 99910-7251 Tot…" at bounding box center [1030, 327] width 223 height 161
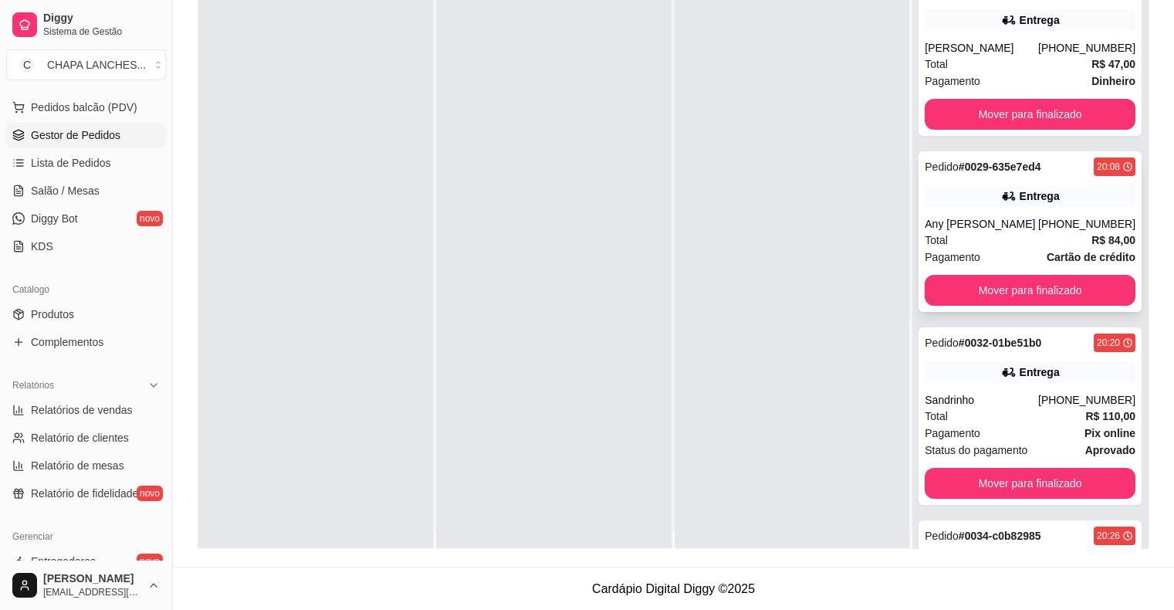
scroll to position [0, 0]
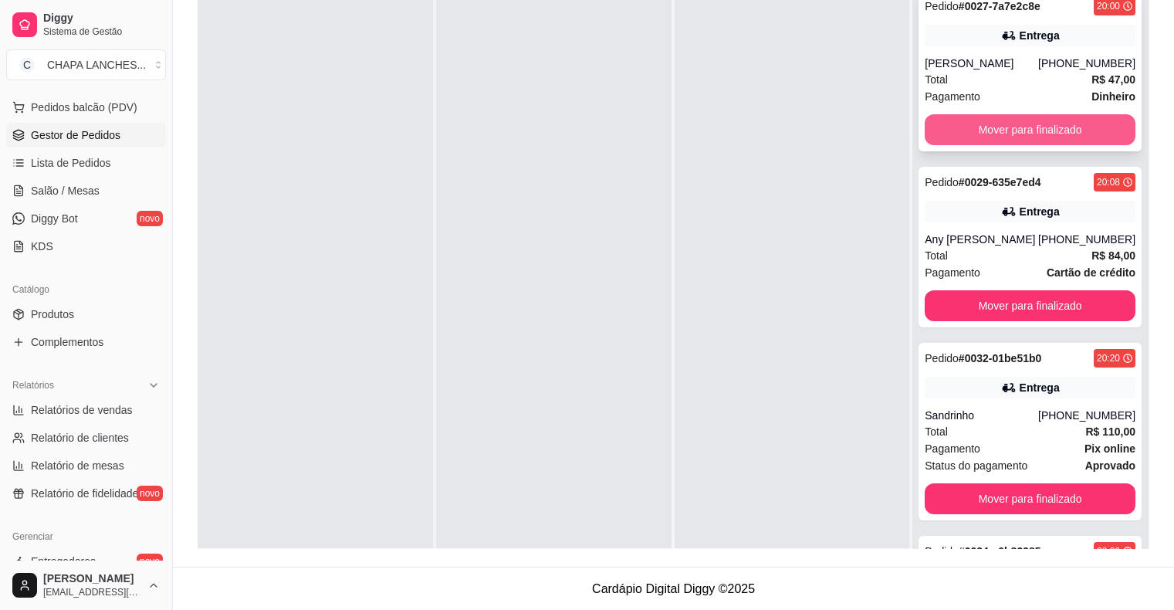
click at [968, 121] on button "Mover para finalizado" at bounding box center [1030, 129] width 211 height 31
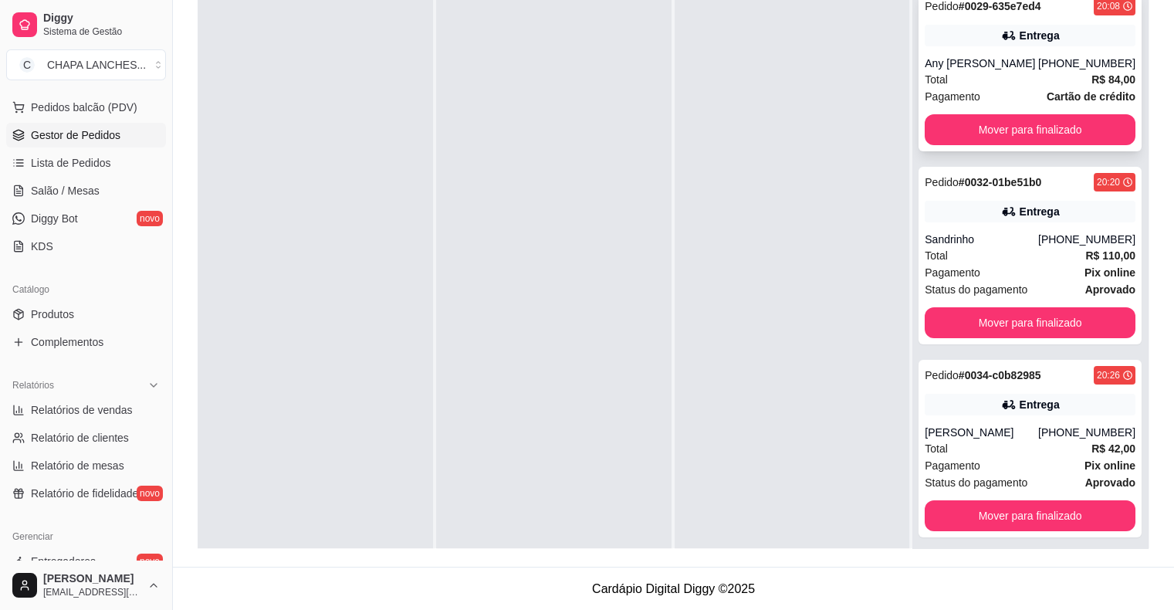
click at [970, 80] on div "Total R$ 84,00" at bounding box center [1030, 79] width 211 height 17
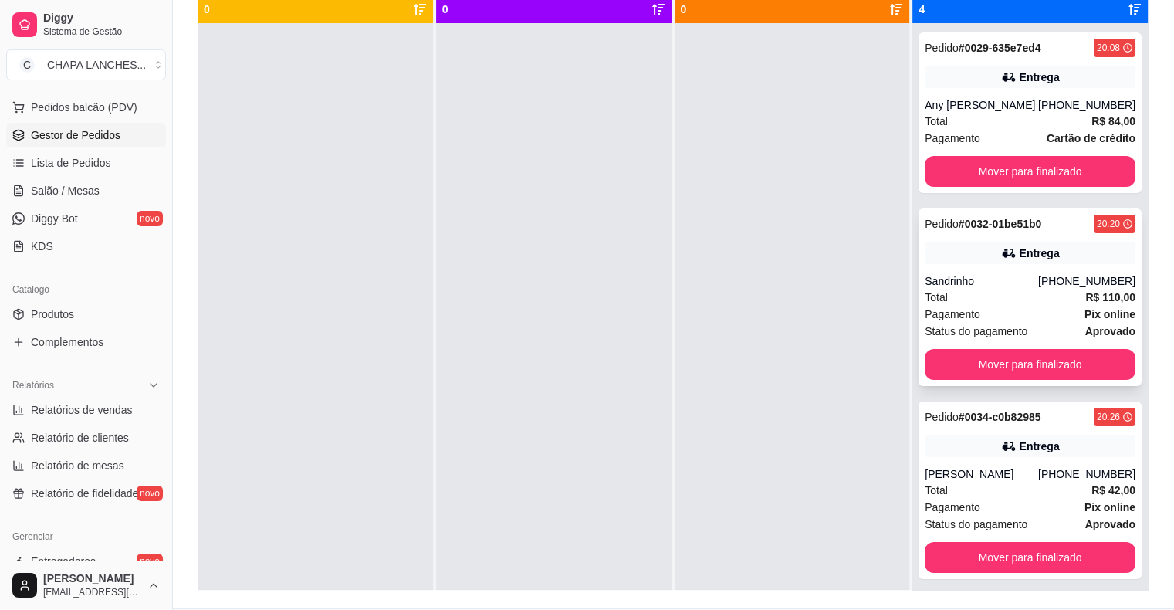
scroll to position [158, 0]
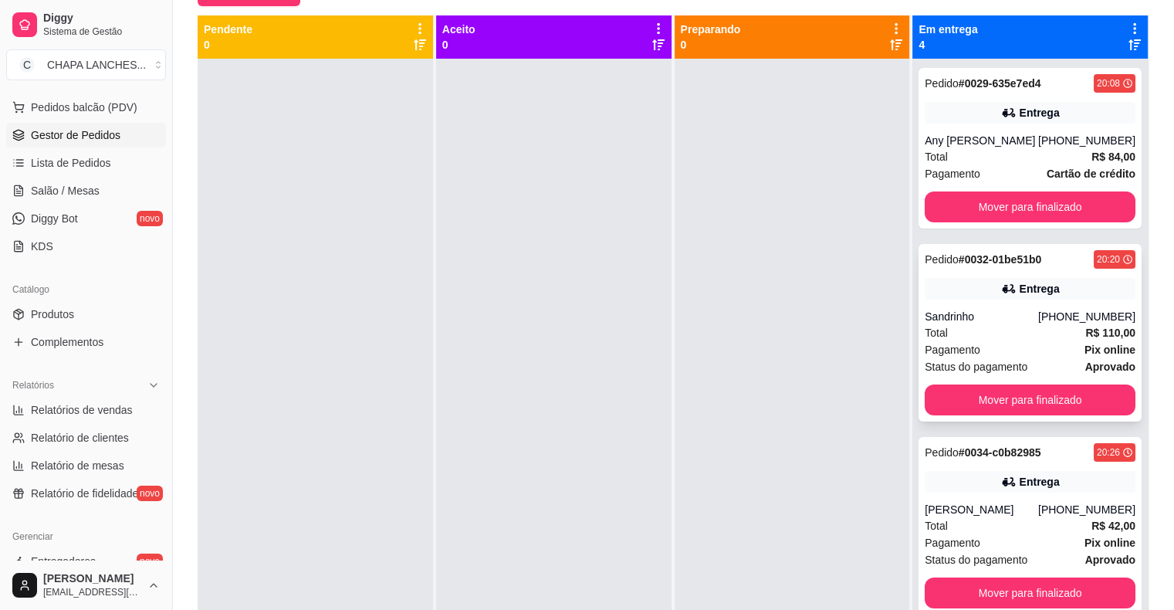
click at [956, 312] on div "Sandrinho" at bounding box center [982, 316] width 114 height 15
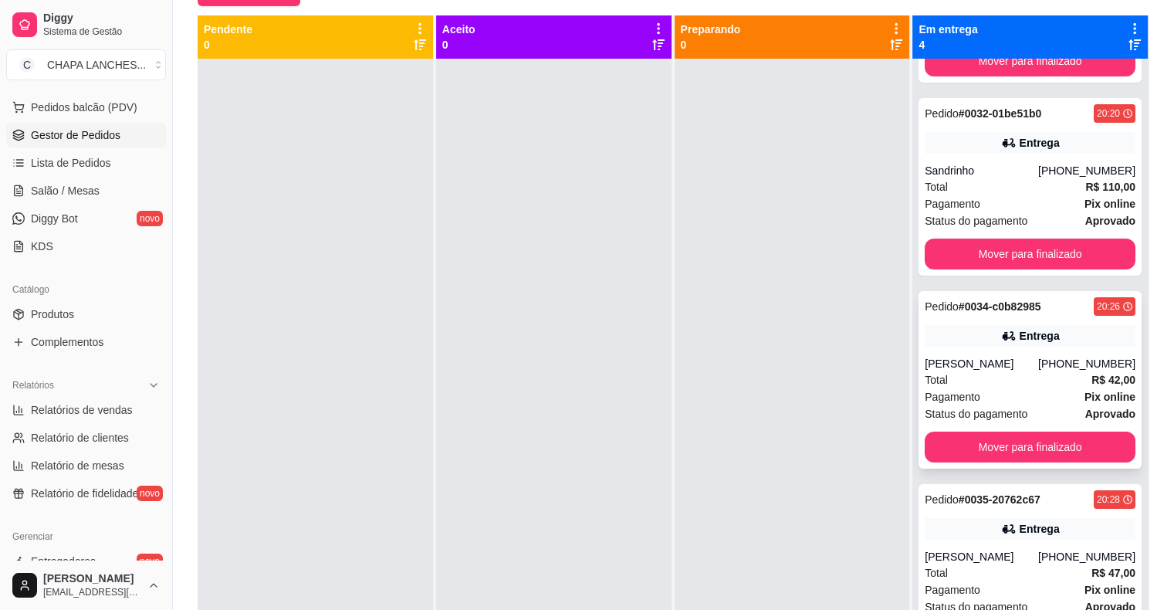
scroll to position [154, 0]
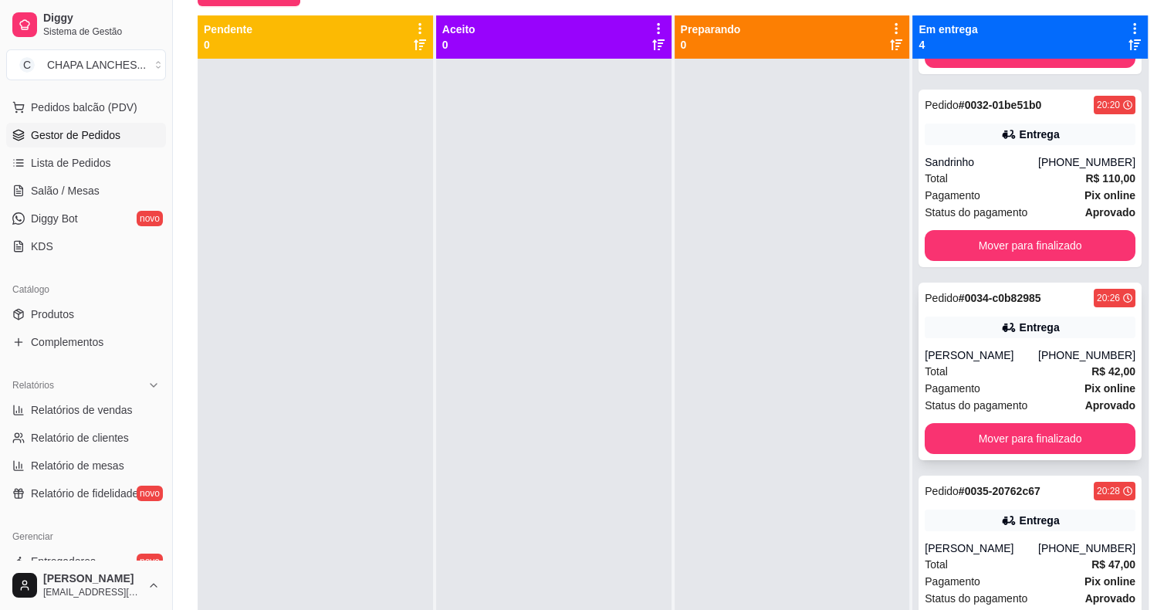
click at [957, 369] on div "Total R$ 42,00" at bounding box center [1030, 371] width 211 height 17
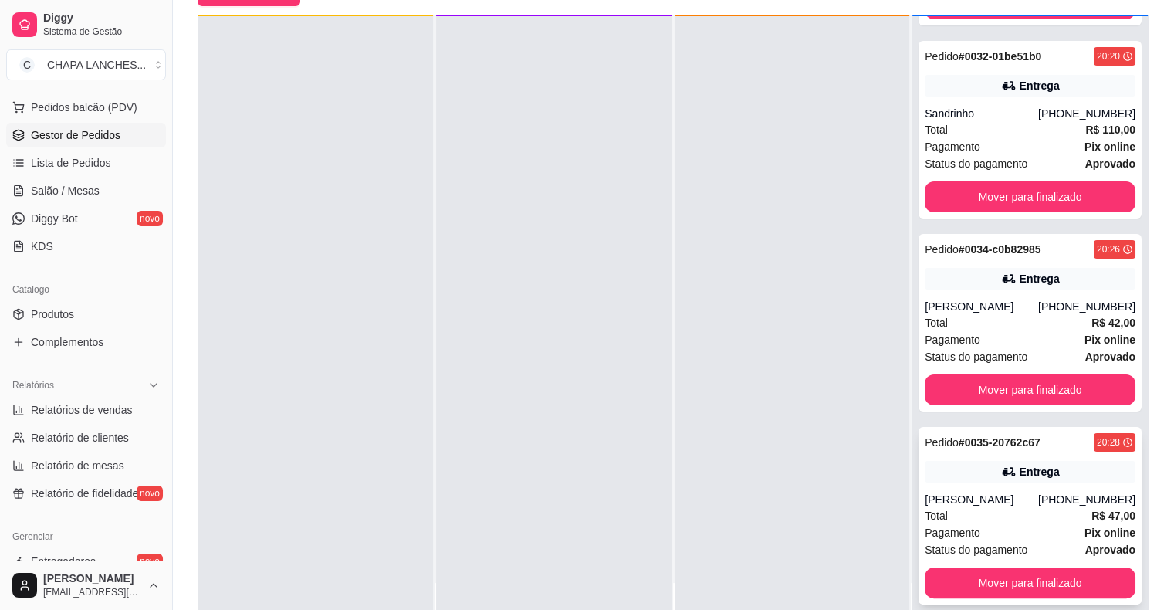
scroll to position [43, 0]
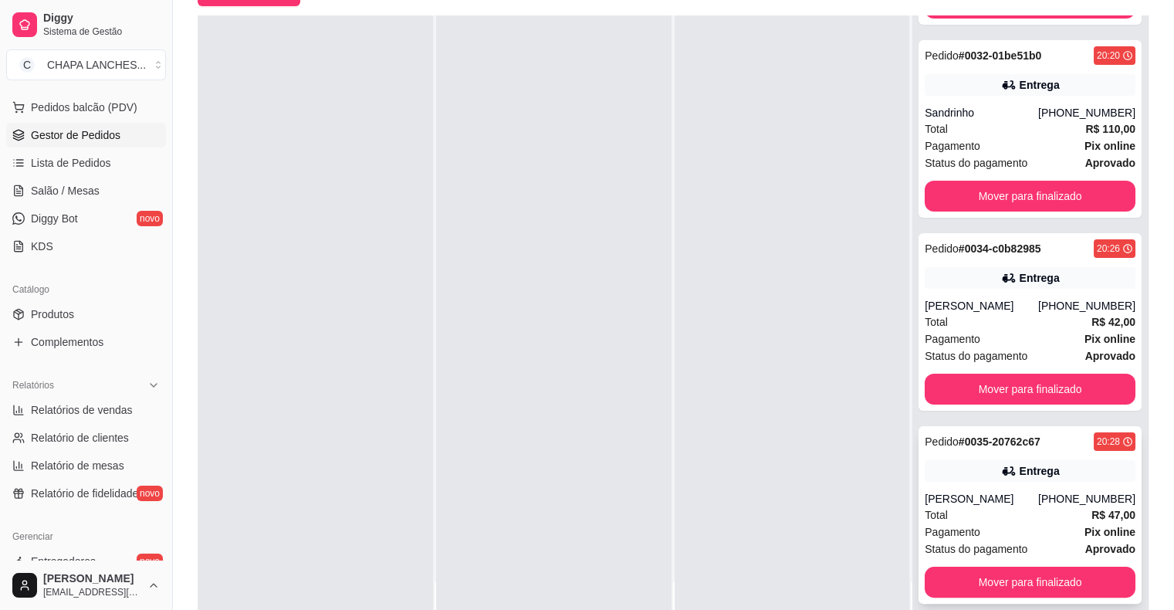
click at [956, 492] on div "Mirella Cherobim" at bounding box center [982, 498] width 114 height 15
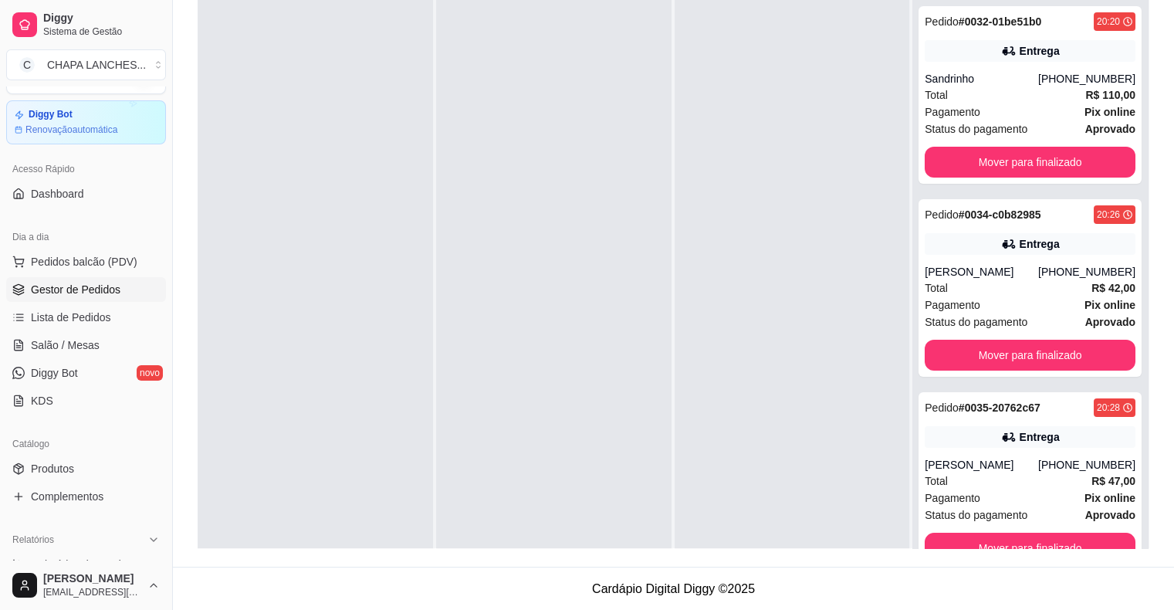
scroll to position [0, 0]
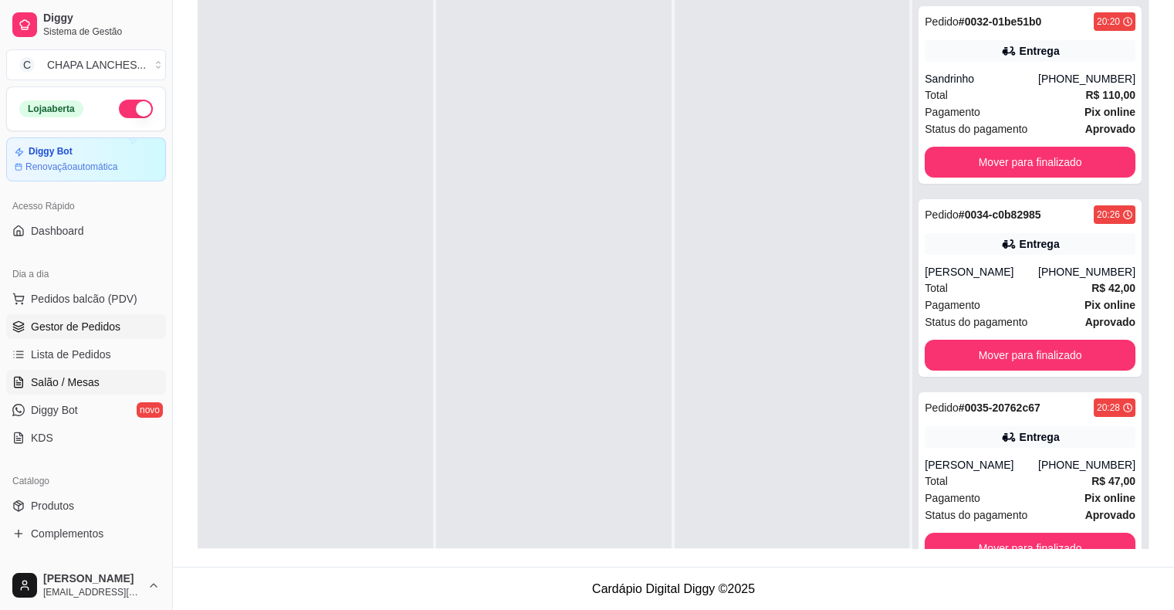
click at [86, 383] on span "Salão / Mesas" at bounding box center [65, 381] width 69 height 15
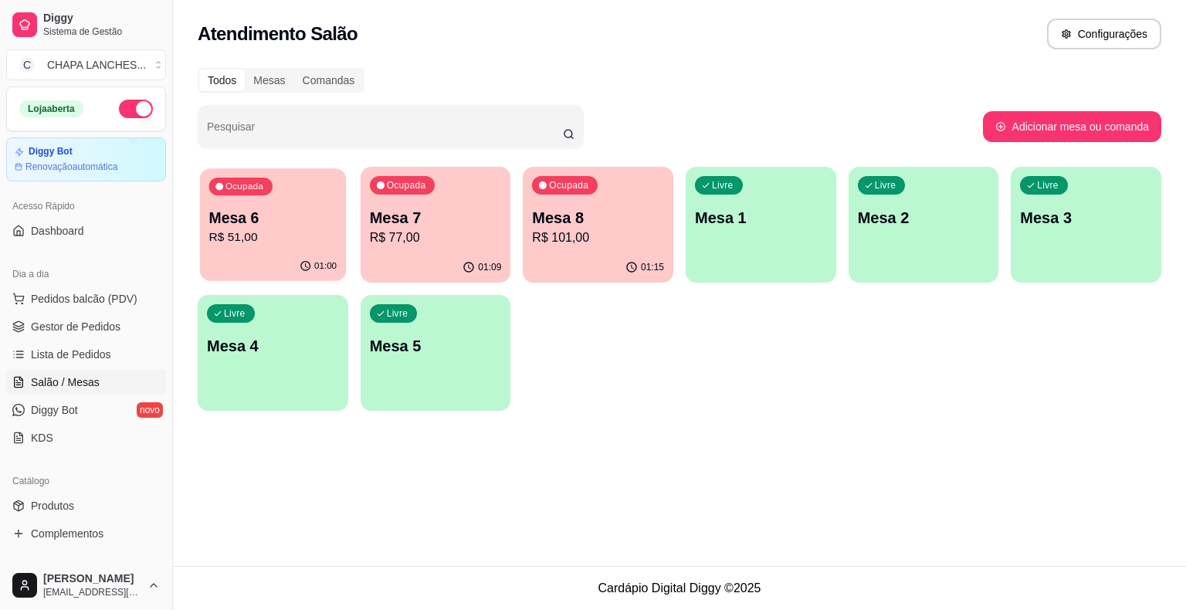
click at [277, 245] on p "R$ 51,00" at bounding box center [273, 238] width 128 height 18
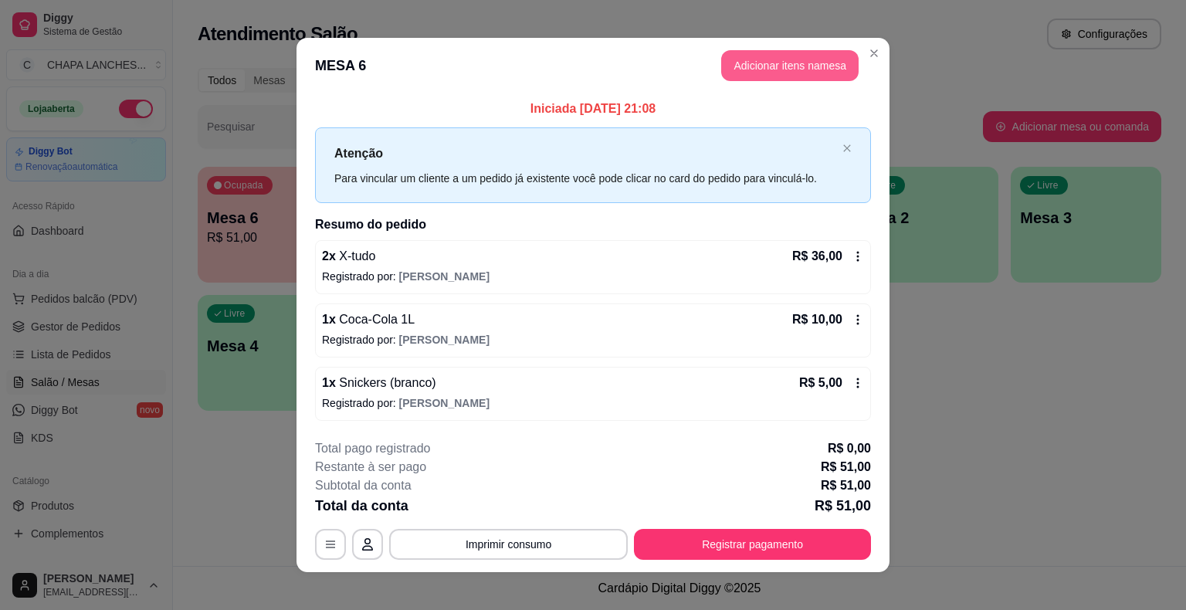
click at [781, 70] on button "Adicionar itens na mesa" at bounding box center [789, 65] width 137 height 31
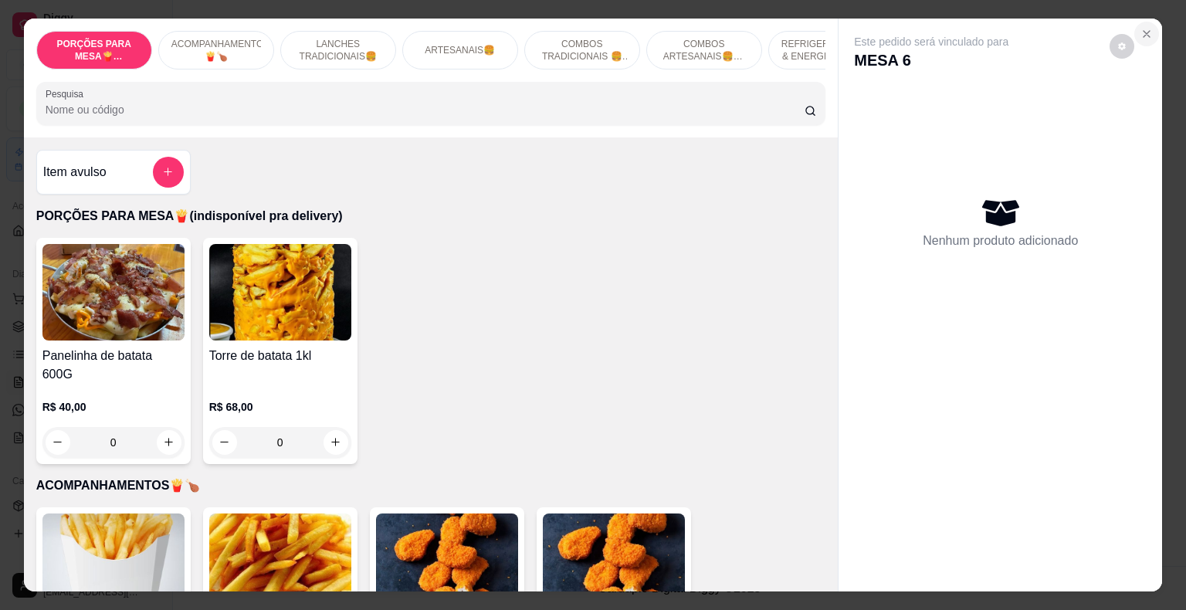
click at [1142, 28] on icon "Close" at bounding box center [1146, 34] width 12 height 12
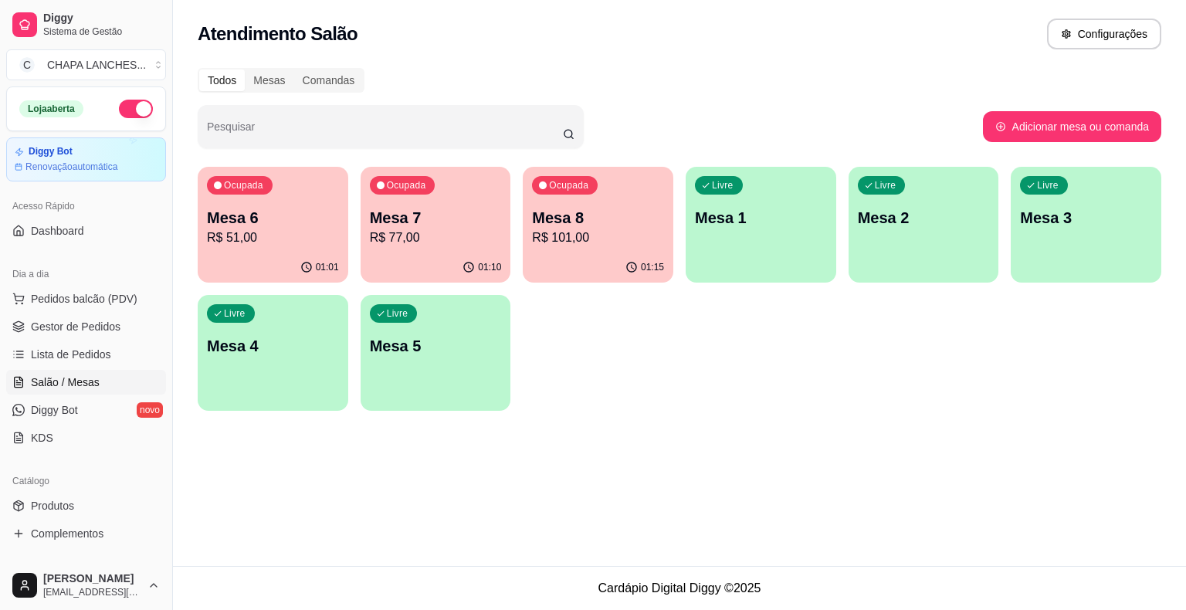
click at [293, 236] on p "R$ 51,00" at bounding box center [273, 238] width 132 height 19
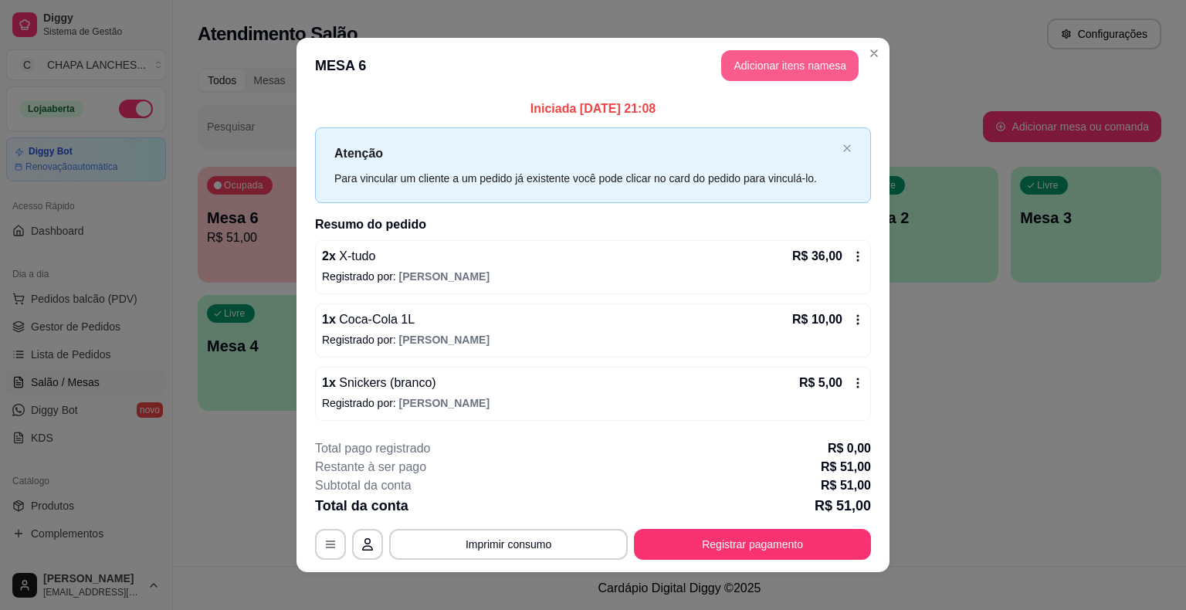
click at [764, 63] on button "Adicionar itens na mesa" at bounding box center [789, 65] width 137 height 31
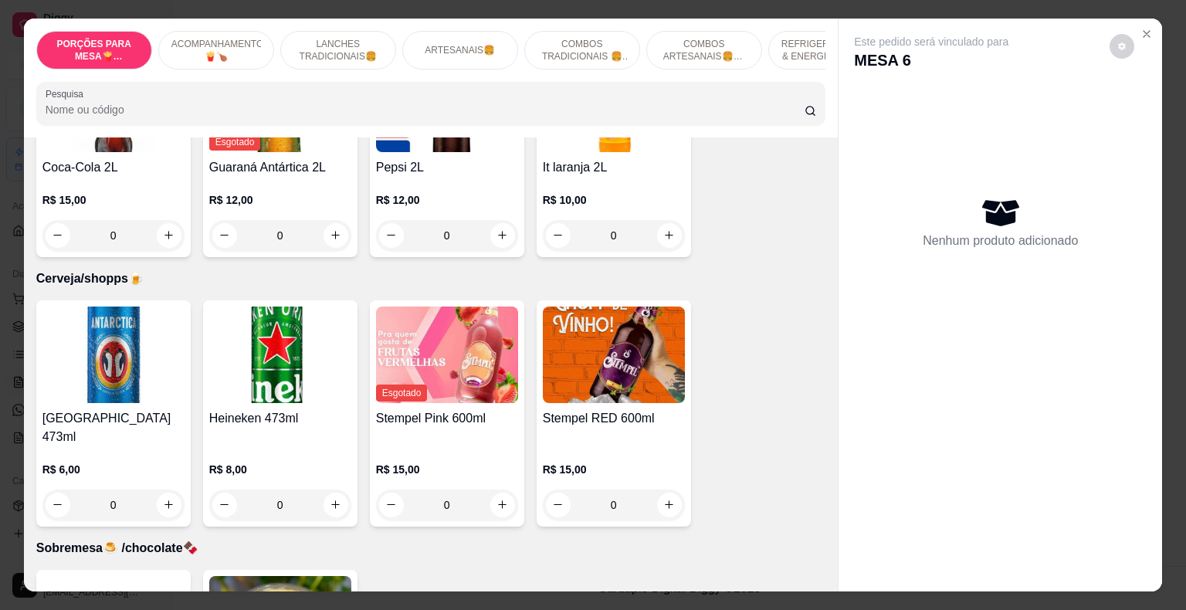
scroll to position [3706, 0]
click at [163, 498] on icon "increase-product-quantity" at bounding box center [169, 504] width 12 height 12
type input "1"
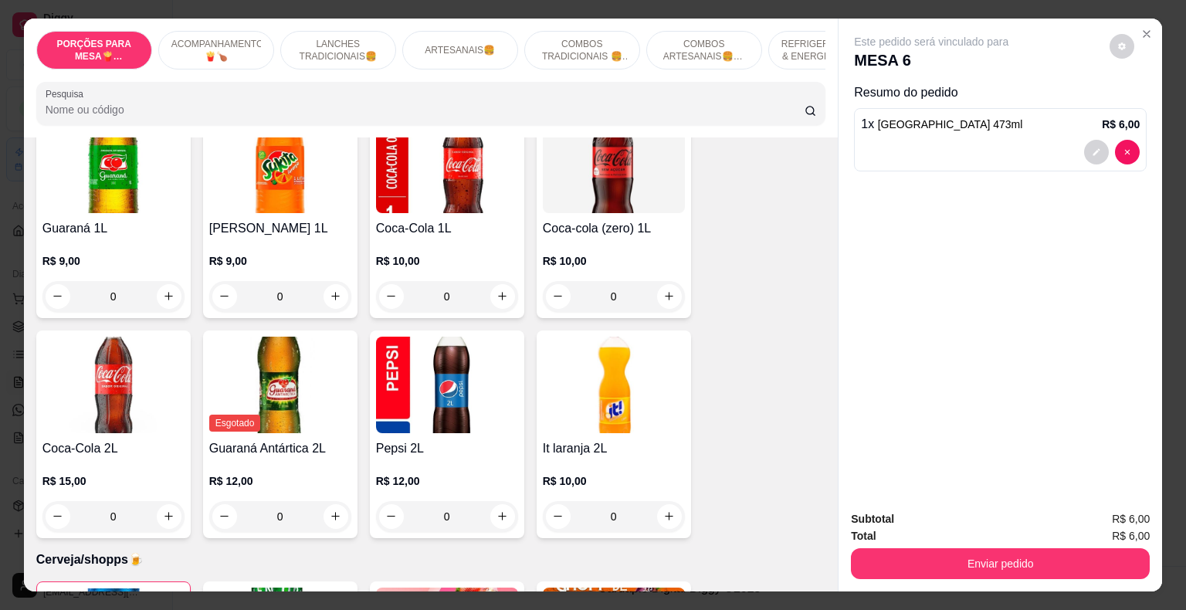
scroll to position [3397, 0]
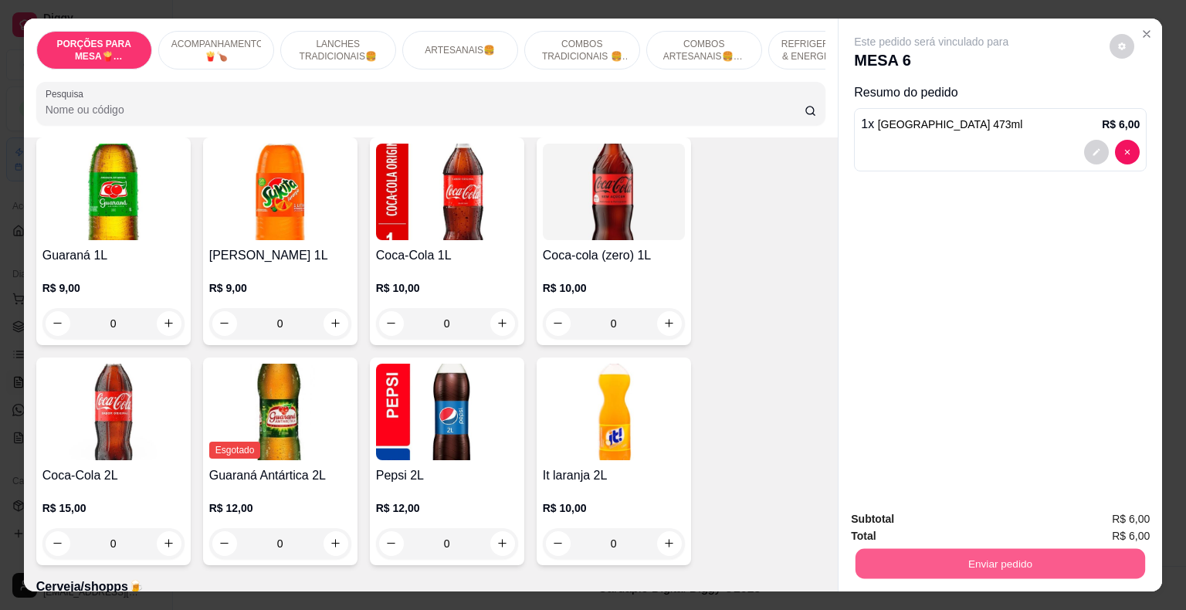
click at [1053, 557] on button "Enviar pedido" at bounding box center [1001, 564] width 290 height 30
click at [942, 517] on button "Não registrar e enviar pedido" at bounding box center [949, 520] width 161 height 29
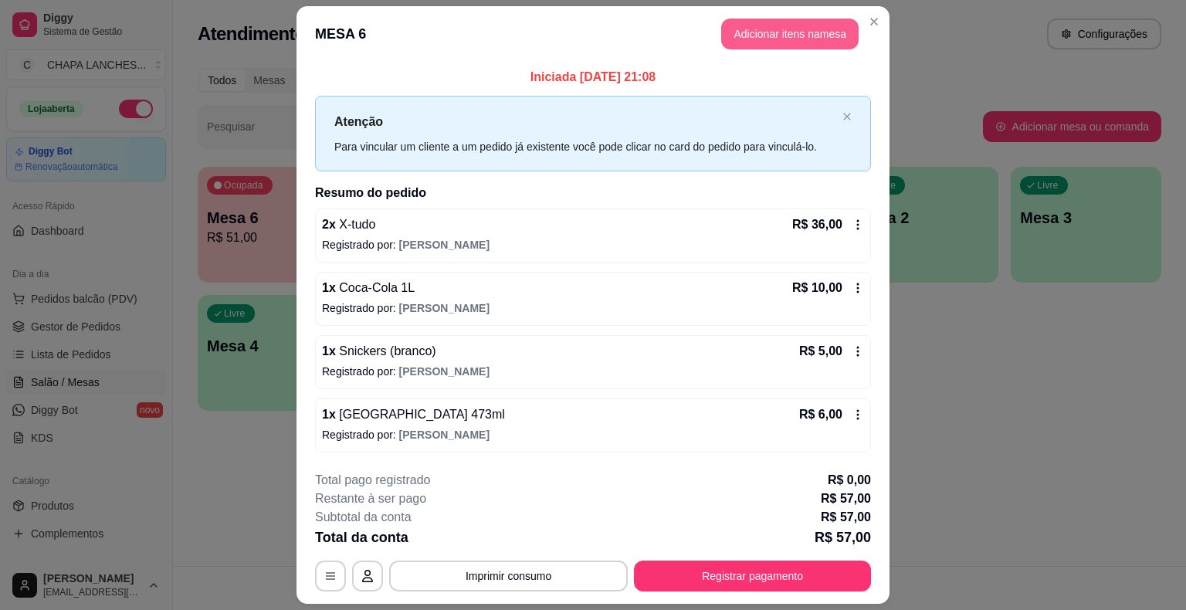
click at [778, 36] on button "Adicionar itens na mesa" at bounding box center [789, 34] width 137 height 31
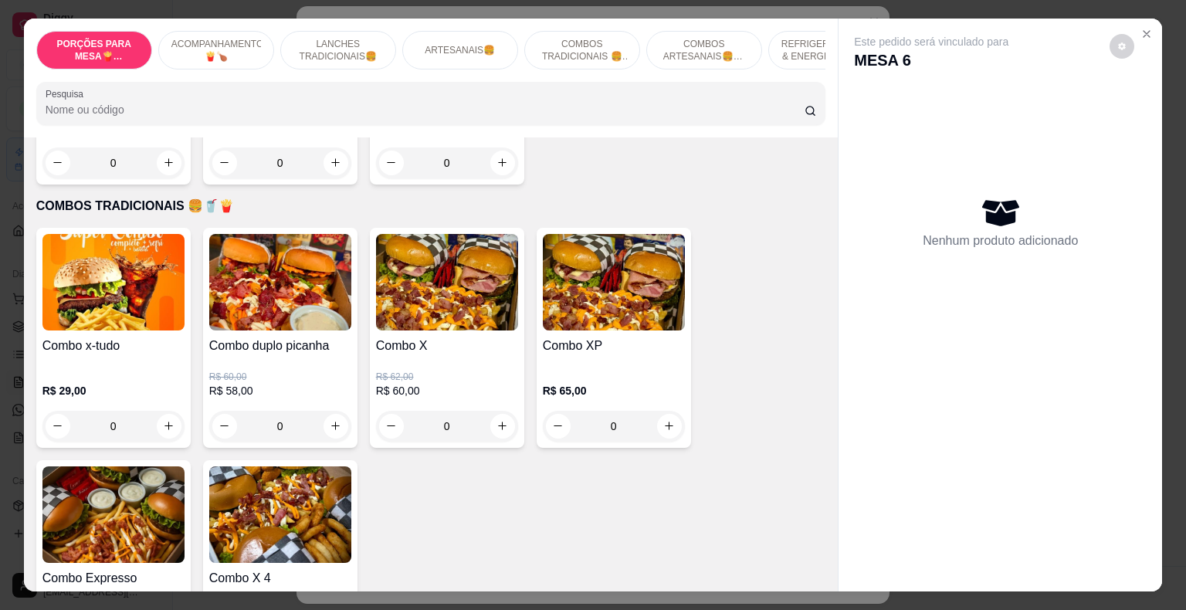
scroll to position [1930, 0]
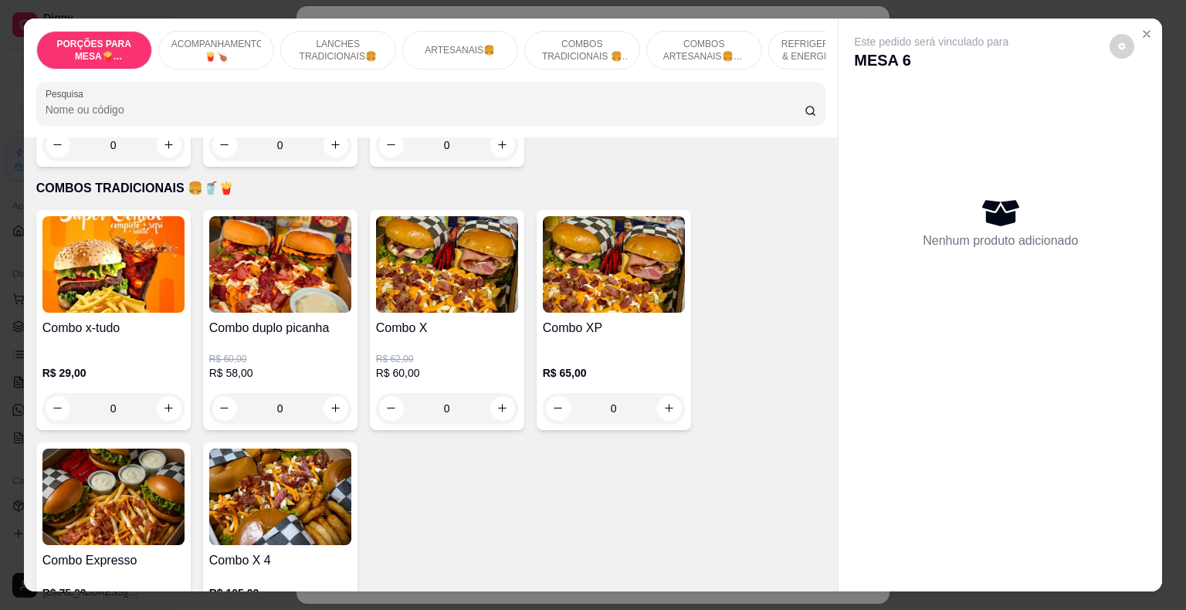
click at [497, 393] on div "0" at bounding box center [447, 408] width 142 height 31
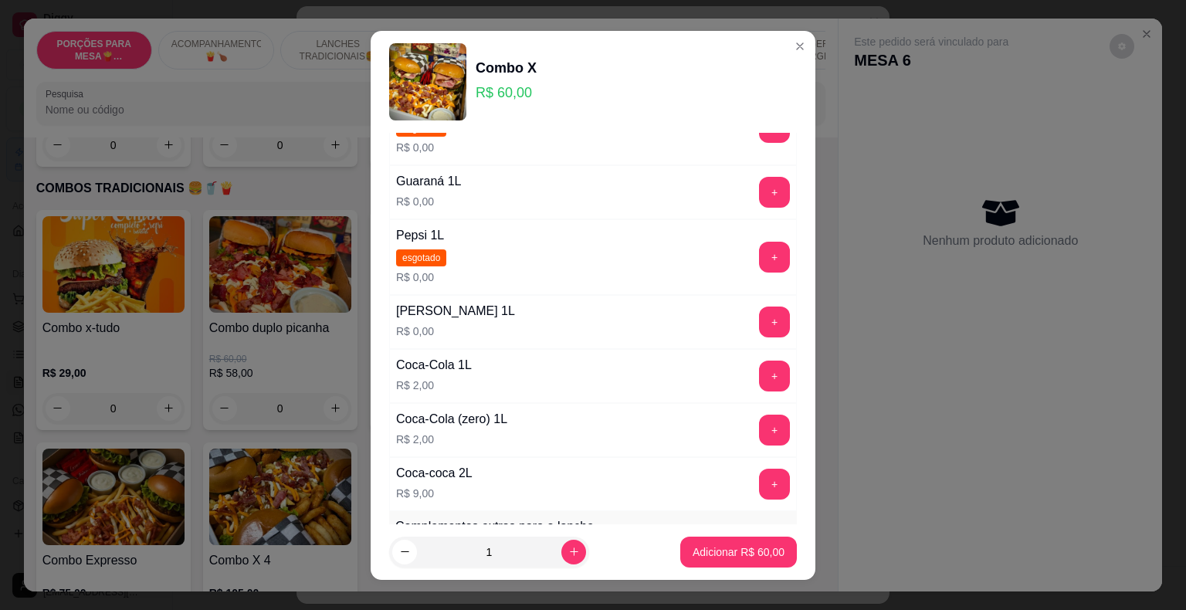
scroll to position [77, 0]
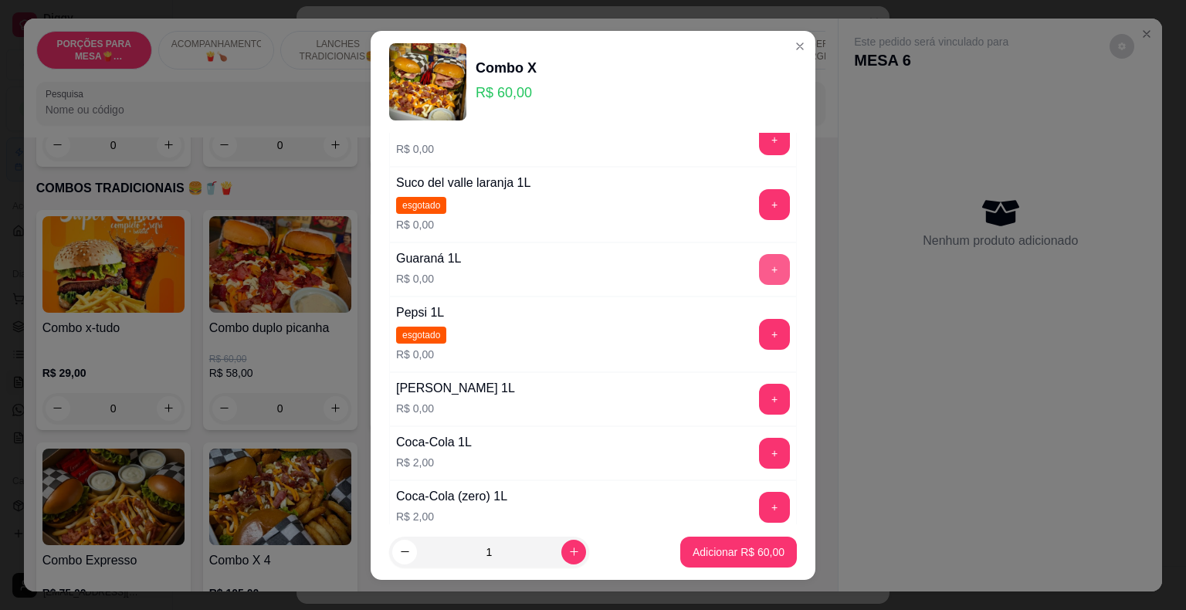
click at [759, 267] on button "+" at bounding box center [774, 269] width 31 height 31
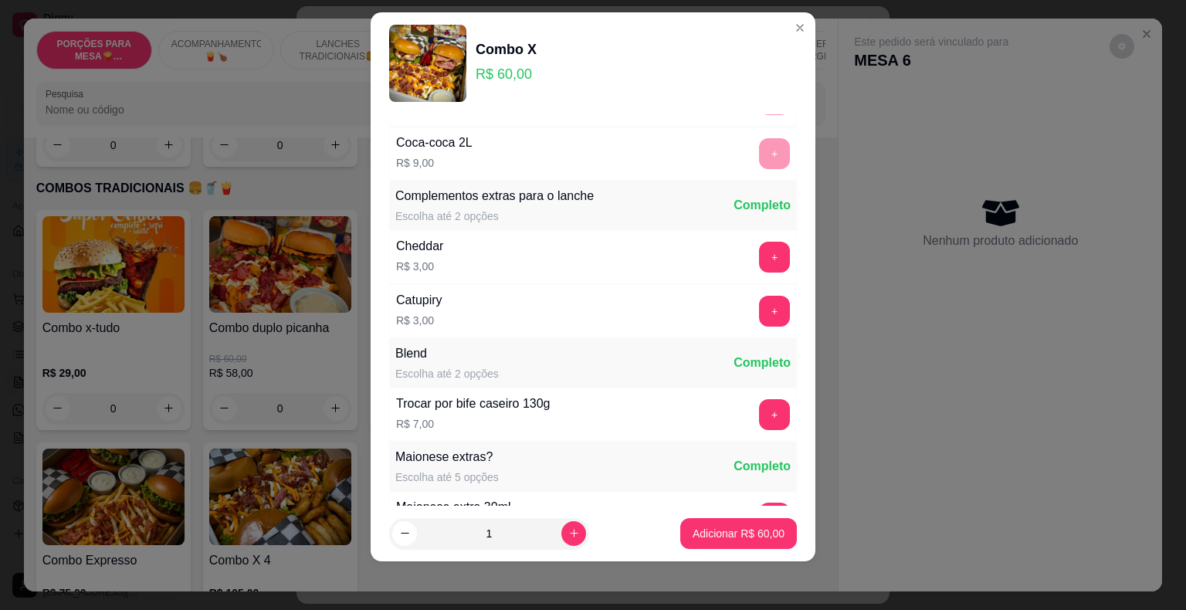
scroll to position [531, 0]
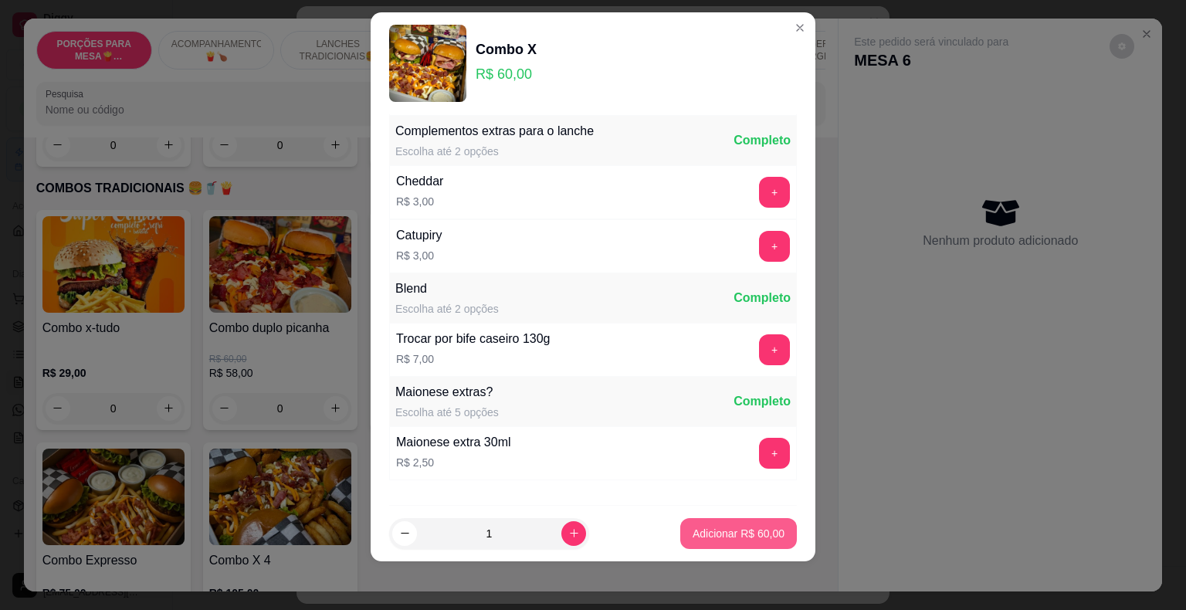
click at [734, 530] on p "Adicionar R$ 60,00" at bounding box center [739, 533] width 92 height 15
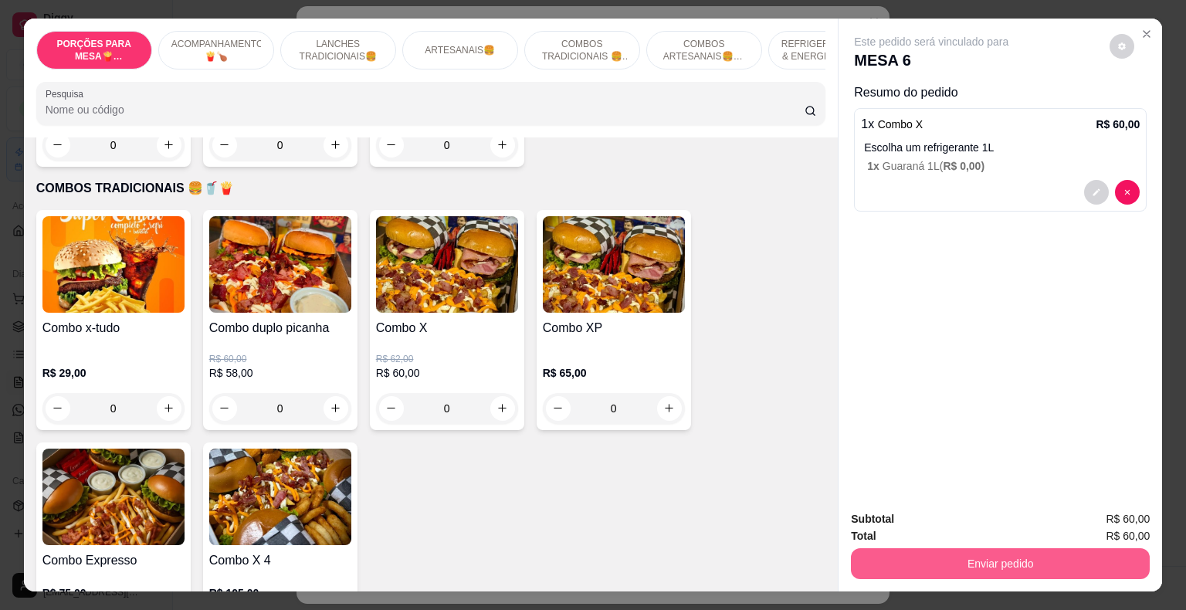
click at [972, 561] on button "Enviar pedido" at bounding box center [1000, 563] width 299 height 31
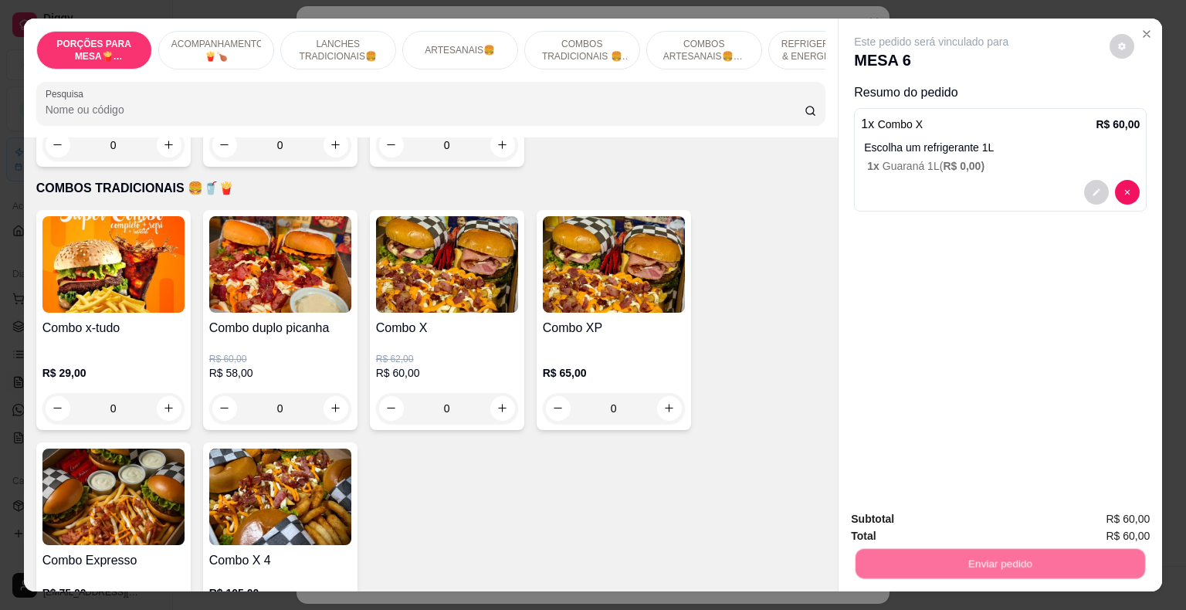
click at [939, 520] on button "Não registrar e enviar pedido" at bounding box center [949, 520] width 161 height 29
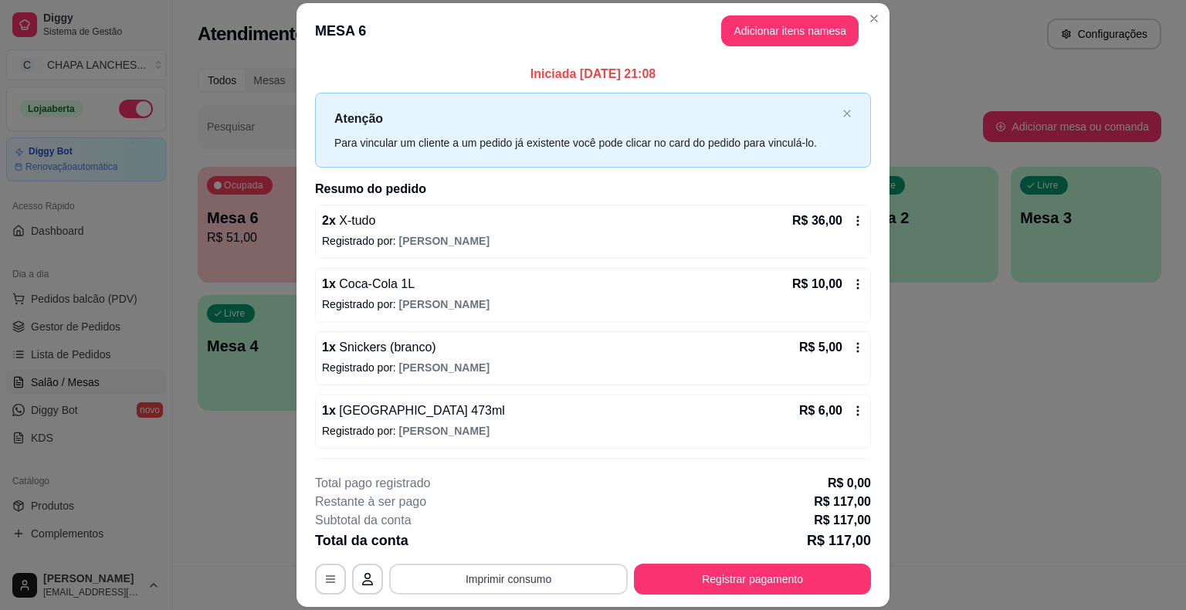
click at [501, 578] on button "Imprimir consumo" at bounding box center [508, 579] width 239 height 31
click at [513, 539] on button "IMPRESSORA" at bounding box center [508, 543] width 112 height 25
click at [711, 569] on button "Registrar pagamento" at bounding box center [752, 579] width 237 height 31
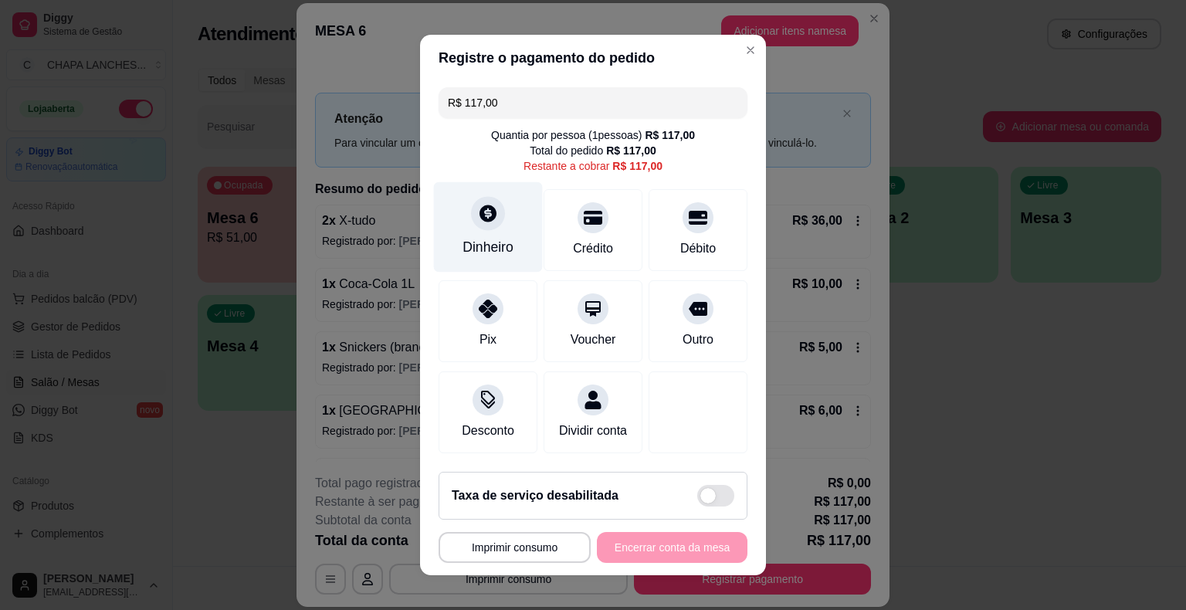
click at [471, 230] on div "Dinheiro" at bounding box center [488, 227] width 109 height 90
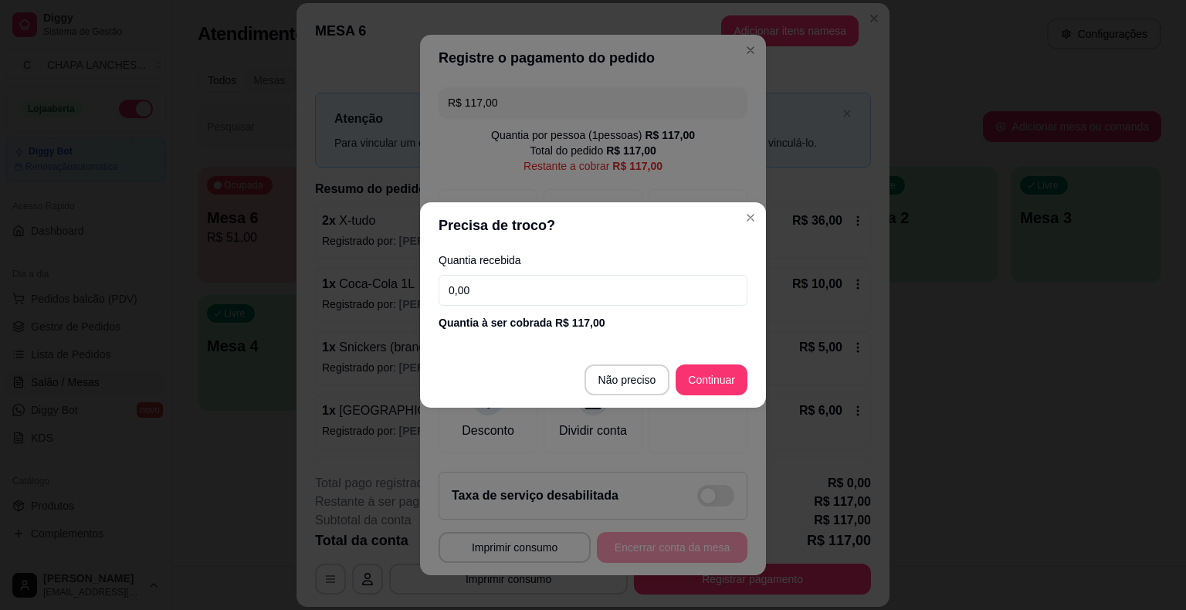
click at [482, 284] on input "0,00" at bounding box center [593, 290] width 309 height 31
click at [480, 286] on input "0,00" at bounding box center [593, 290] width 309 height 31
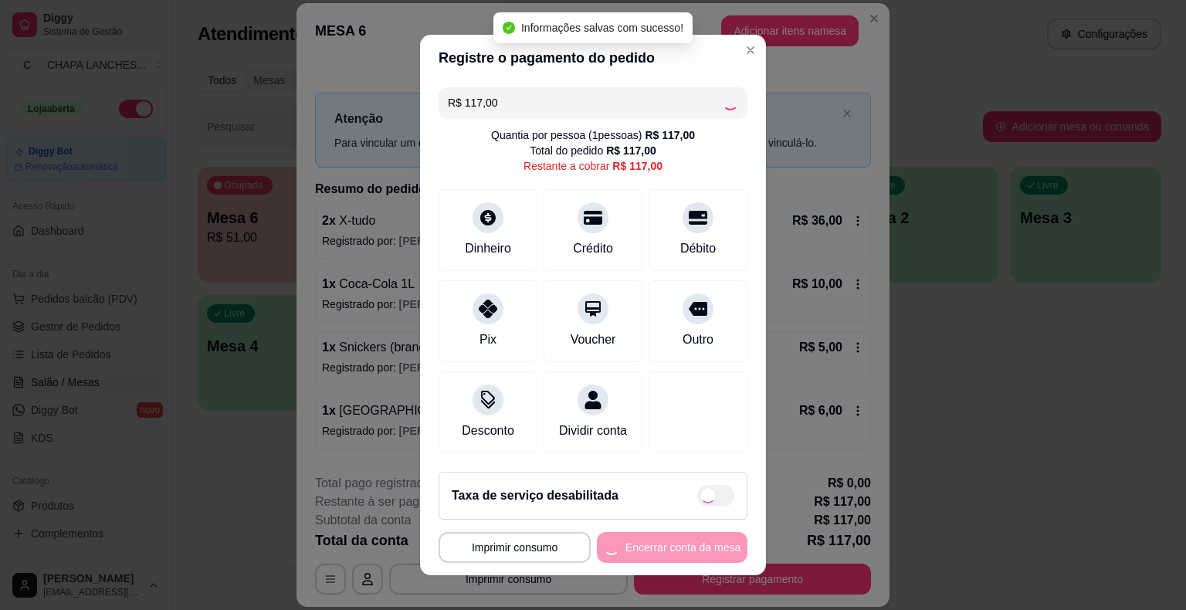
type input "R$ 0,00"
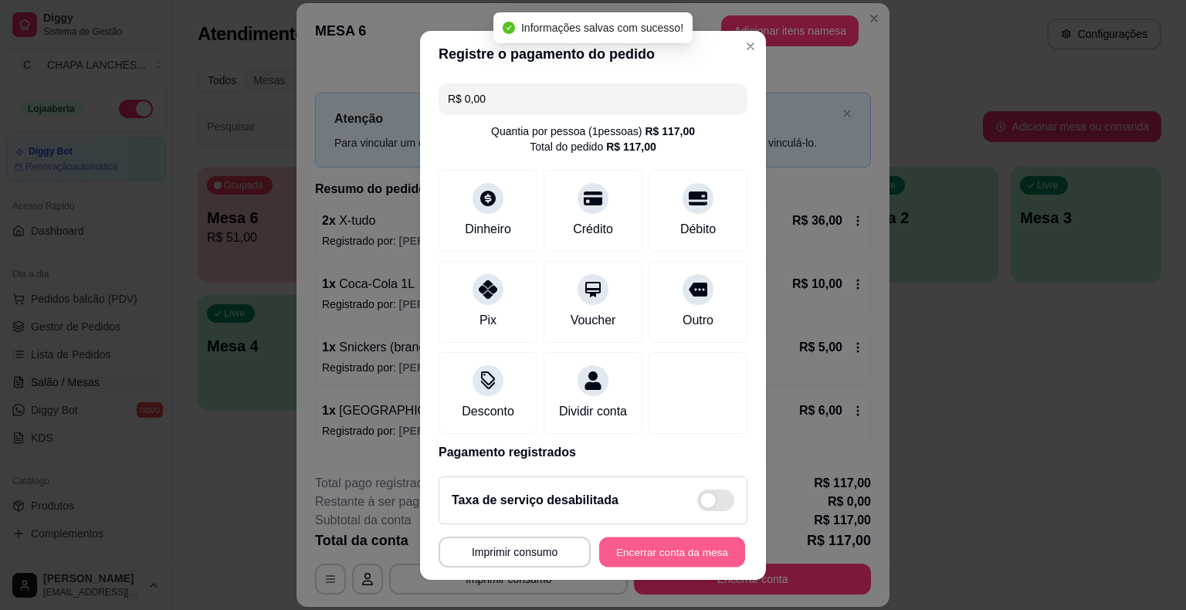
click at [659, 551] on button "Encerrar conta da mesa" at bounding box center [672, 552] width 146 height 30
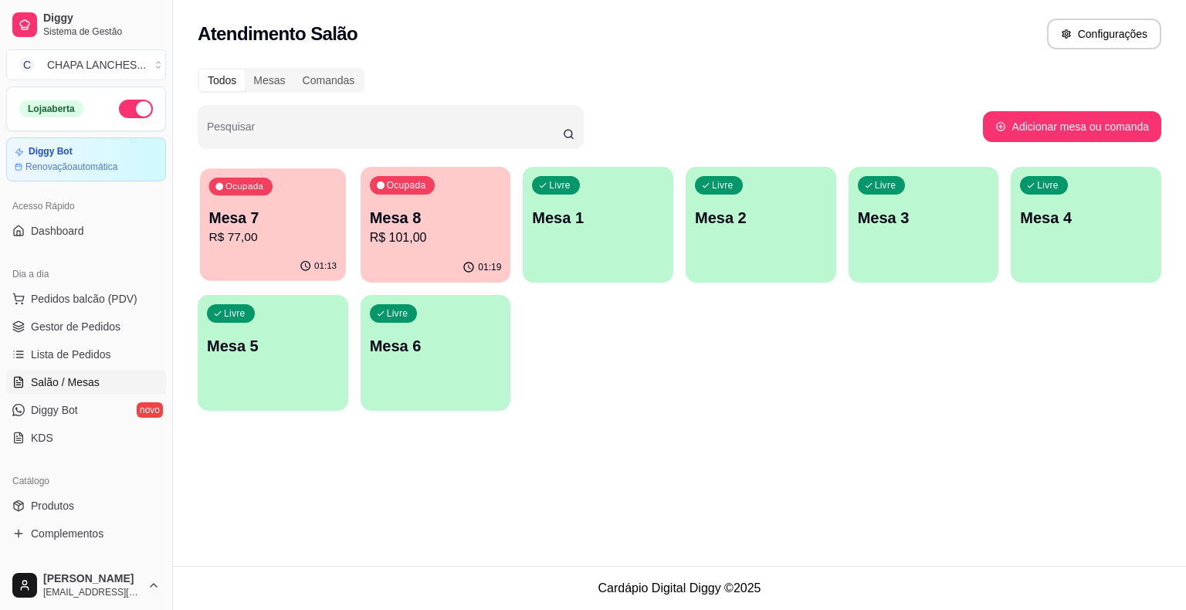
click at [280, 233] on p "R$ 77,00" at bounding box center [273, 238] width 128 height 18
click at [267, 239] on p "R$ 77,00" at bounding box center [273, 238] width 132 height 19
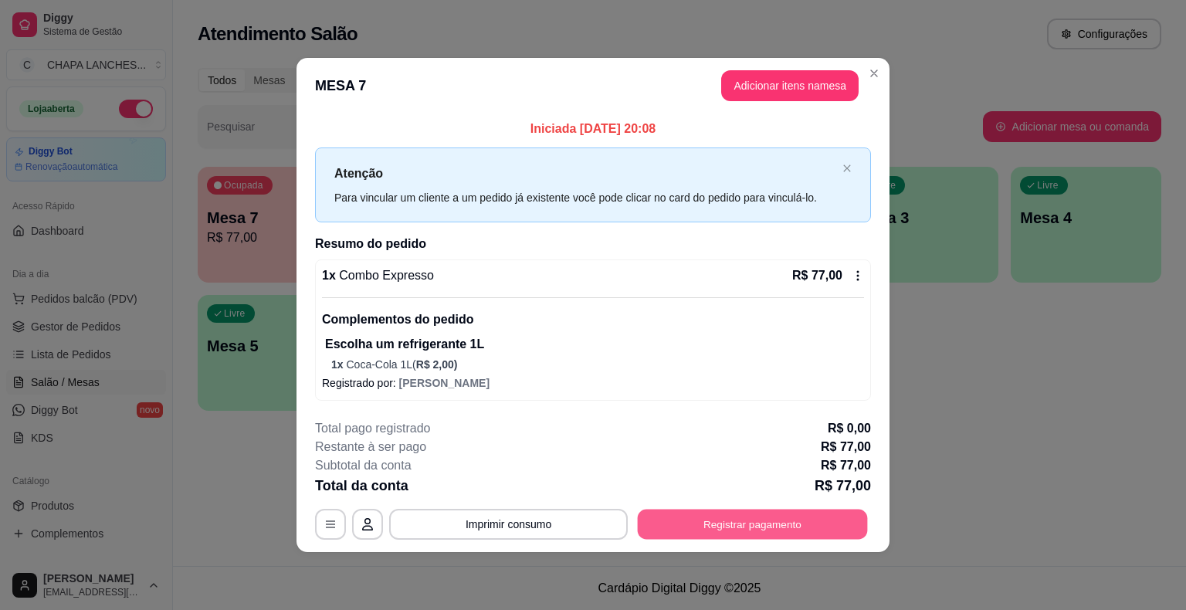
click at [728, 519] on button "Registrar pagamento" at bounding box center [753, 525] width 230 height 30
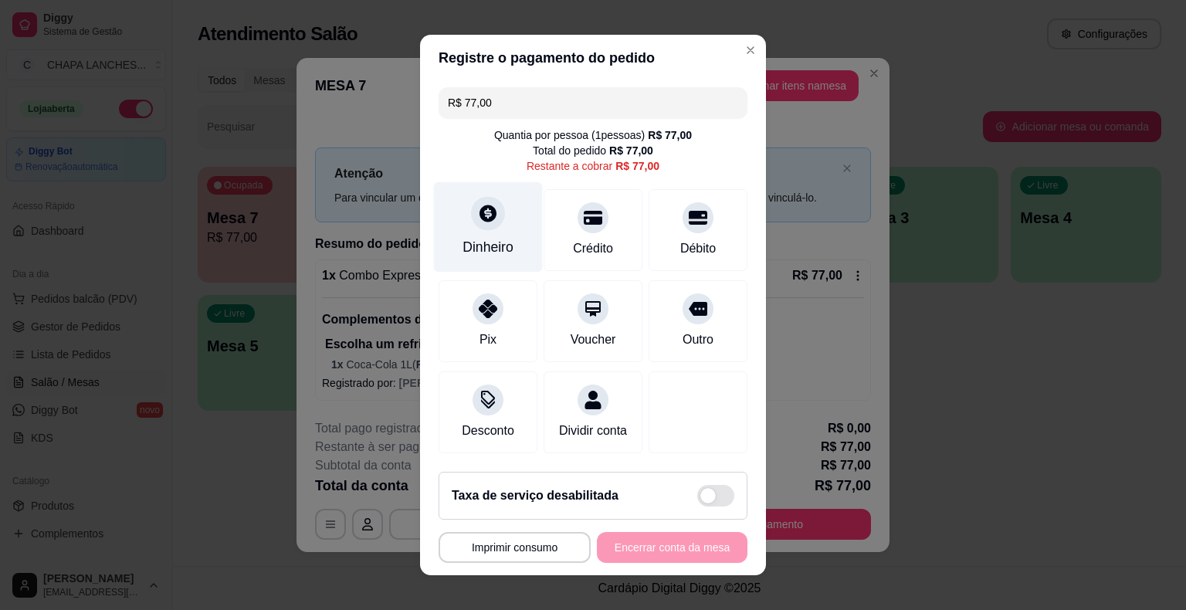
click at [485, 228] on div at bounding box center [488, 213] width 34 height 34
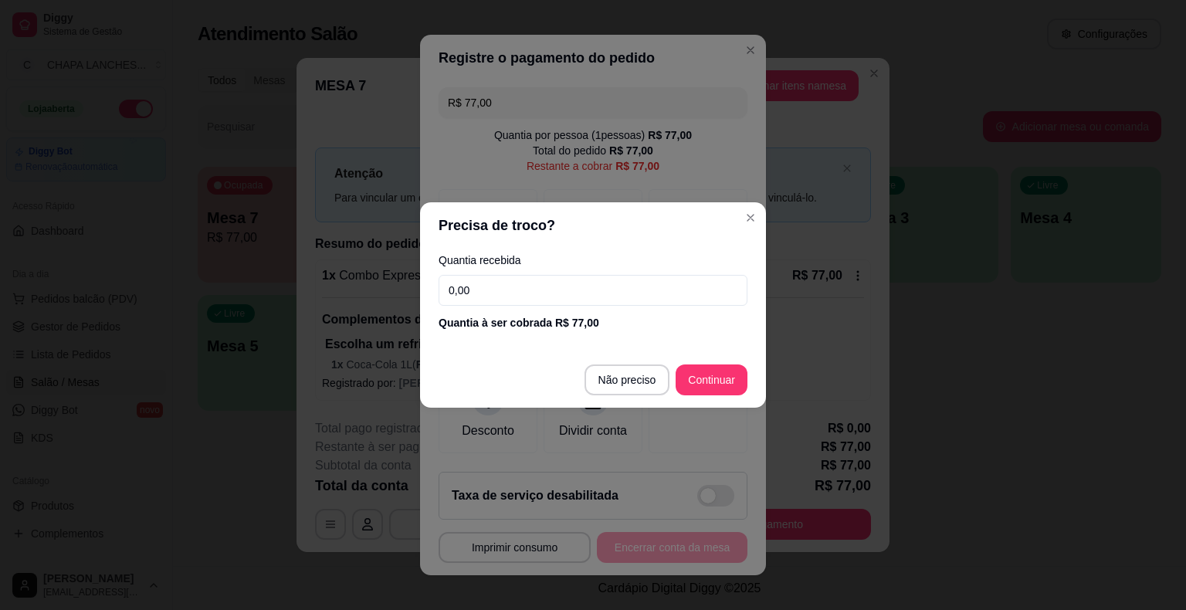
click at [486, 291] on input "0,00" at bounding box center [593, 290] width 309 height 31
click at [475, 289] on input "0,00" at bounding box center [593, 290] width 309 height 31
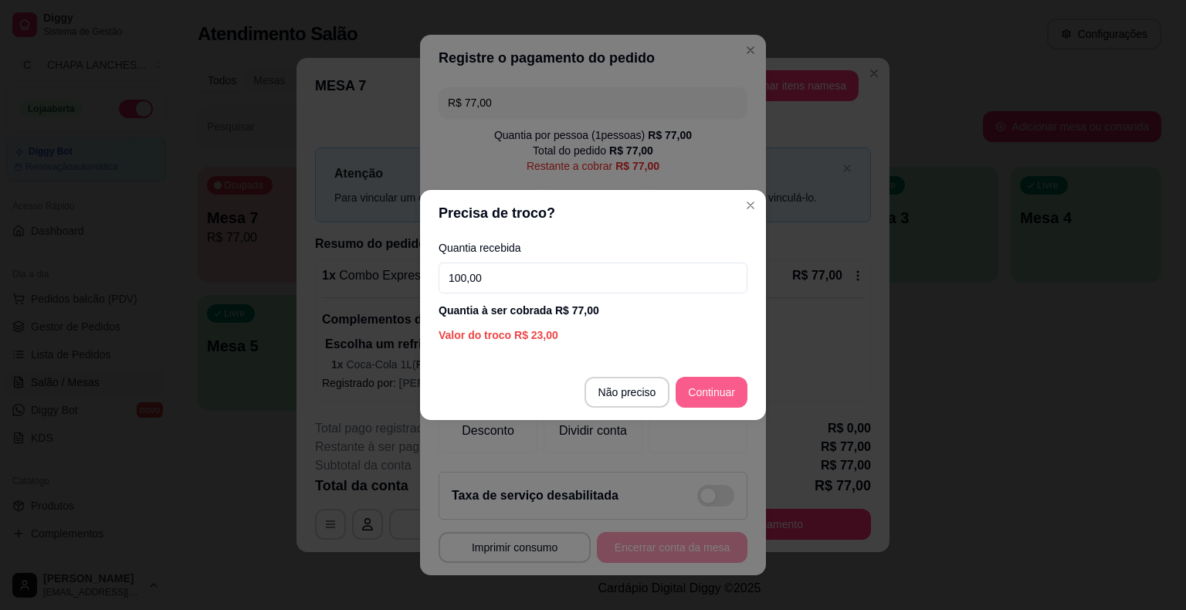
type input "100,00"
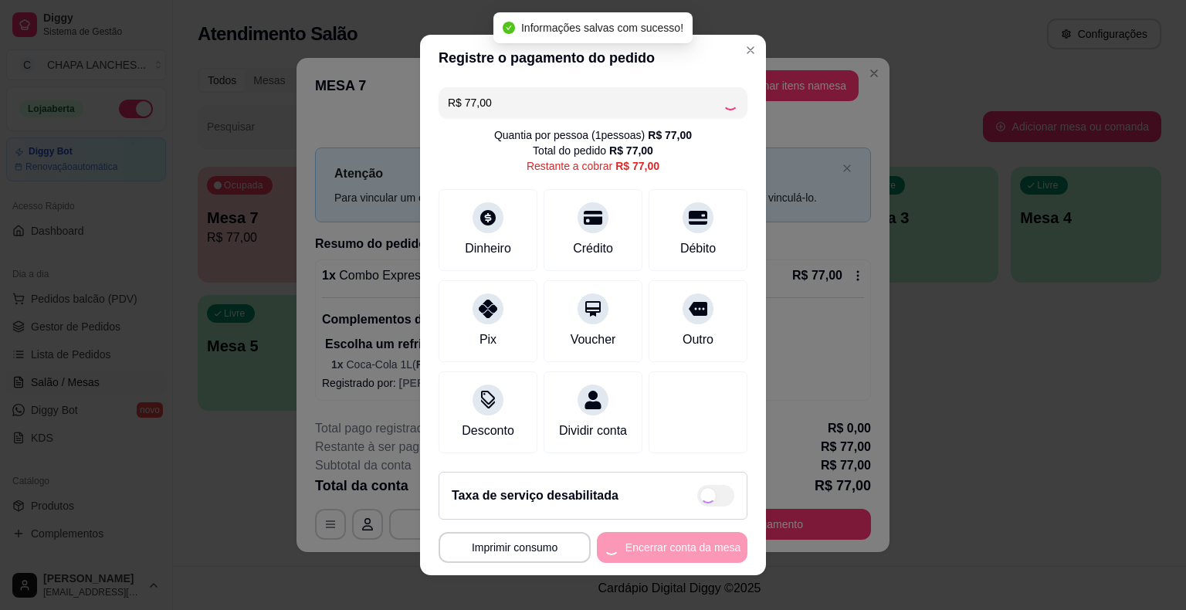
type input "R$ 0,00"
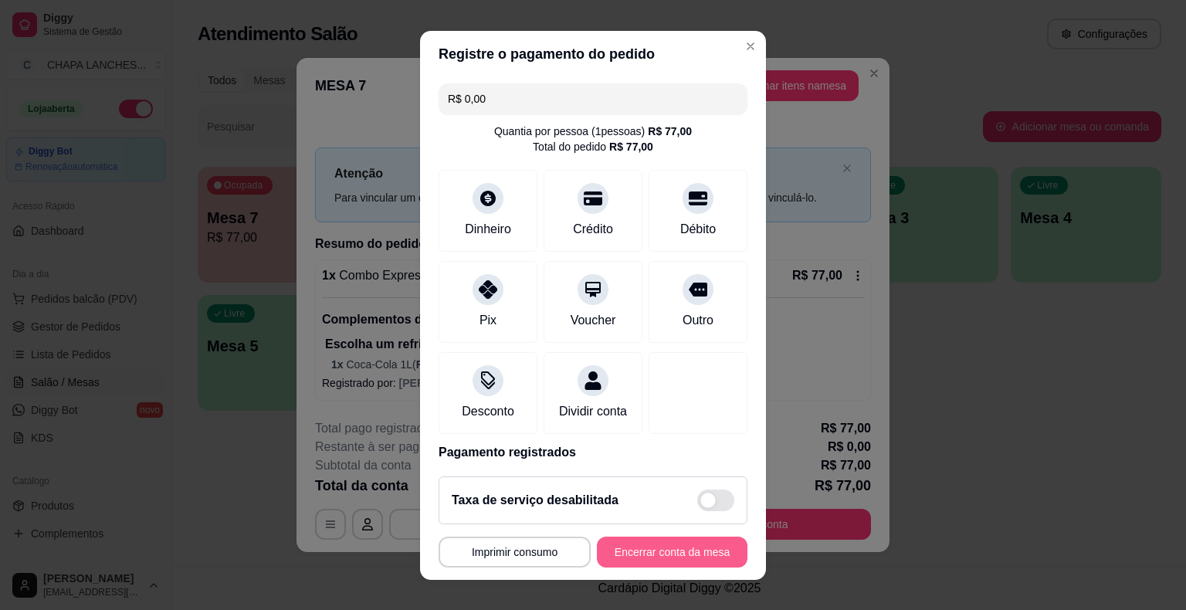
click at [692, 547] on button "Encerrar conta da mesa" at bounding box center [672, 552] width 151 height 31
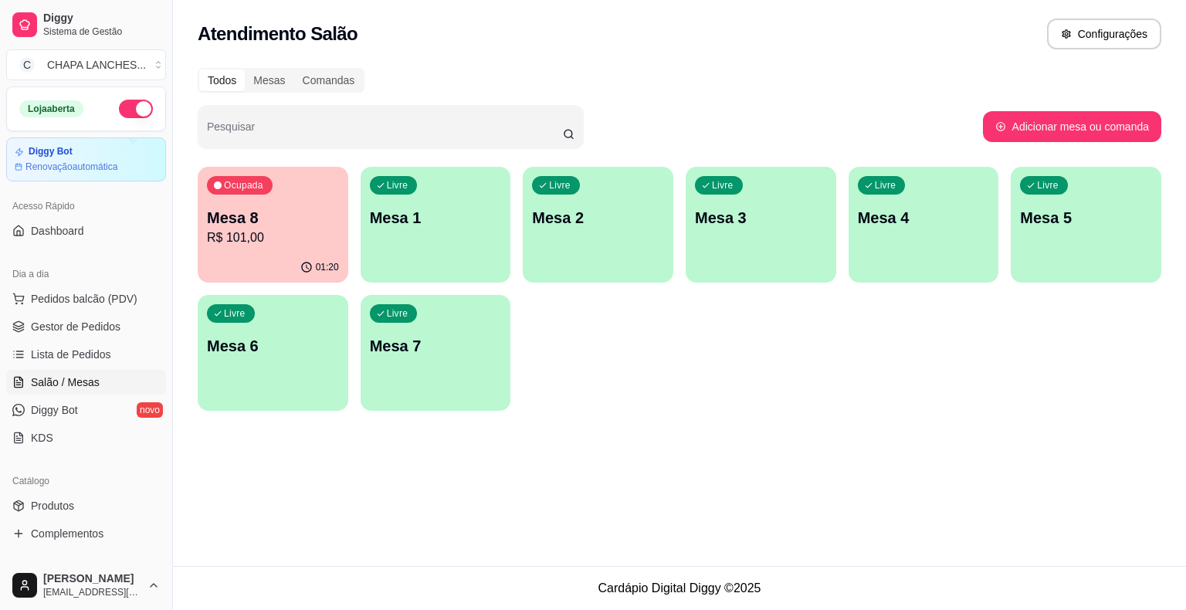
click at [269, 225] on p "Mesa 8" at bounding box center [273, 218] width 132 height 22
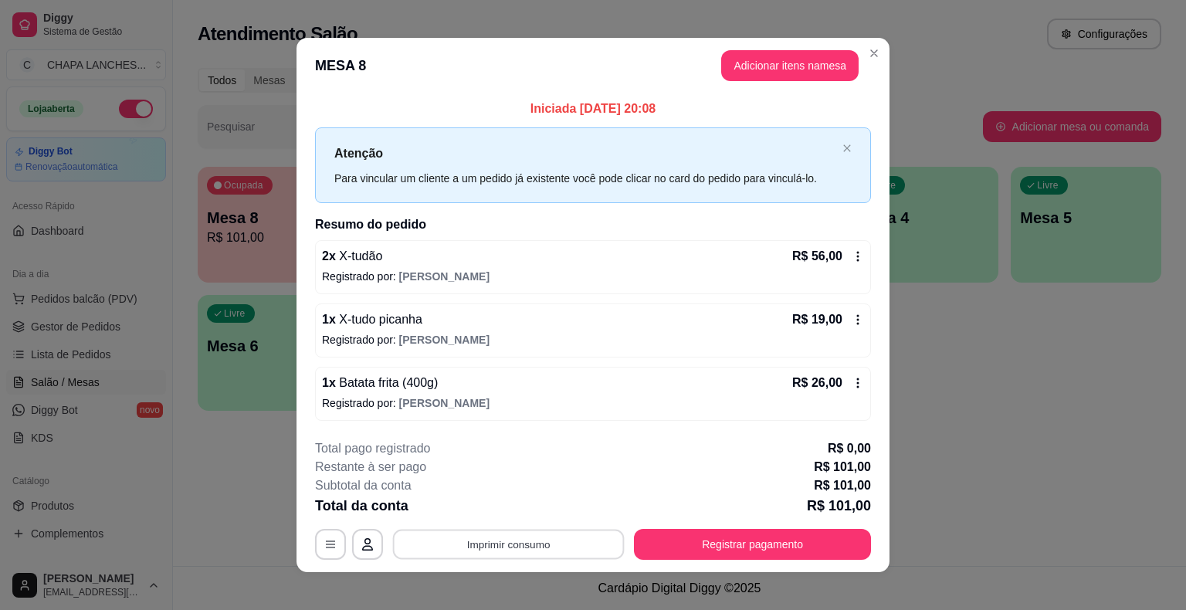
click at [505, 542] on button "Imprimir consumo" at bounding box center [509, 544] width 232 height 30
click at [520, 510] on button "IMPRESSORA" at bounding box center [507, 508] width 108 height 24
click at [754, 546] on button "Registrar pagamento" at bounding box center [752, 544] width 237 height 31
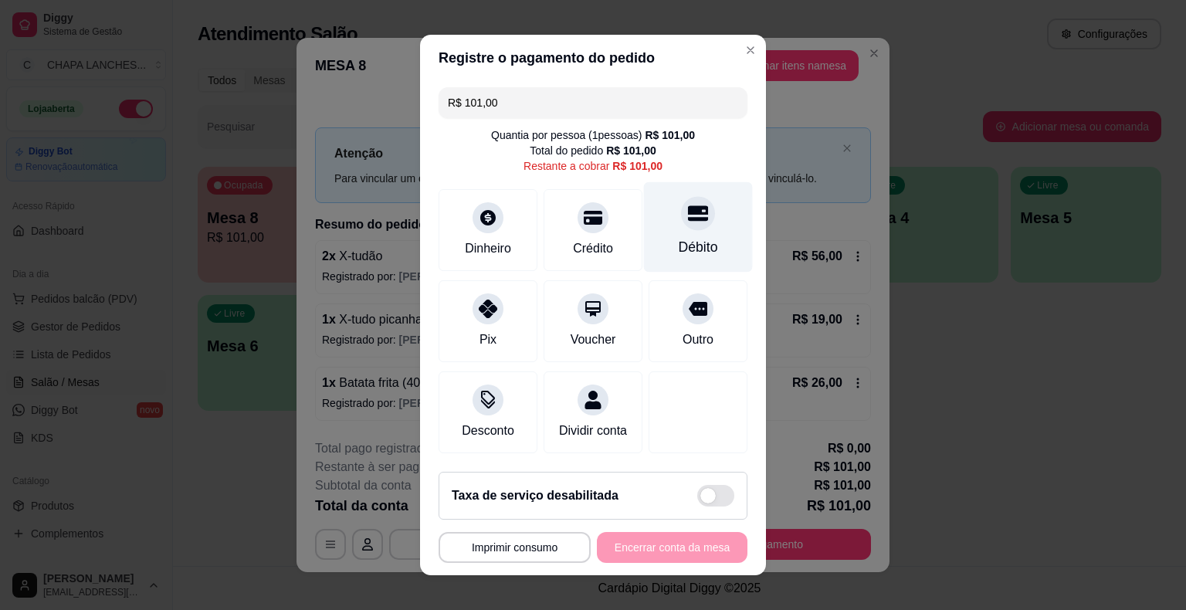
click at [675, 233] on div "Débito" at bounding box center [698, 227] width 109 height 90
type input "R$ 0,00"
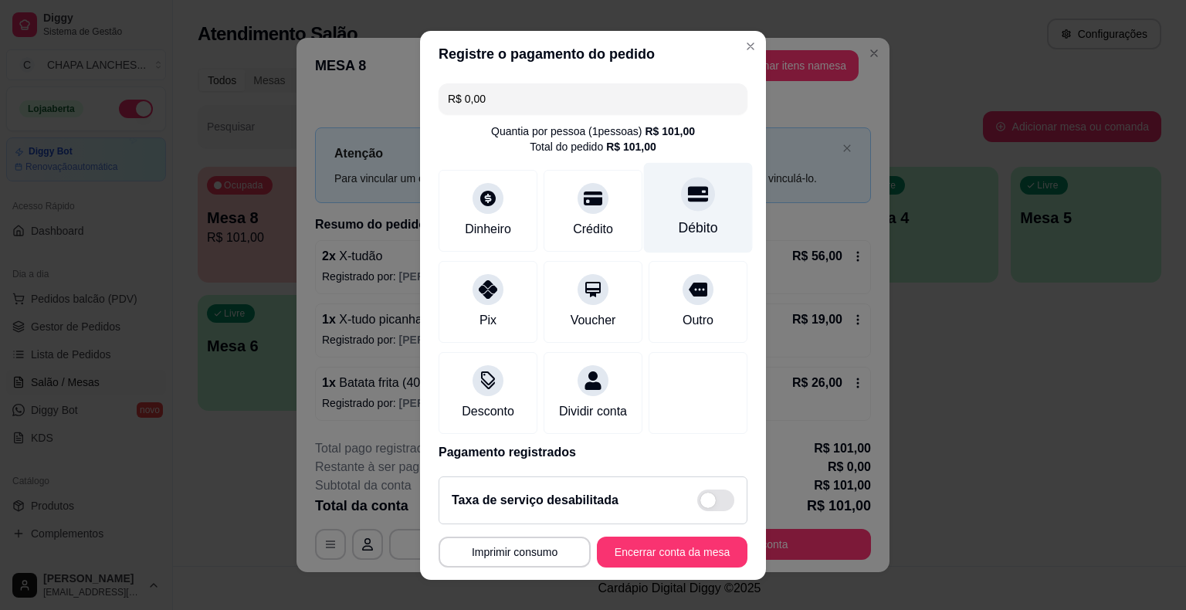
click at [644, 208] on div "Débito" at bounding box center [698, 207] width 109 height 90
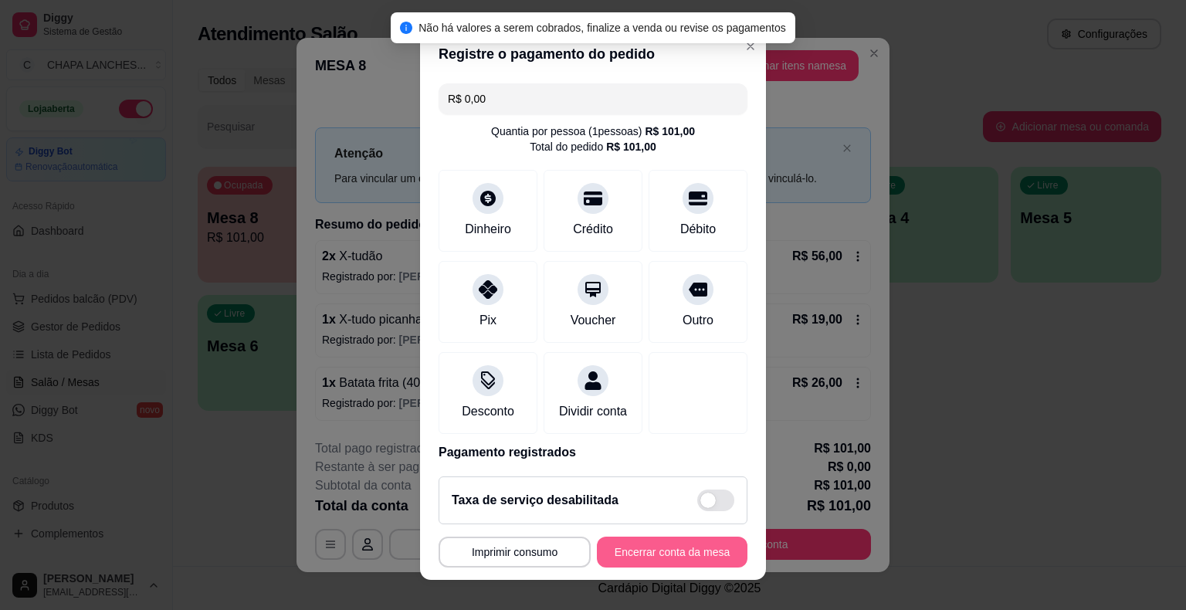
click at [670, 554] on button "Encerrar conta da mesa" at bounding box center [672, 552] width 151 height 31
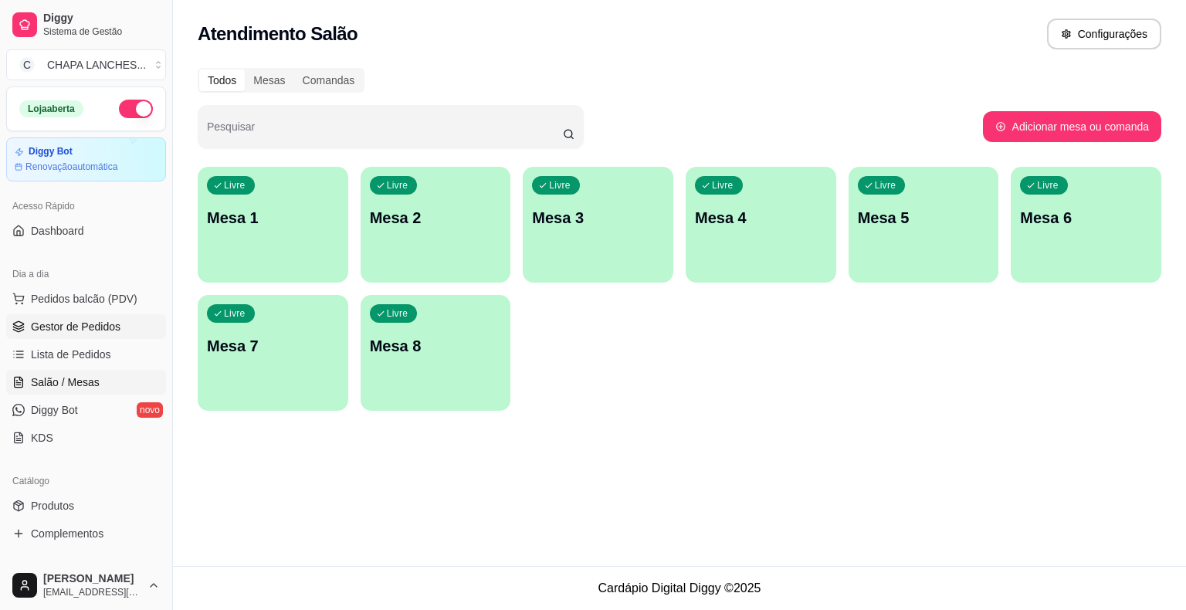
click at [76, 319] on span "Gestor de Pedidos" at bounding box center [76, 326] width 90 height 15
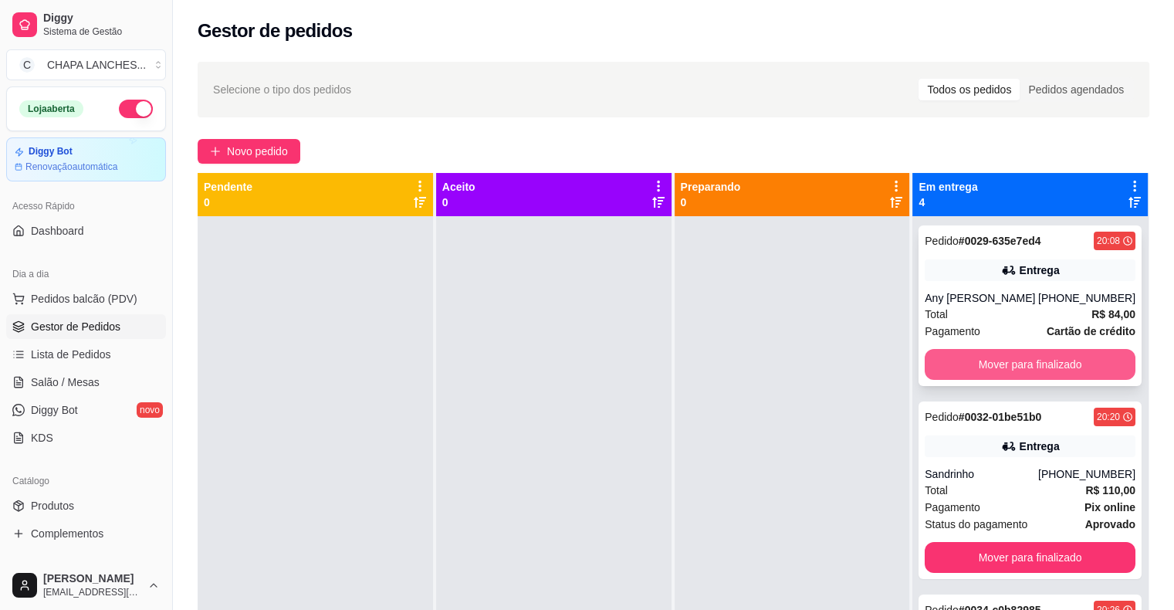
click at [1010, 353] on button "Mover para finalizado" at bounding box center [1030, 364] width 211 height 31
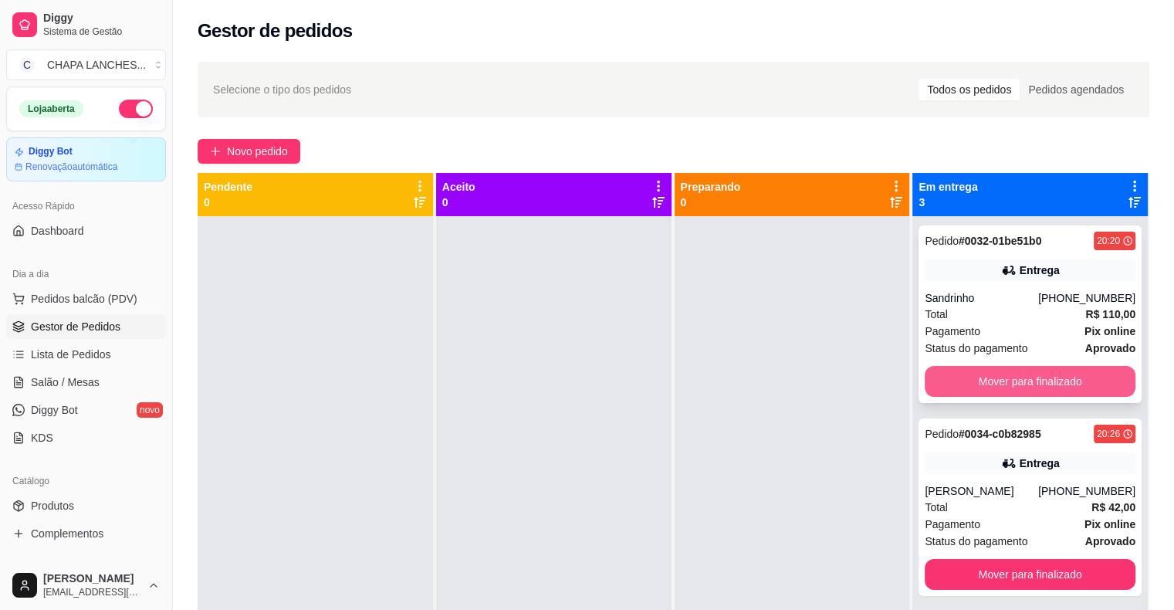
click at [967, 376] on button "Mover para finalizado" at bounding box center [1030, 381] width 211 height 31
click at [957, 378] on button "Mover para finalizado" at bounding box center [1030, 381] width 211 height 31
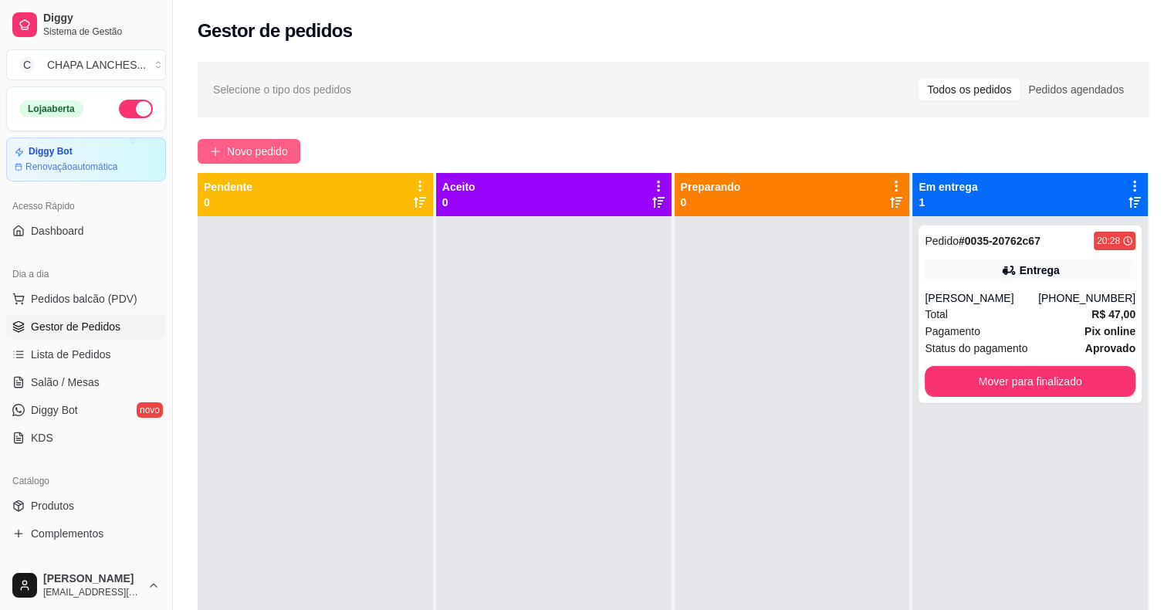
click at [219, 156] on icon "plus" at bounding box center [215, 151] width 11 height 11
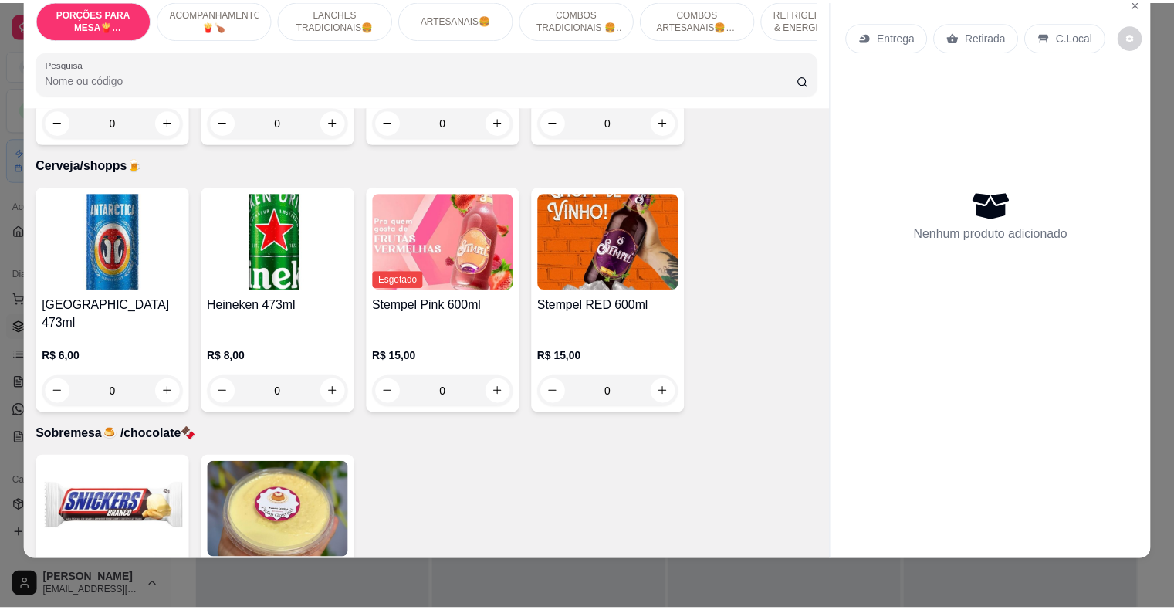
scroll to position [3877, 0]
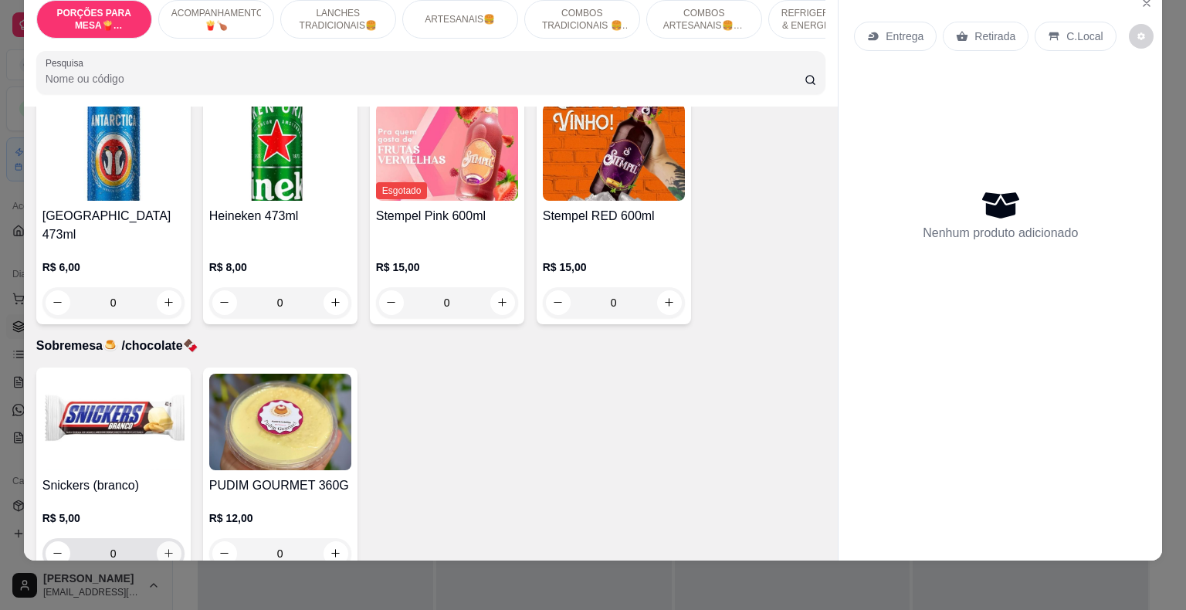
click at [164, 547] on icon "increase-product-quantity" at bounding box center [169, 553] width 12 height 12
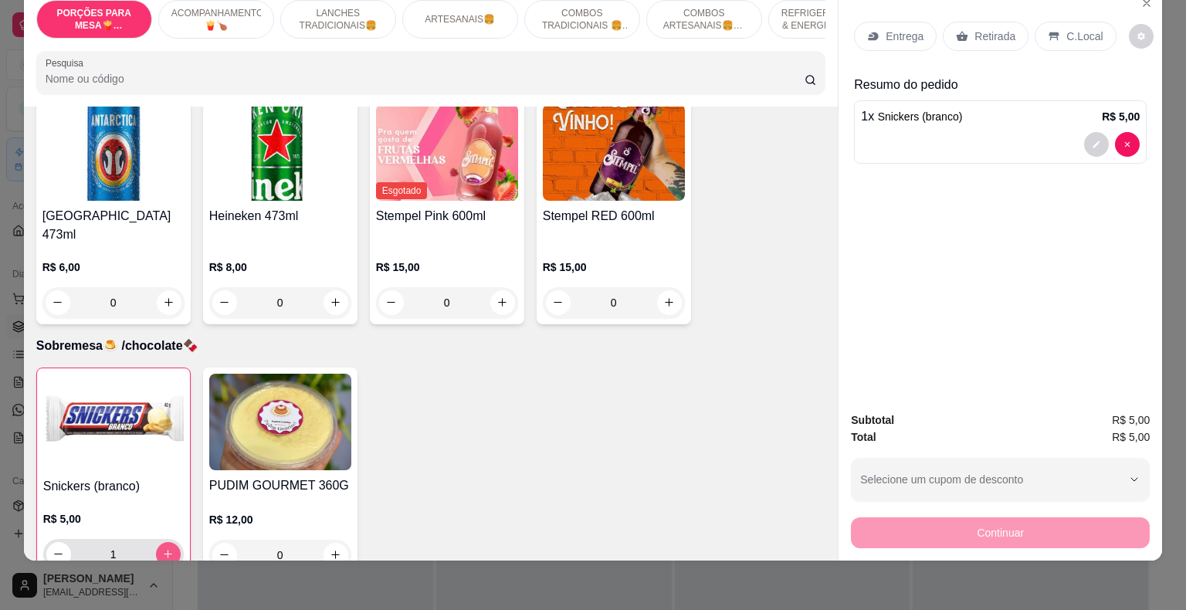
click at [163, 548] on icon "increase-product-quantity" at bounding box center [168, 554] width 12 height 12
type input "2"
click at [966, 23] on div "Retirada" at bounding box center [986, 36] width 86 height 29
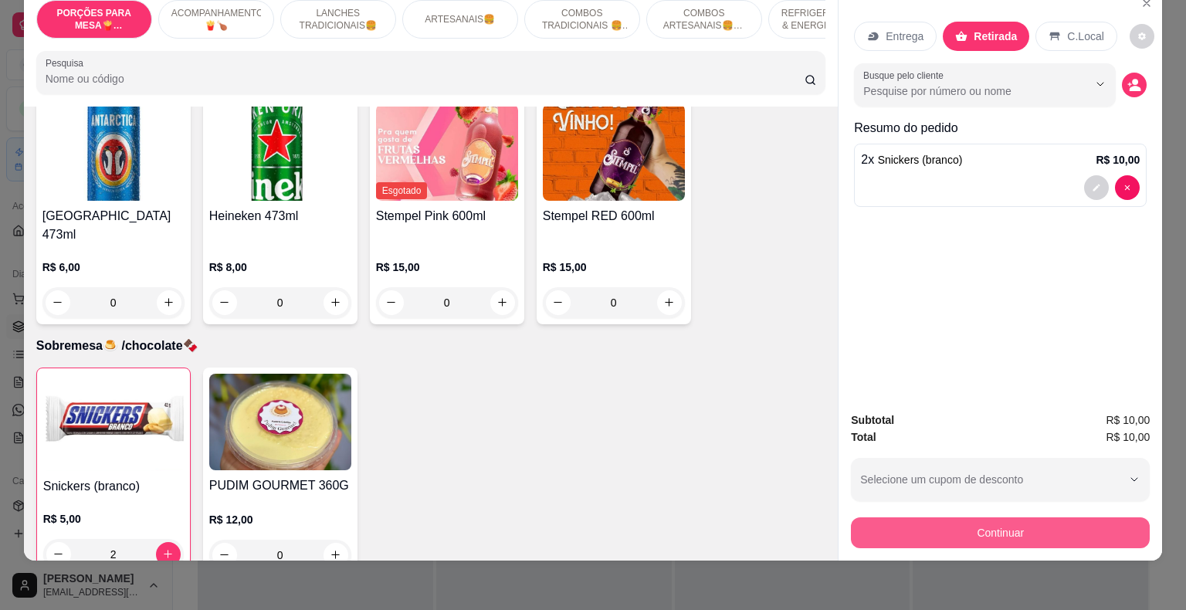
click at [946, 517] on button "Continuar" at bounding box center [1000, 532] width 299 height 31
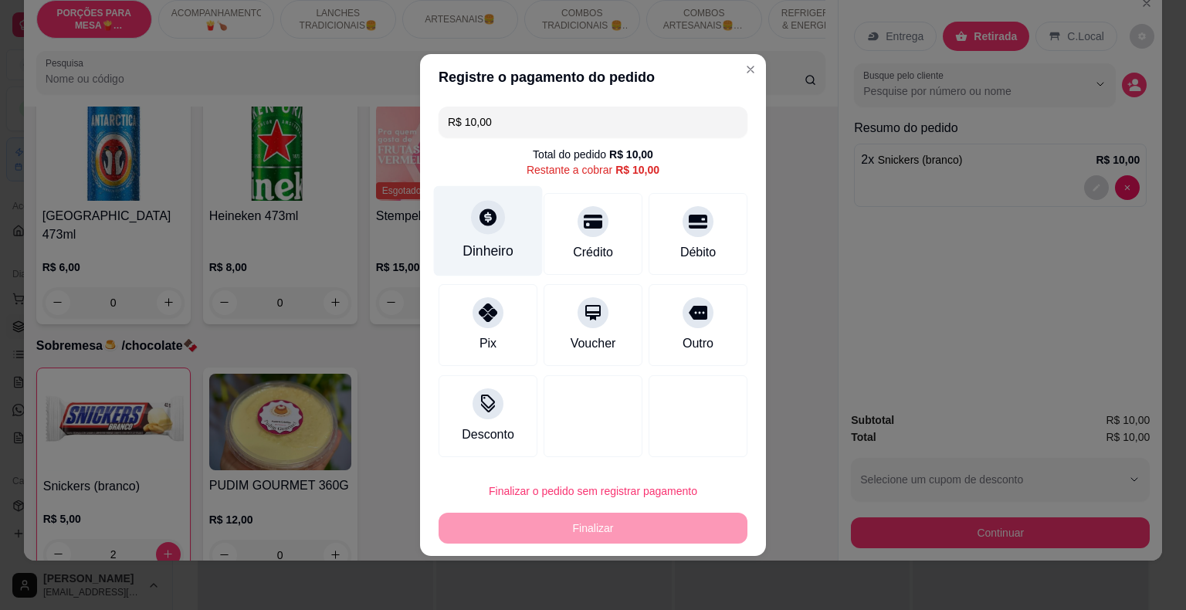
click at [475, 221] on div "Dinheiro" at bounding box center [488, 231] width 109 height 90
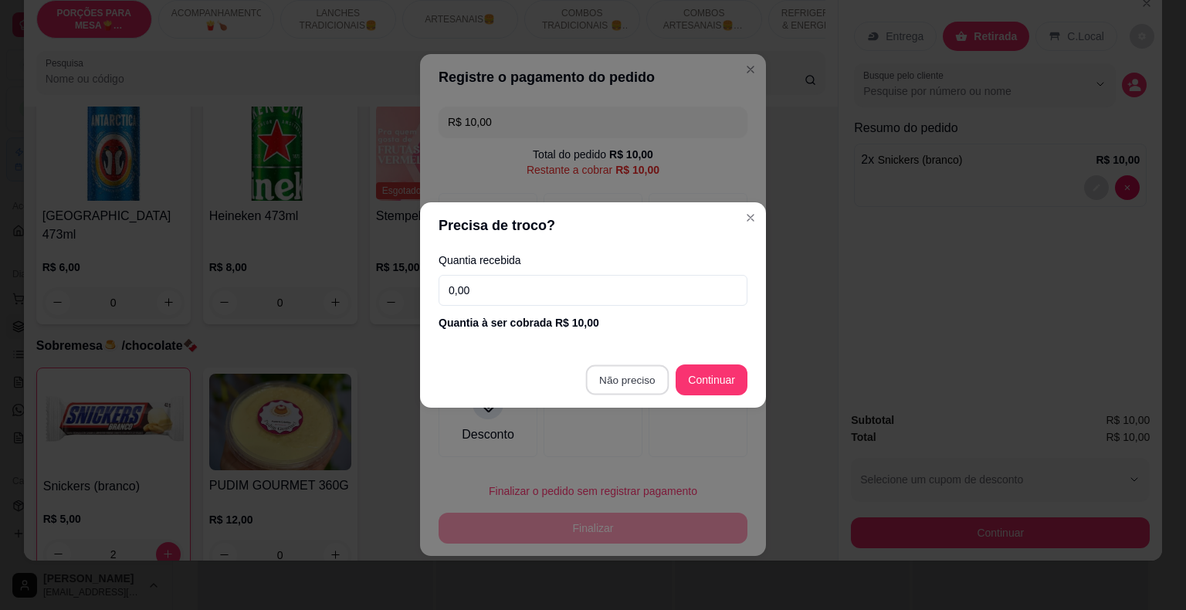
type input "R$ 0,00"
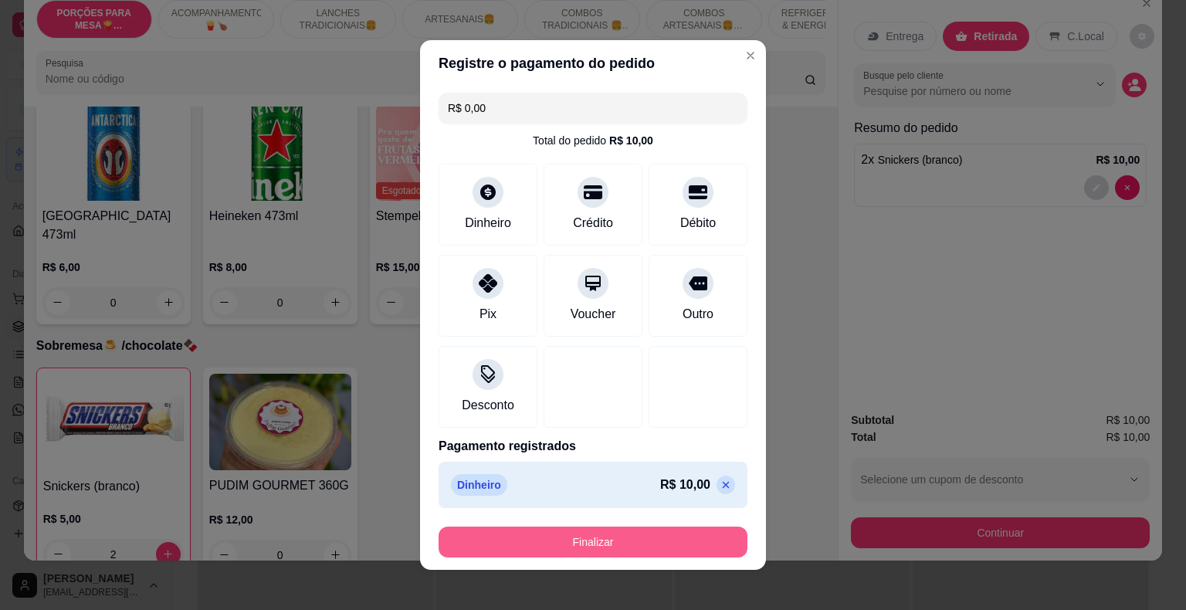
click at [605, 537] on button "Finalizar" at bounding box center [593, 542] width 309 height 31
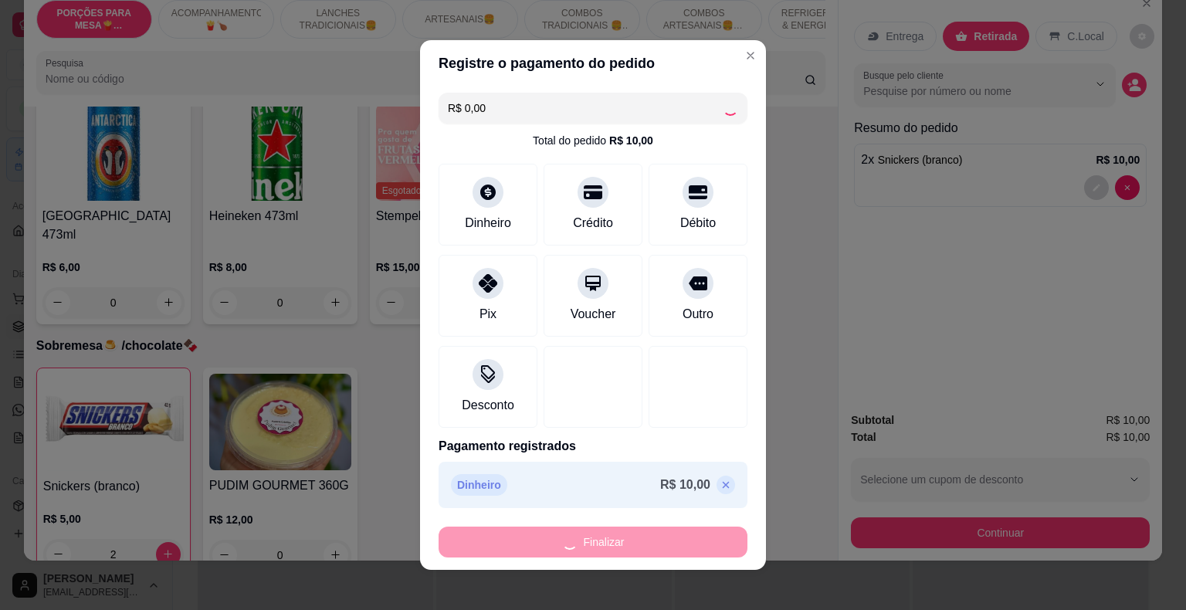
type input "0"
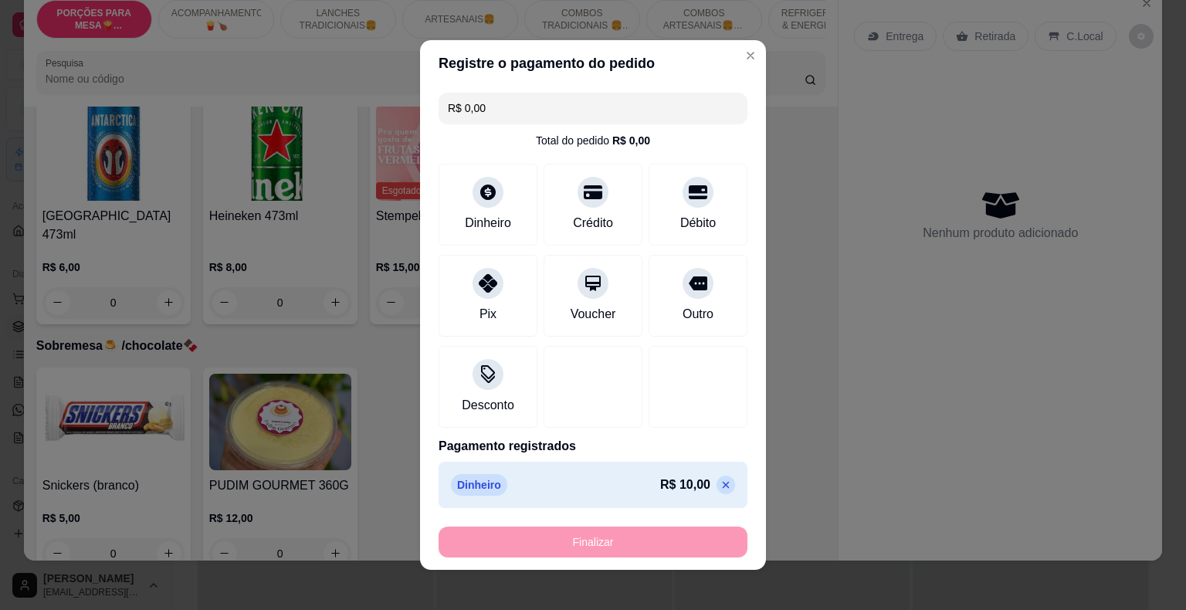
type input "-R$ 10,00"
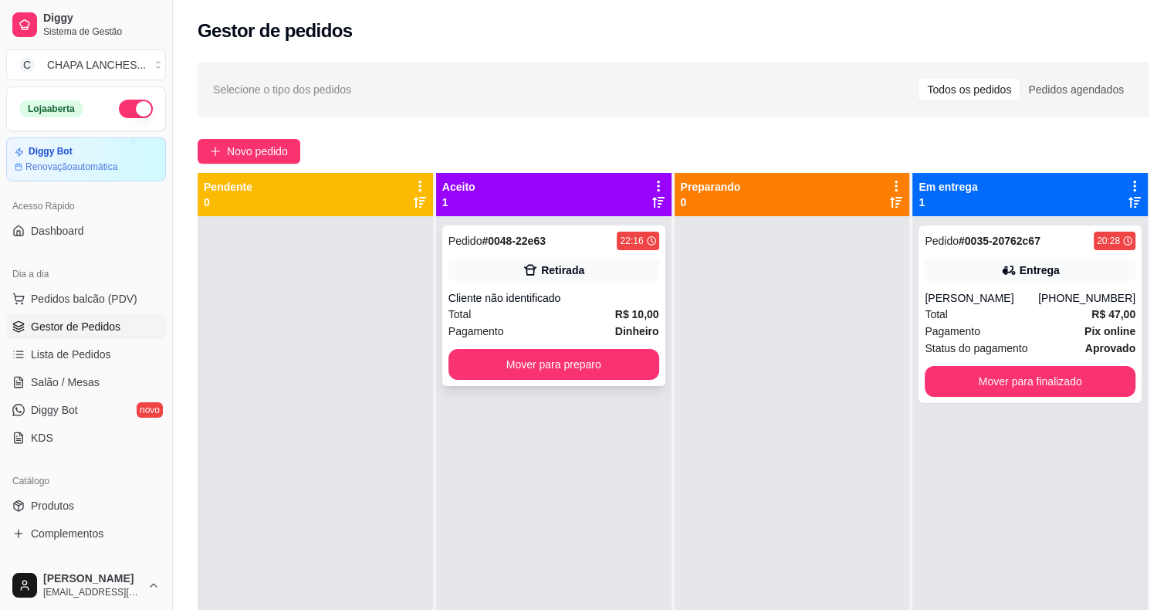
click at [516, 284] on div "Pedido # 0048-22e63 22:16 Retirada Cliente não identificado Total R$ 10,00 Paga…" at bounding box center [553, 305] width 223 height 161
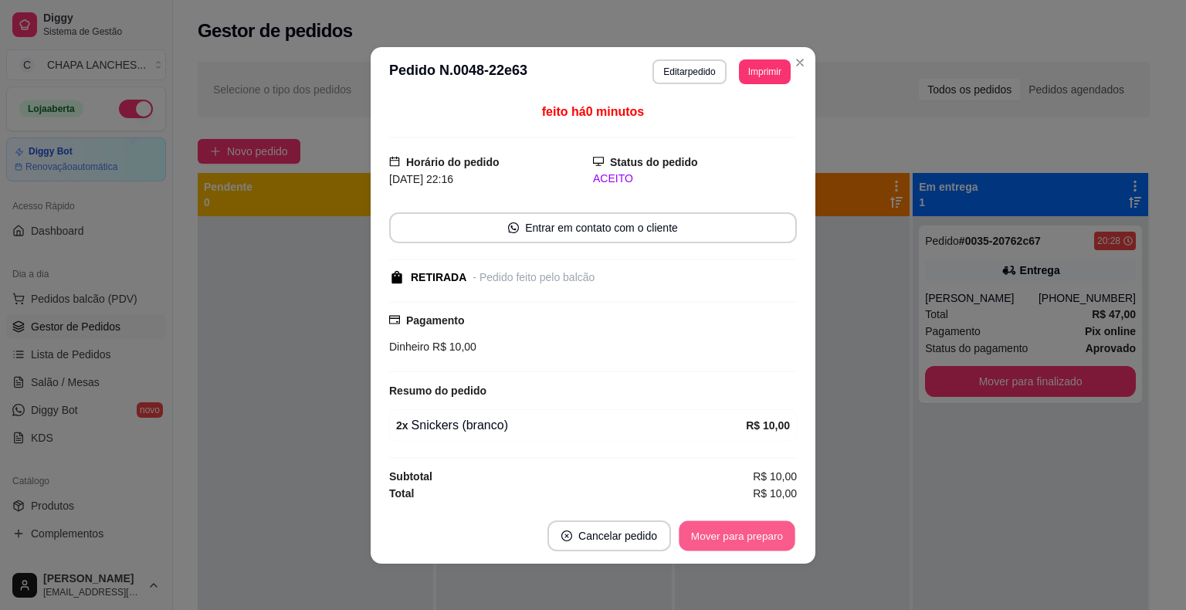
click at [727, 537] on button "Mover para preparo" at bounding box center [737, 535] width 116 height 30
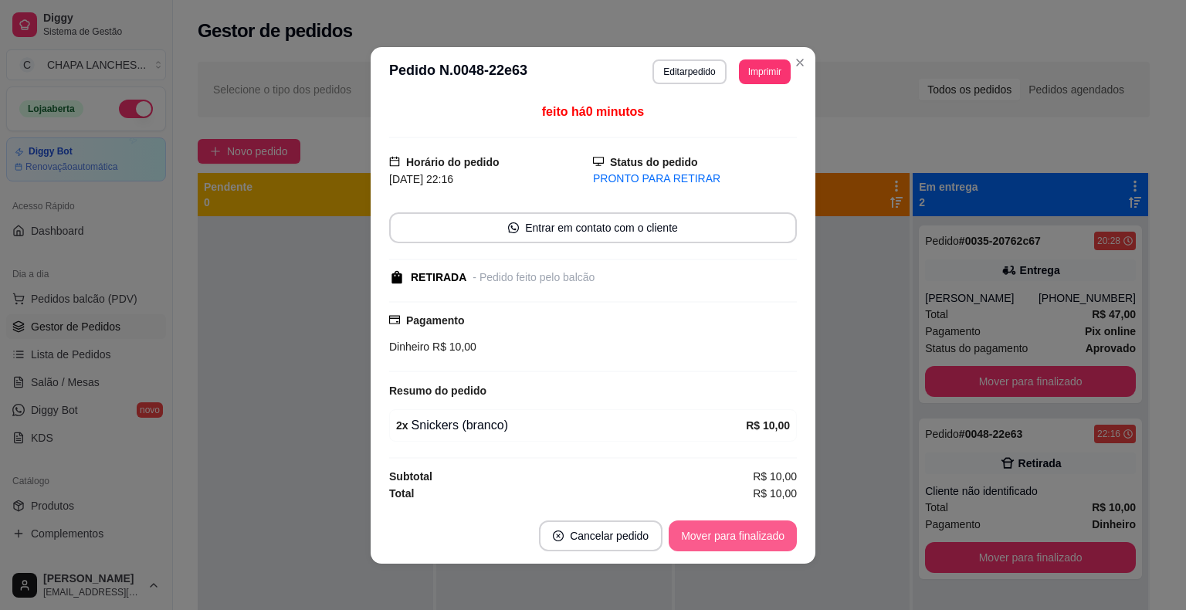
click at [762, 538] on button "Mover para finalizado" at bounding box center [733, 535] width 128 height 31
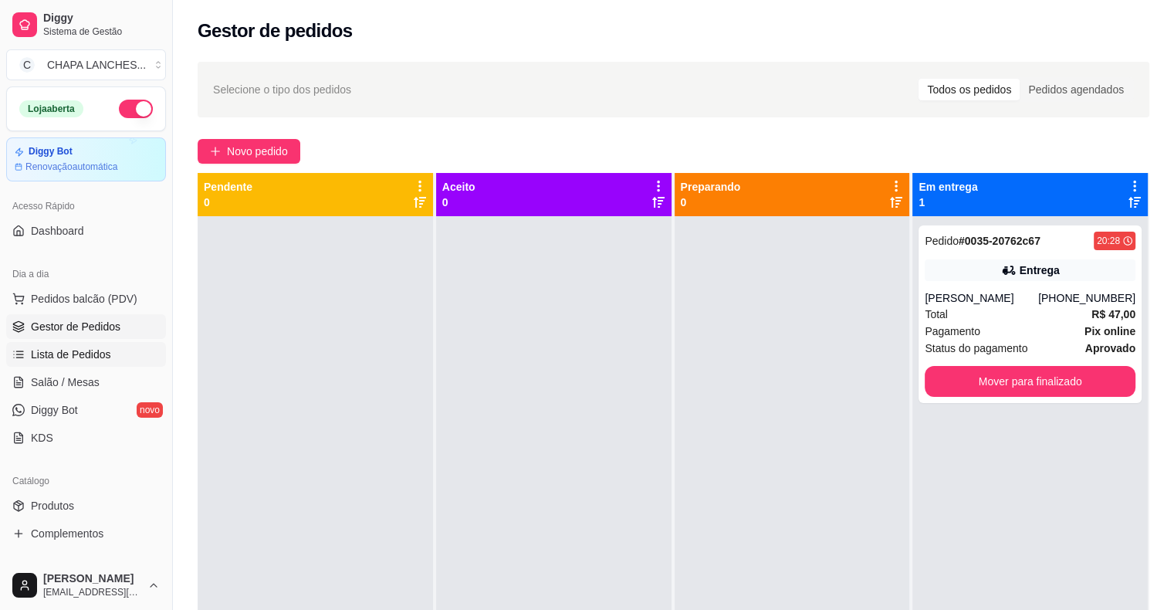
click at [83, 356] on span "Lista de Pedidos" at bounding box center [71, 354] width 80 height 15
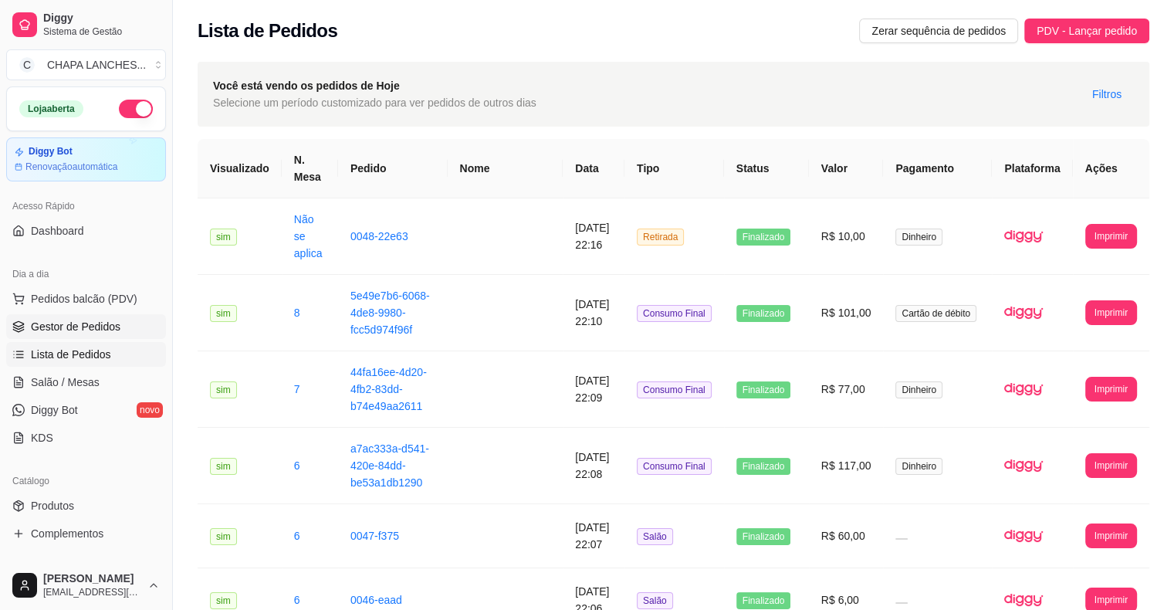
click at [86, 324] on span "Gestor de Pedidos" at bounding box center [76, 326] width 90 height 15
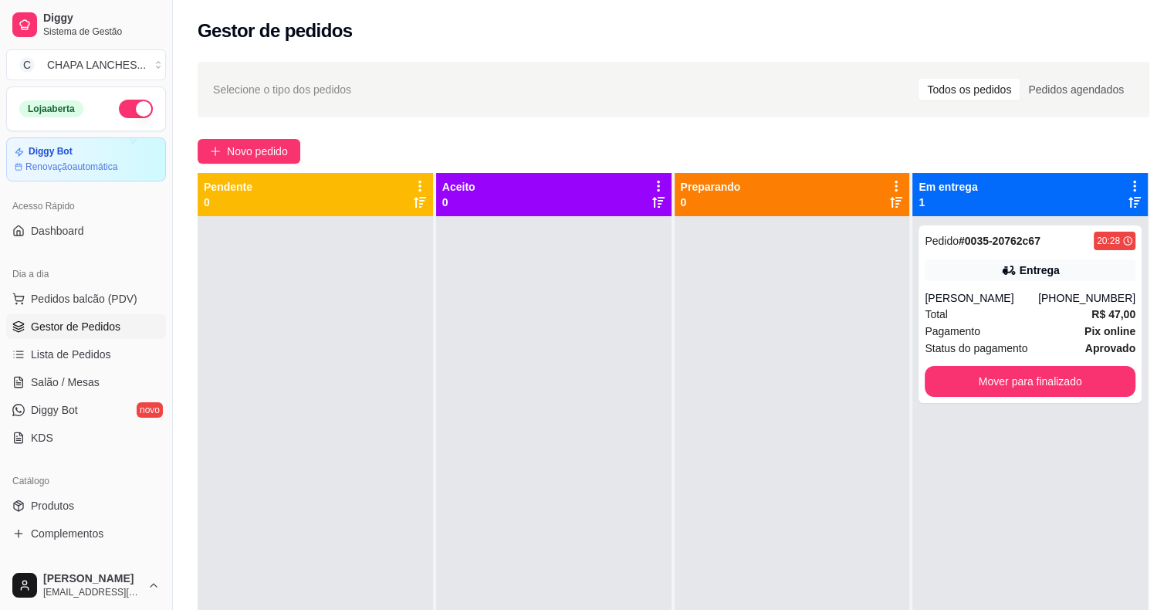
click at [209, 251] on div at bounding box center [316, 521] width 236 height 610
click at [979, 379] on button "Mover para finalizado" at bounding box center [1030, 381] width 211 height 31
